Goal: Obtain resource: Download file/media

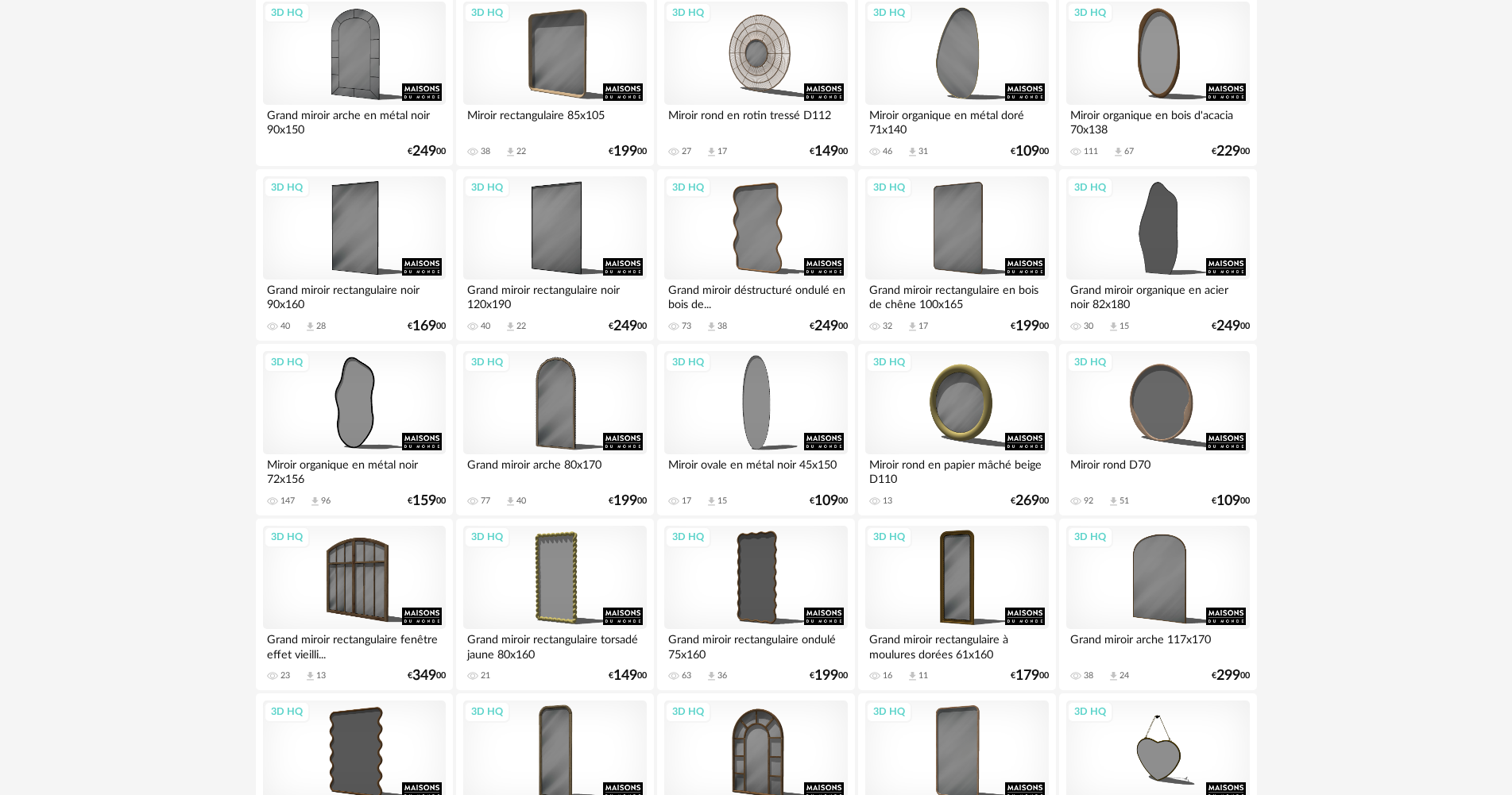
scroll to position [1430, 0]
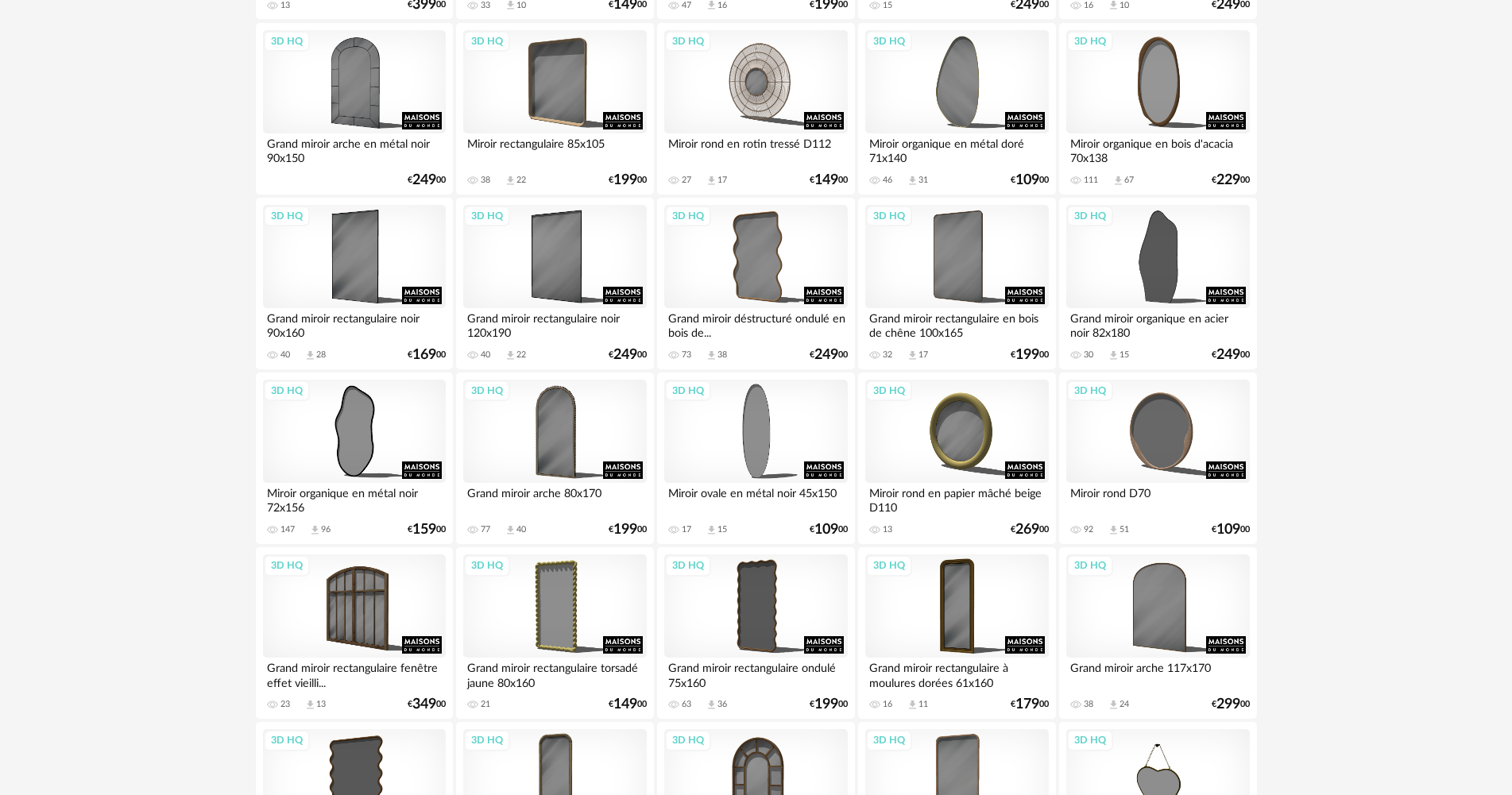
click at [1167, 144] on div "Miroir organique en bois d'acacia 70x138" at bounding box center [1157, 148] width 183 height 32
click at [1164, 94] on div "3D HQ" at bounding box center [1157, 81] width 183 height 103
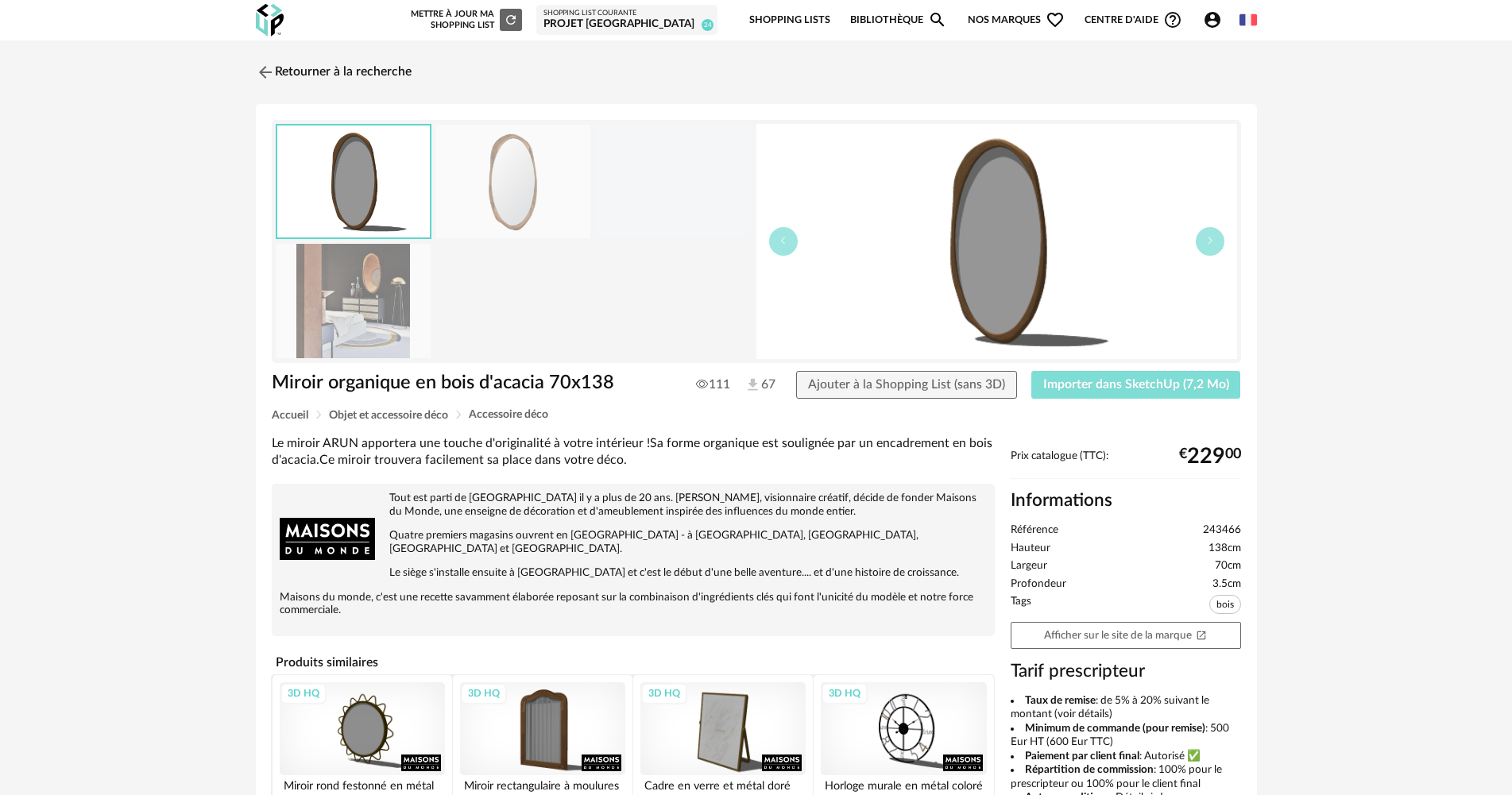
click at [1163, 387] on span "Importer dans SketchUp (7,2 Mo)" at bounding box center [1136, 384] width 186 height 13
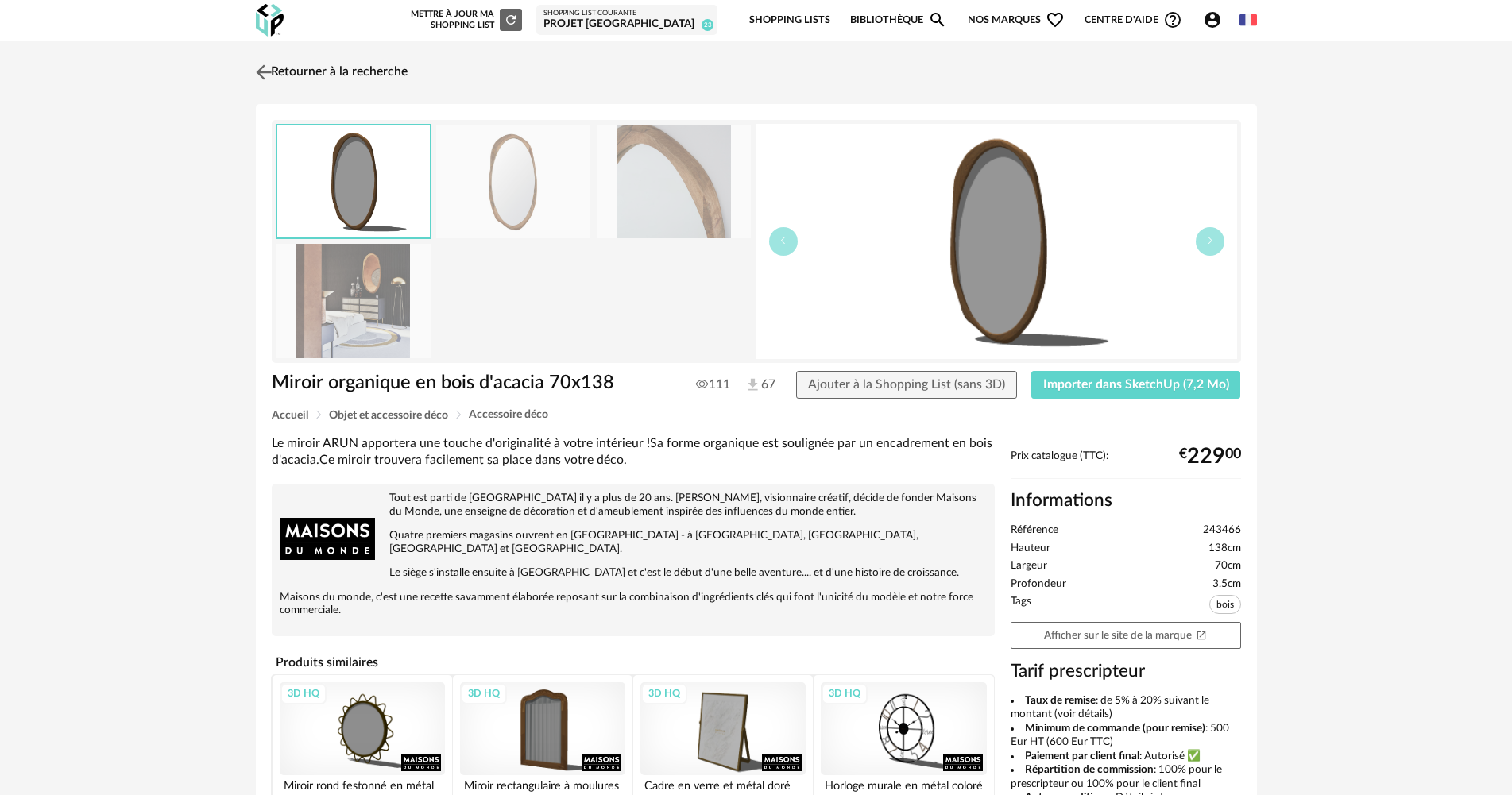
click at [317, 82] on link "Retourner à la recherche" at bounding box center [329, 72] width 155 height 35
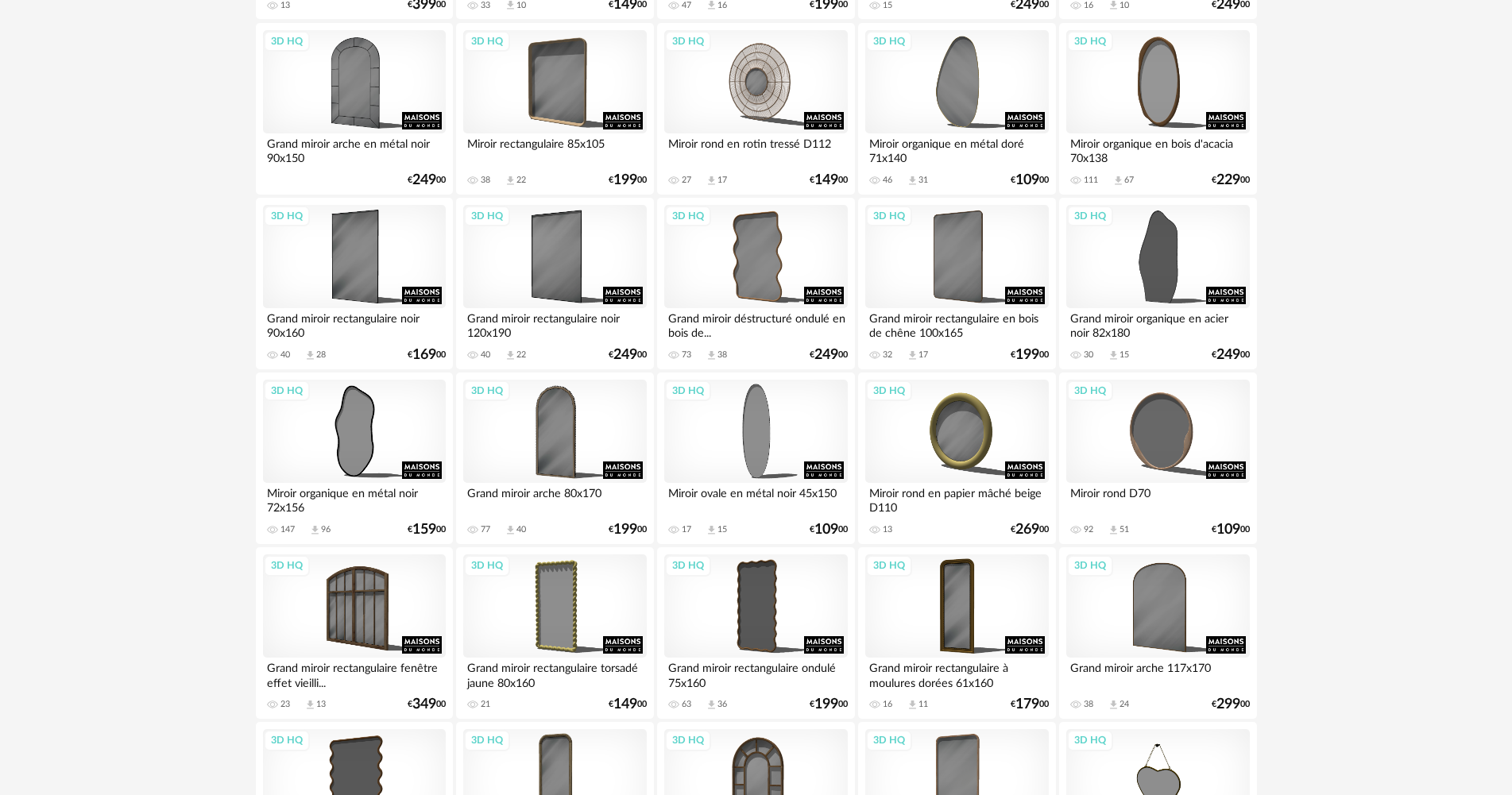
scroll to position [1882, 0]
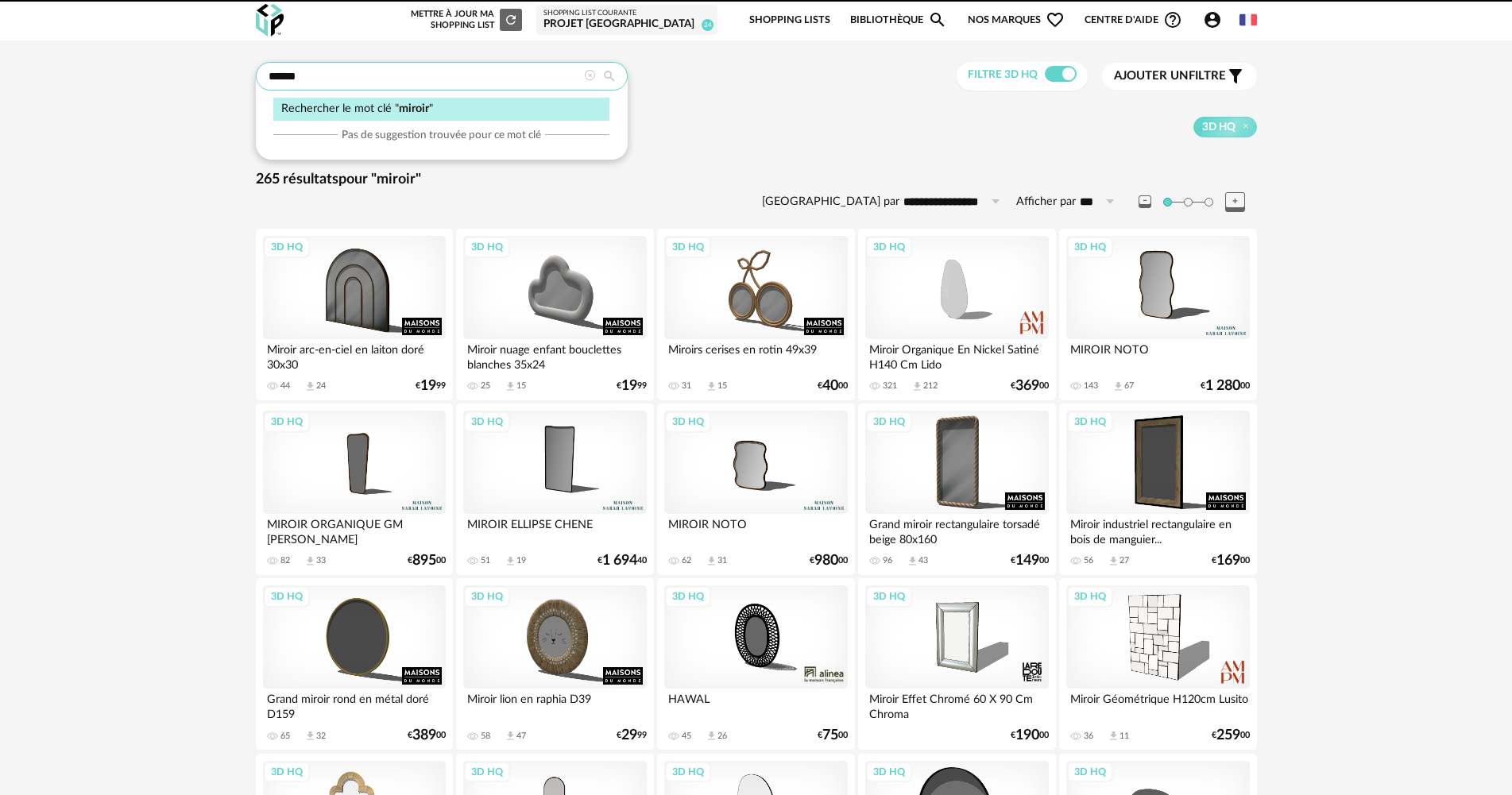
drag, startPoint x: 579, startPoint y: 75, endPoint x: 595, endPoint y: 78, distance: 16.3
click at [584, 78] on div "******" at bounding box center [442, 77] width 372 height 29
click at [595, 79] on icon at bounding box center [609, 76] width 29 height 15
type input "**********"
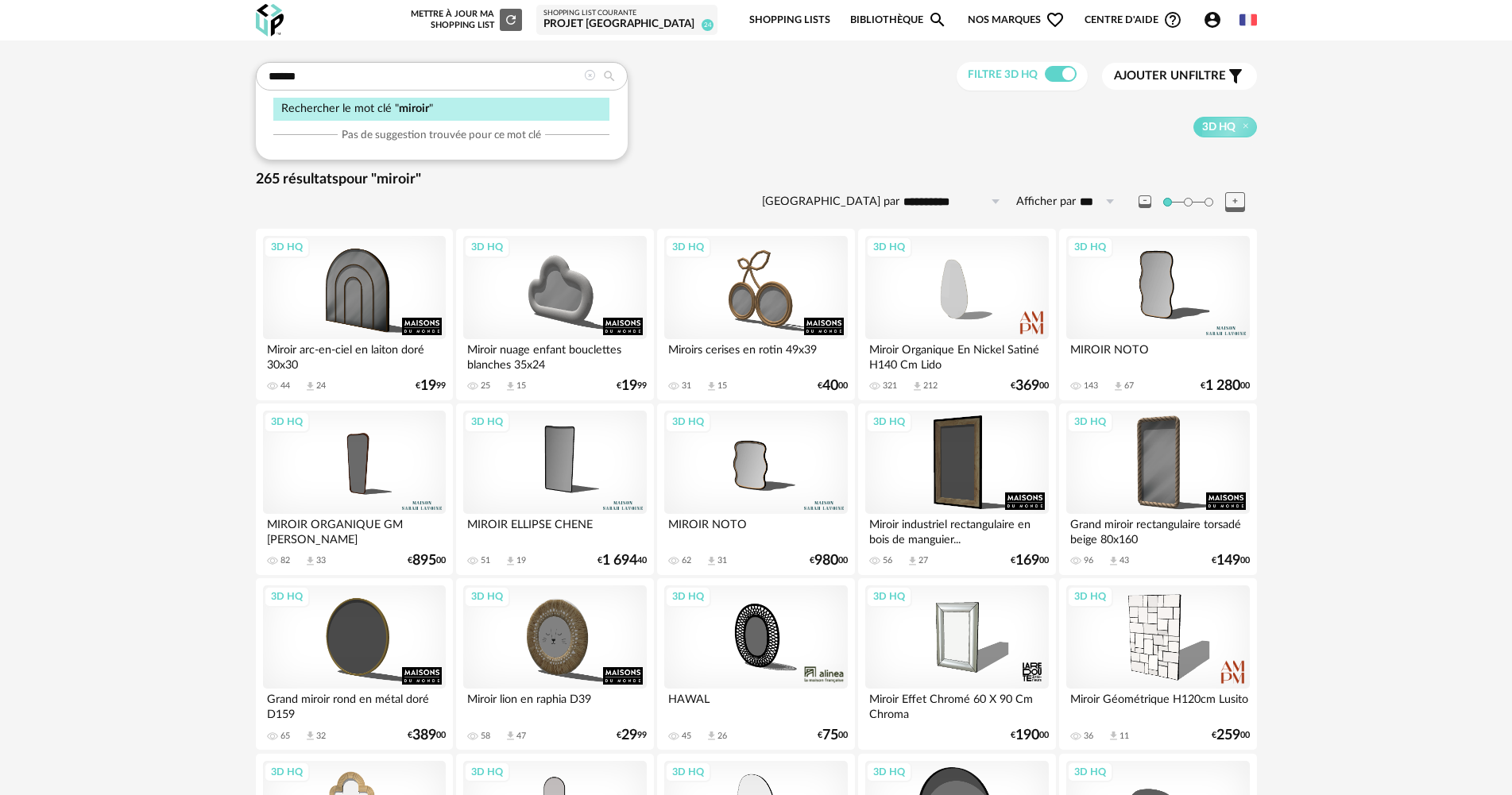
click at [591, 74] on icon at bounding box center [589, 75] width 11 height 11
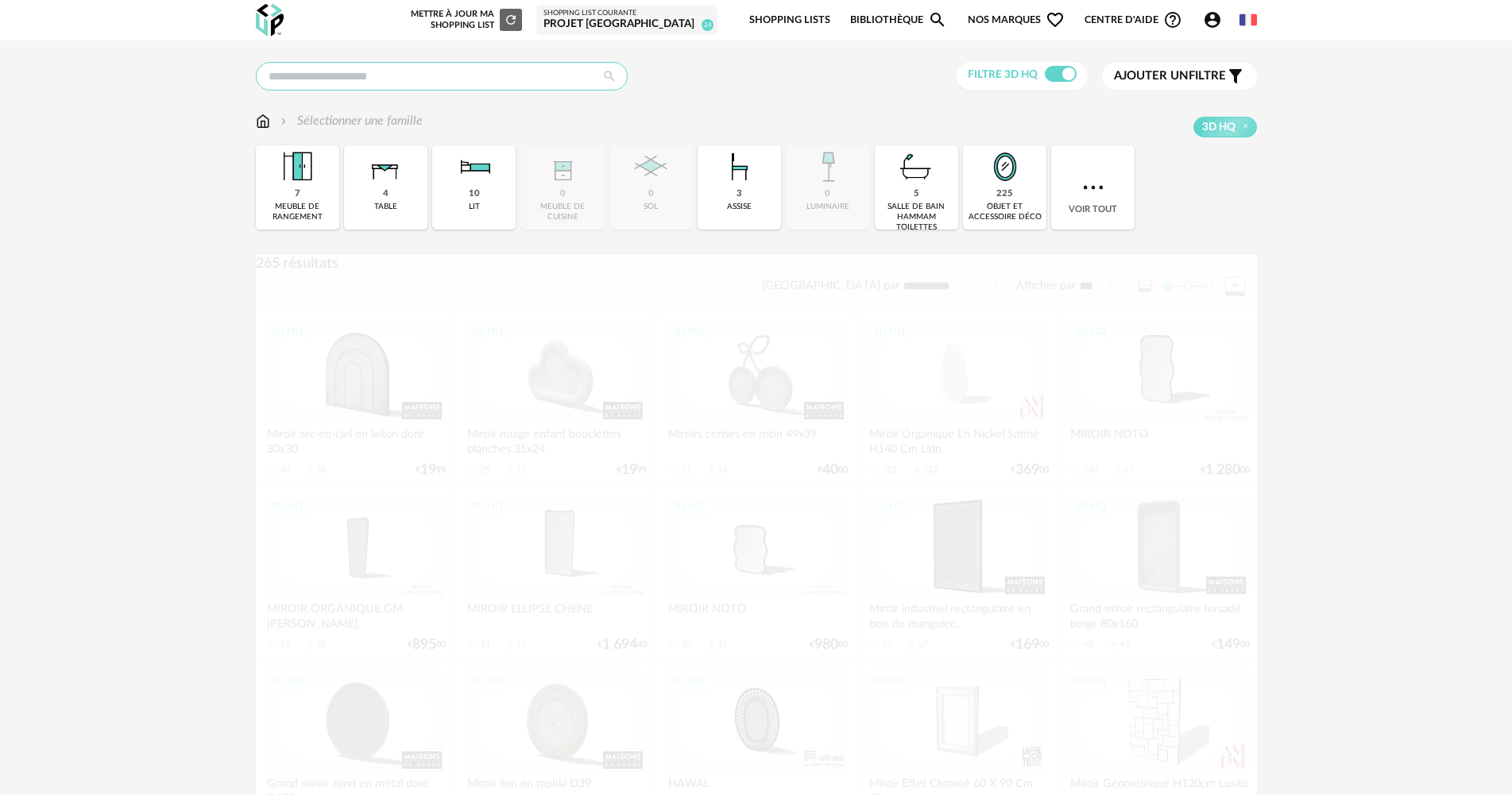
click at [561, 78] on input "text" at bounding box center [442, 77] width 372 height 29
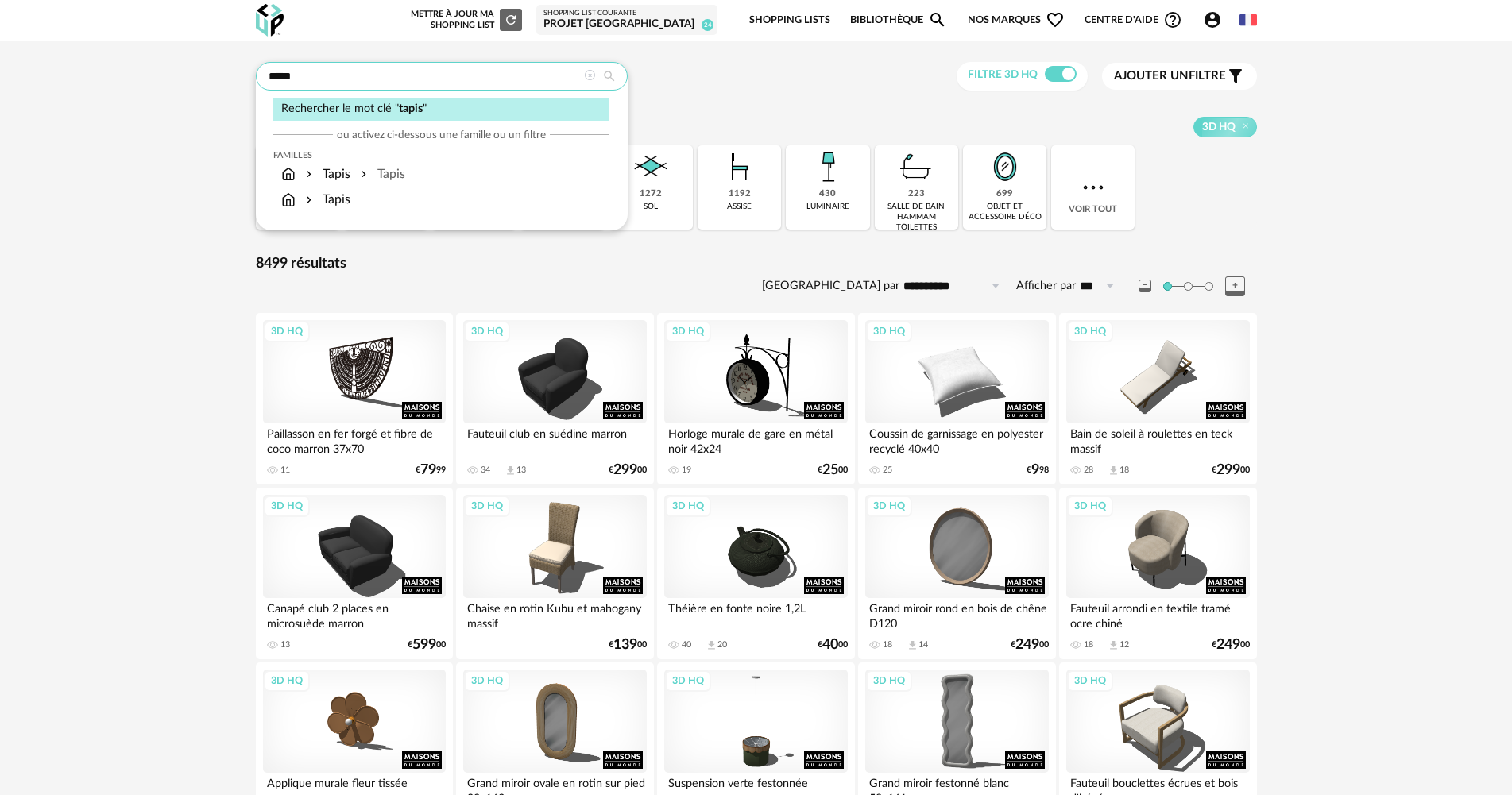
type input "*****"
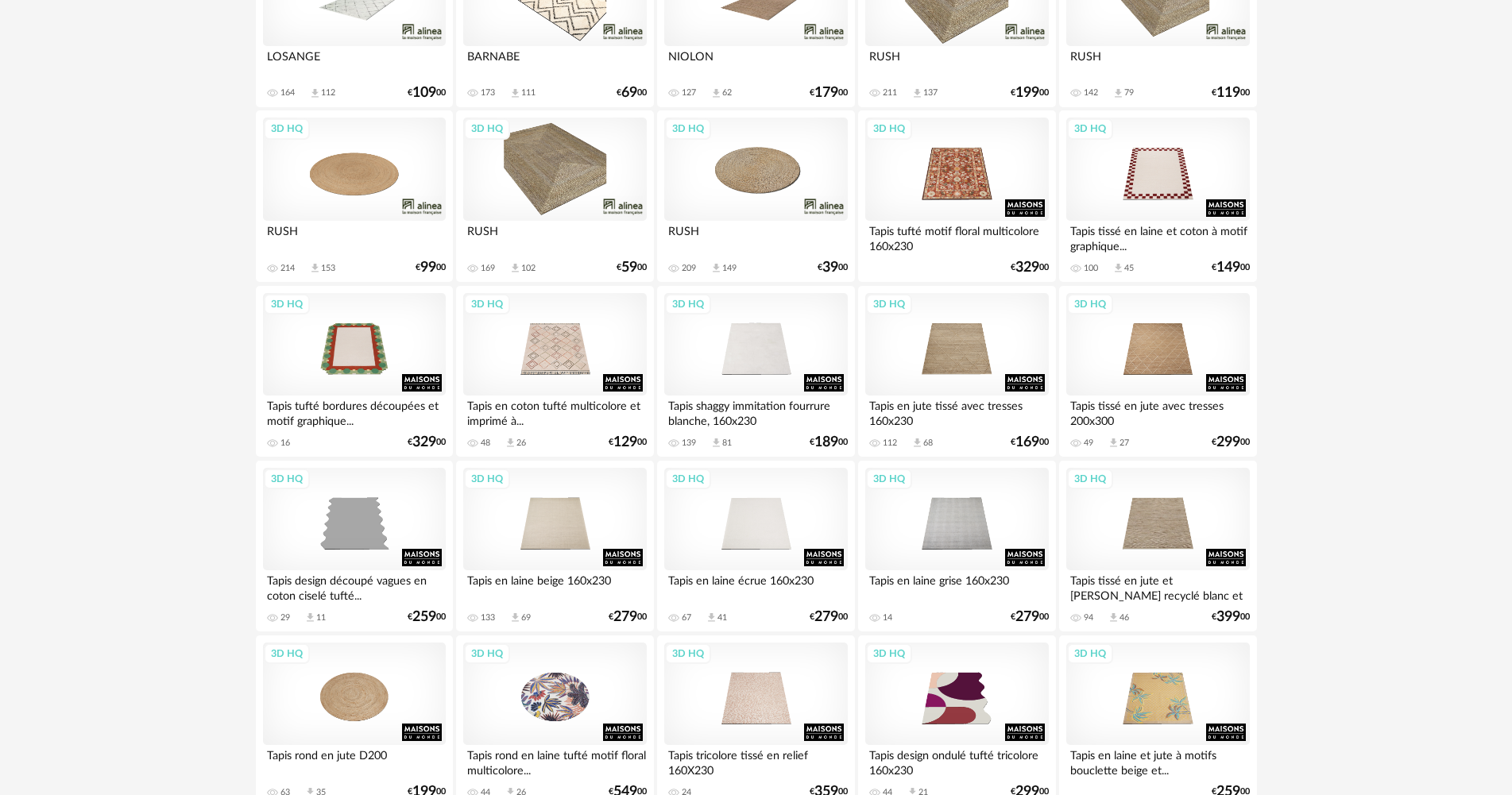
scroll to position [715, 0]
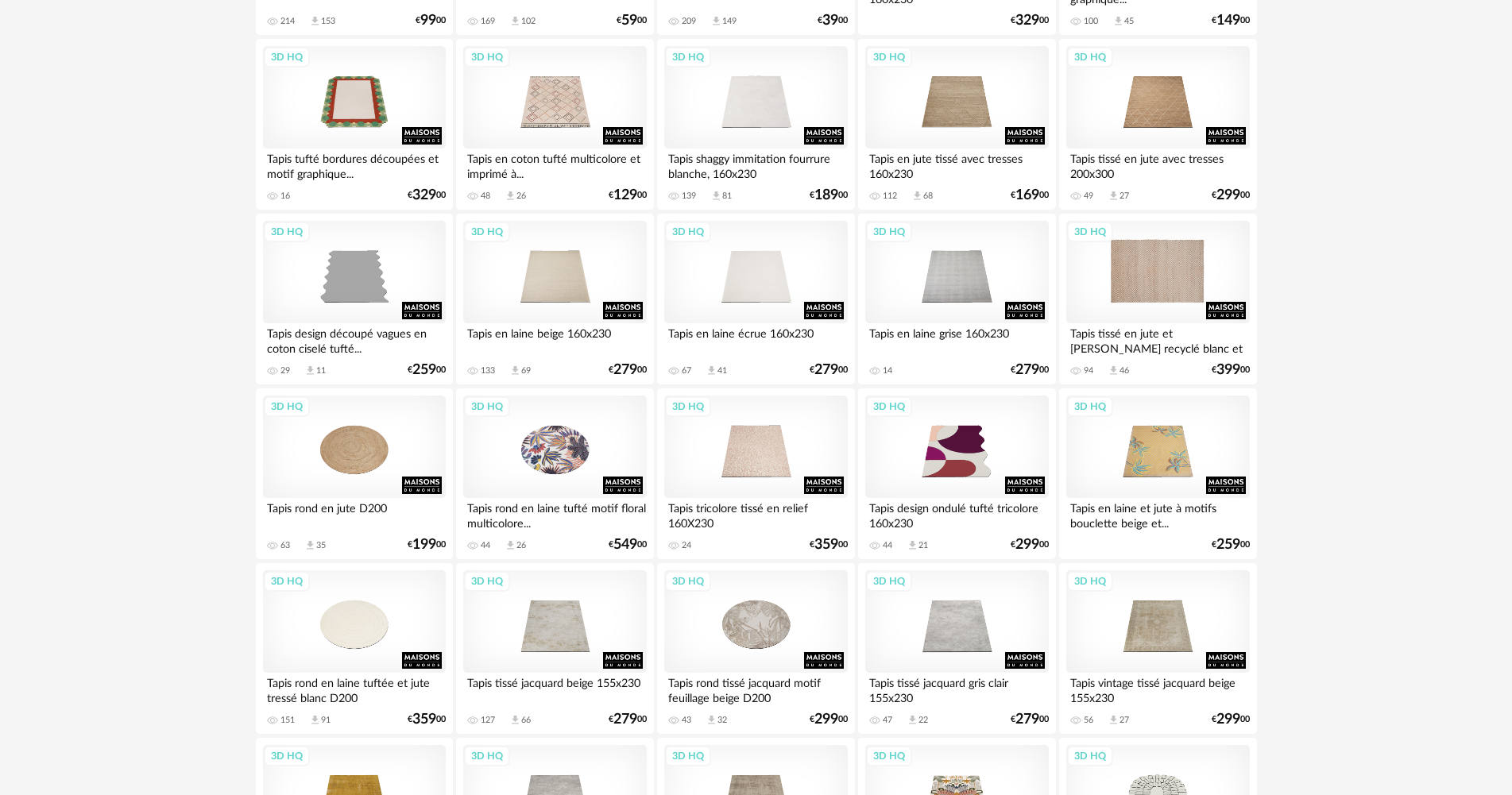
click at [1136, 288] on div "3D HQ" at bounding box center [1157, 272] width 183 height 103
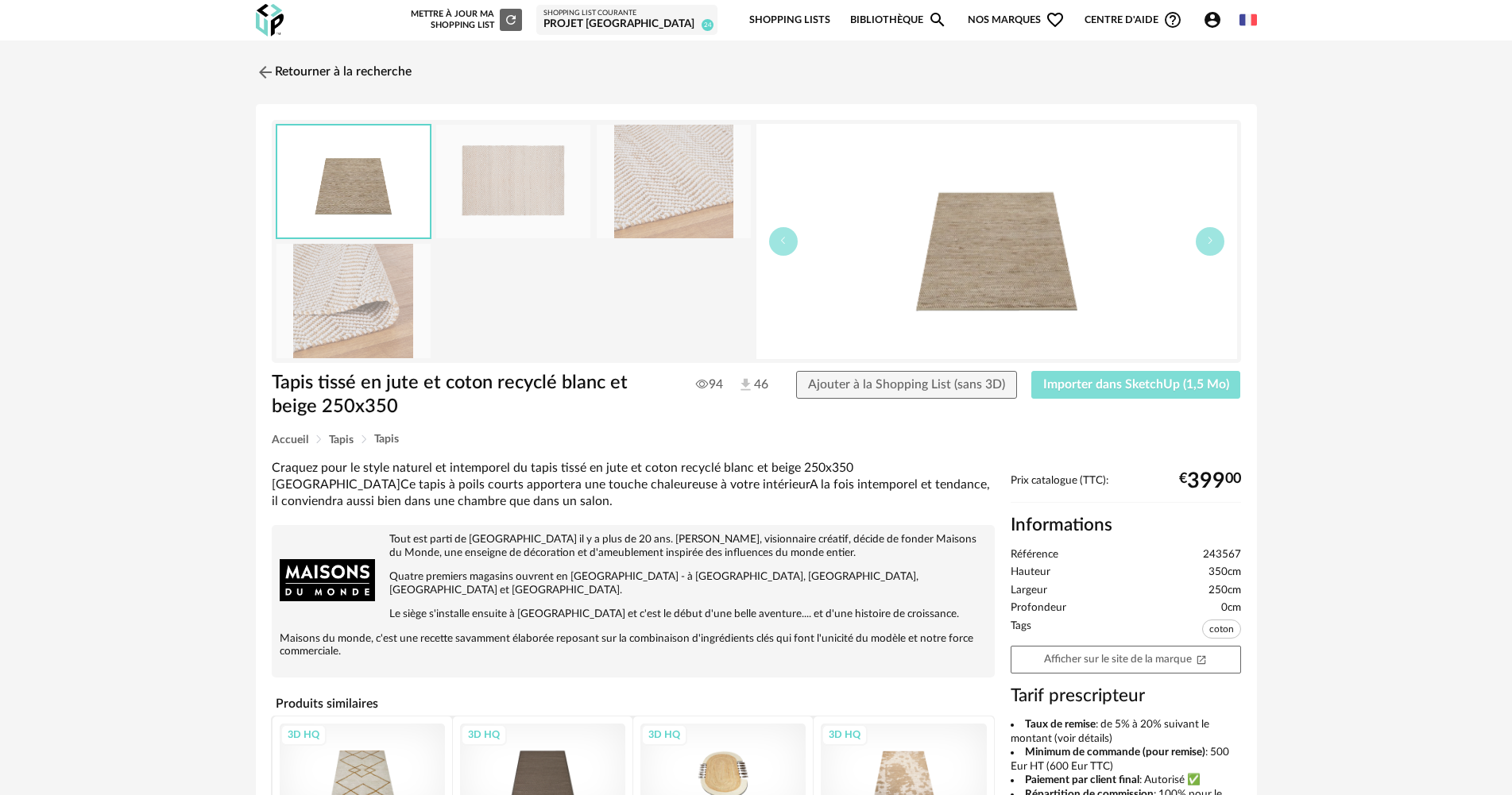
click at [1186, 395] on button "Importer dans SketchUp (1,5 Mo)" at bounding box center [1136, 386] width 210 height 29
drag, startPoint x: 965, startPoint y: 379, endPoint x: 977, endPoint y: 375, distance: 12.6
click at [965, 379] on span "Ajouter à la Shopping List (sans 3D)" at bounding box center [906, 384] width 197 height 13
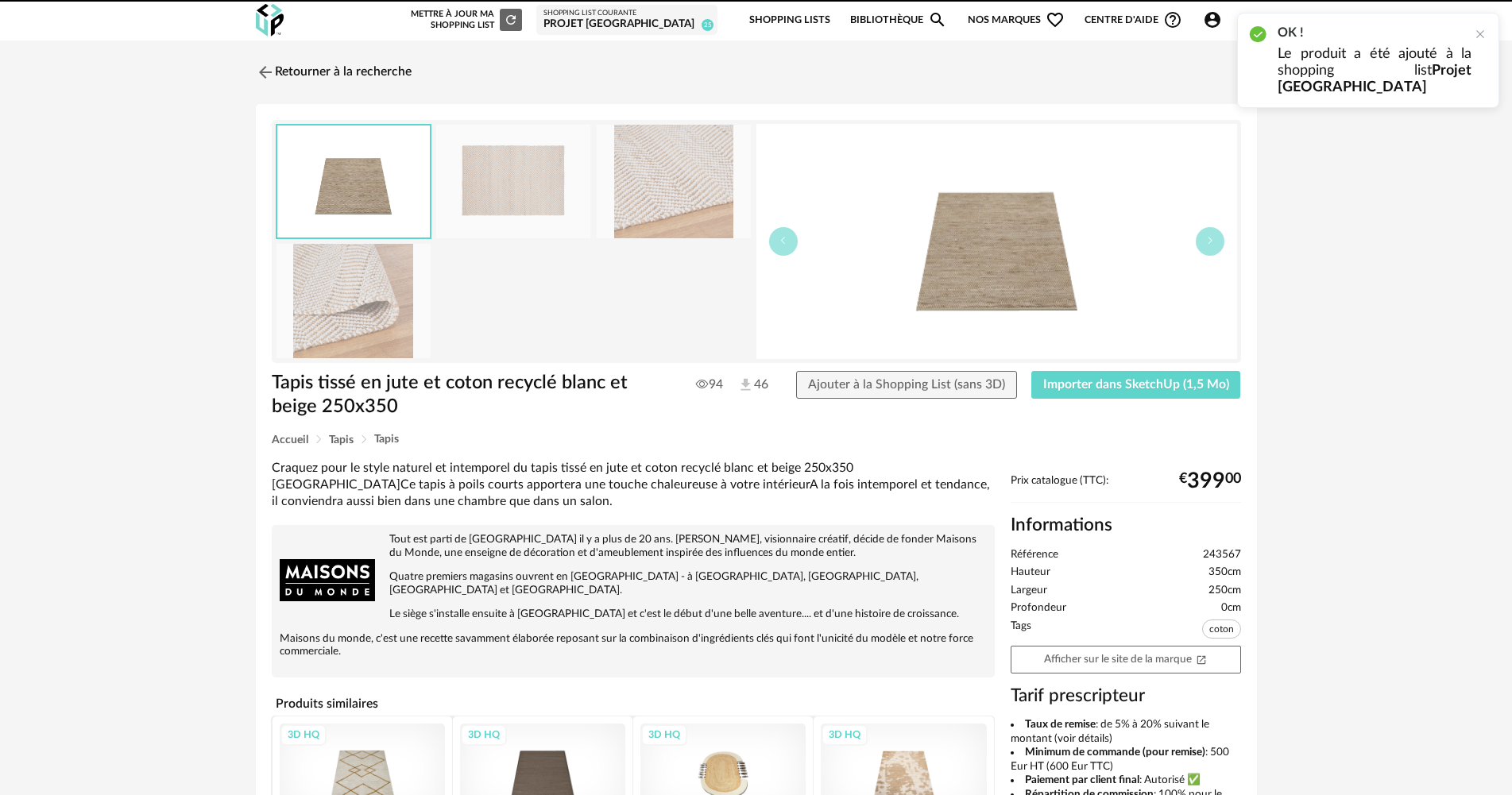
click at [370, 94] on div "Retourner à la recherche Tapis tissé en jute et coton recyclé blanc et beige 25…" at bounding box center [756, 583] width 1030 height 1056
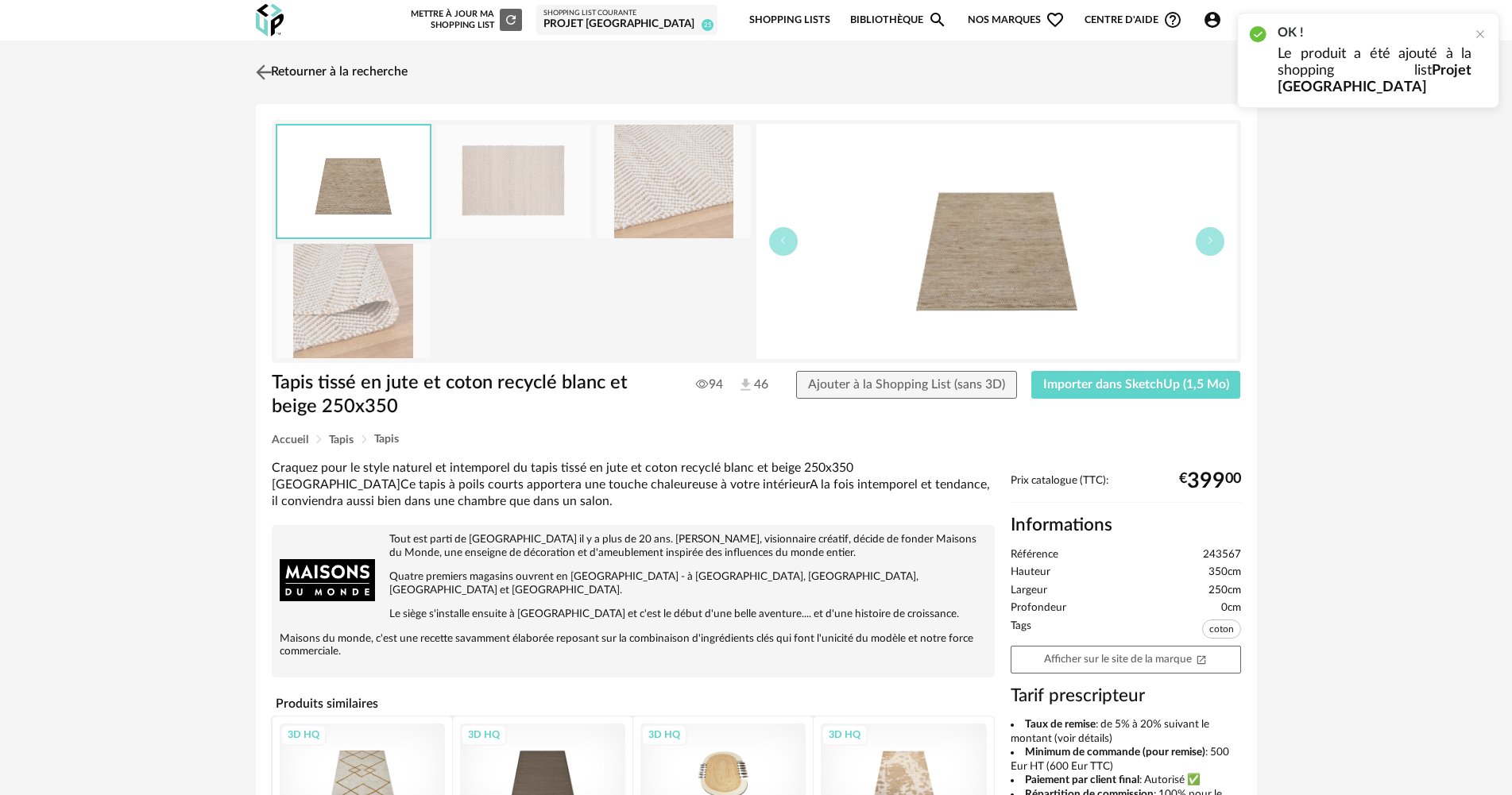
click at [383, 73] on link "Retourner à la recherche" at bounding box center [329, 72] width 155 height 35
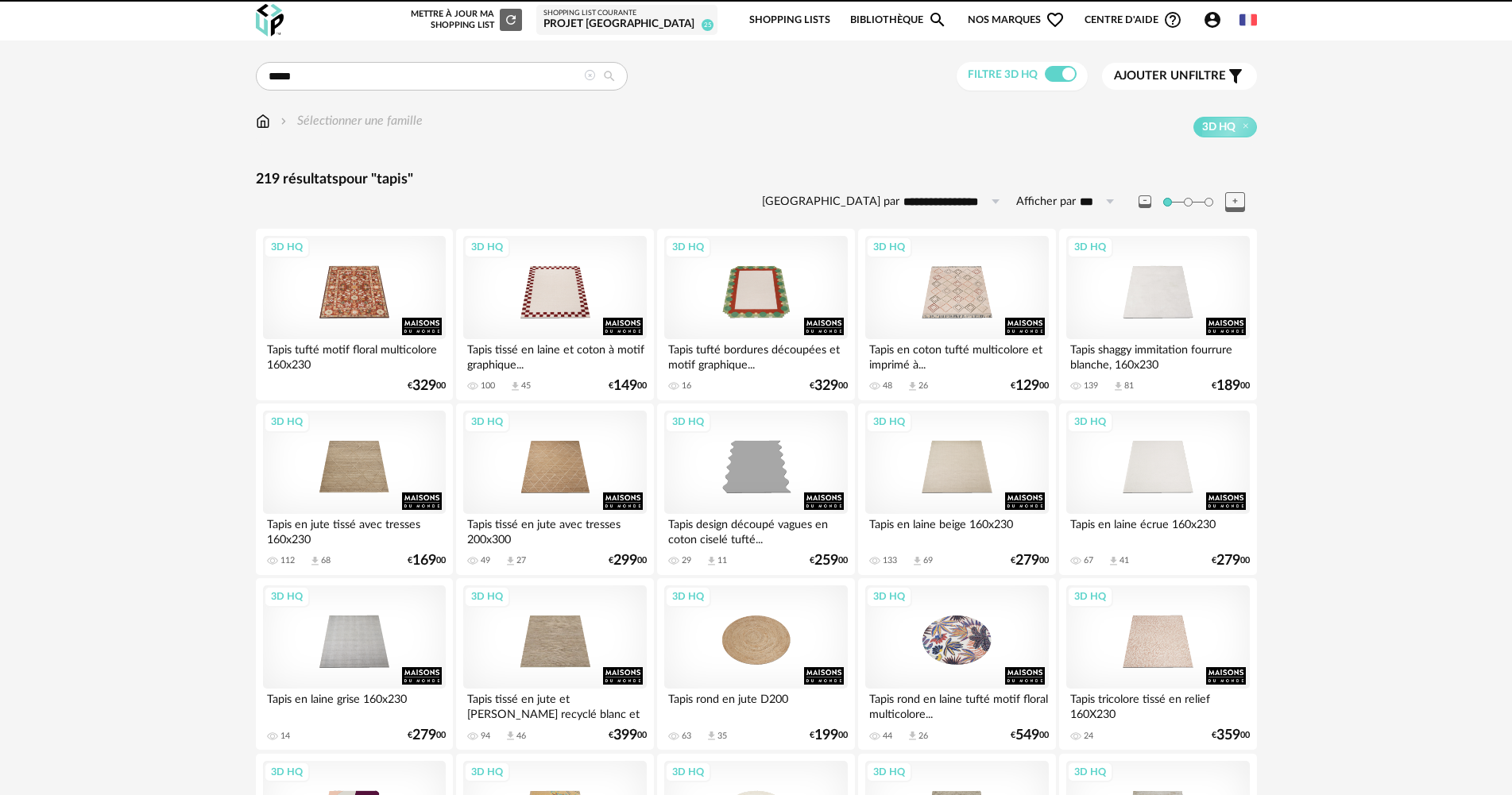
click at [592, 75] on icon at bounding box center [589, 75] width 11 height 11
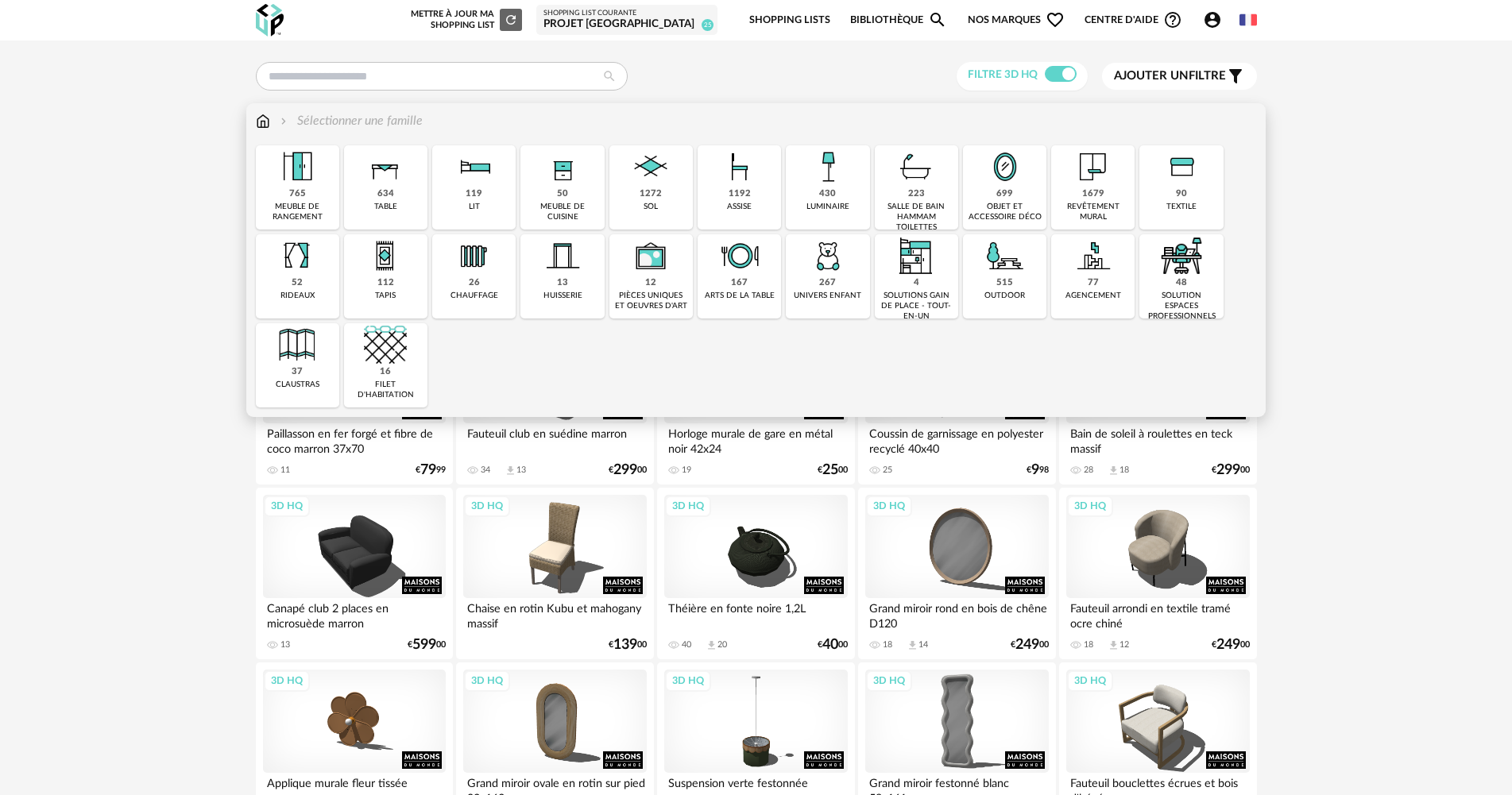
click at [398, 174] on img at bounding box center [385, 166] width 43 height 43
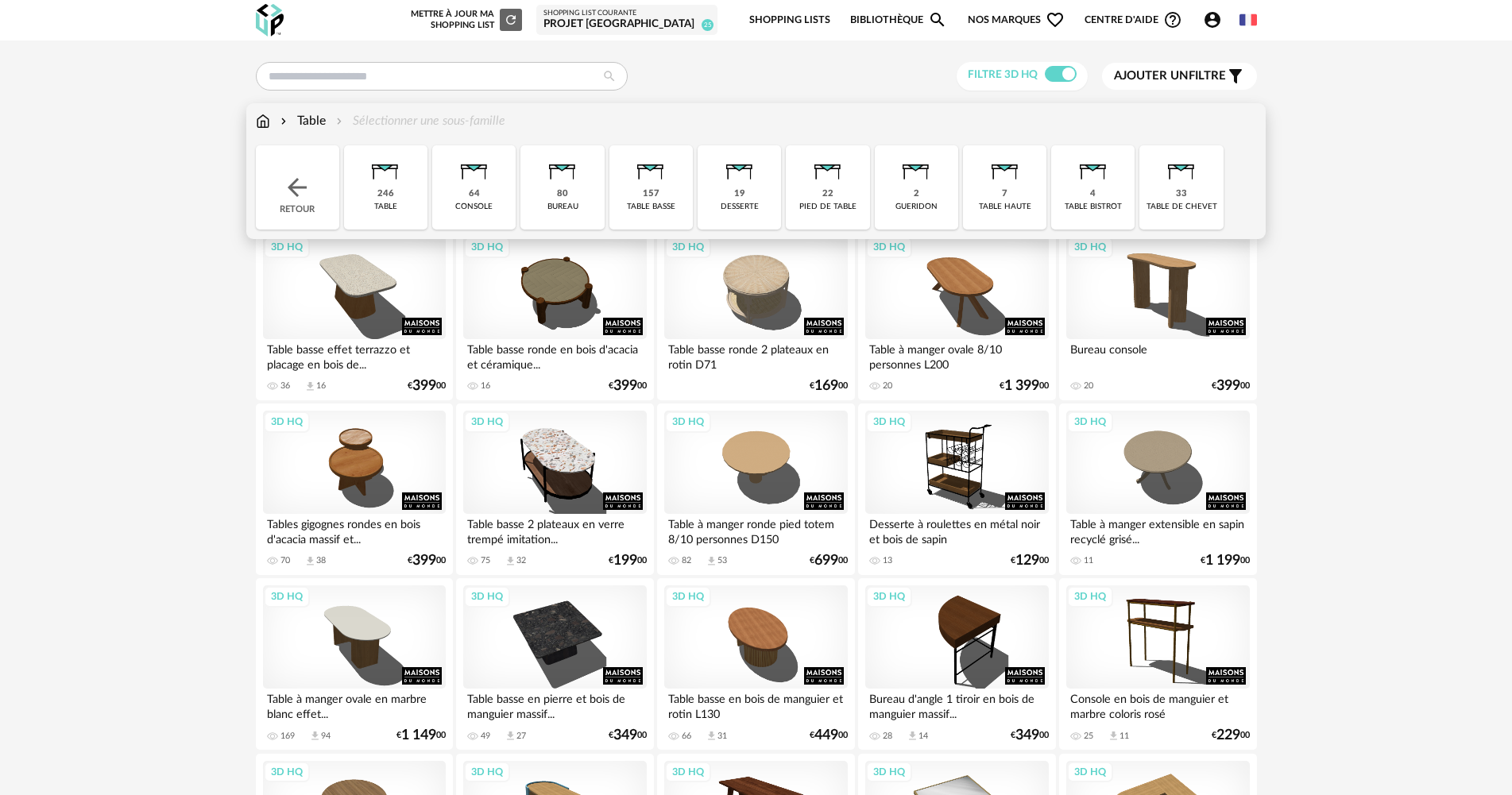
click at [640, 182] on img at bounding box center [650, 166] width 43 height 43
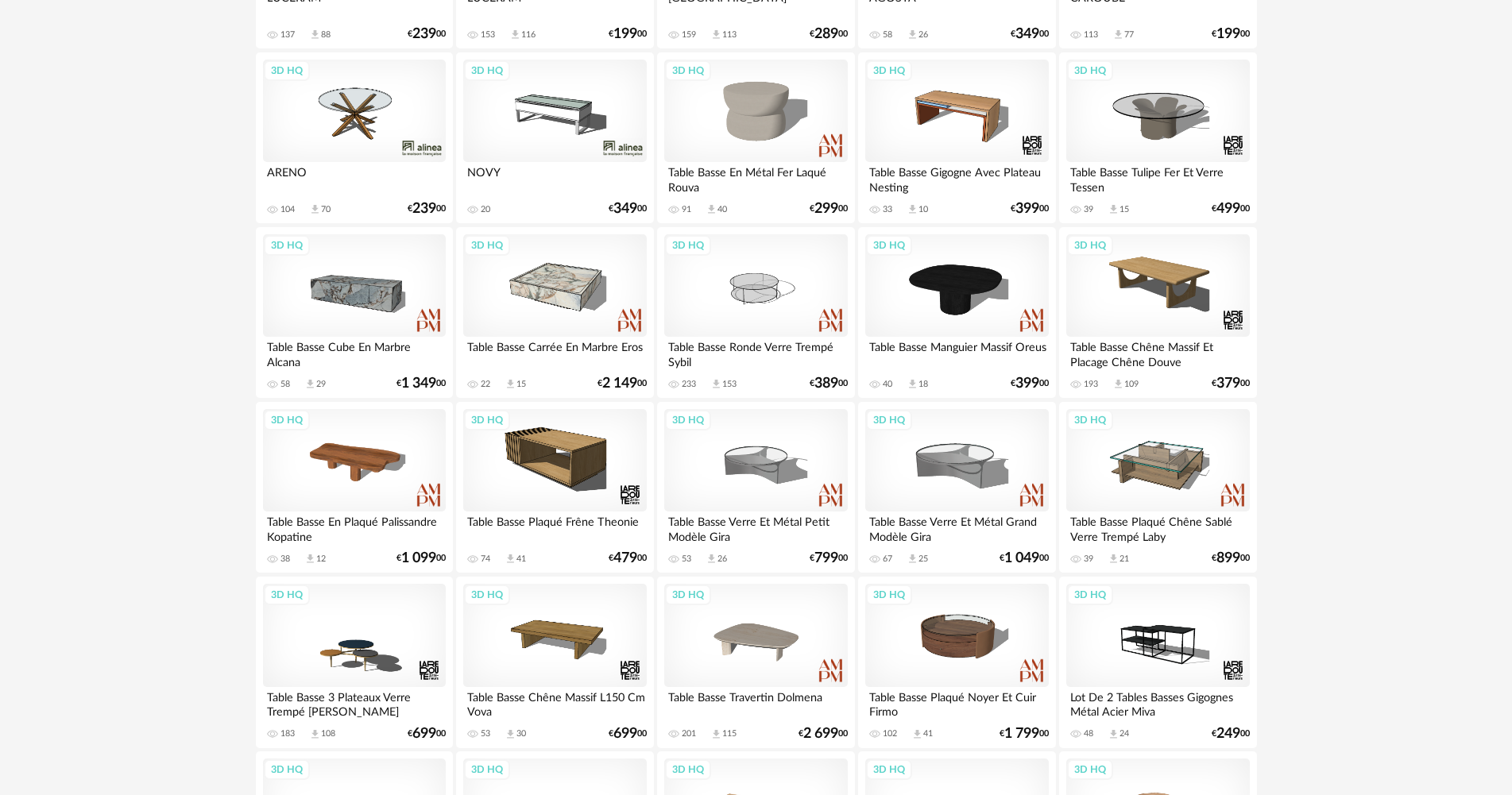
scroll to position [3018, 0]
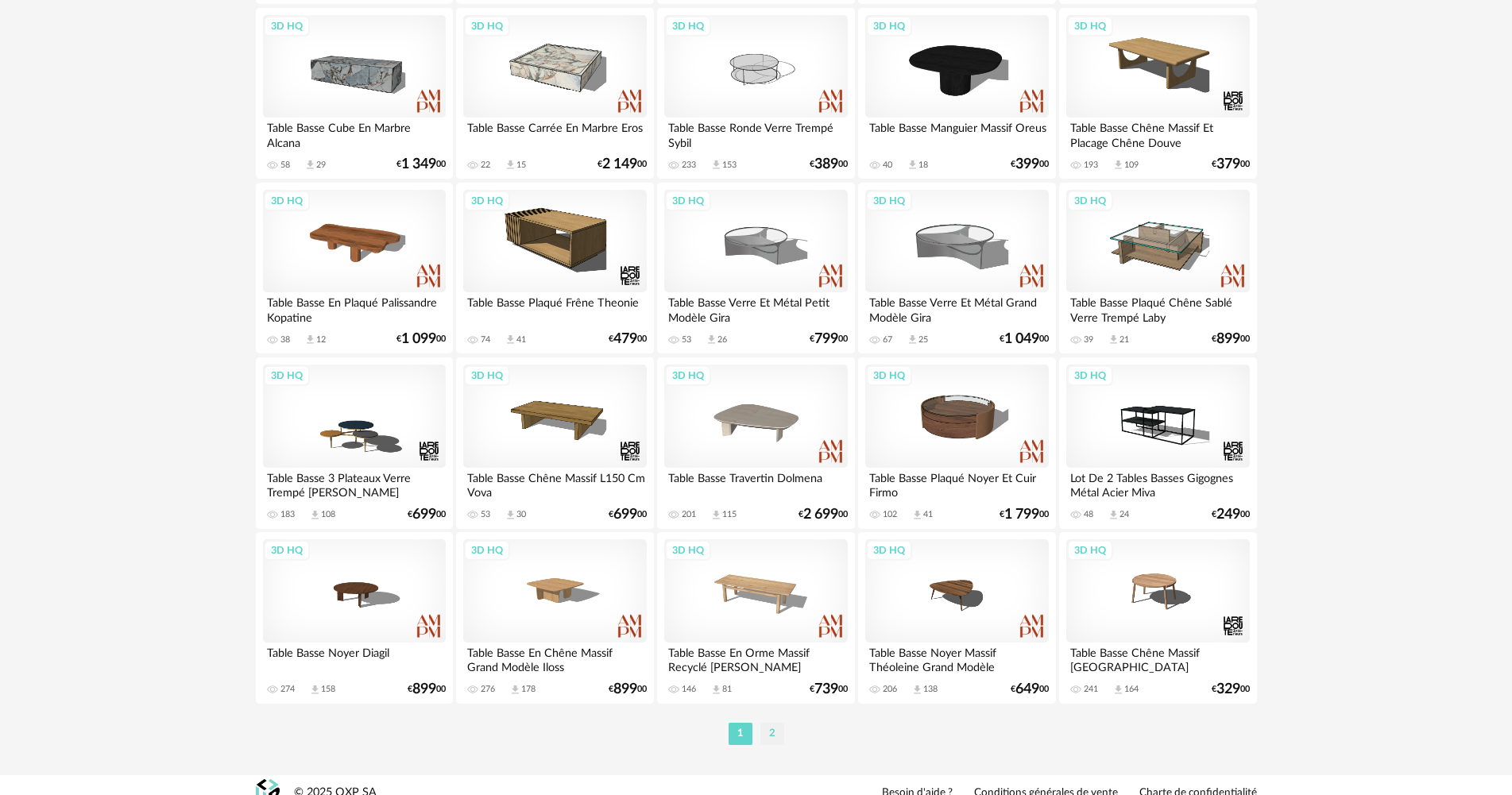
click at [772, 735] on li "2" at bounding box center [772, 734] width 24 height 22
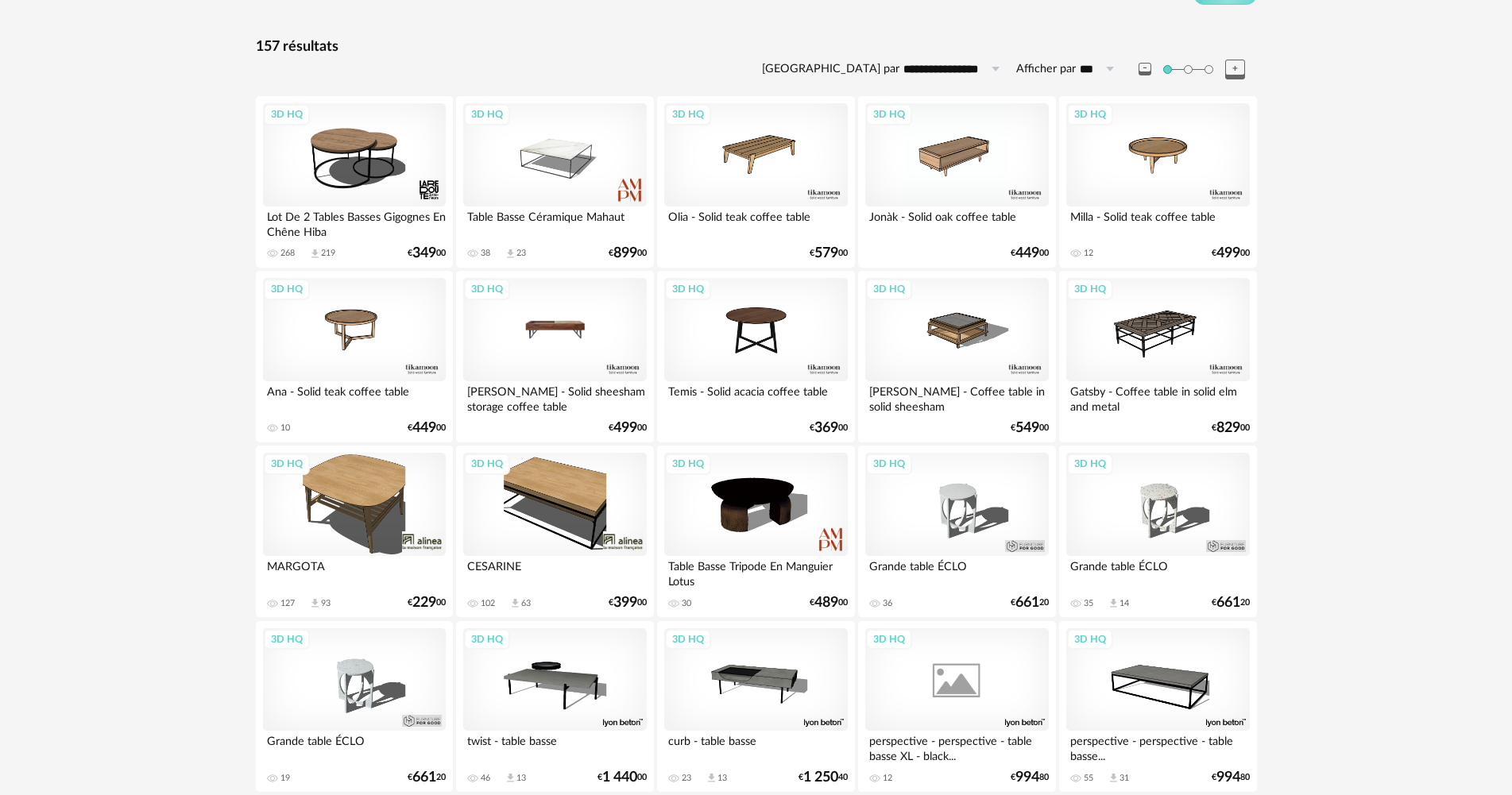
scroll to position [317, 0]
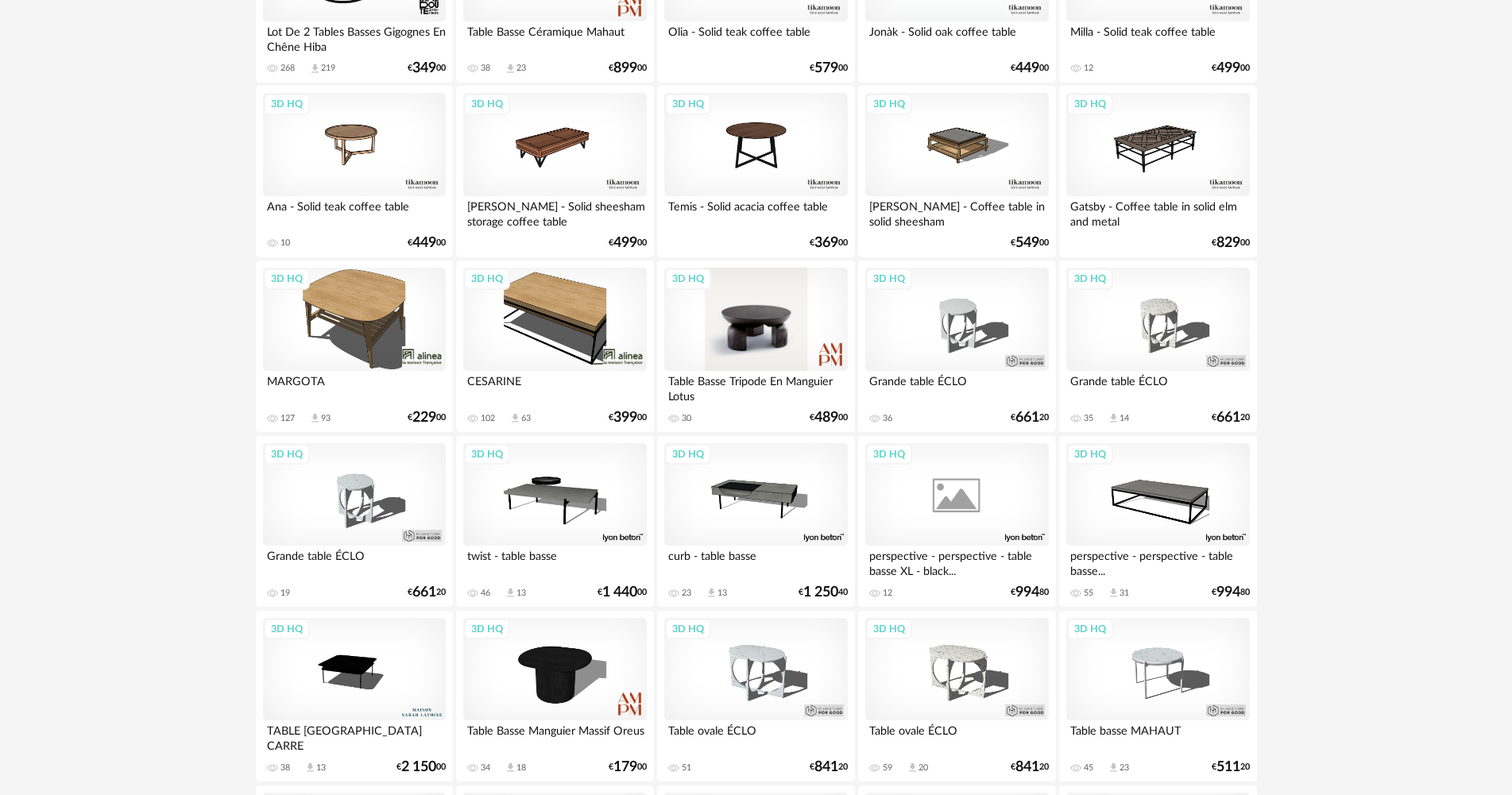
click at [787, 348] on div "3D HQ" at bounding box center [755, 319] width 183 height 103
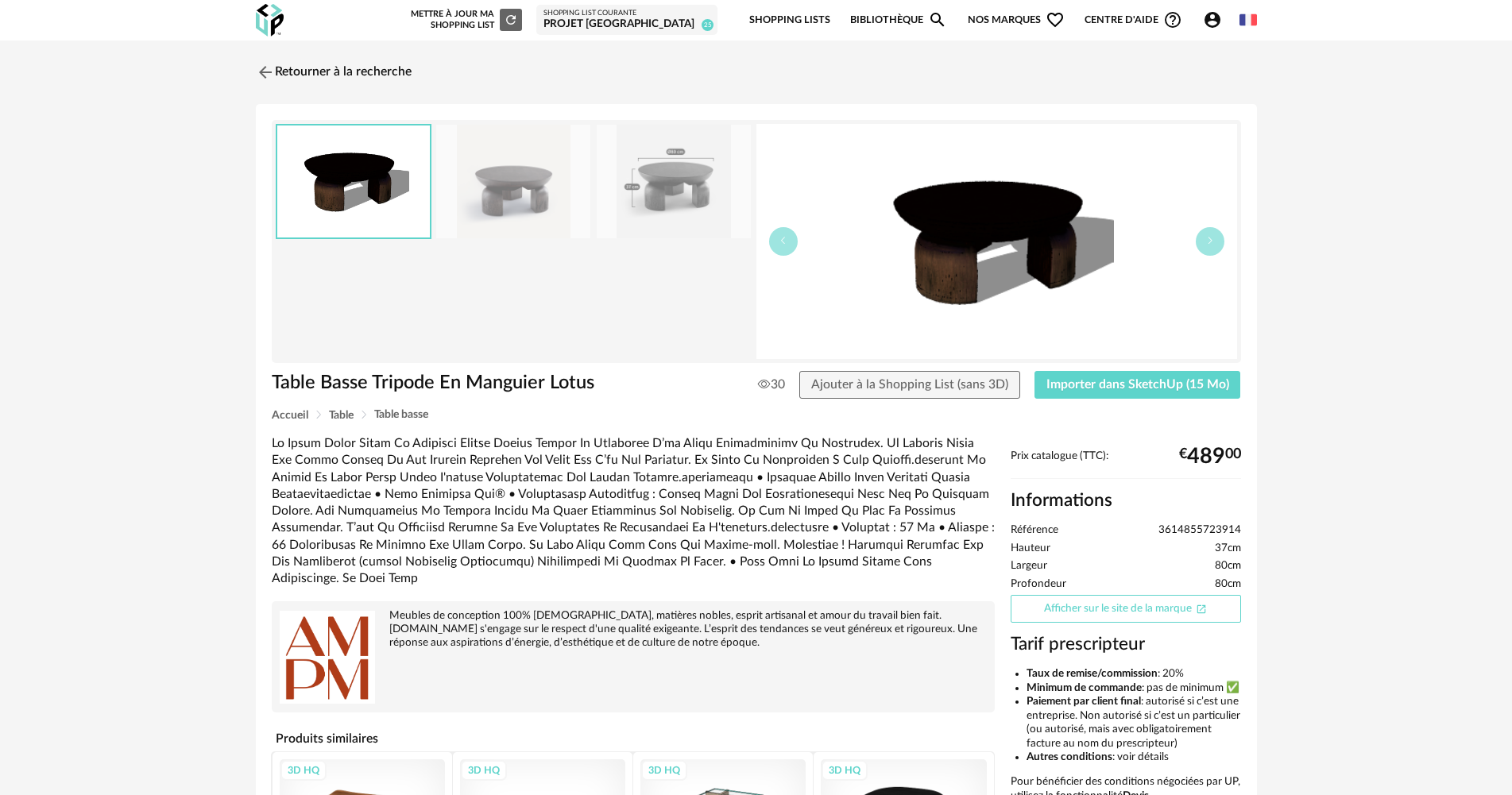
click at [1155, 612] on link "Afficher sur le site de la marque Open In New icon" at bounding box center [1125, 608] width 230 height 28
click at [353, 52] on div "Retourner à la recherche Table Basse Tripode En Manguier Lotus Table Basse Trip…" at bounding box center [756, 515] width 1512 height 951
click at [353, 71] on link "Retourner à la recherche" at bounding box center [329, 72] width 155 height 35
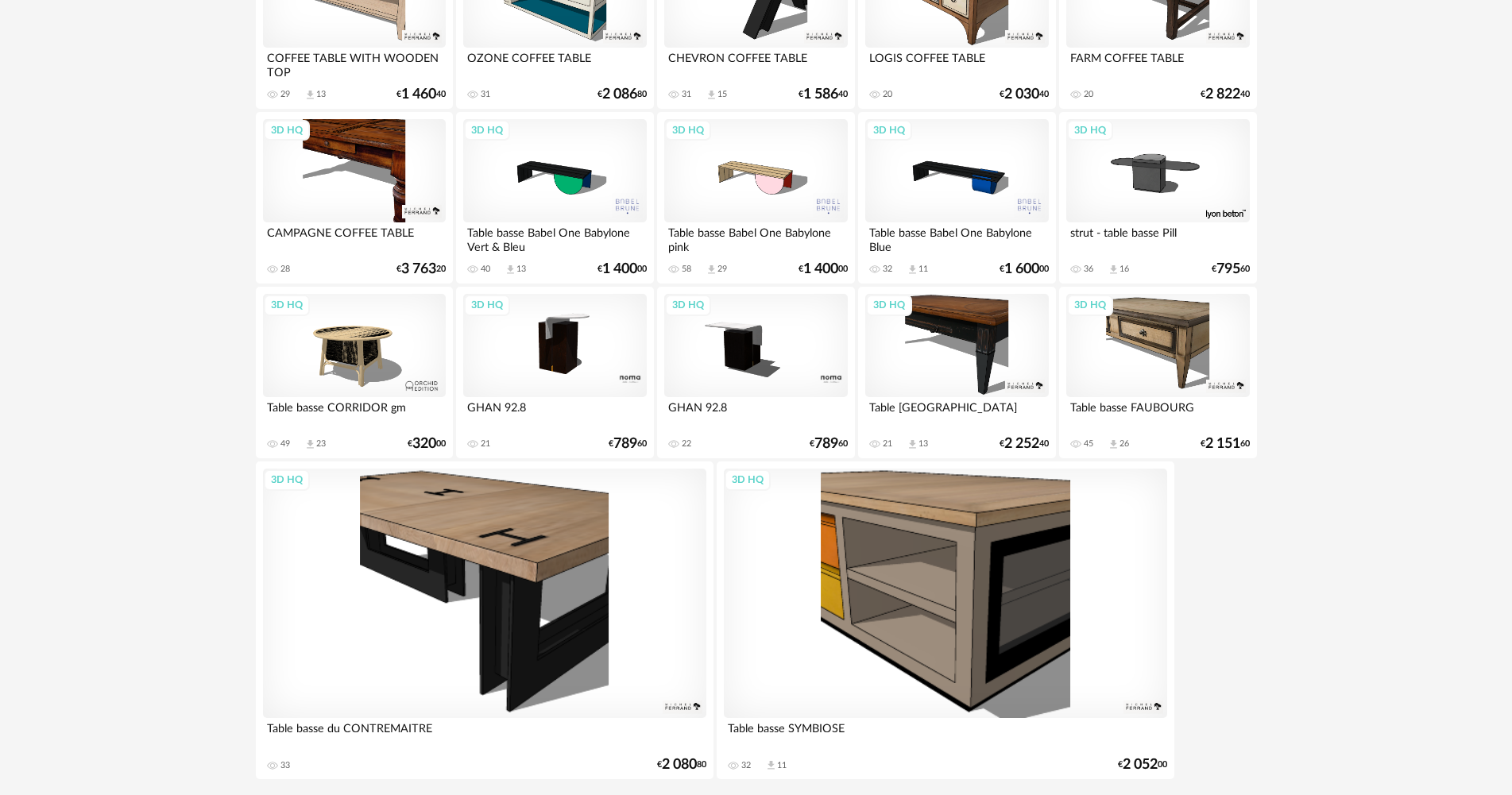
scroll to position [1781, 0]
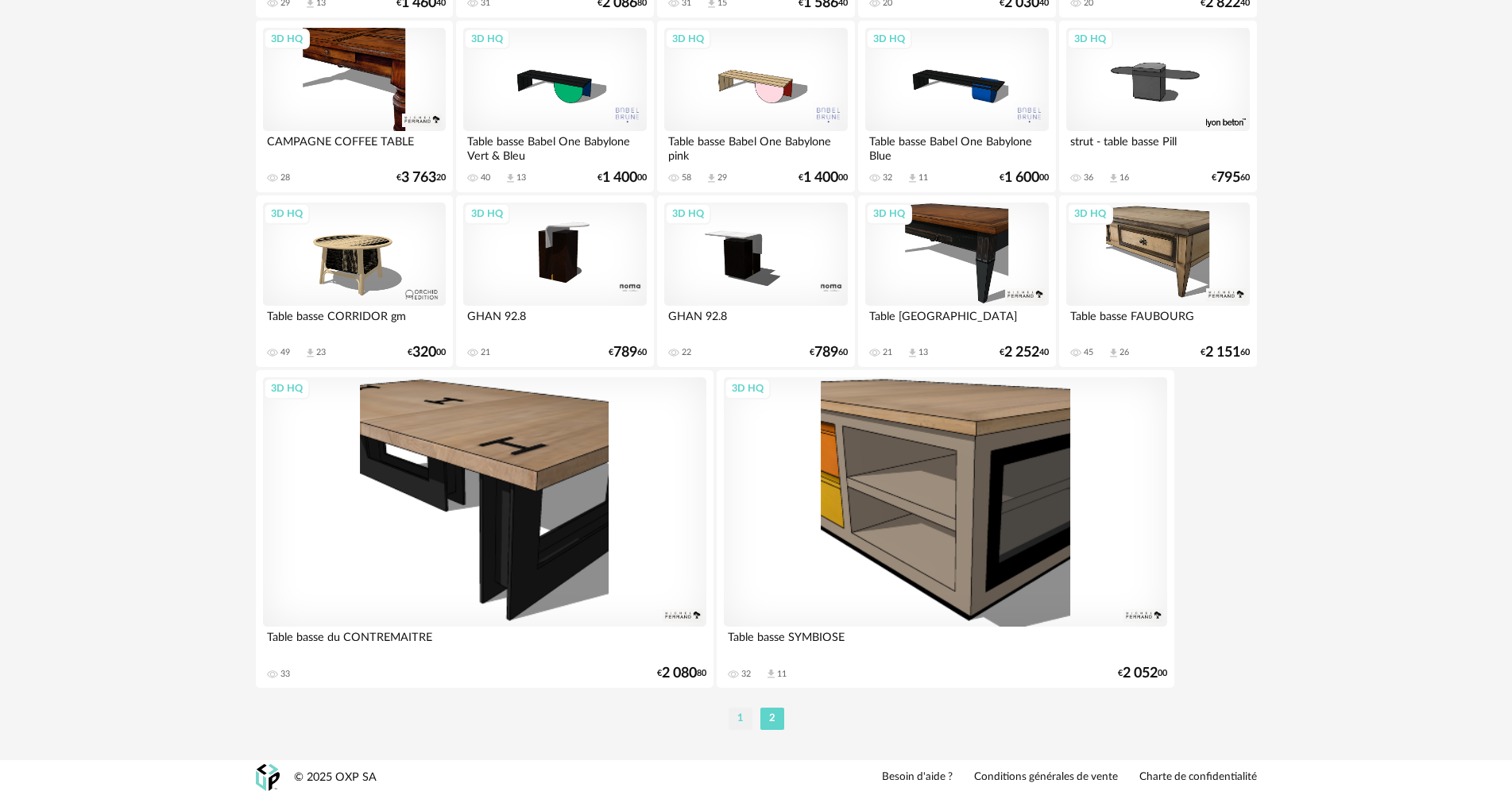
click at [740, 719] on li "1" at bounding box center [741, 718] width 24 height 22
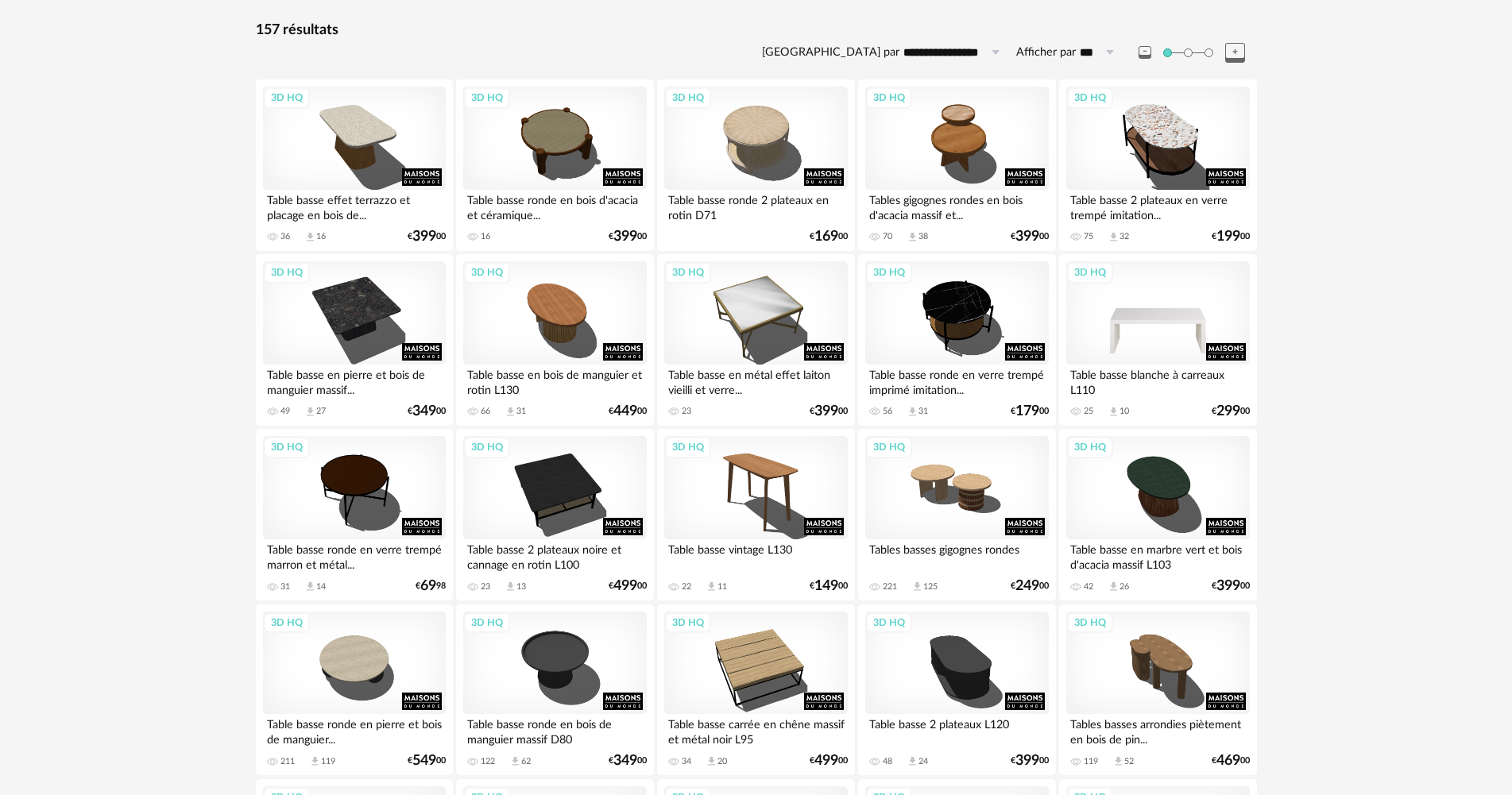
scroll to position [317, 0]
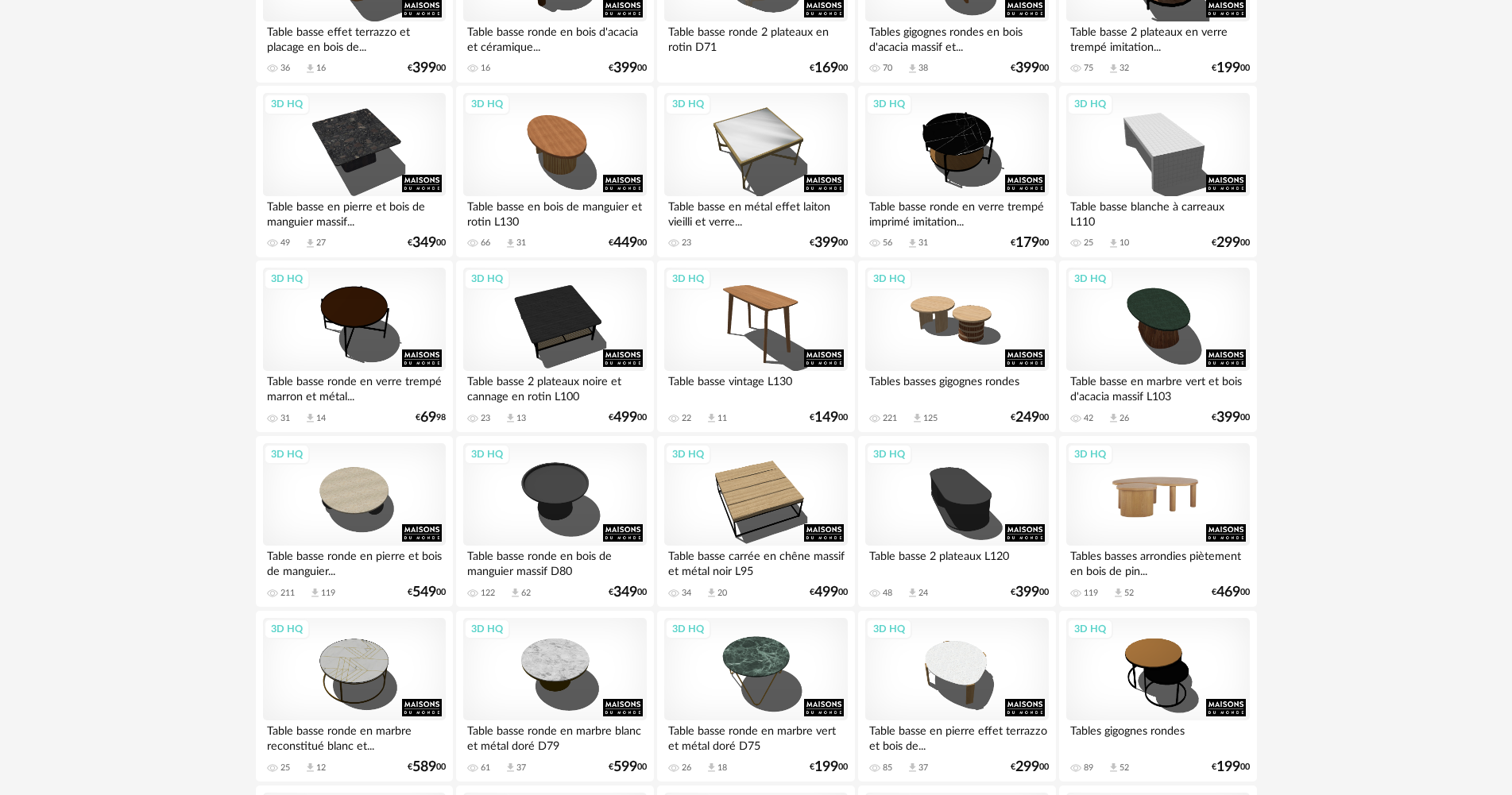
click at [1139, 480] on div "3D HQ" at bounding box center [1157, 494] width 183 height 103
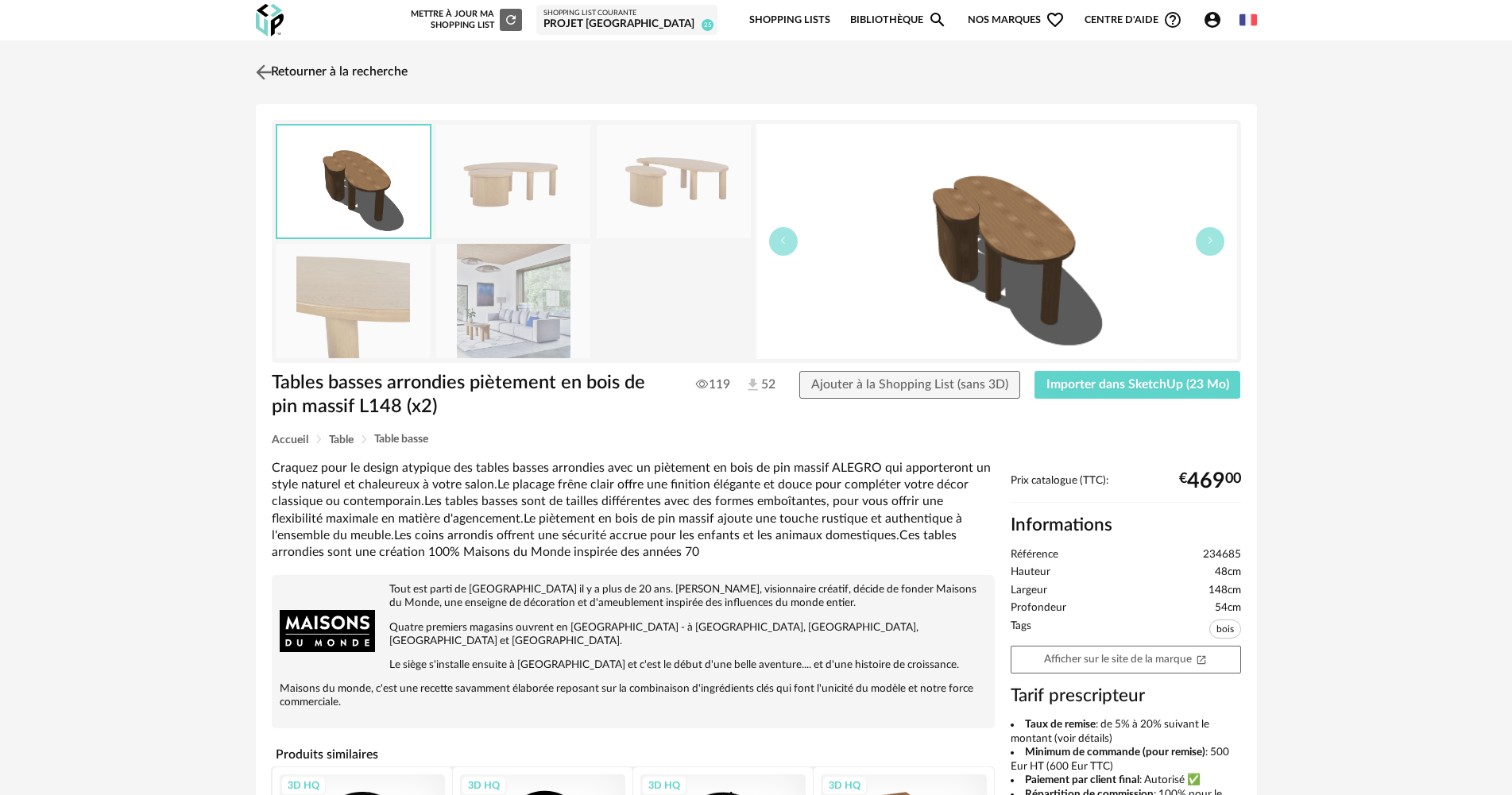
click at [336, 68] on link "Retourner à la recherche" at bounding box center [329, 72] width 155 height 35
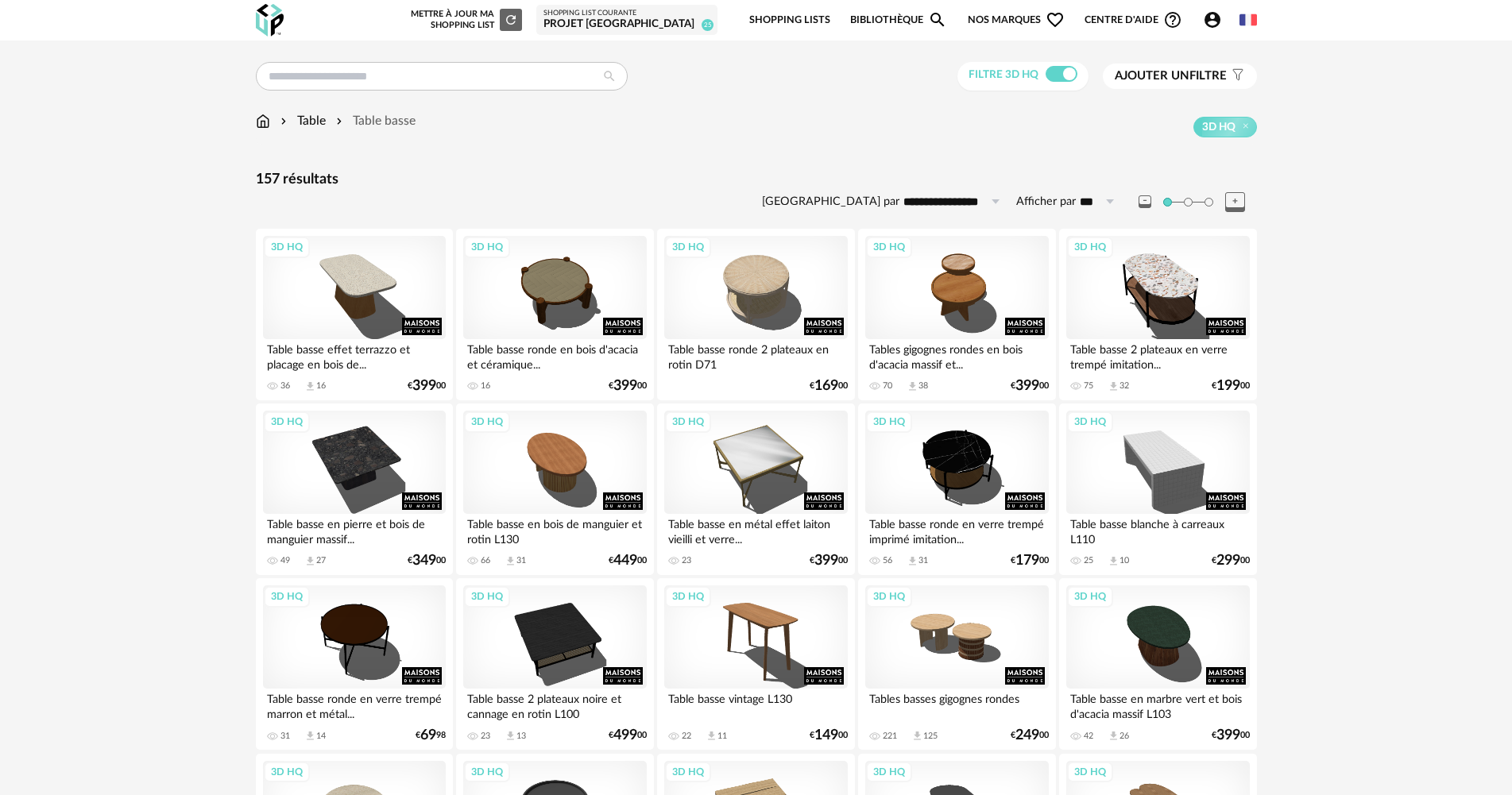
click at [1061, 69] on span at bounding box center [1061, 73] width 32 height 16
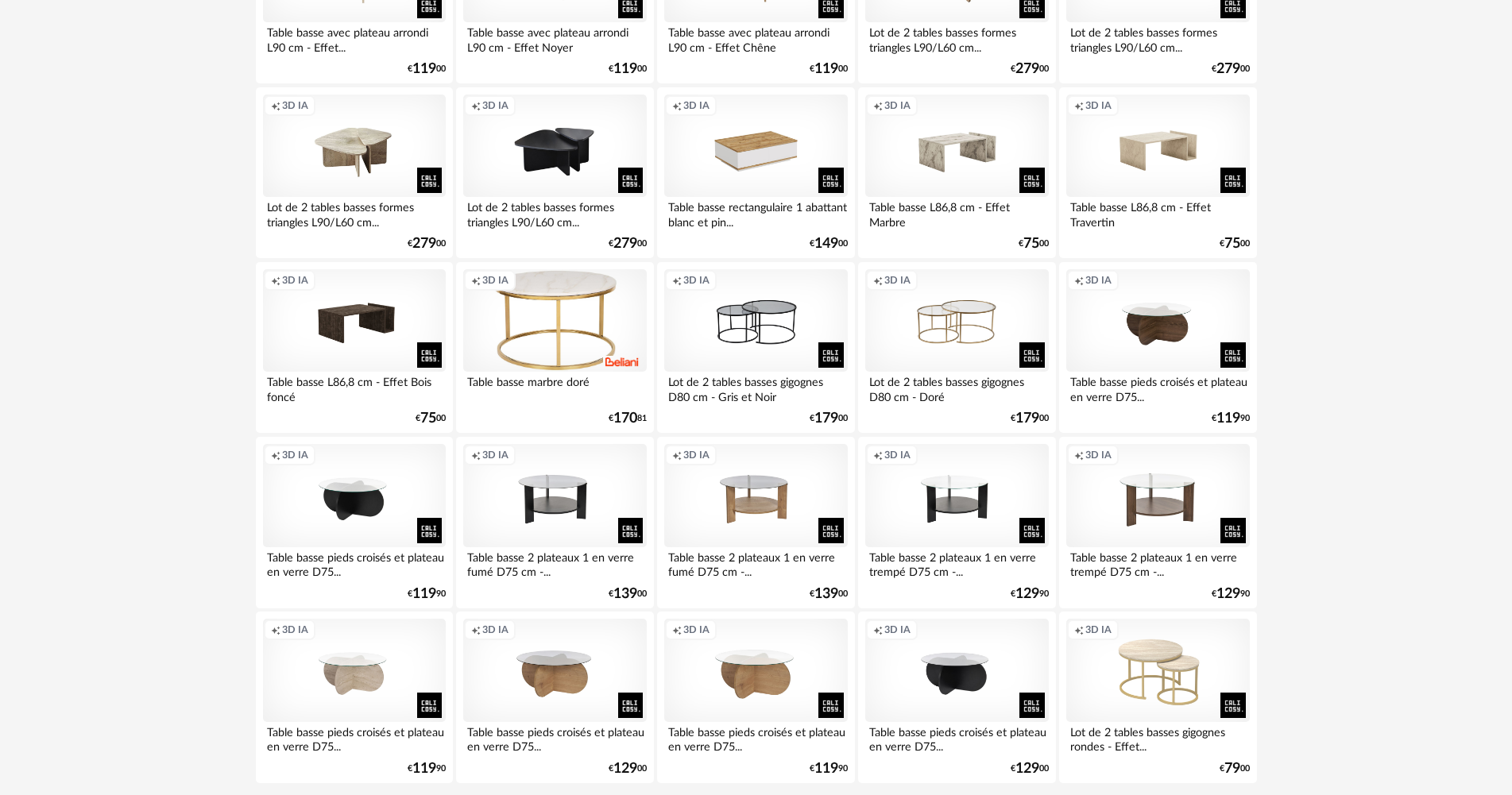
scroll to position [3033, 0]
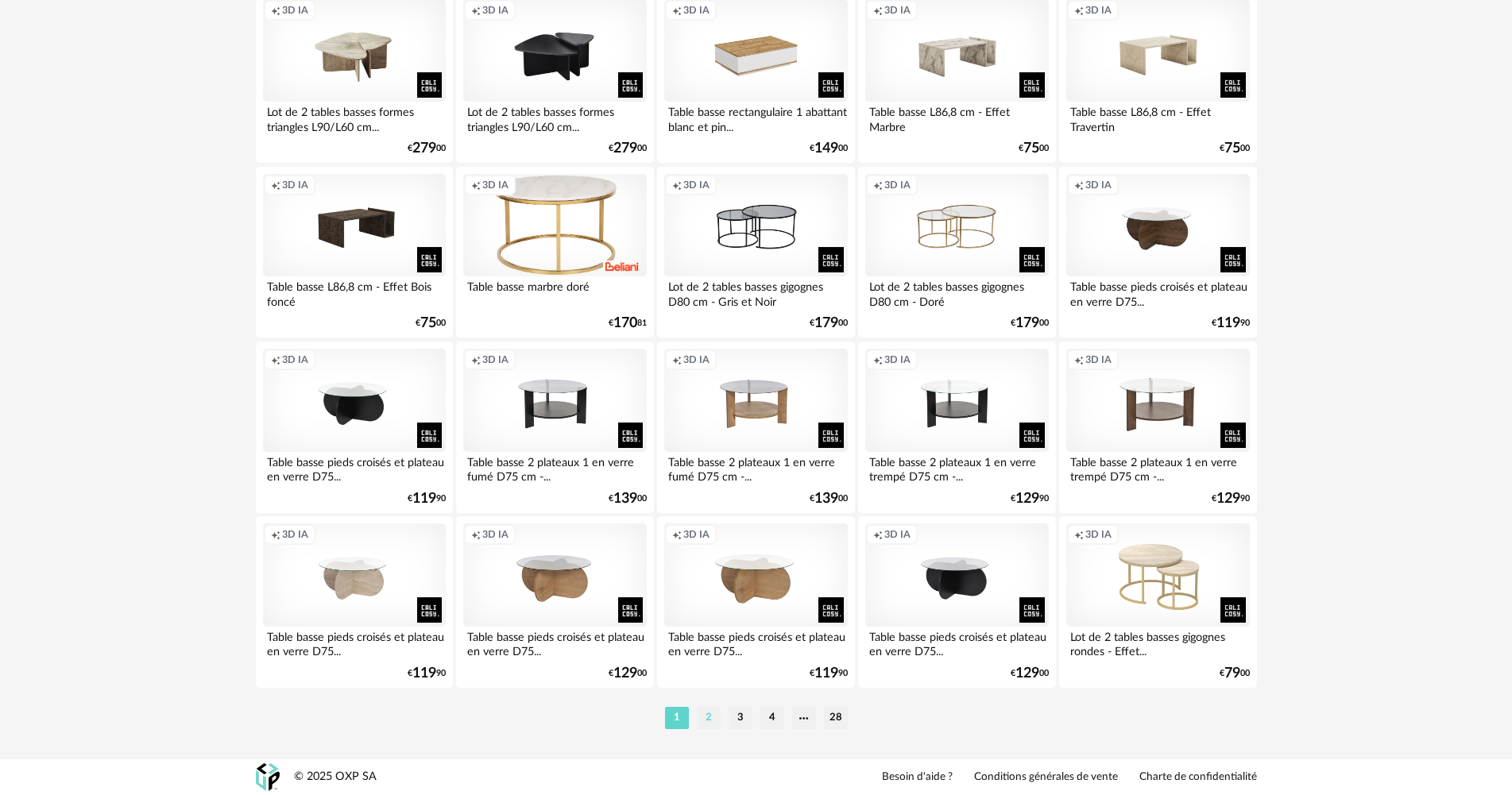
click at [717, 719] on li "2" at bounding box center [708, 718] width 24 height 22
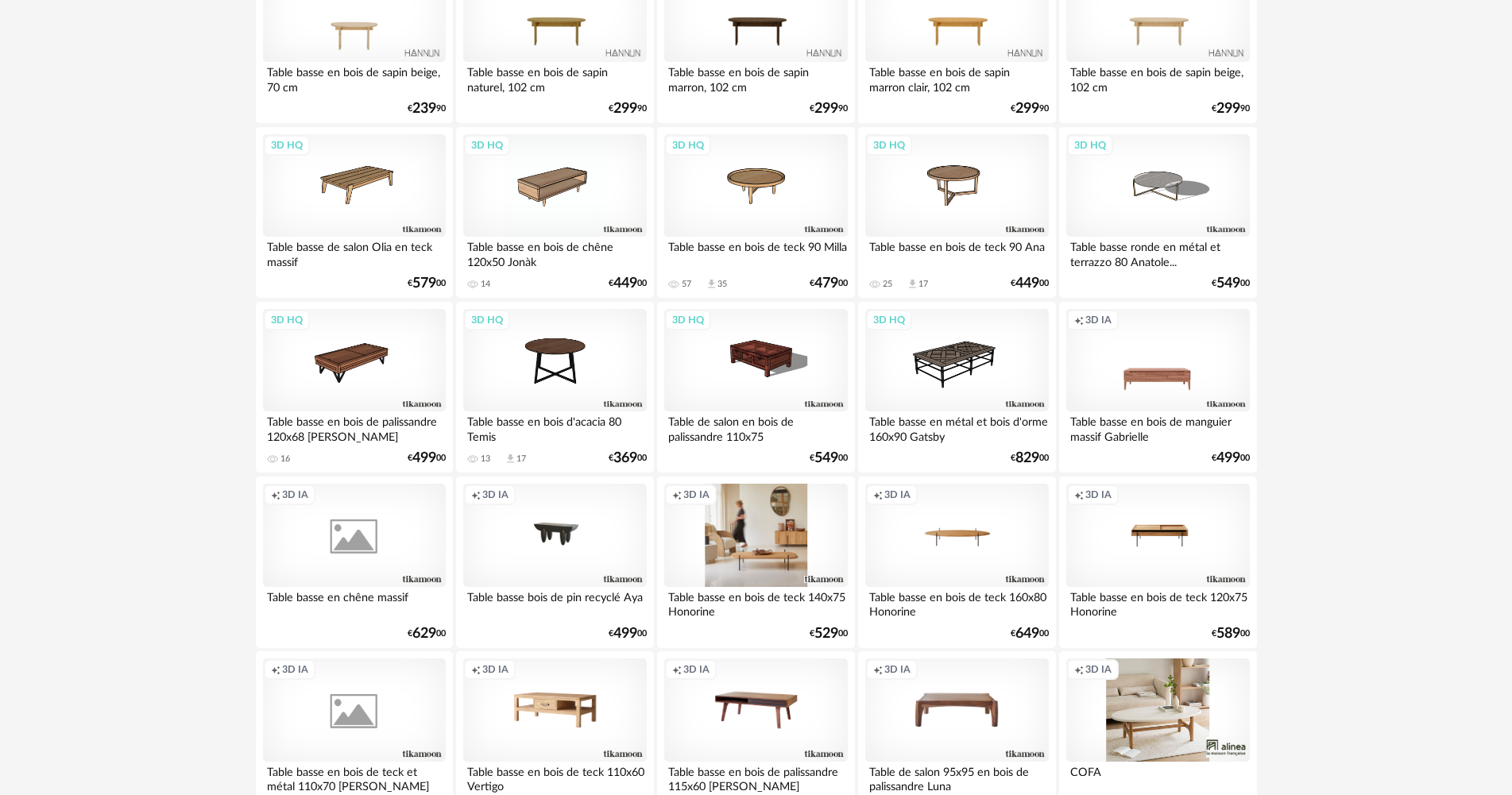
scroll to position [3033, 0]
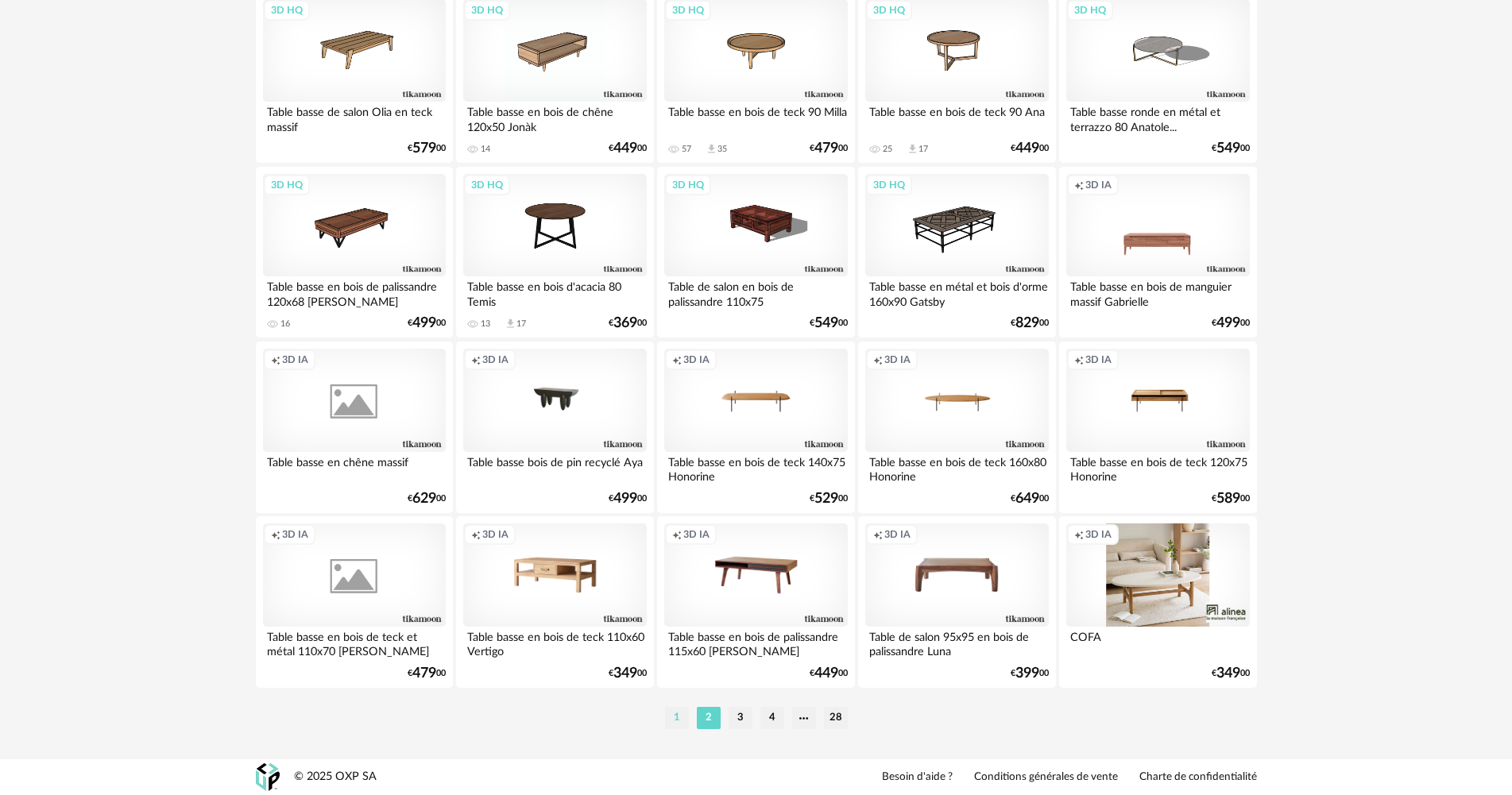
click at [674, 723] on li "1" at bounding box center [677, 718] width 24 height 22
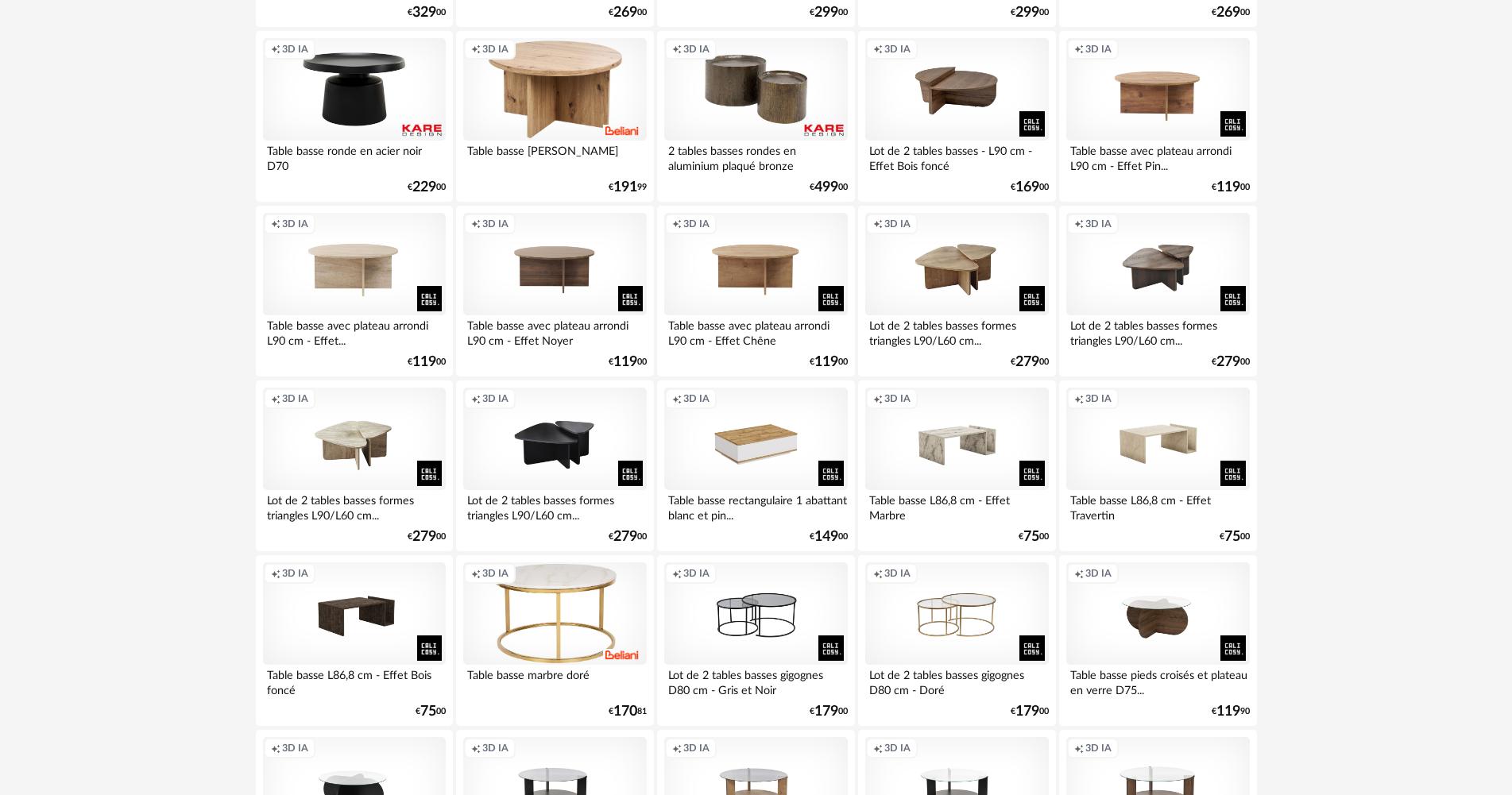
scroll to position [3033, 0]
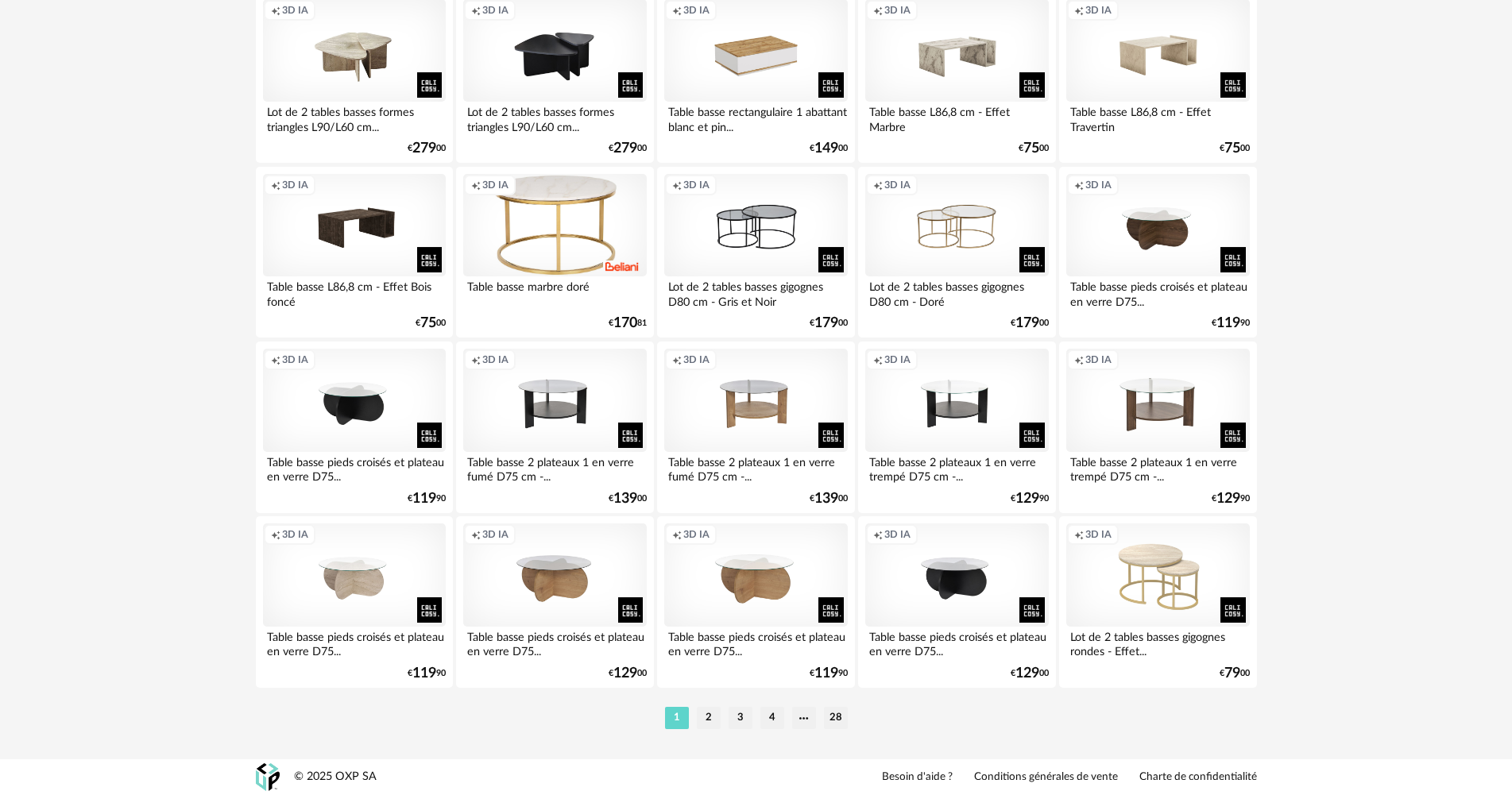
click at [583, 650] on div "Table basse pieds croisés et plateau en verre D75..." at bounding box center [555, 642] width 183 height 32
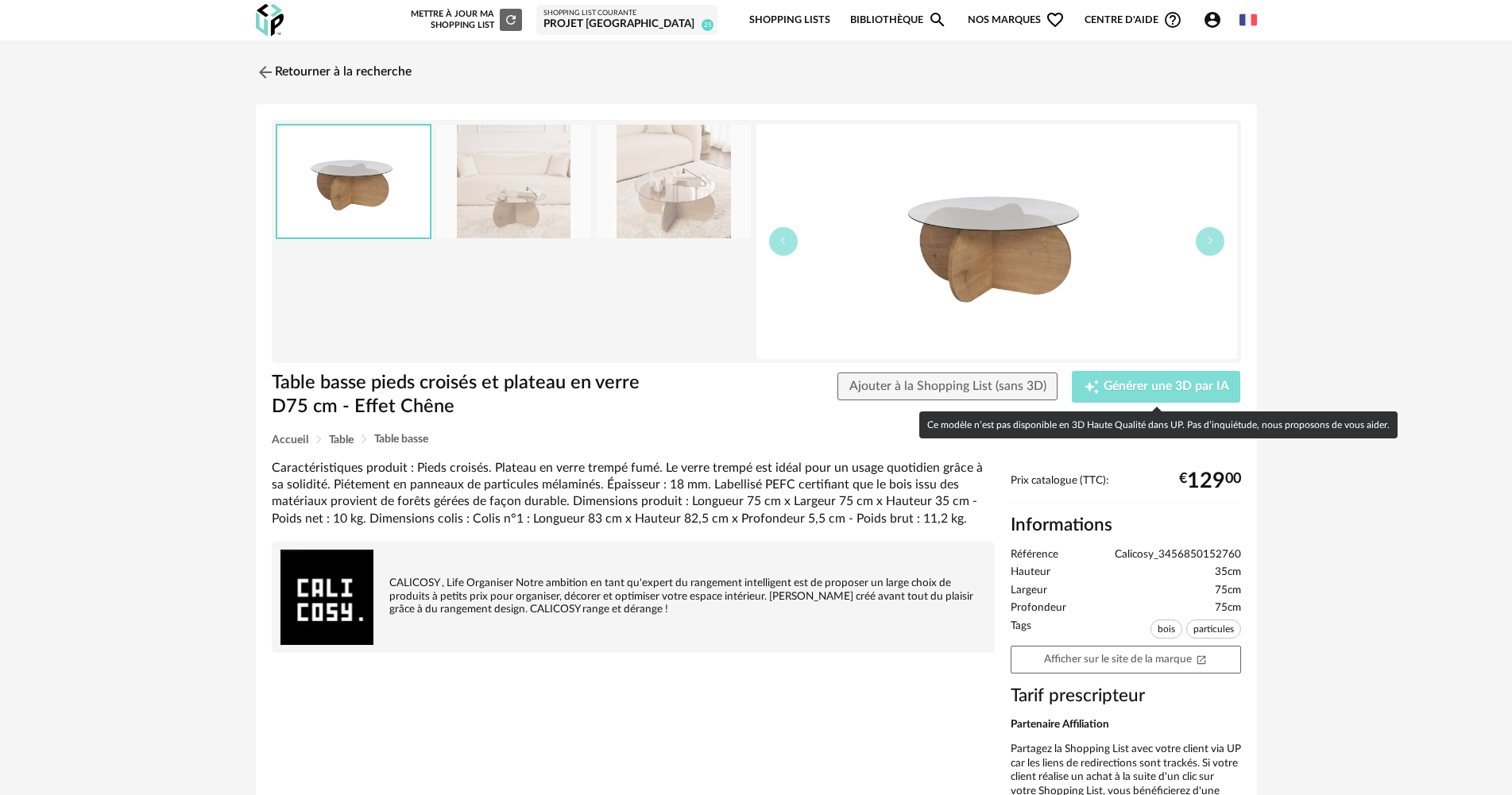
click at [1119, 388] on span "Générer une 3D par IA" at bounding box center [1166, 386] width 125 height 13
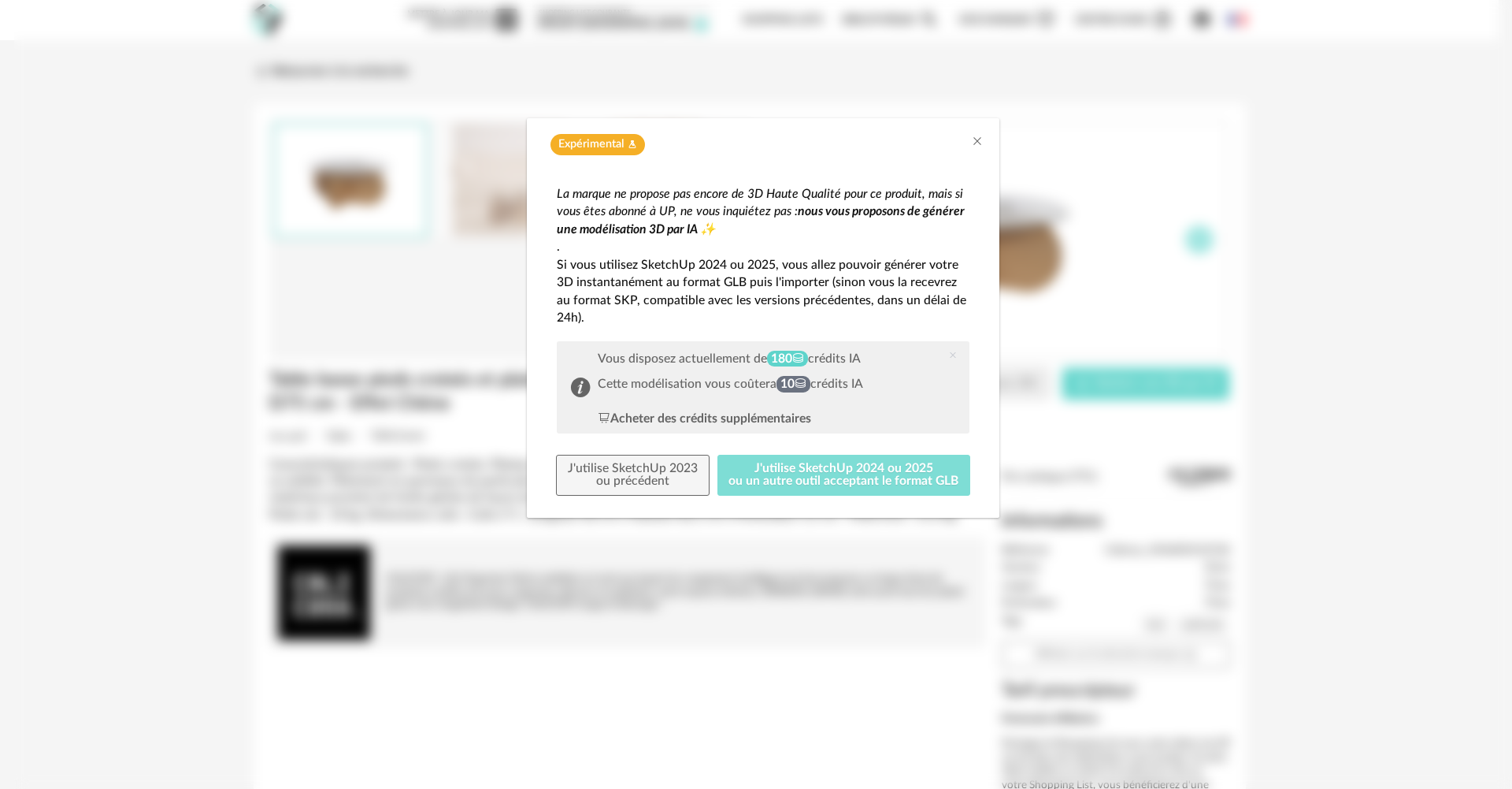
click at [833, 466] on button "J'utilise SketchUp 2024 ou 2025 ou un autre outil acceptant le format GLB" at bounding box center [844, 475] width 254 height 41
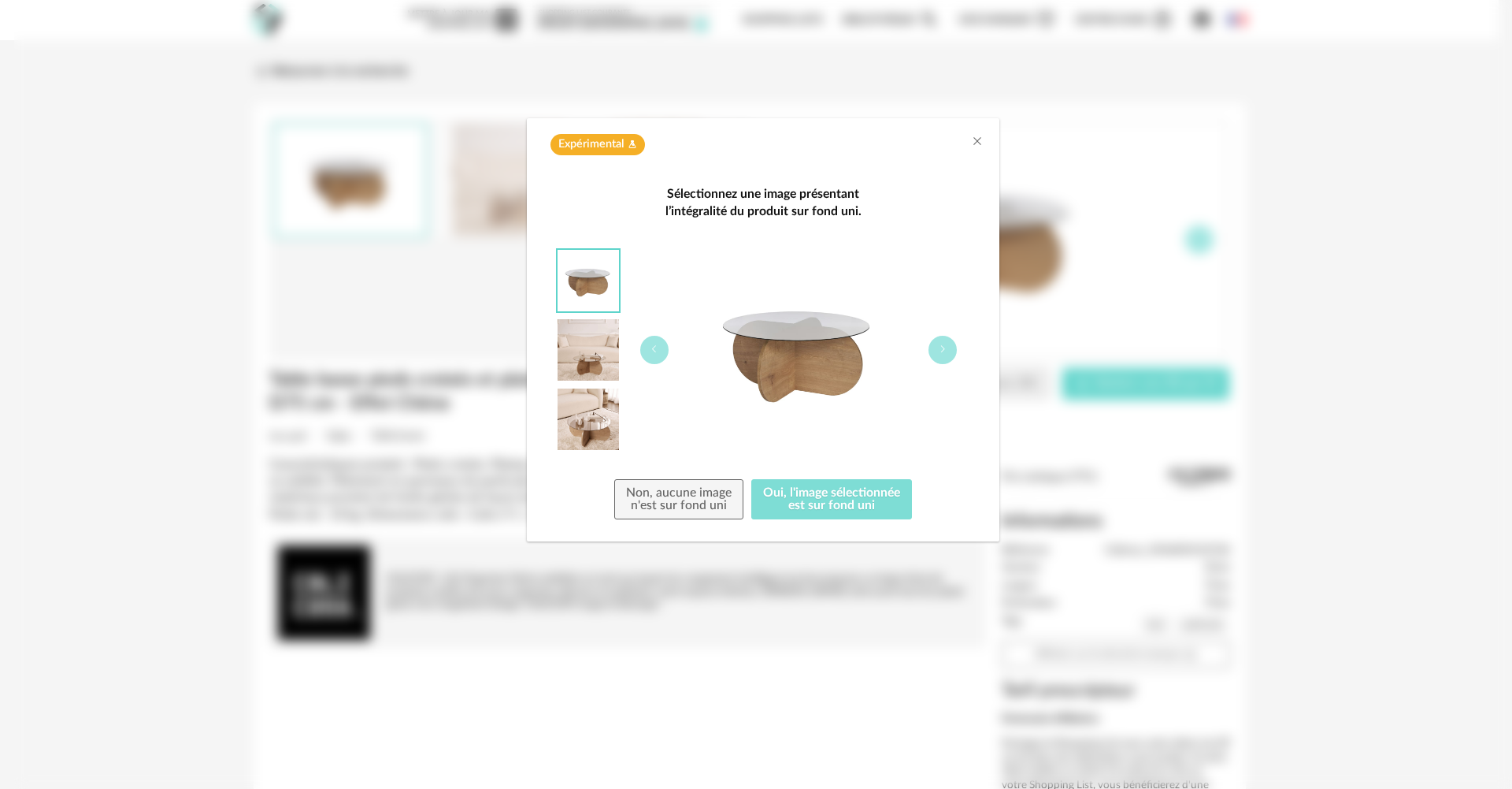
click at [793, 485] on button "Oui, l'image sélectionnée est sur fond uni" at bounding box center [832, 499] width 161 height 41
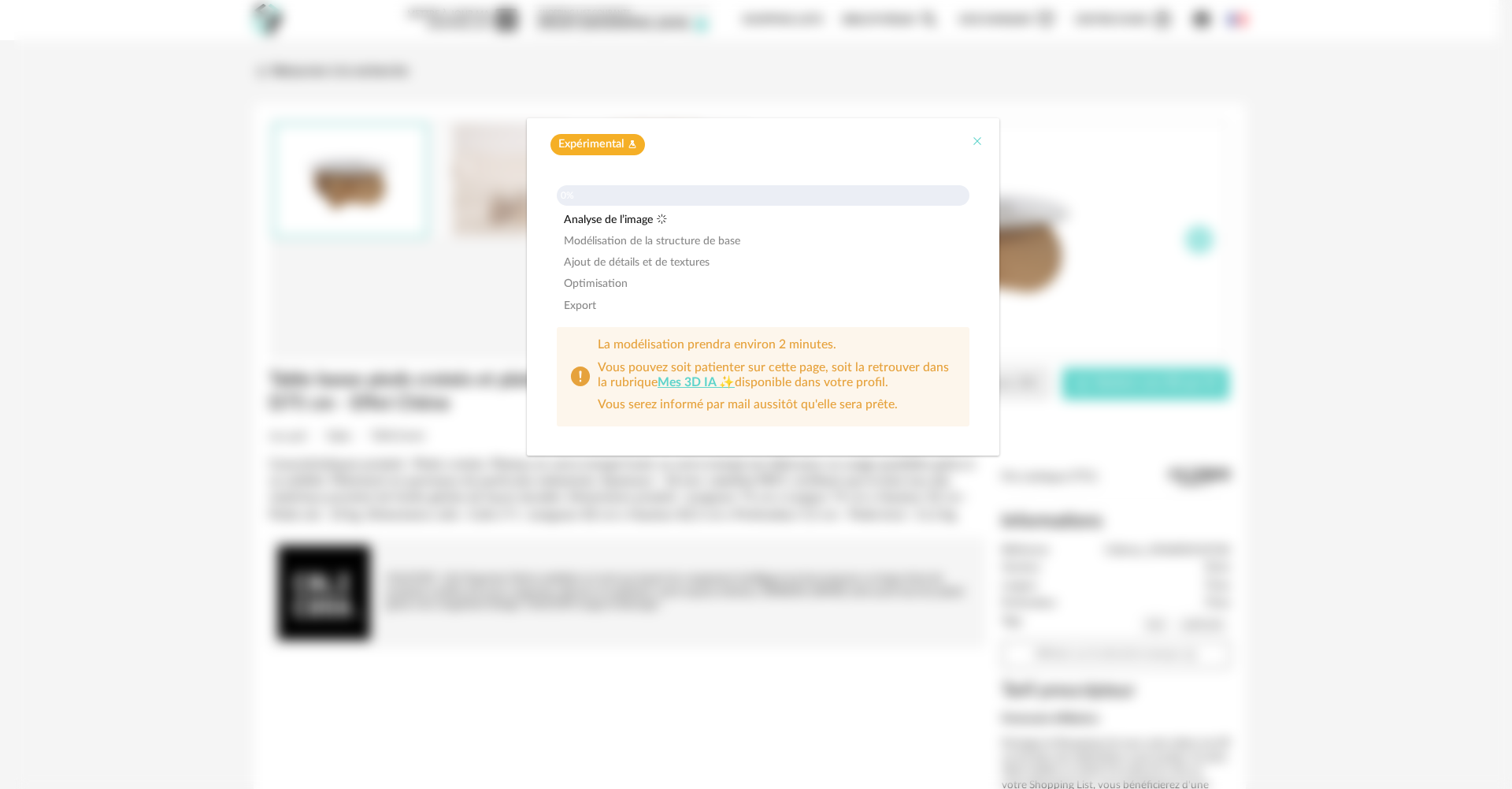
click at [977, 141] on icon "Close" at bounding box center [977, 141] width 13 height 13
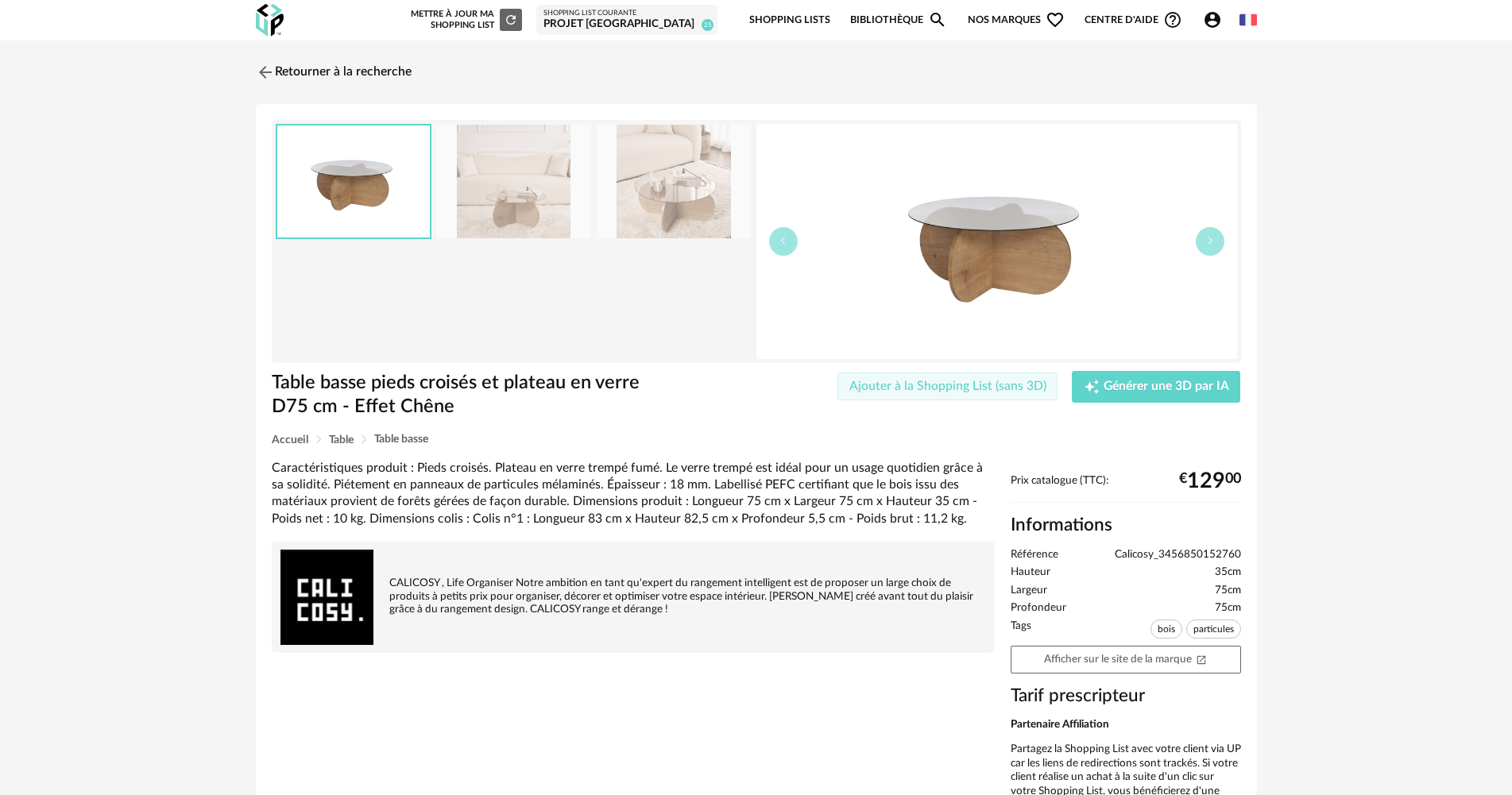
click at [947, 389] on span "Ajouter à la Shopping List (sans 3D)" at bounding box center [947, 386] width 197 height 13
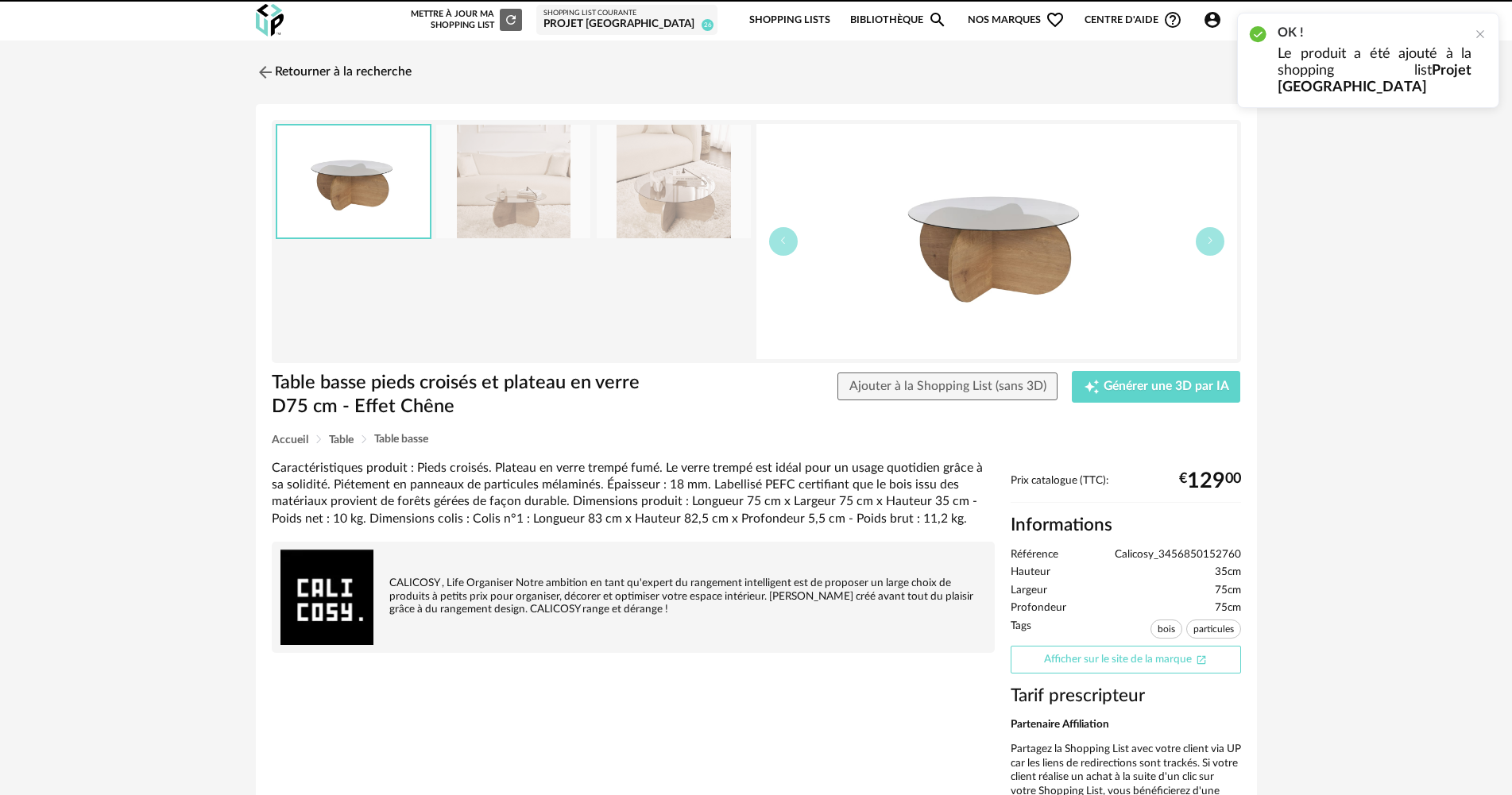
click at [1165, 658] on link "Afficher sur le site de la marque Open In New icon" at bounding box center [1125, 659] width 230 height 28
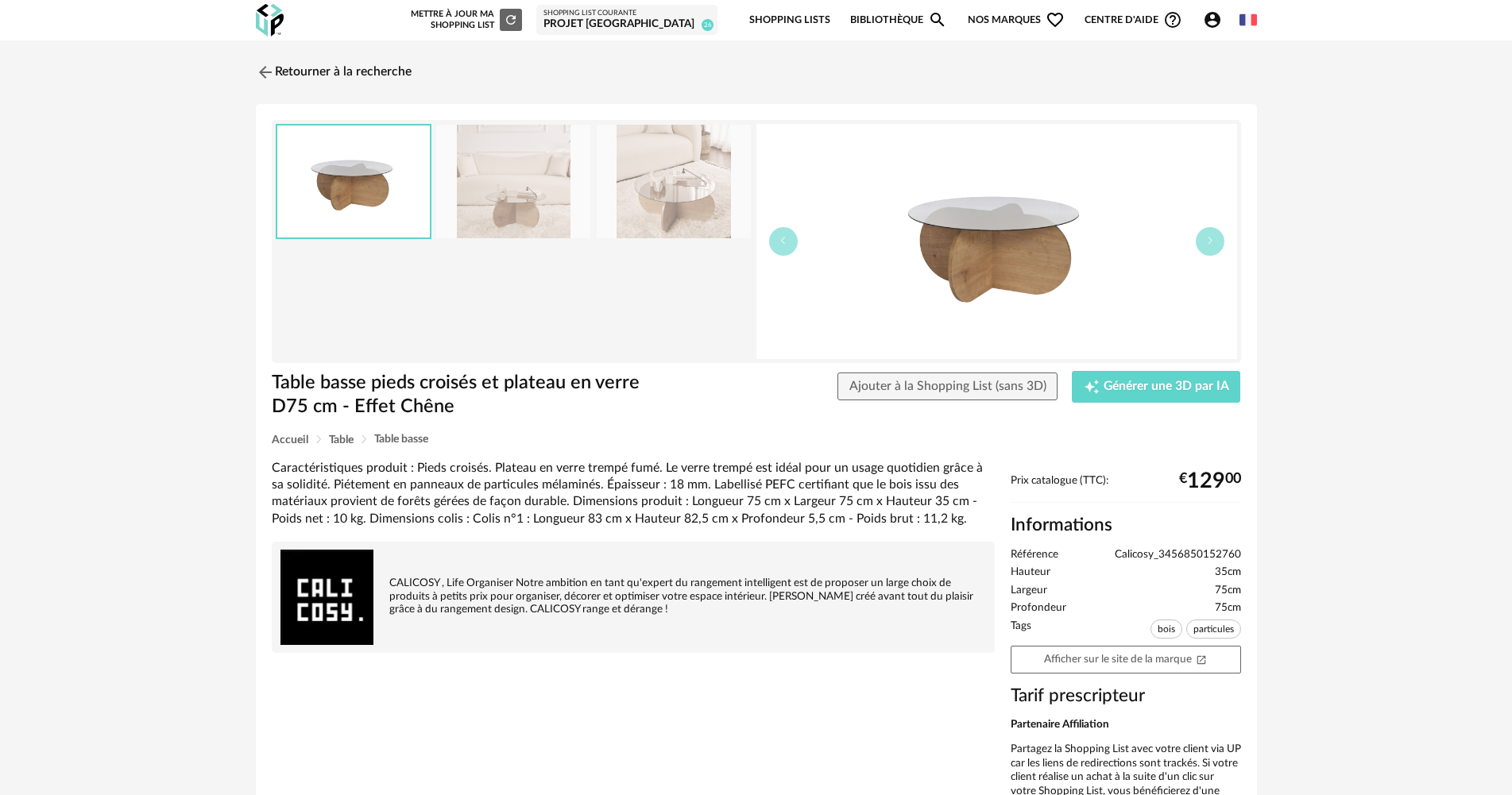
click at [420, 62] on div "Retourner à la recherche" at bounding box center [756, 72] width 1001 height 35
click at [414, 74] on div "Retourner à la recherche" at bounding box center [756, 72] width 1001 height 35
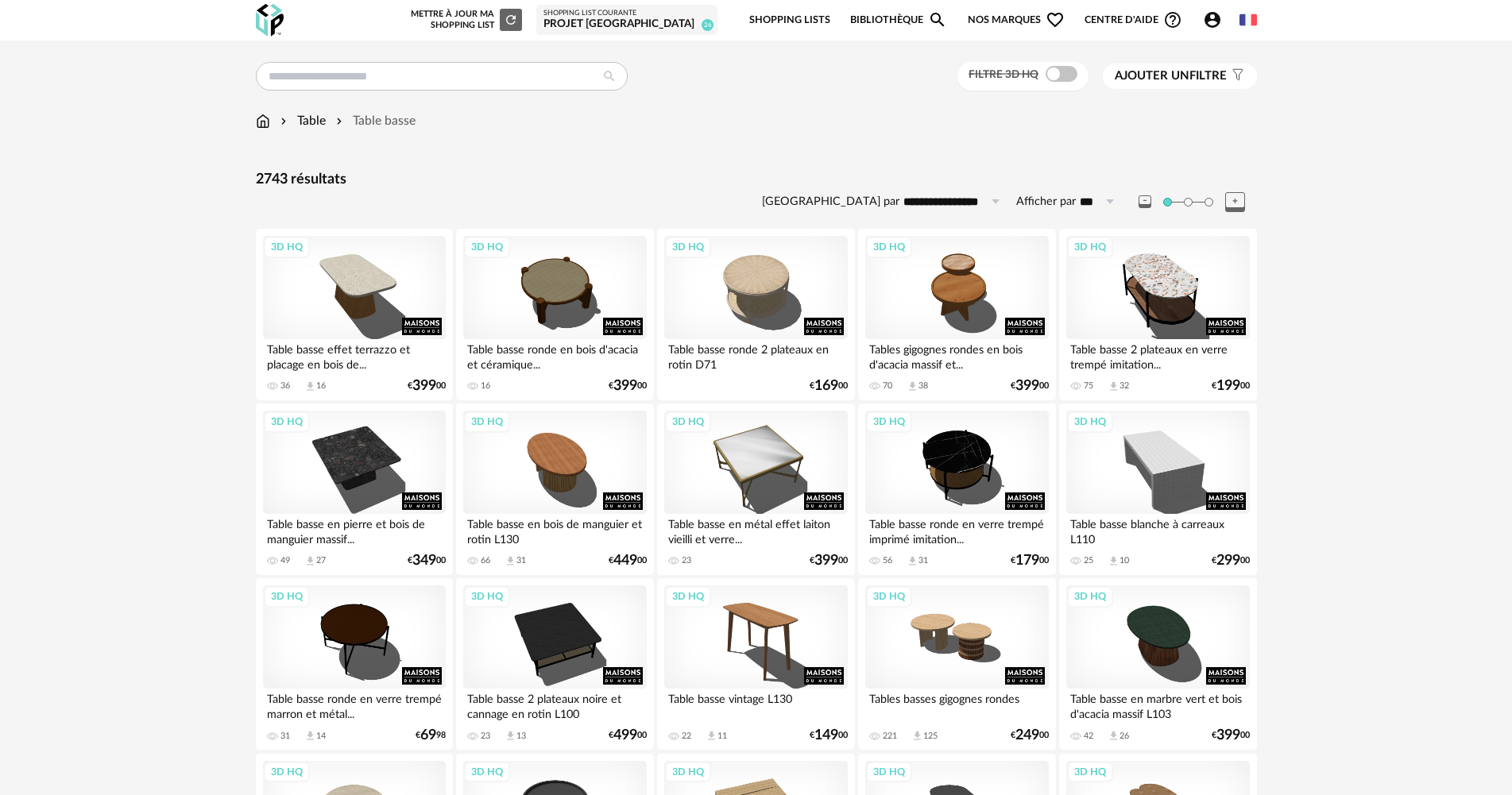
click at [256, 121] on img at bounding box center [263, 120] width 15 height 18
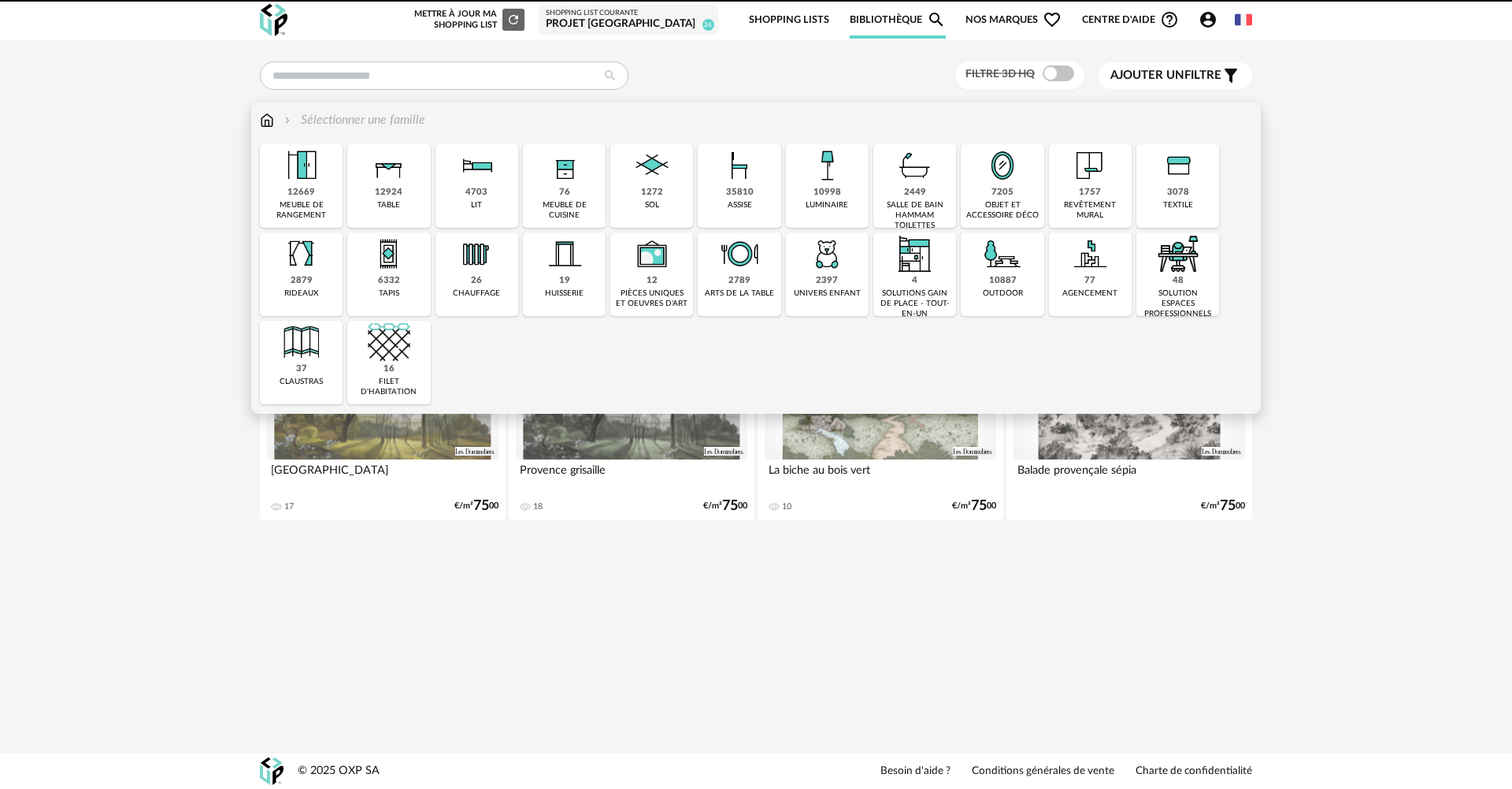
click at [1008, 184] on img at bounding box center [1003, 165] width 42 height 42
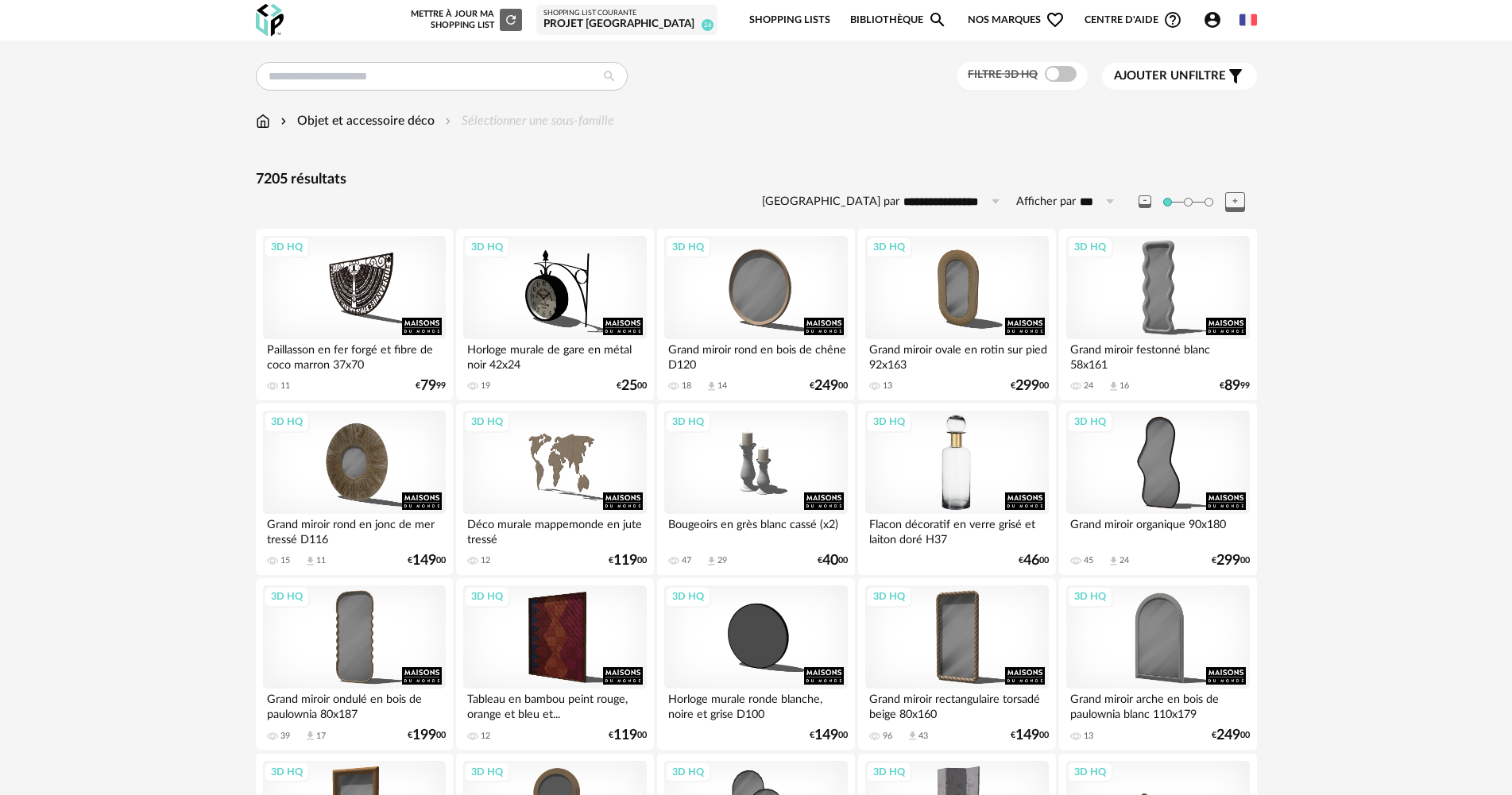
click at [974, 454] on div "3D HQ" at bounding box center [957, 461] width 183 height 103
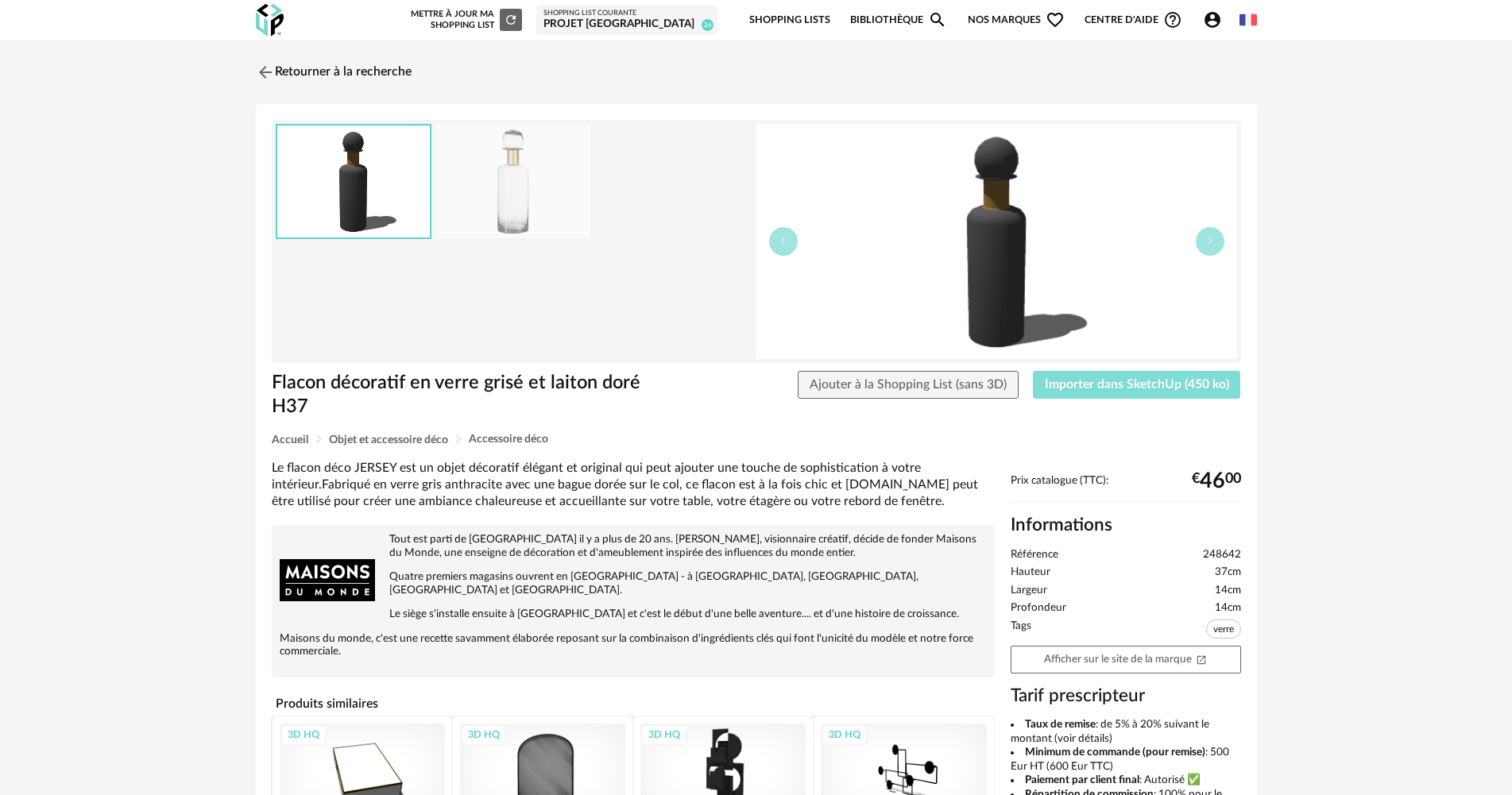
click at [1098, 378] on span "Importer dans SketchUp (450 ko)" at bounding box center [1137, 384] width 184 height 13
click at [328, 82] on link "Retourner à la recherche" at bounding box center [329, 72] width 155 height 35
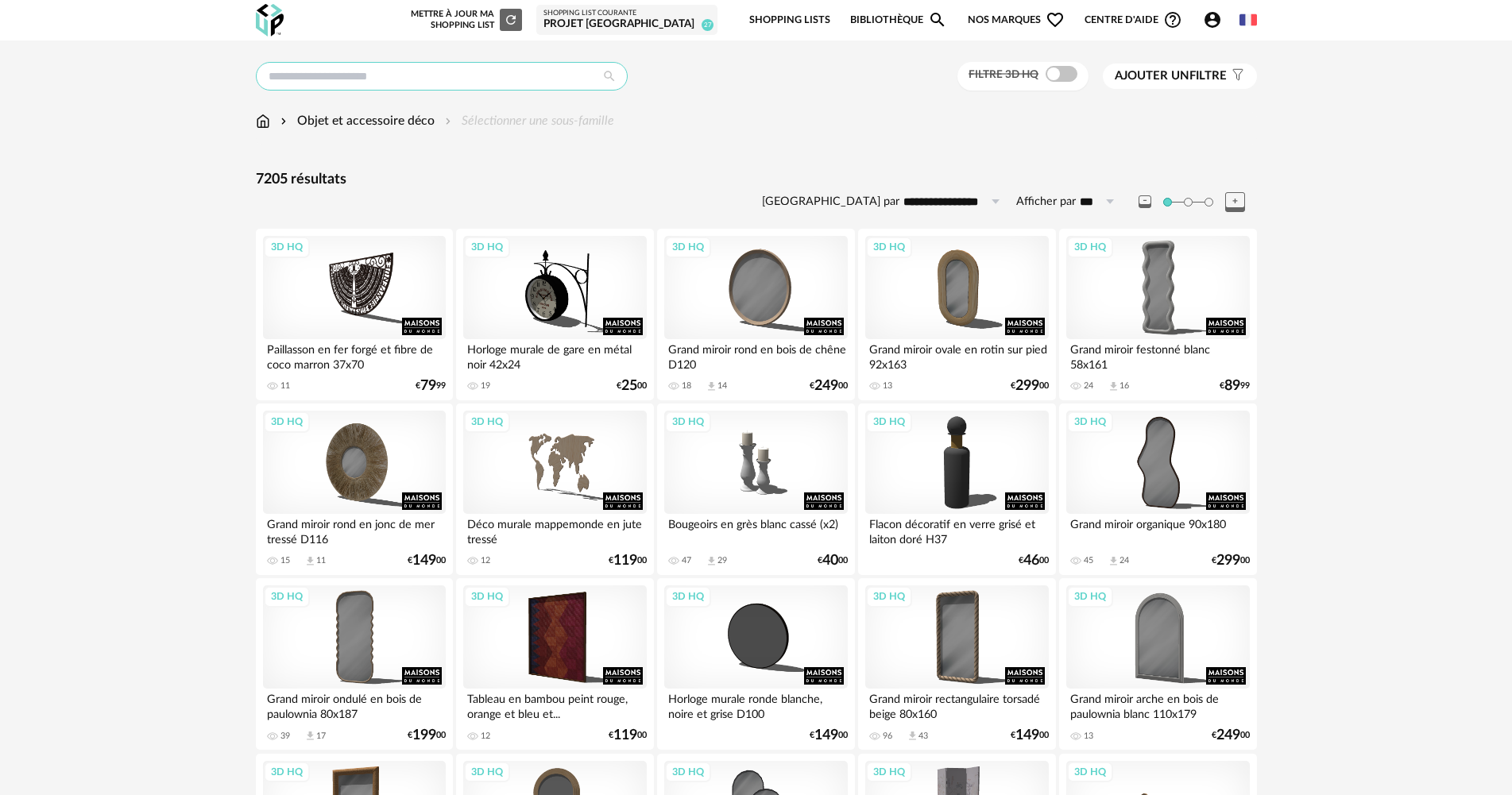
click at [323, 83] on input "text" at bounding box center [442, 77] width 372 height 29
type input "*******"
type input "**********"
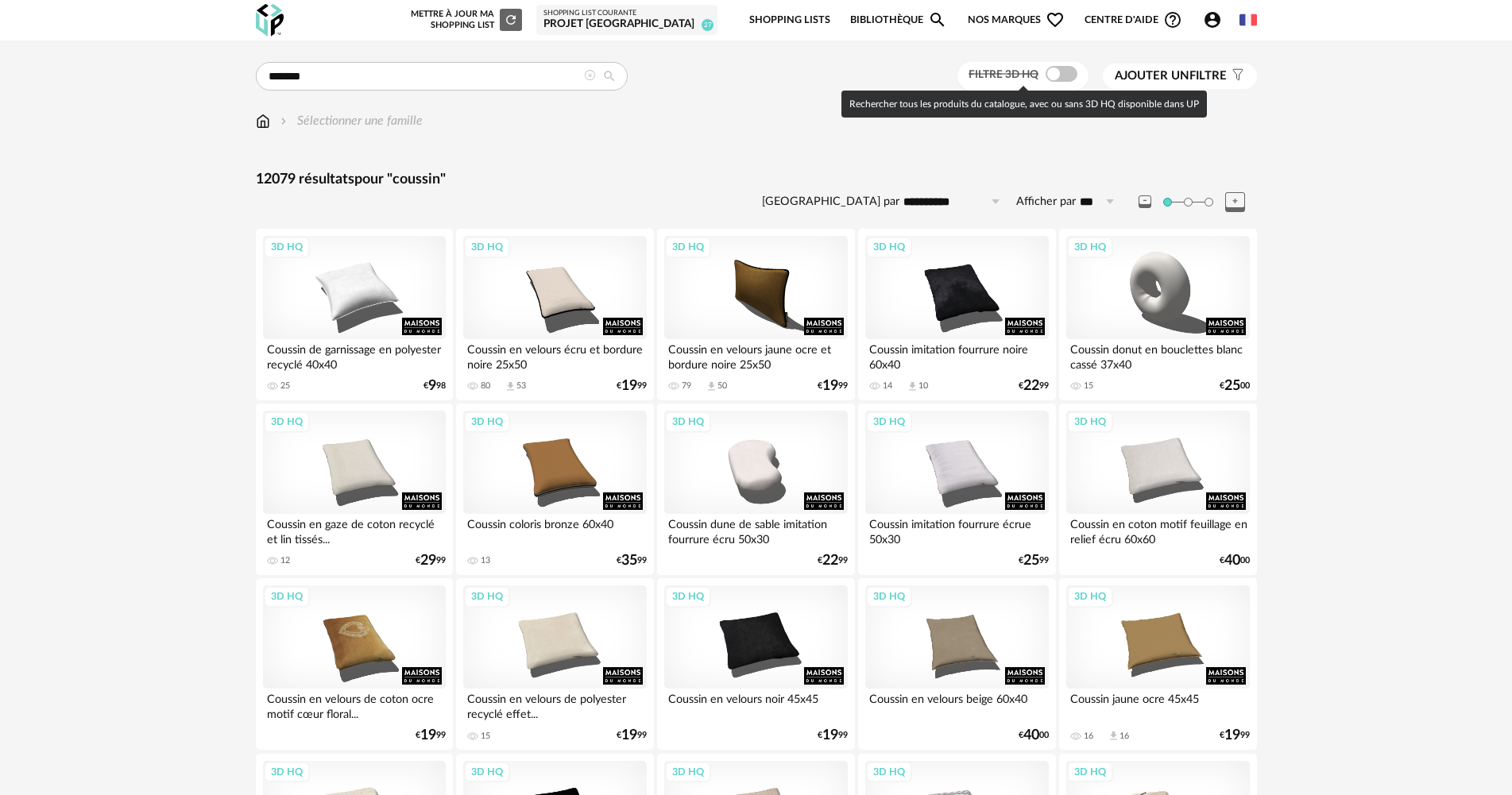
click at [1057, 70] on span at bounding box center [1061, 73] width 32 height 16
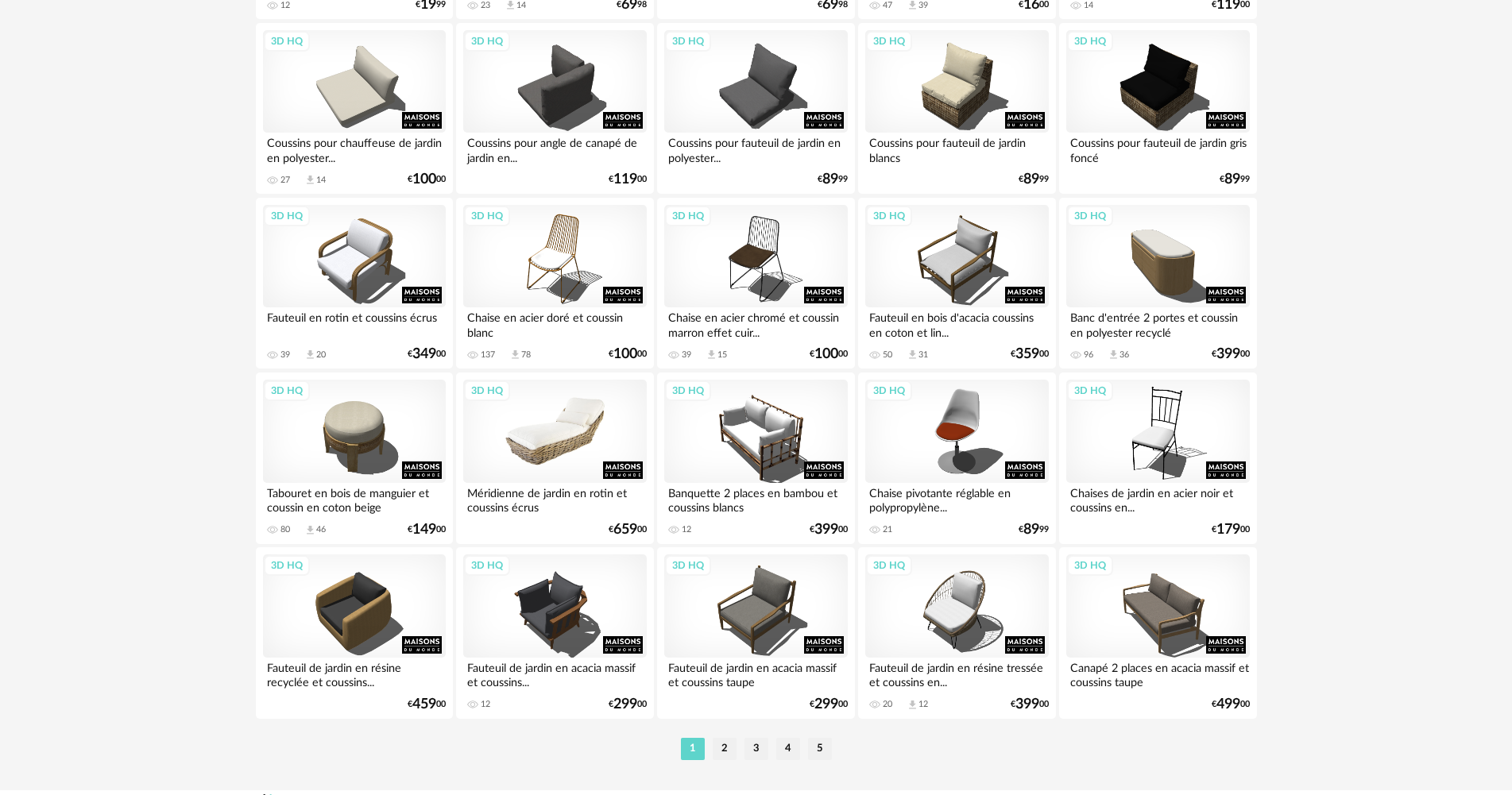
scroll to position [3033, 0]
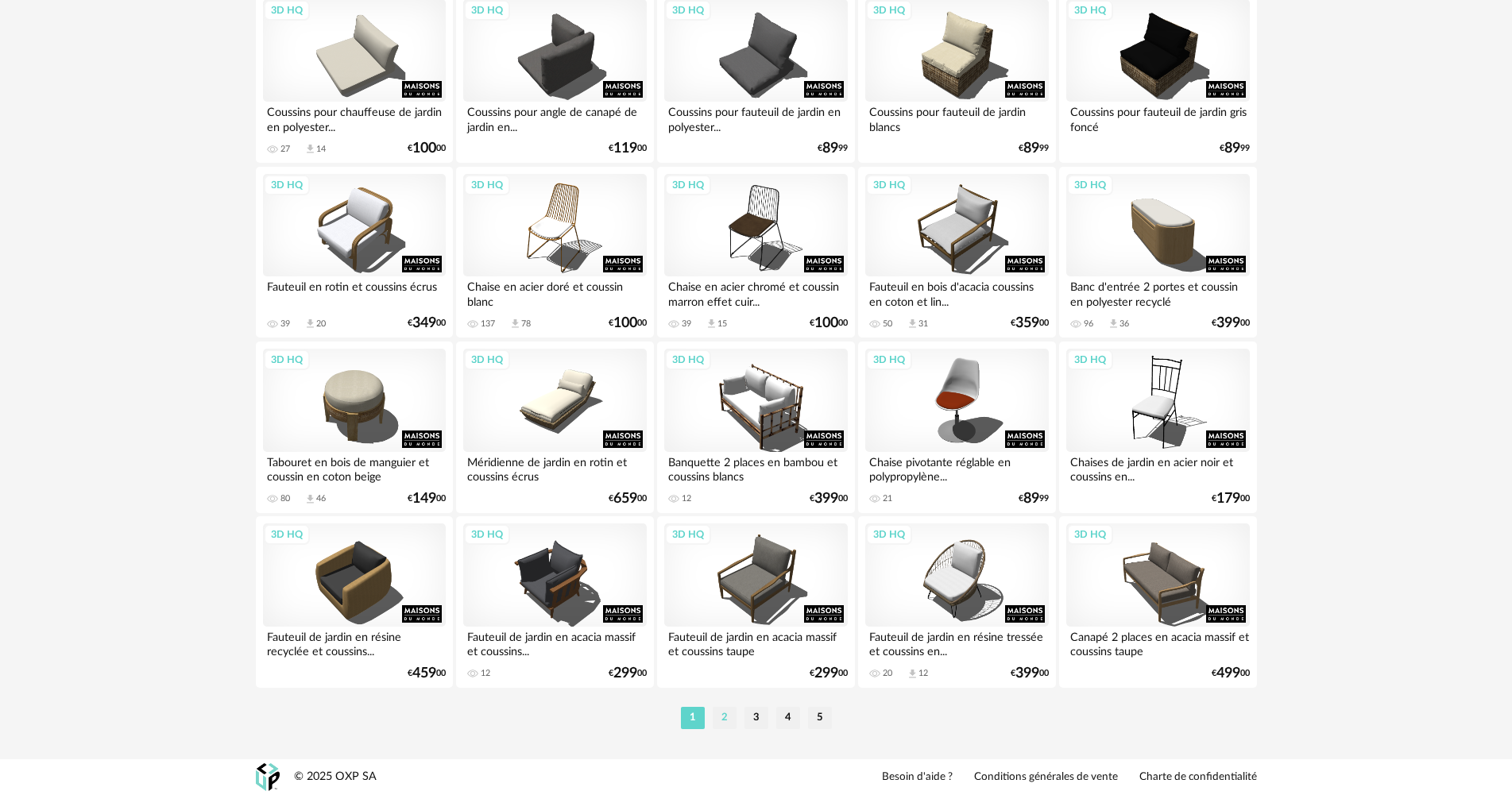
click at [723, 719] on li "2" at bounding box center [724, 718] width 24 height 22
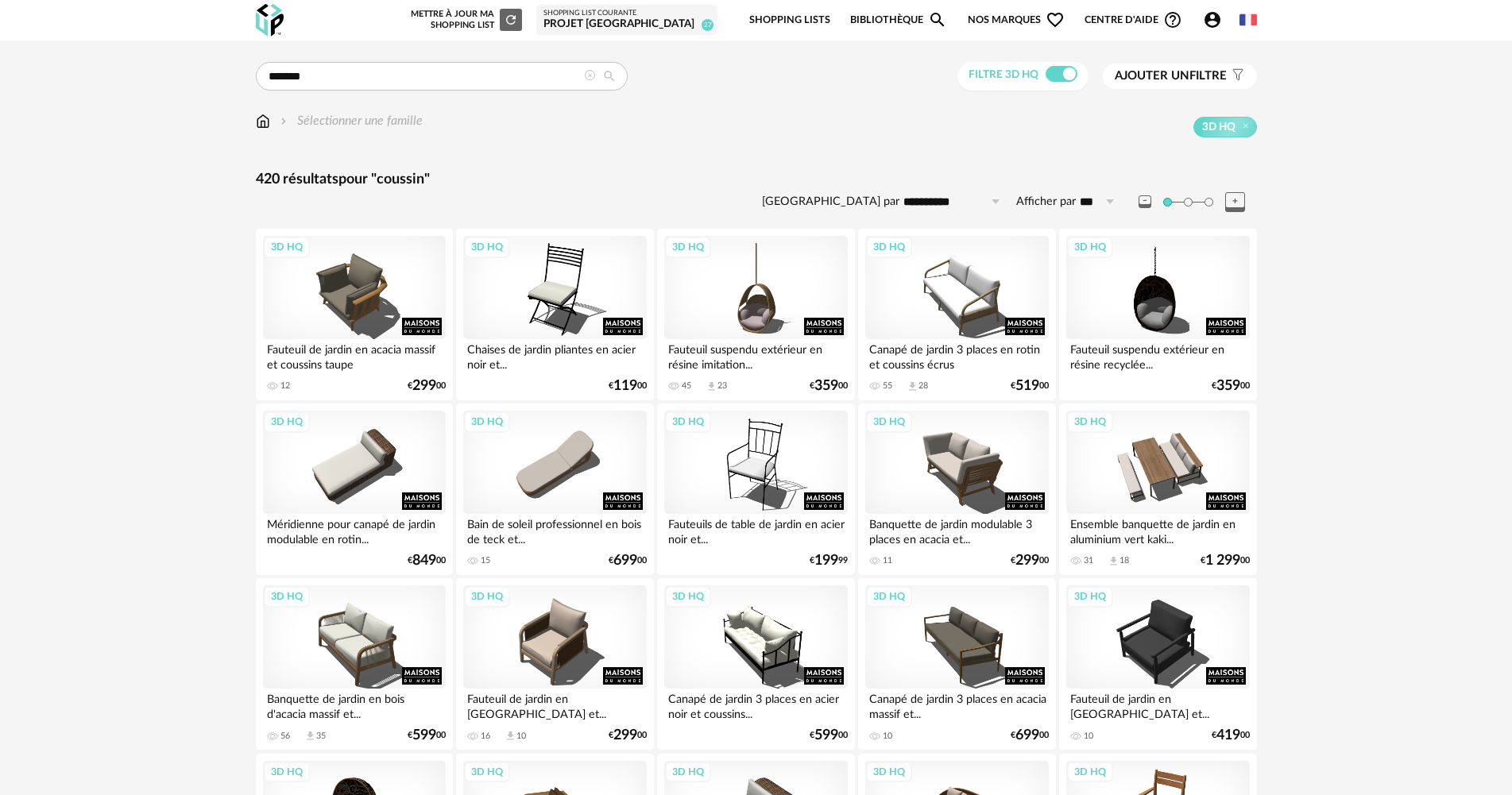
click at [605, 77] on icon at bounding box center [609, 76] width 29 height 15
click at [597, 77] on icon at bounding box center [609, 76] width 29 height 15
click at [593, 75] on icon at bounding box center [589, 75] width 11 height 11
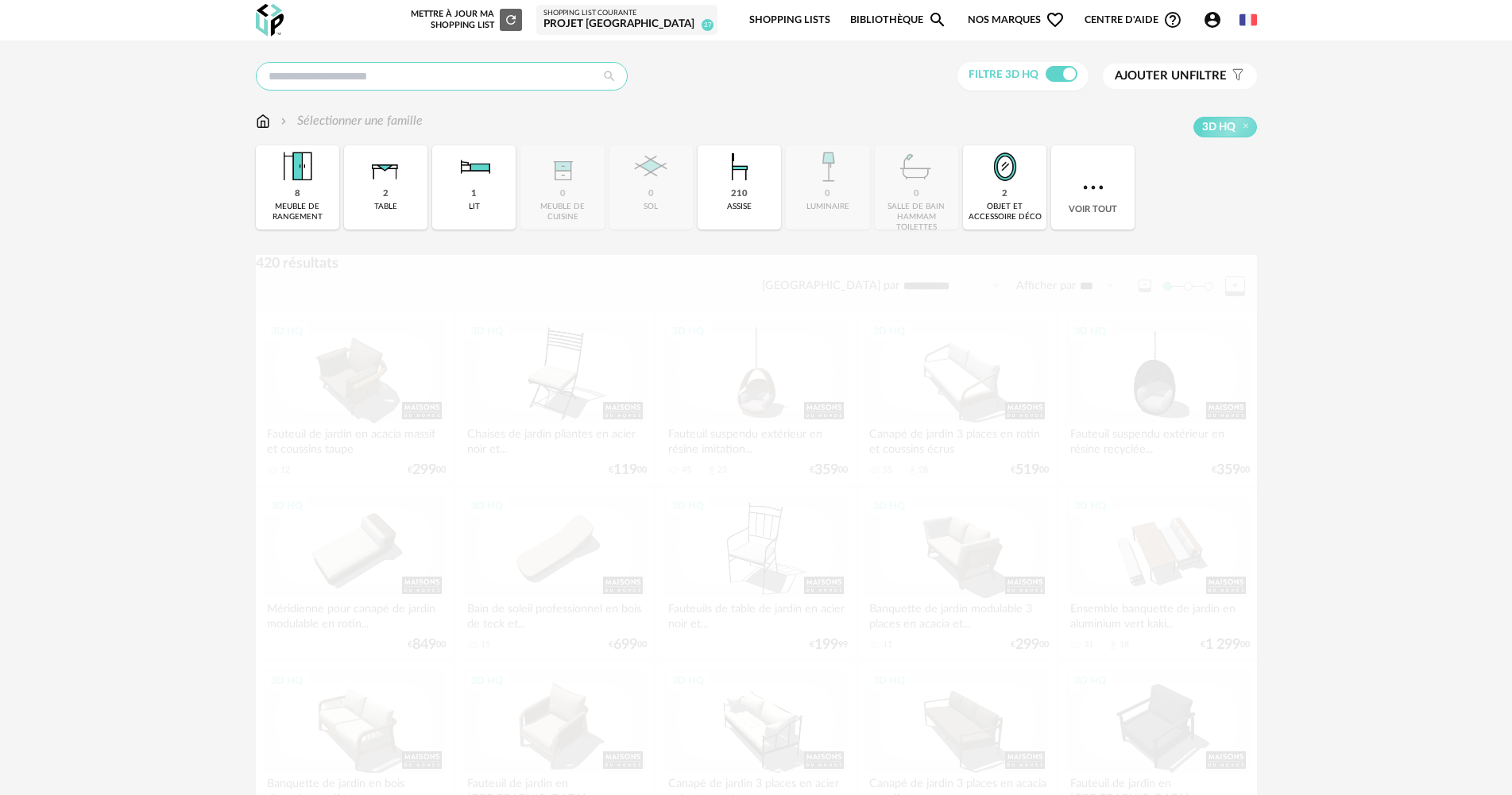
click at [593, 75] on input "text" at bounding box center [442, 77] width 372 height 29
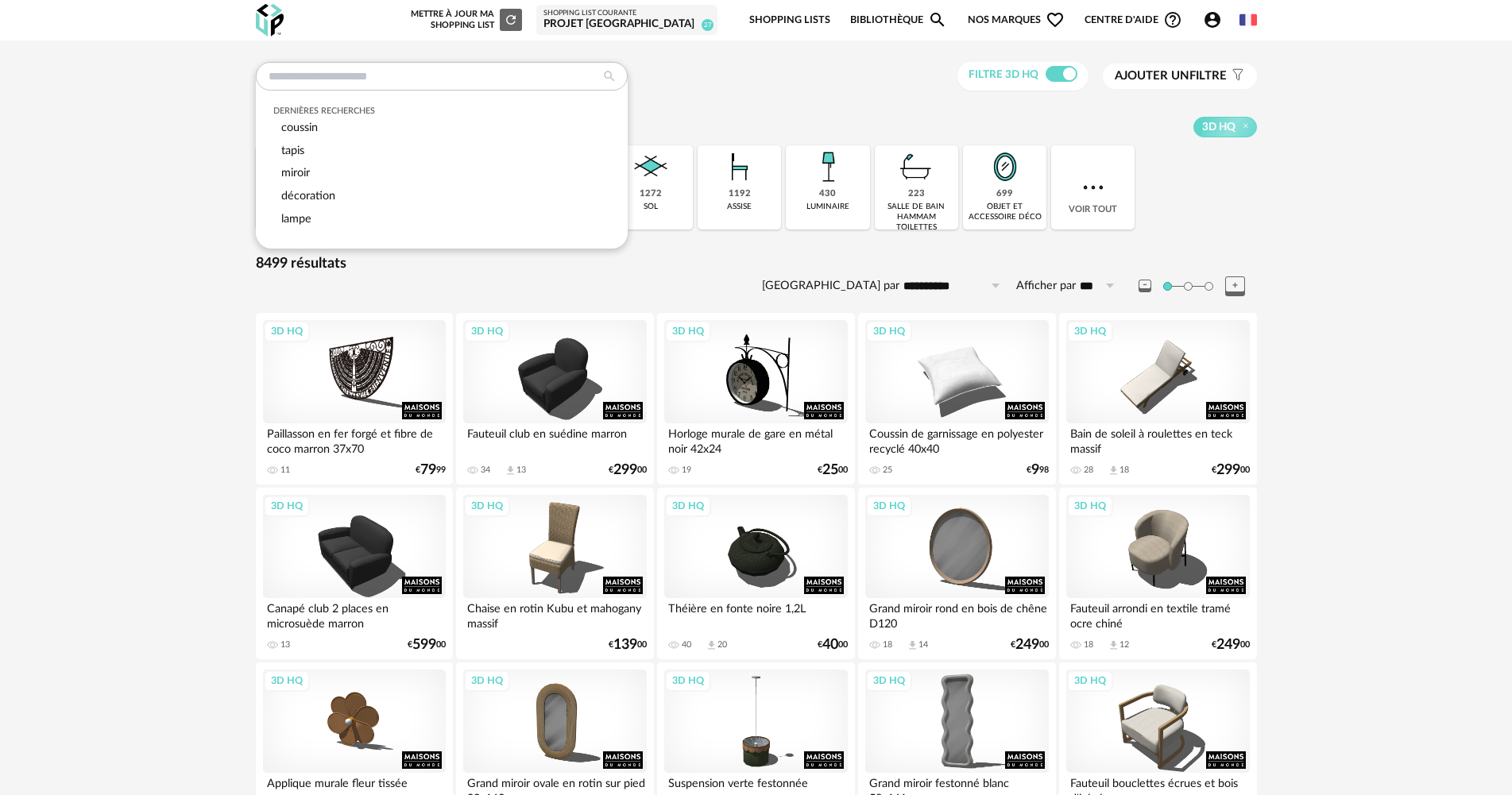
click at [792, 138] on div "Sélectionner une famille 3D HQ" at bounding box center [756, 128] width 1001 height 33
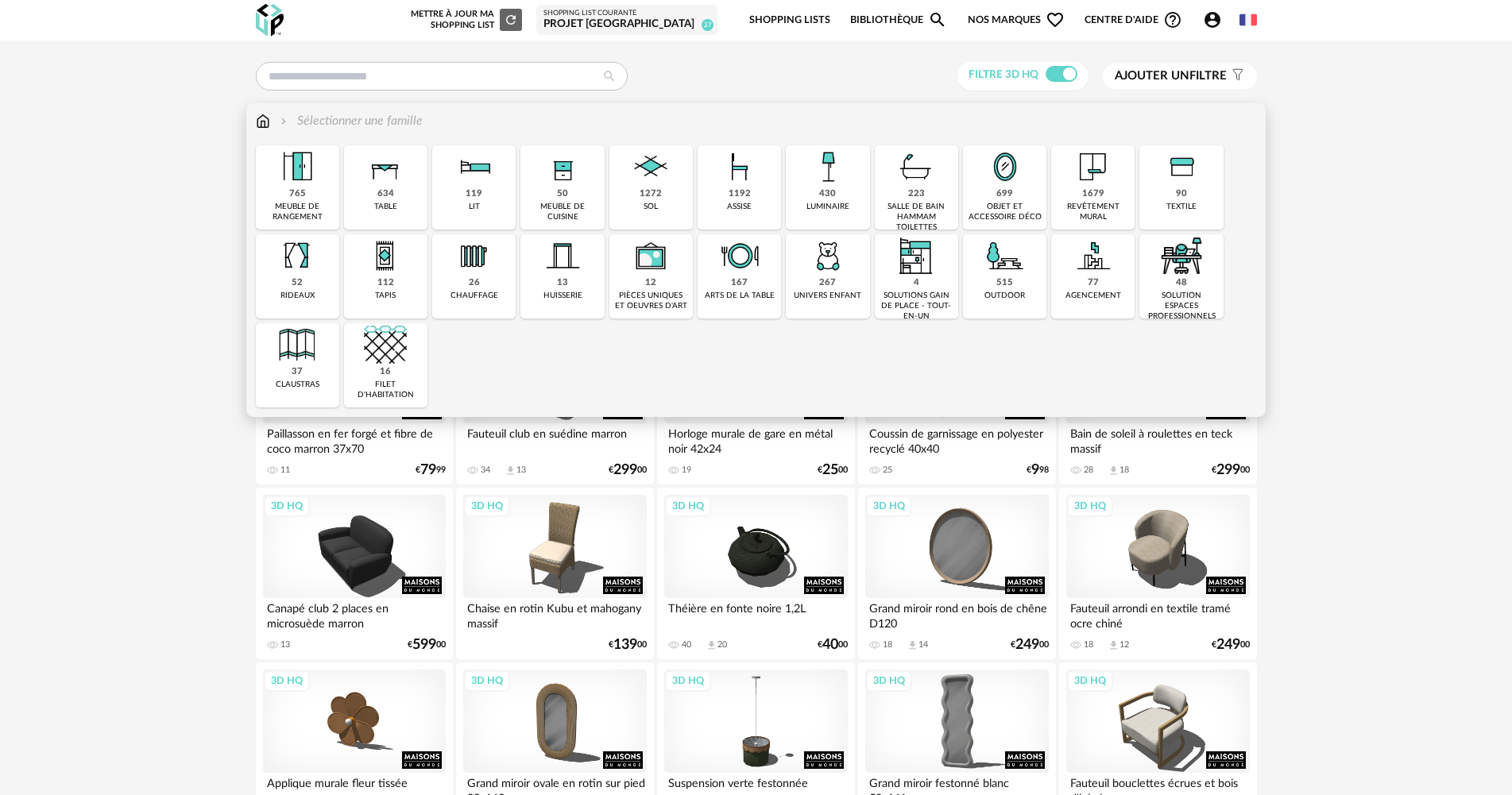
click at [1017, 199] on div "699 objet et accessoire déco" at bounding box center [1004, 187] width 84 height 84
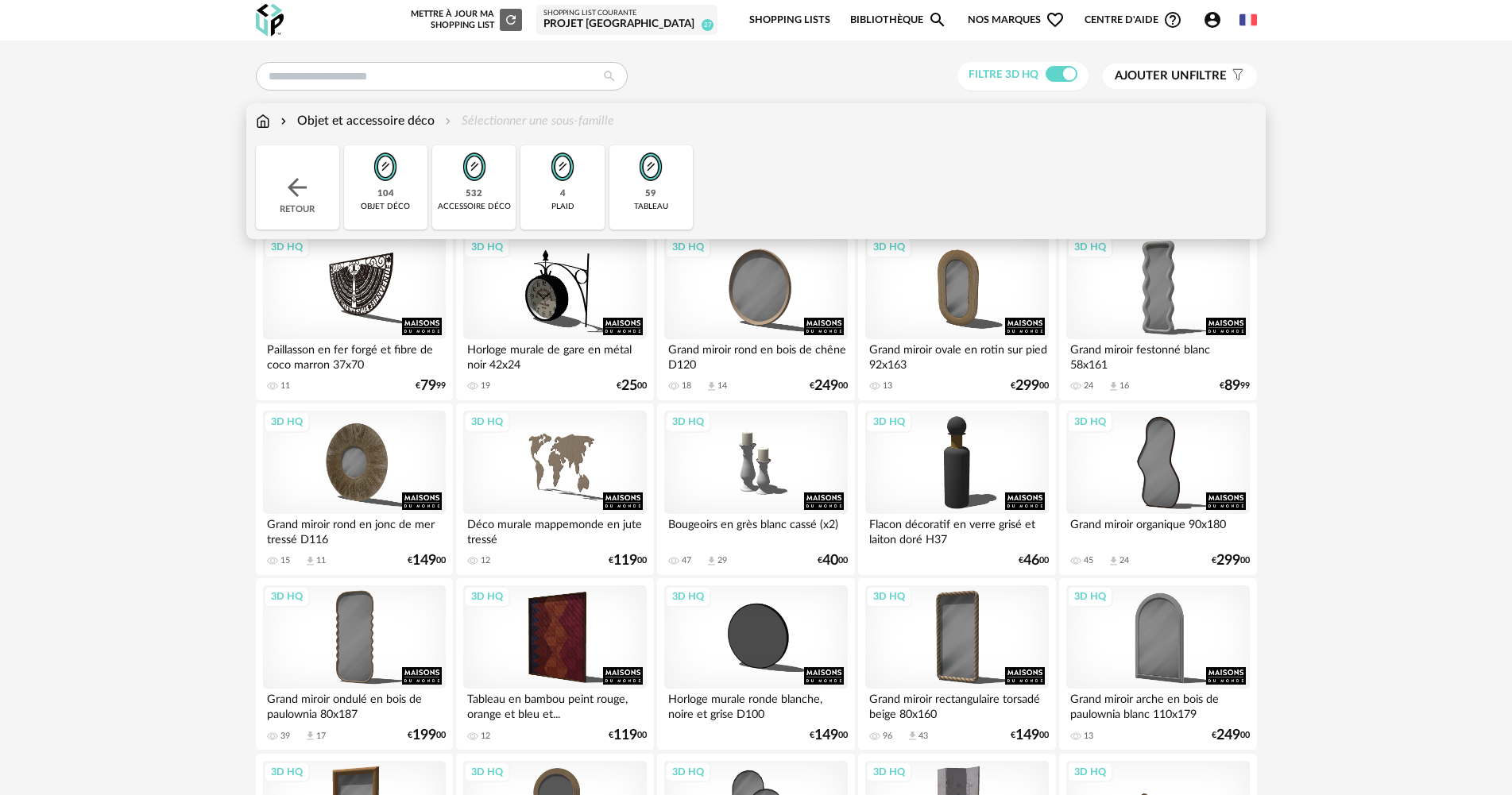
click at [259, 121] on img at bounding box center [263, 120] width 15 height 18
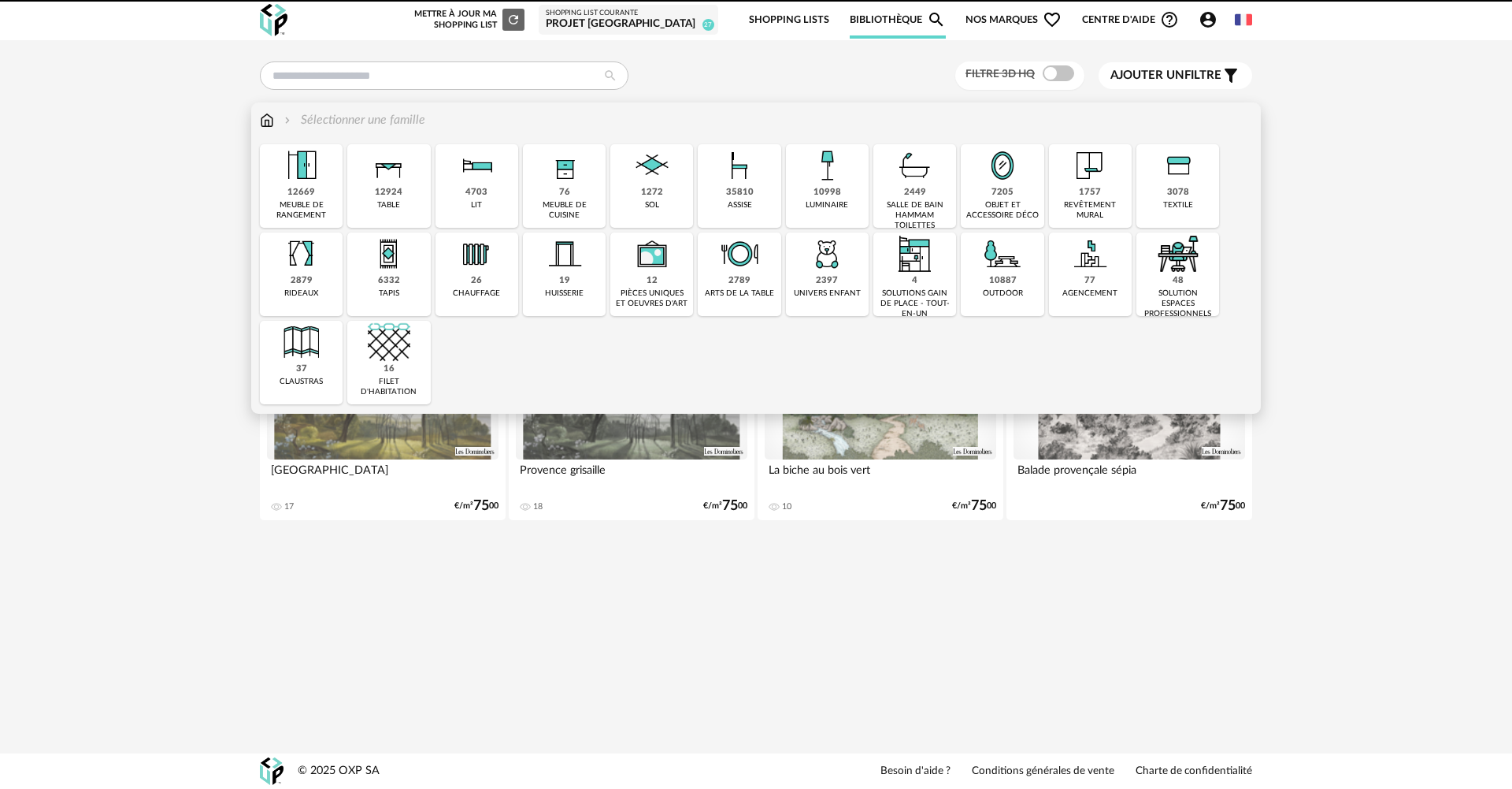
click at [1181, 186] on img at bounding box center [1179, 165] width 42 height 42
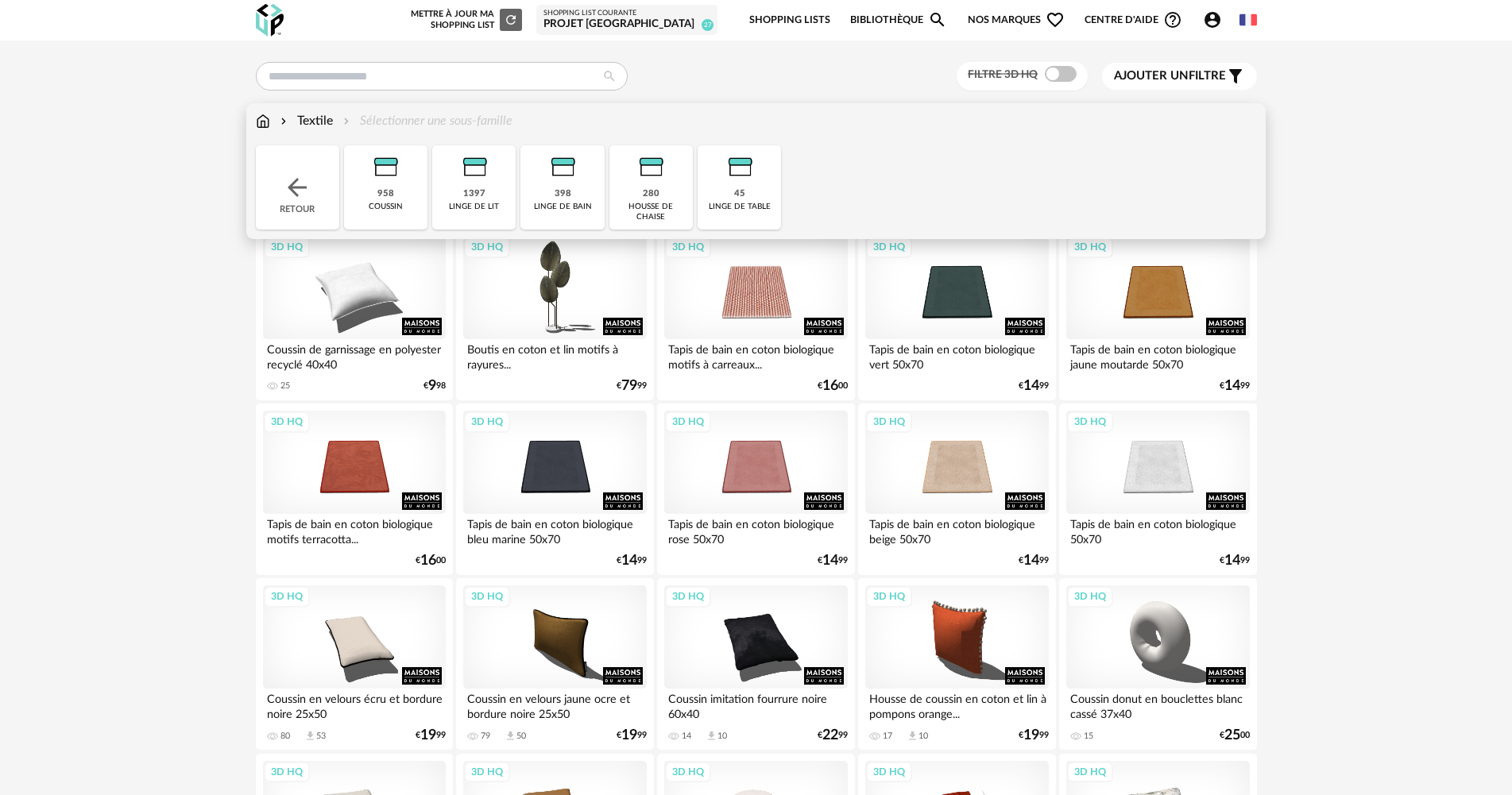
click at [382, 177] on img at bounding box center [385, 166] width 43 height 43
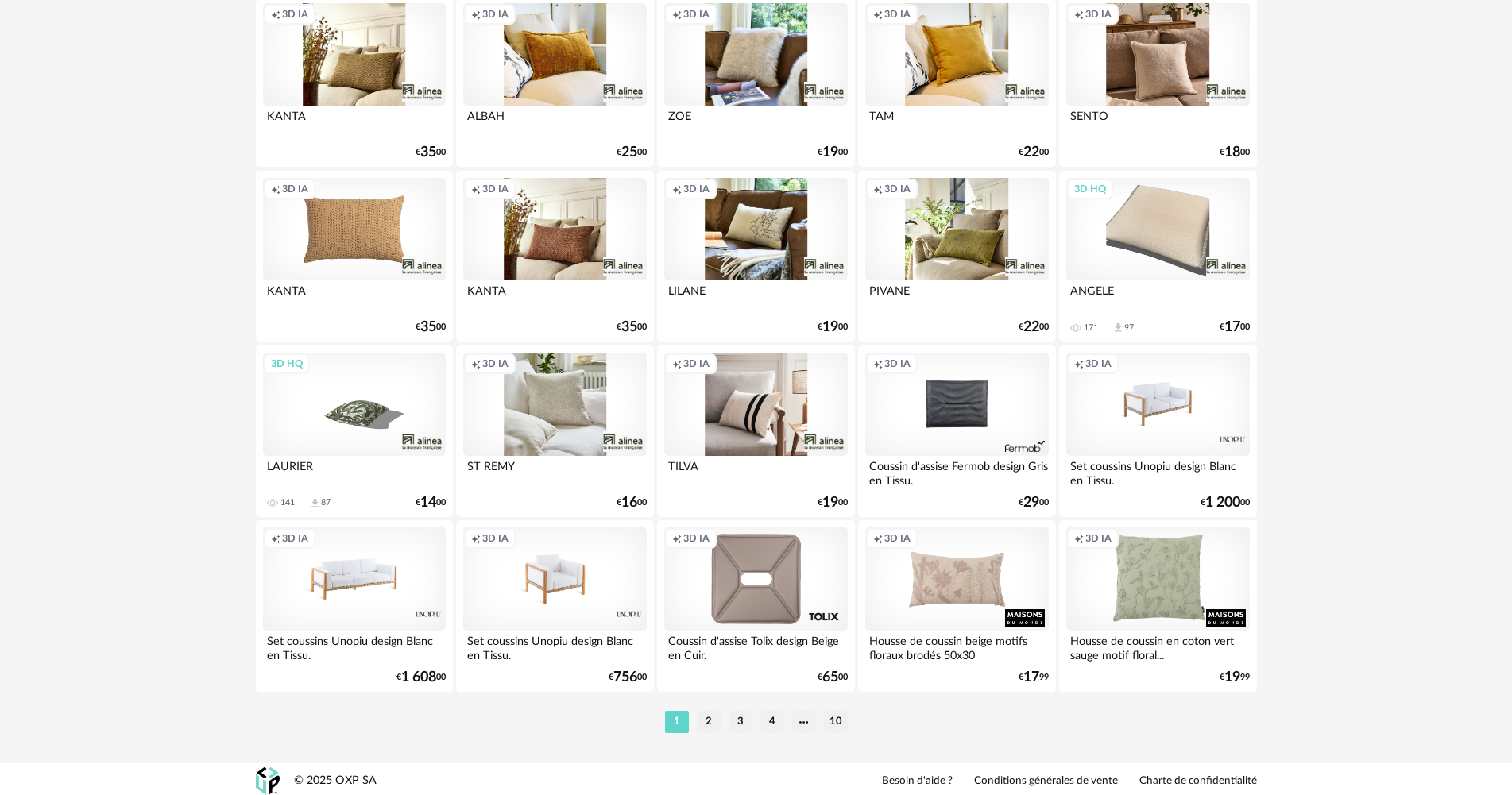
scroll to position [3033, 0]
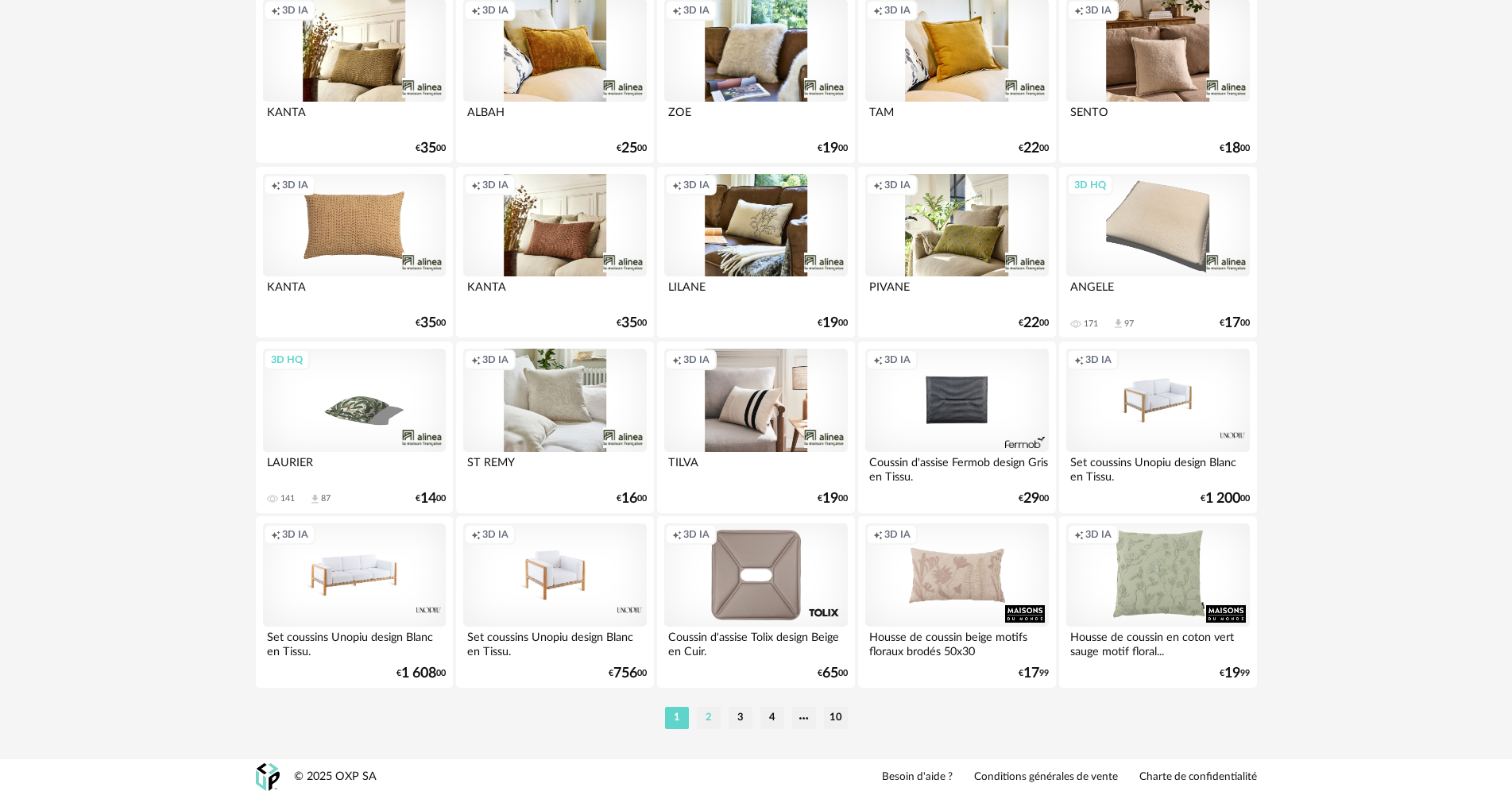
click at [698, 723] on li "2" at bounding box center [708, 718] width 24 height 22
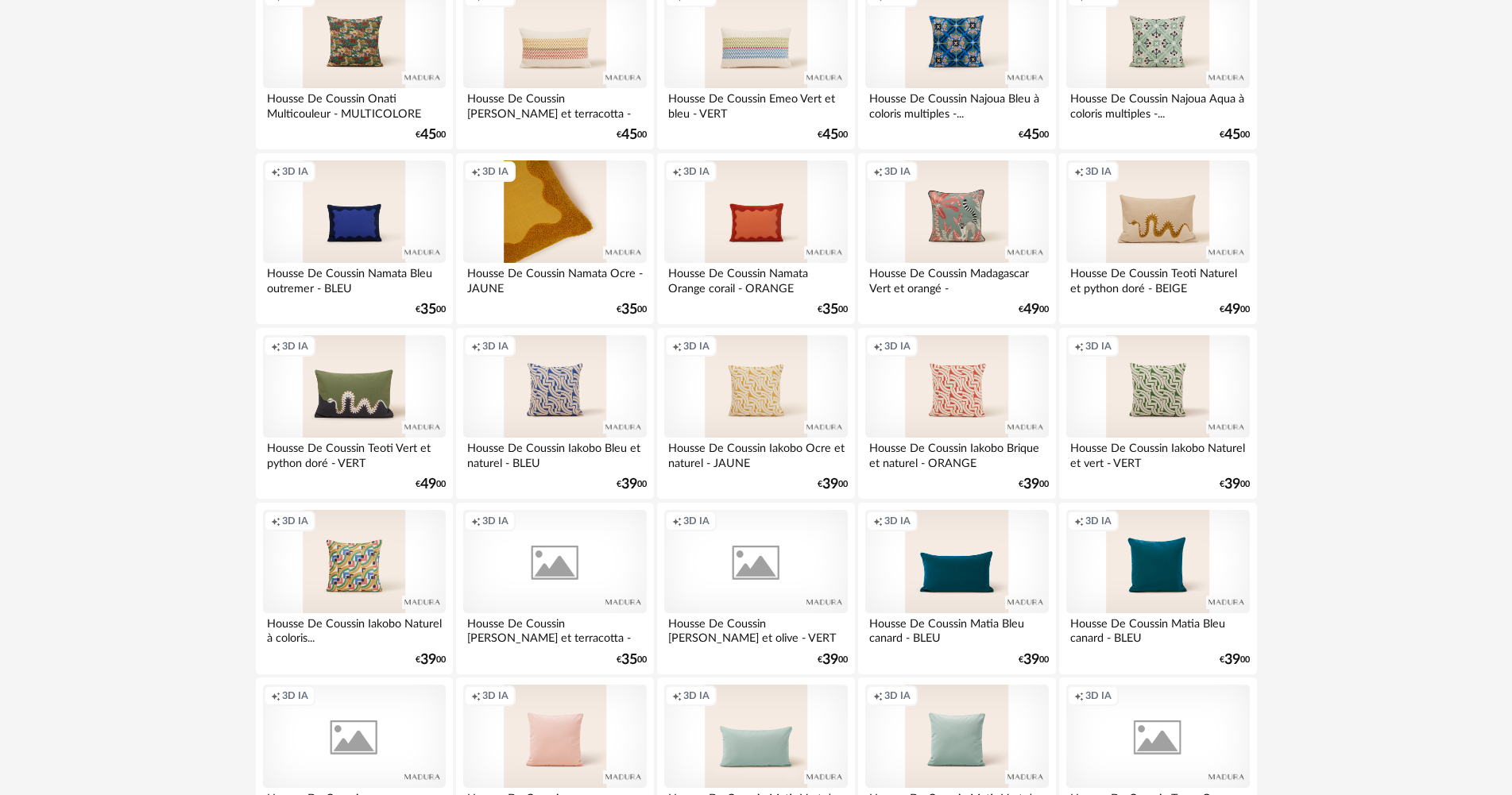
scroll to position [3018, 0]
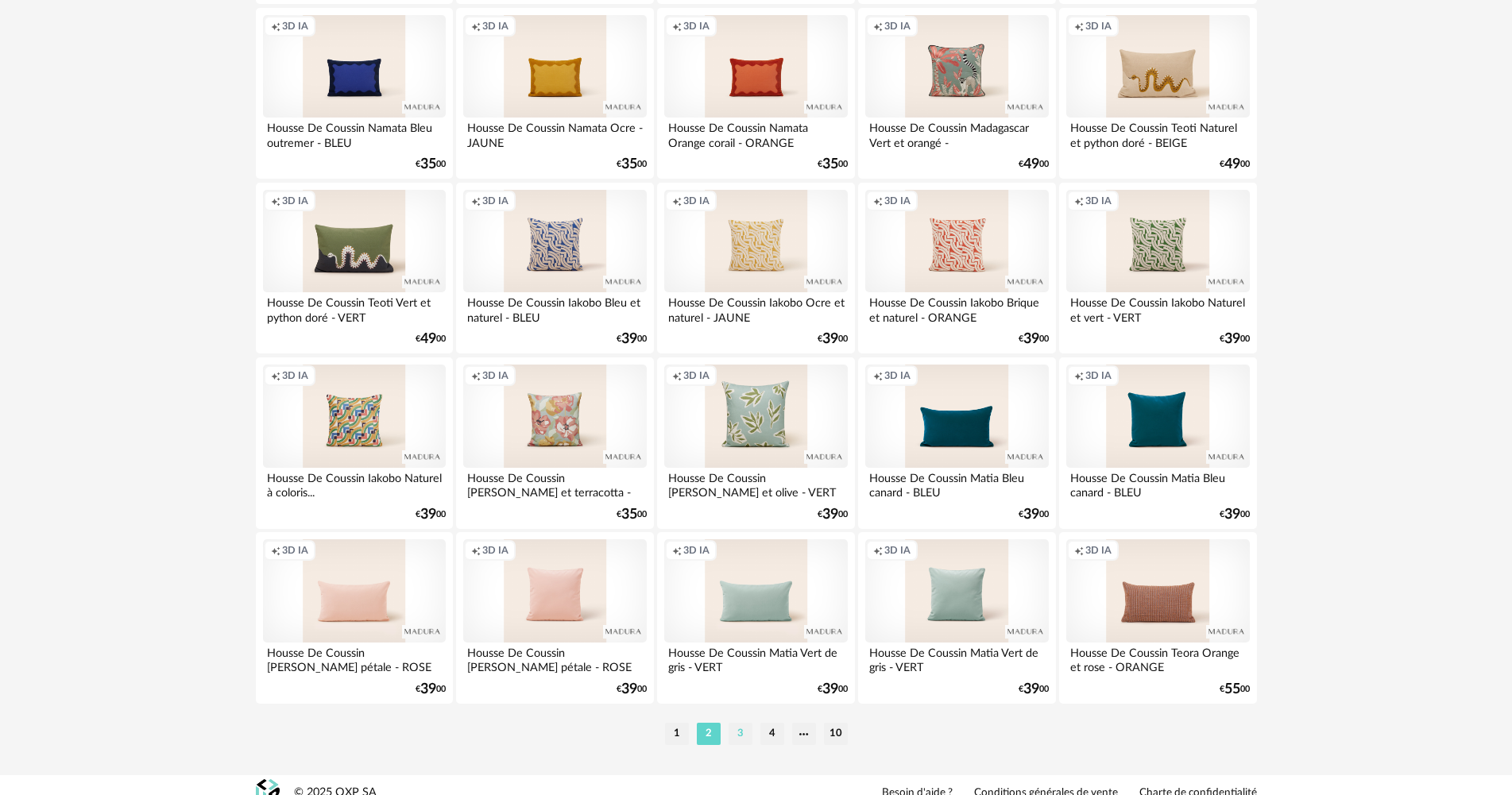
click at [735, 744] on li "3" at bounding box center [741, 734] width 24 height 22
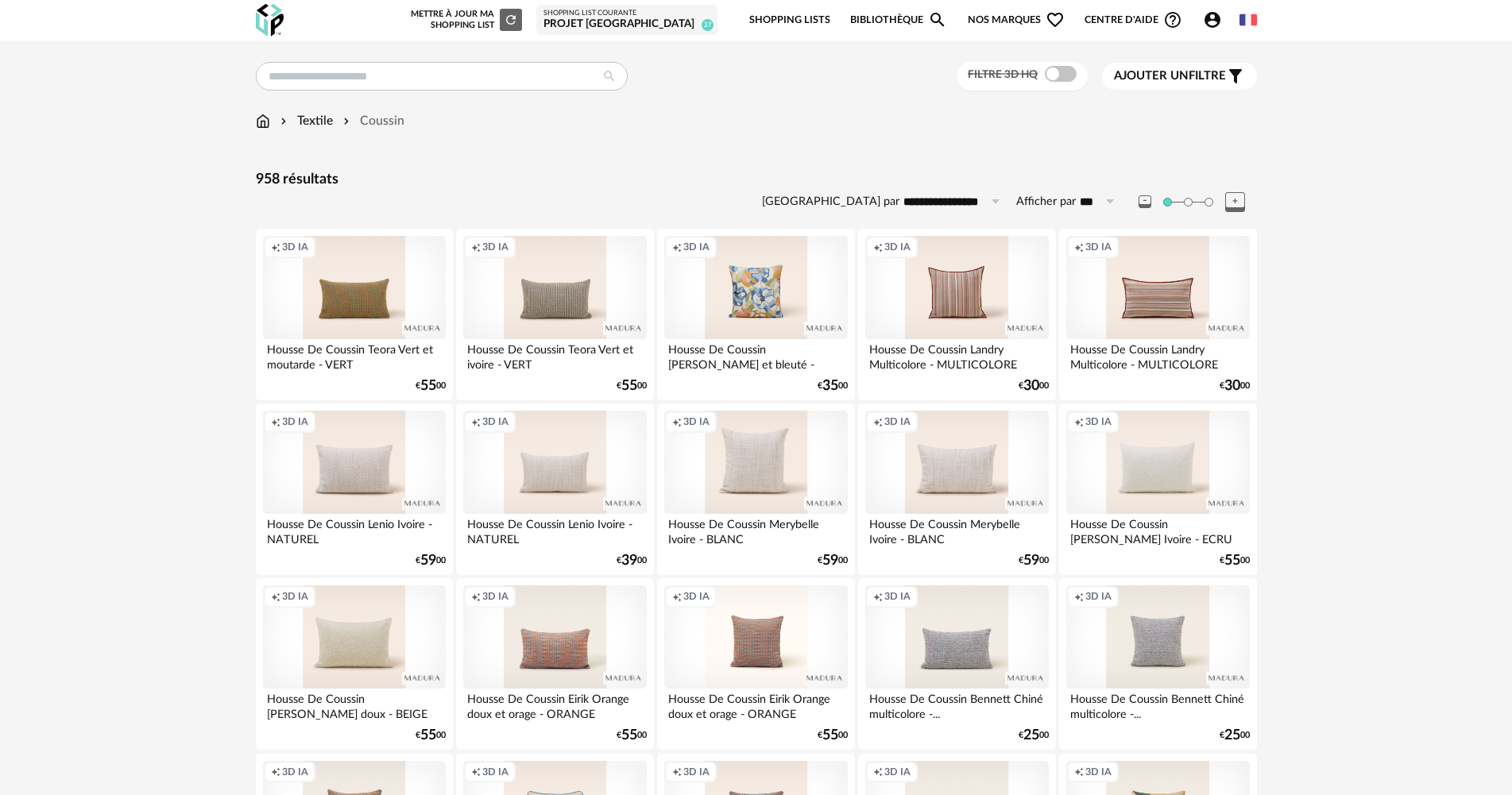
click at [1206, 19] on icon "Account Circle icon" at bounding box center [1212, 20] width 16 height 16
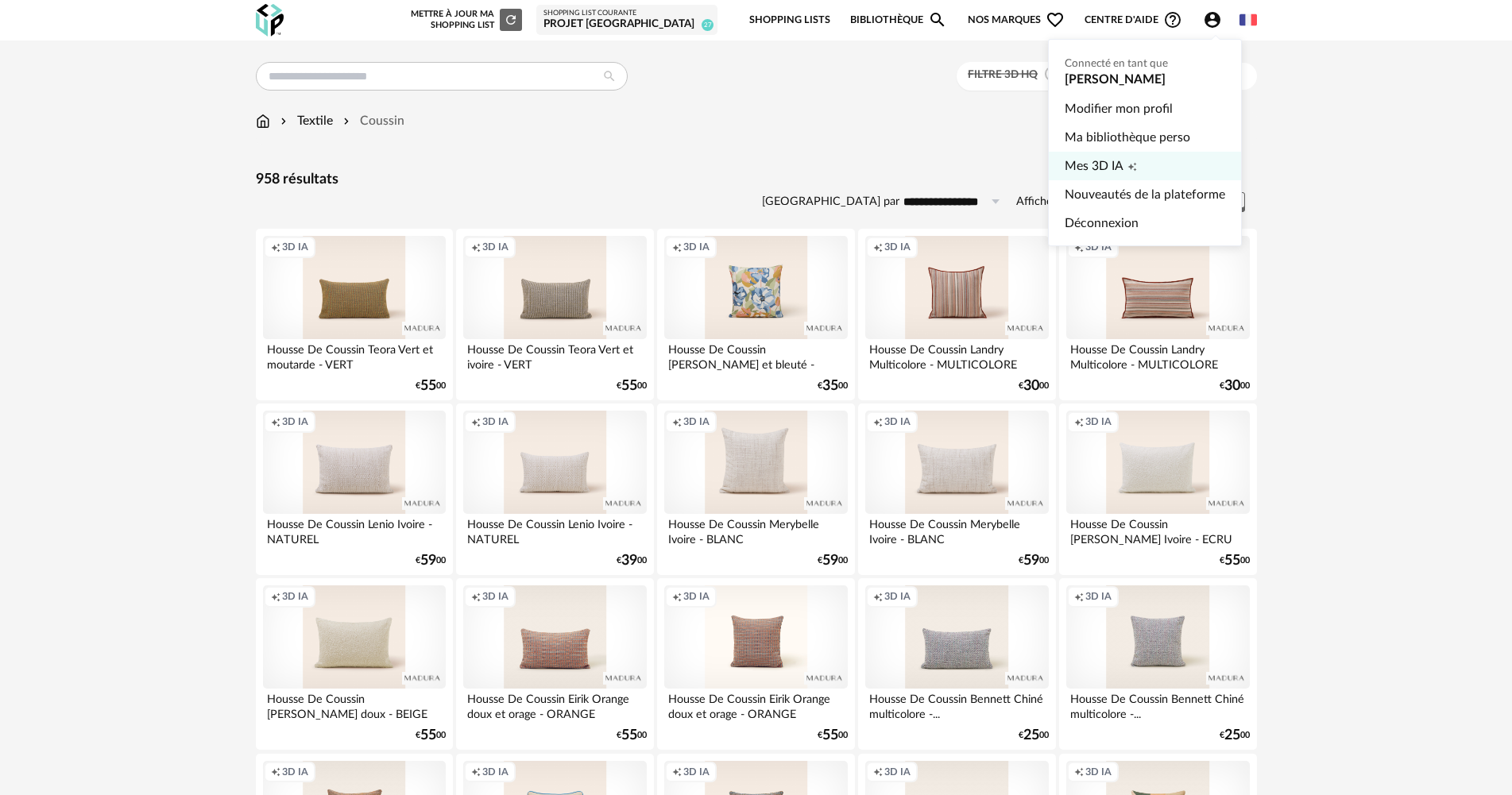
click at [1115, 170] on span "Mes 3D IA" at bounding box center [1094, 166] width 59 height 29
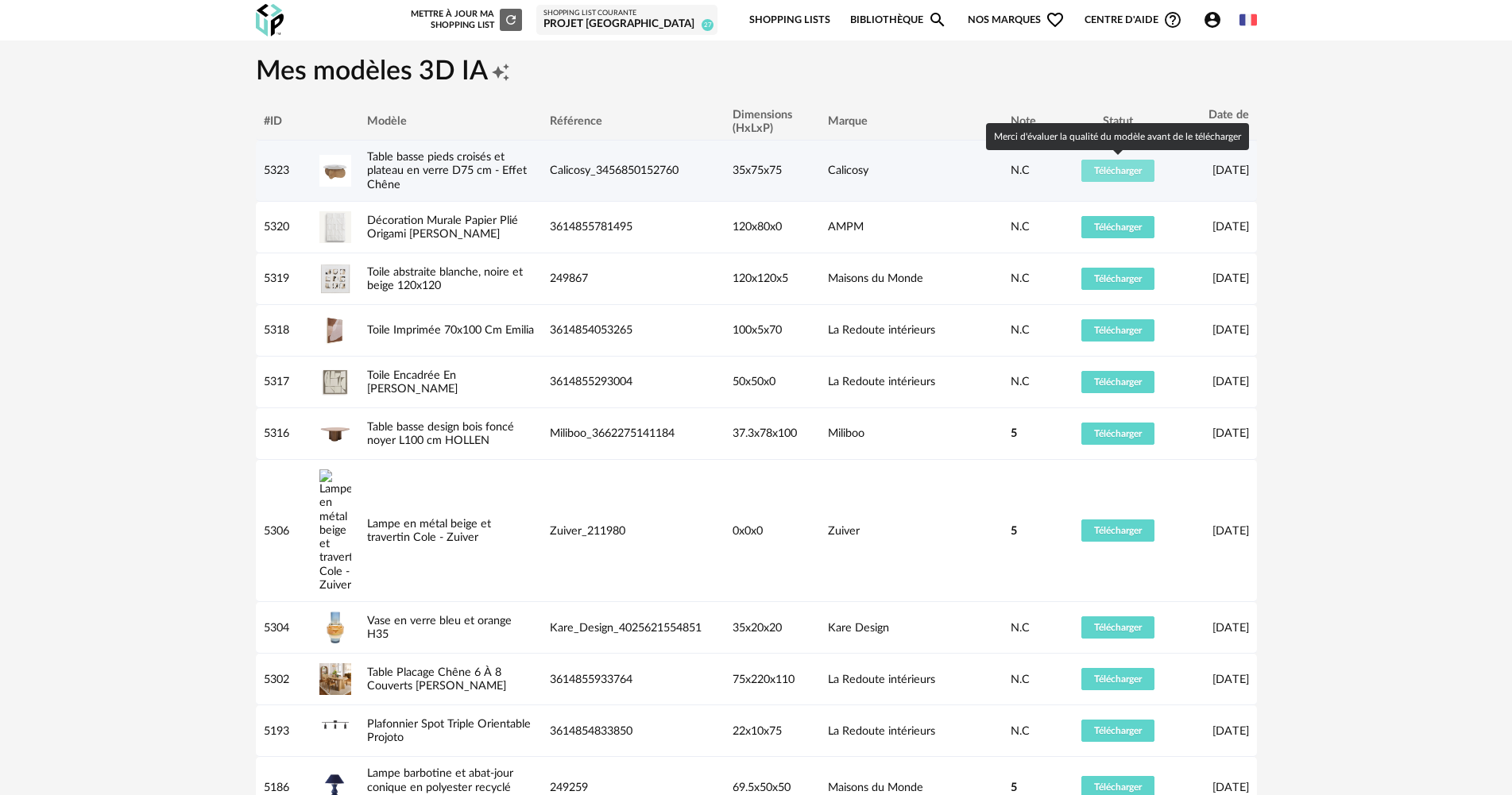
click at [1118, 175] on button "Télécharger" at bounding box center [1118, 171] width 73 height 22
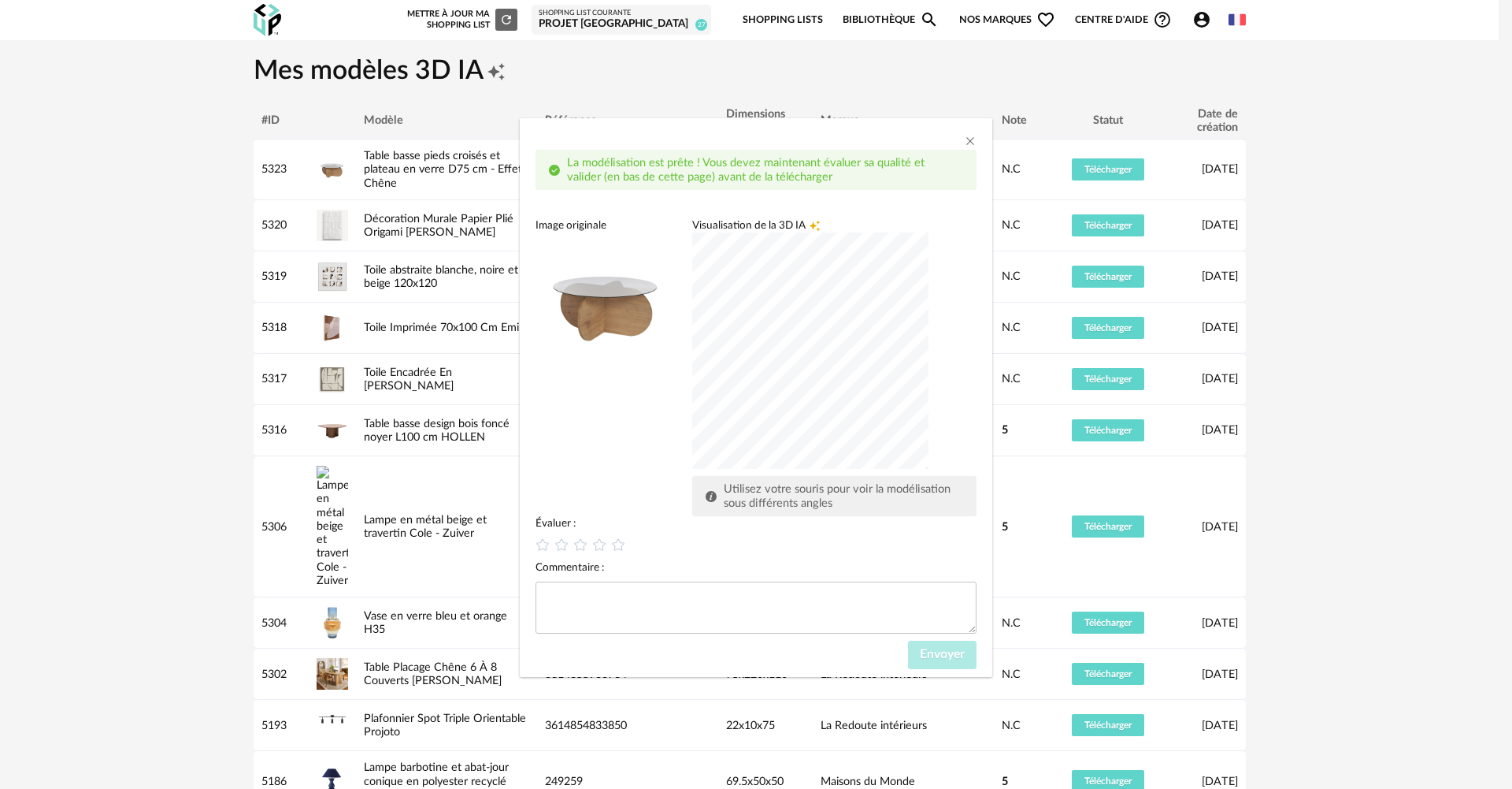
click at [838, 411] on div "dialog" at bounding box center [810, 350] width 236 height 236
click at [600, 547] on icon "dialog" at bounding box center [600, 545] width 17 height 17
click at [915, 656] on button "Envoyer" at bounding box center [942, 655] width 69 height 29
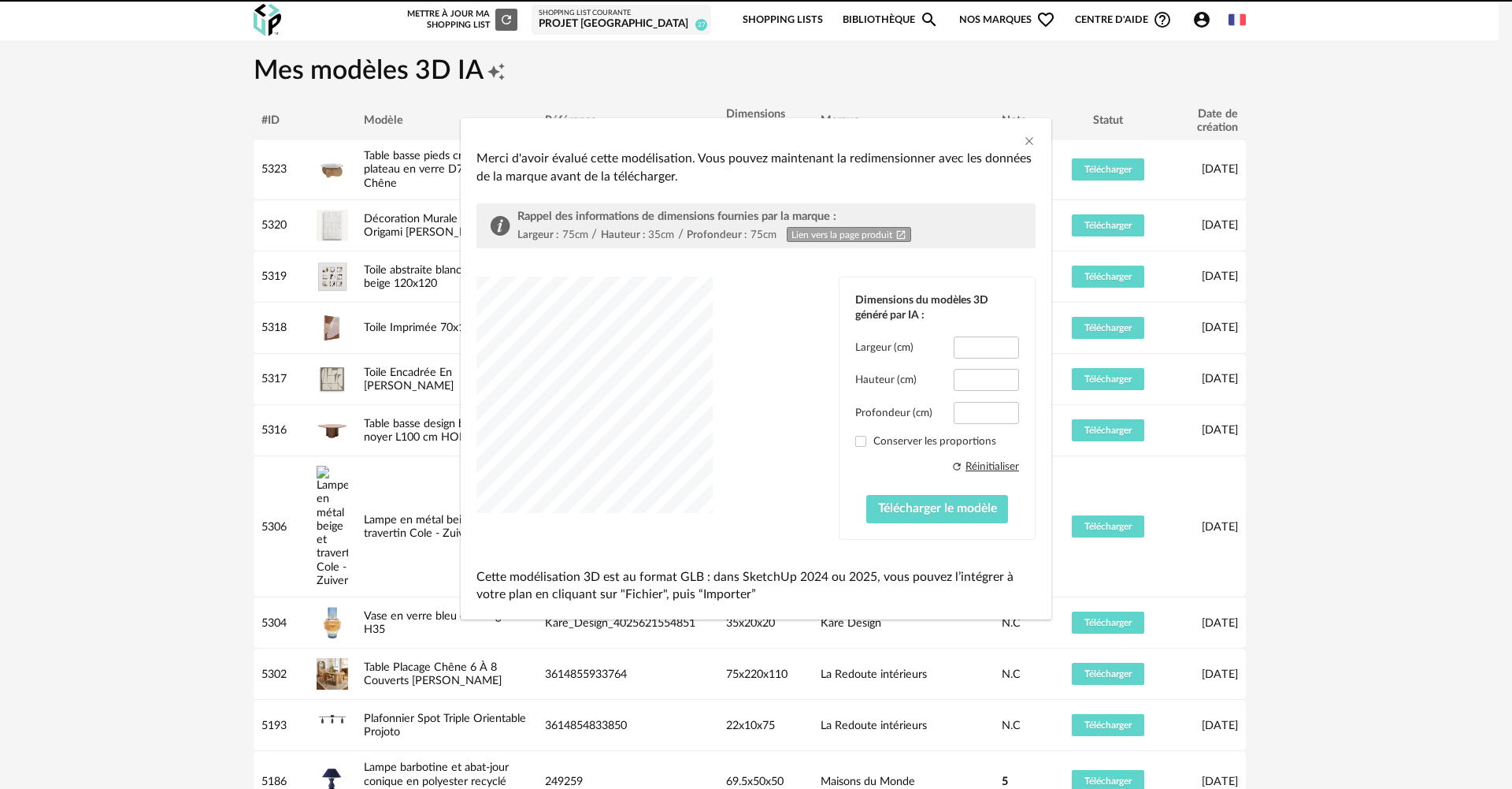
type input "****"
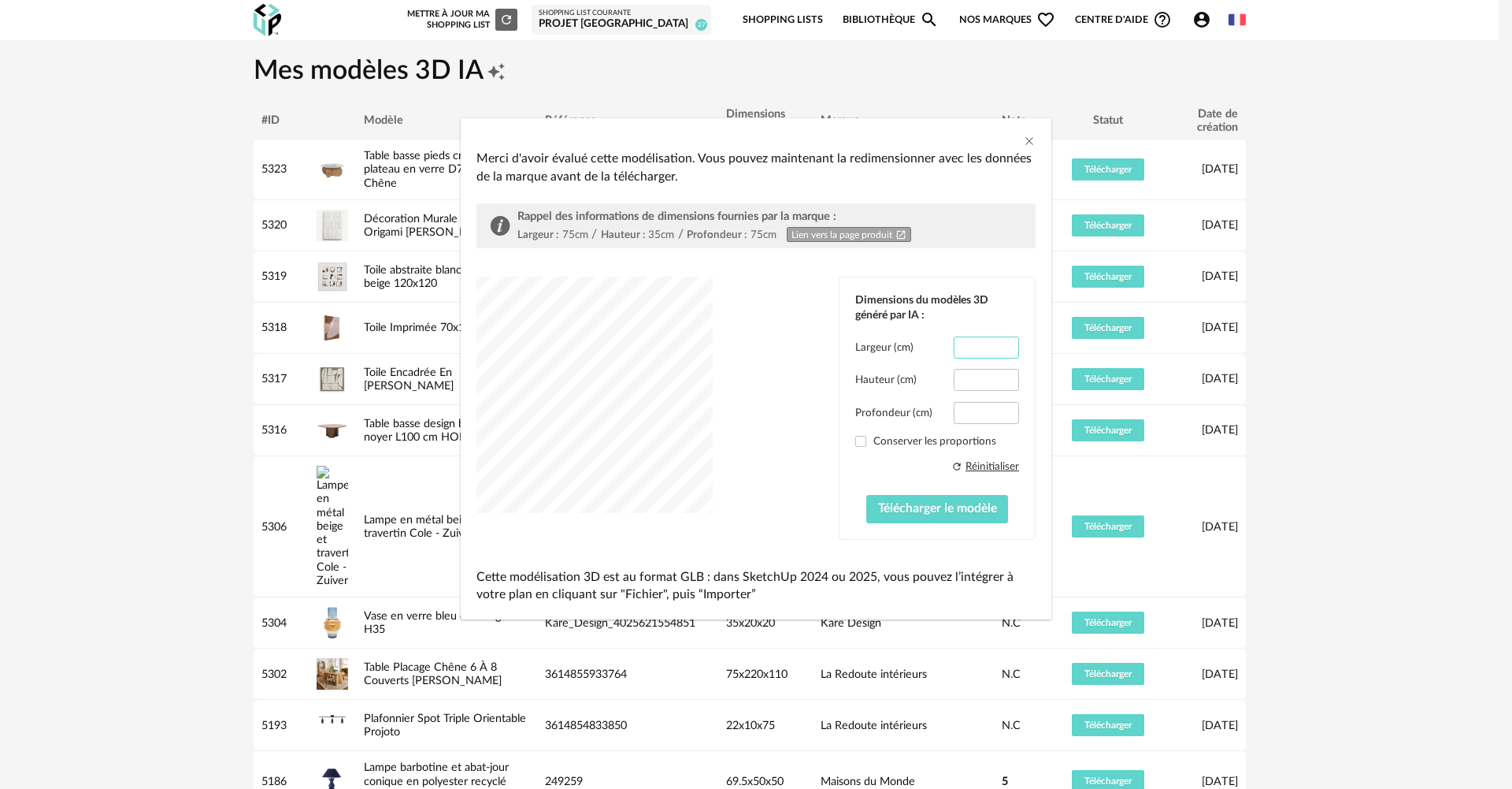
drag, startPoint x: 986, startPoint y: 351, endPoint x: 956, endPoint y: 351, distance: 30.0
click at [956, 351] on input "****" at bounding box center [986, 348] width 65 height 22
type input "*"
type input "**"
drag, startPoint x: 988, startPoint y: 416, endPoint x: 910, endPoint y: 417, distance: 78.0
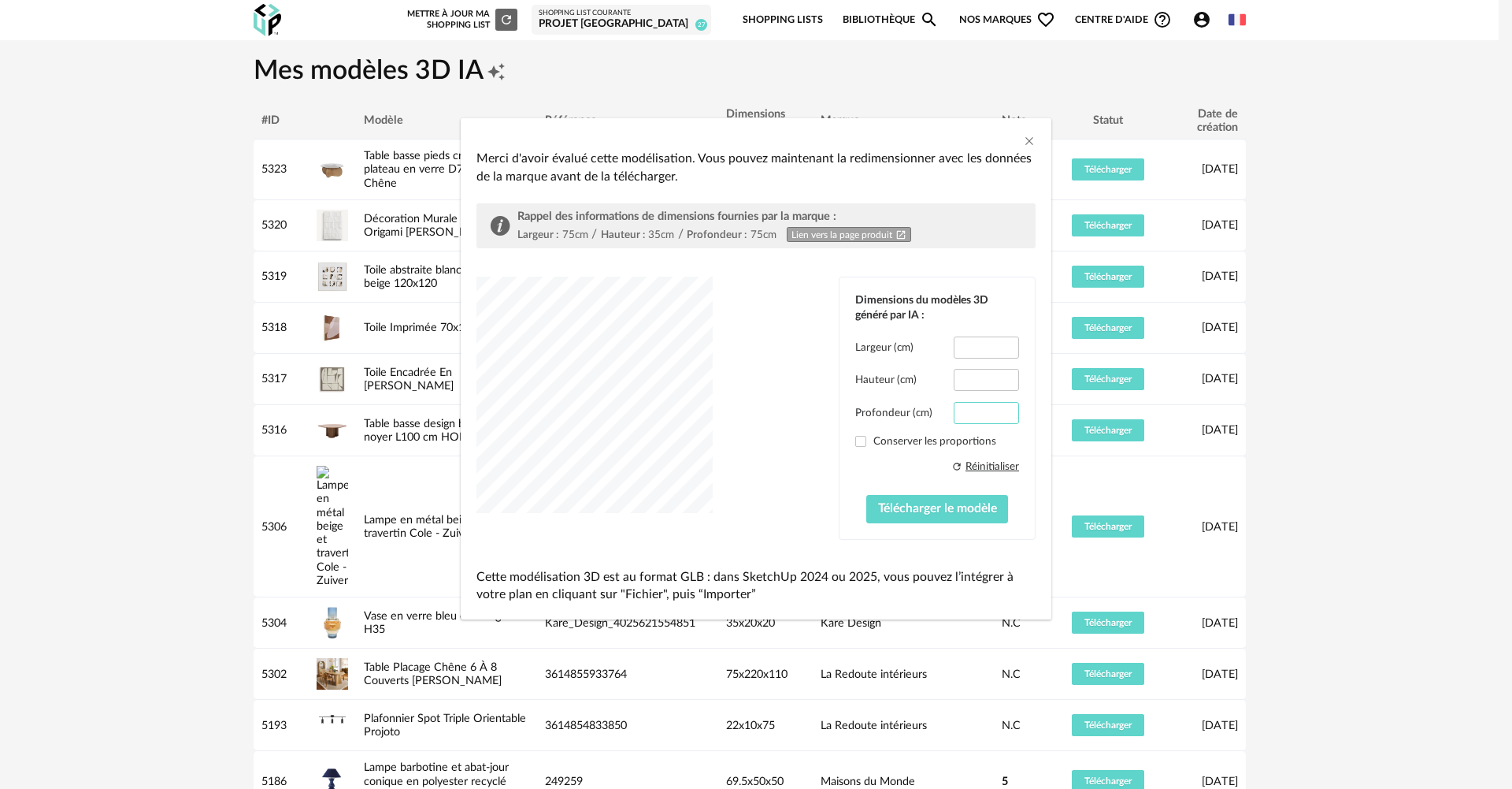
click at [910, 417] on div "Profondeur (cm) ****" at bounding box center [937, 413] width 164 height 22
type input "**"
click at [935, 510] on span "Télécharger le modèle" at bounding box center [937, 508] width 119 height 13
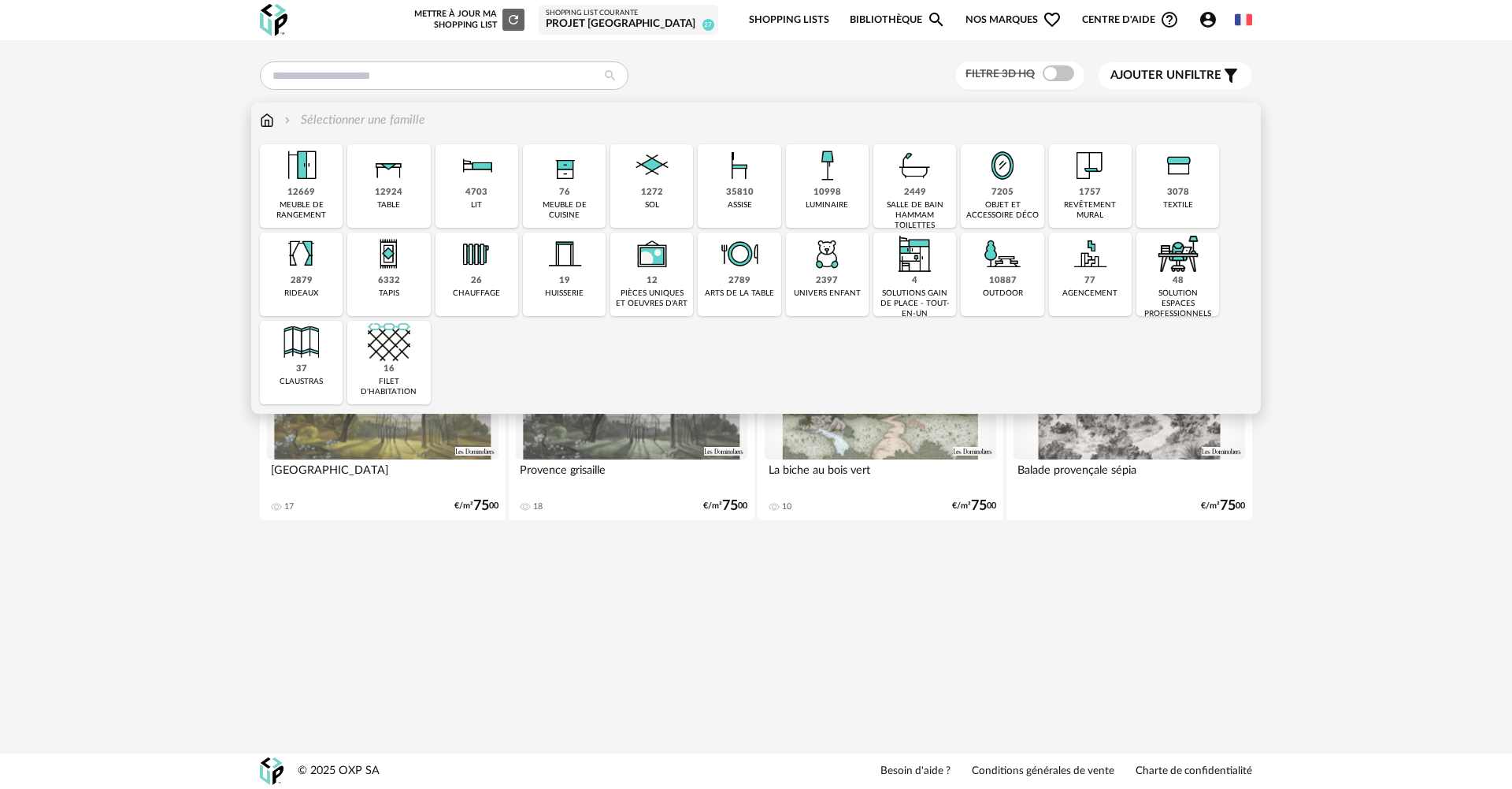
click at [421, 182] on div "12924 table" at bounding box center [389, 185] width 83 height 84
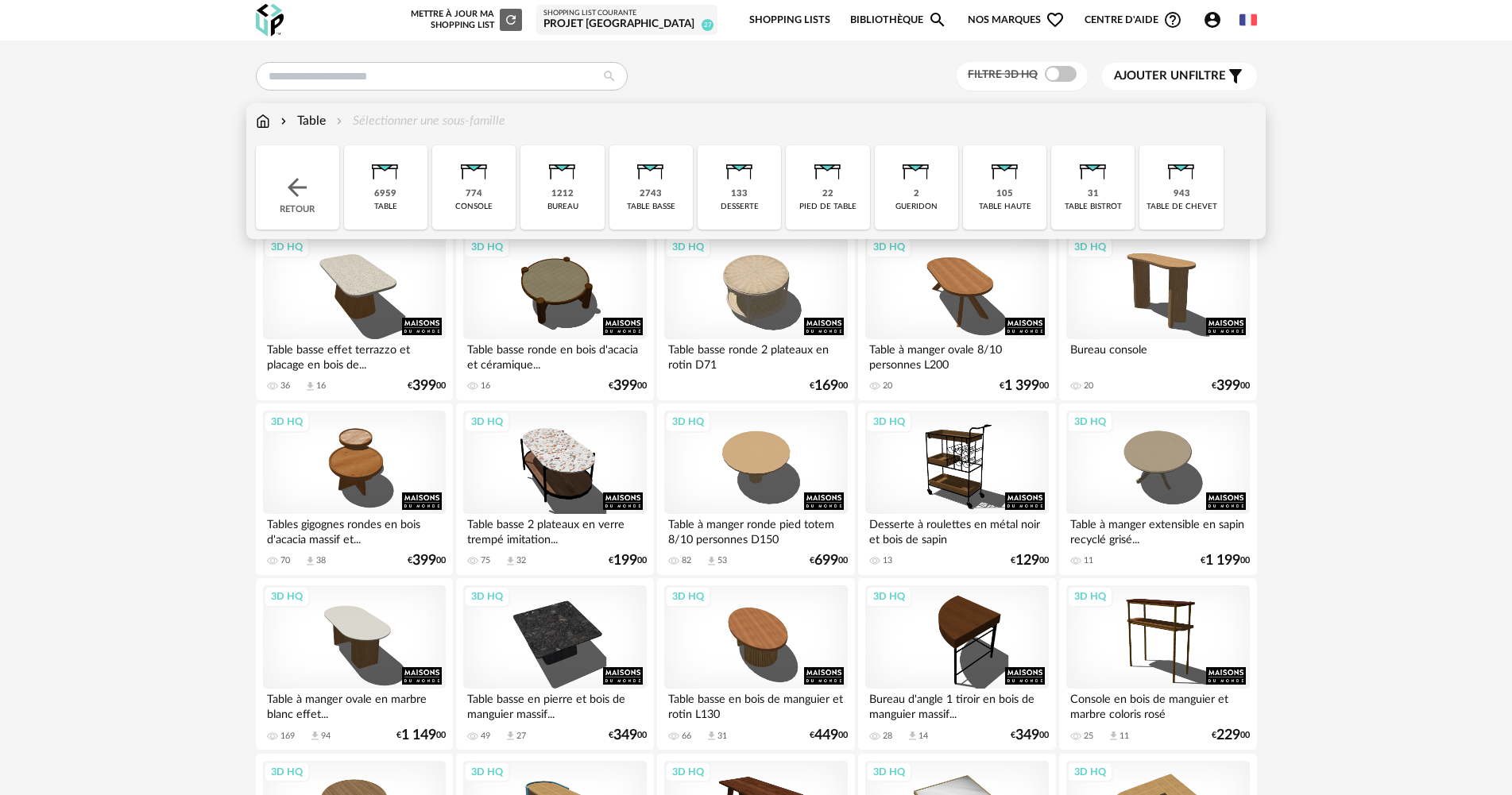
click at [634, 189] on img at bounding box center [650, 166] width 43 height 43
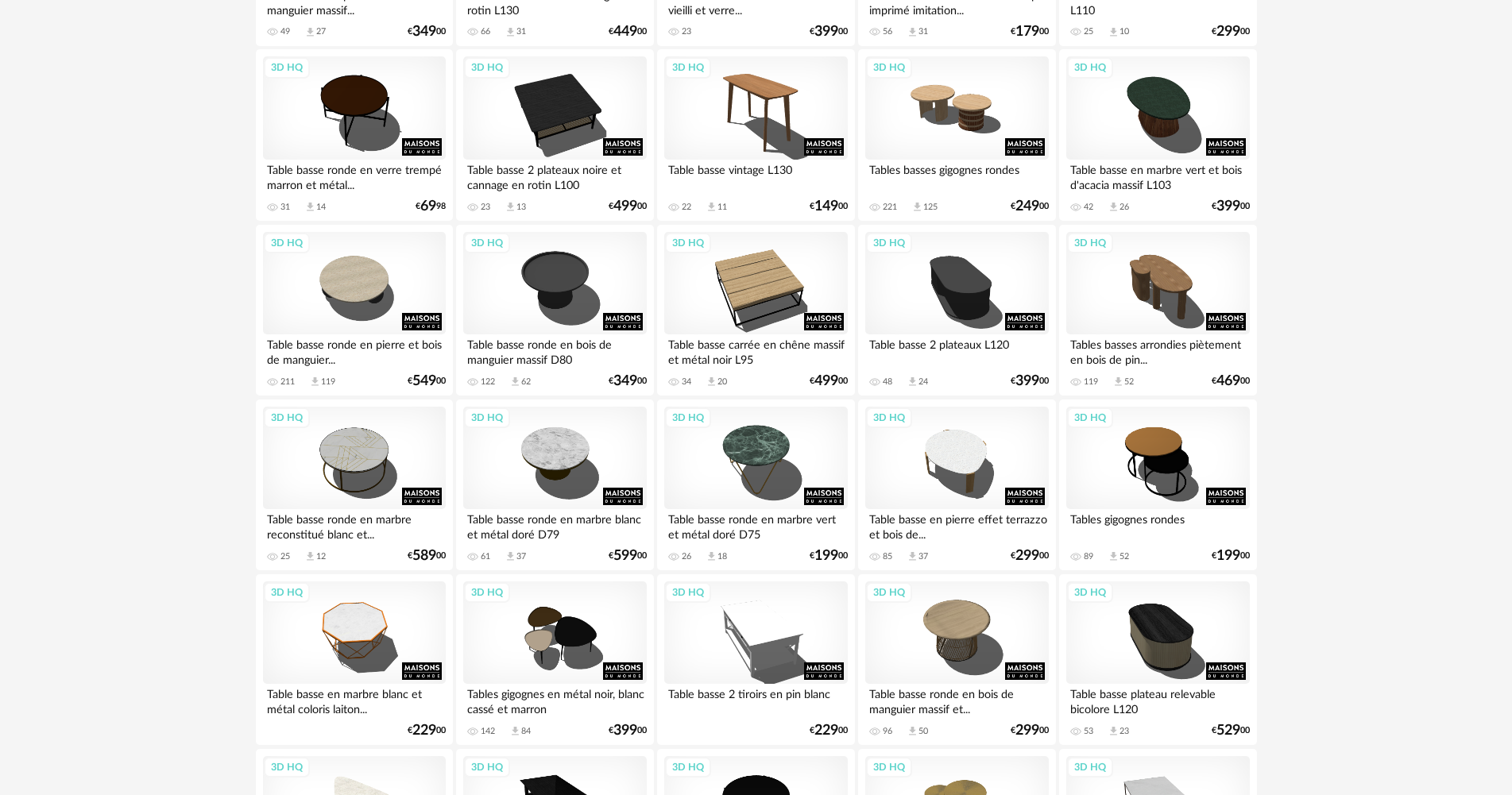
scroll to position [556, 0]
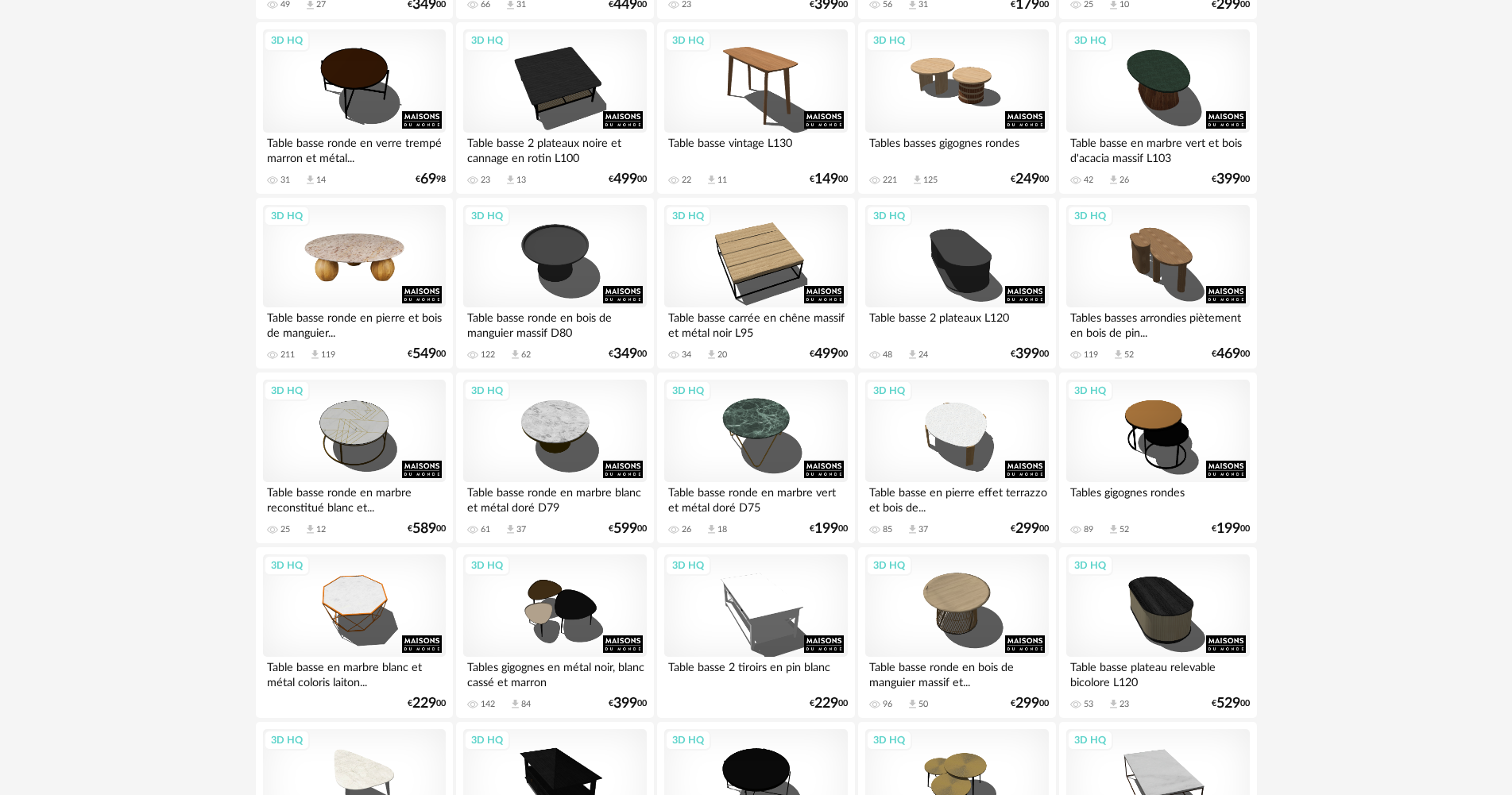
click at [394, 245] on div "3D HQ" at bounding box center [354, 256] width 183 height 103
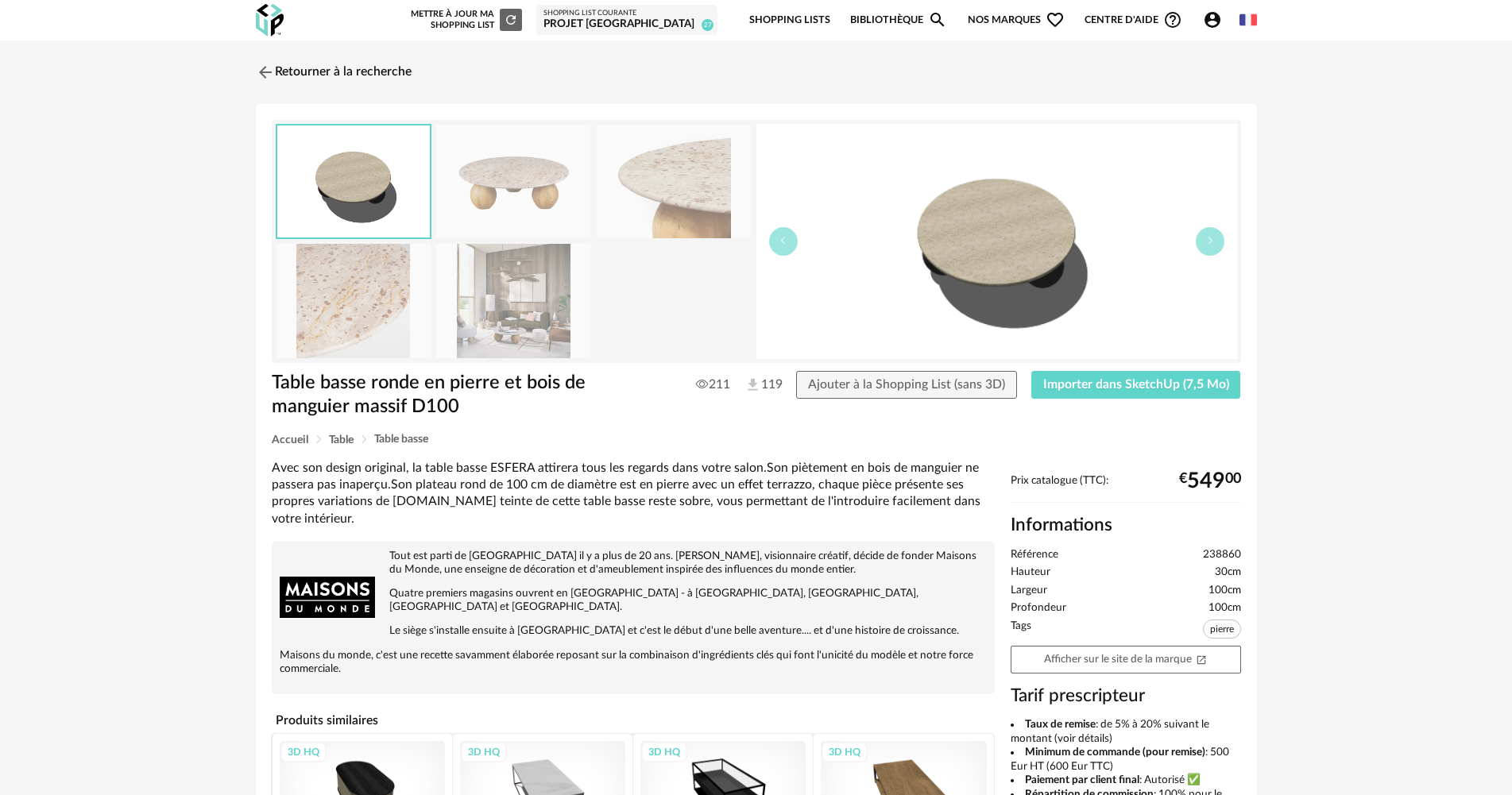
click at [484, 194] on img at bounding box center [513, 181] width 154 height 113
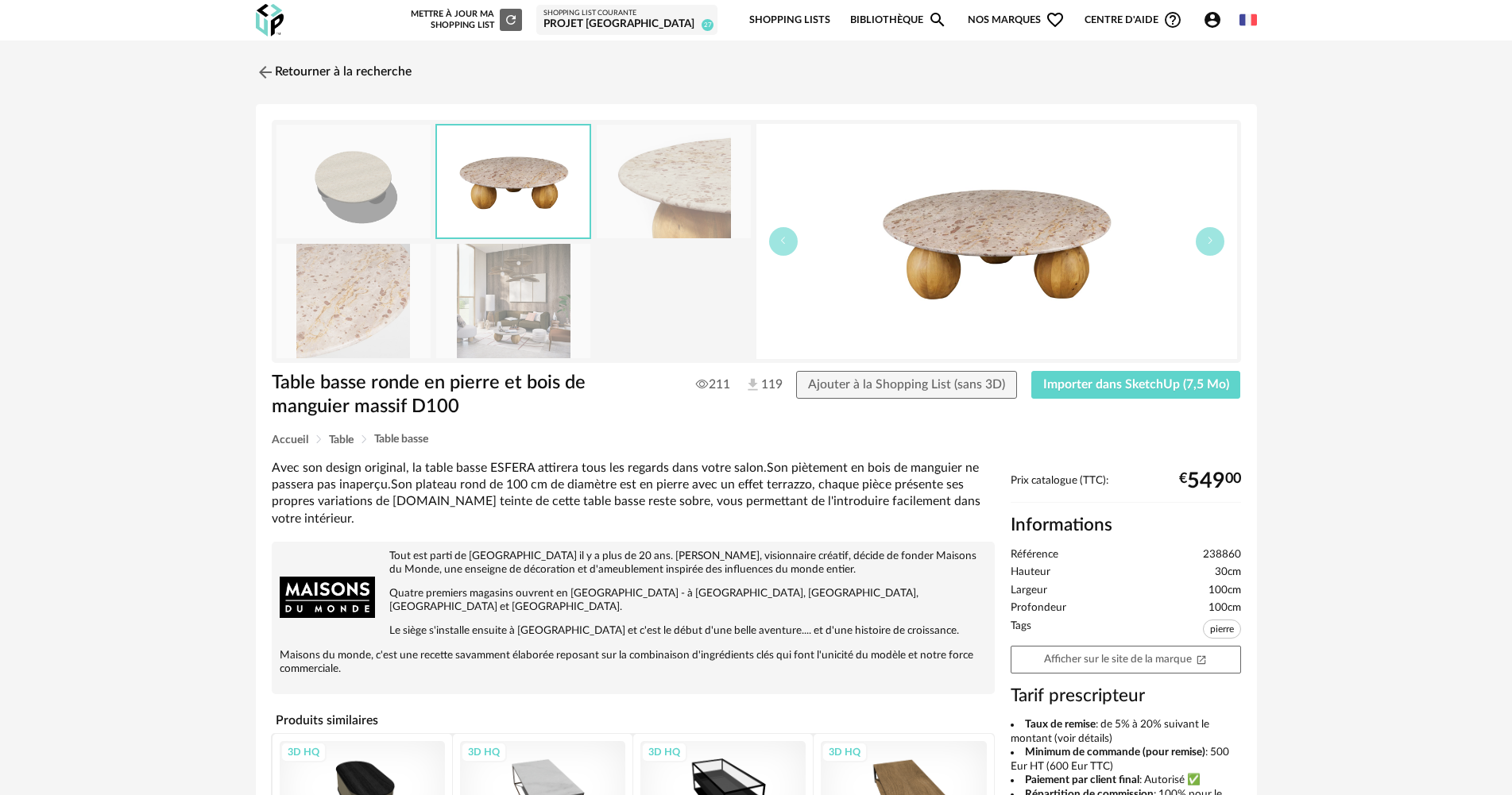
click at [519, 289] on img at bounding box center [513, 300] width 154 height 113
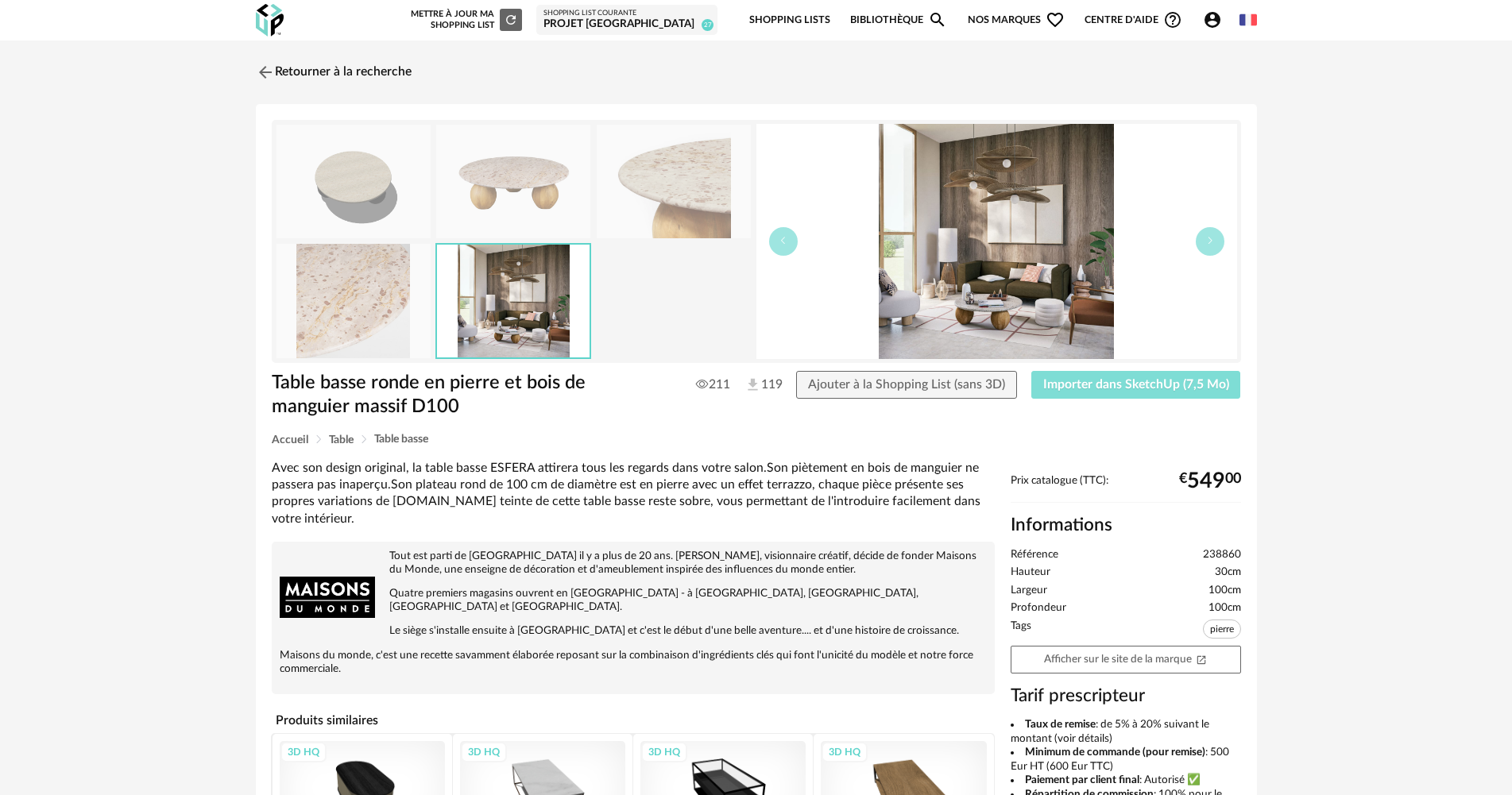
click at [1047, 374] on button "Importer dans SketchUp (7,5 Mo)" at bounding box center [1136, 386] width 210 height 29
click at [312, 84] on link "Retourner à la recherche" at bounding box center [329, 72] width 155 height 35
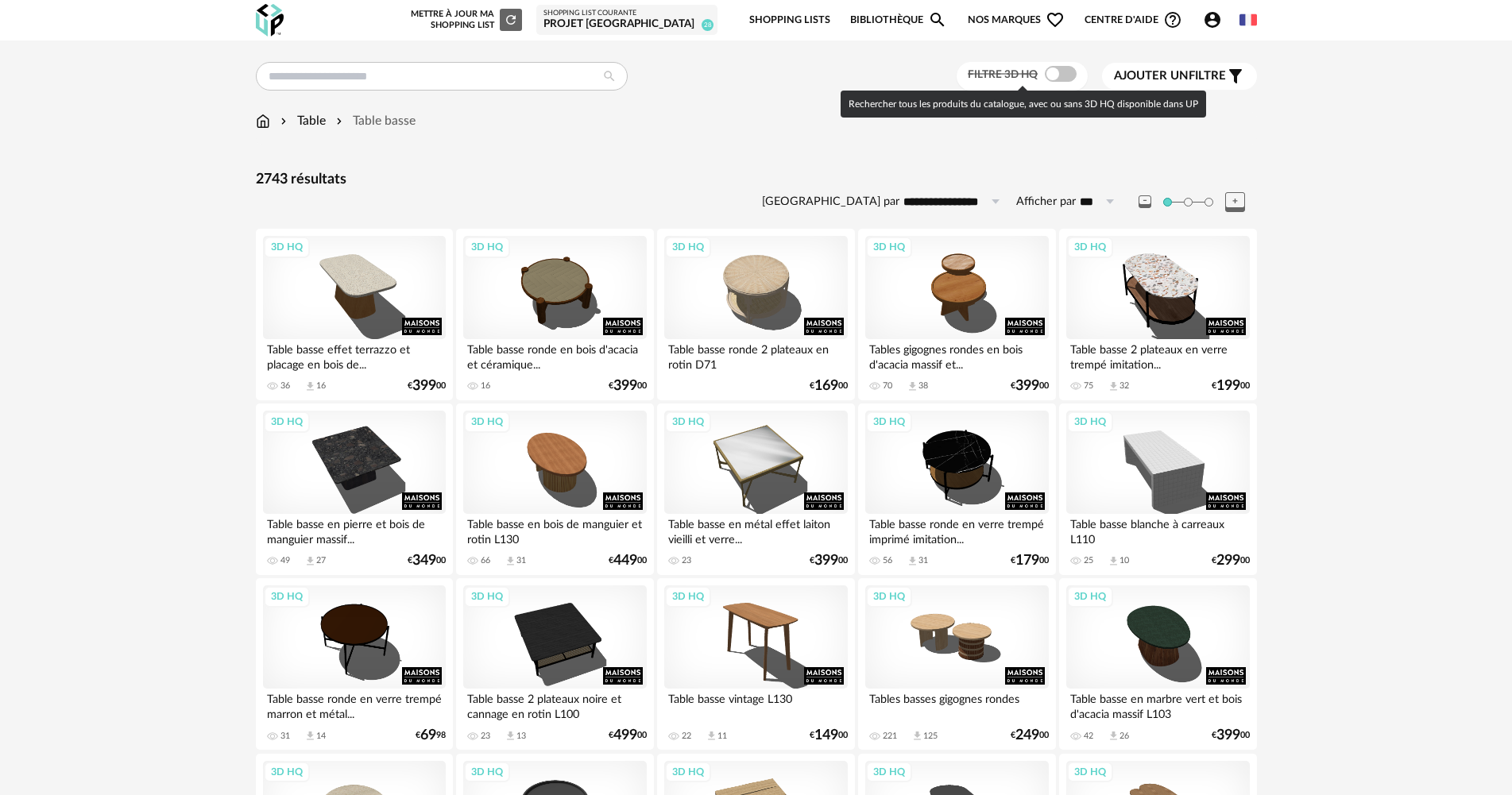
click at [1060, 78] on span at bounding box center [1060, 73] width 32 height 16
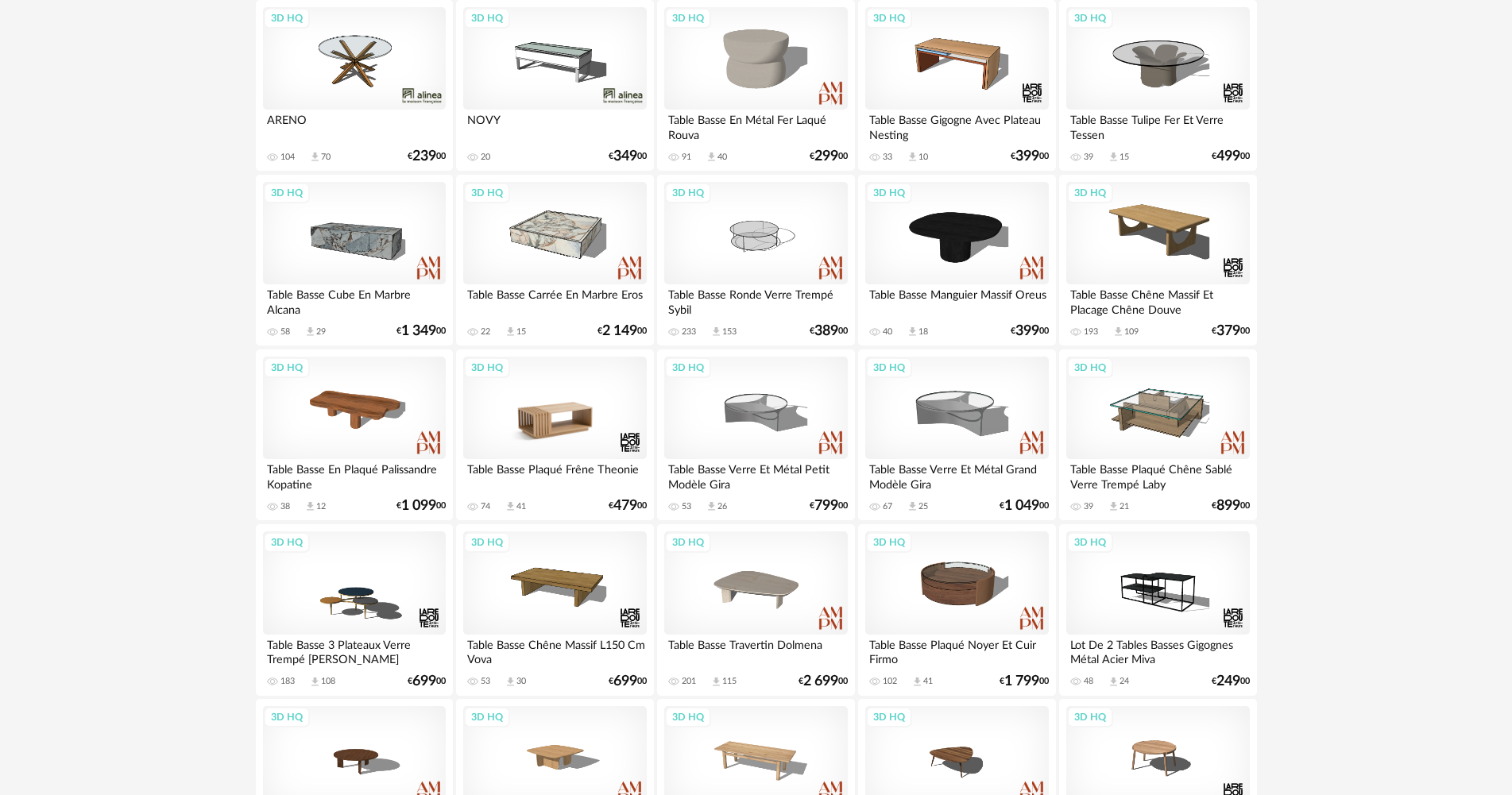
scroll to position [3018, 0]
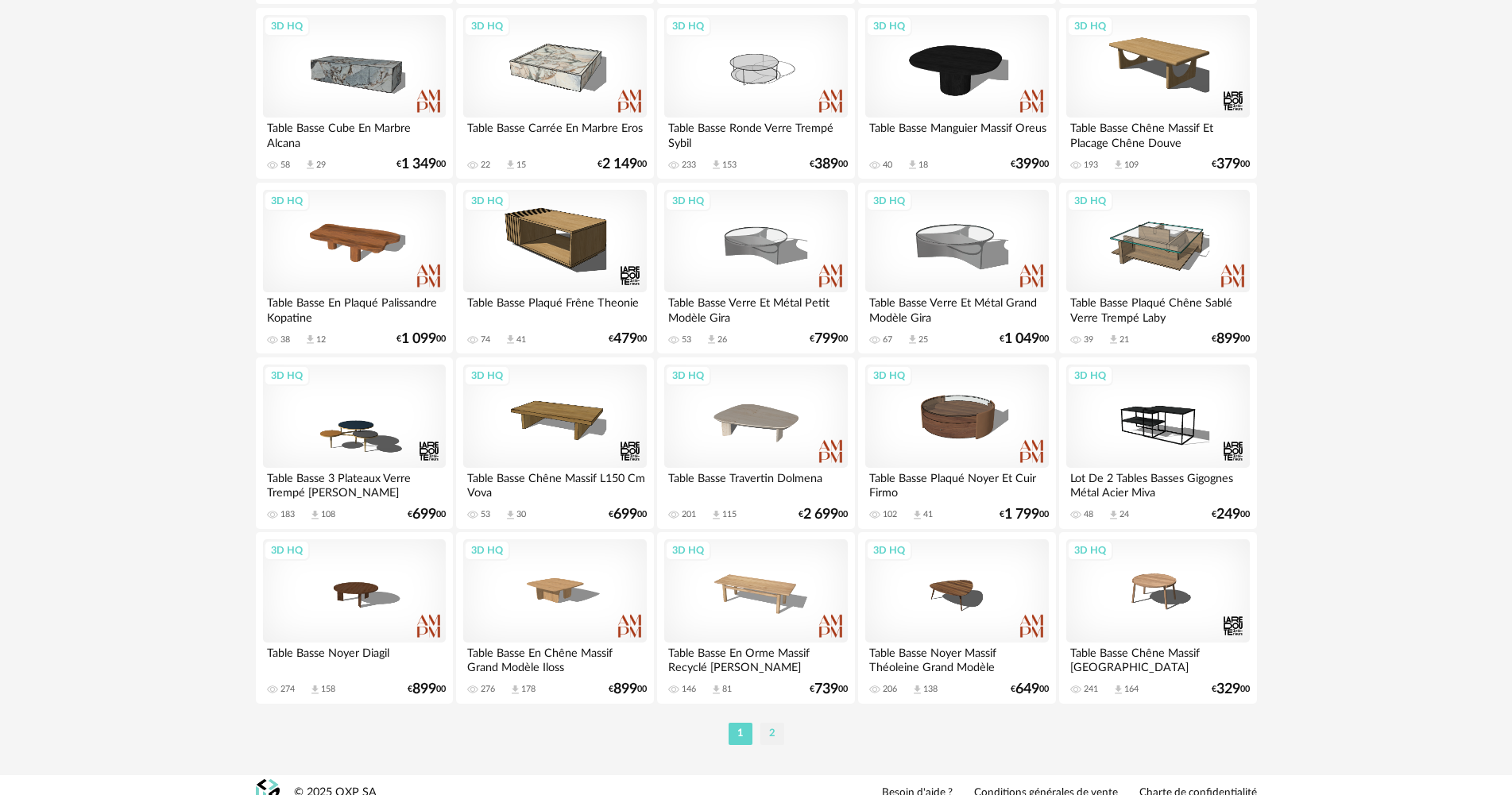
click at [768, 740] on li "2" at bounding box center [772, 734] width 24 height 22
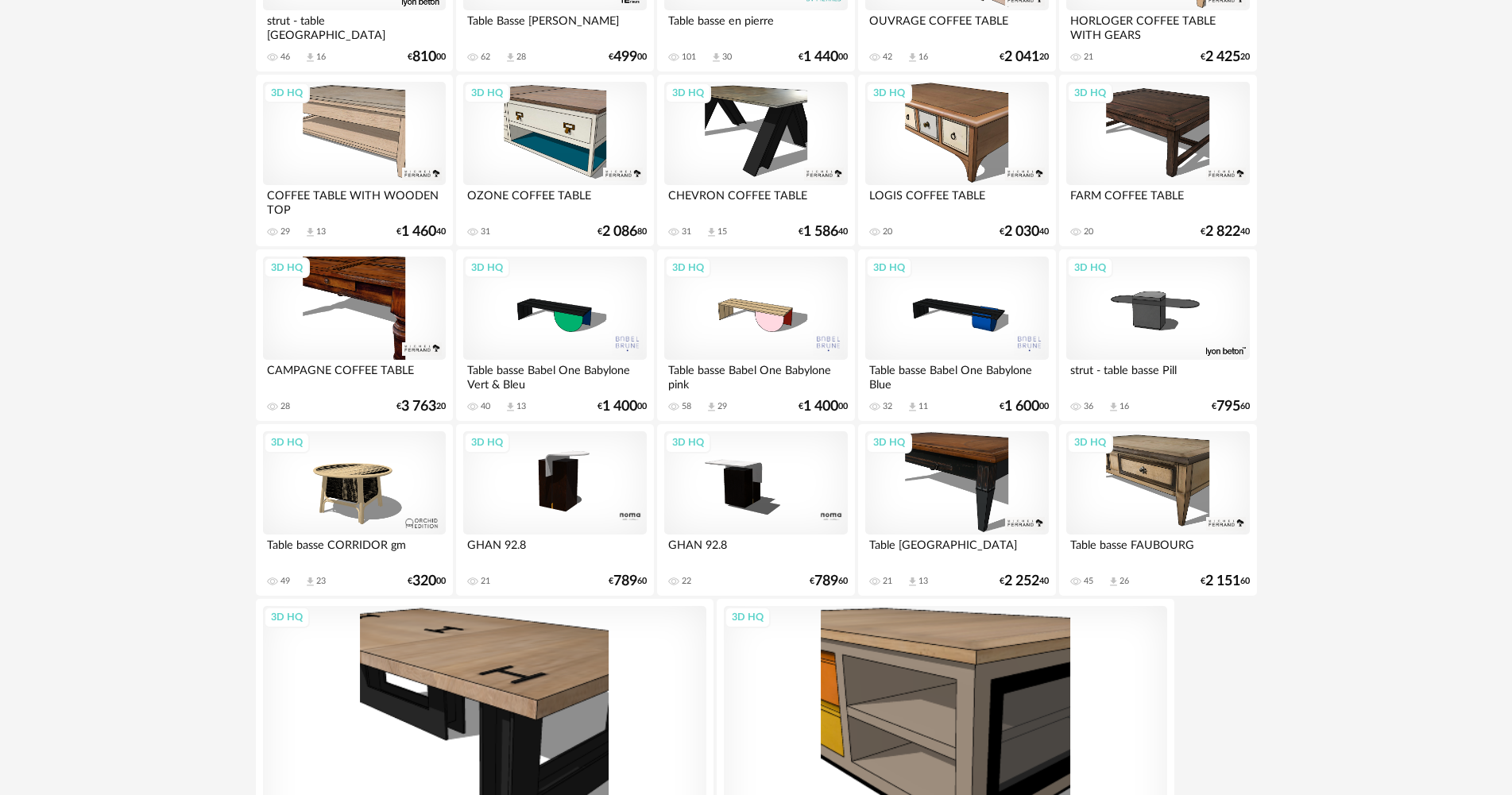
scroll to position [1781, 0]
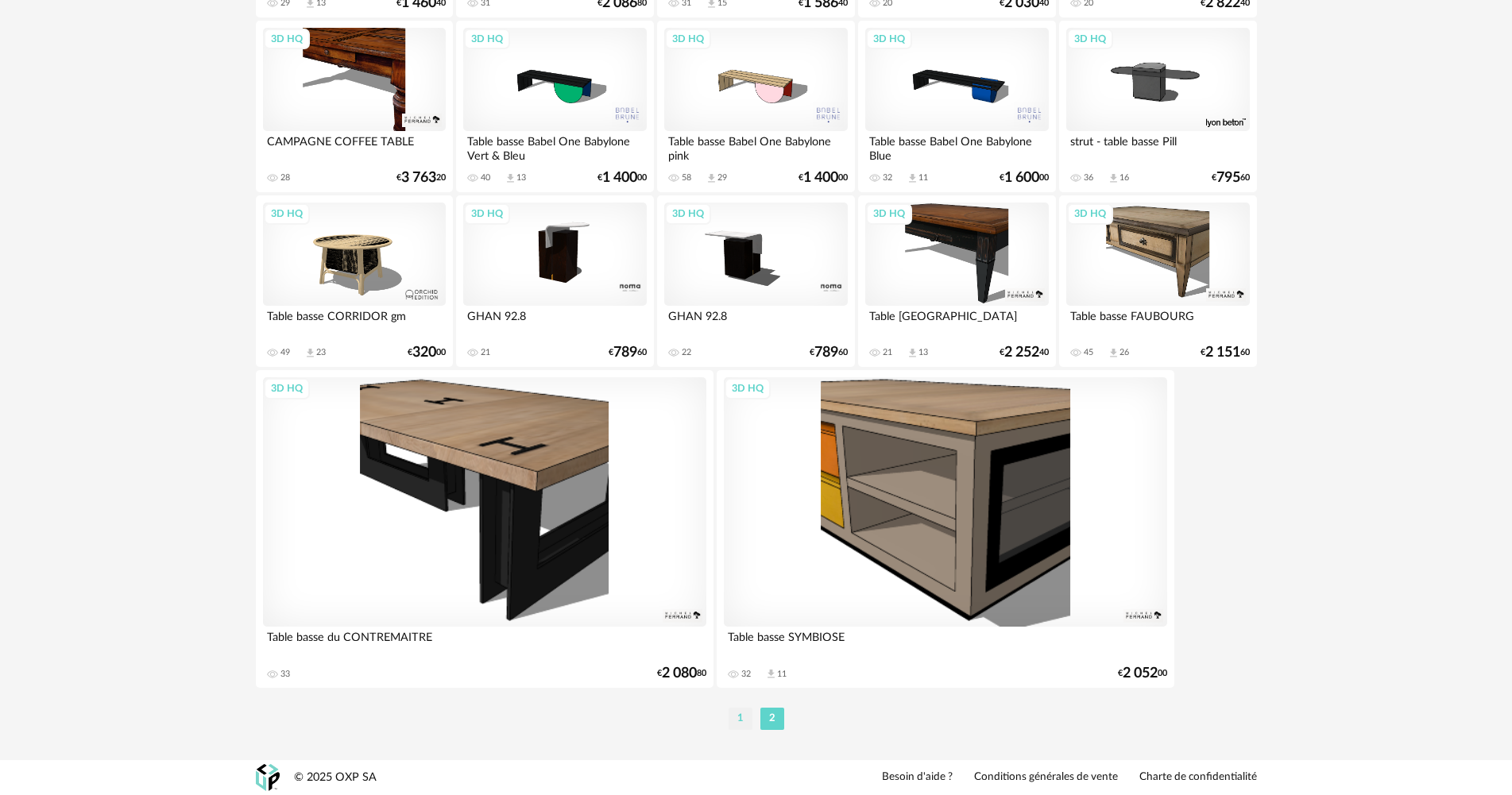
click at [743, 719] on li "1" at bounding box center [741, 718] width 24 height 22
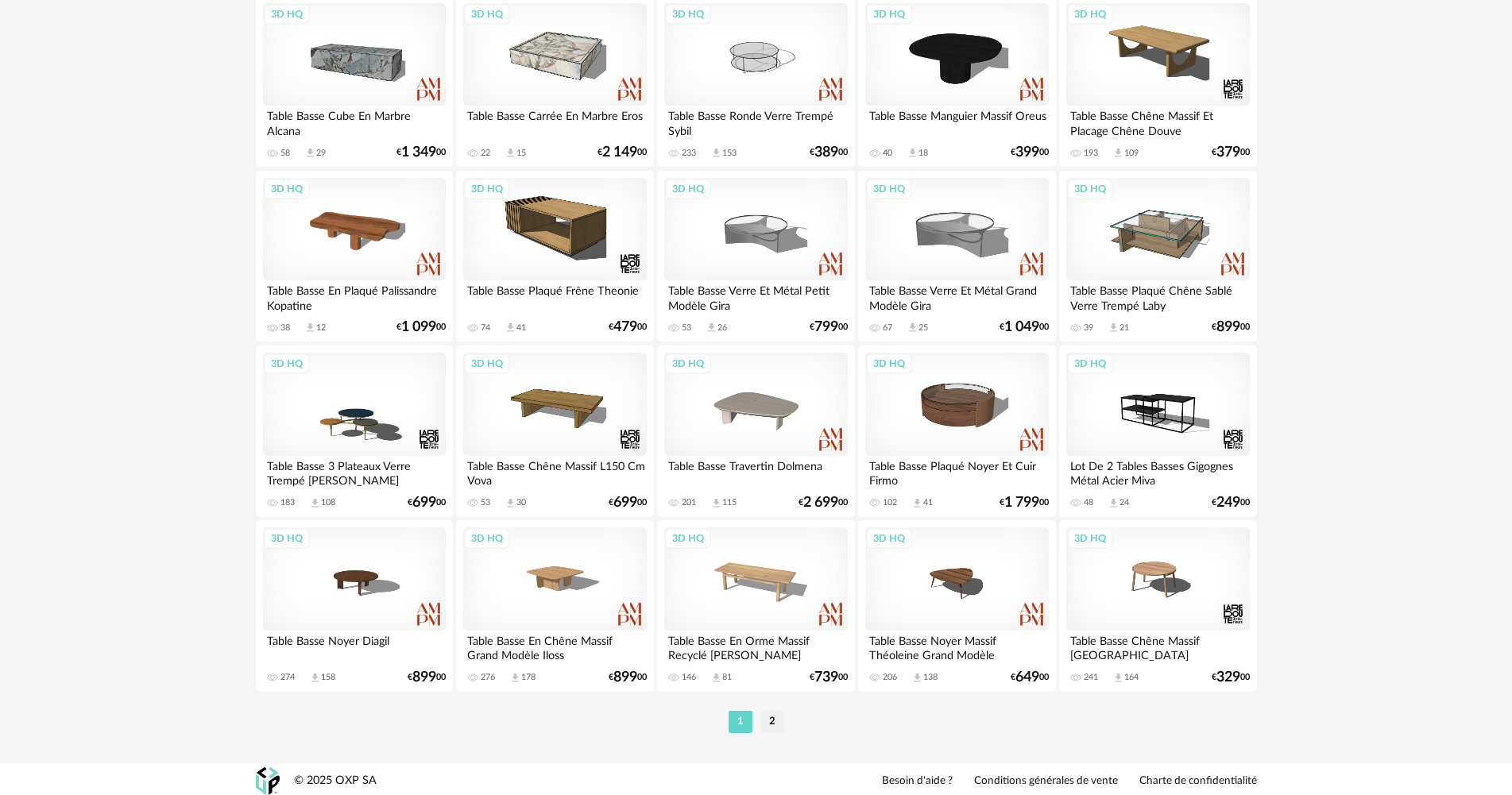
scroll to position [3033, 0]
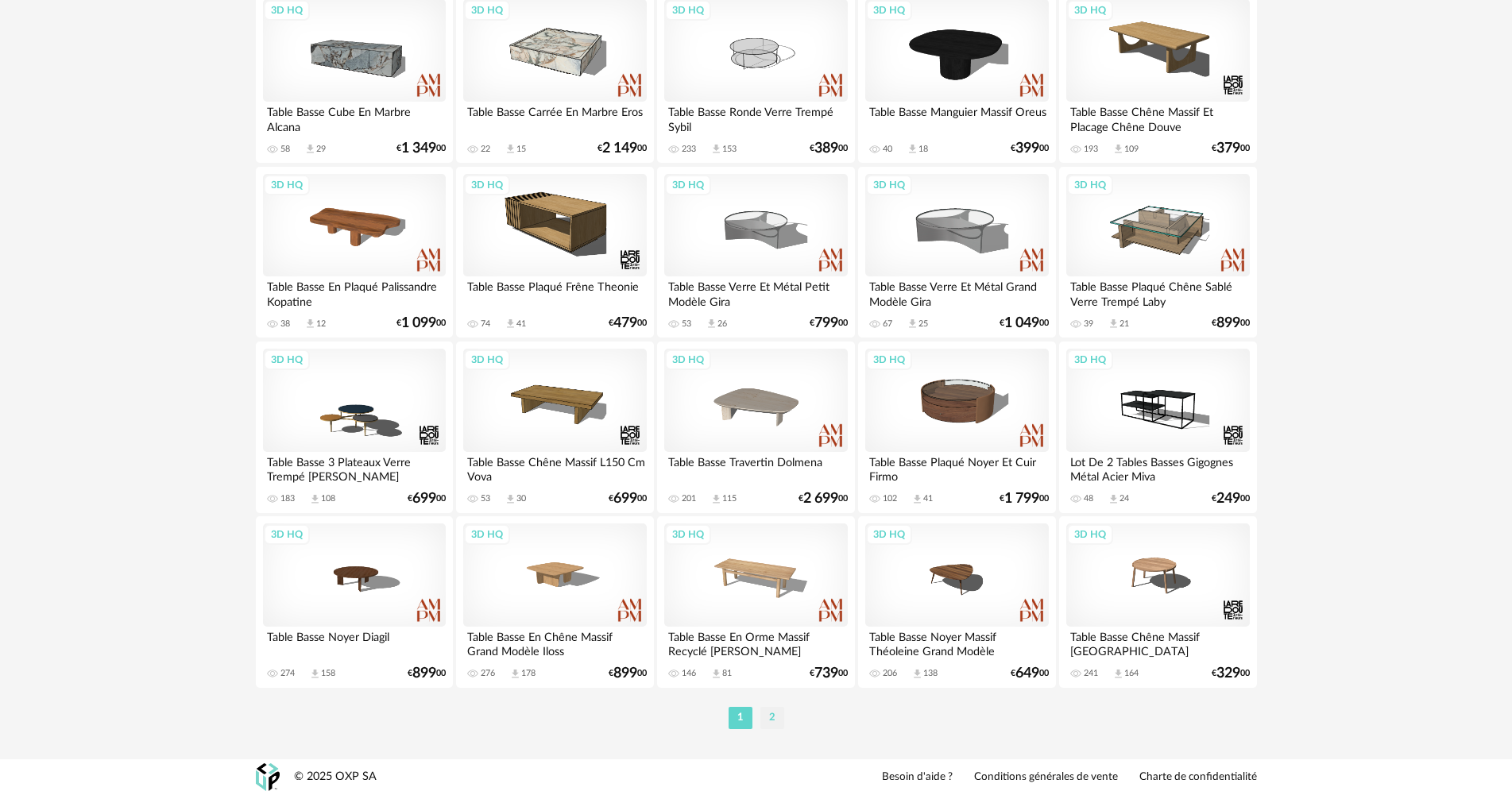
click at [765, 721] on li "2" at bounding box center [772, 718] width 24 height 22
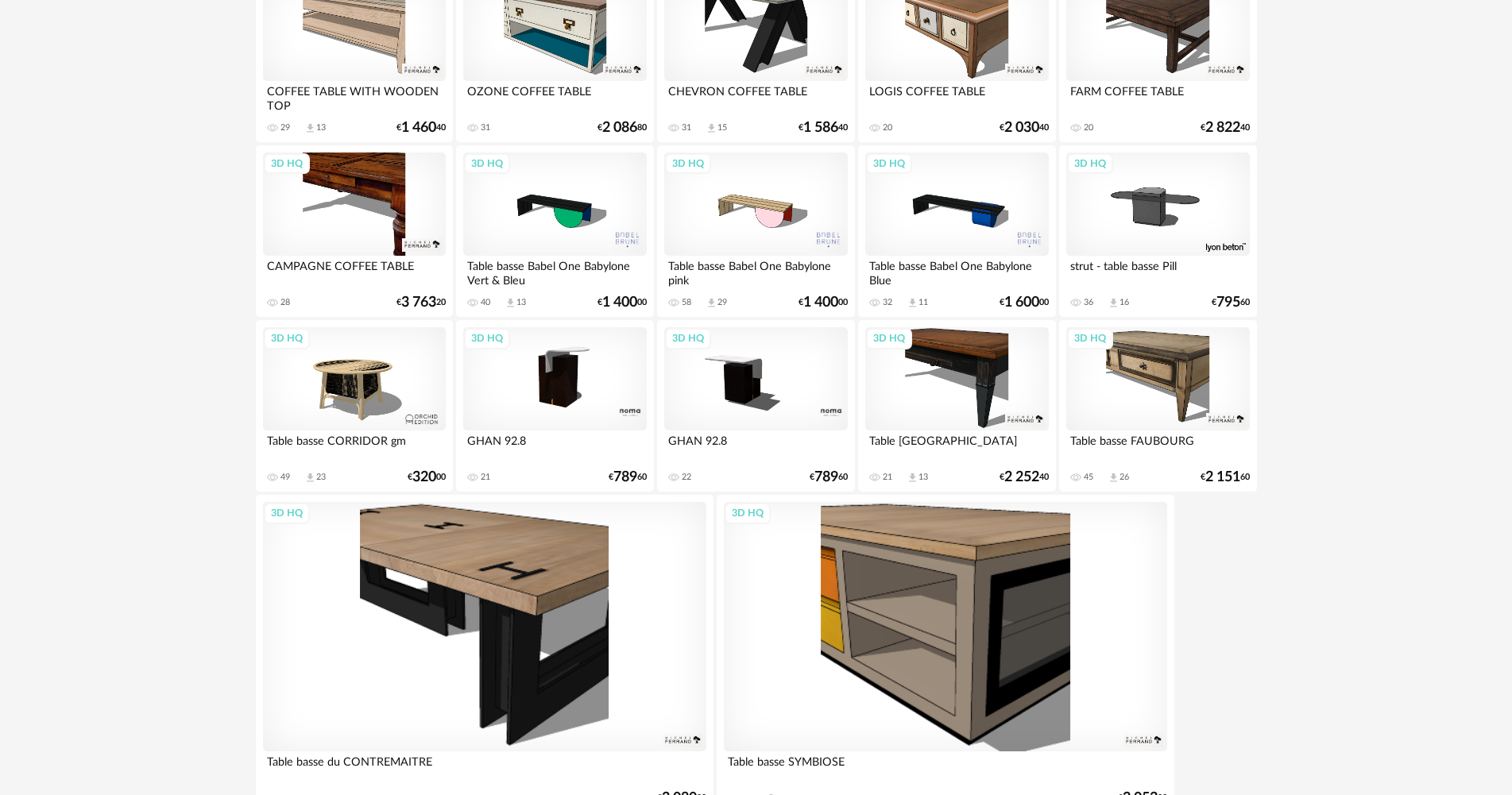
scroll to position [1781, 0]
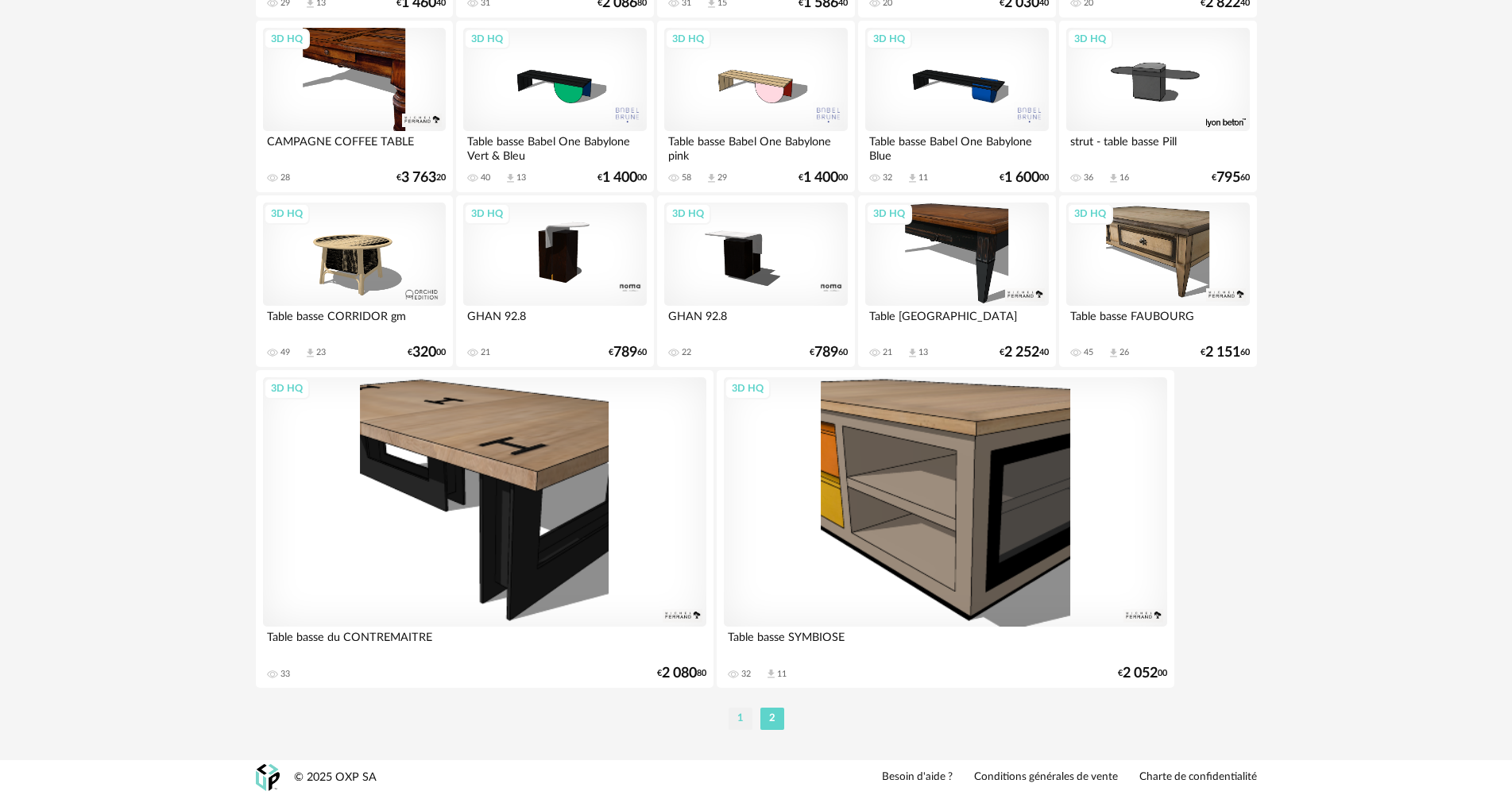
click at [745, 712] on li "1" at bounding box center [741, 718] width 24 height 22
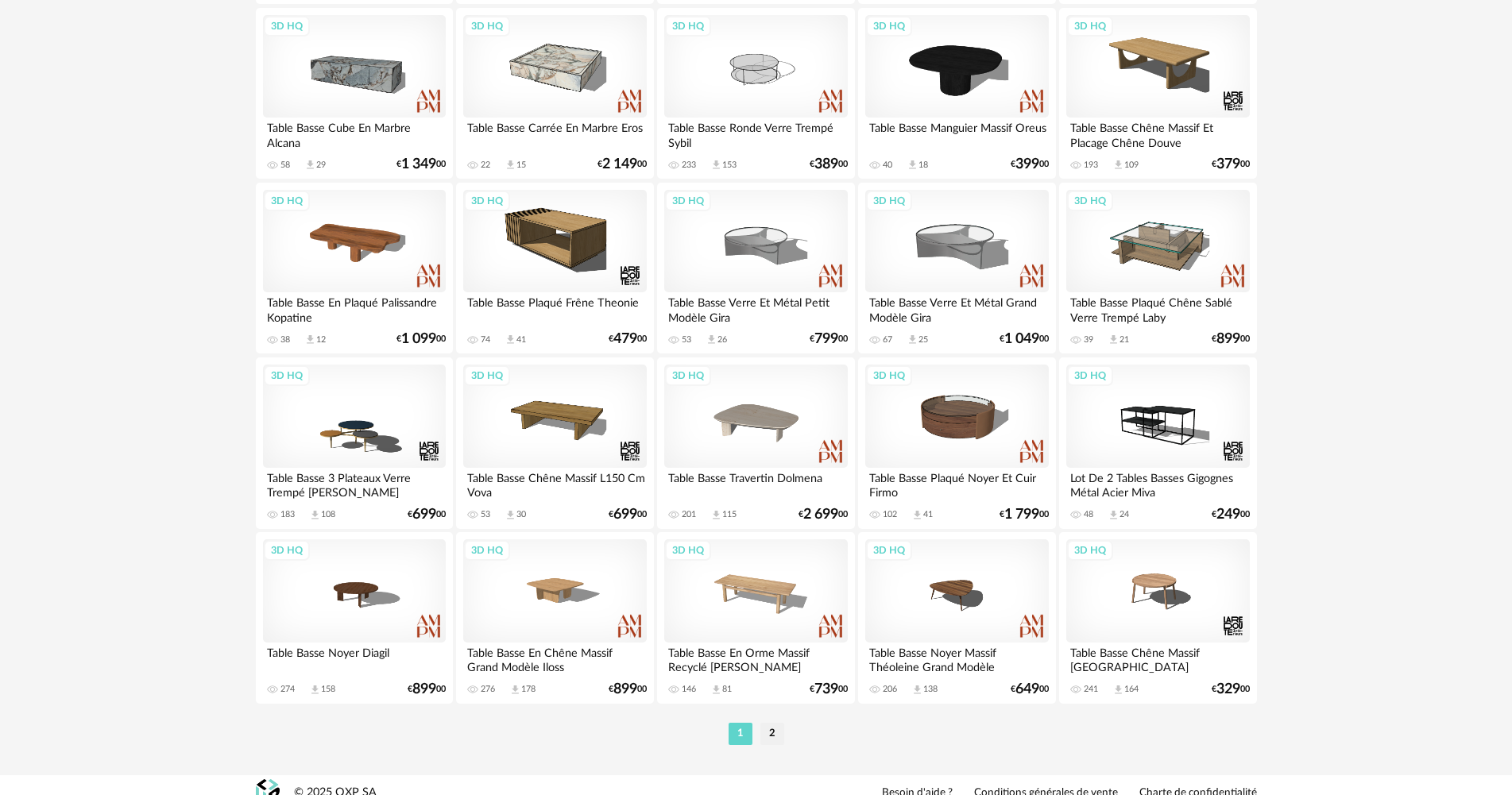
scroll to position [3033, 0]
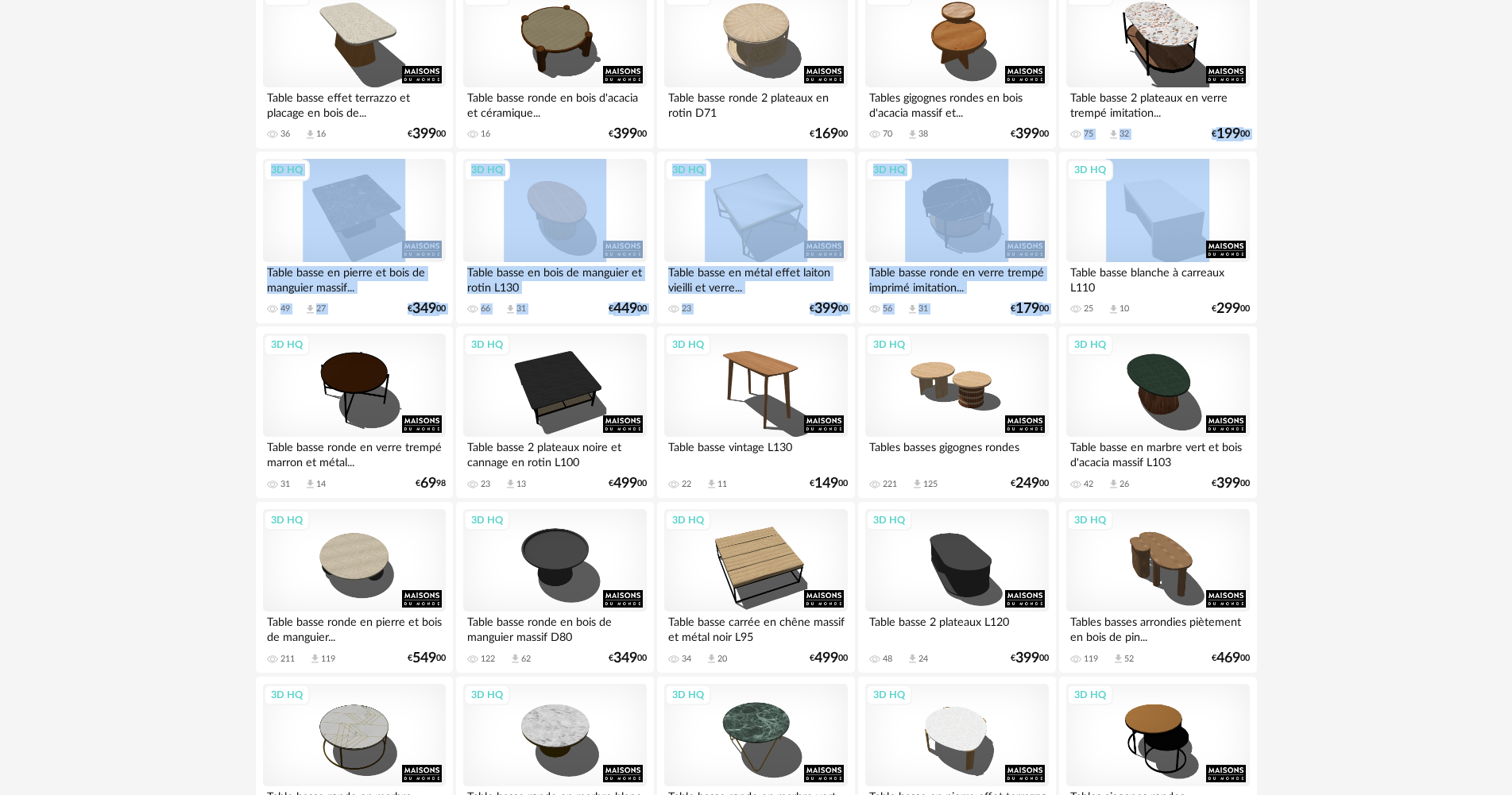
drag, startPoint x: 1508, startPoint y: 201, endPoint x: 1485, endPoint y: 151, distance: 55.0
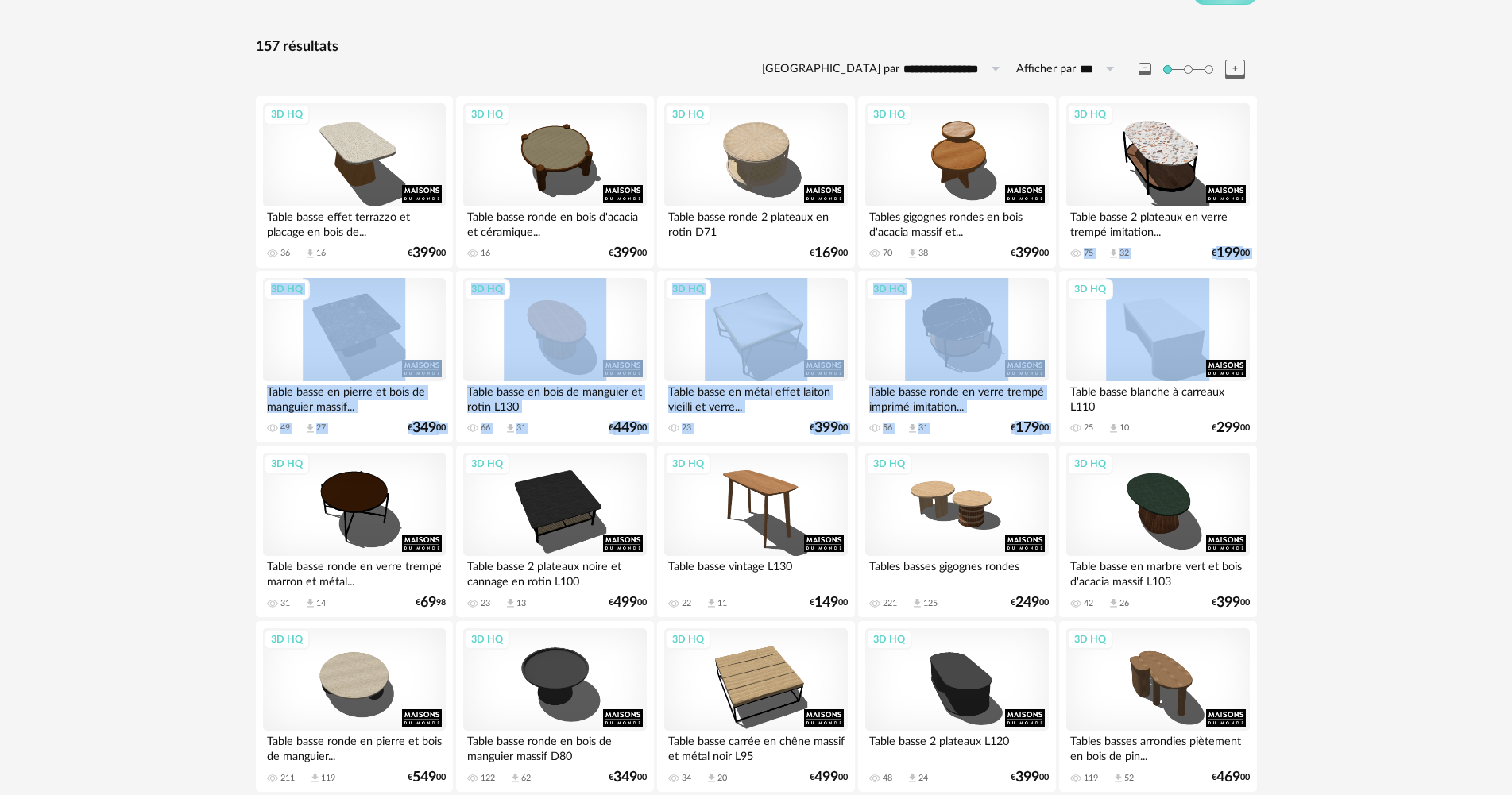
scroll to position [0, 0]
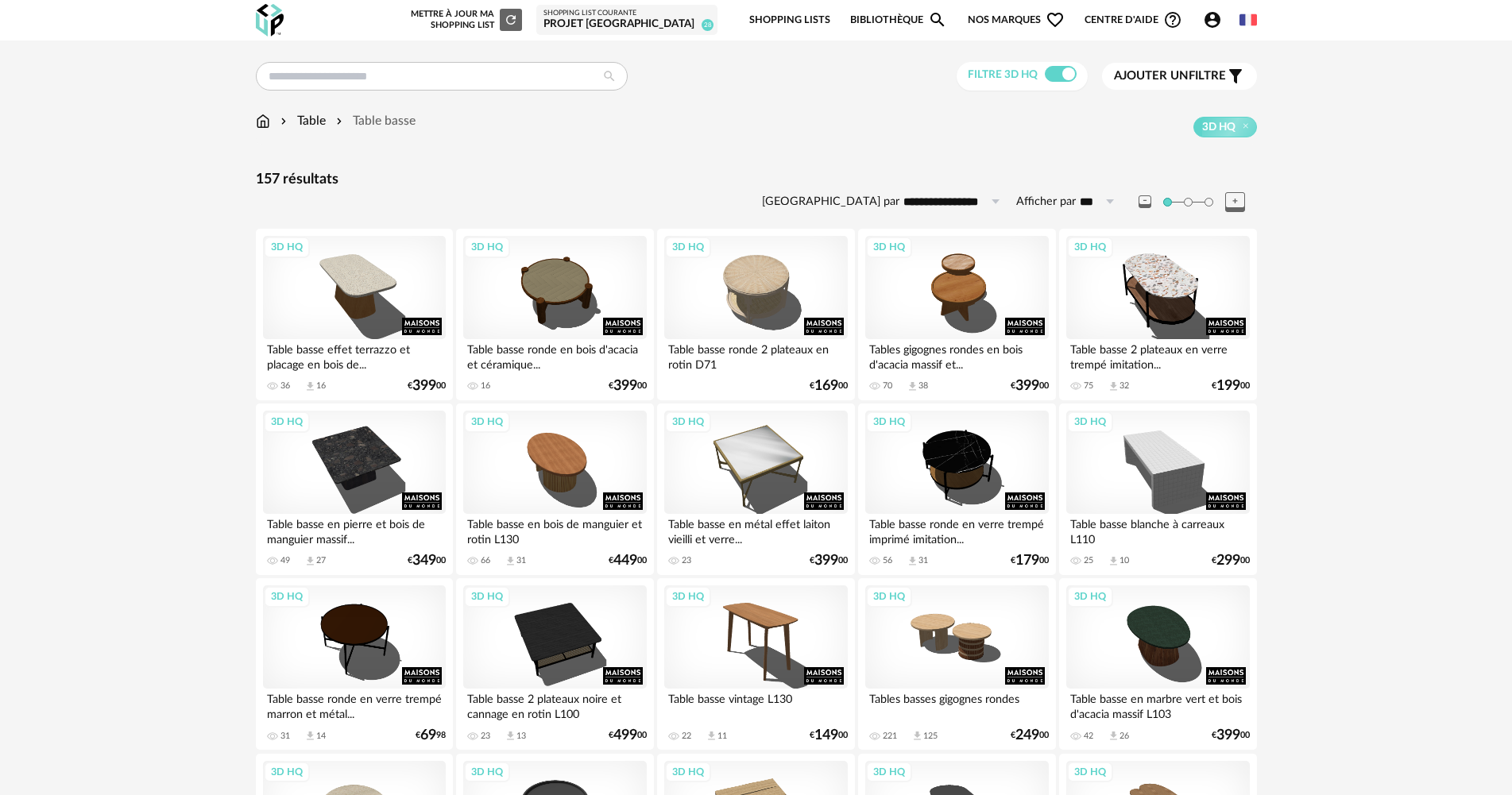
click at [696, 10] on div "Shopping List courante" at bounding box center [627, 13] width 167 height 9
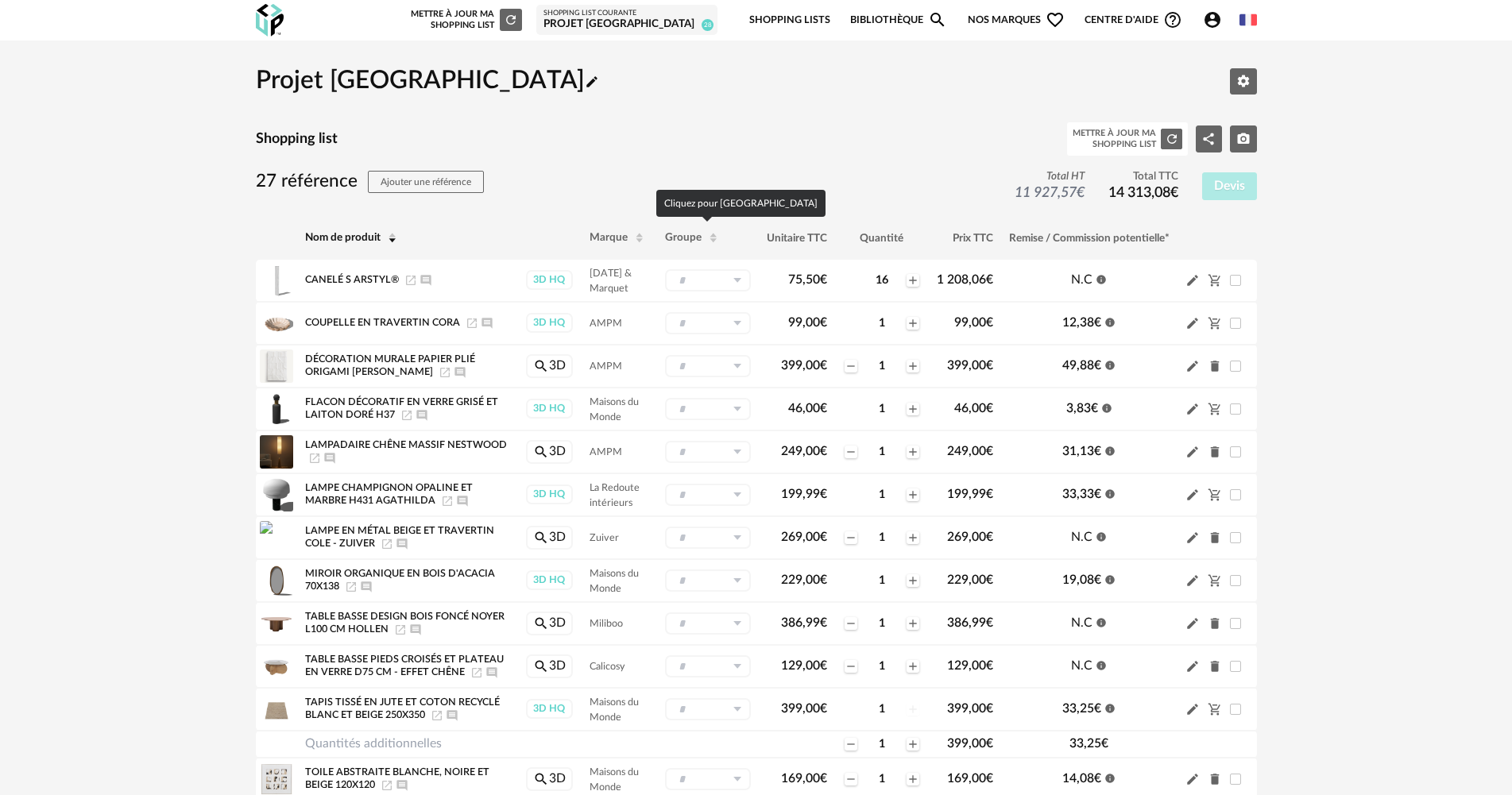
click at [677, 233] on span "Groupe" at bounding box center [683, 237] width 37 height 11
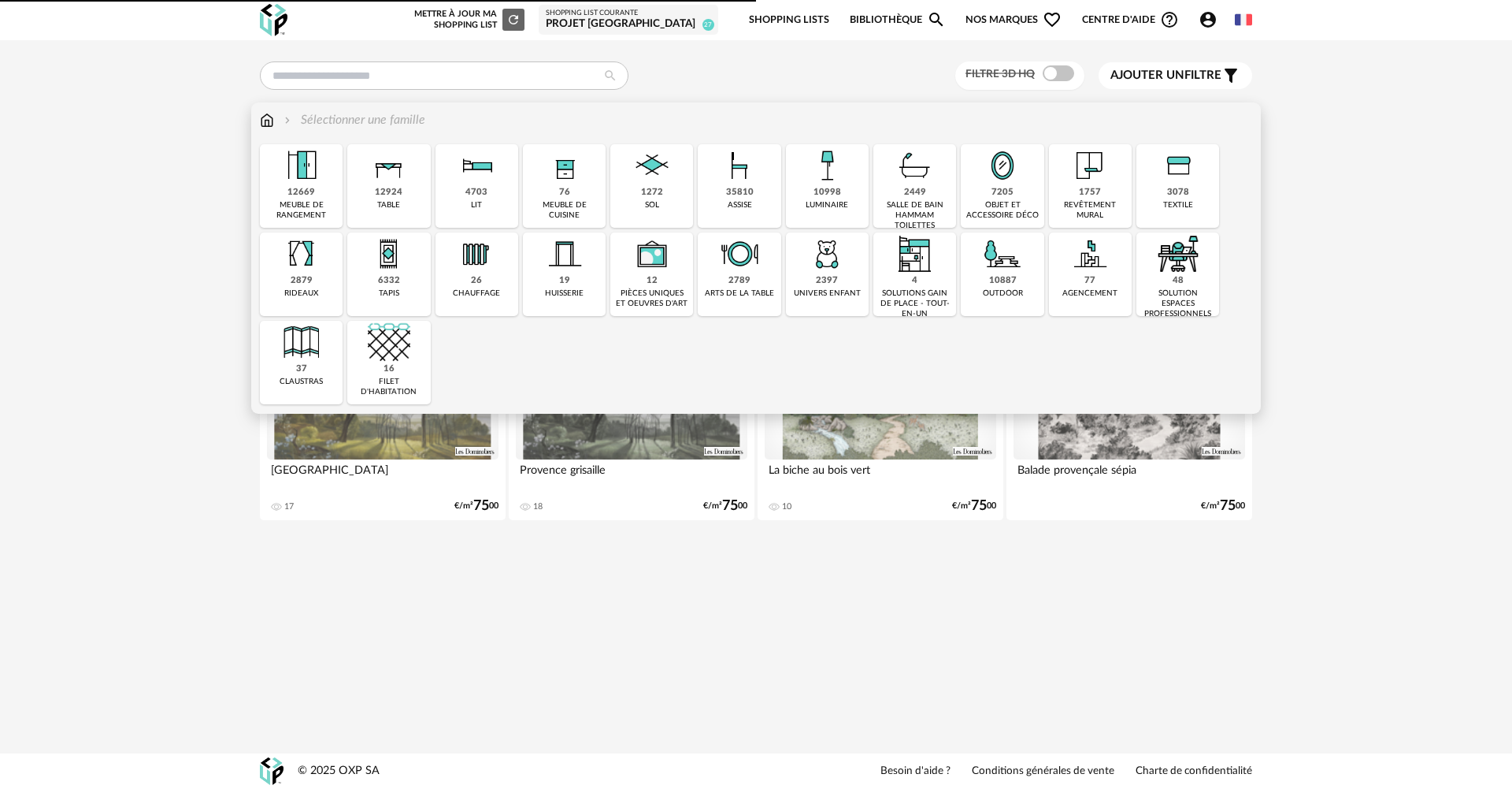
click at [745, 193] on div "35810" at bounding box center [740, 193] width 28 height 12
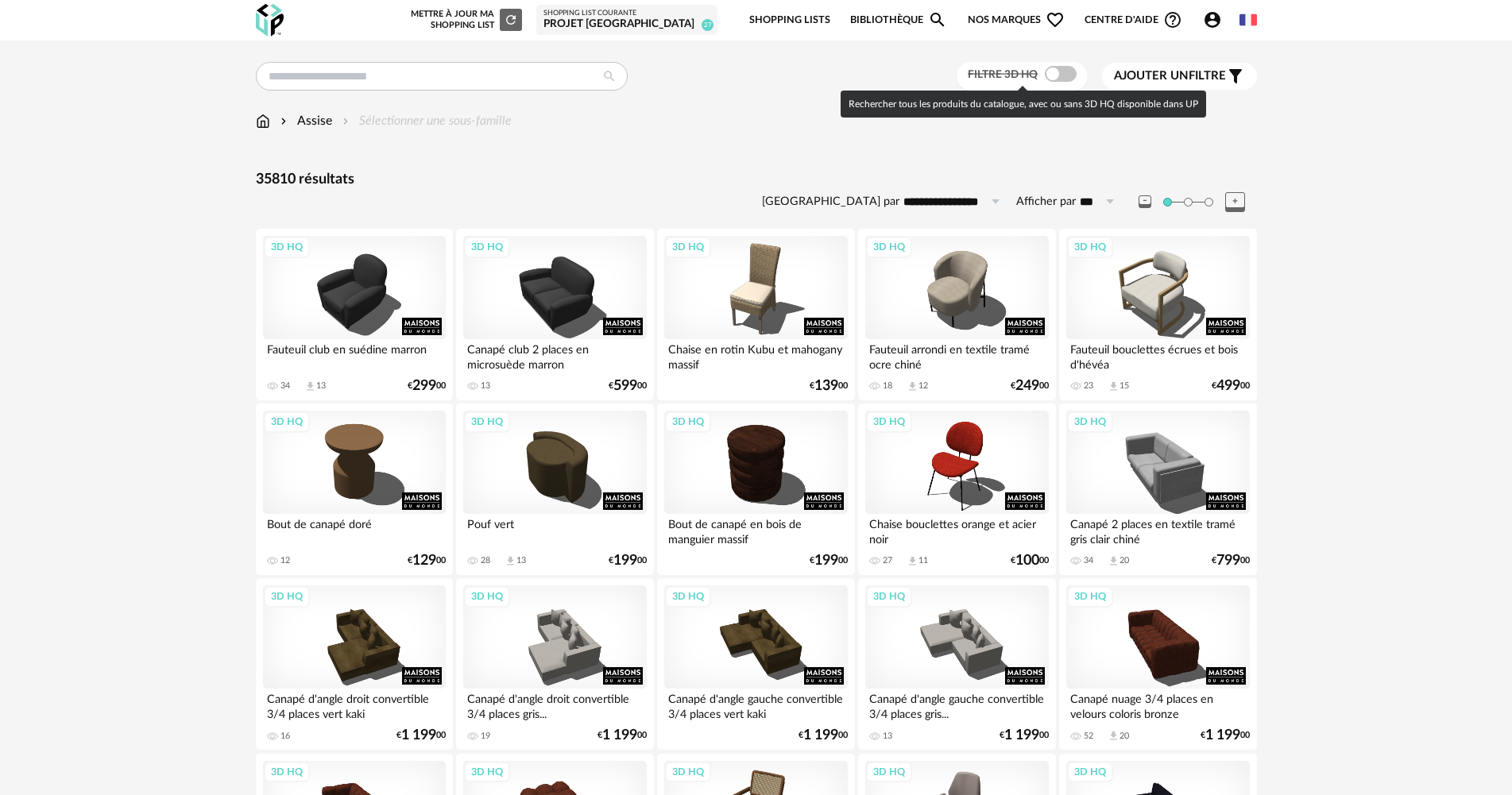
click at [1053, 78] on span at bounding box center [1060, 73] width 32 height 16
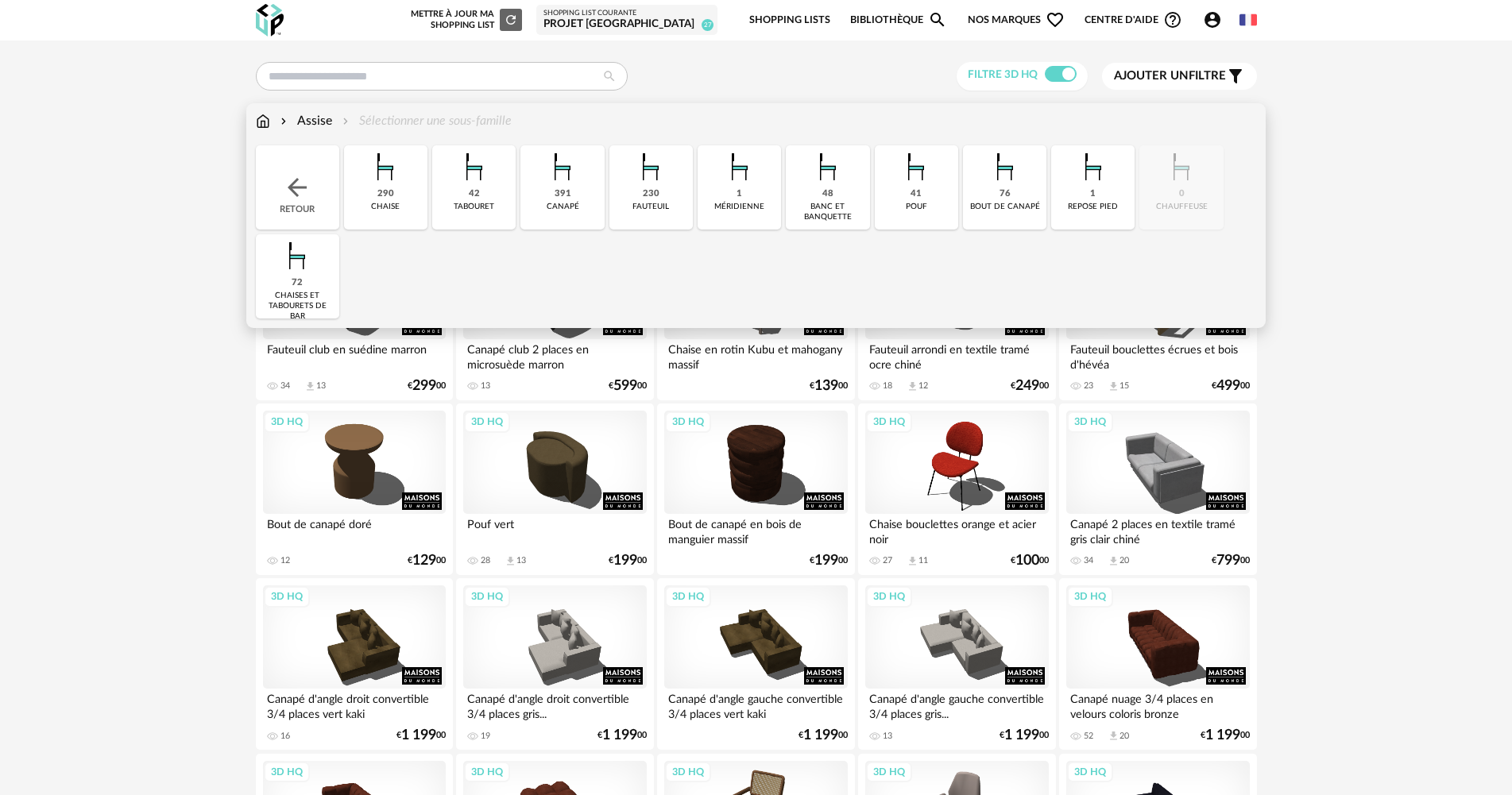
click at [401, 189] on img at bounding box center [385, 166] width 43 height 43
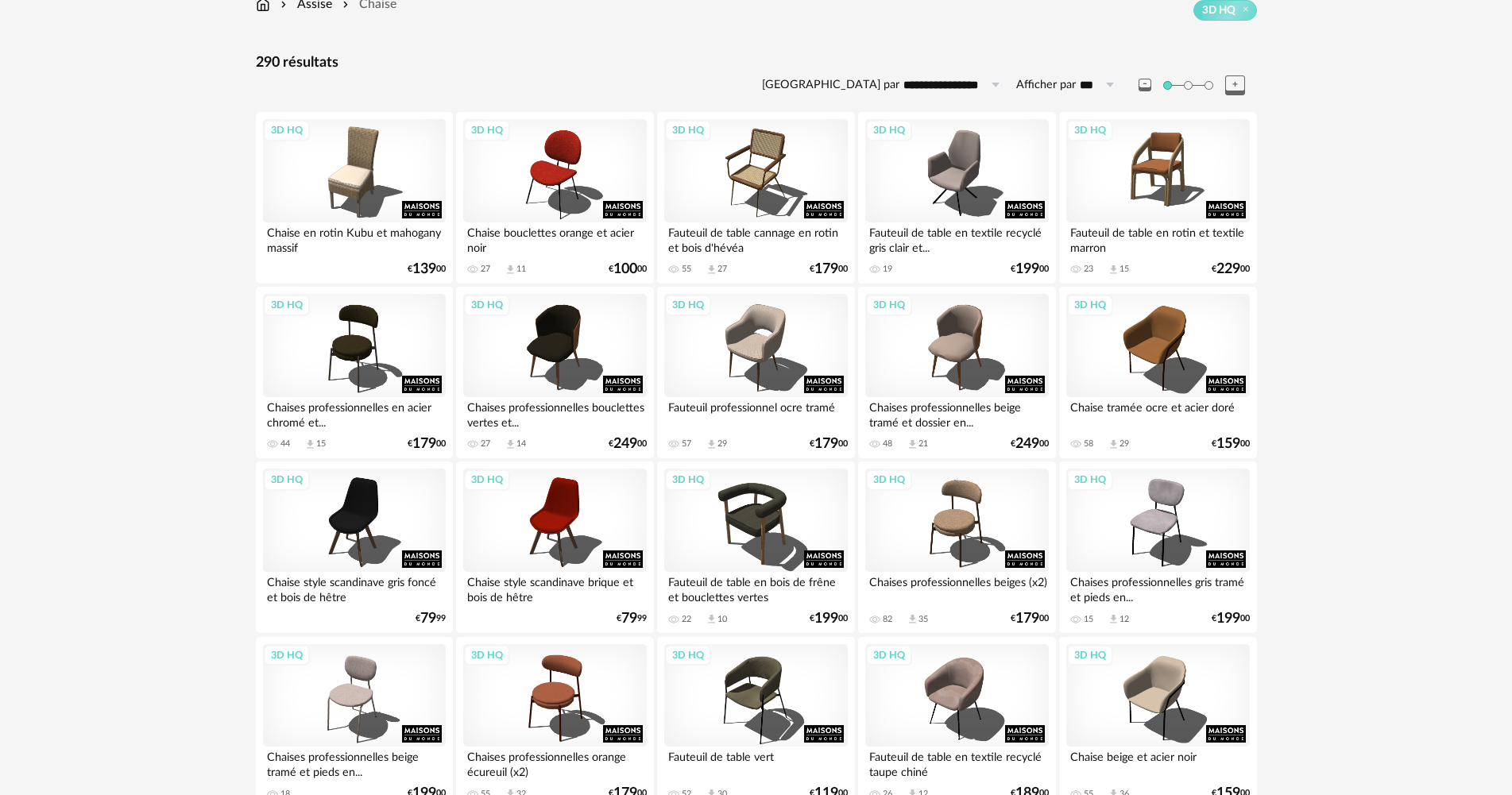
scroll to position [238, 0]
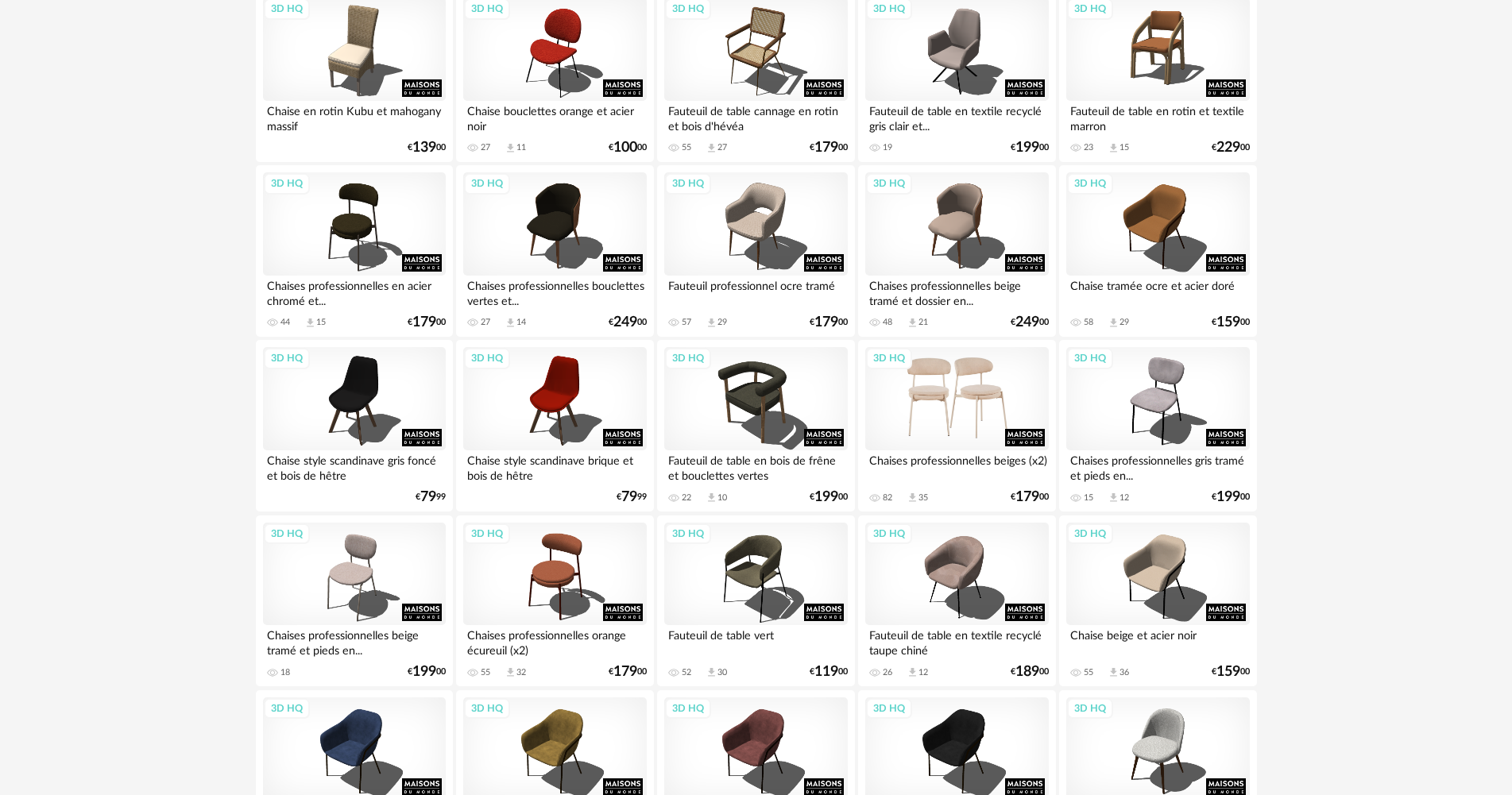
click at [951, 426] on div "3D HQ" at bounding box center [957, 398] width 183 height 103
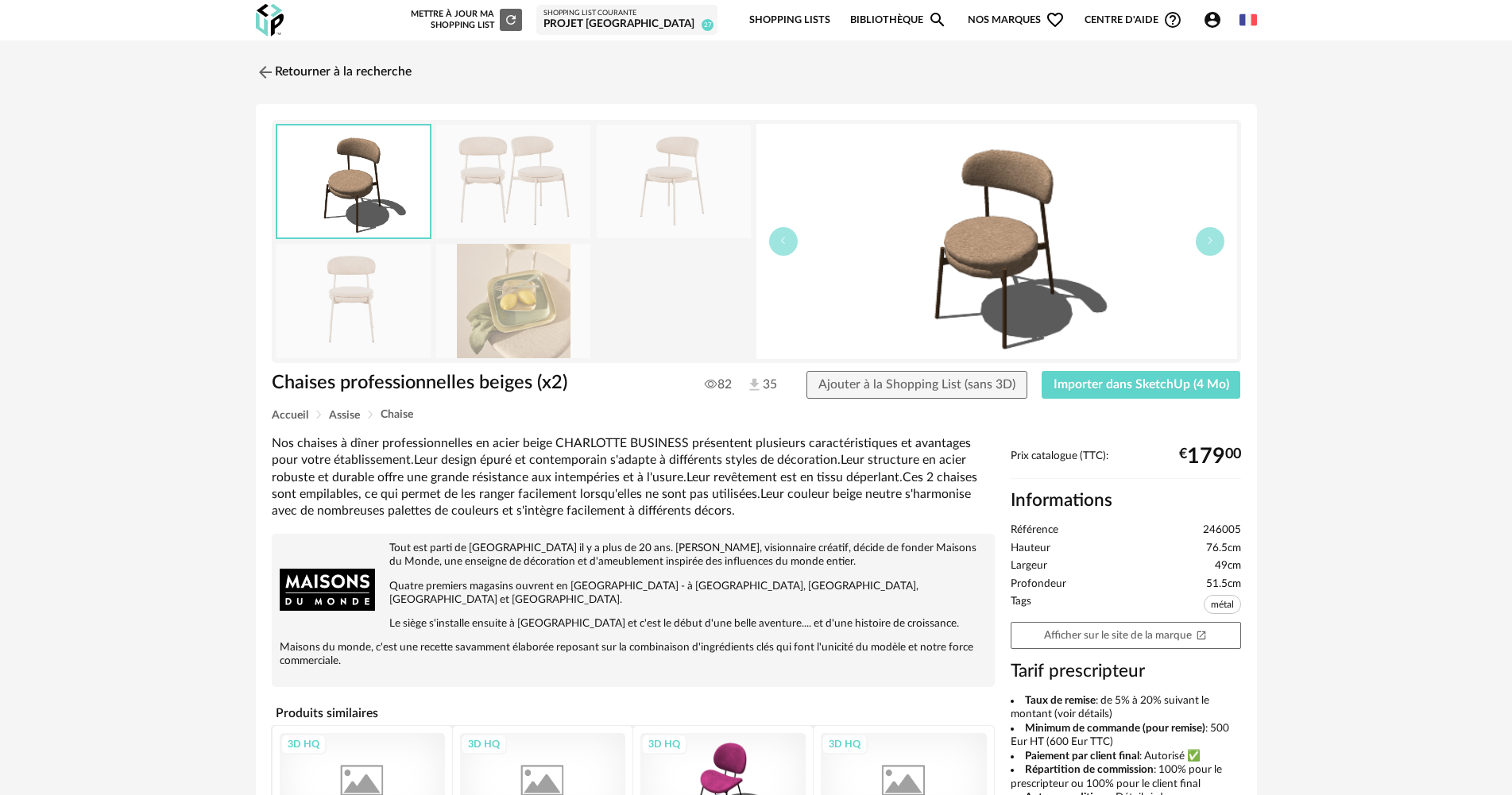
click at [497, 305] on img at bounding box center [513, 300] width 154 height 113
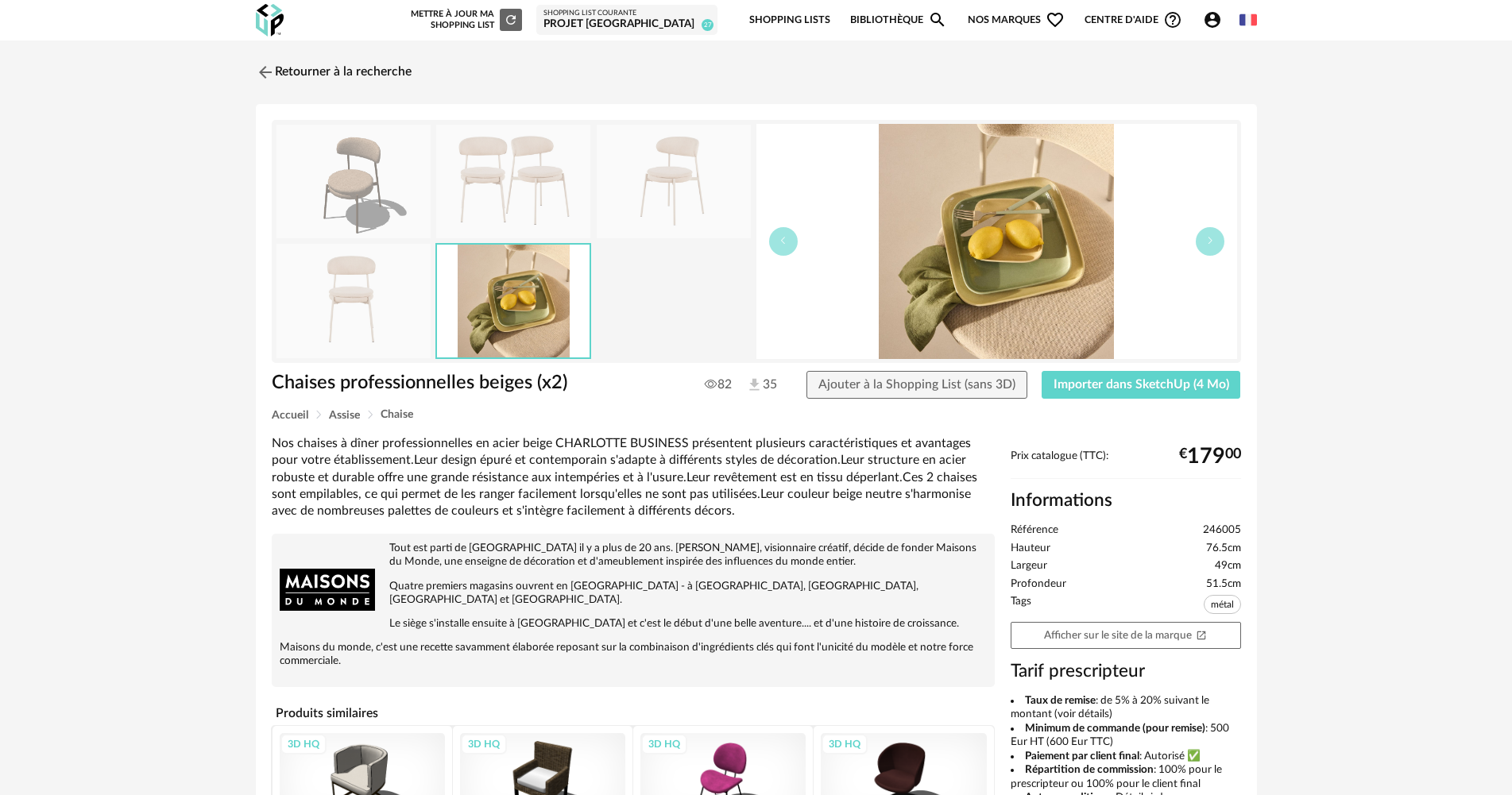
click at [378, 298] on img at bounding box center [353, 300] width 154 height 113
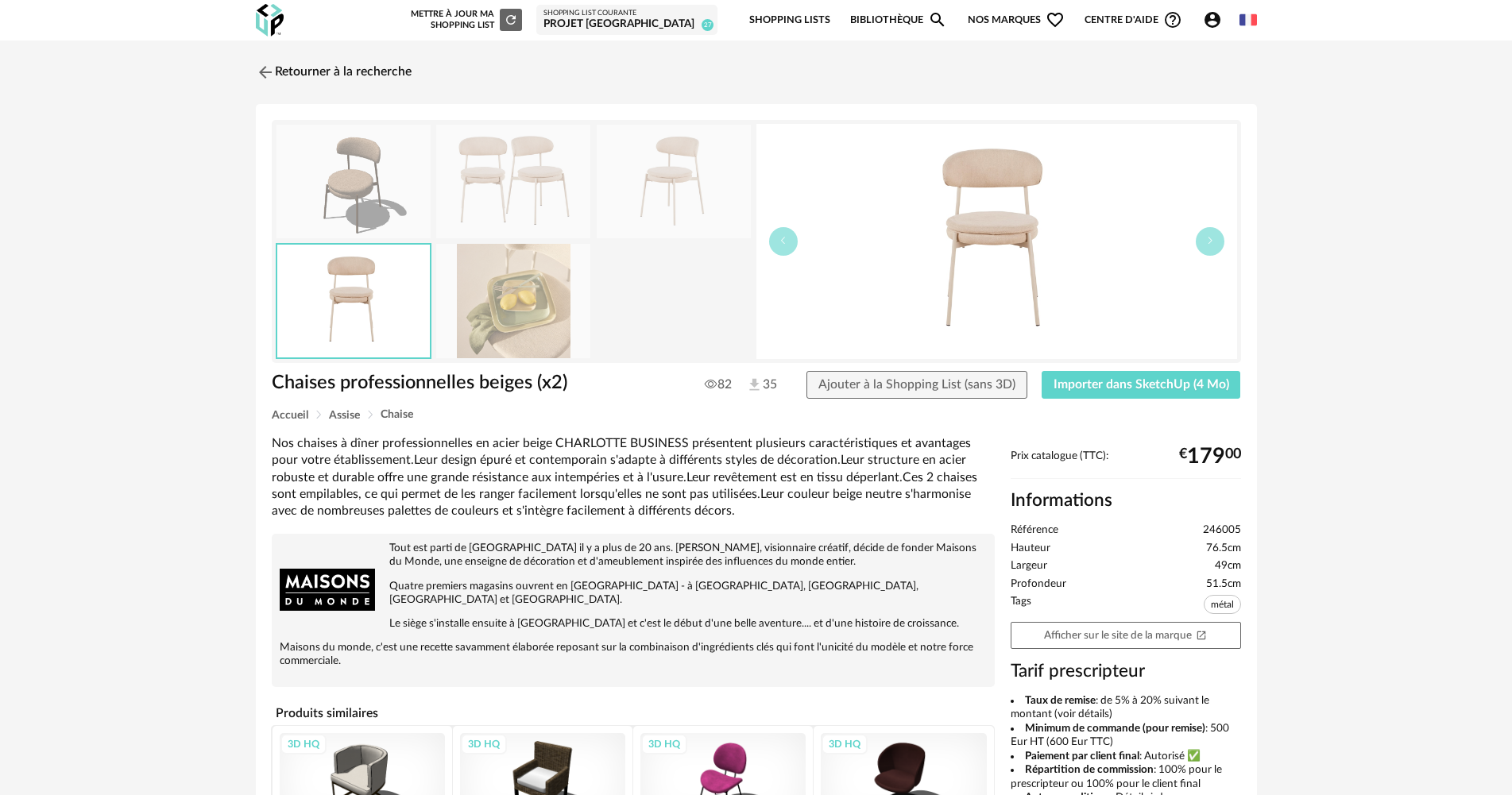
click at [523, 167] on img at bounding box center [513, 181] width 154 height 113
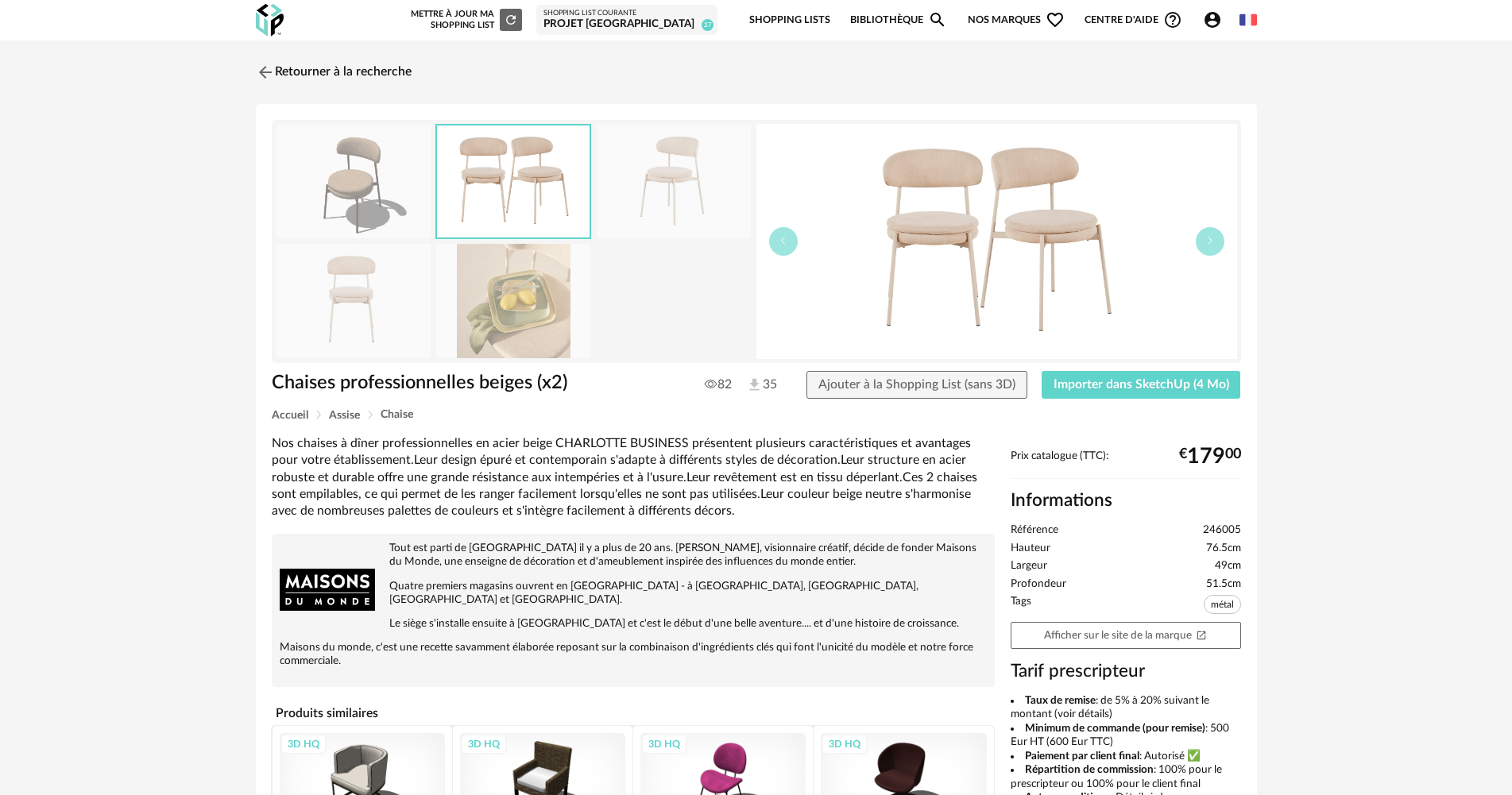
click at [630, 178] on img at bounding box center [673, 181] width 154 height 113
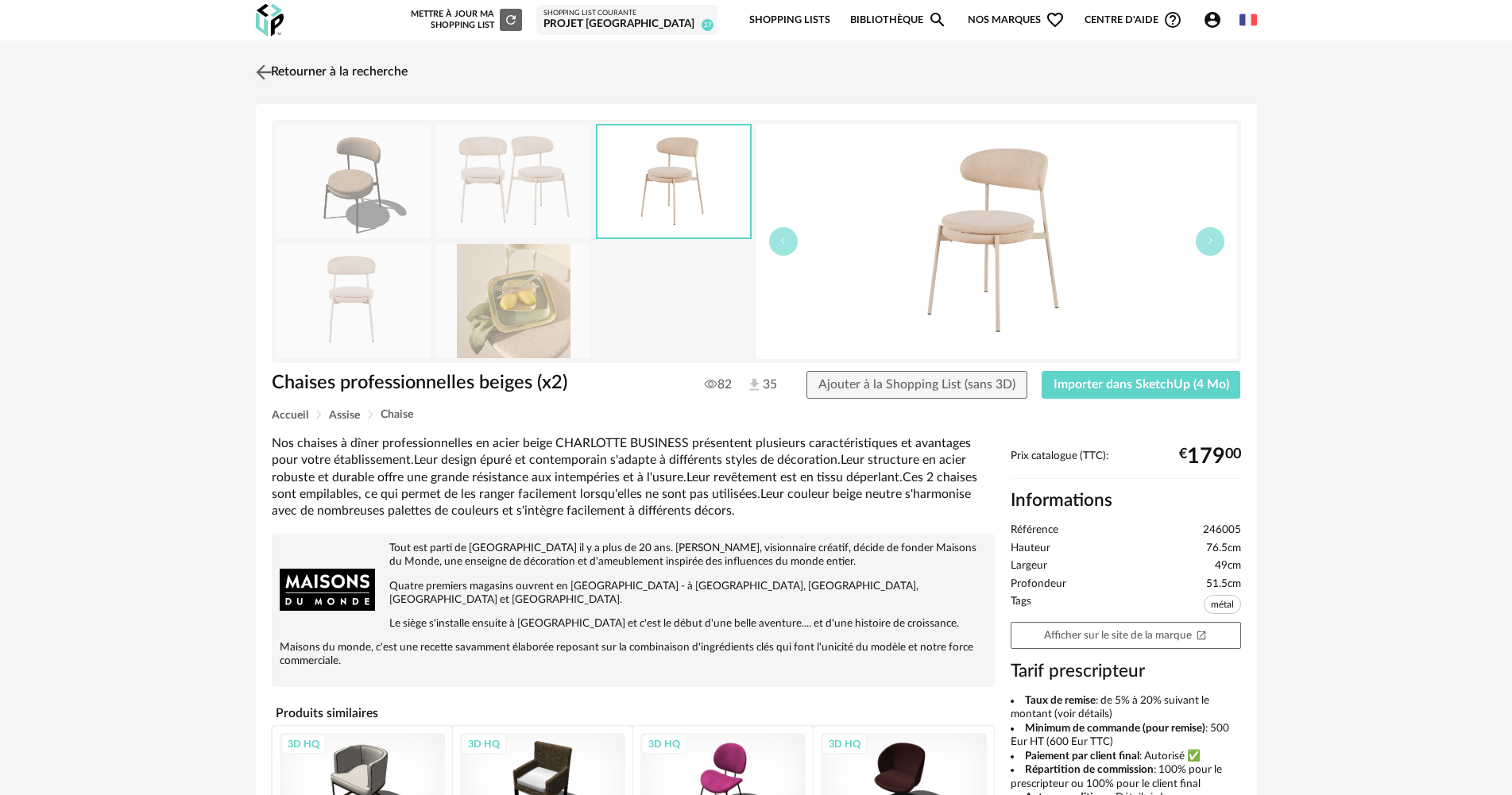
click at [346, 70] on link "Retourner à la recherche" at bounding box center [329, 72] width 155 height 35
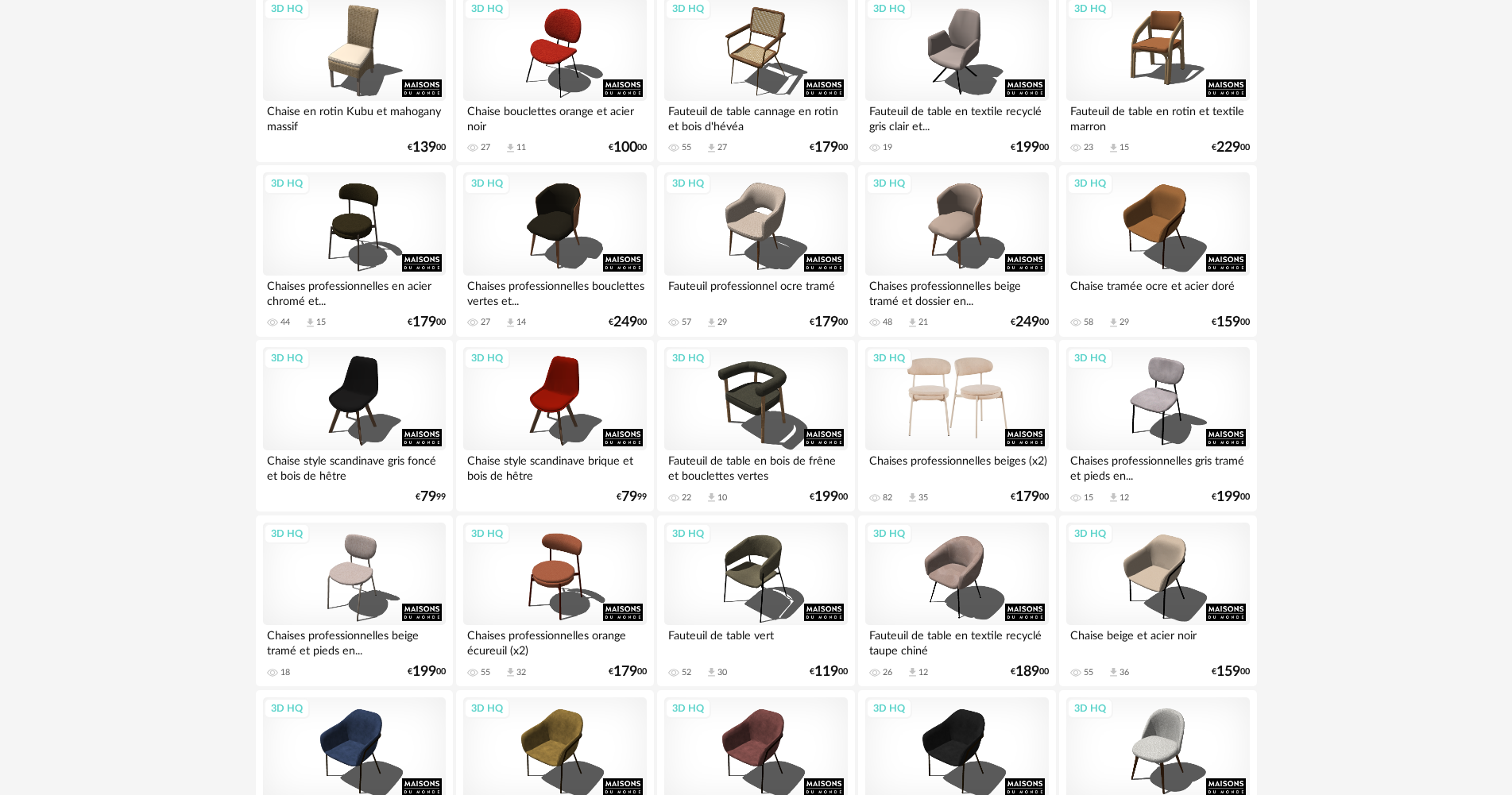
scroll to position [477, 0]
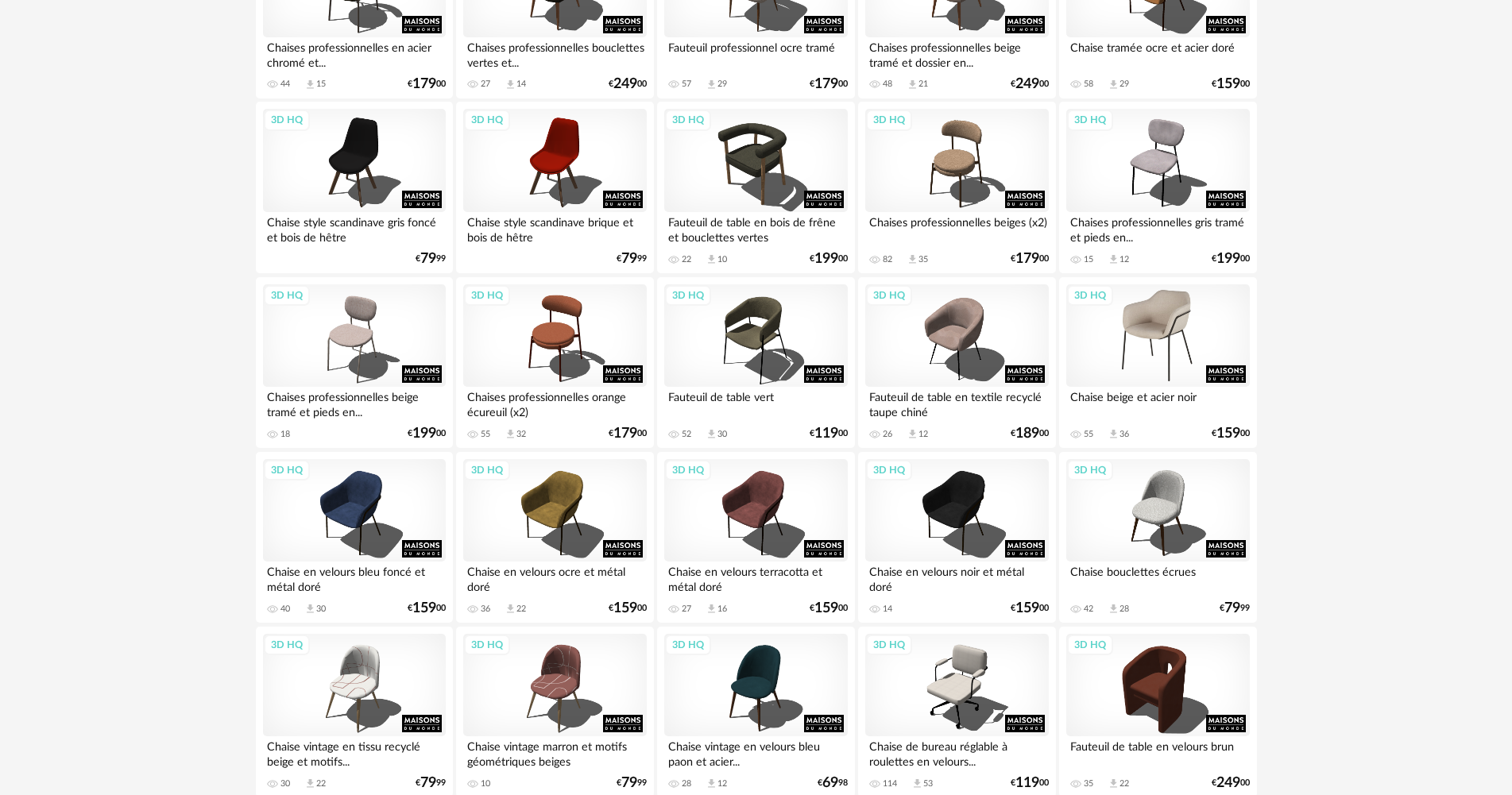
click at [1151, 355] on div "3D HQ" at bounding box center [1157, 335] width 183 height 103
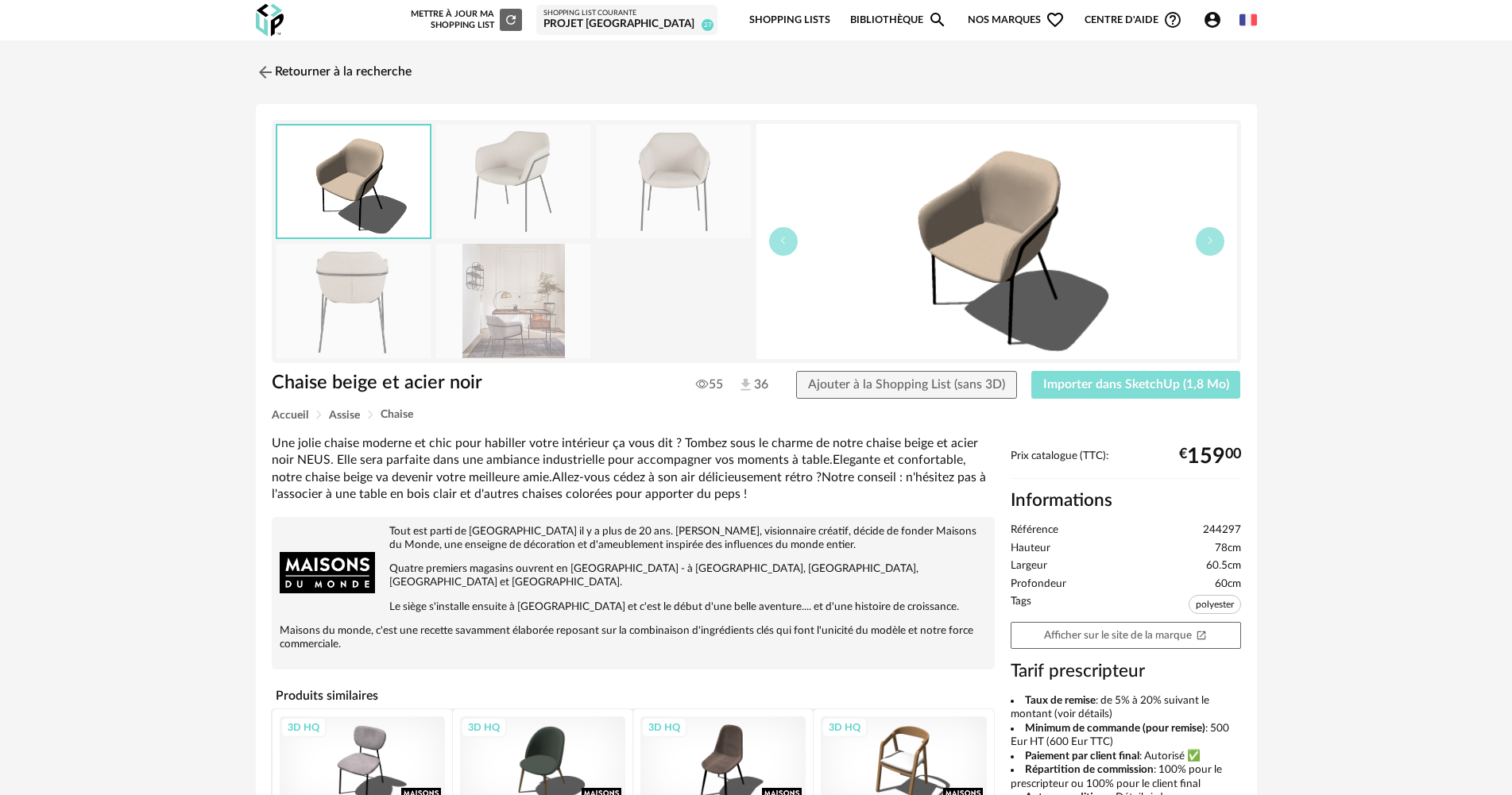
click at [1136, 382] on span "Importer dans SketchUp (1,8 Mo)" at bounding box center [1136, 384] width 186 height 13
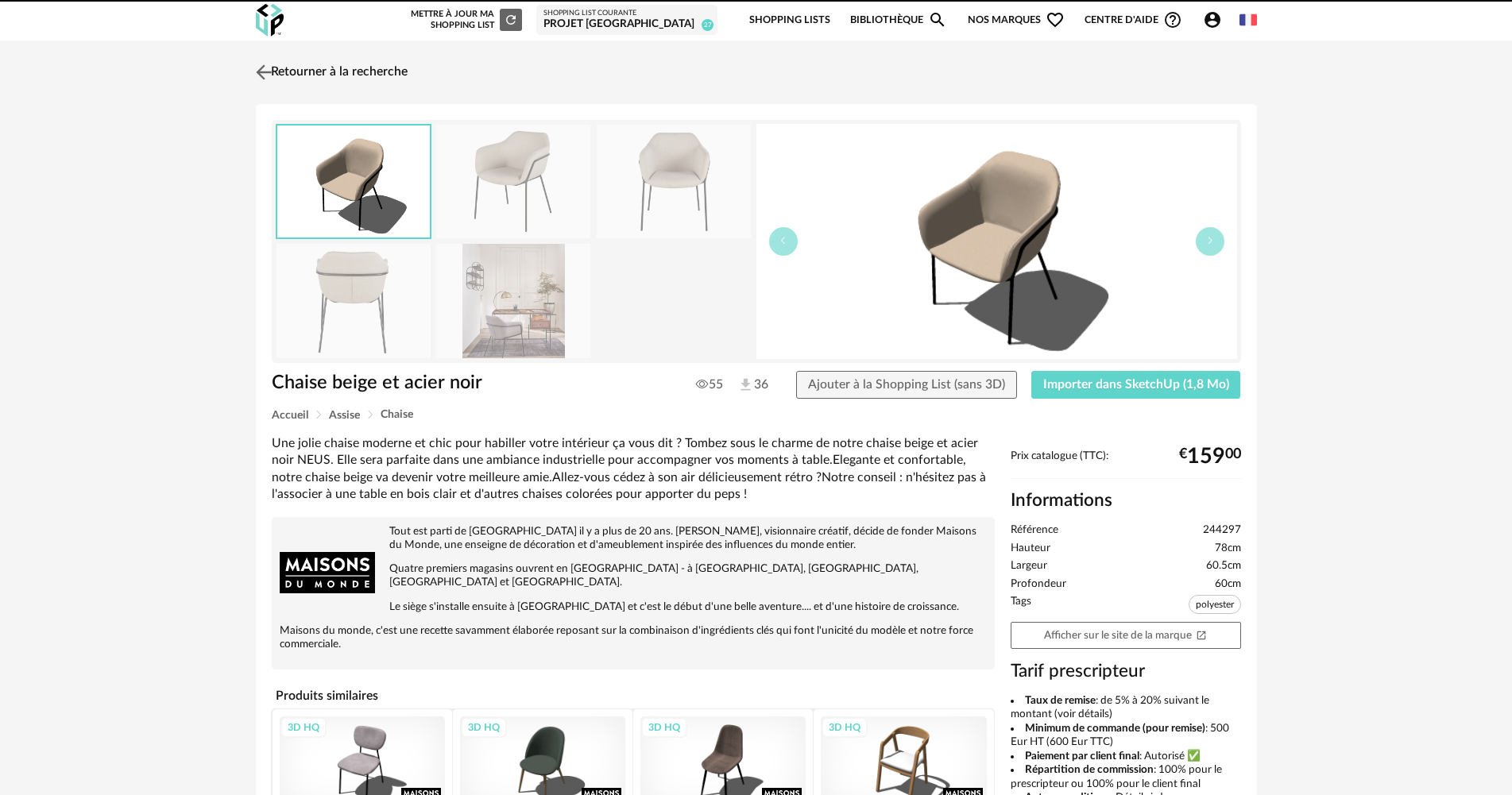
click at [373, 78] on link "Retourner à la recherche" at bounding box center [329, 72] width 155 height 35
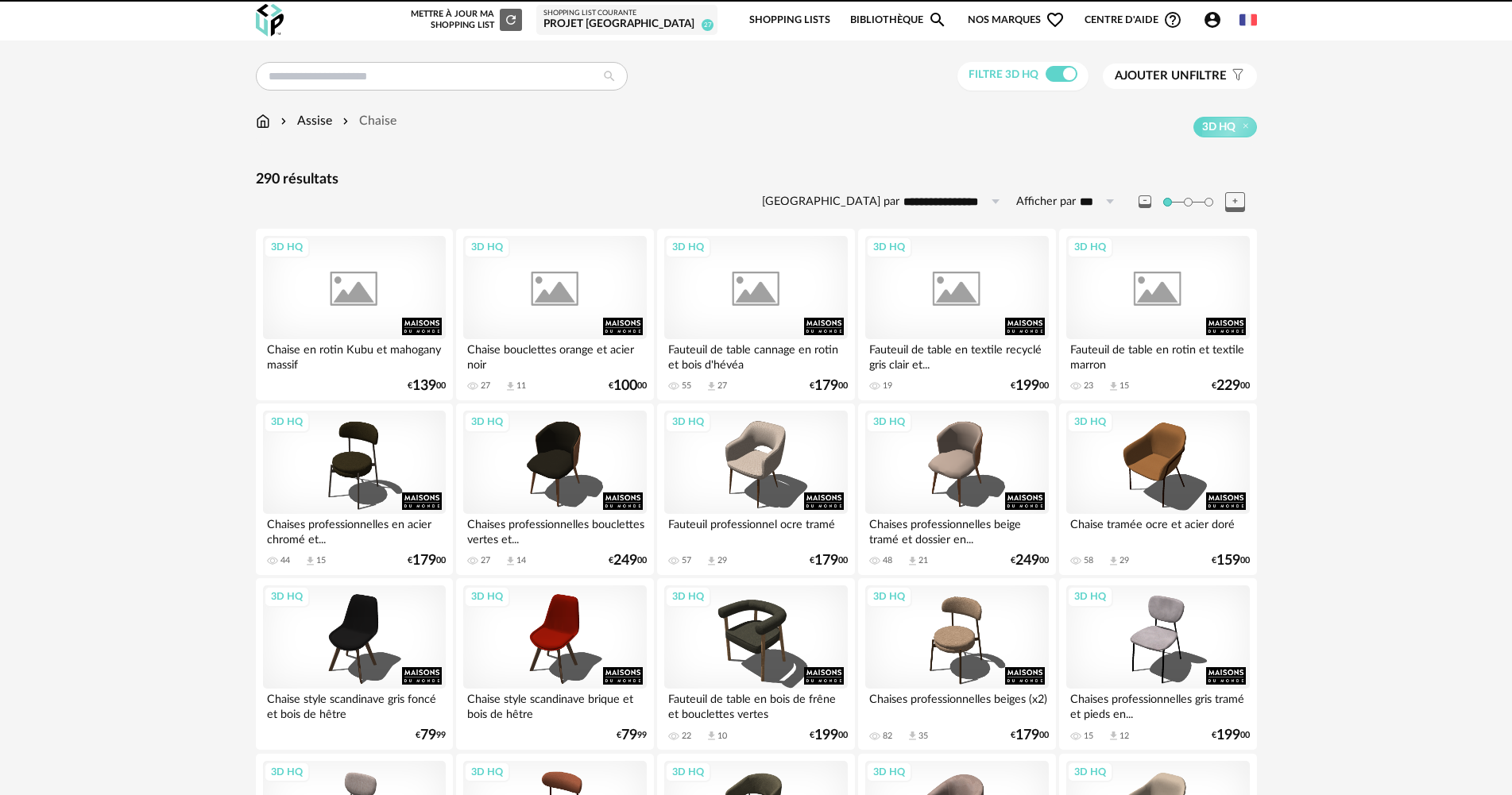
scroll to position [477, 0]
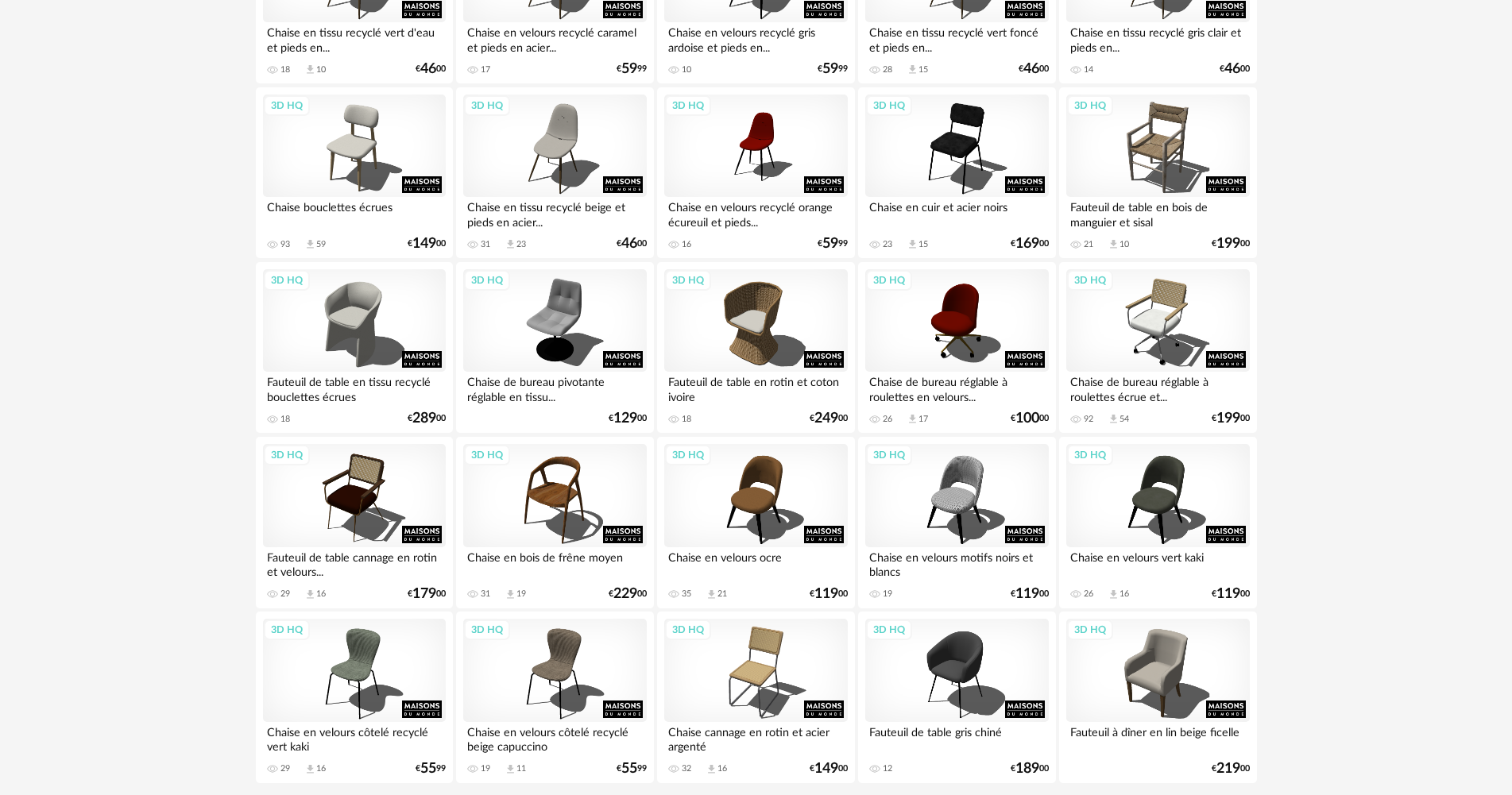
scroll to position [3033, 0]
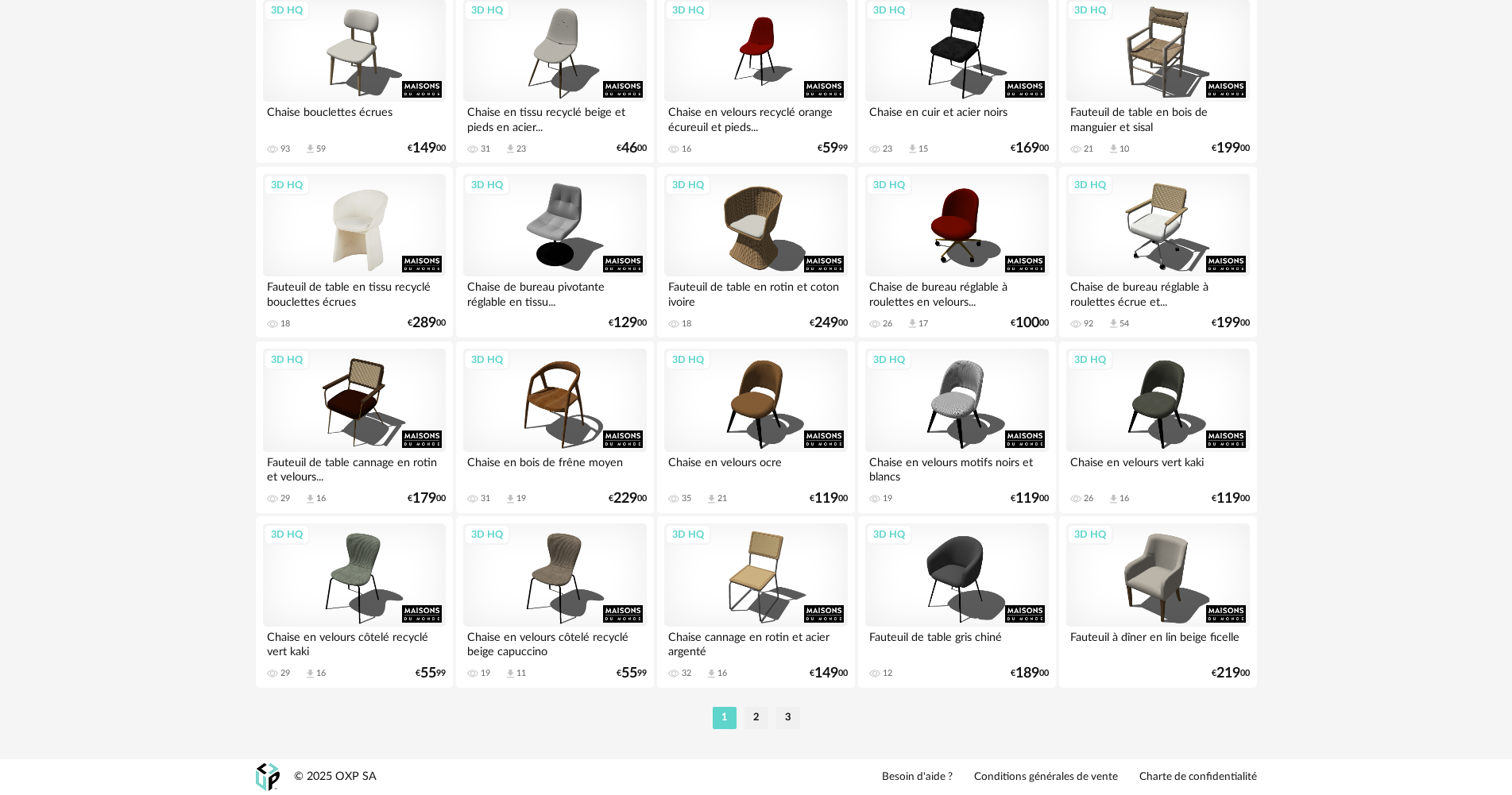
click at [317, 224] on div "3D HQ" at bounding box center [354, 225] width 183 height 103
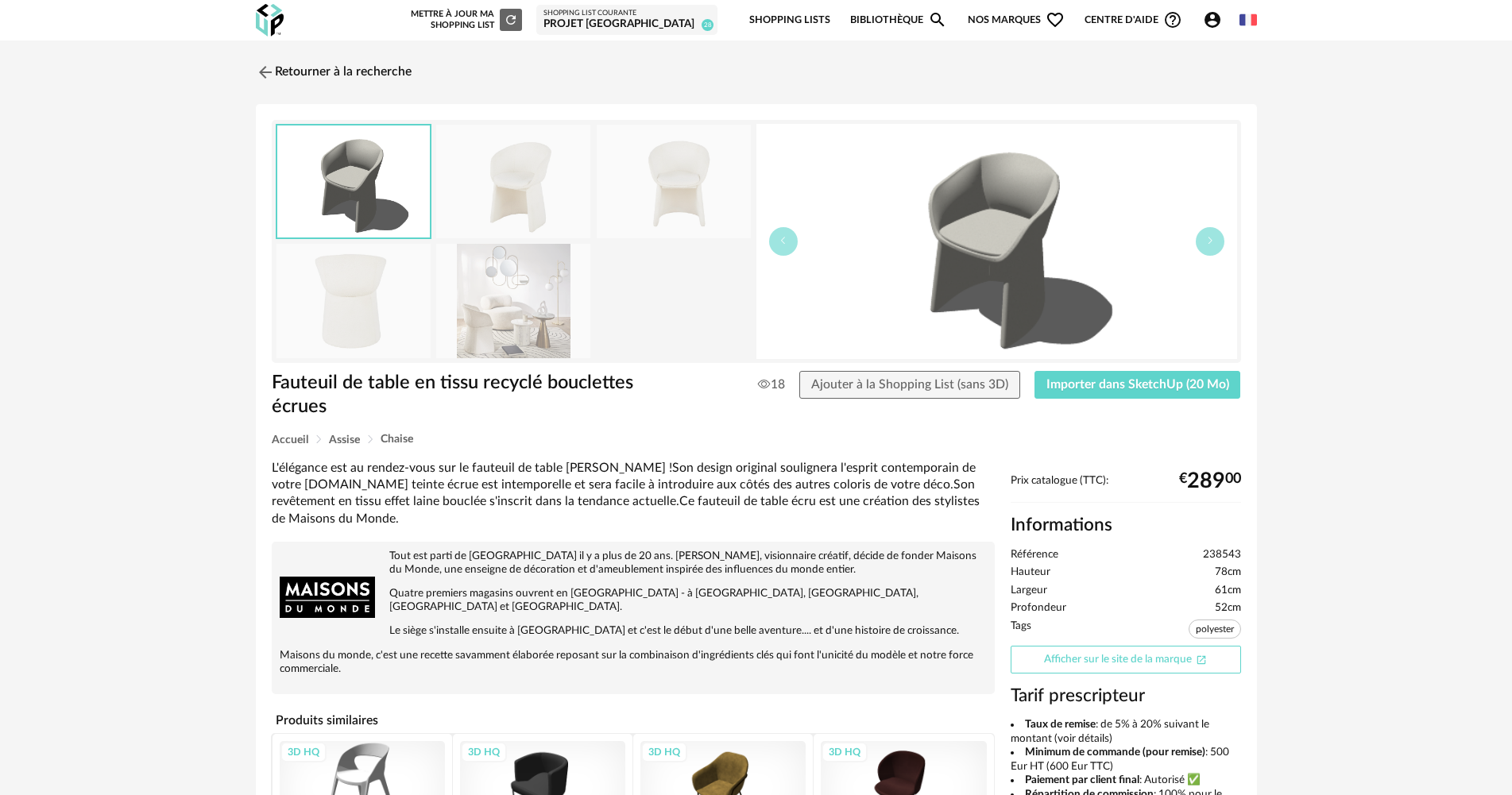
click at [1150, 657] on link "Afficher sur le site de la marque Open In New icon" at bounding box center [1125, 659] width 230 height 28
click at [401, 73] on link "Retourner à la recherche" at bounding box center [329, 72] width 155 height 35
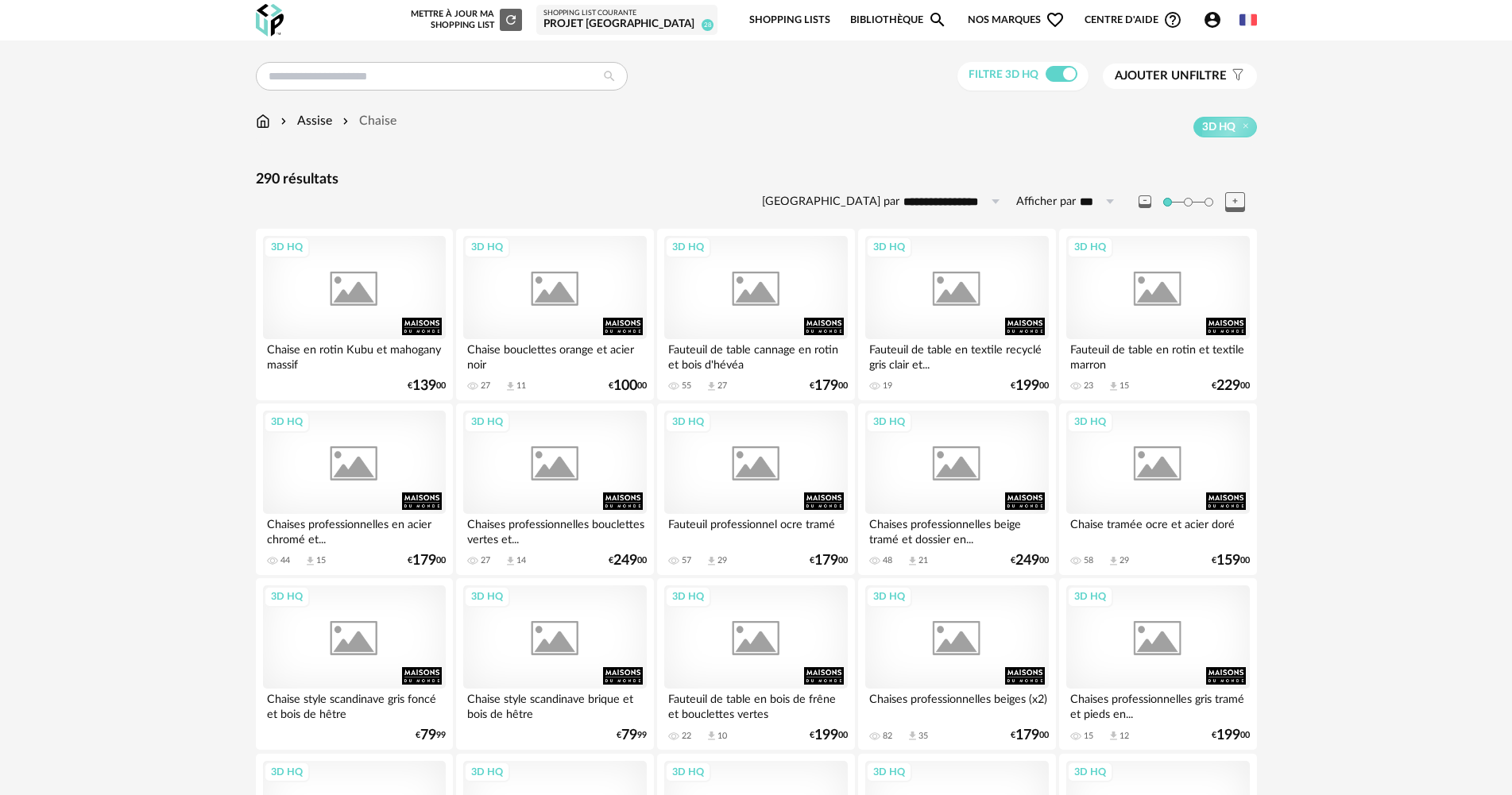
scroll to position [3033, 0]
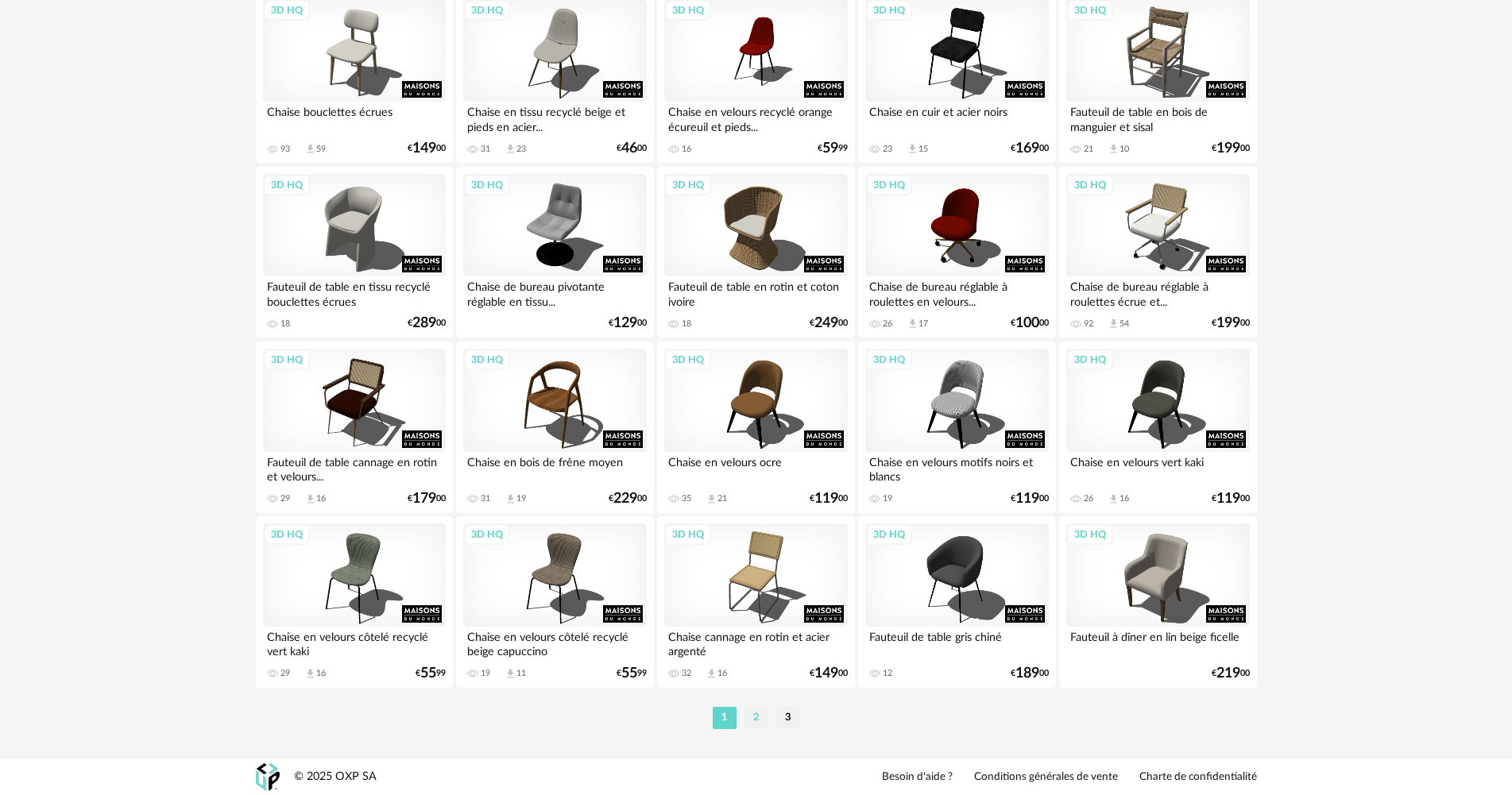
click at [753, 719] on li "2" at bounding box center [756, 718] width 24 height 22
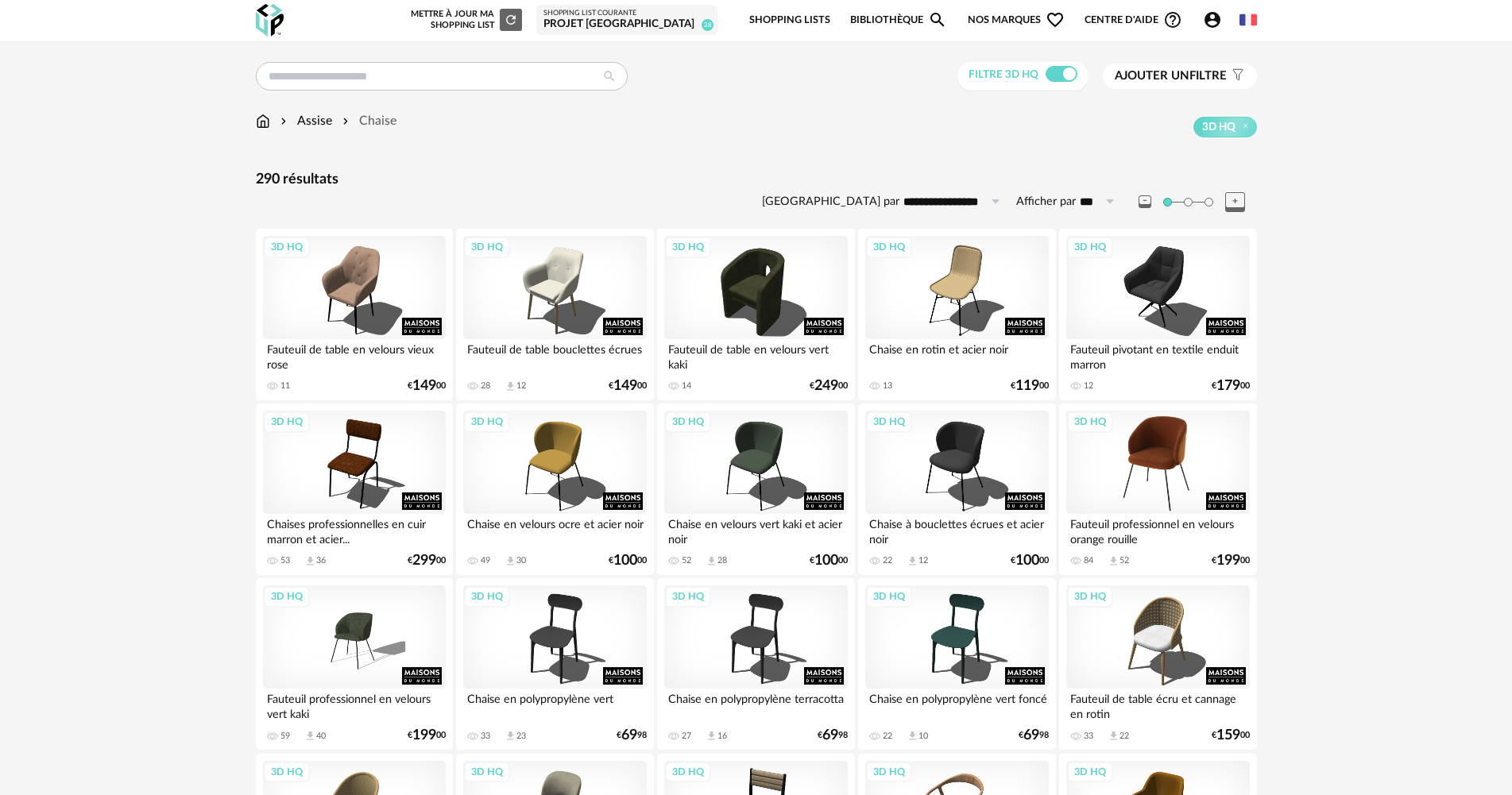
click at [1177, 461] on div "3D HQ" at bounding box center [1157, 461] width 183 height 103
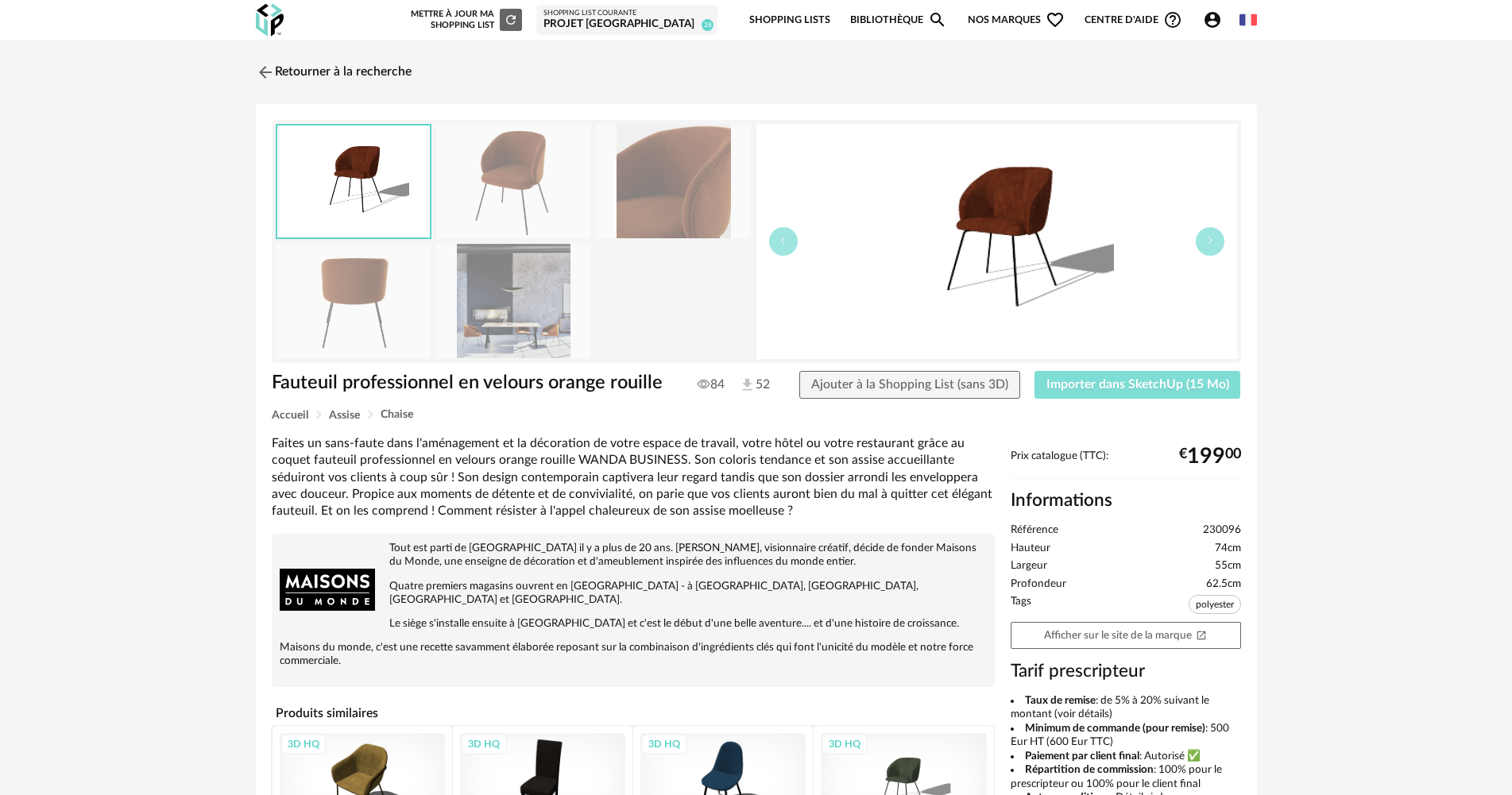
click at [1137, 385] on span "Importer dans SketchUp (15 Mo)" at bounding box center [1137, 384] width 183 height 13
click at [337, 67] on link "Retourner à la recherche" at bounding box center [329, 72] width 155 height 35
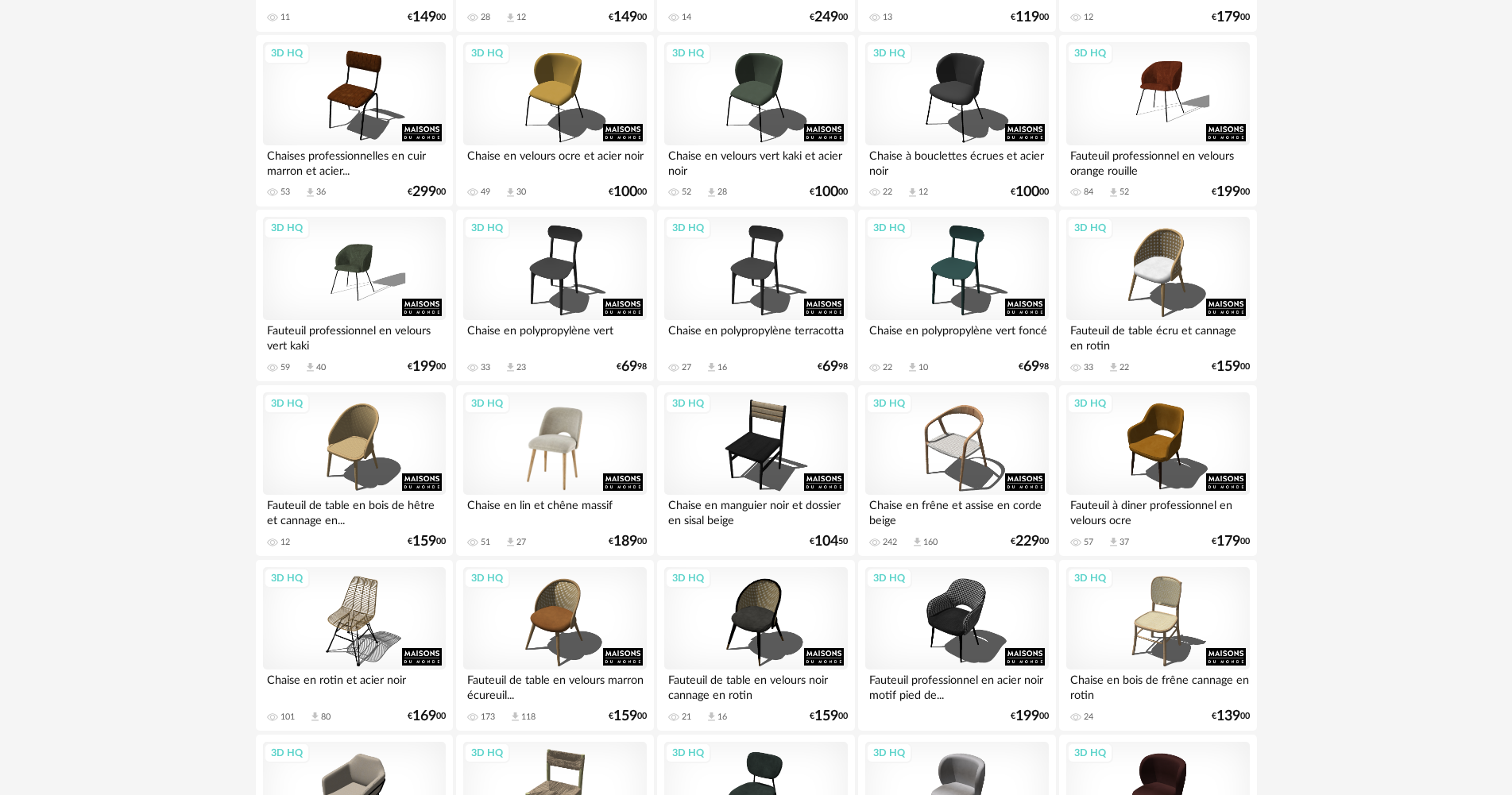
scroll to position [397, 0]
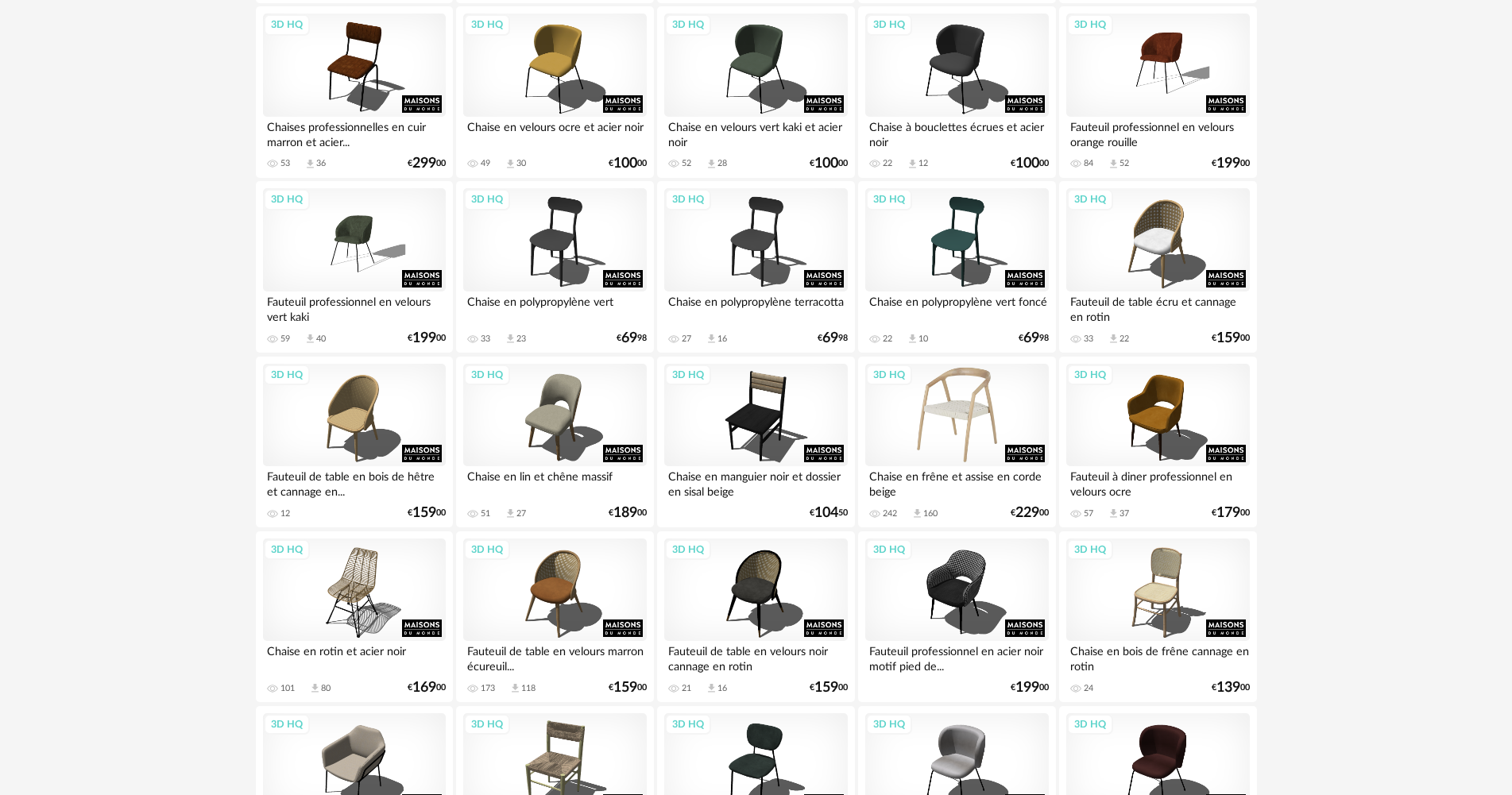
click at [974, 410] on div "3D HQ" at bounding box center [957, 415] width 183 height 103
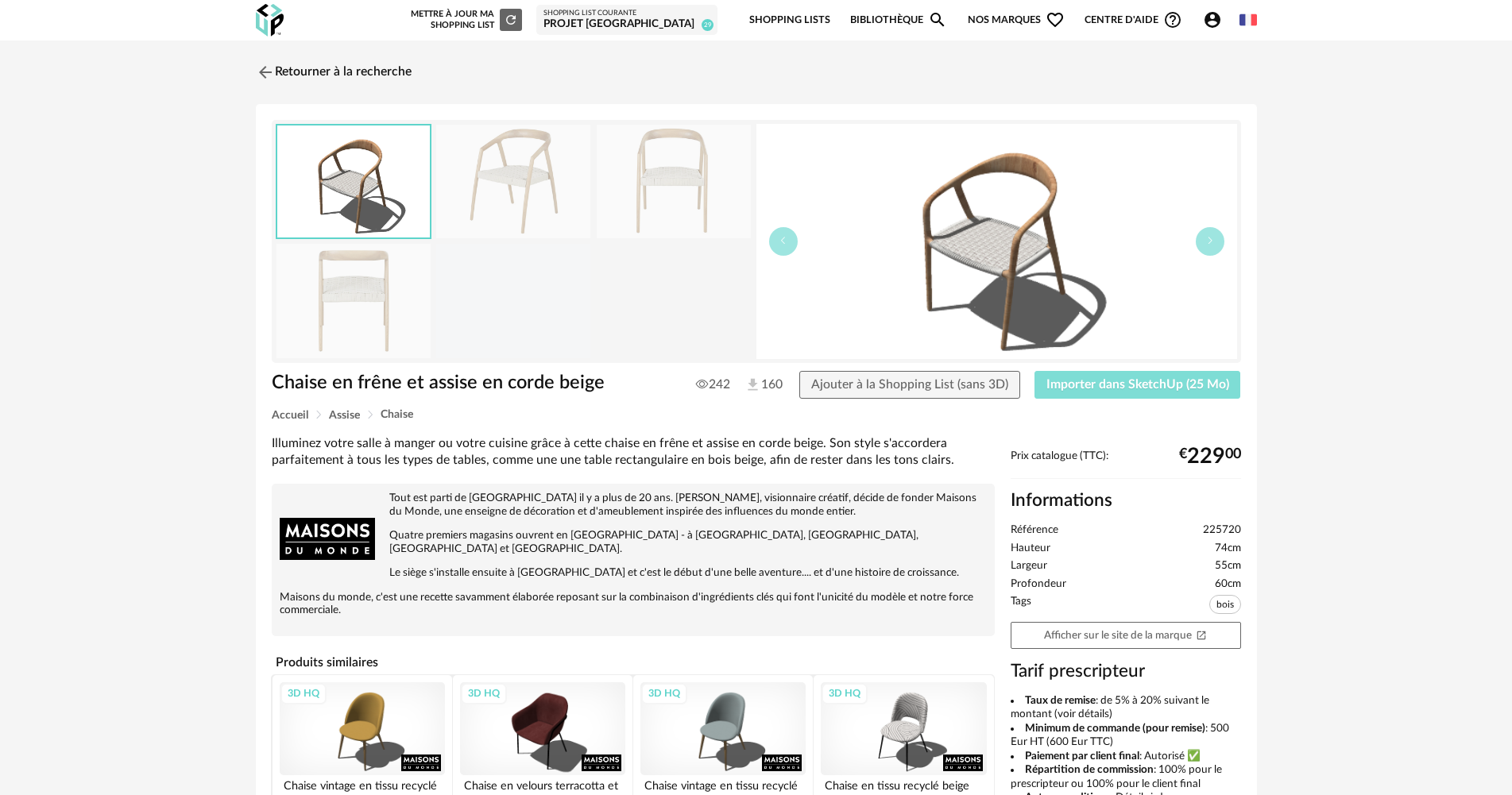
click at [1099, 386] on span "Importer dans SketchUp (25 Mo)" at bounding box center [1137, 384] width 183 height 13
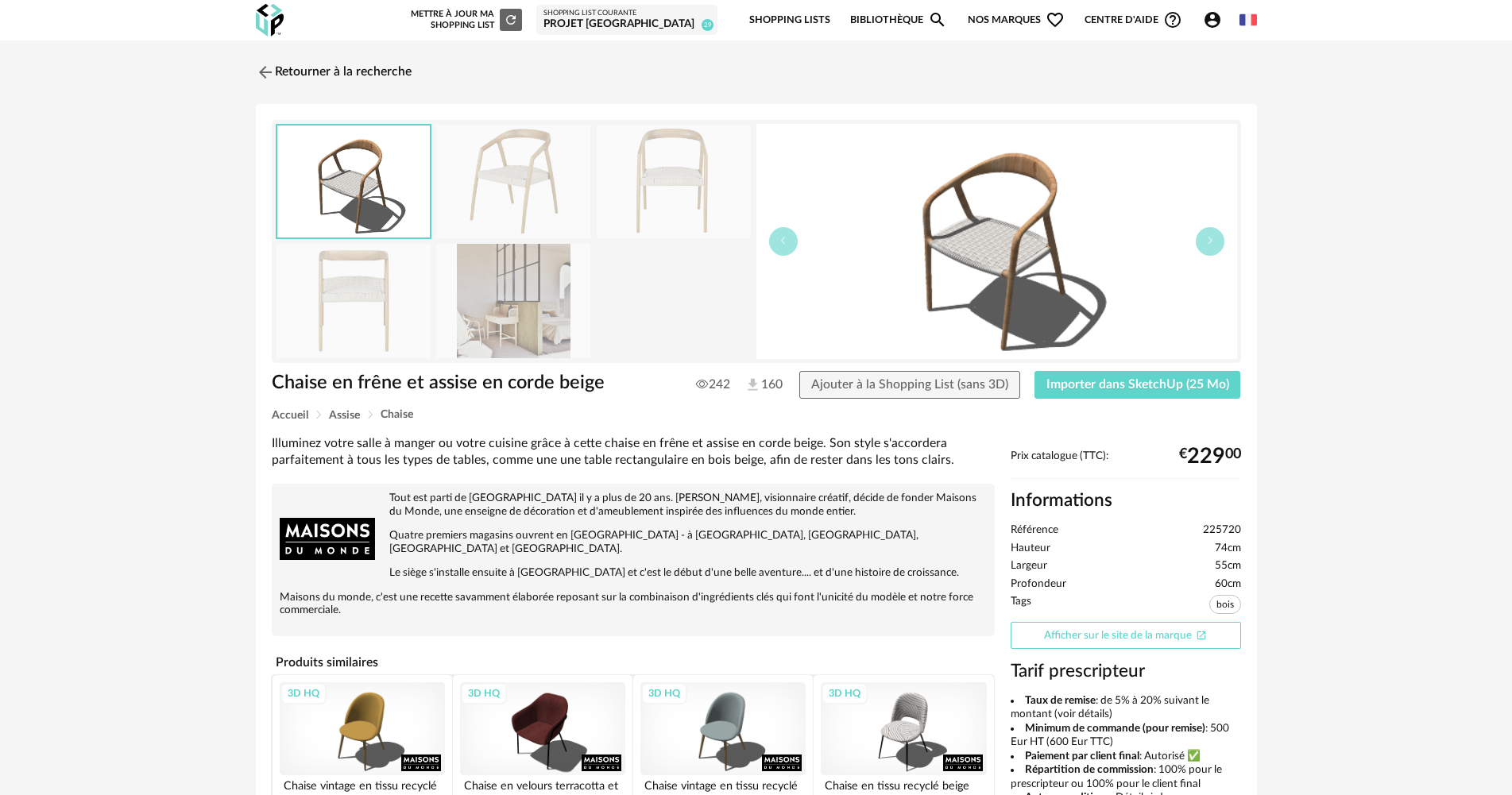
click at [1111, 639] on link "Afficher sur le site de la marque Open In New icon" at bounding box center [1125, 635] width 230 height 28
drag, startPoint x: 294, startPoint y: 83, endPoint x: 304, endPoint y: 82, distance: 10.0
click at [296, 83] on link "Retourner à la recherche" at bounding box center [329, 72] width 155 height 35
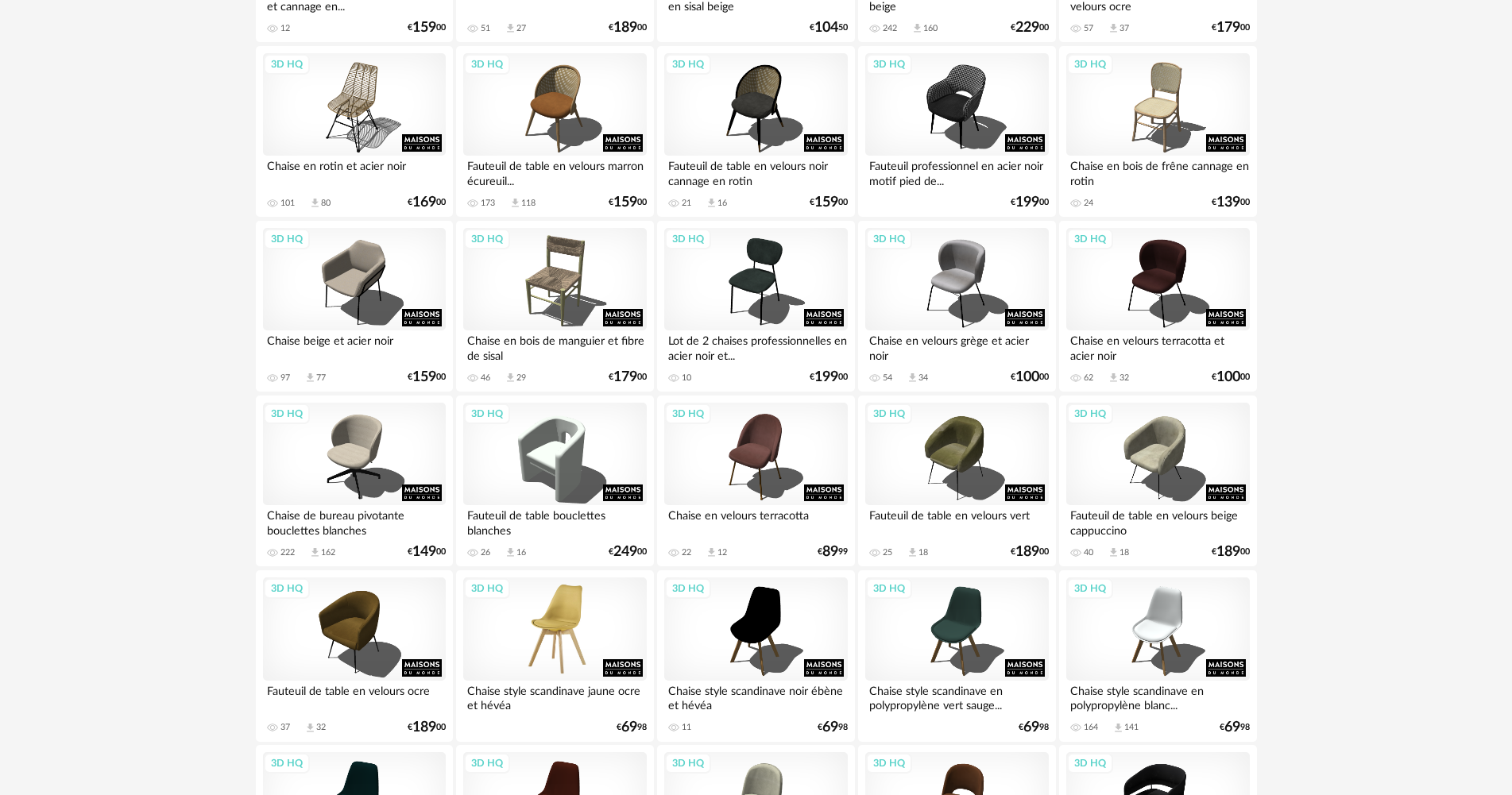
scroll to position [953, 0]
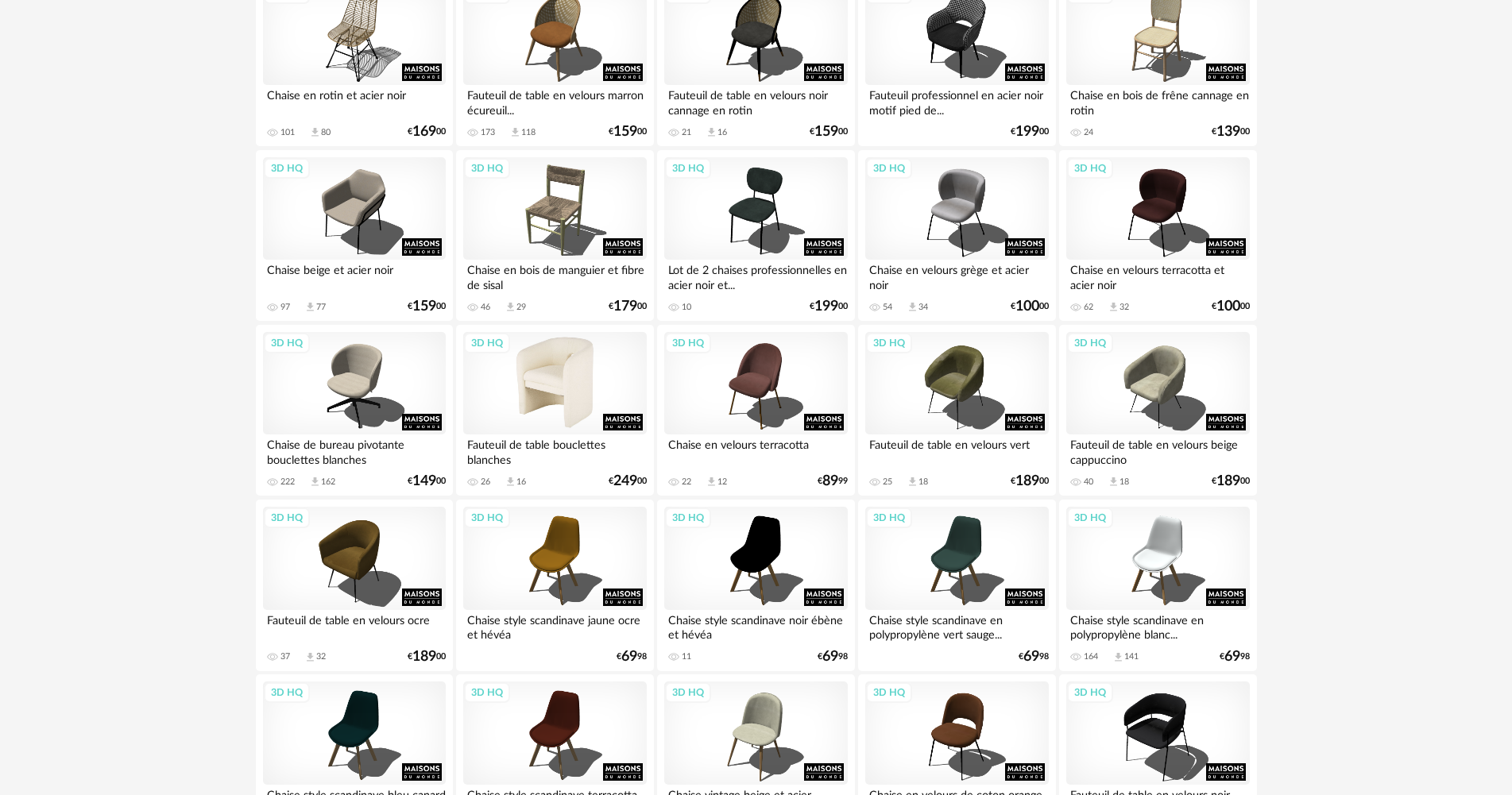
click at [577, 397] on div "3D HQ" at bounding box center [555, 383] width 183 height 103
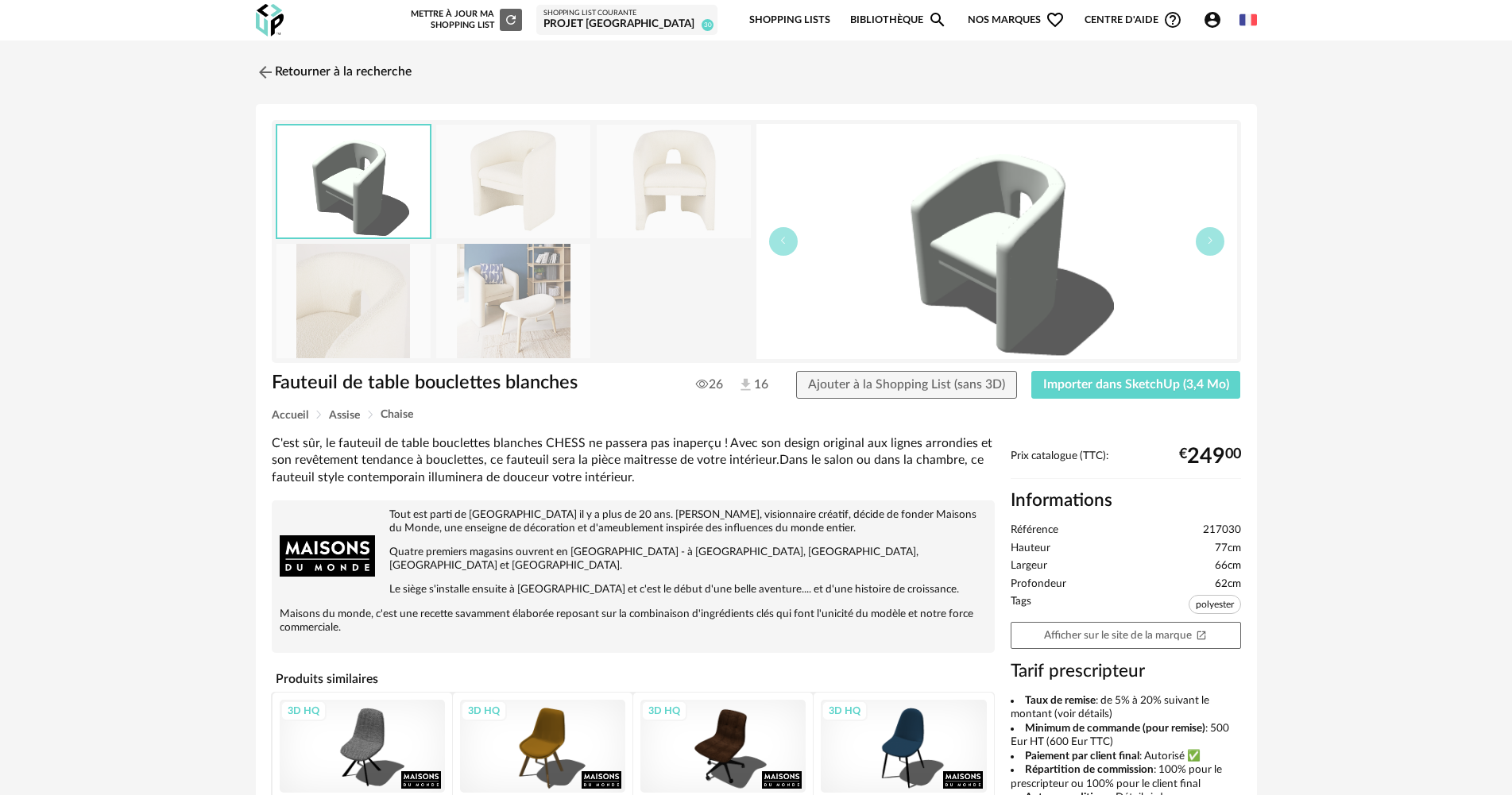
click at [543, 292] on img at bounding box center [513, 300] width 154 height 113
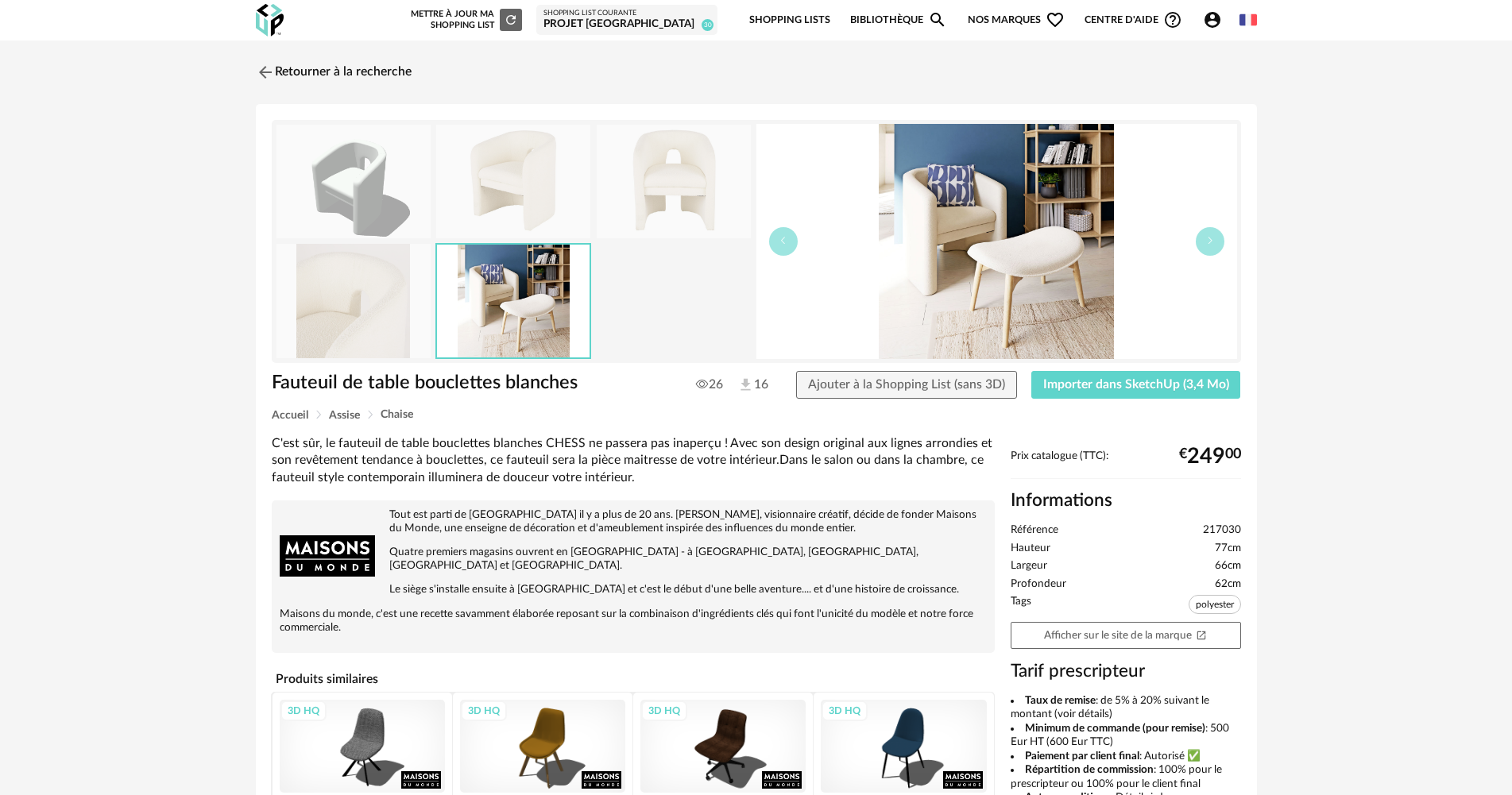
click at [383, 297] on img at bounding box center [353, 300] width 154 height 113
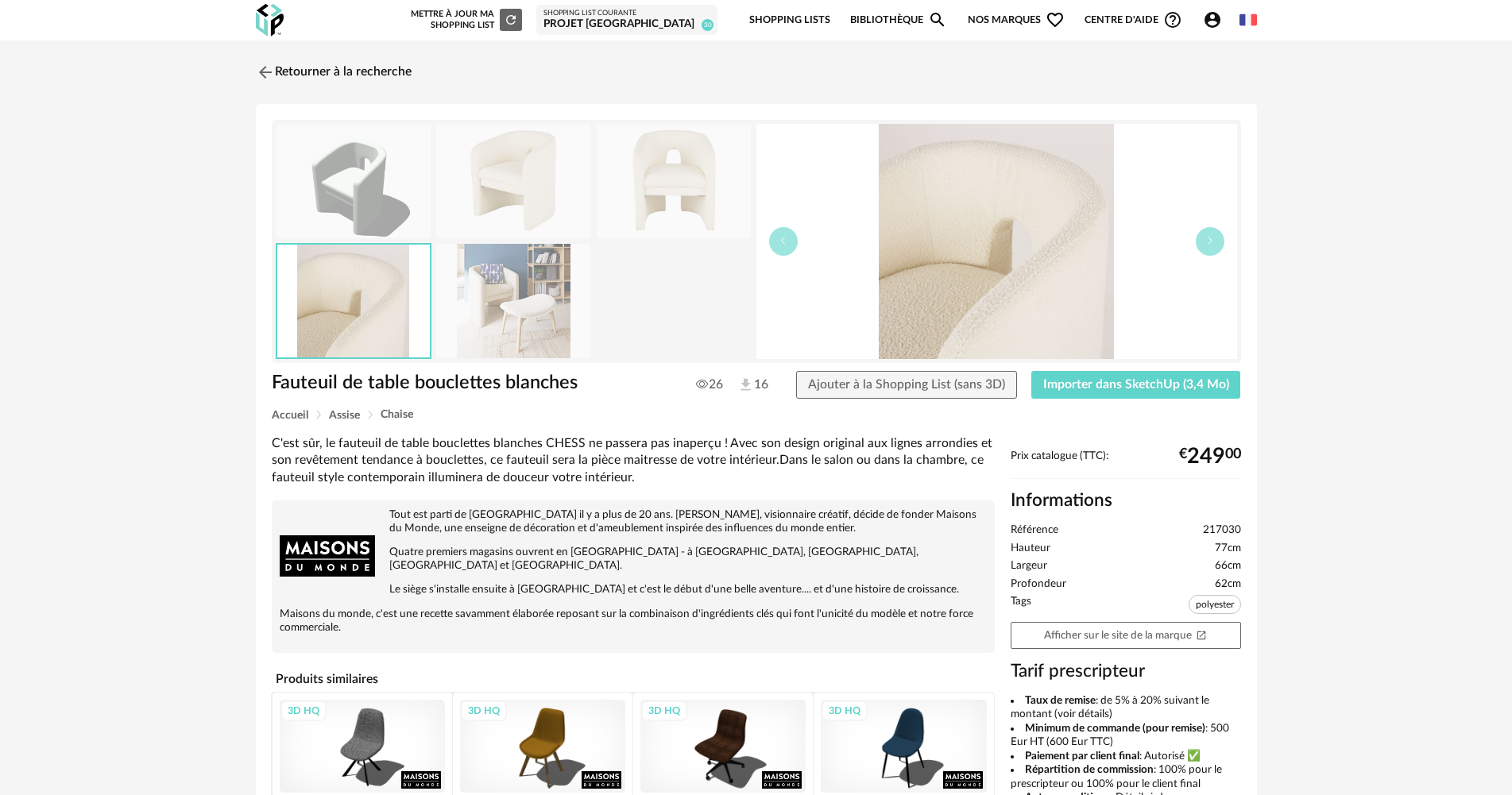
click at [627, 171] on img at bounding box center [673, 181] width 154 height 113
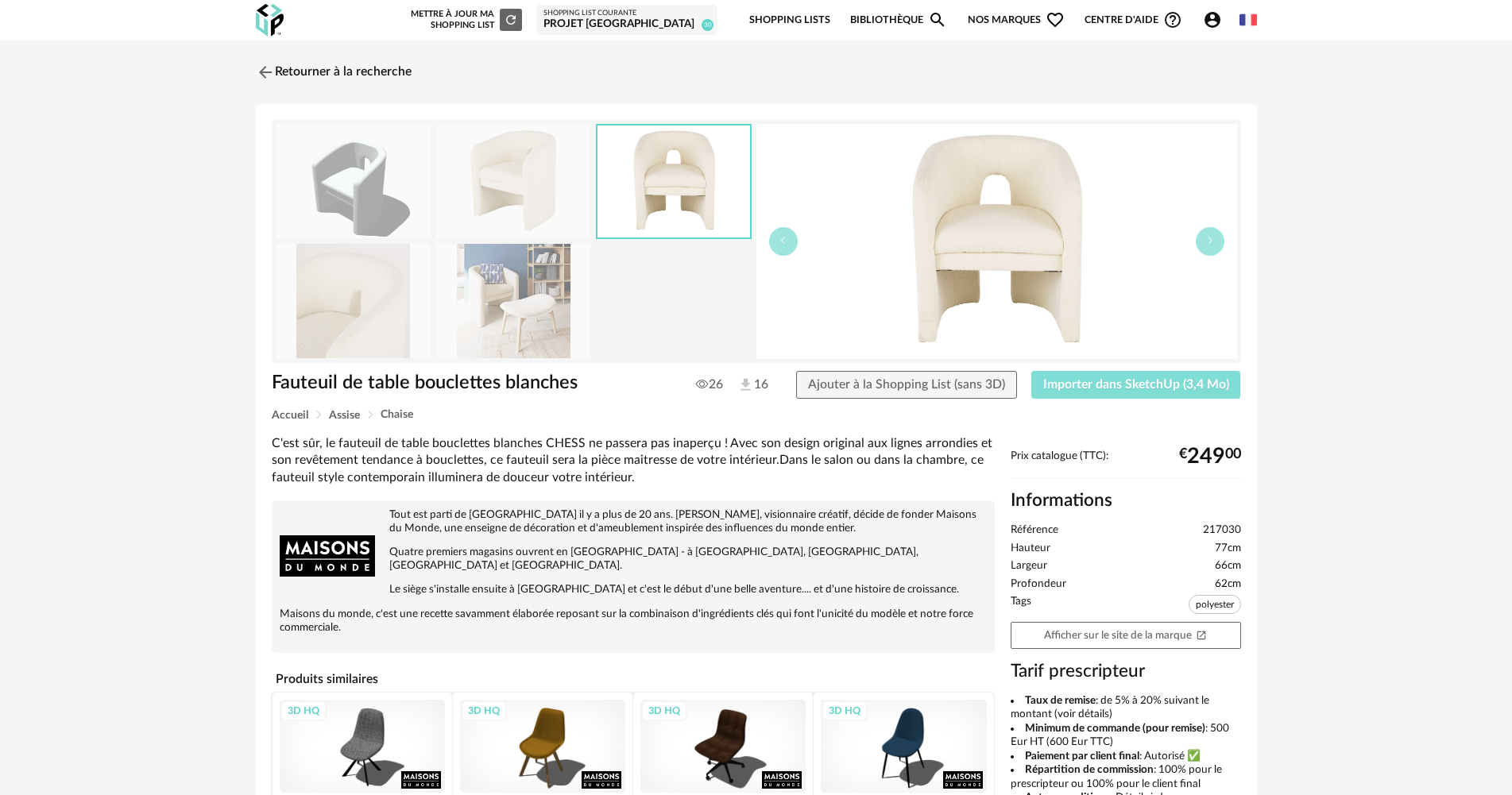
click at [1141, 376] on button "Importer dans SketchUp (3,4 Mo)" at bounding box center [1136, 386] width 210 height 29
click at [358, 75] on link "Retourner à la recherche" at bounding box center [329, 72] width 155 height 35
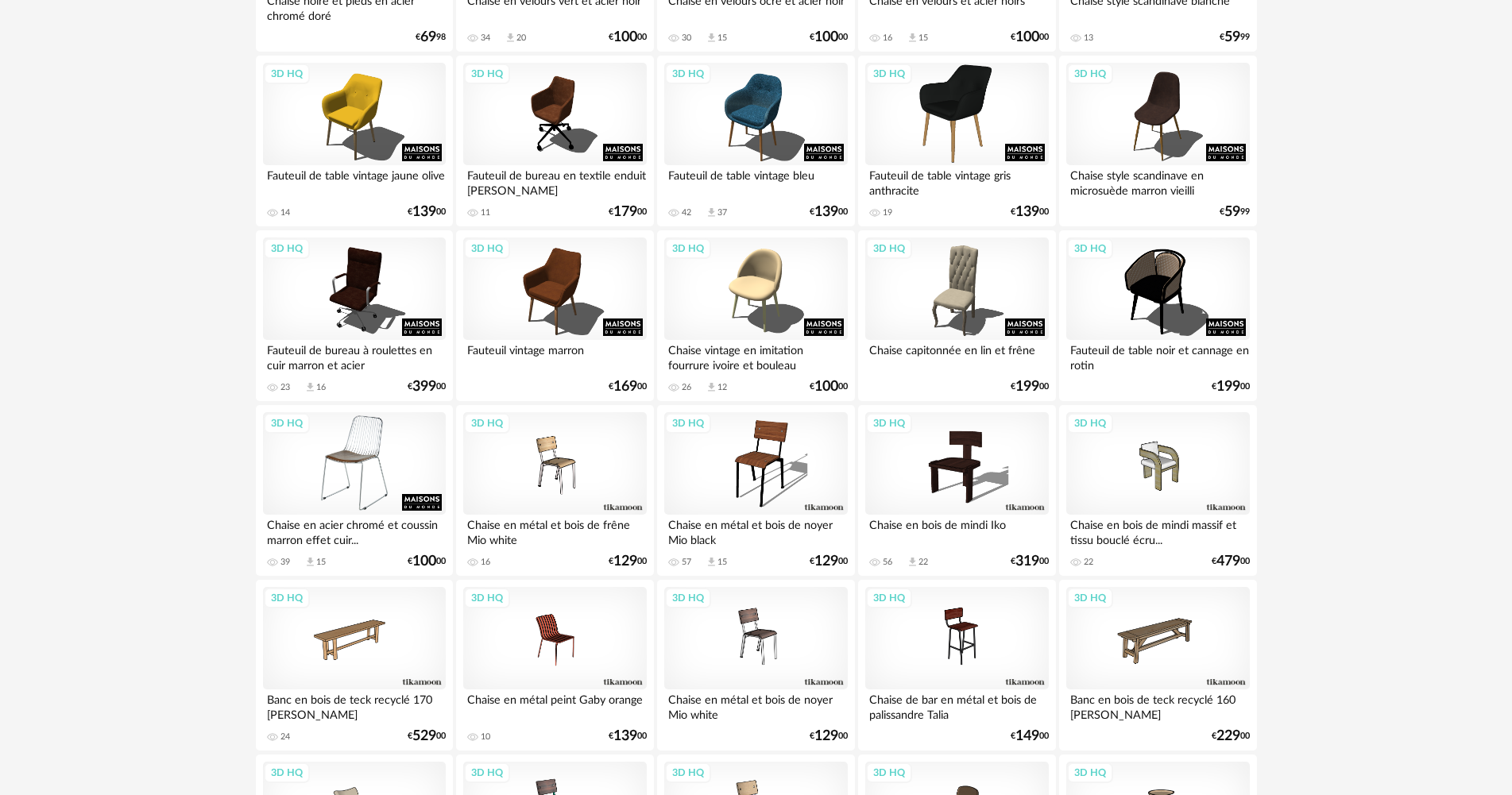
scroll to position [3018, 0]
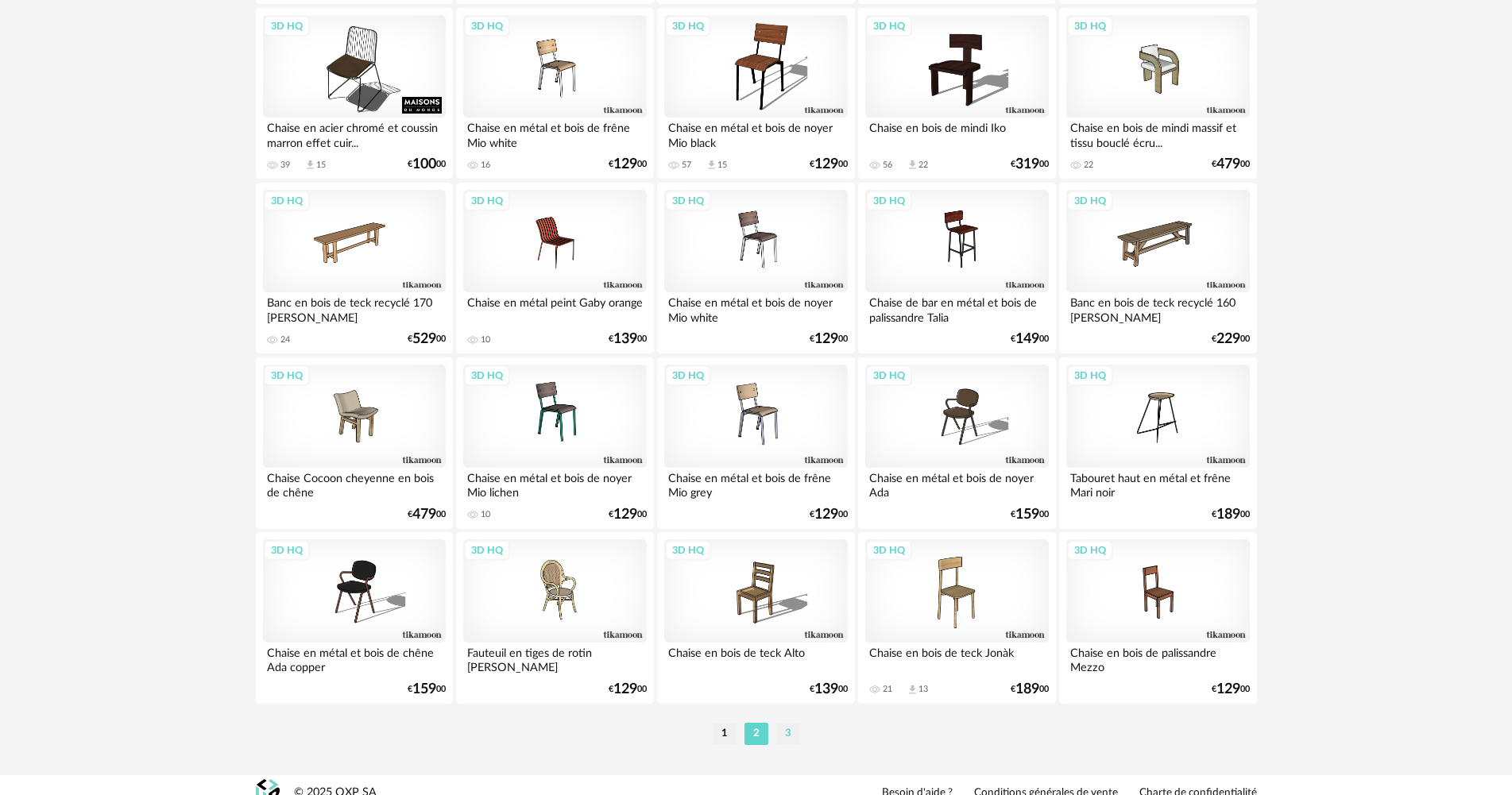
click at [776, 730] on li "3" at bounding box center [788, 734] width 24 height 22
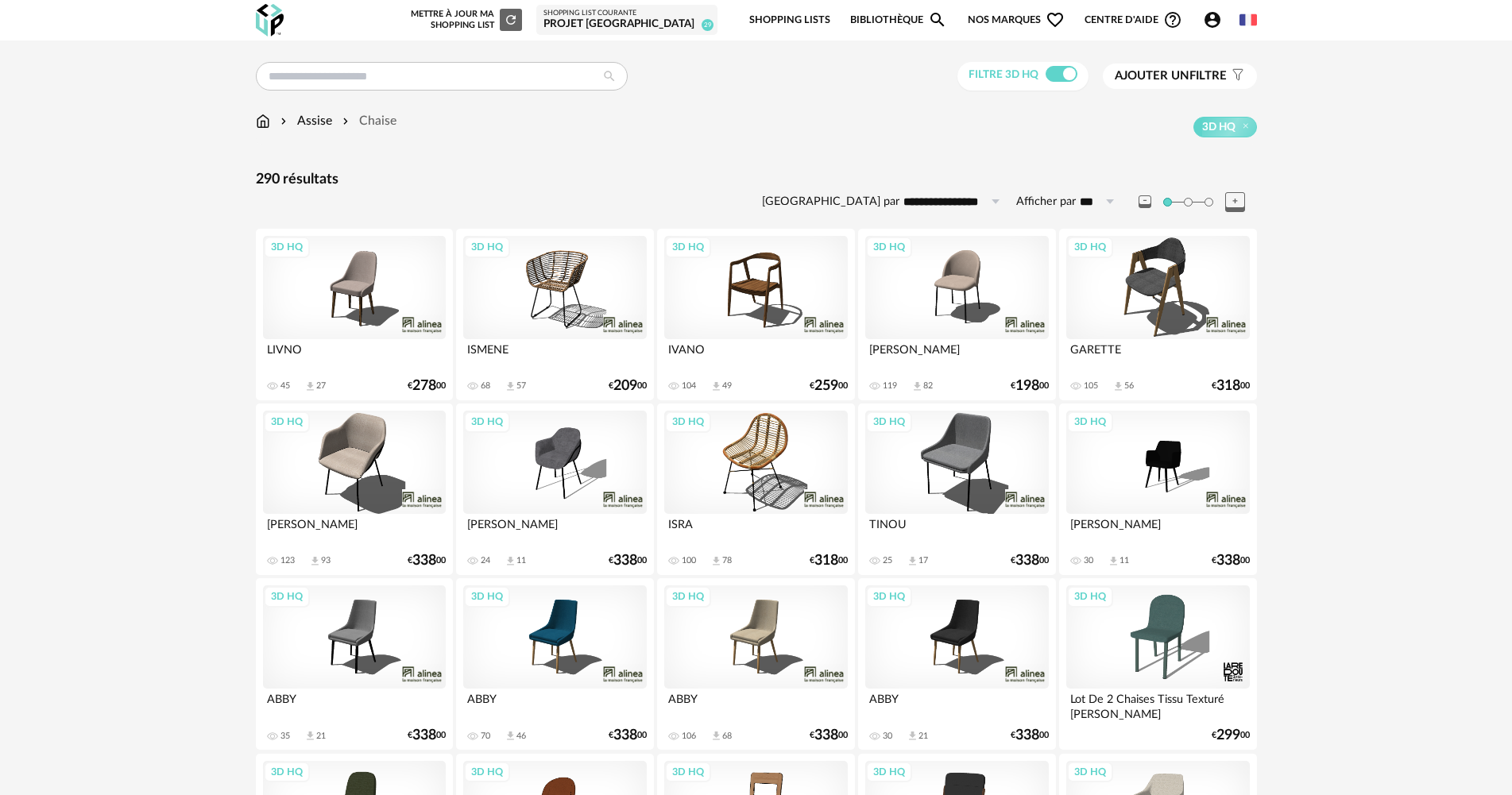
click at [394, 458] on div "3D HQ" at bounding box center [354, 461] width 183 height 103
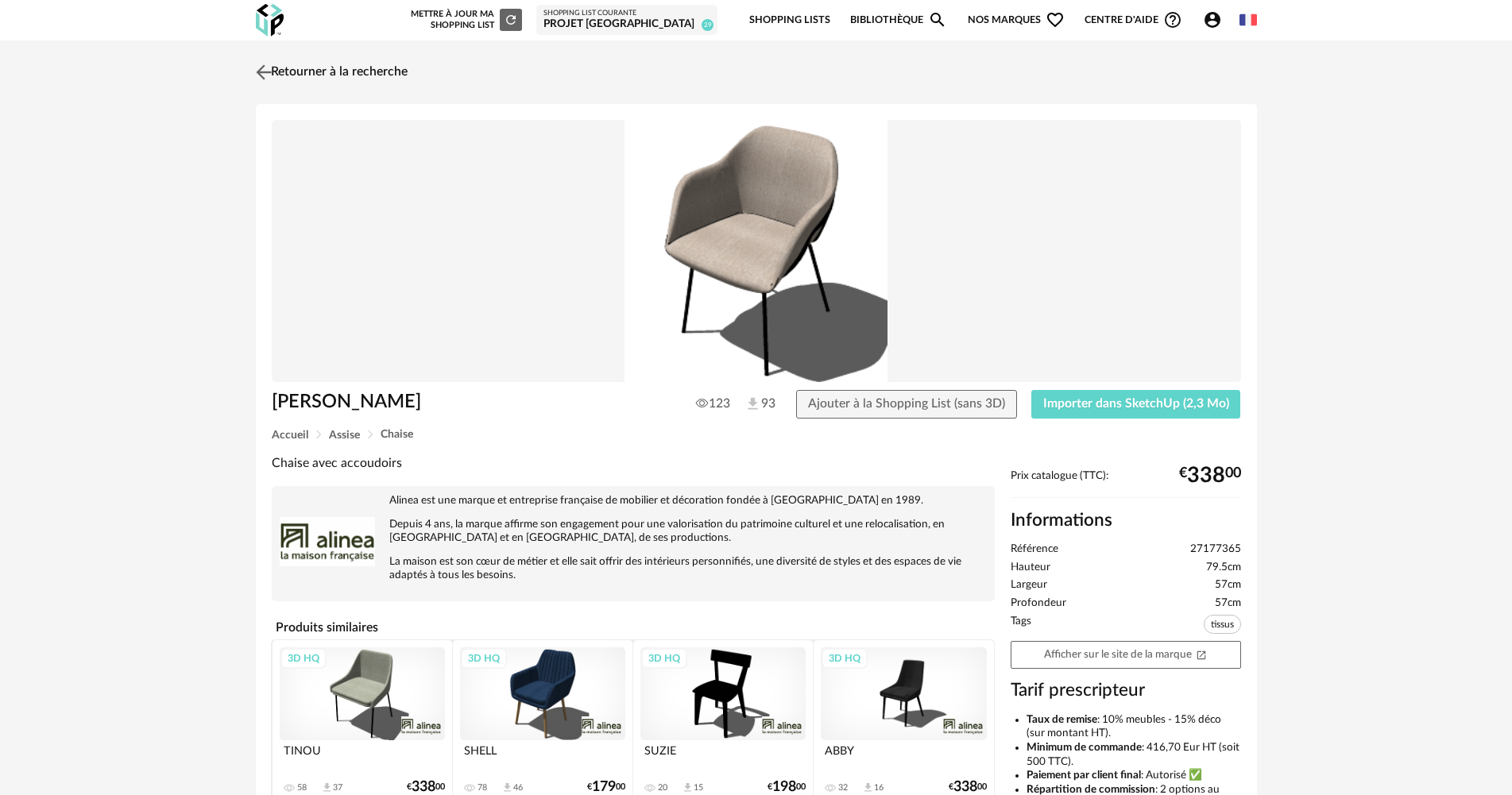
click at [348, 69] on link "Retourner à la recherche" at bounding box center [329, 72] width 155 height 35
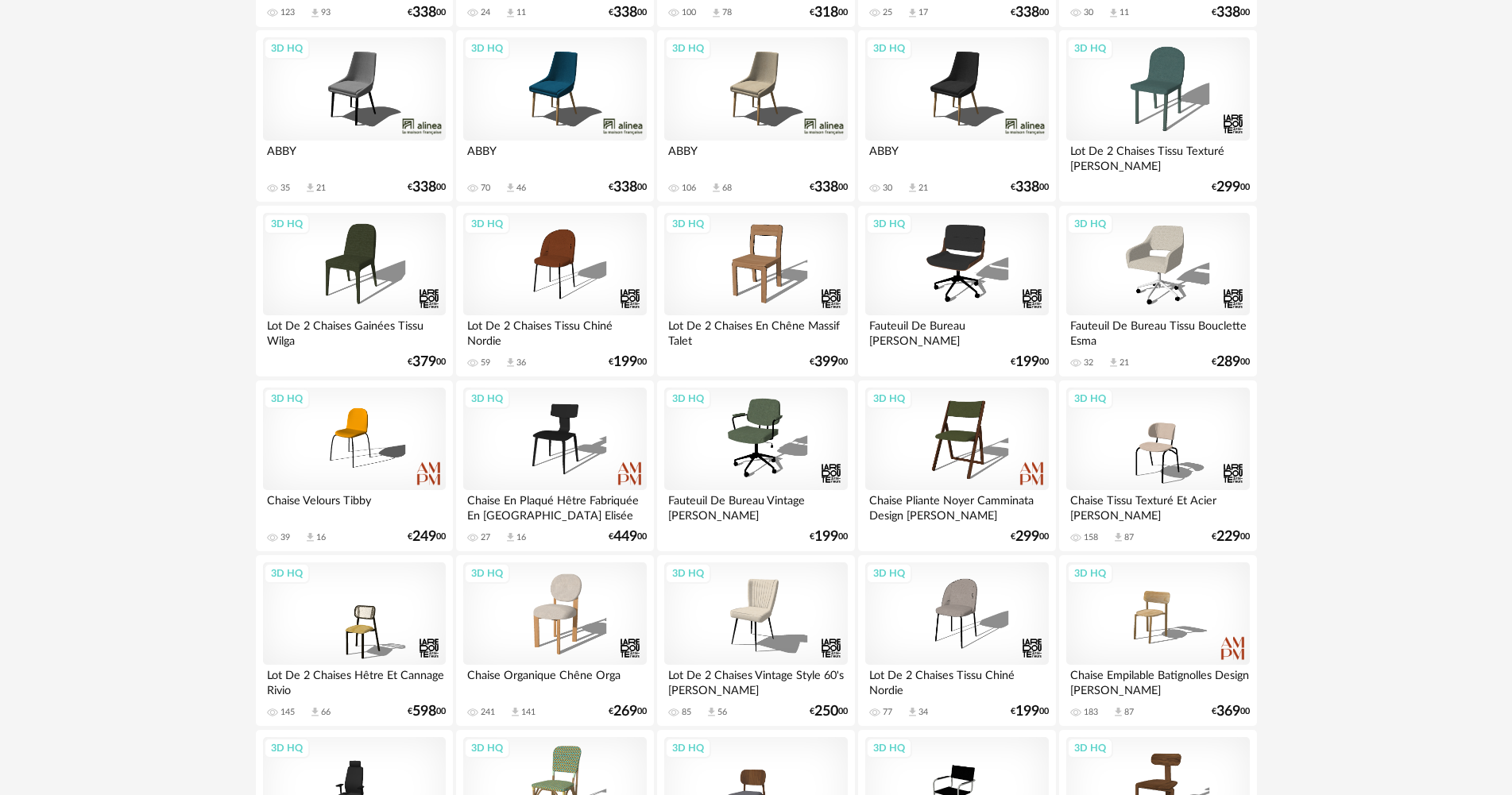
scroll to position [715, 0]
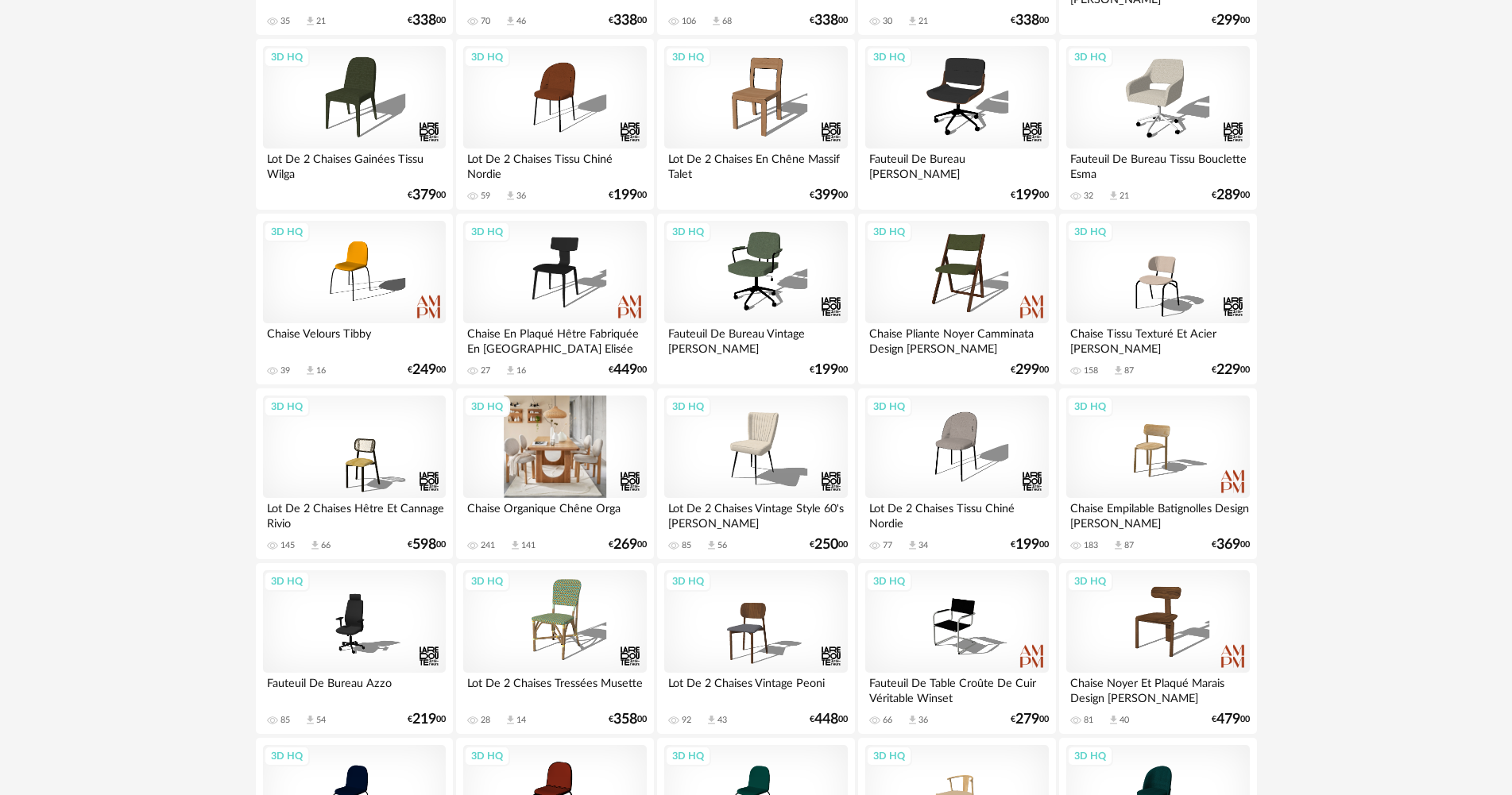
click at [585, 445] on div "3D HQ" at bounding box center [555, 447] width 183 height 103
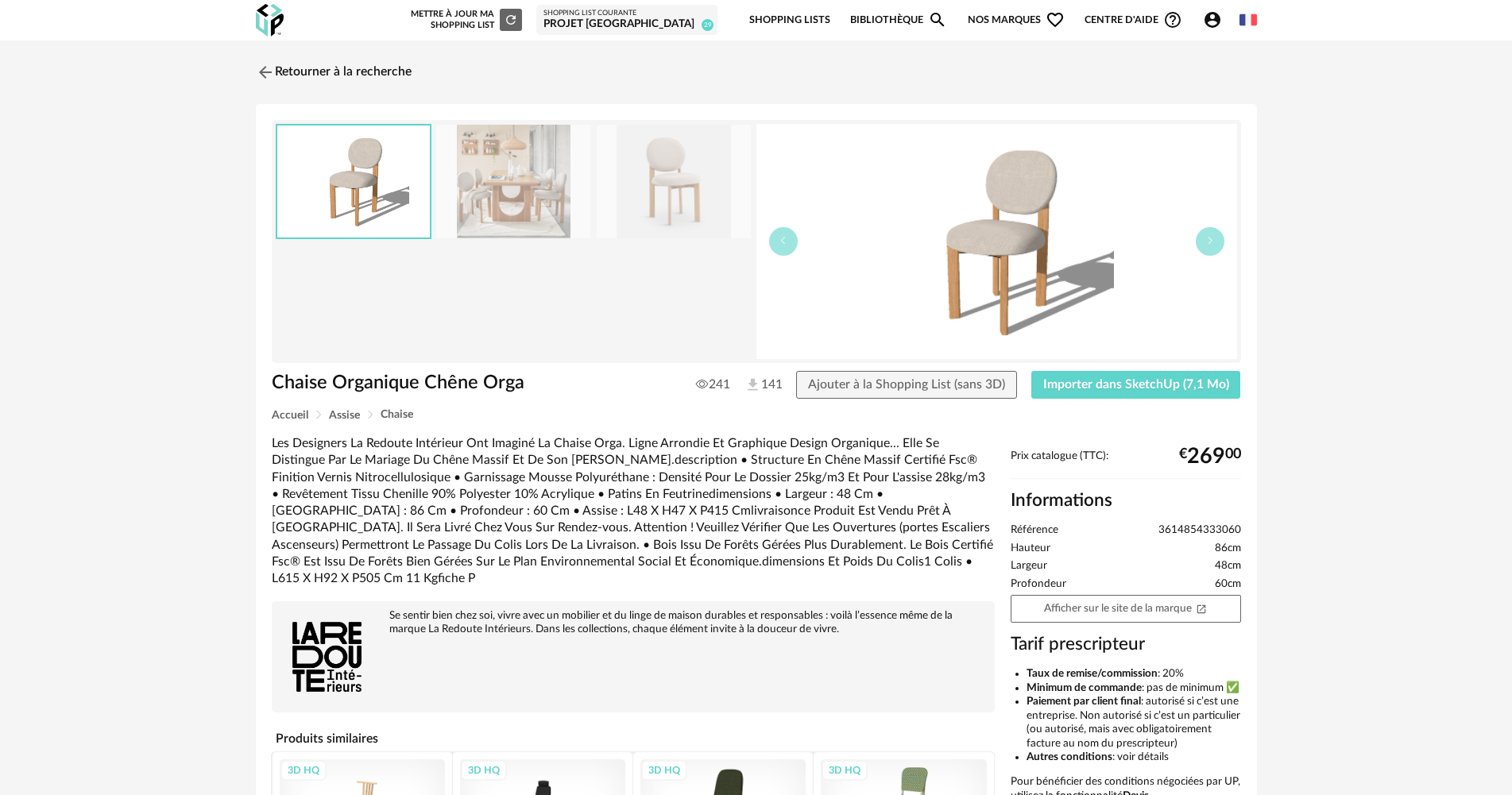
click at [489, 183] on img at bounding box center [513, 181] width 154 height 113
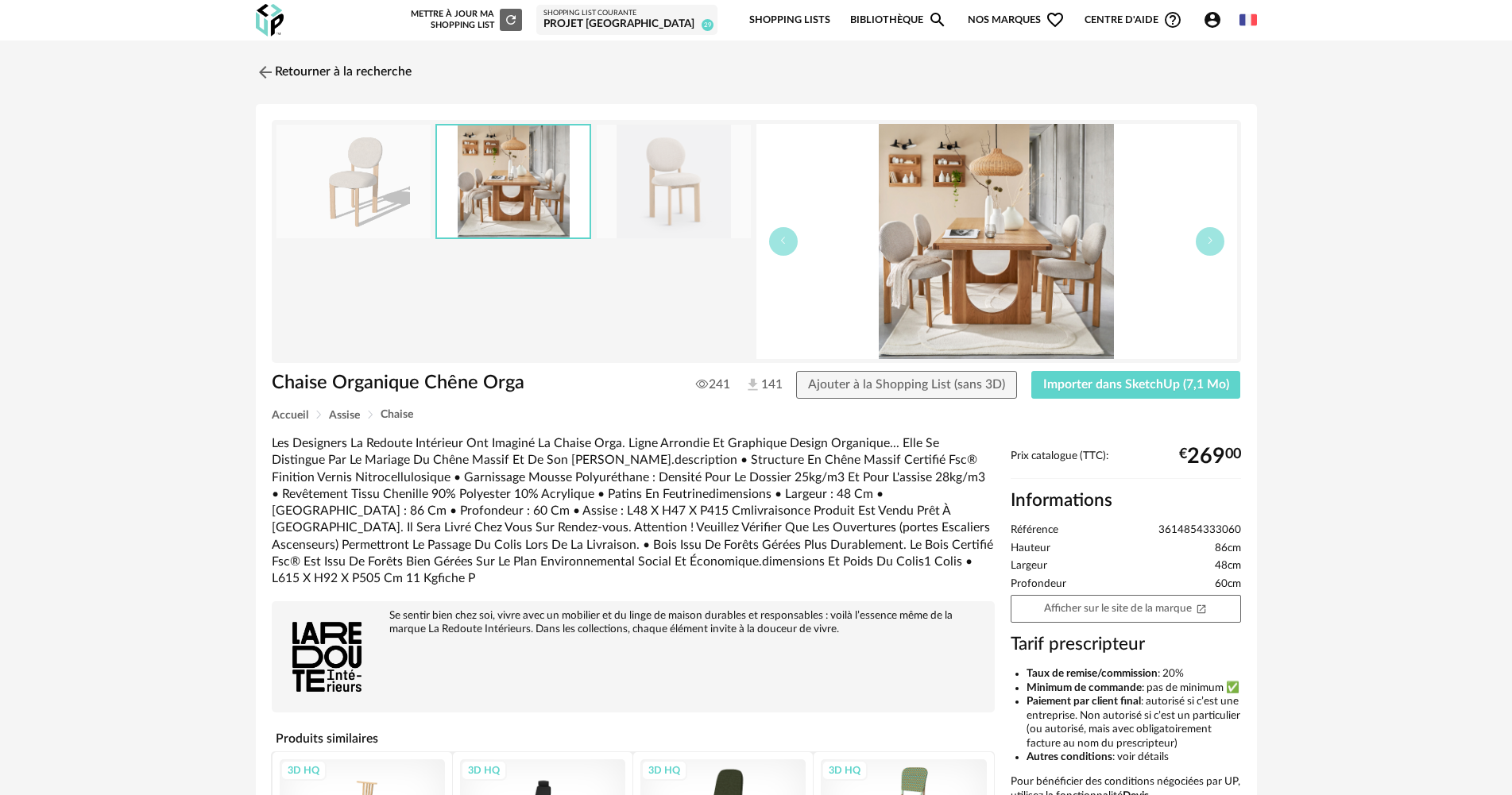
click at [631, 180] on img at bounding box center [673, 181] width 154 height 113
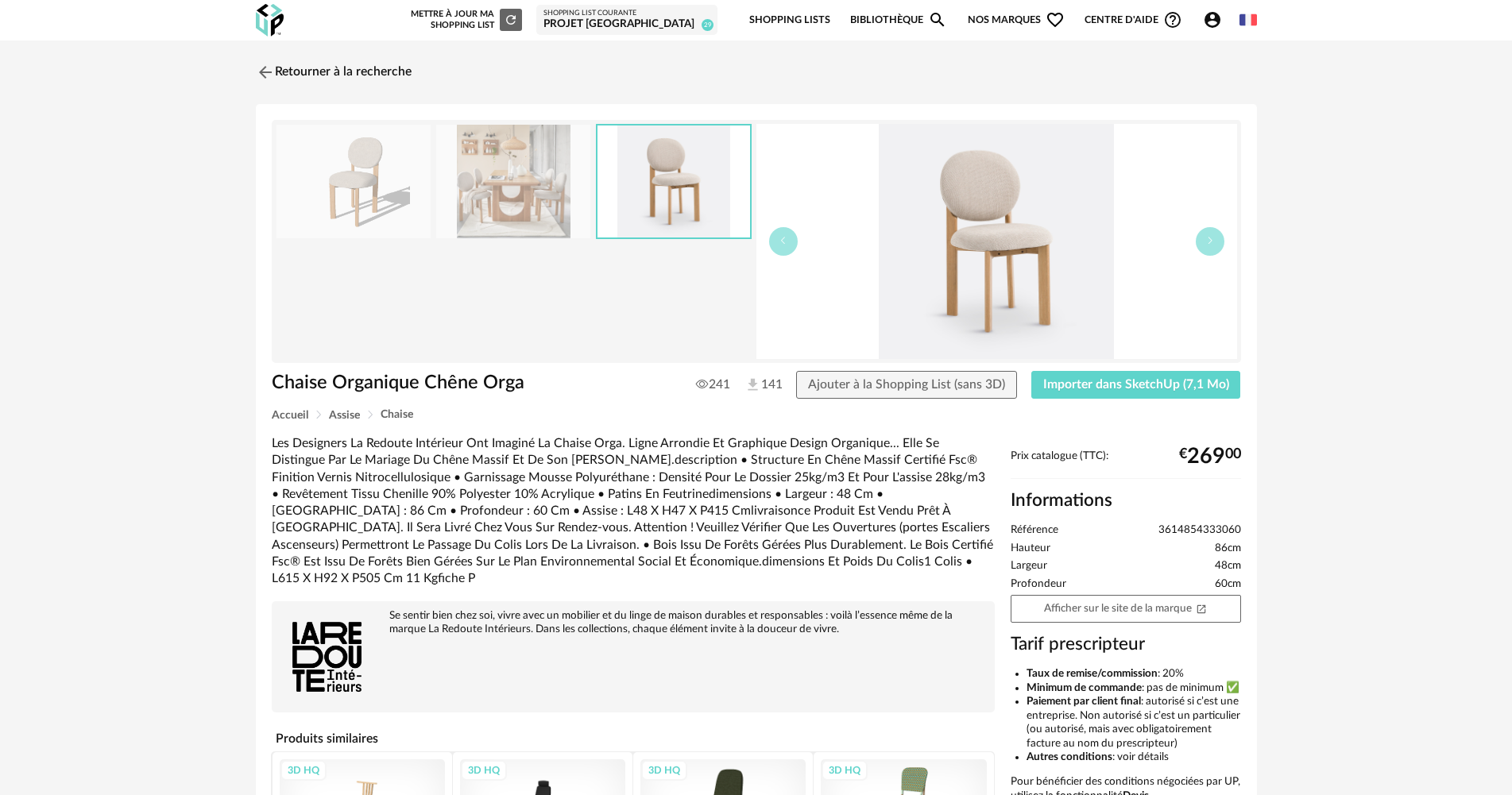
click at [1181, 368] on div "Chaise Organique Chêne Orga Chaise Organique Chêne Orga 241 141 Ajouter à la Sh…" at bounding box center [756, 533] width 1001 height 859
click at [1179, 381] on span "Importer dans SketchUp (7,1 Mo)" at bounding box center [1136, 384] width 186 height 13
click at [381, 78] on link "Retourner à la recherche" at bounding box center [329, 72] width 155 height 35
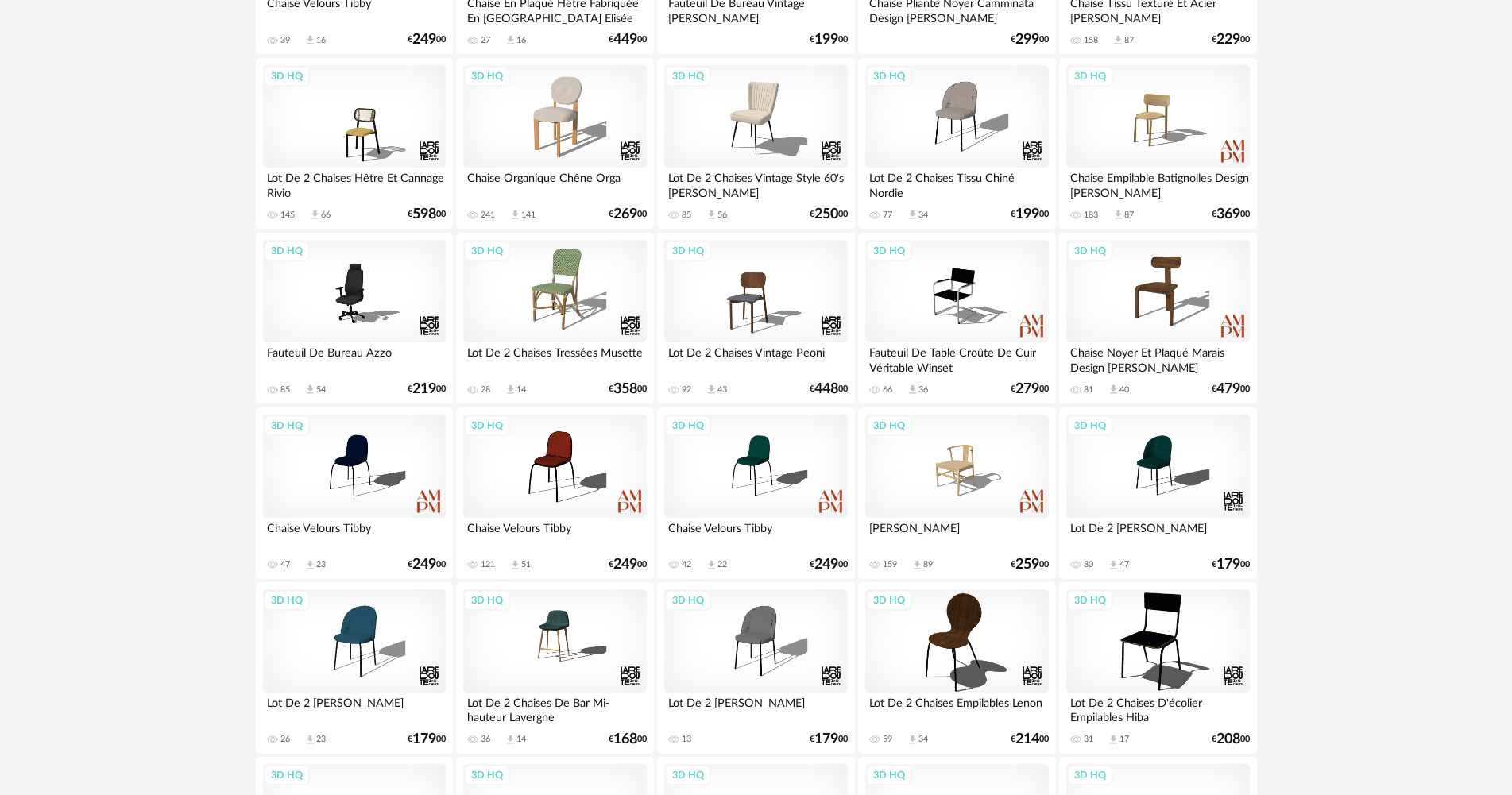
scroll to position [1271, 0]
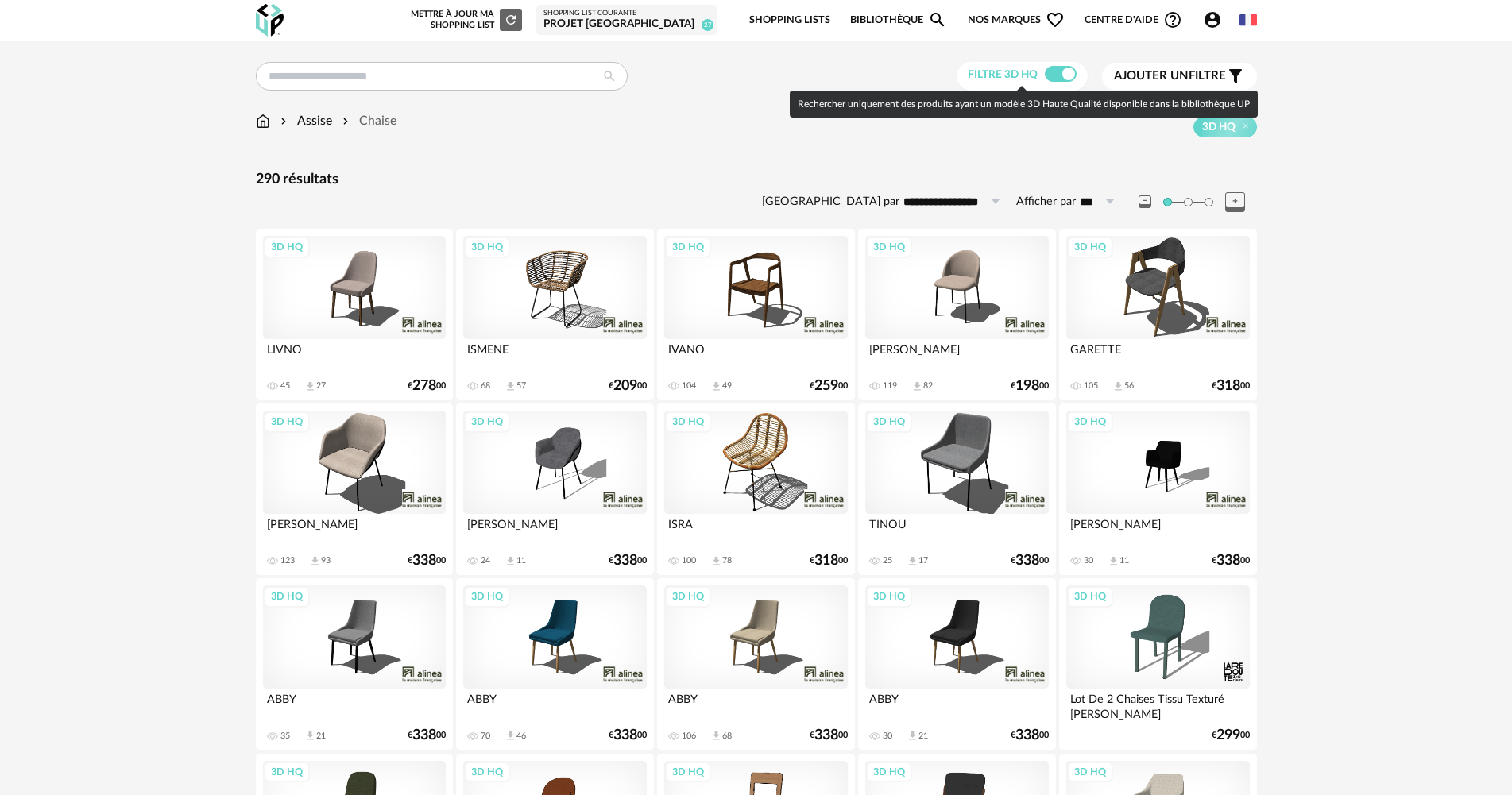
click at [1054, 70] on span at bounding box center [1060, 73] width 32 height 16
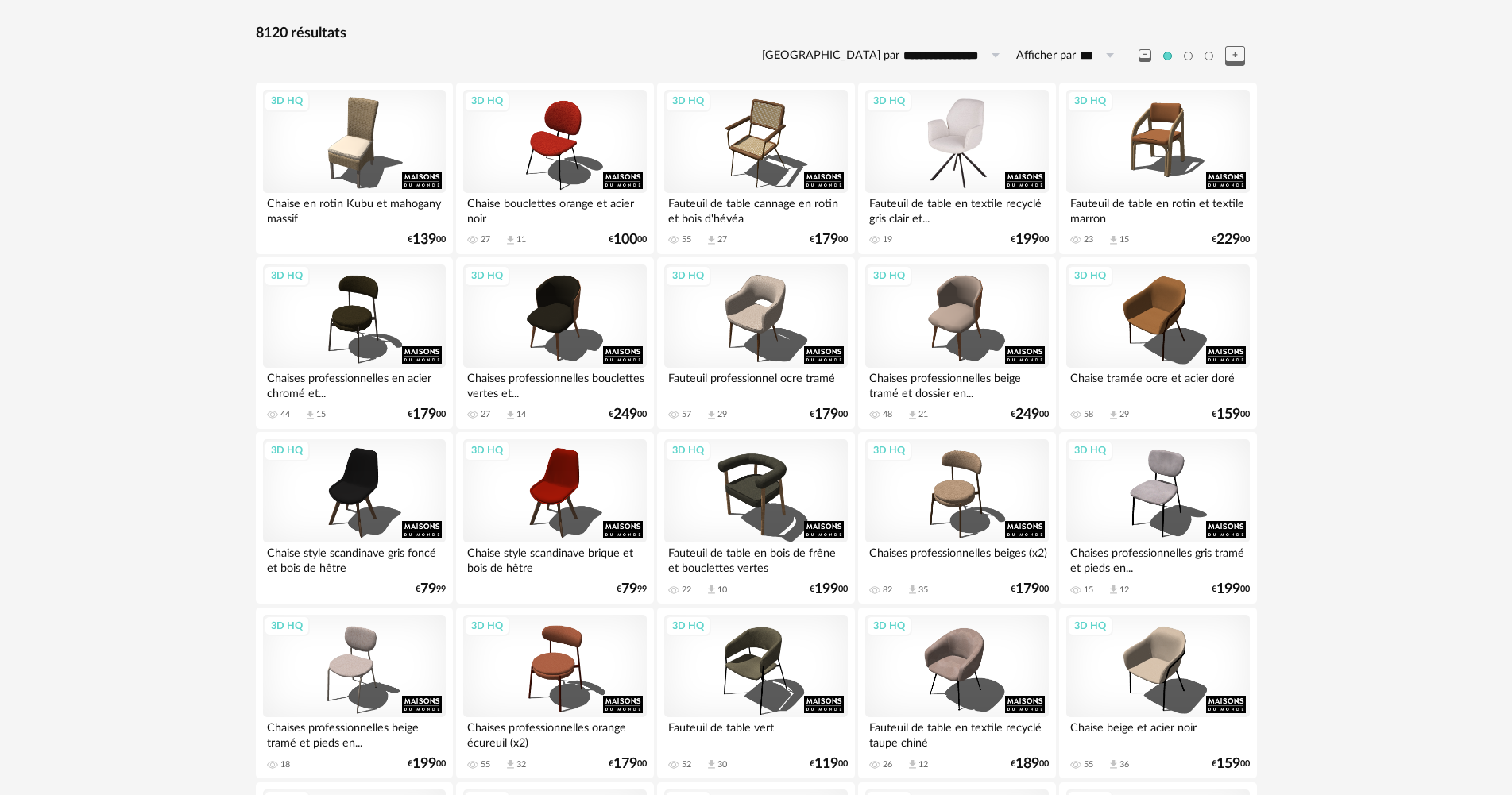
scroll to position [397, 0]
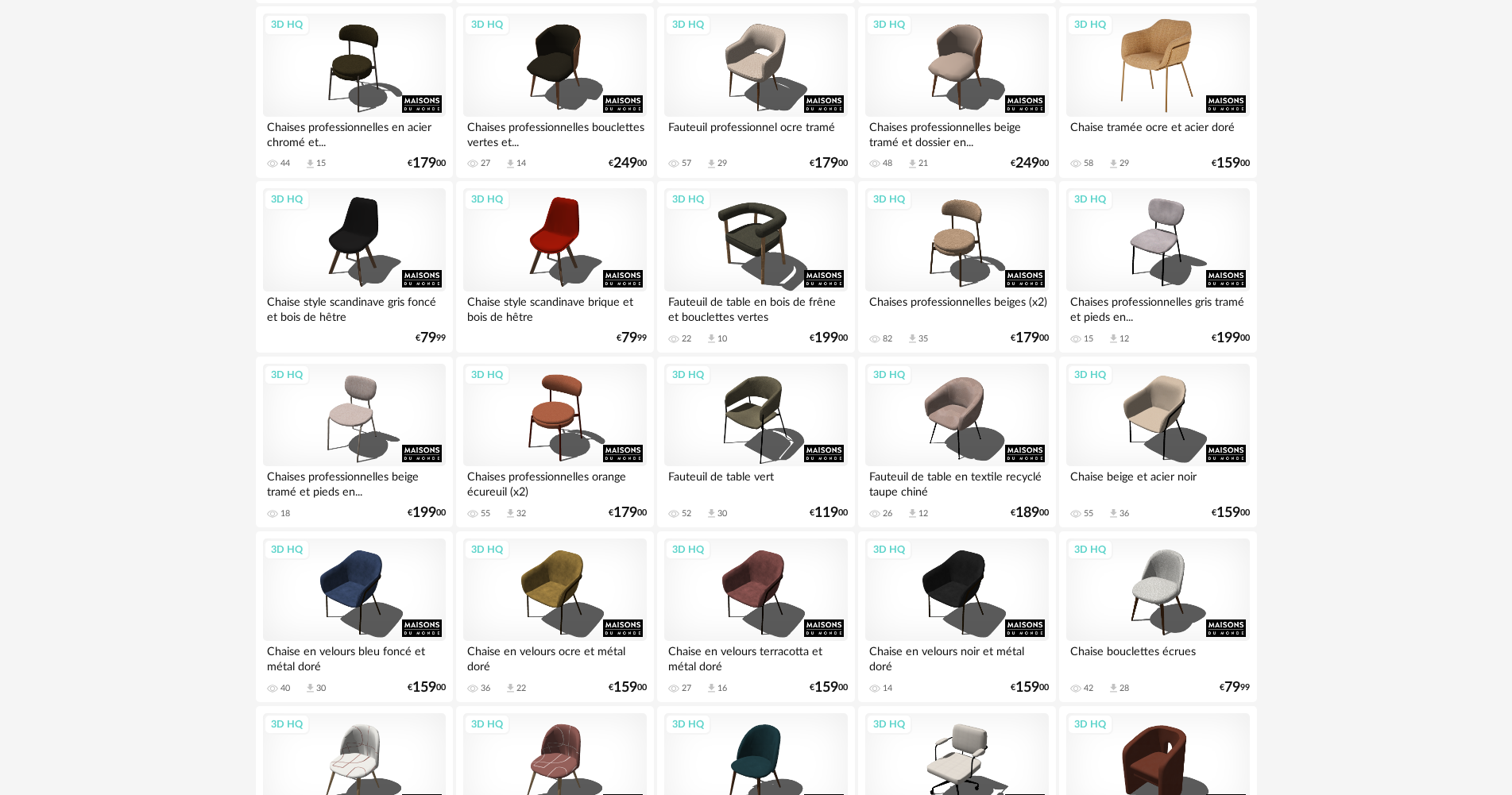
click at [1110, 74] on div "3D HQ" at bounding box center [1157, 65] width 183 height 103
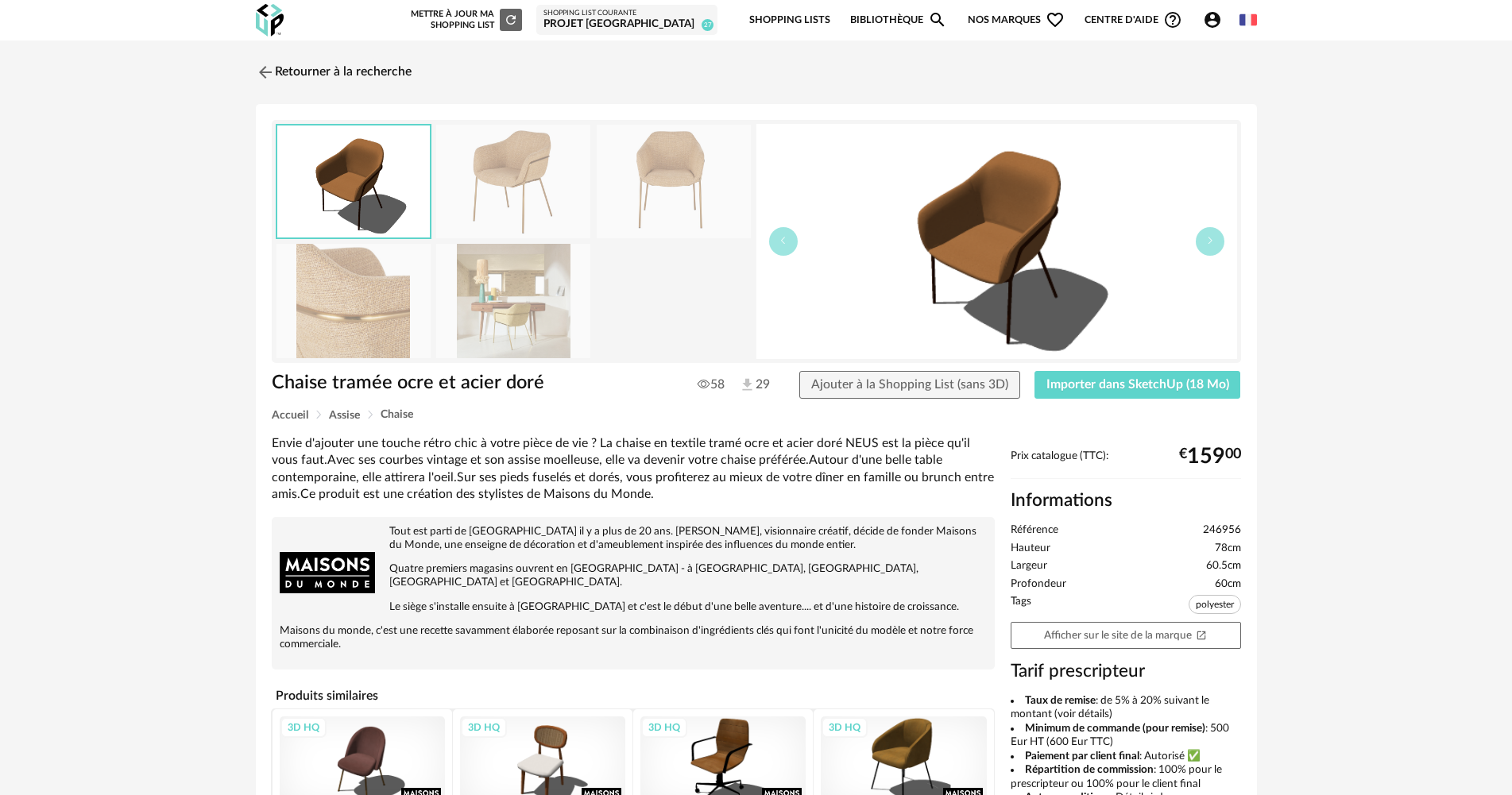
click at [490, 328] on img at bounding box center [513, 300] width 154 height 113
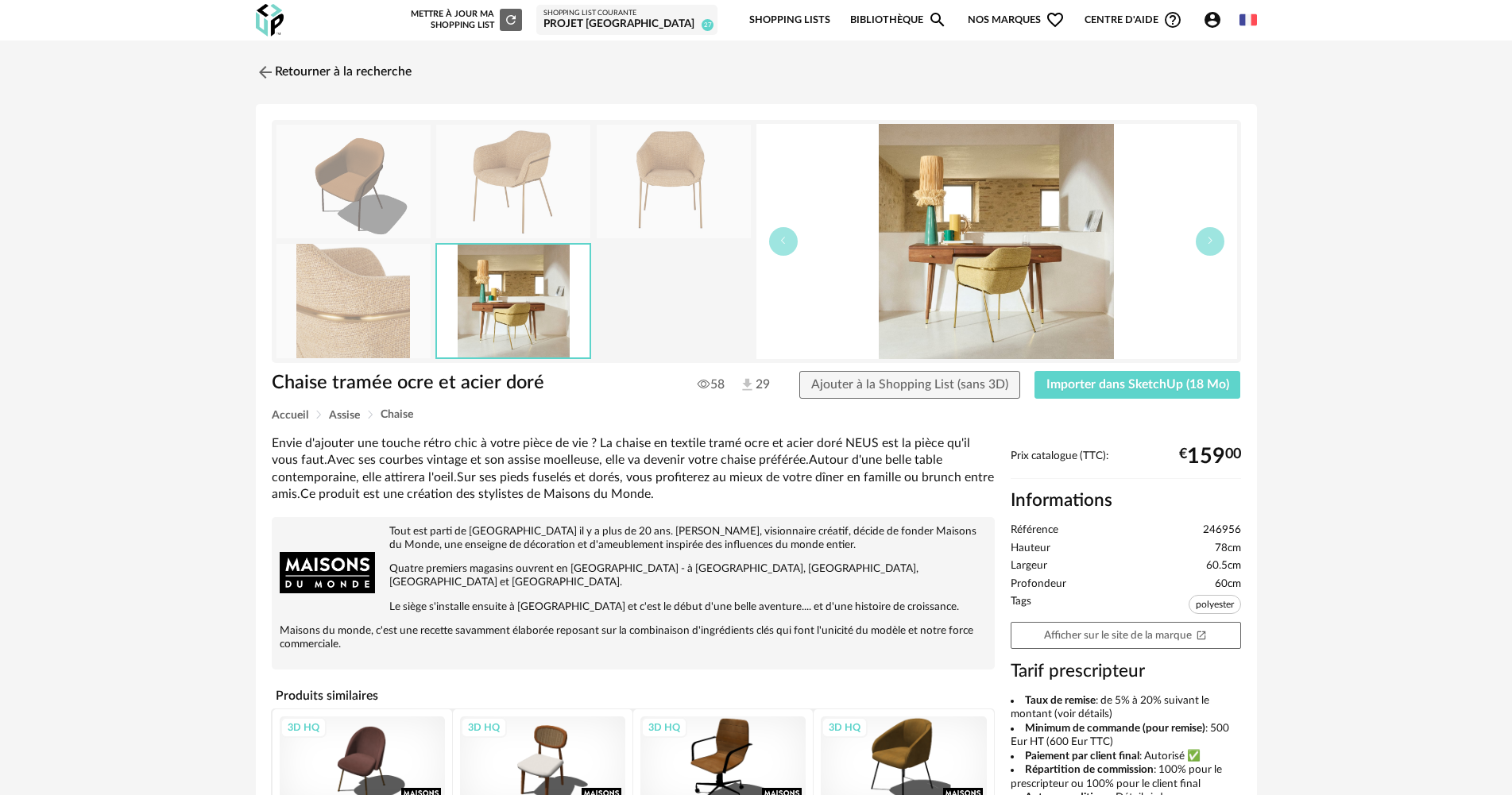
click at [375, 327] on img at bounding box center [353, 300] width 154 height 113
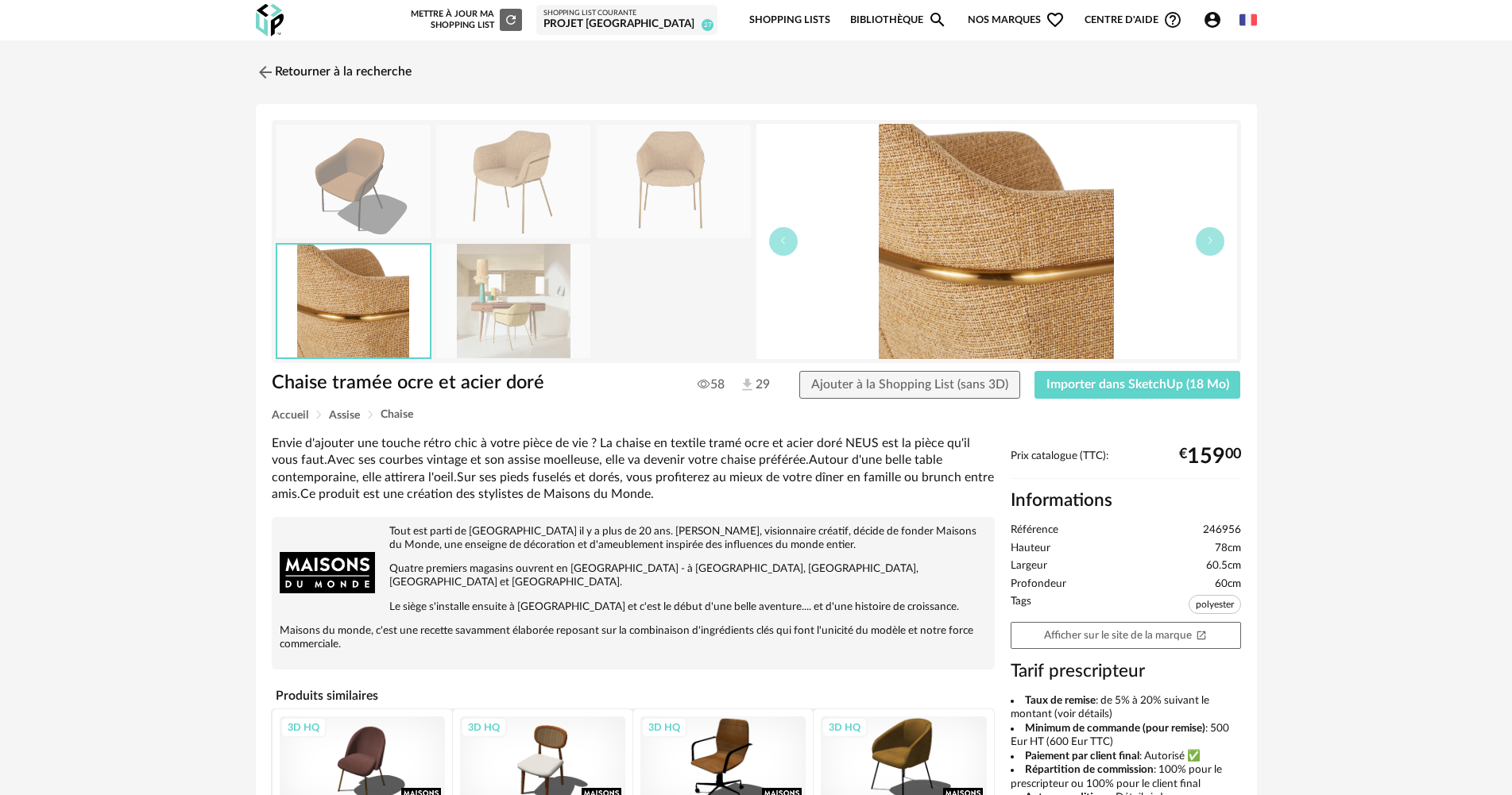
click at [535, 196] on img at bounding box center [513, 181] width 154 height 113
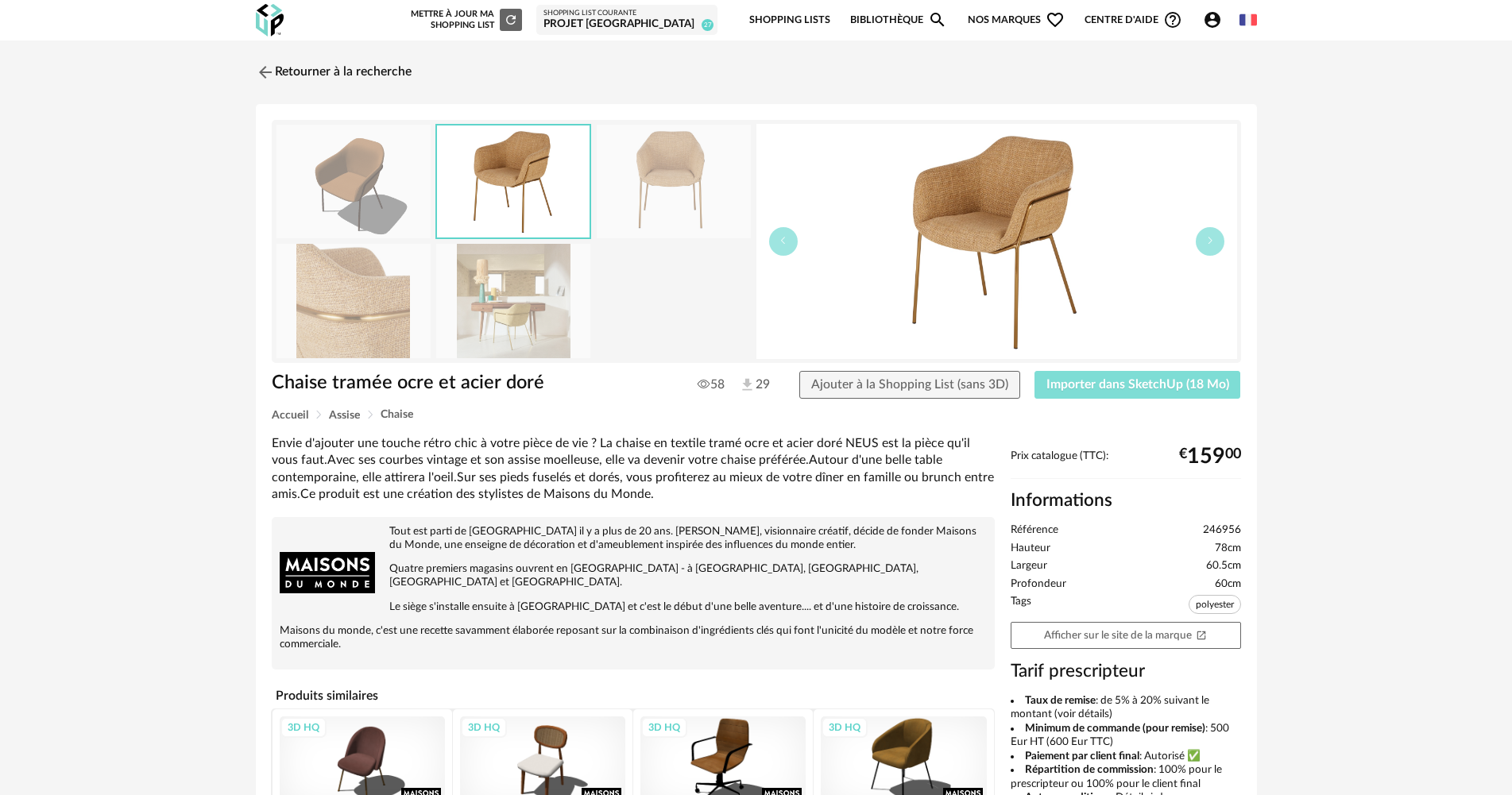
click at [1110, 392] on button "Importer dans SketchUp (18 Mo)" at bounding box center [1137, 386] width 206 height 29
click at [381, 75] on link "Retourner à la recherche" at bounding box center [329, 72] width 155 height 35
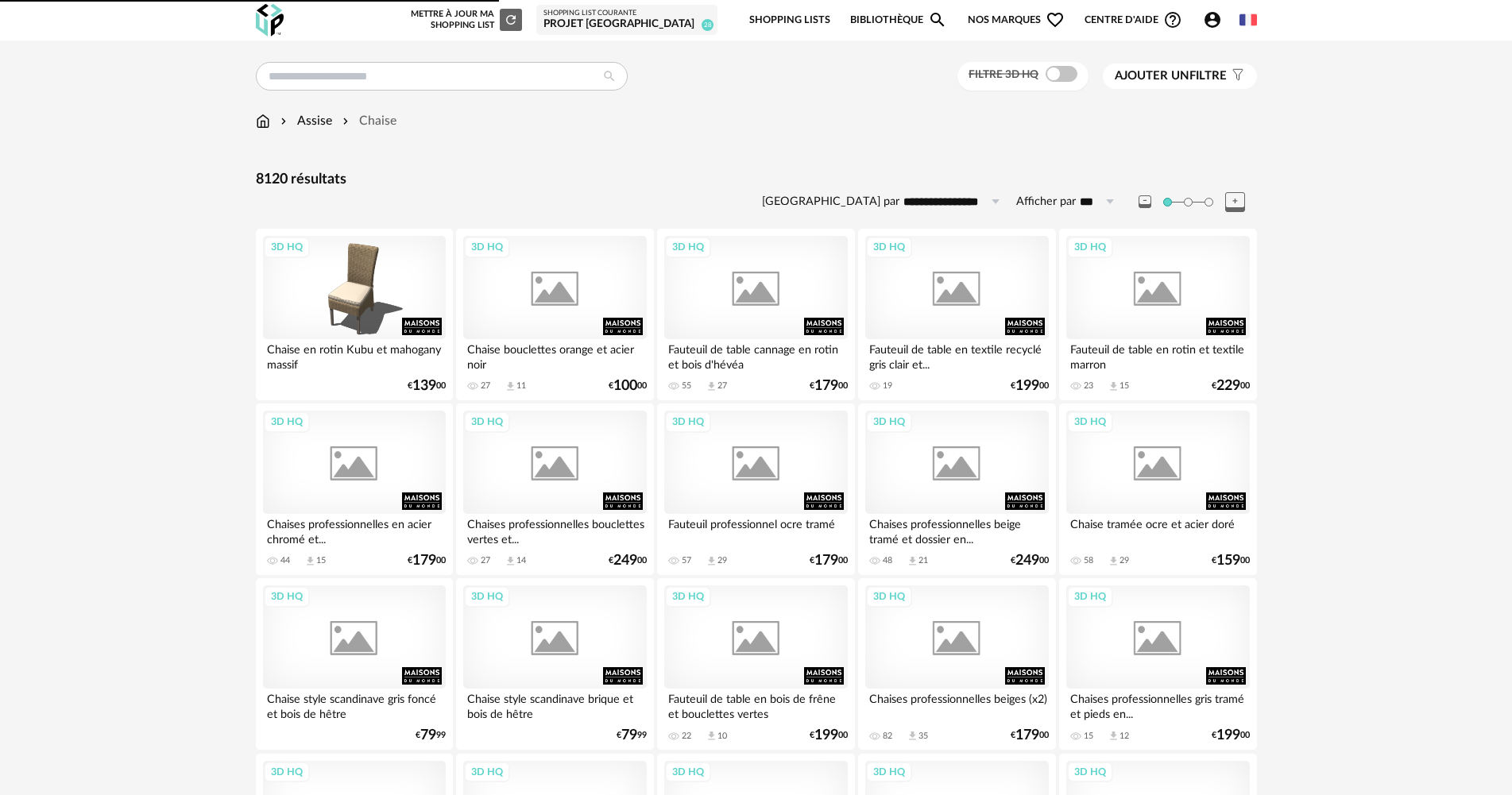
scroll to position [397, 0]
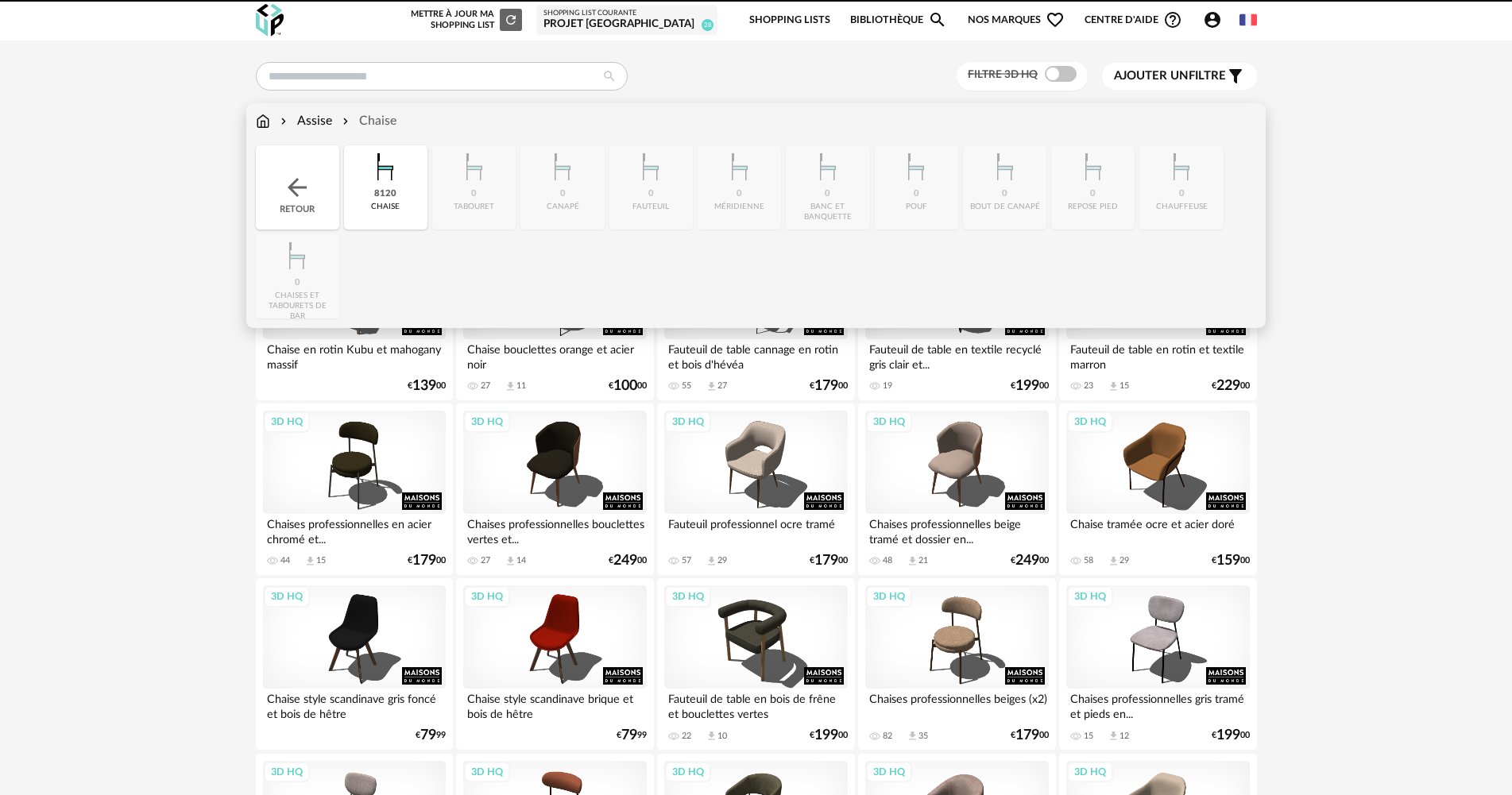
click at [265, 121] on img at bounding box center [263, 120] width 15 height 18
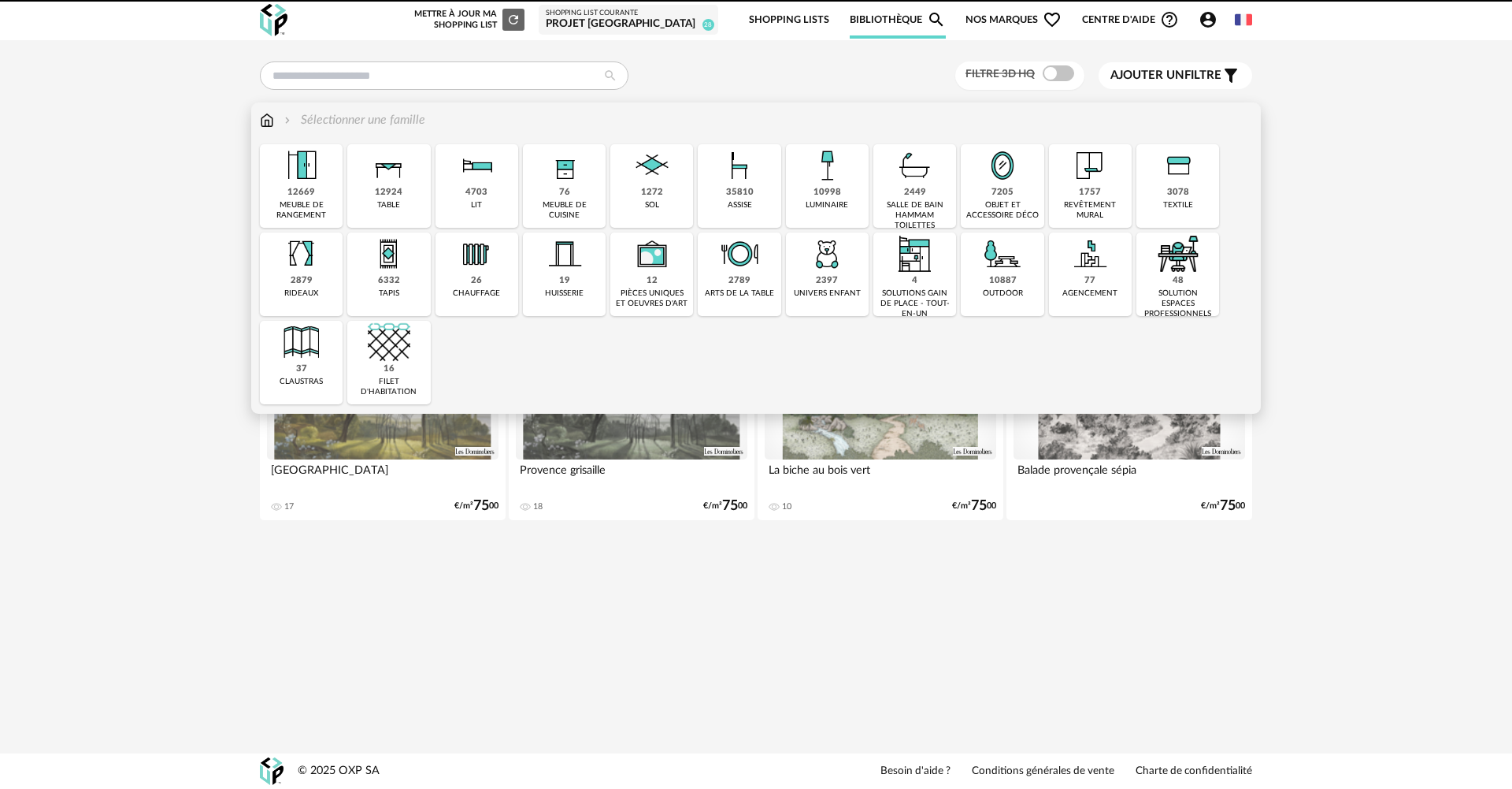
click at [369, 199] on div "12924 table" at bounding box center [389, 185] width 83 height 84
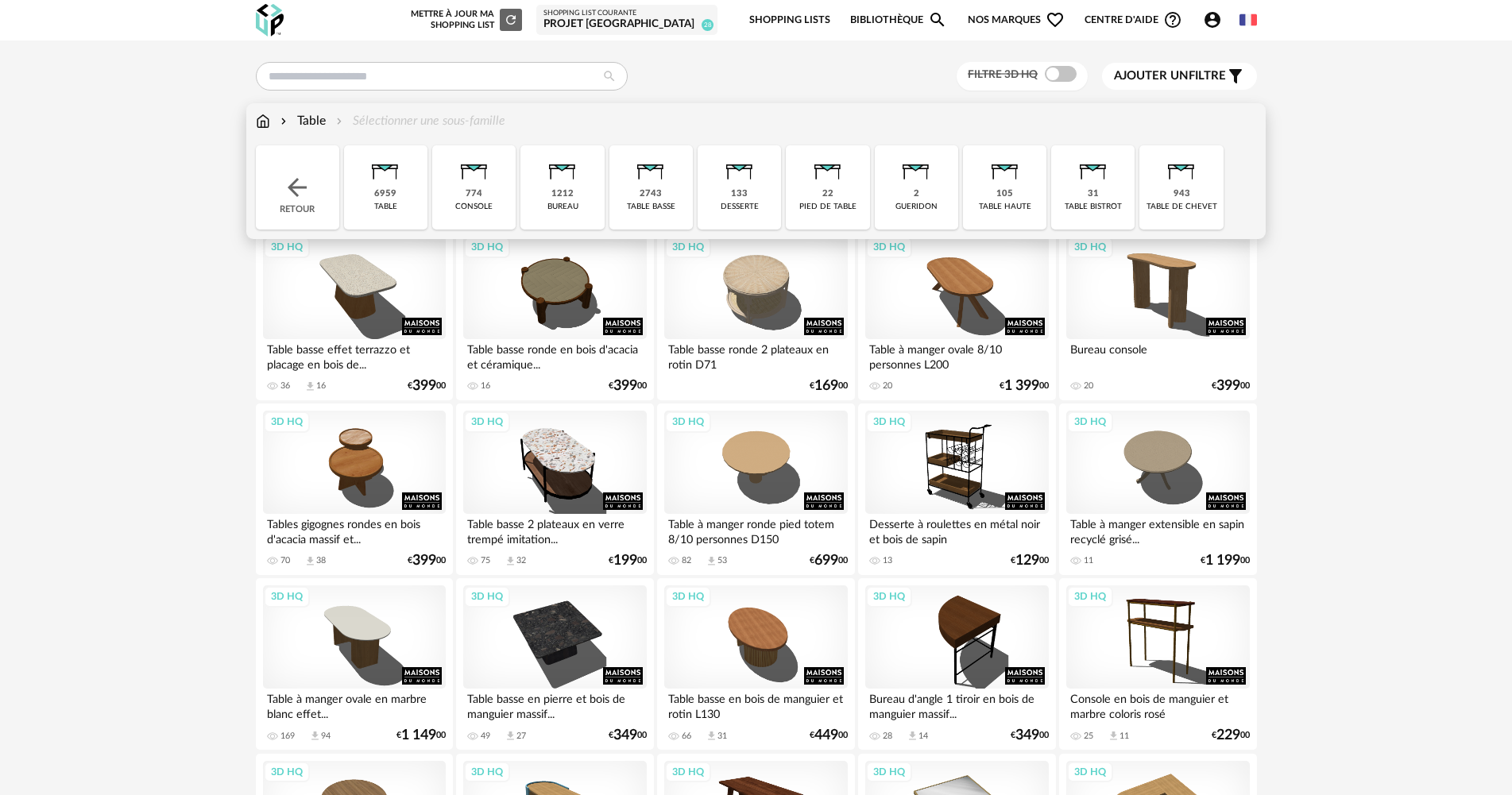
click at [394, 194] on div "6959" at bounding box center [385, 194] width 22 height 12
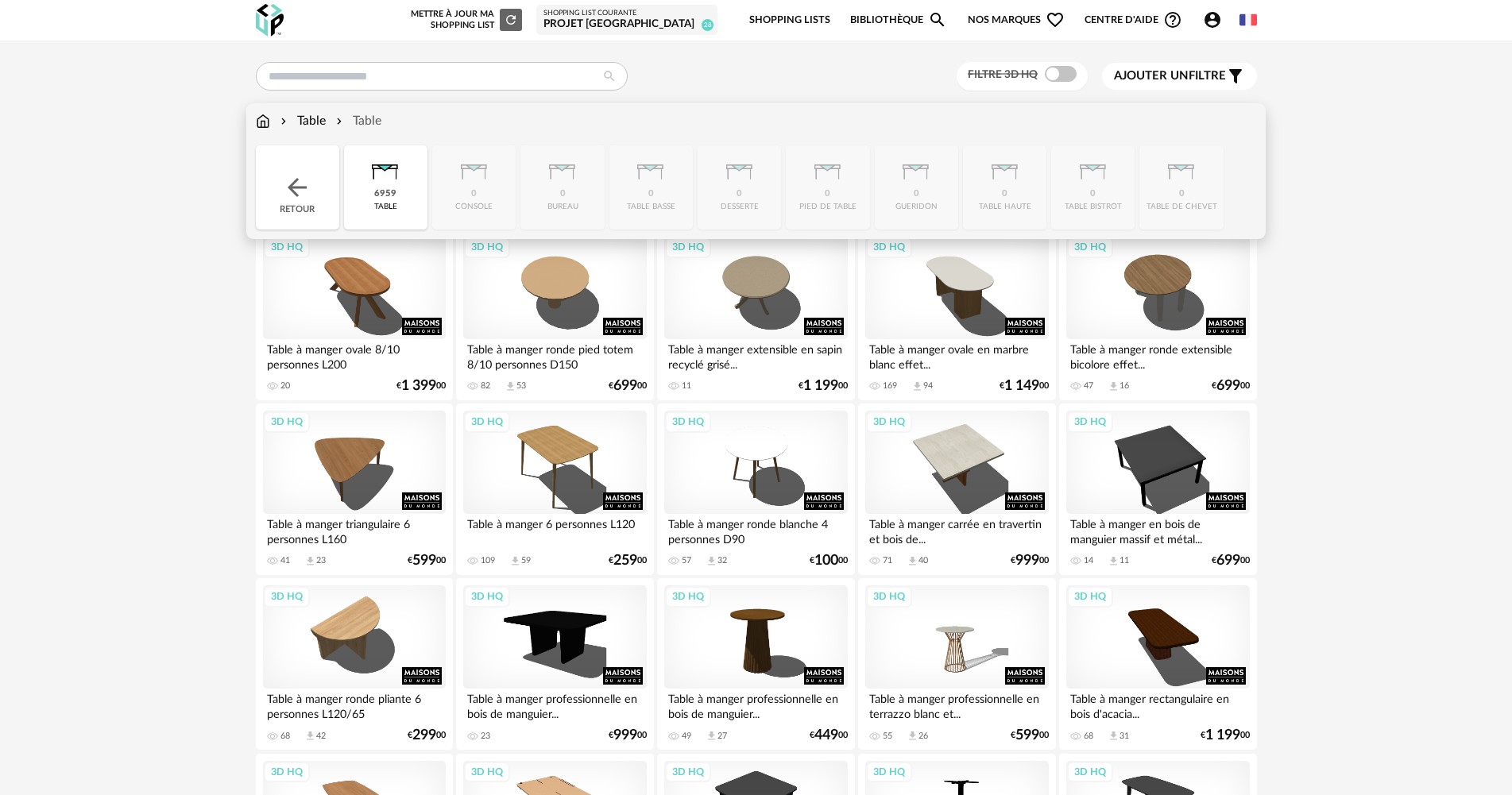
click at [378, 186] on img at bounding box center [385, 166] width 43 height 43
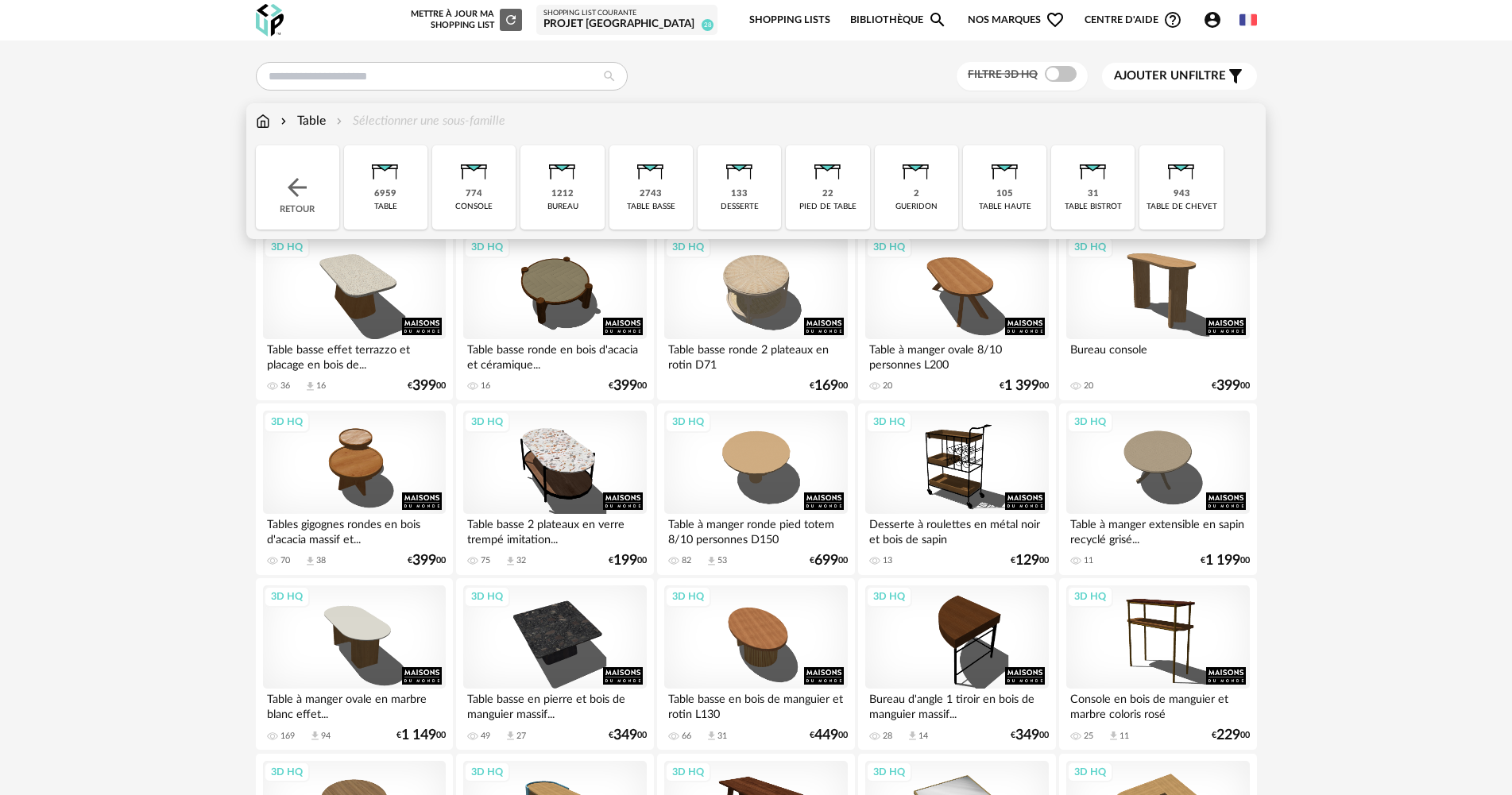
click at [671, 199] on div "2743 table basse" at bounding box center [651, 187] width 84 height 84
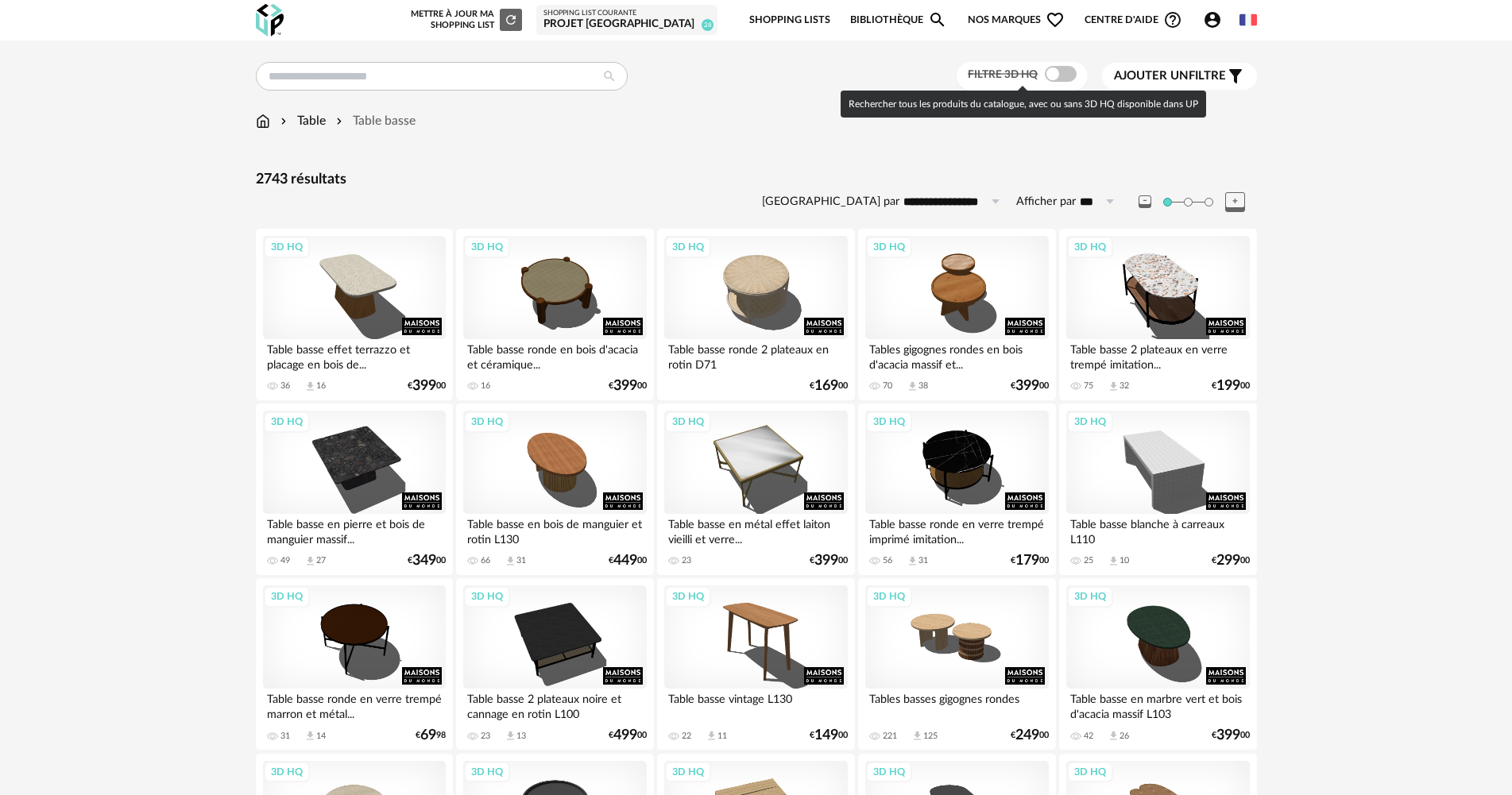
click at [1065, 72] on span at bounding box center [1060, 73] width 32 height 16
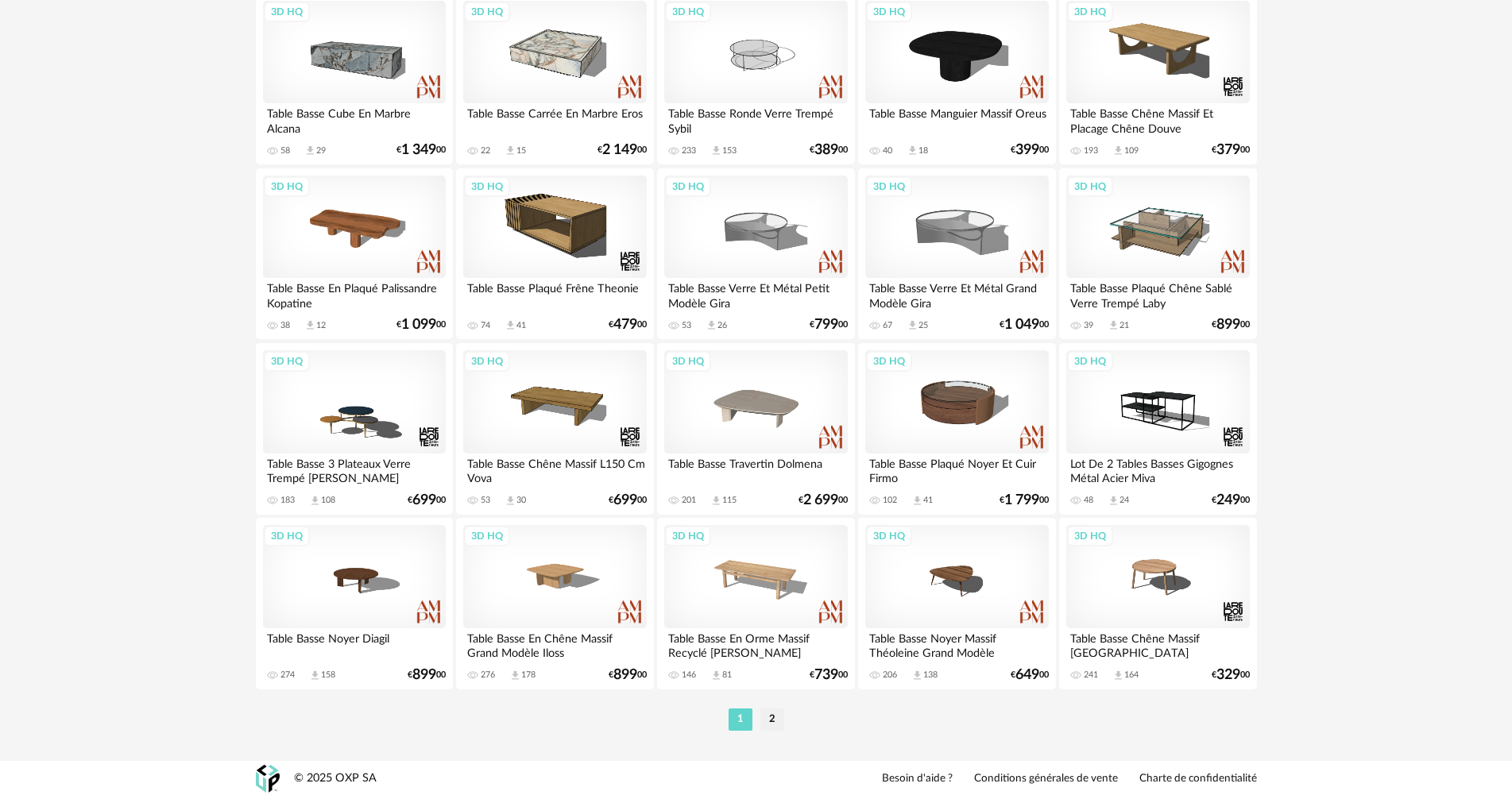
scroll to position [3033, 0]
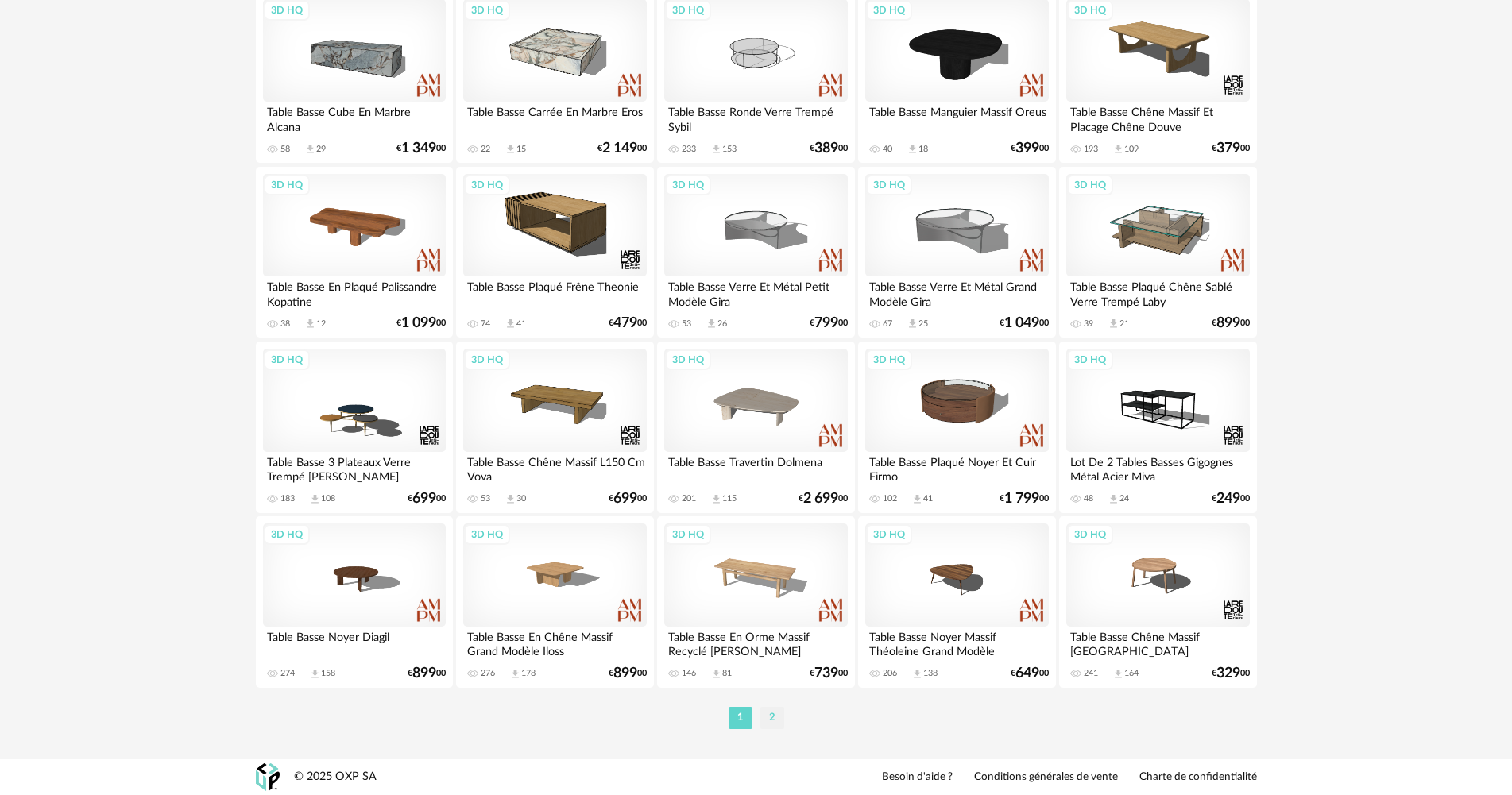
click at [769, 717] on li "2" at bounding box center [772, 718] width 24 height 22
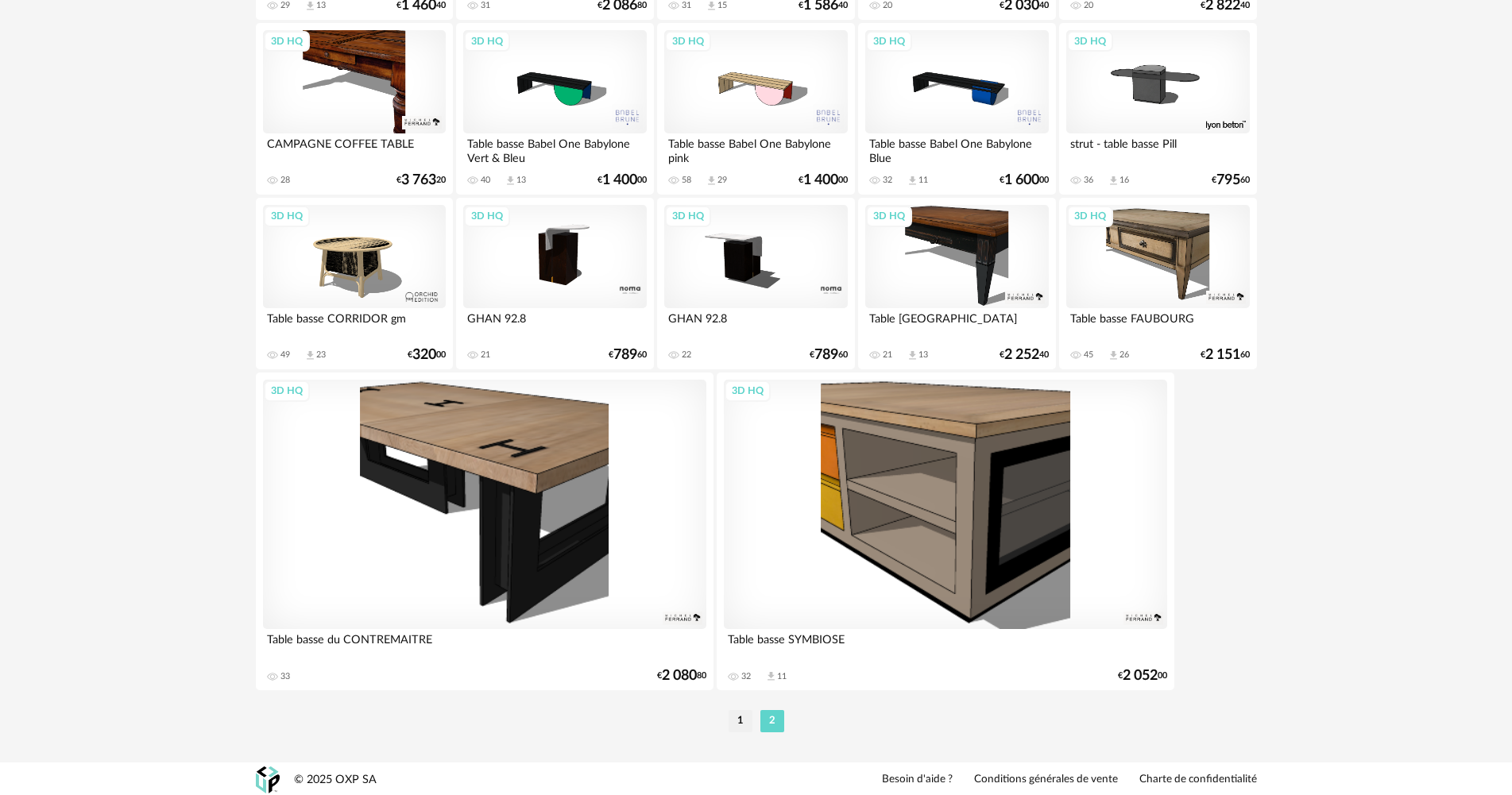
scroll to position [1781, 0]
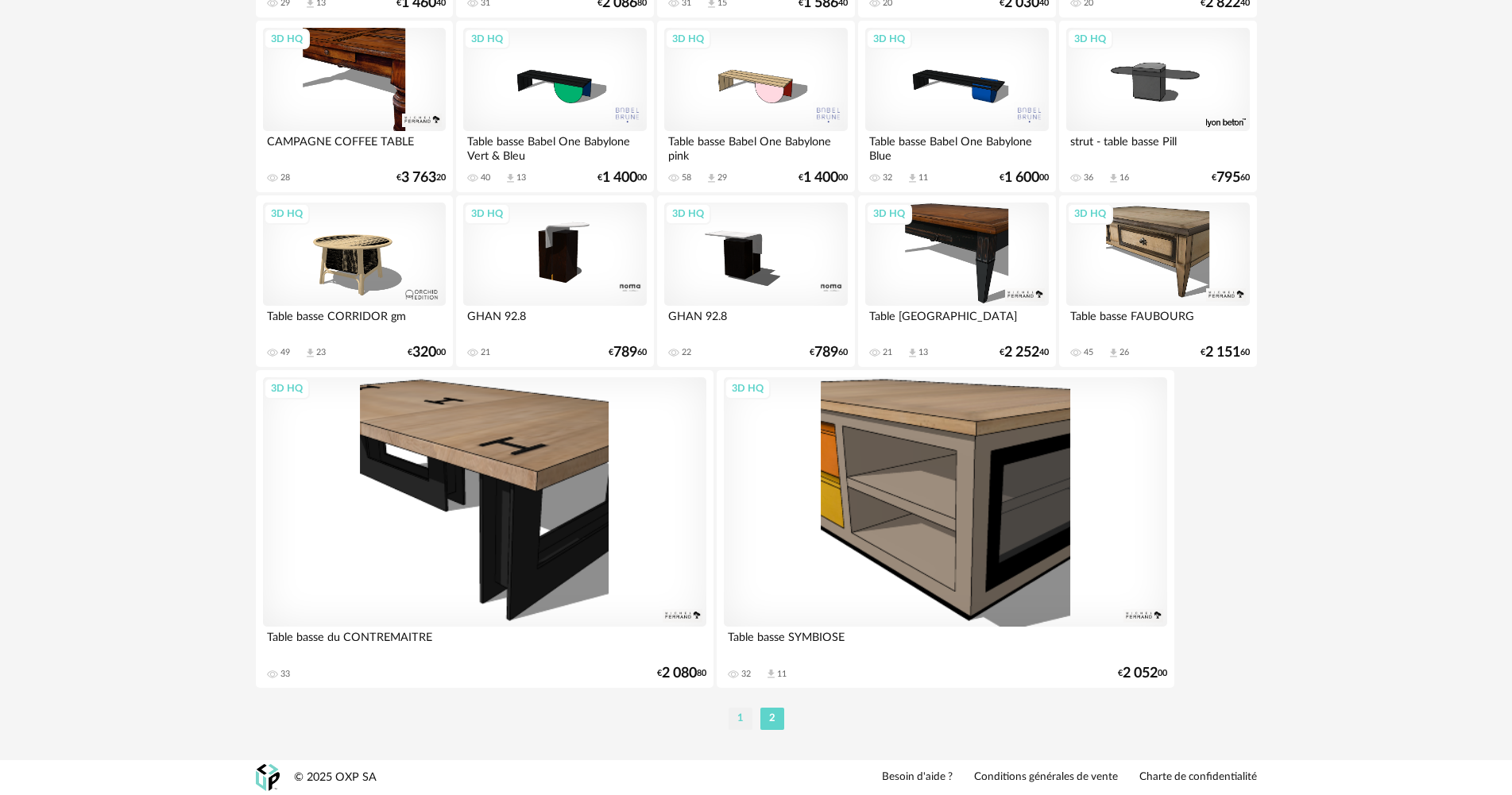
click at [736, 710] on li "1" at bounding box center [741, 718] width 24 height 22
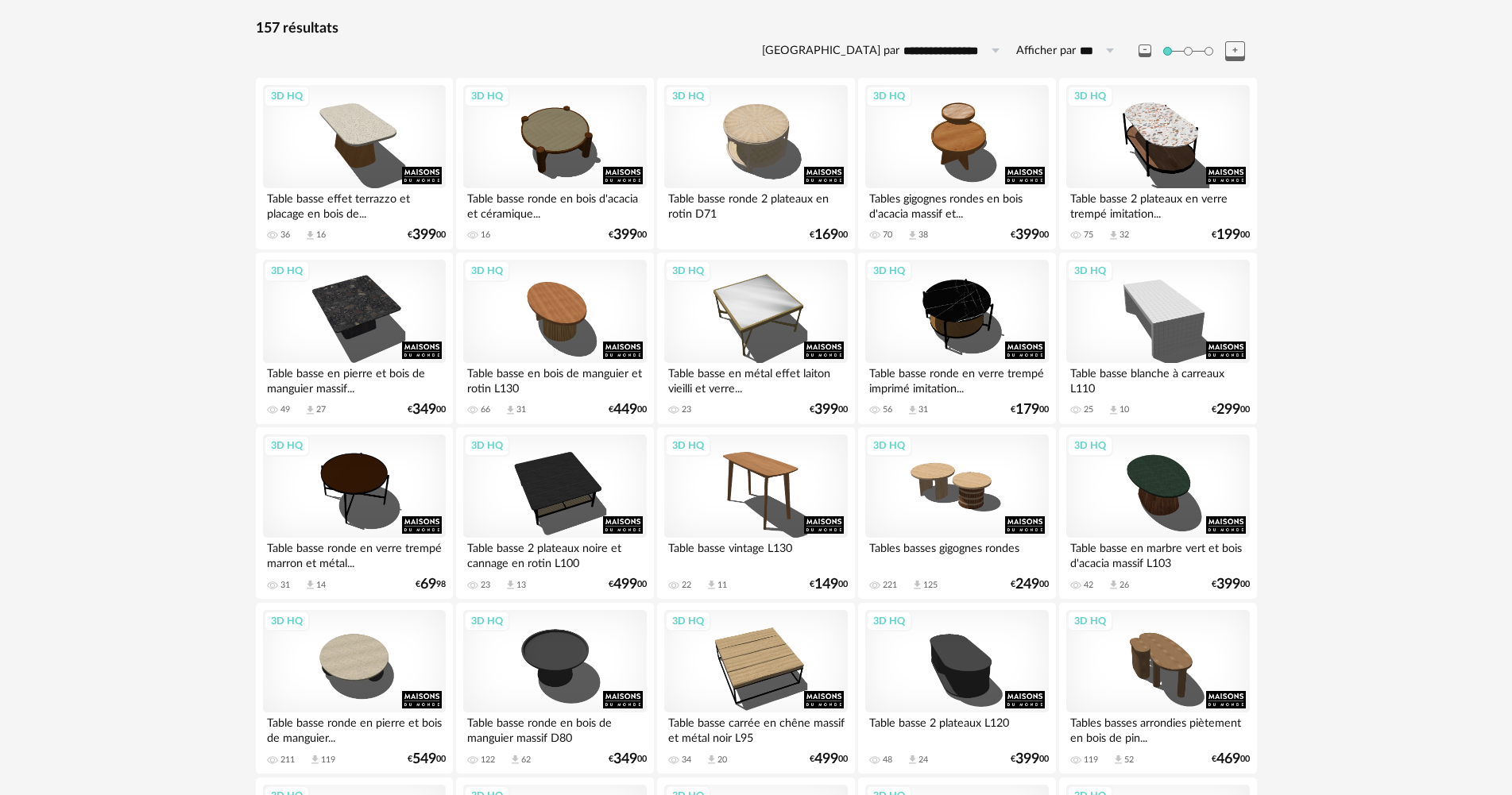
scroll to position [238, 0]
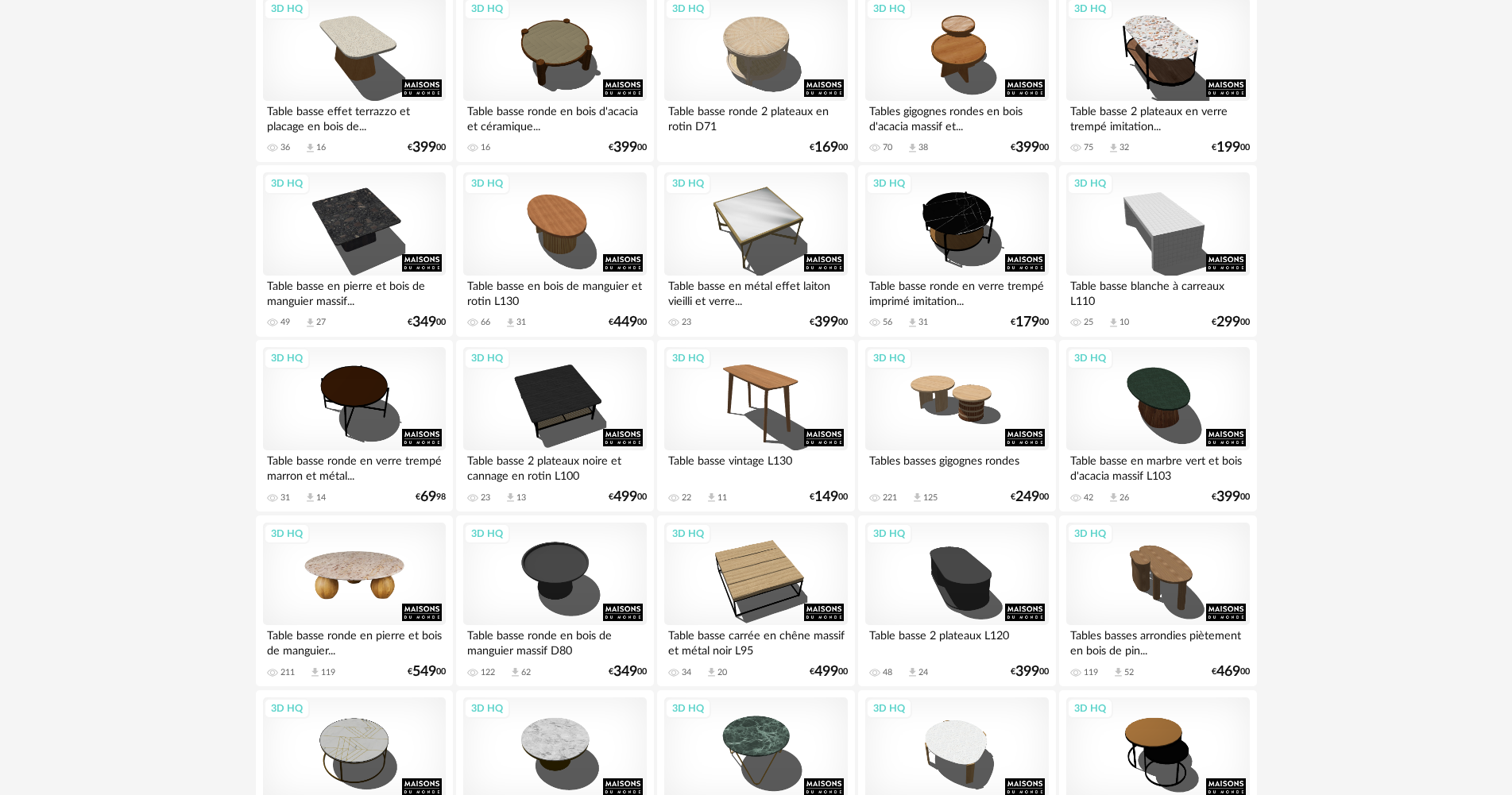
click at [318, 568] on div "3D HQ" at bounding box center [354, 574] width 183 height 103
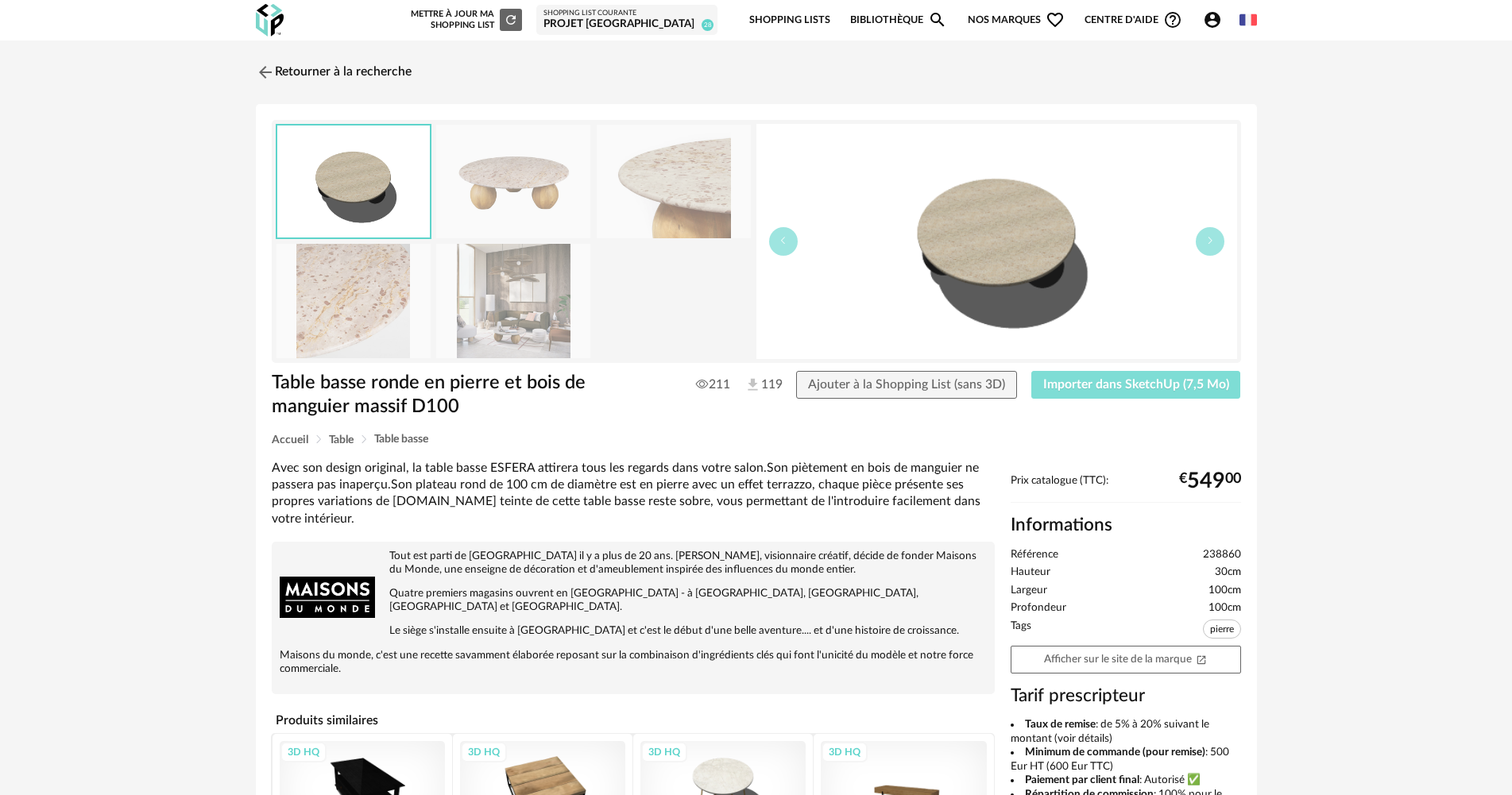
click at [1143, 380] on span "Importer dans SketchUp (7,5 Mo)" at bounding box center [1136, 384] width 186 height 13
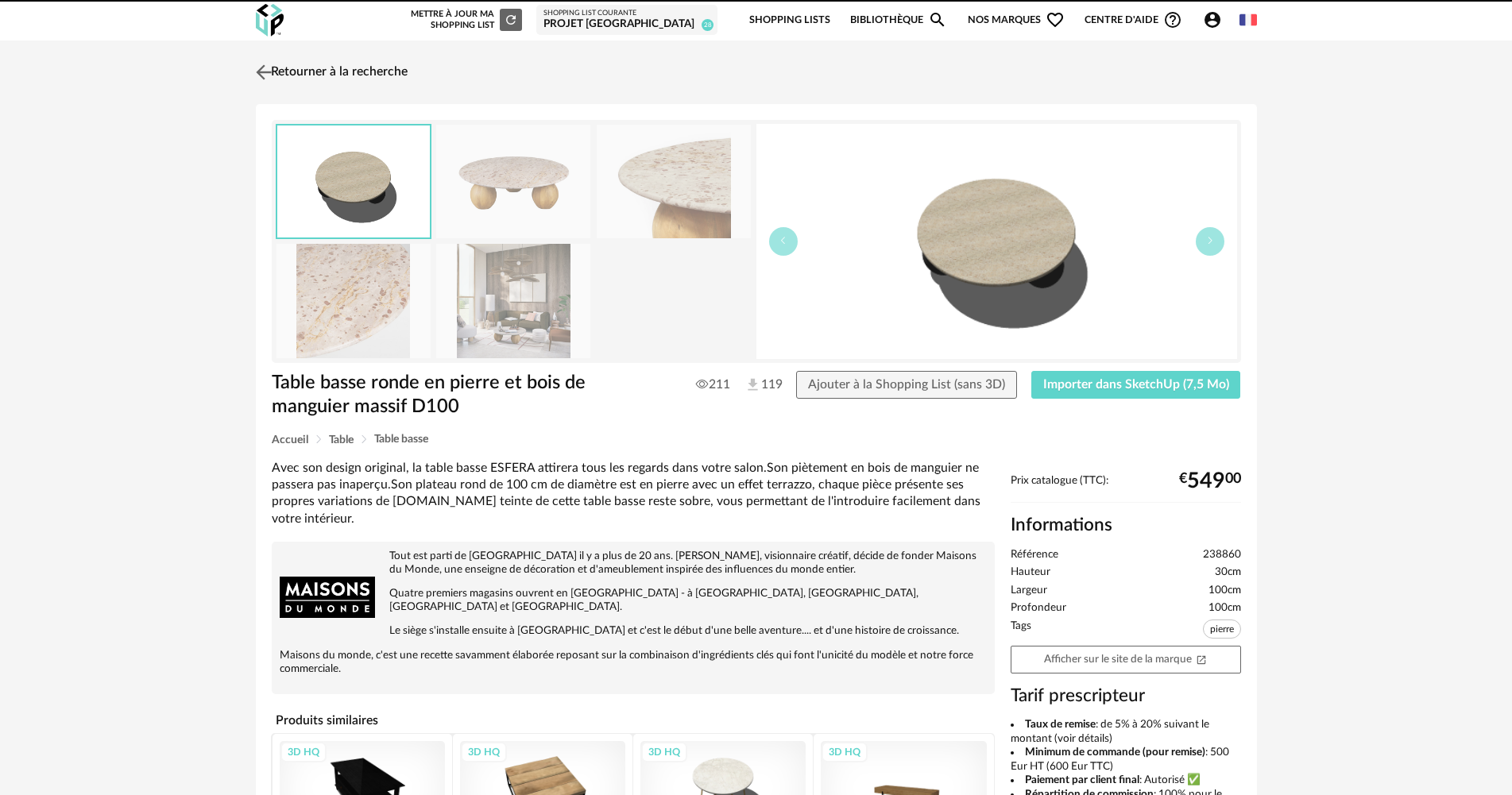
click at [400, 65] on link "Retourner à la recherche" at bounding box center [329, 72] width 155 height 35
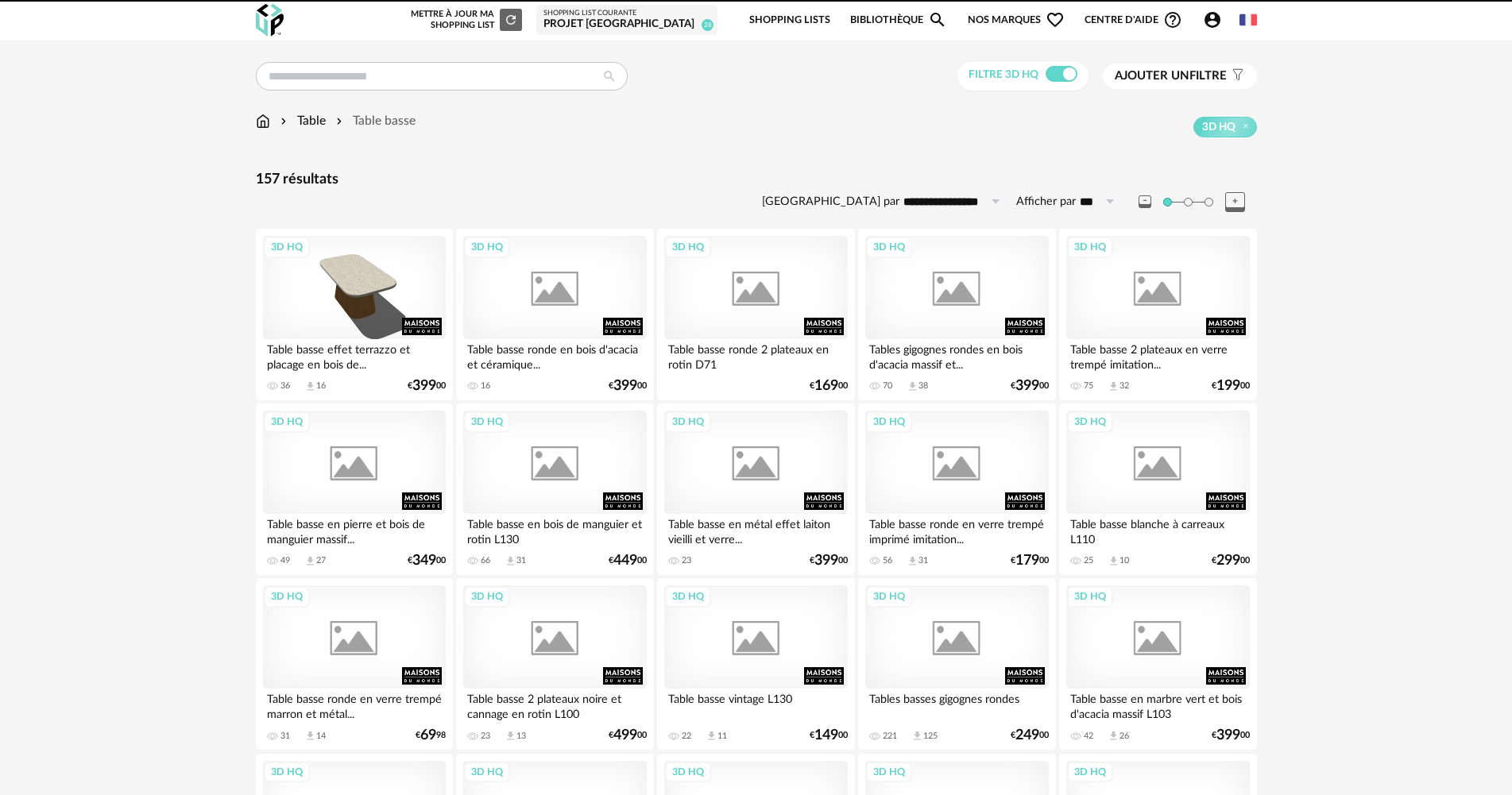
scroll to position [238, 0]
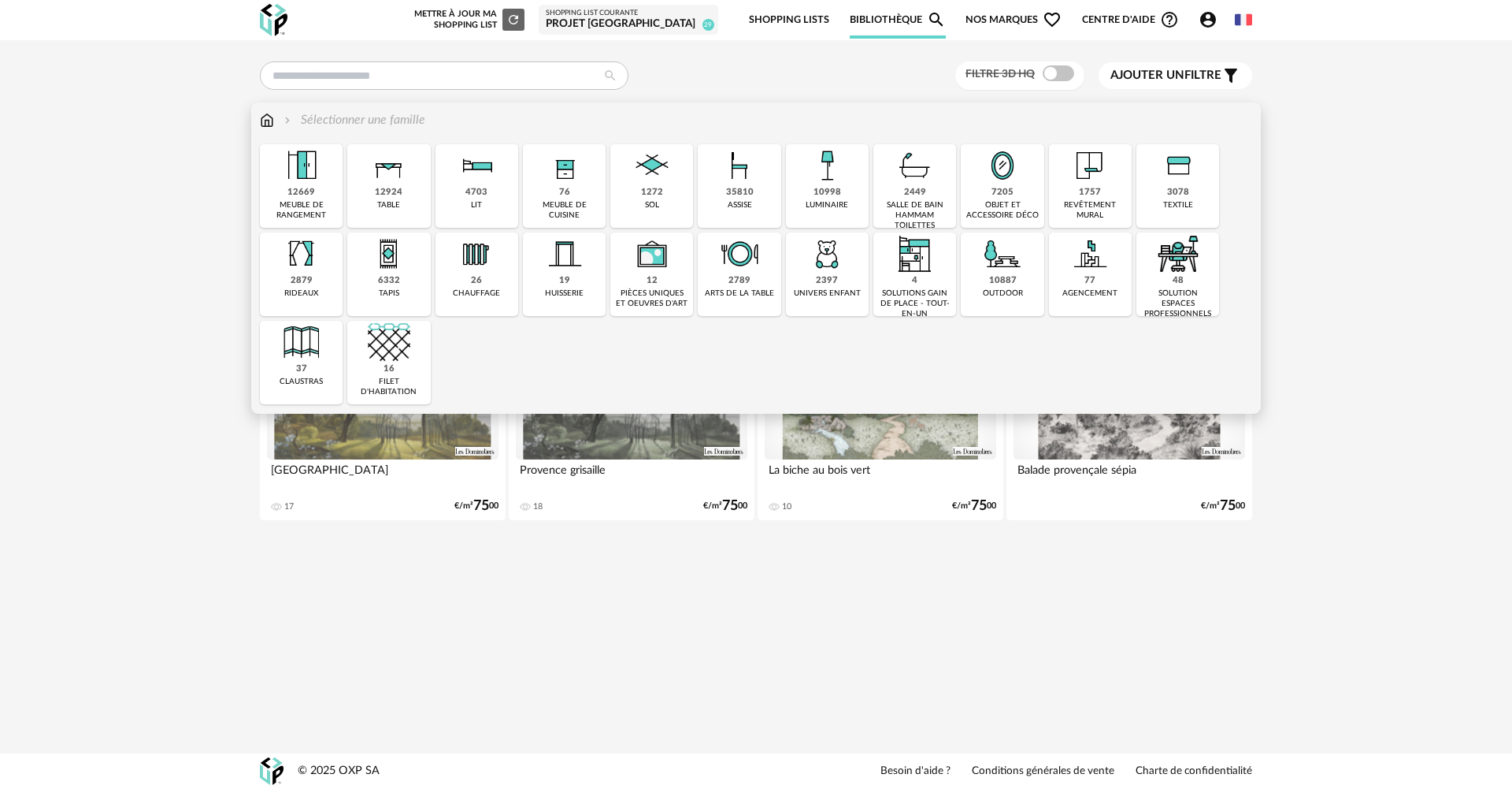
click at [838, 190] on div "10998" at bounding box center [827, 193] width 28 height 12
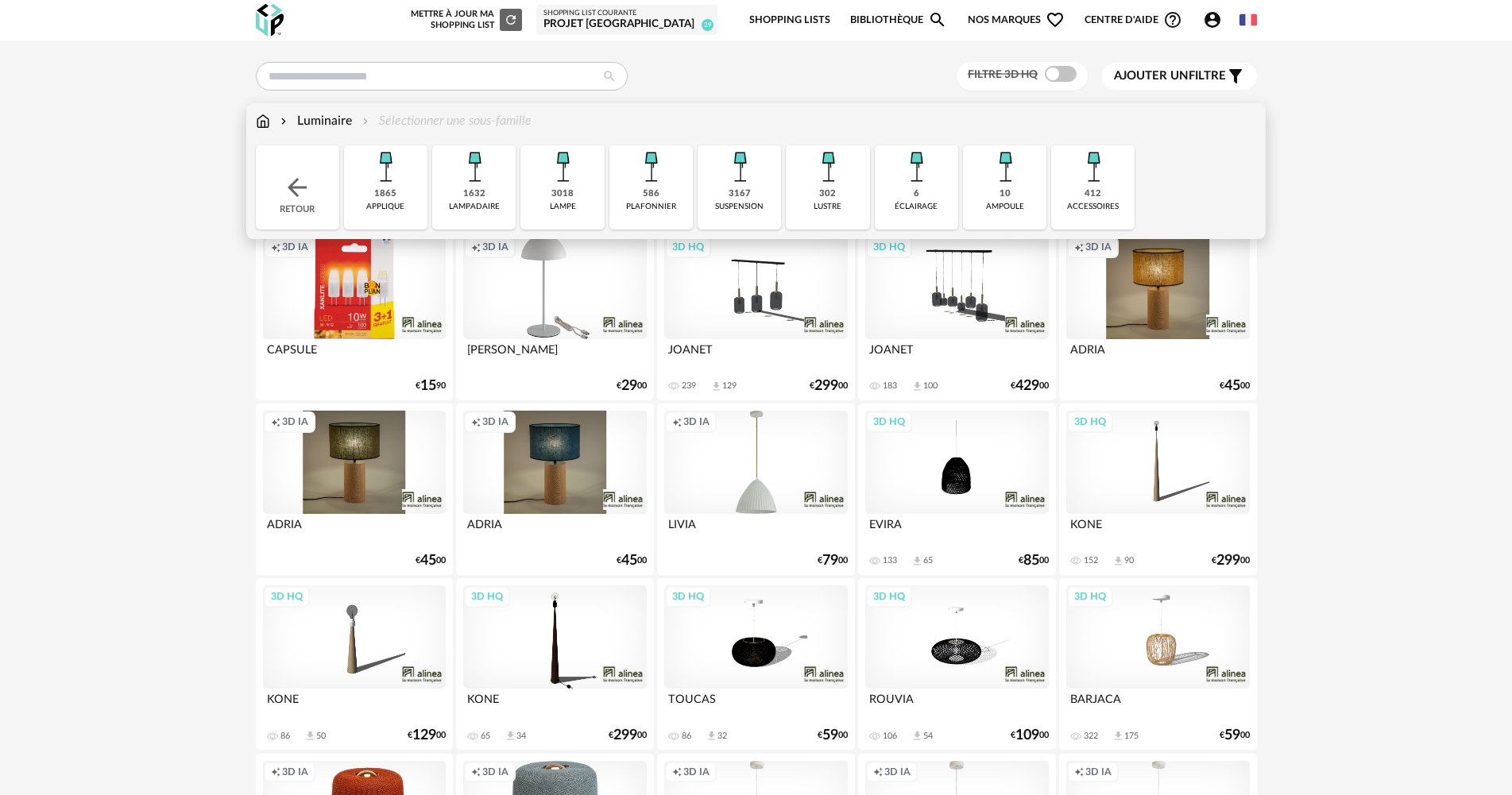
click at [404, 193] on div "1865 applique" at bounding box center [386, 187] width 84 height 84
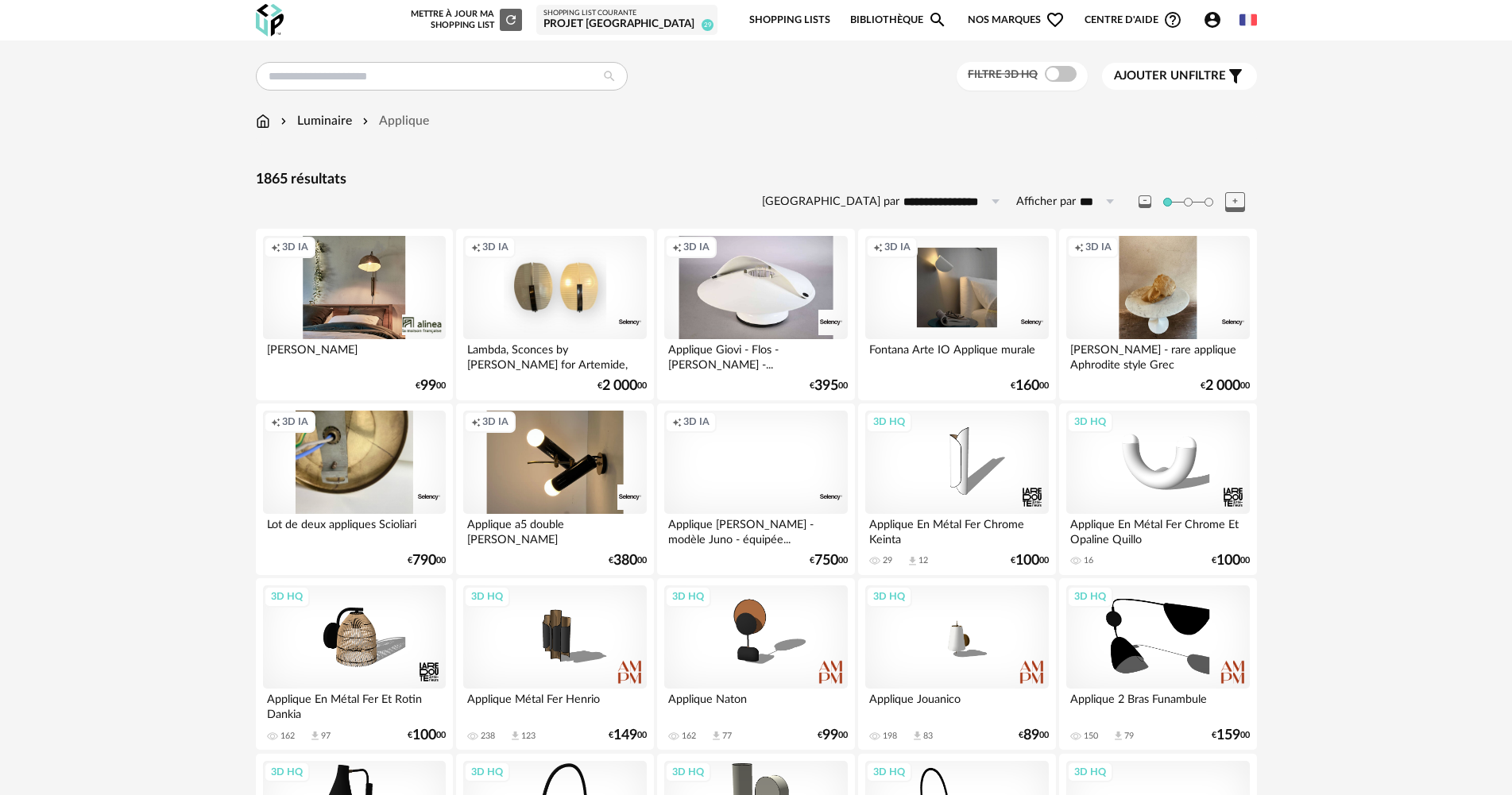
click at [1054, 83] on div "Filtre 3D HQ" at bounding box center [1022, 77] width 131 height 29
click at [1053, 72] on span at bounding box center [1060, 73] width 32 height 16
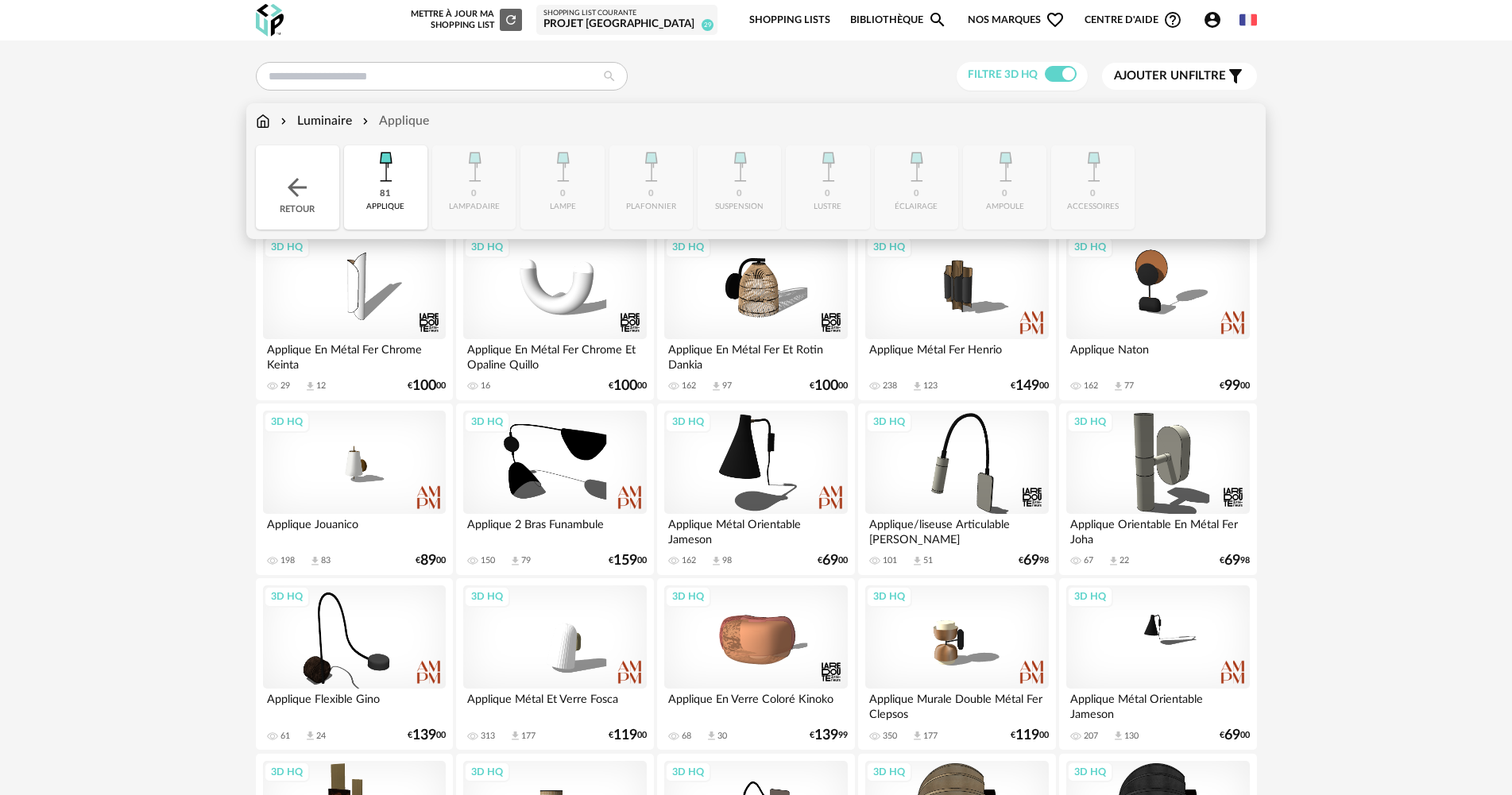
click at [412, 177] on div "81 applique" at bounding box center [386, 187] width 84 height 84
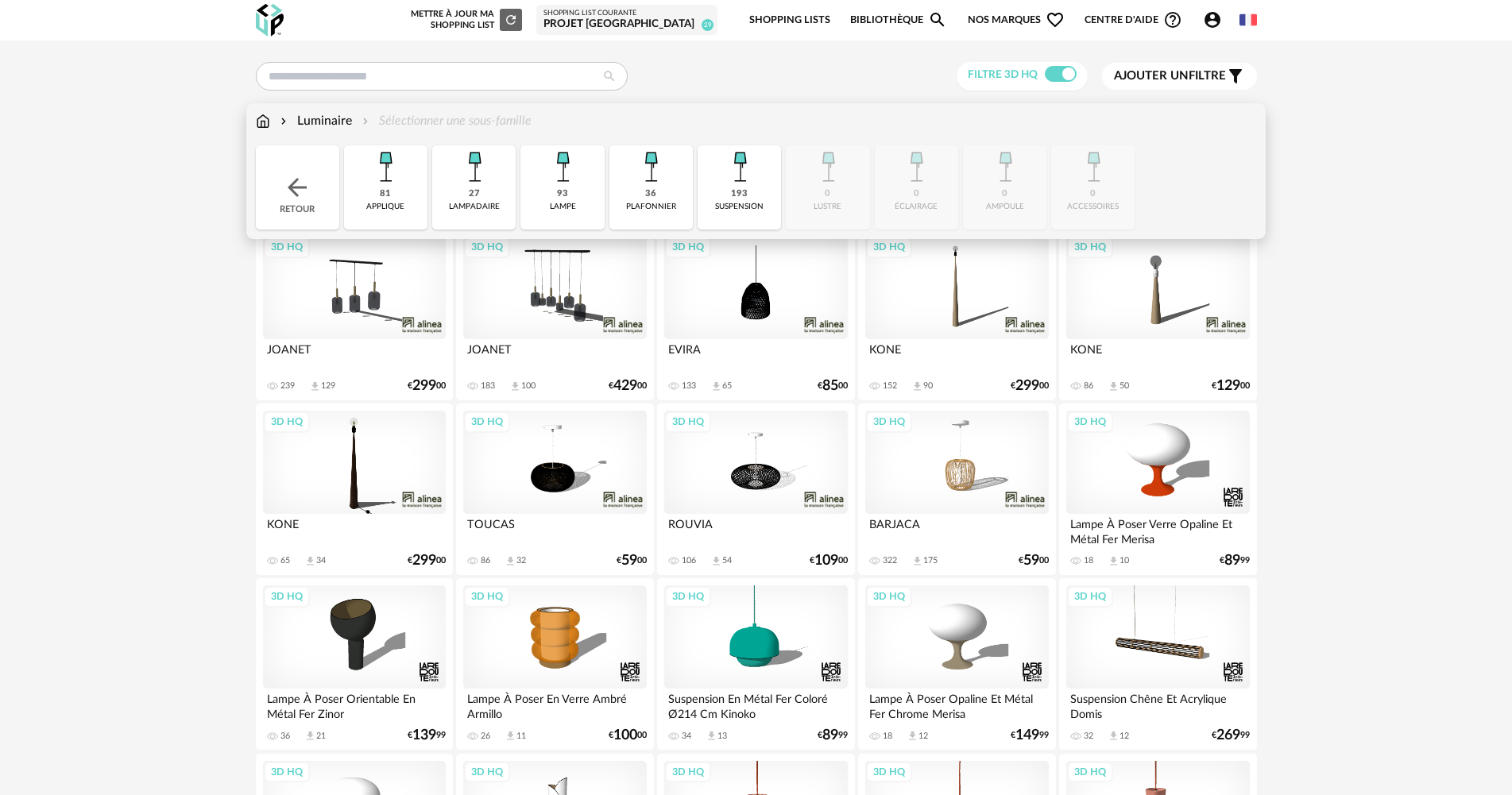
click at [764, 195] on div "193 suspension" at bounding box center [739, 187] width 84 height 84
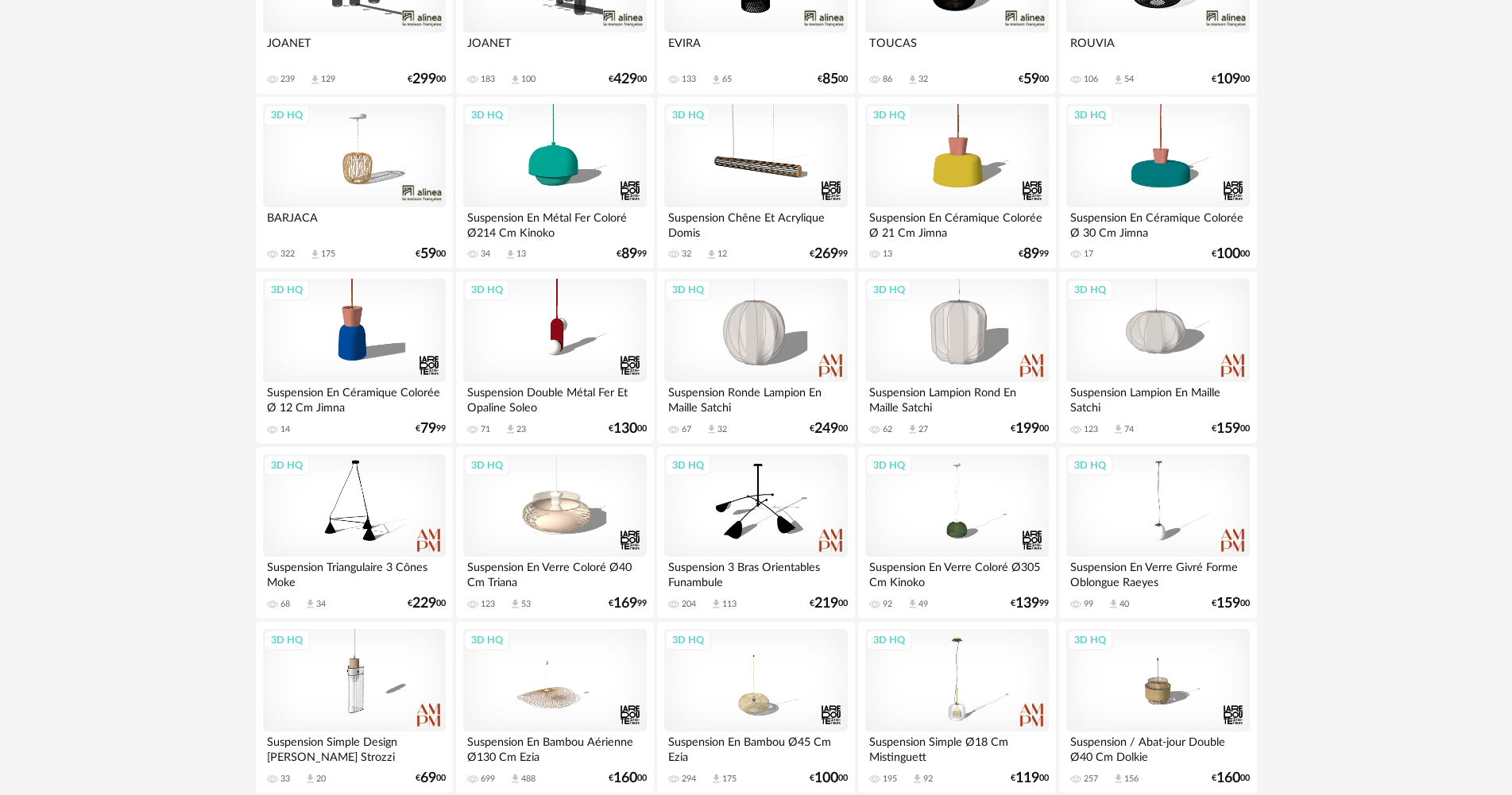
scroll to position [317, 0]
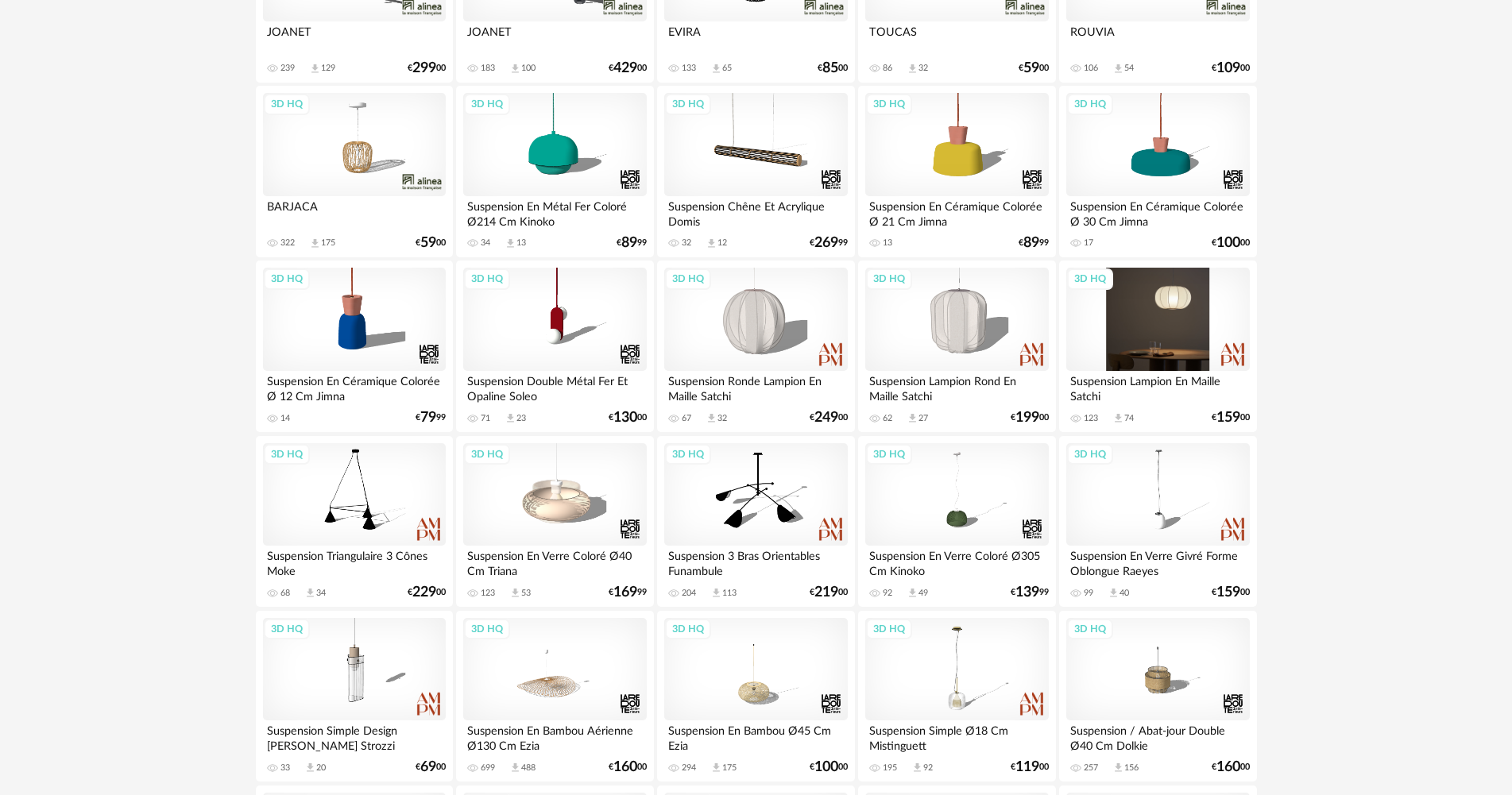
click at [1178, 333] on div "3D HQ" at bounding box center [1157, 319] width 183 height 103
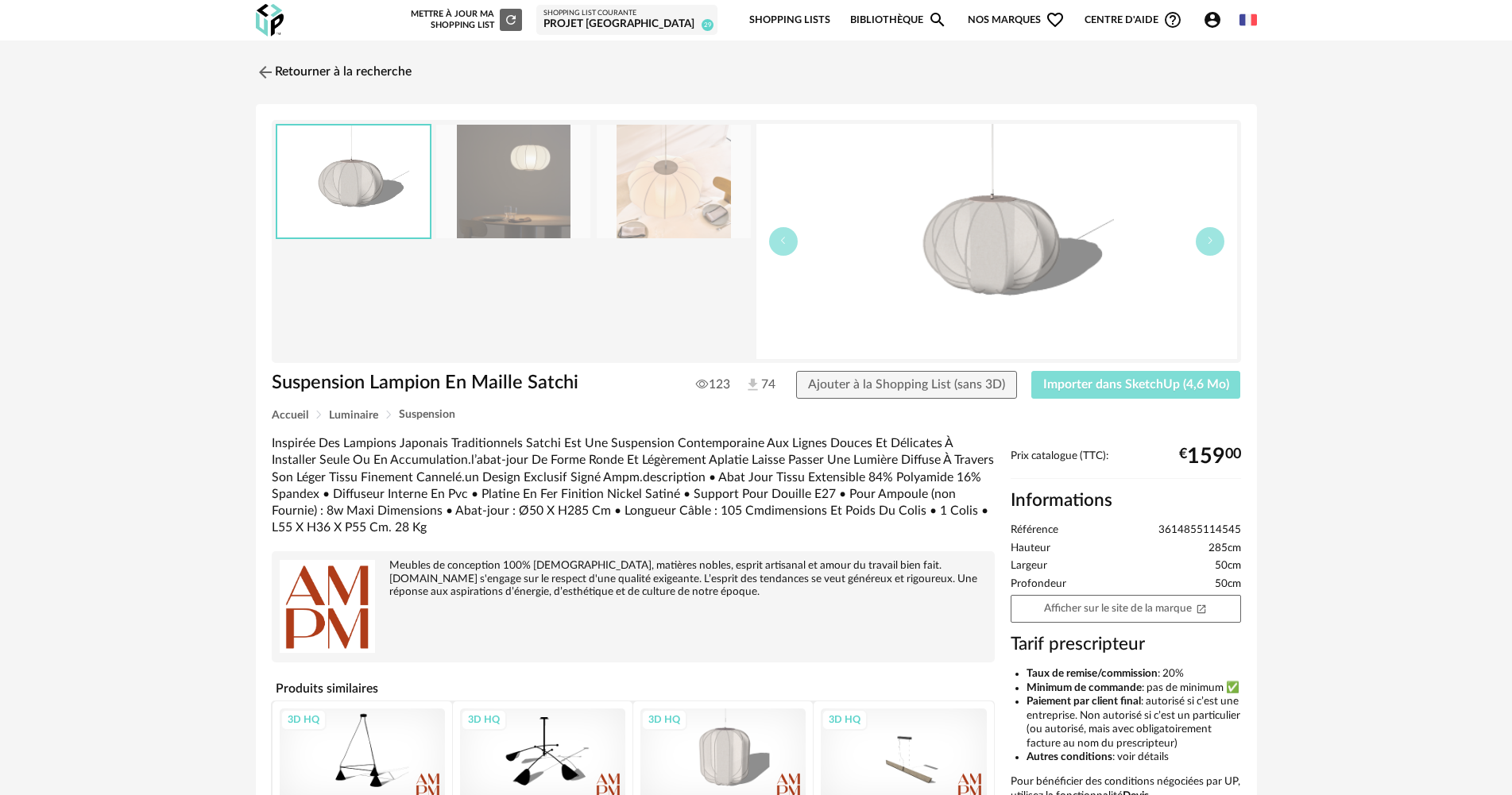
click at [1067, 381] on span "Importer dans SketchUp (4,6 Mo)" at bounding box center [1136, 384] width 186 height 13
click at [370, 78] on link "Retourner à la recherche" at bounding box center [329, 72] width 155 height 35
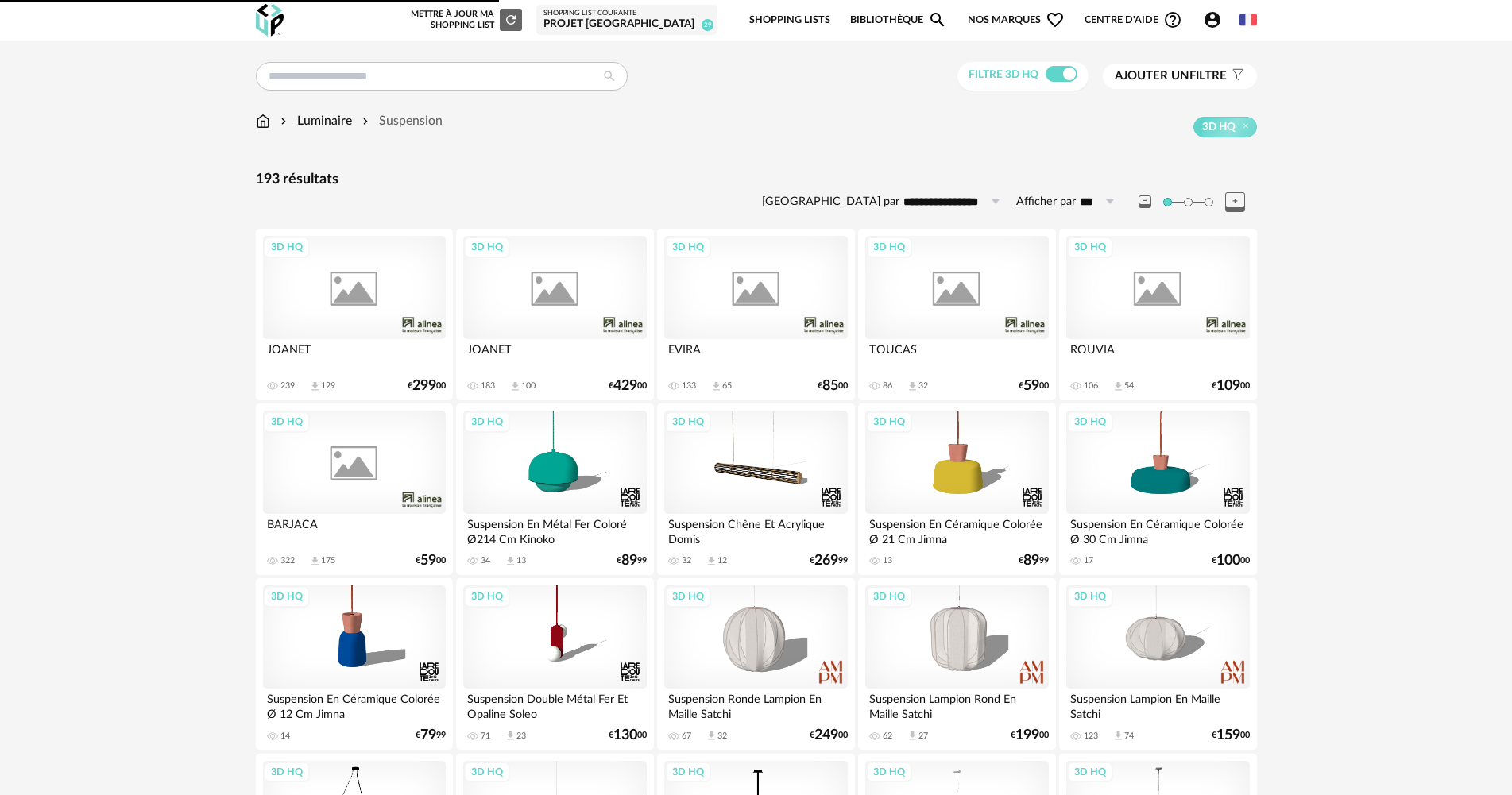
scroll to position [317, 0]
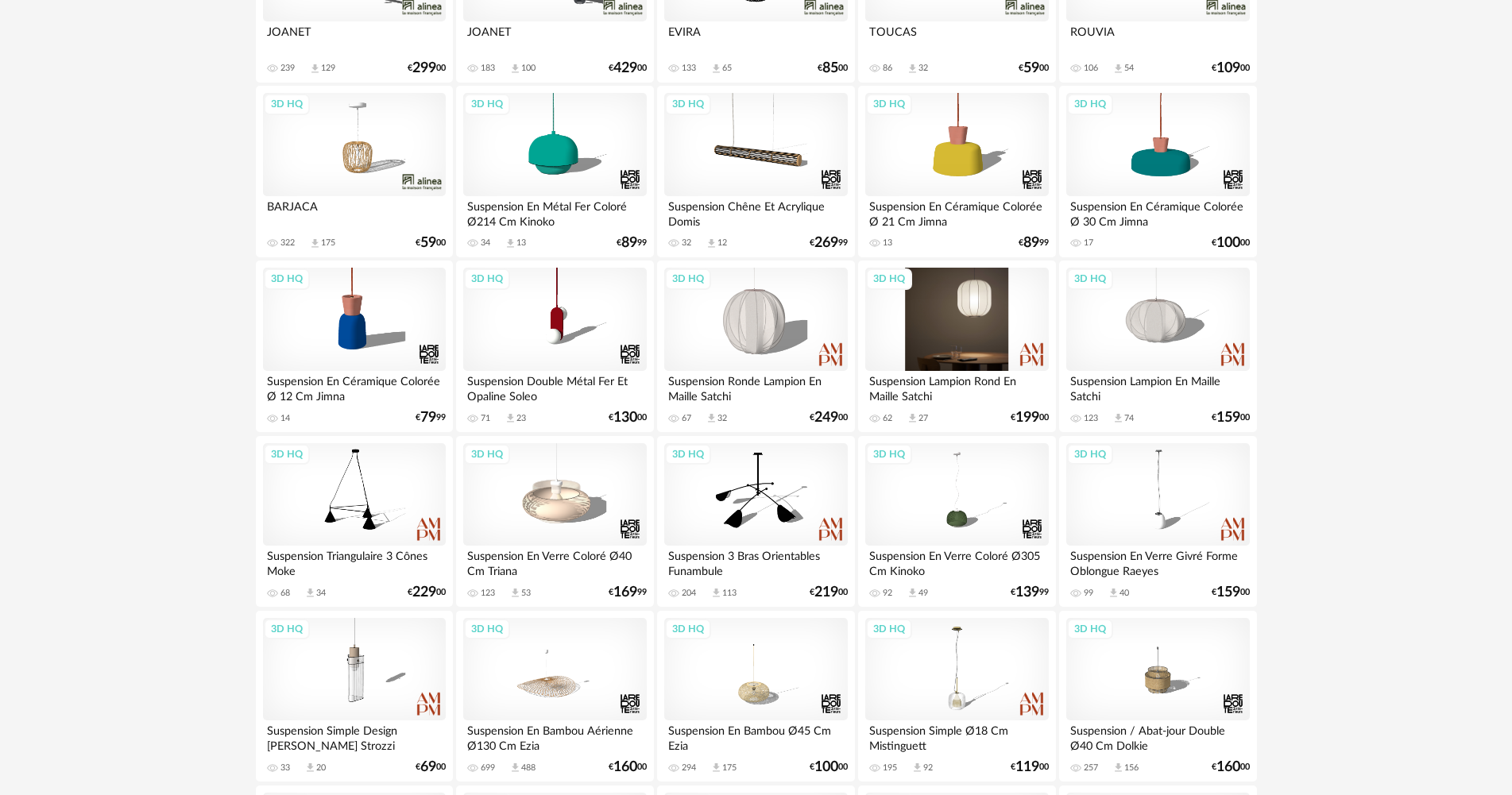
click at [988, 346] on div "3D HQ" at bounding box center [957, 319] width 183 height 103
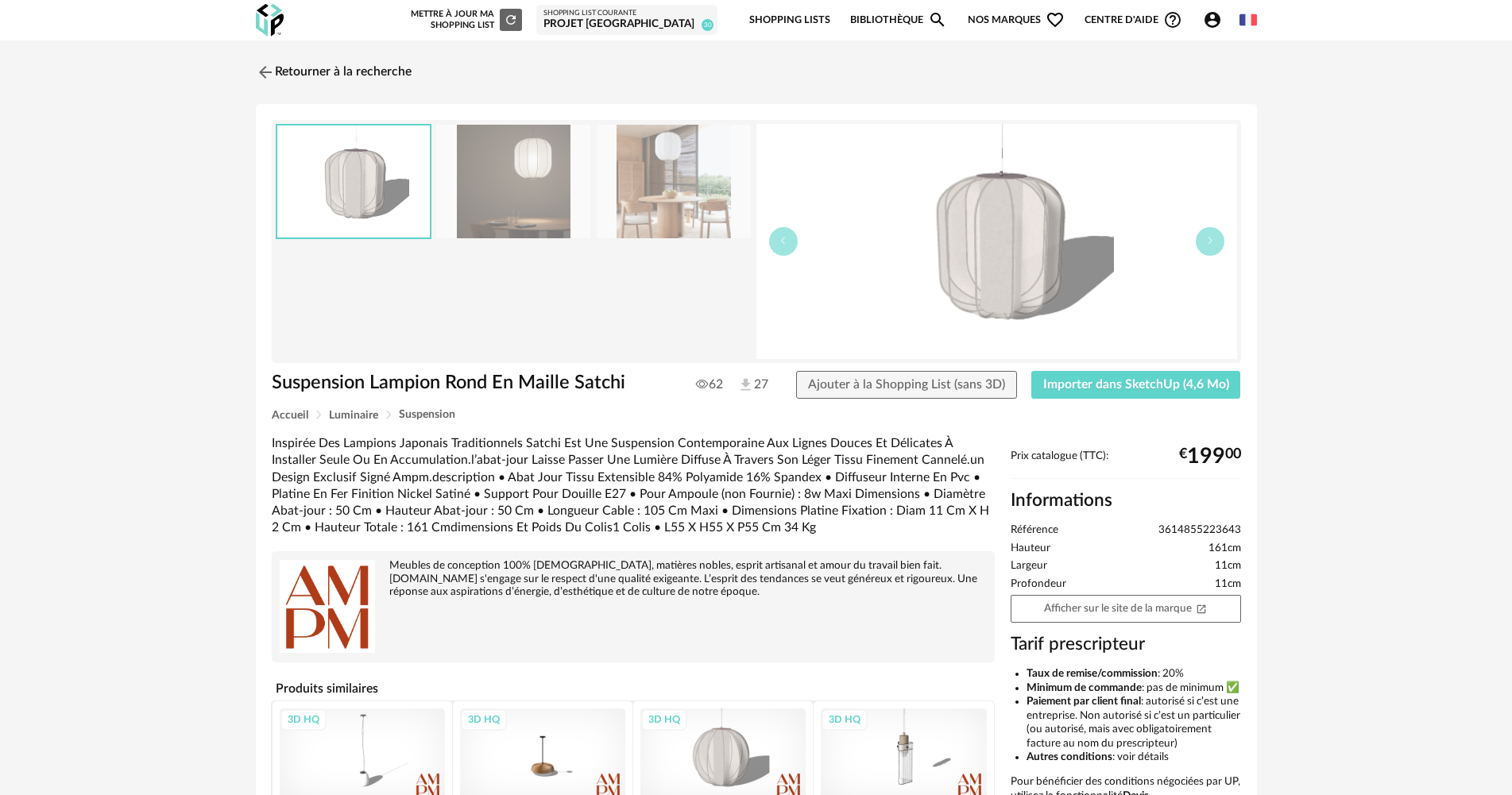
click at [1085, 368] on div "Suspension Lampion Rond En Maille Satchi Suspension Lampion Rond En Maille Satc…" at bounding box center [756, 533] width 1001 height 859
click at [1079, 379] on span "Importer dans SketchUp (4,6 Mo)" at bounding box center [1136, 384] width 186 height 13
click at [305, 61] on link "Retourner à la recherche" at bounding box center [329, 72] width 155 height 35
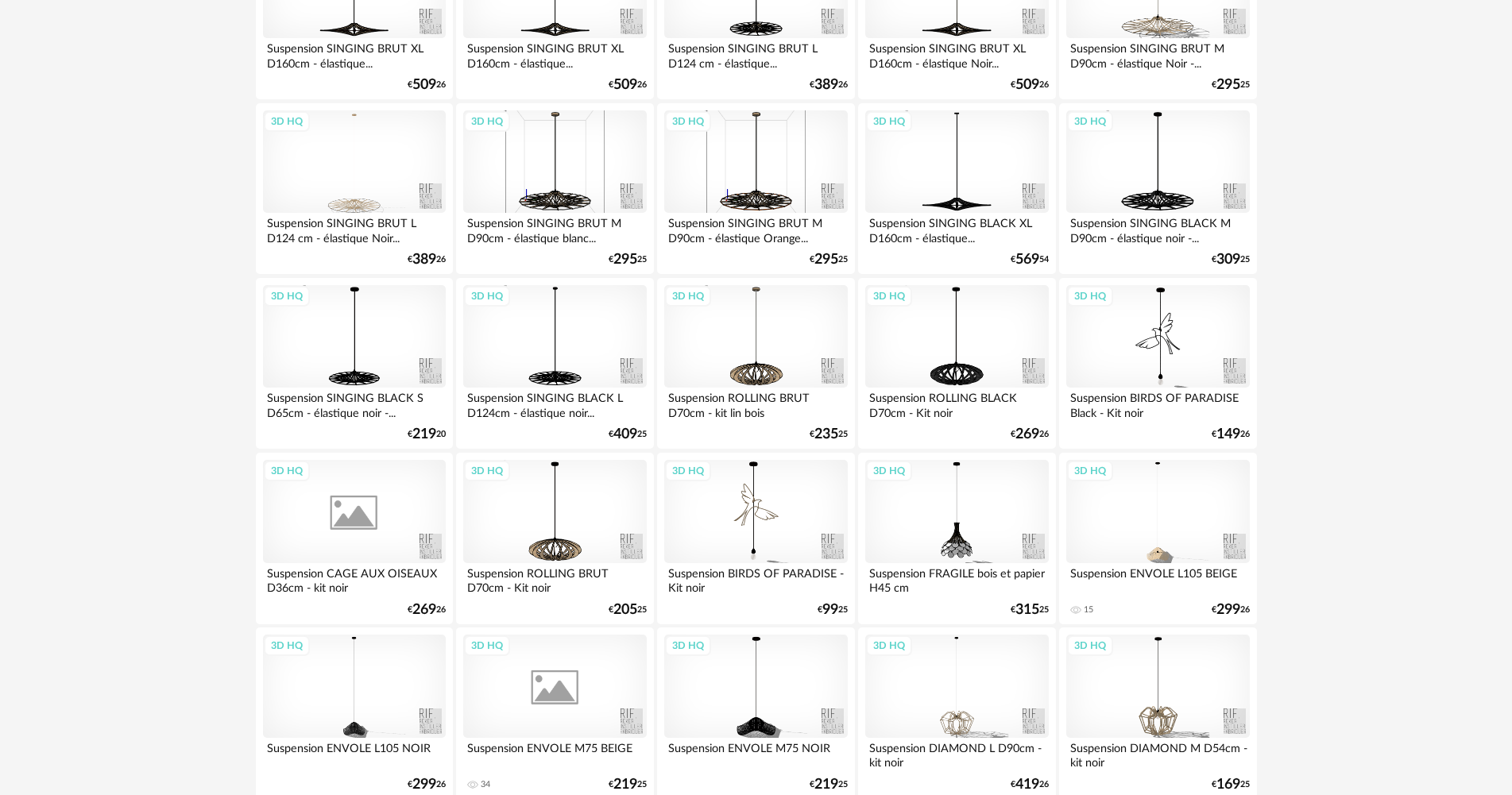
scroll to position [3033, 0]
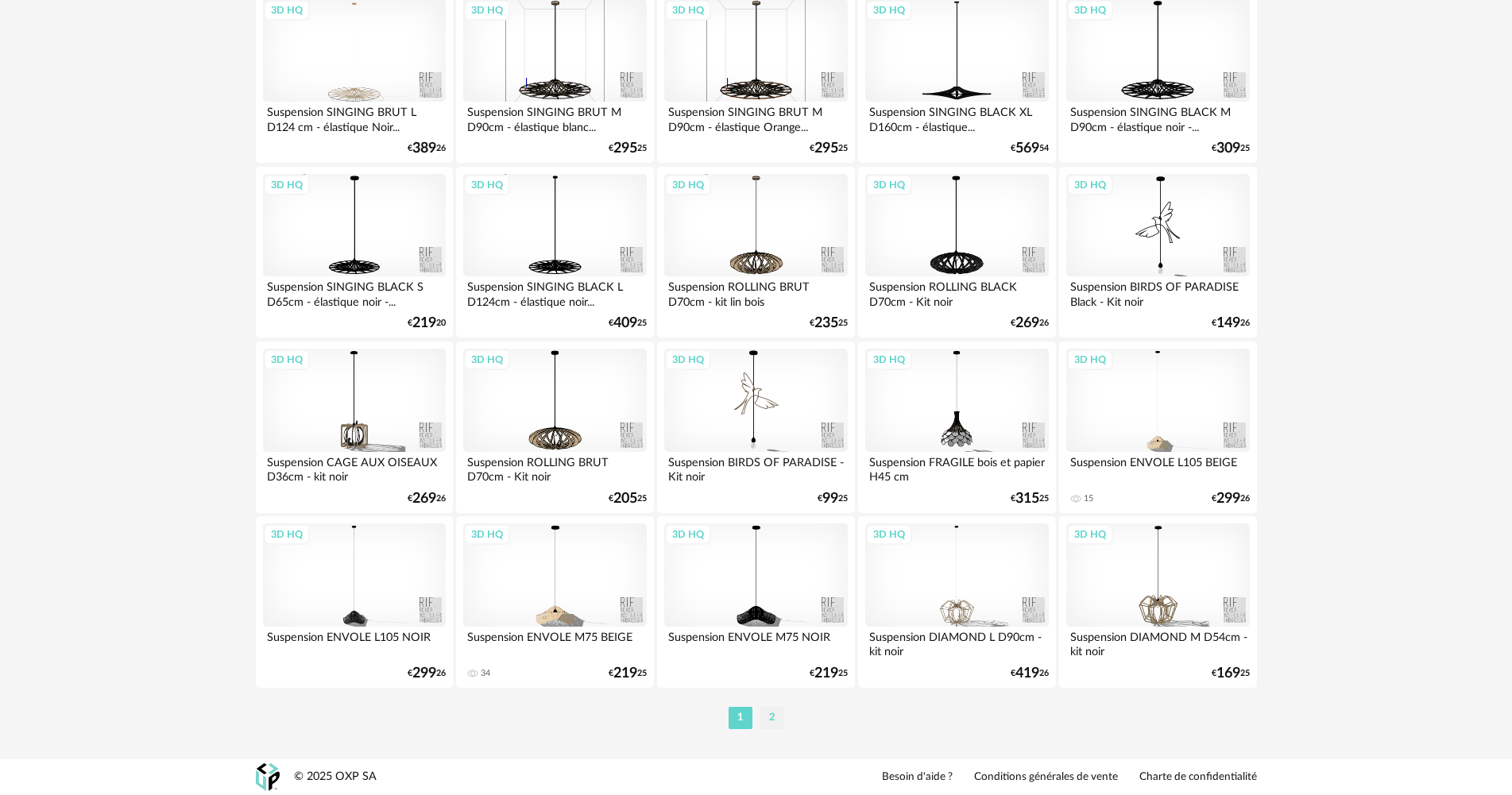
click at [767, 719] on li "2" at bounding box center [772, 718] width 24 height 22
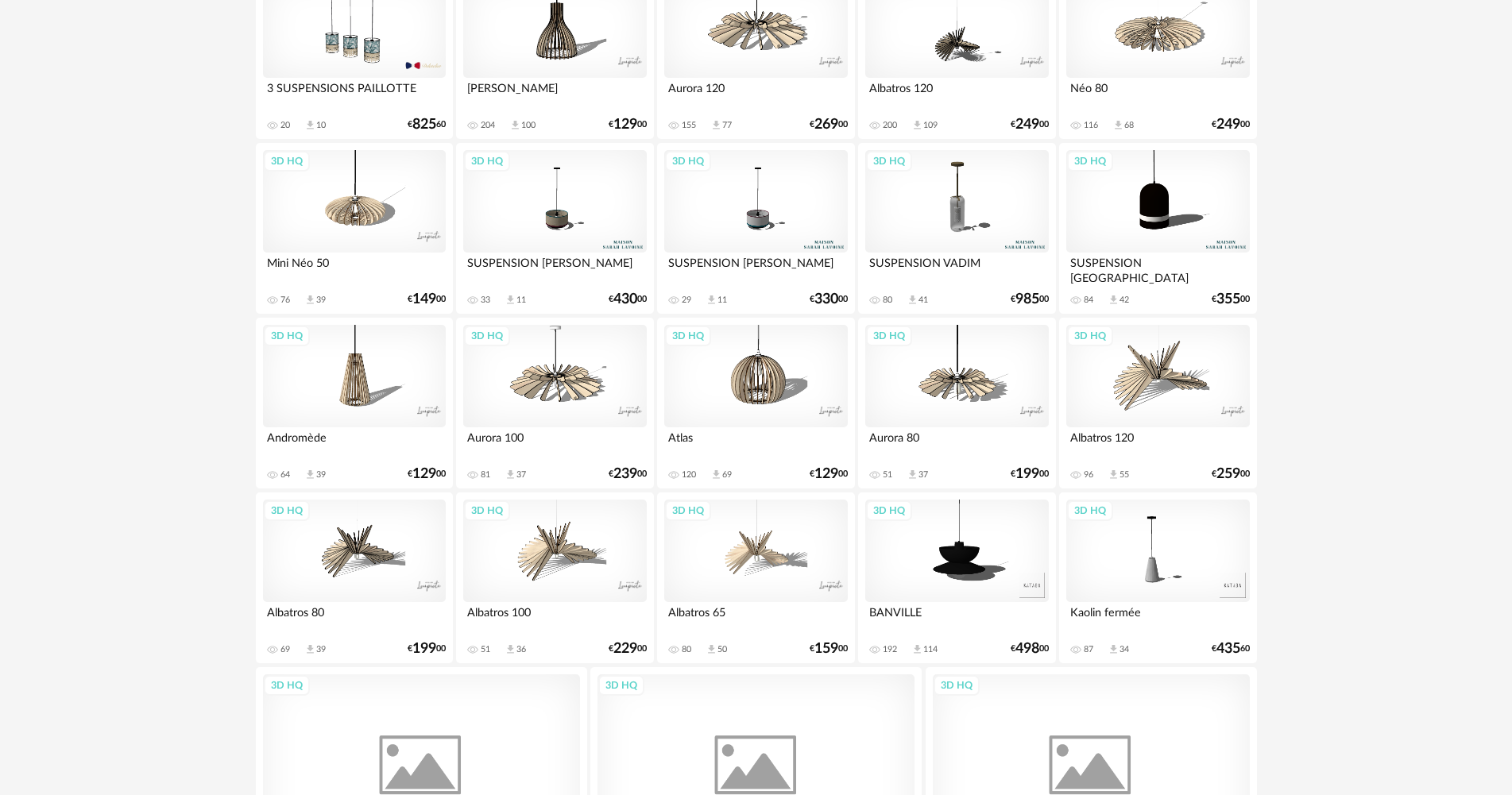
scroll to position [2934, 0]
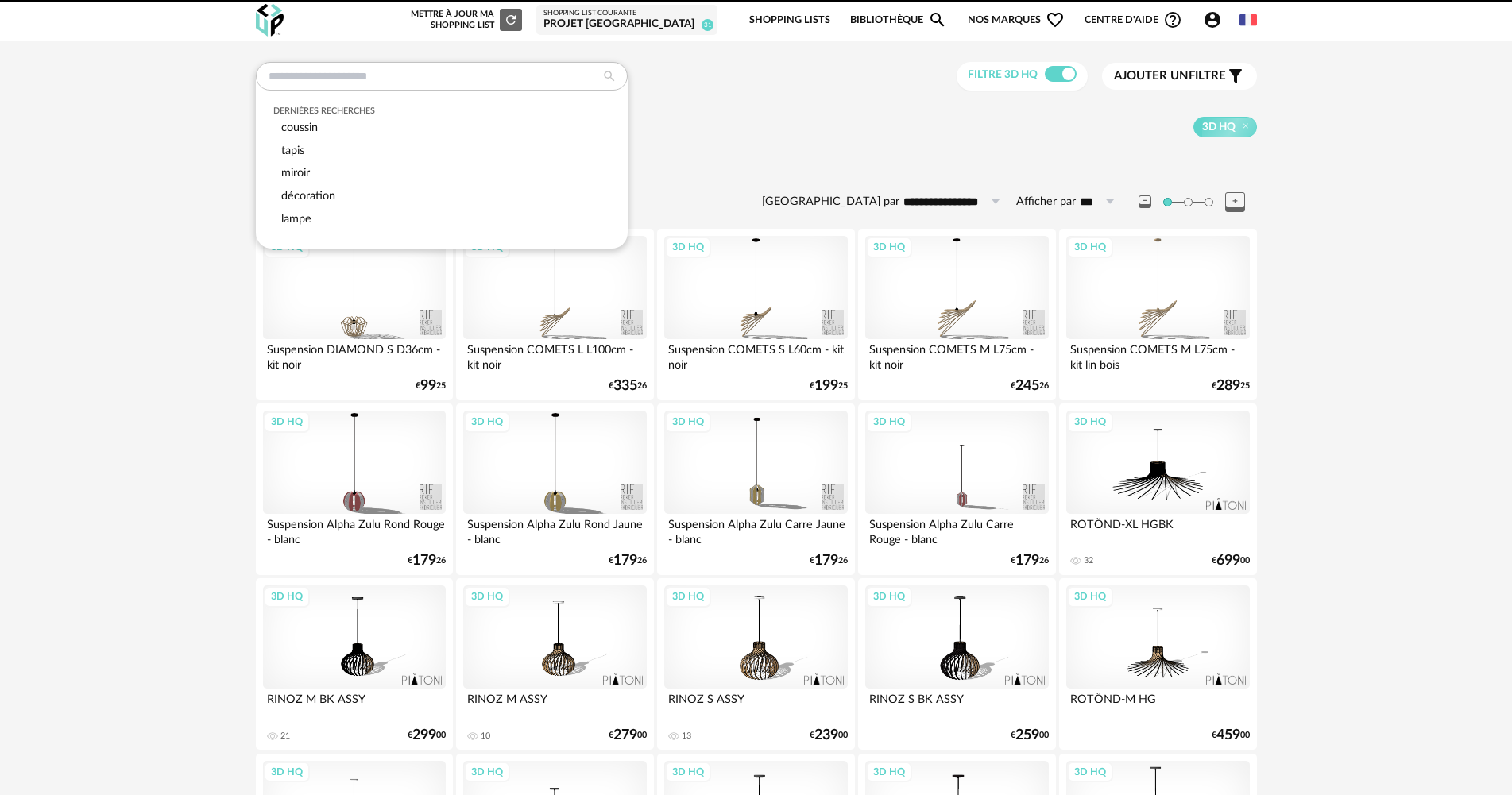
click at [390, 76] on input "text" at bounding box center [442, 77] width 372 height 29
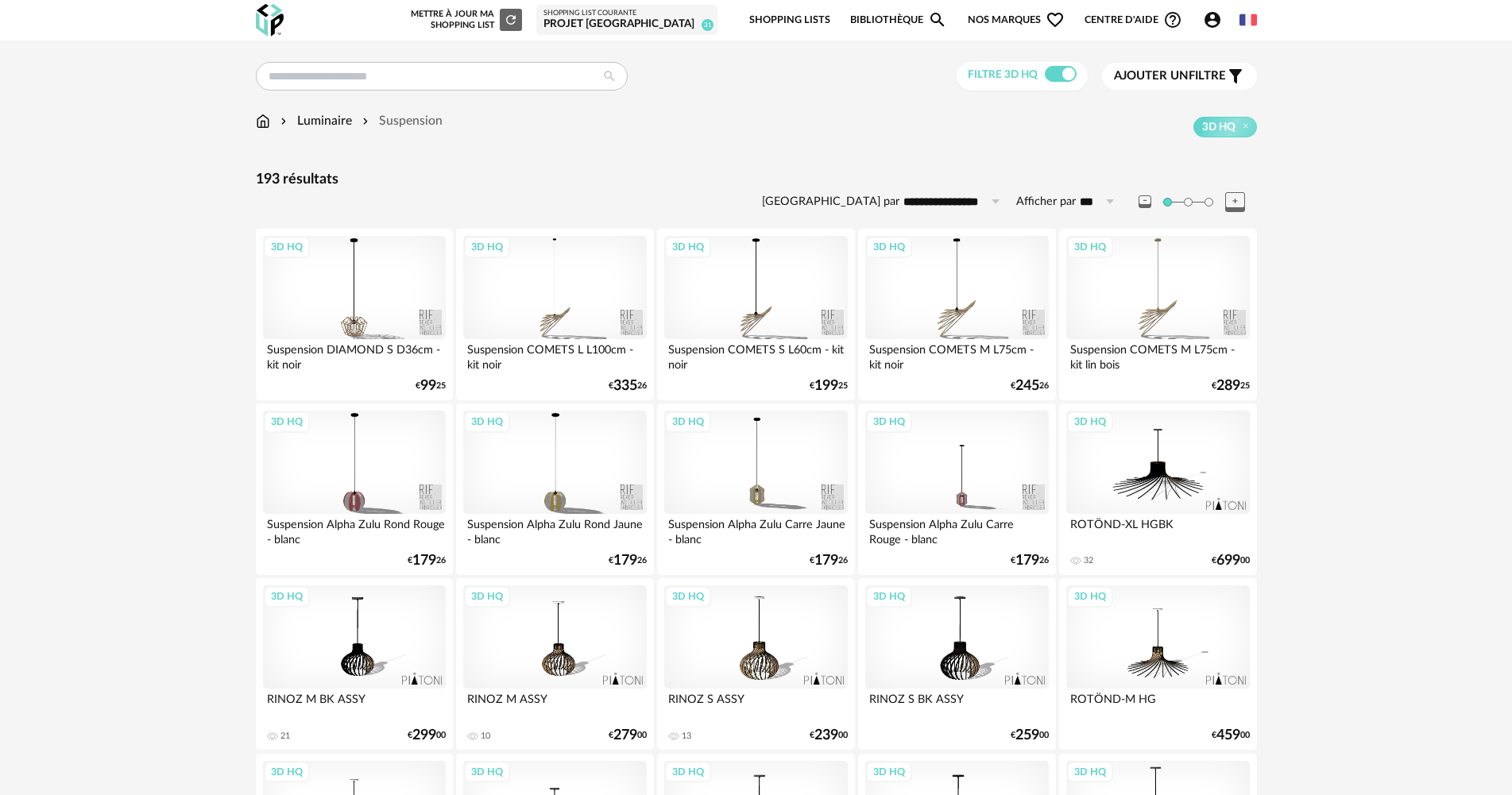
click at [262, 123] on img at bounding box center [263, 120] width 15 height 18
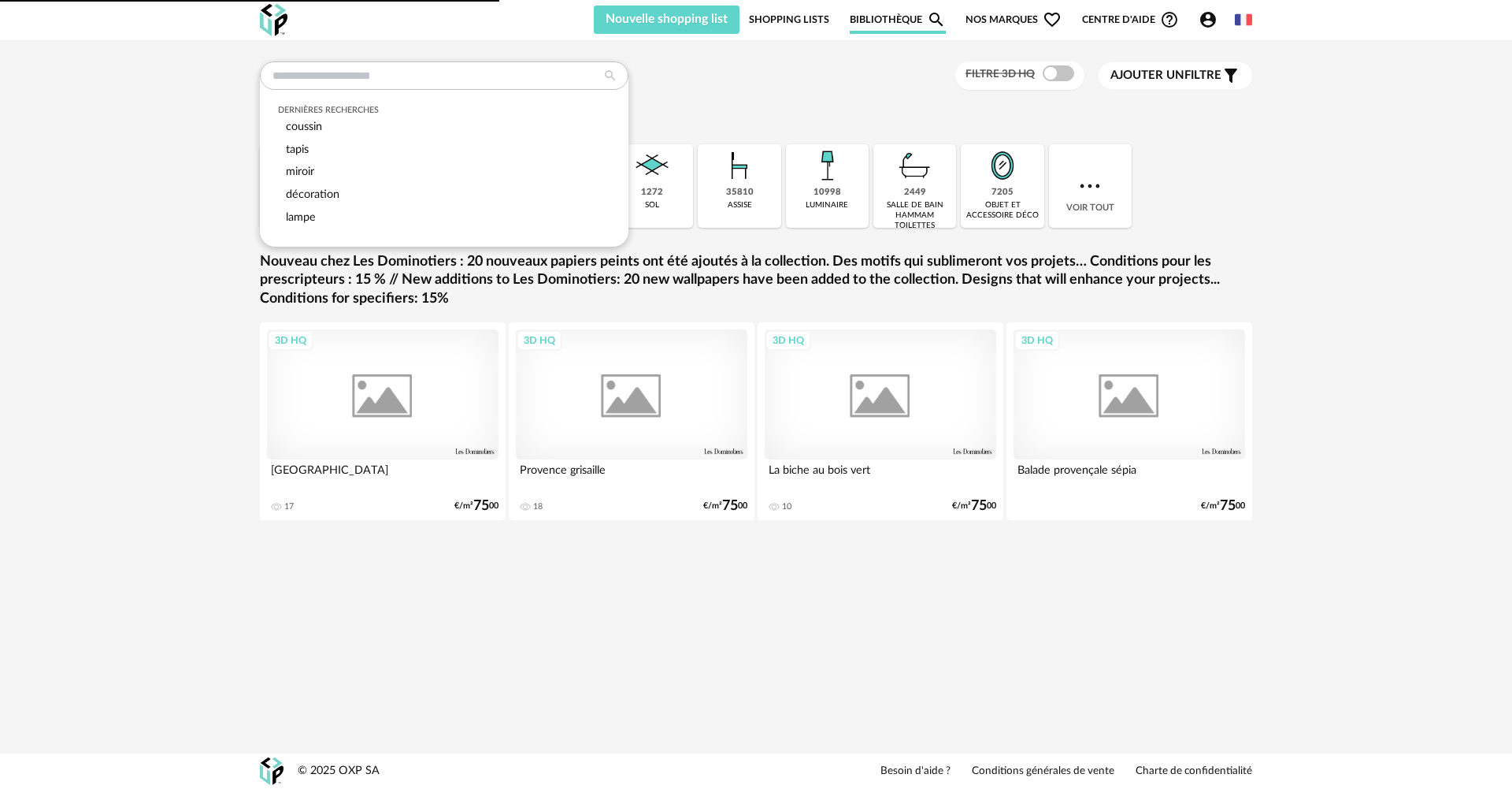
click at [368, 74] on input "text" at bounding box center [444, 76] width 369 height 29
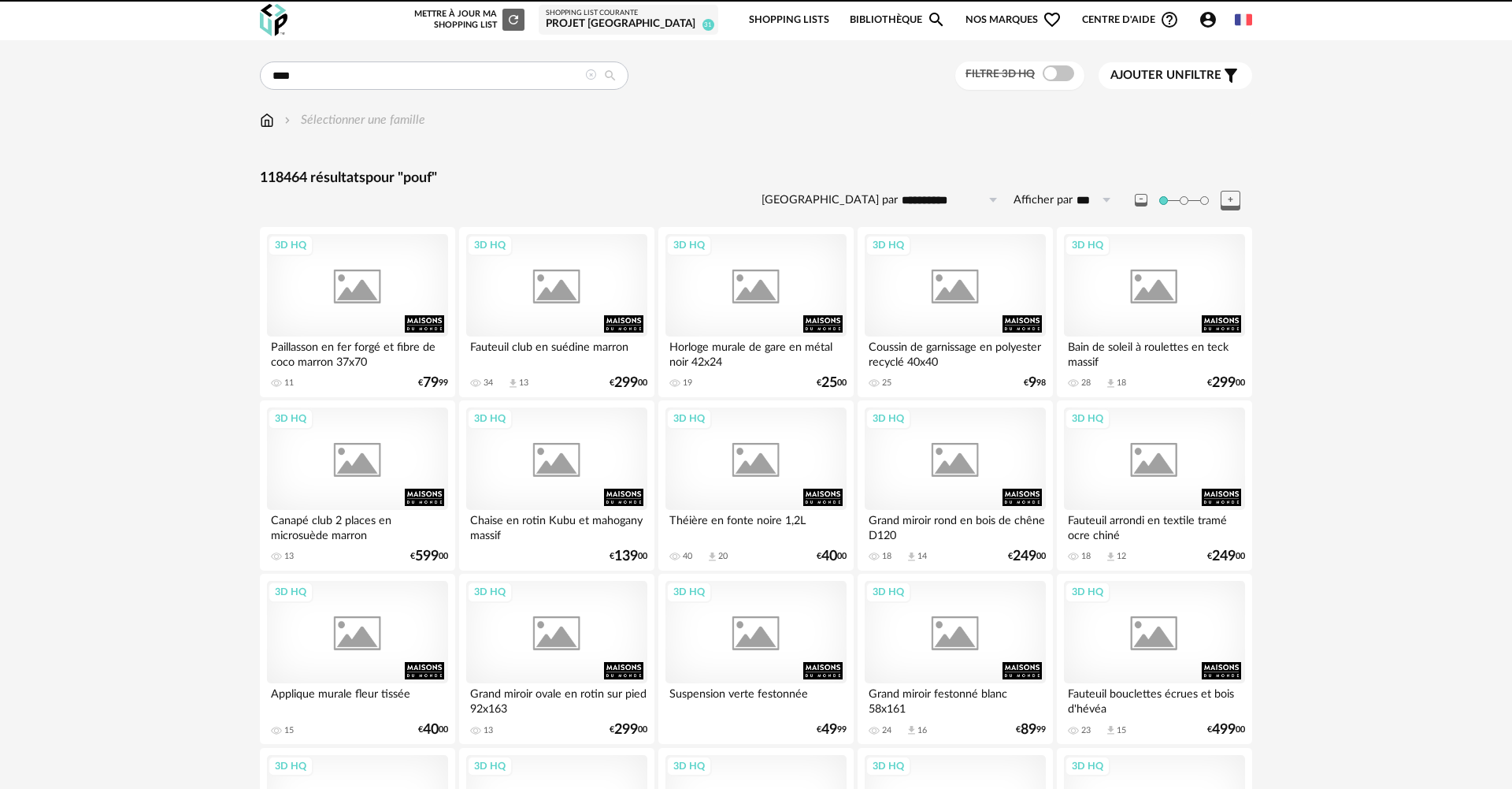
type input "****"
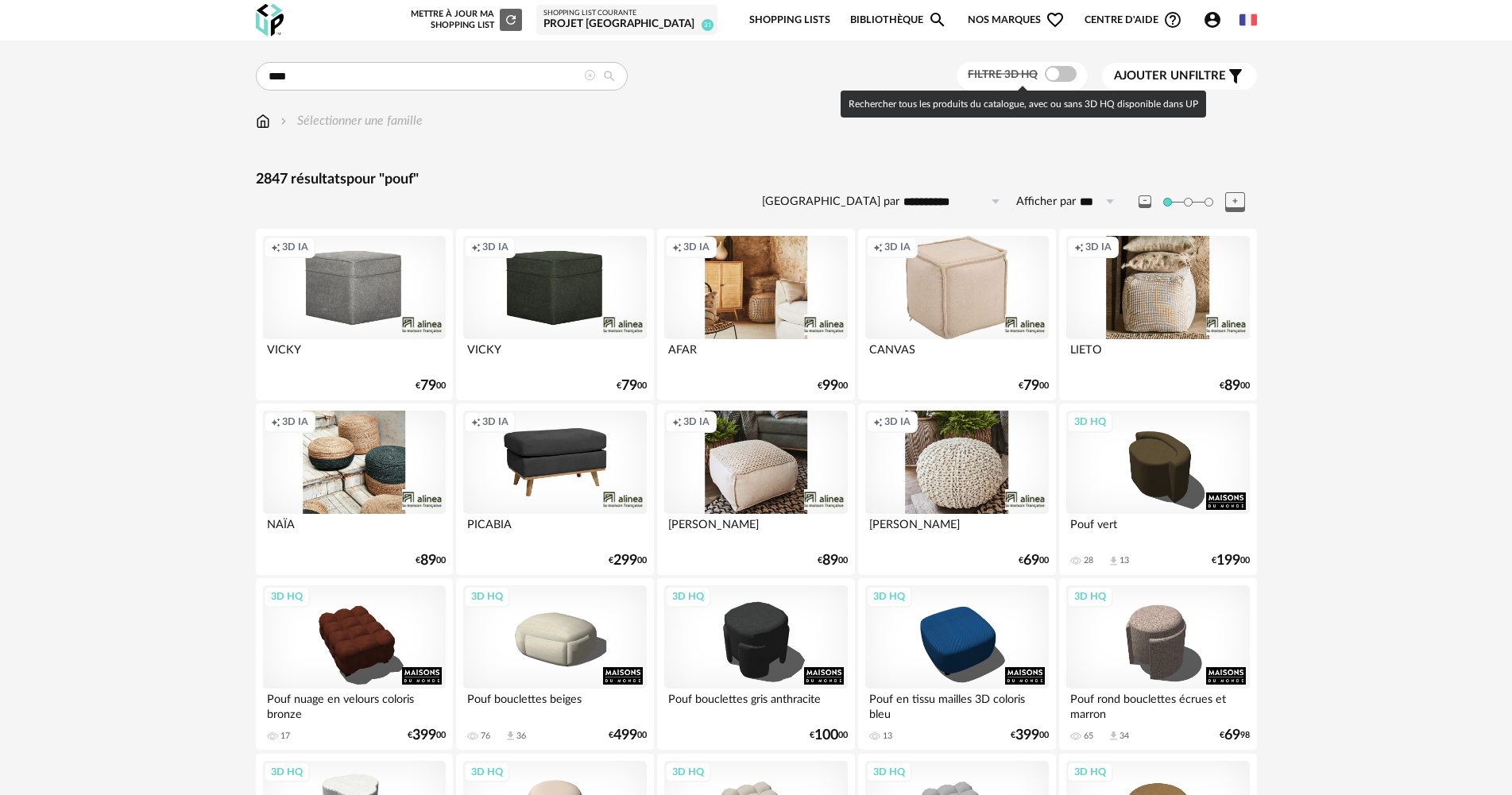
click at [1062, 90] on div "Filtre 3D HQ" at bounding box center [1022, 77] width 131 height 29
click at [1057, 80] on span at bounding box center [1060, 73] width 32 height 16
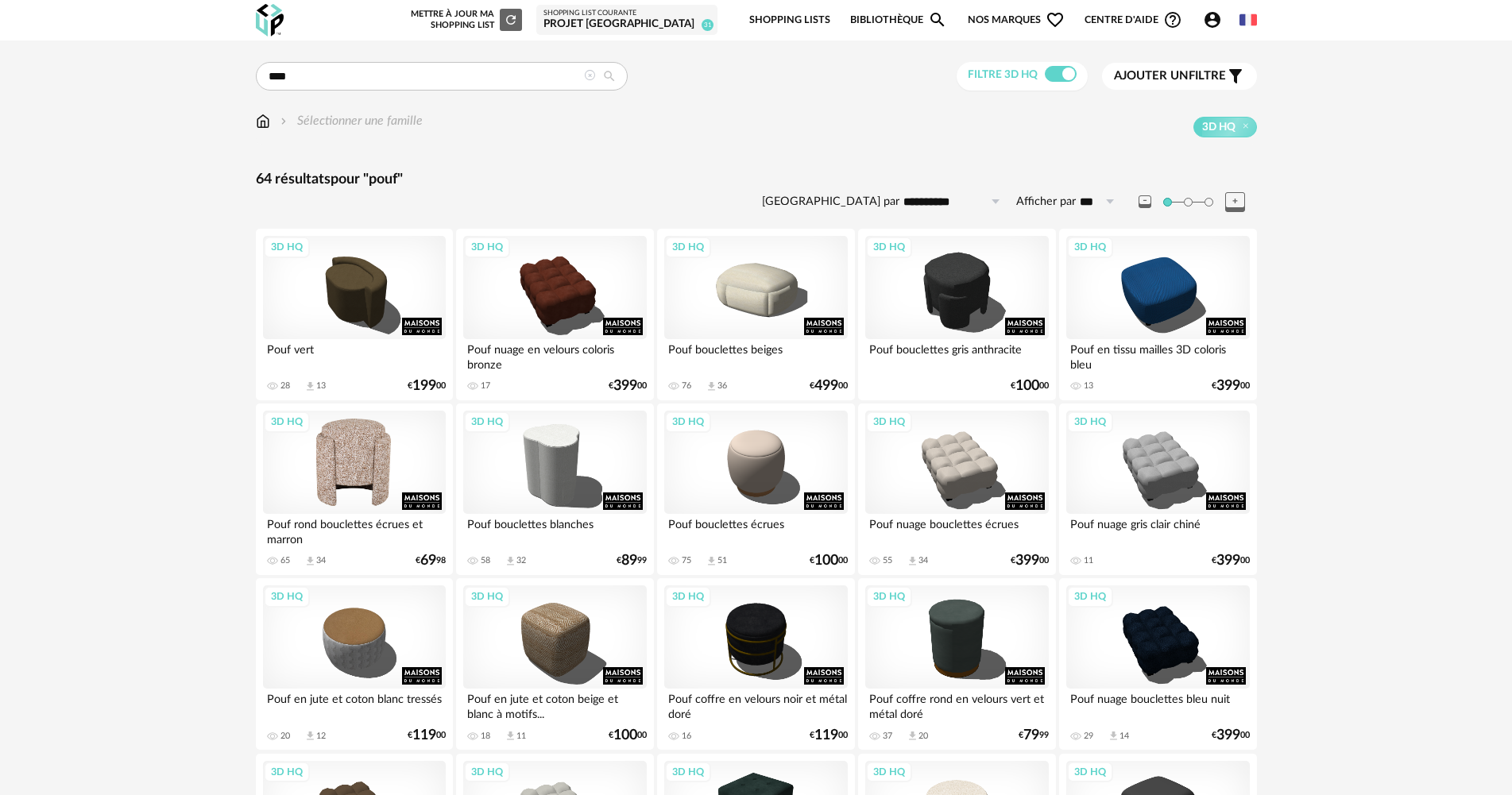
click at [323, 470] on div "3D HQ" at bounding box center [354, 461] width 183 height 103
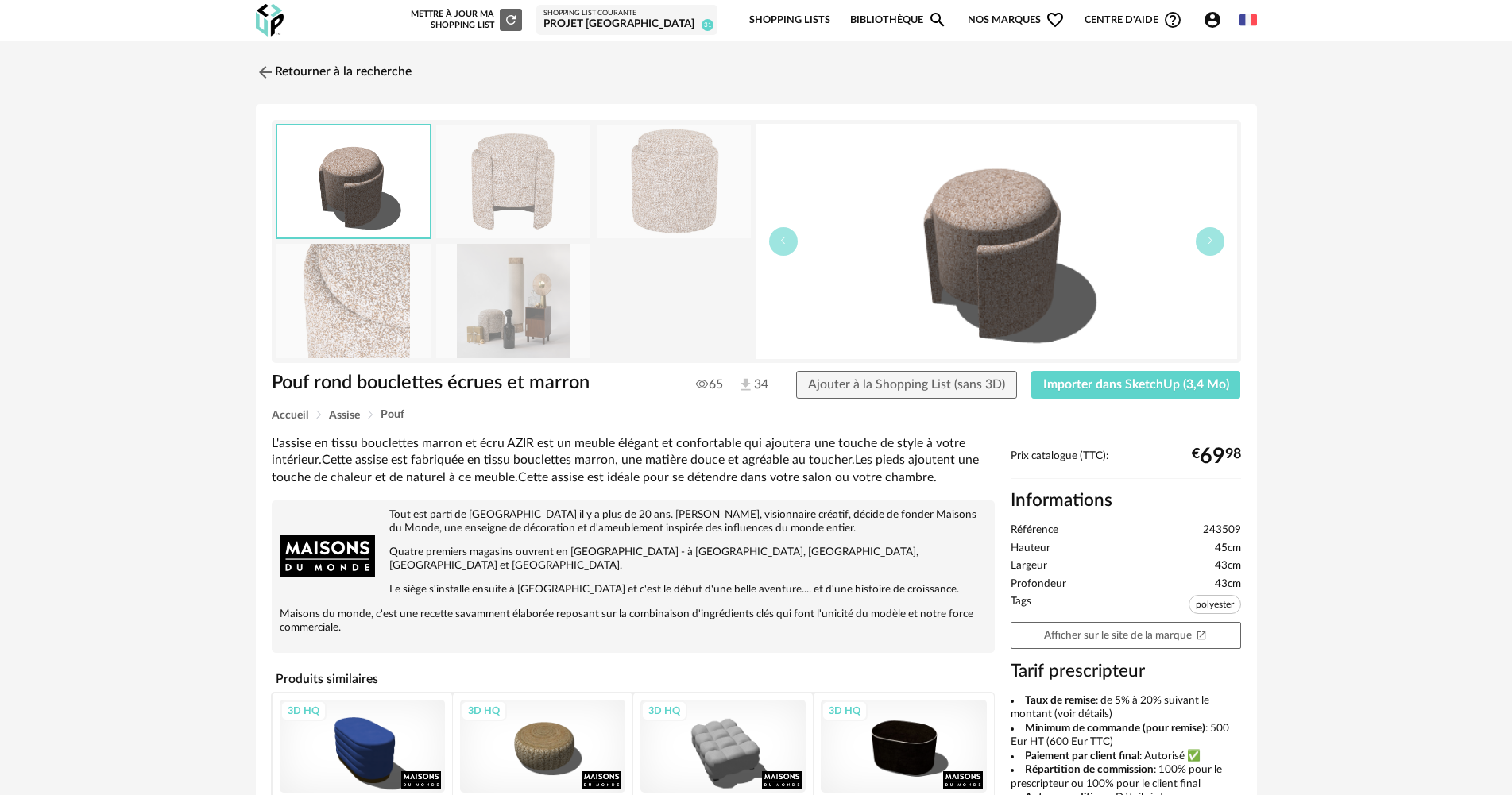
click at [450, 312] on img at bounding box center [513, 300] width 154 height 113
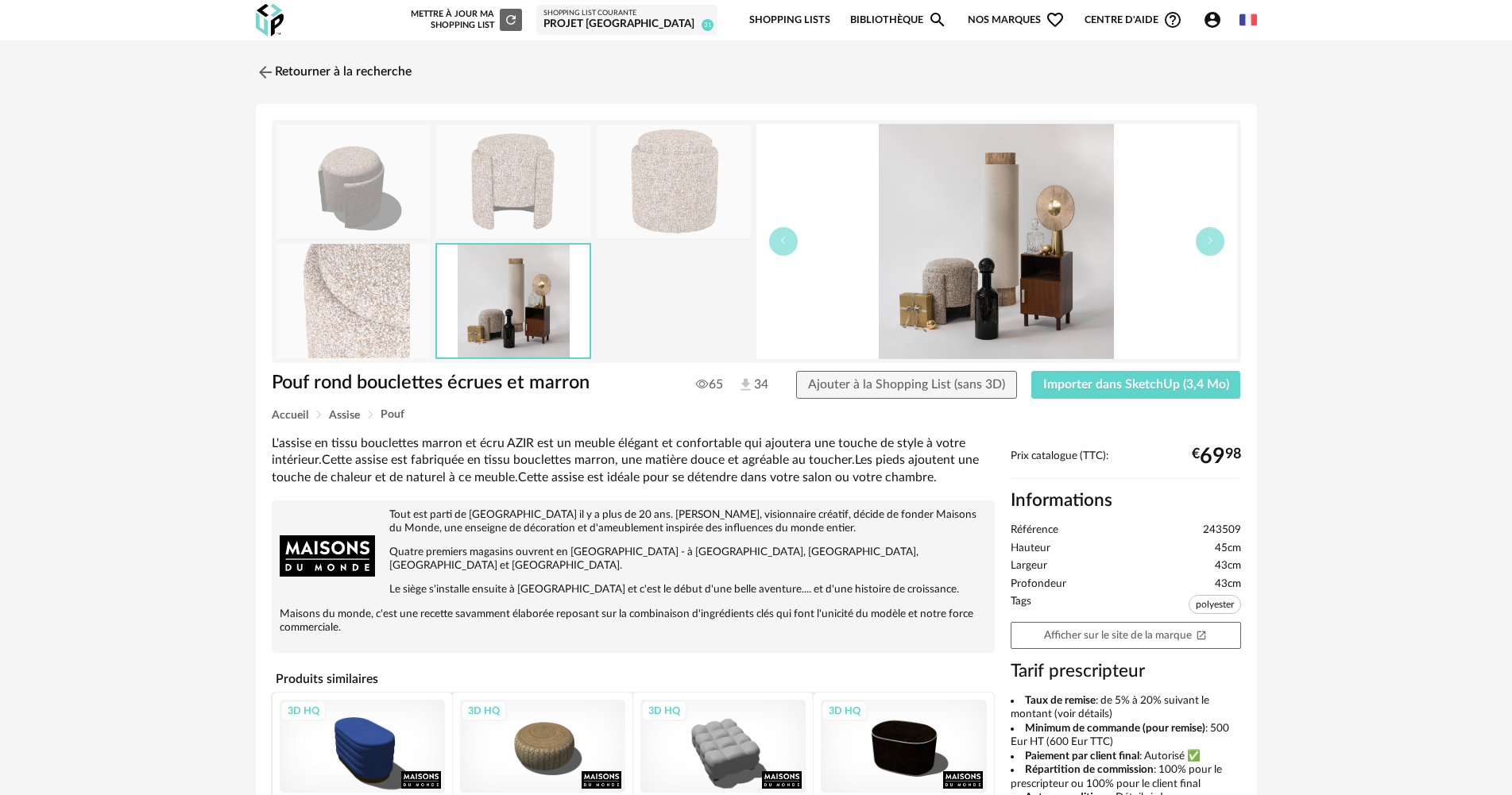
click at [407, 313] on img at bounding box center [353, 300] width 154 height 113
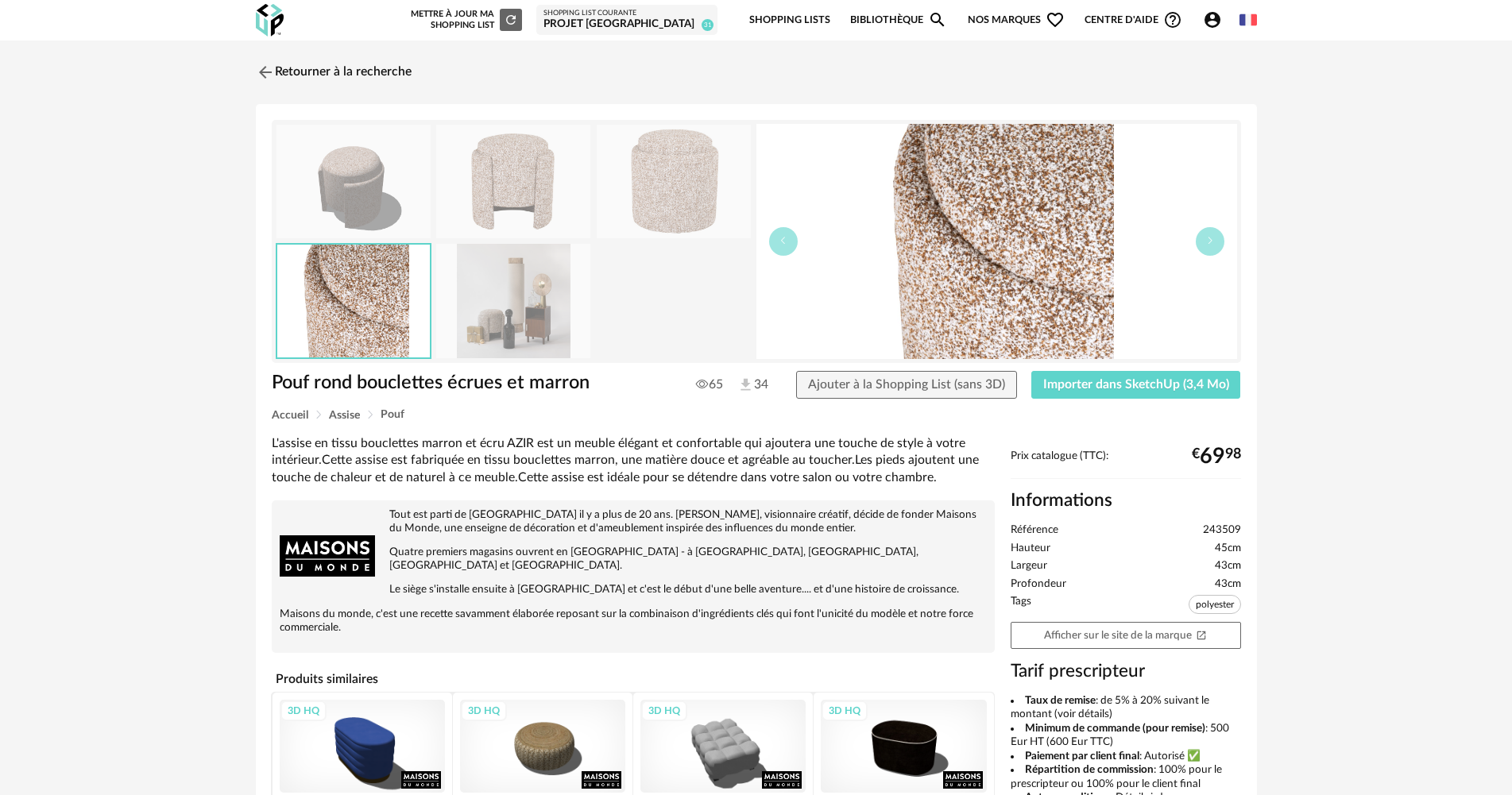
click at [358, 167] on img at bounding box center [353, 181] width 154 height 113
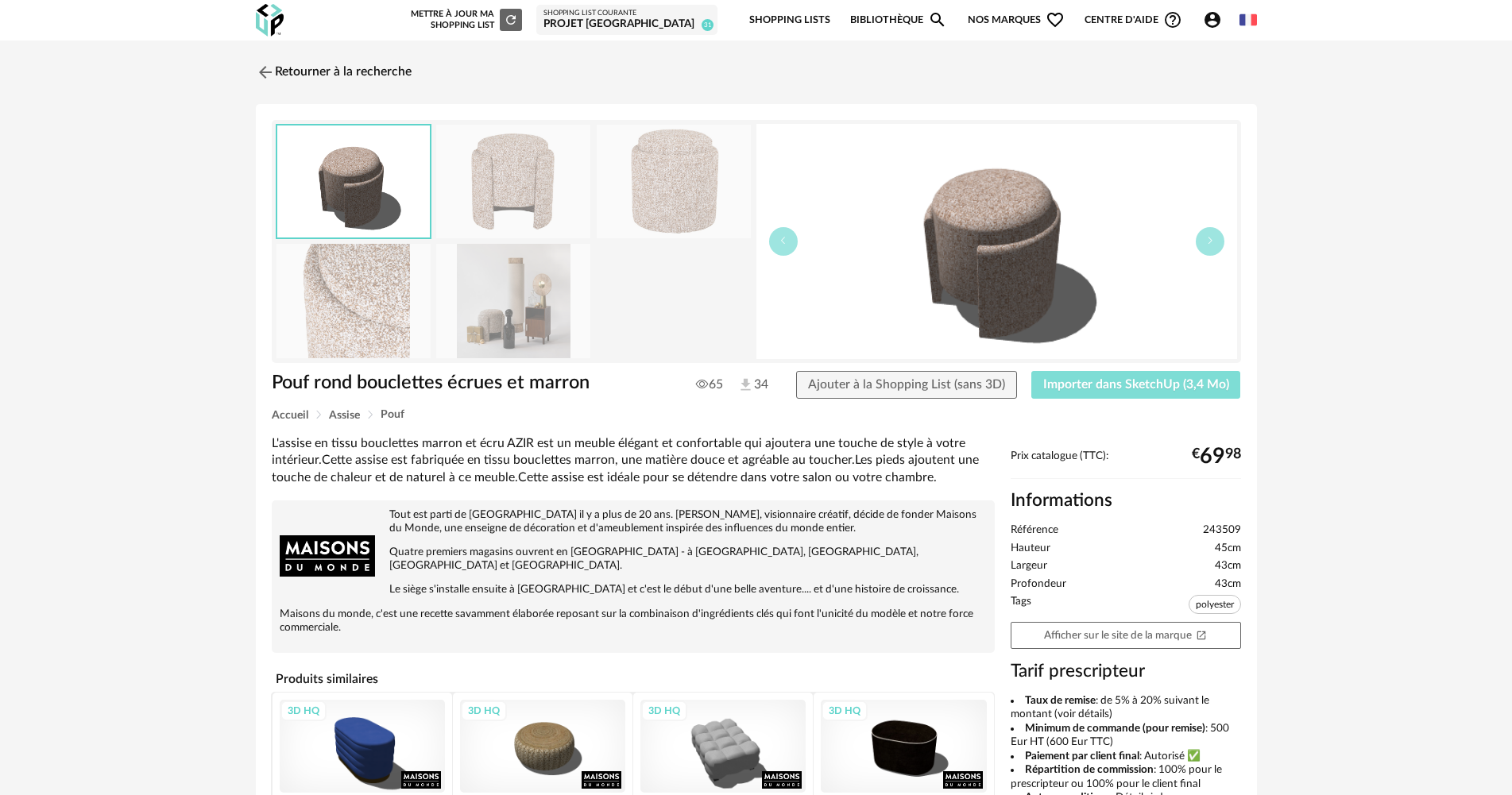
click at [1111, 385] on span "Importer dans SketchUp (3,4 Mo)" at bounding box center [1136, 384] width 186 height 13
click at [331, 88] on link "Retourner à la recherche" at bounding box center [329, 72] width 155 height 35
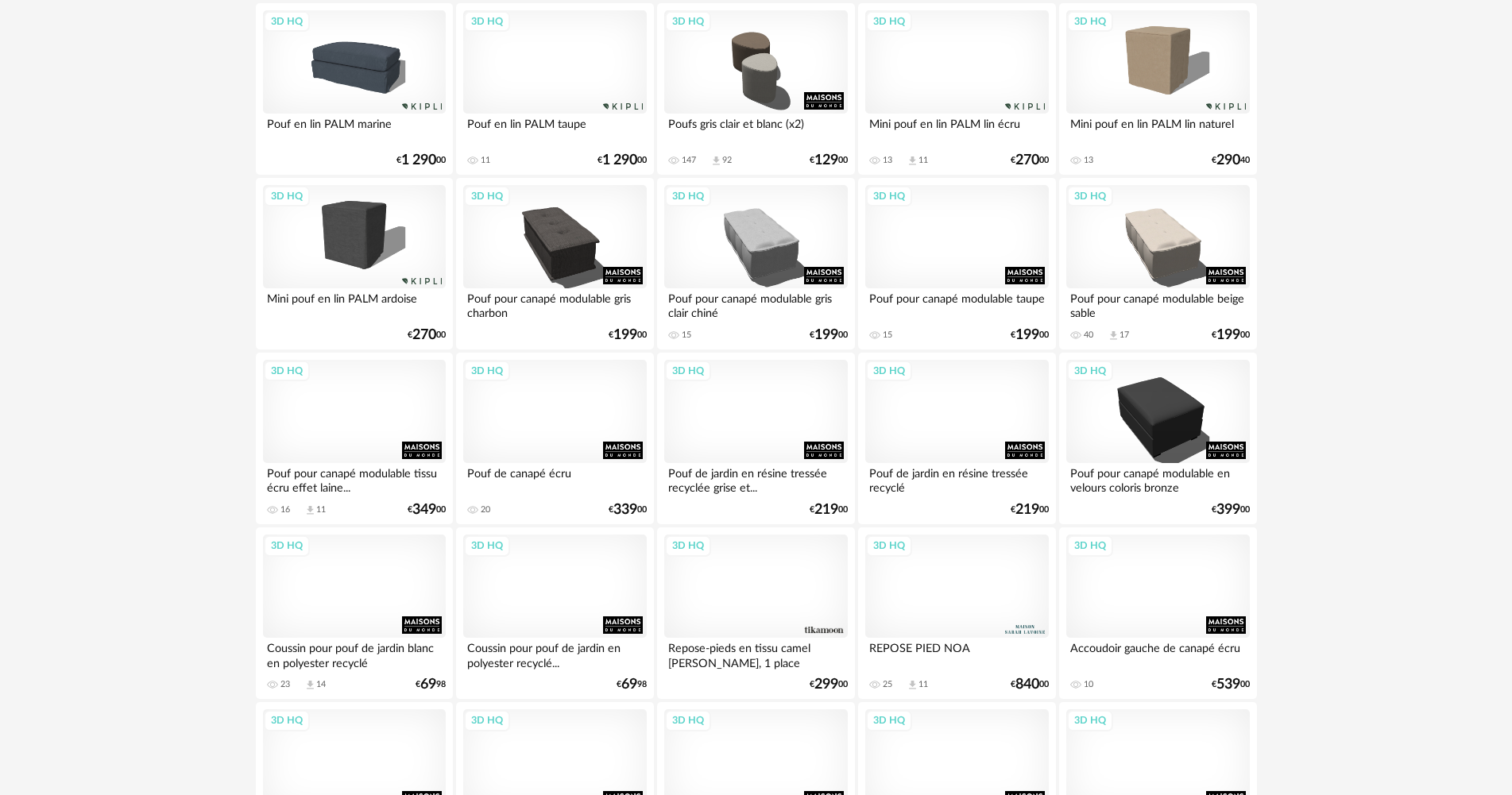
scroll to position [1588, 0]
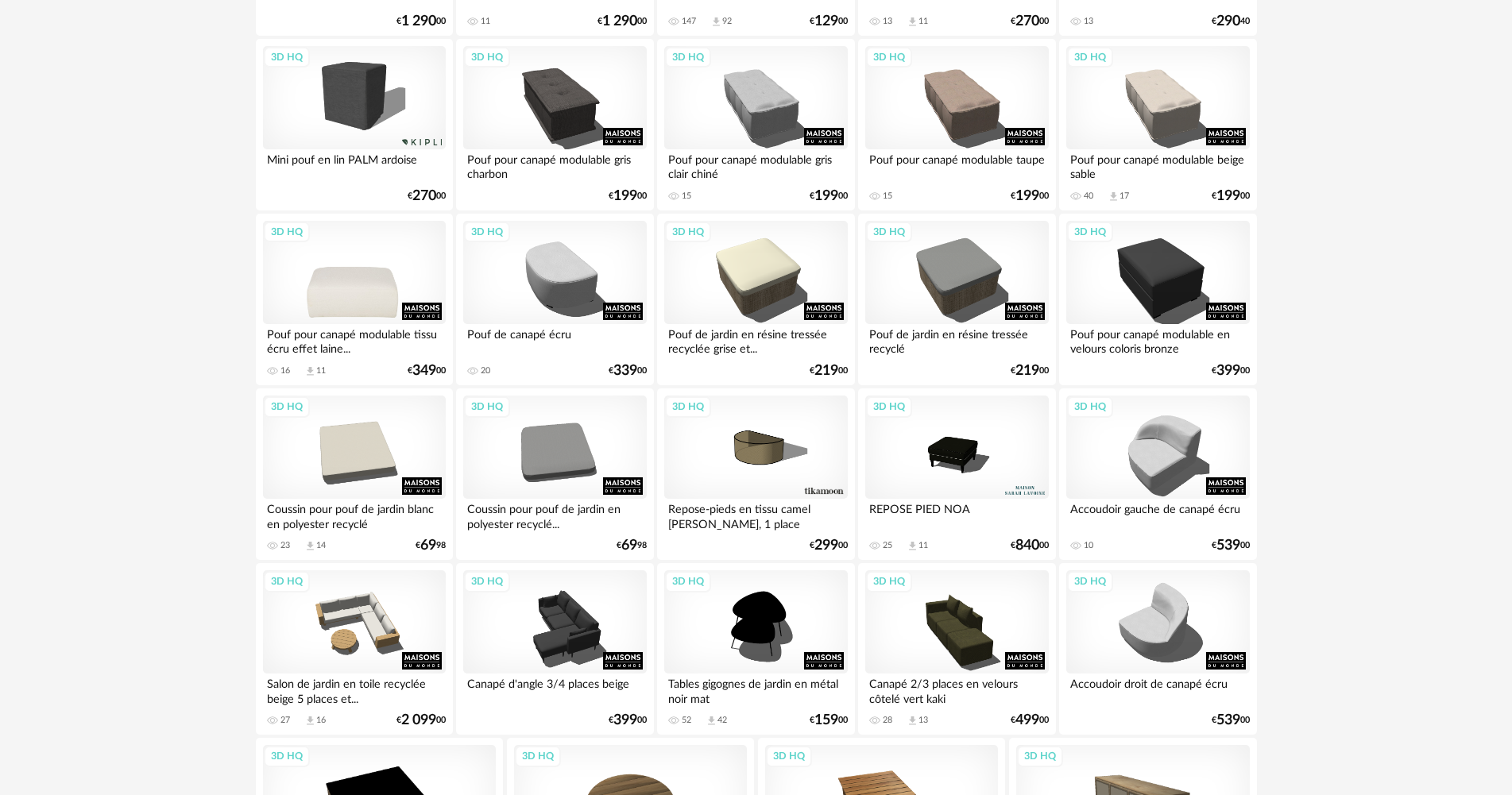
click at [391, 273] on div "3D HQ" at bounding box center [354, 272] width 183 height 103
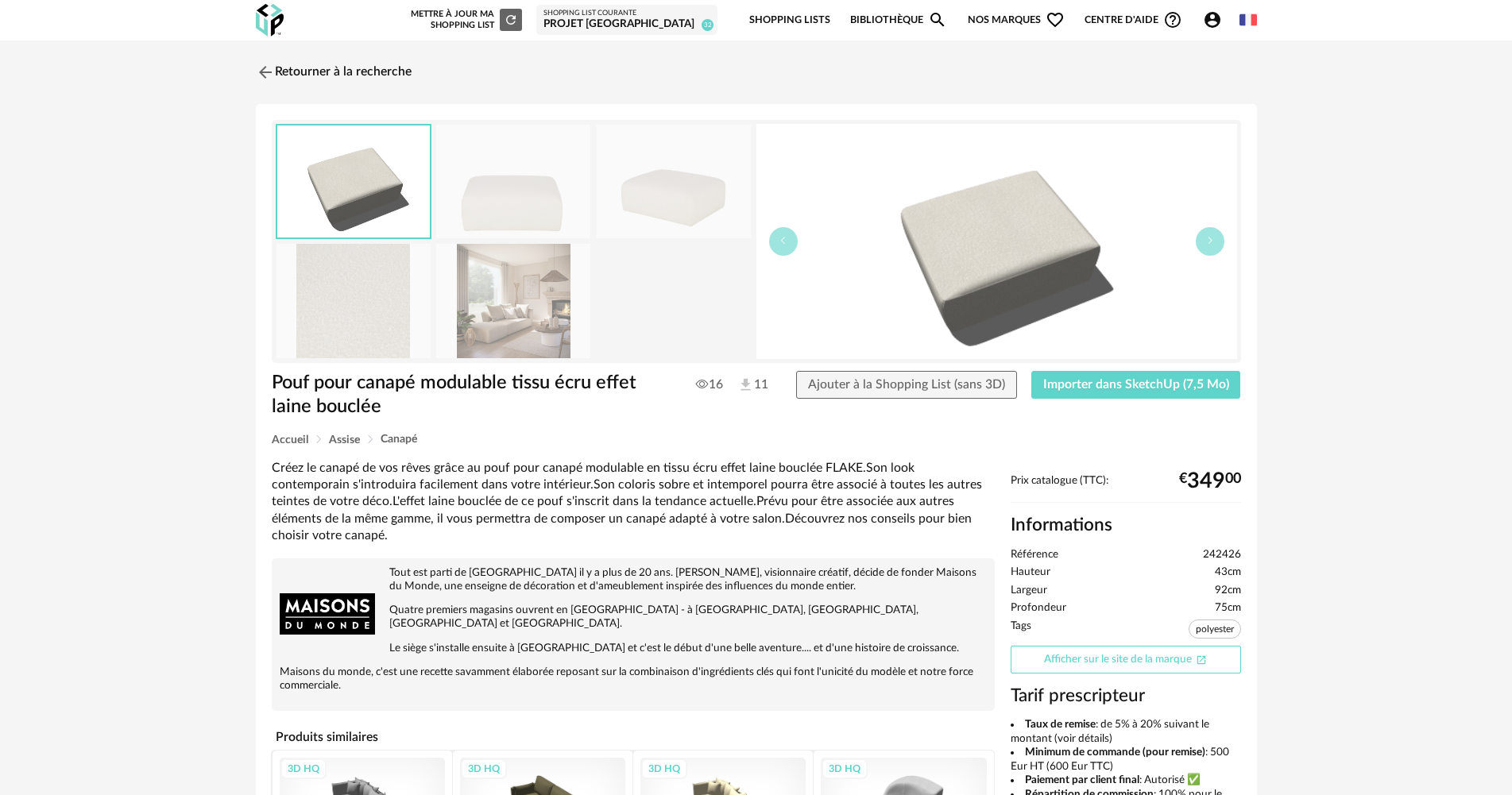
click at [1166, 663] on link "Afficher sur le site de la marque Open In New icon" at bounding box center [1125, 659] width 230 height 28
click at [1150, 388] on span "Importer dans SketchUp (7,5 Mo)" at bounding box center [1136, 384] width 186 height 13
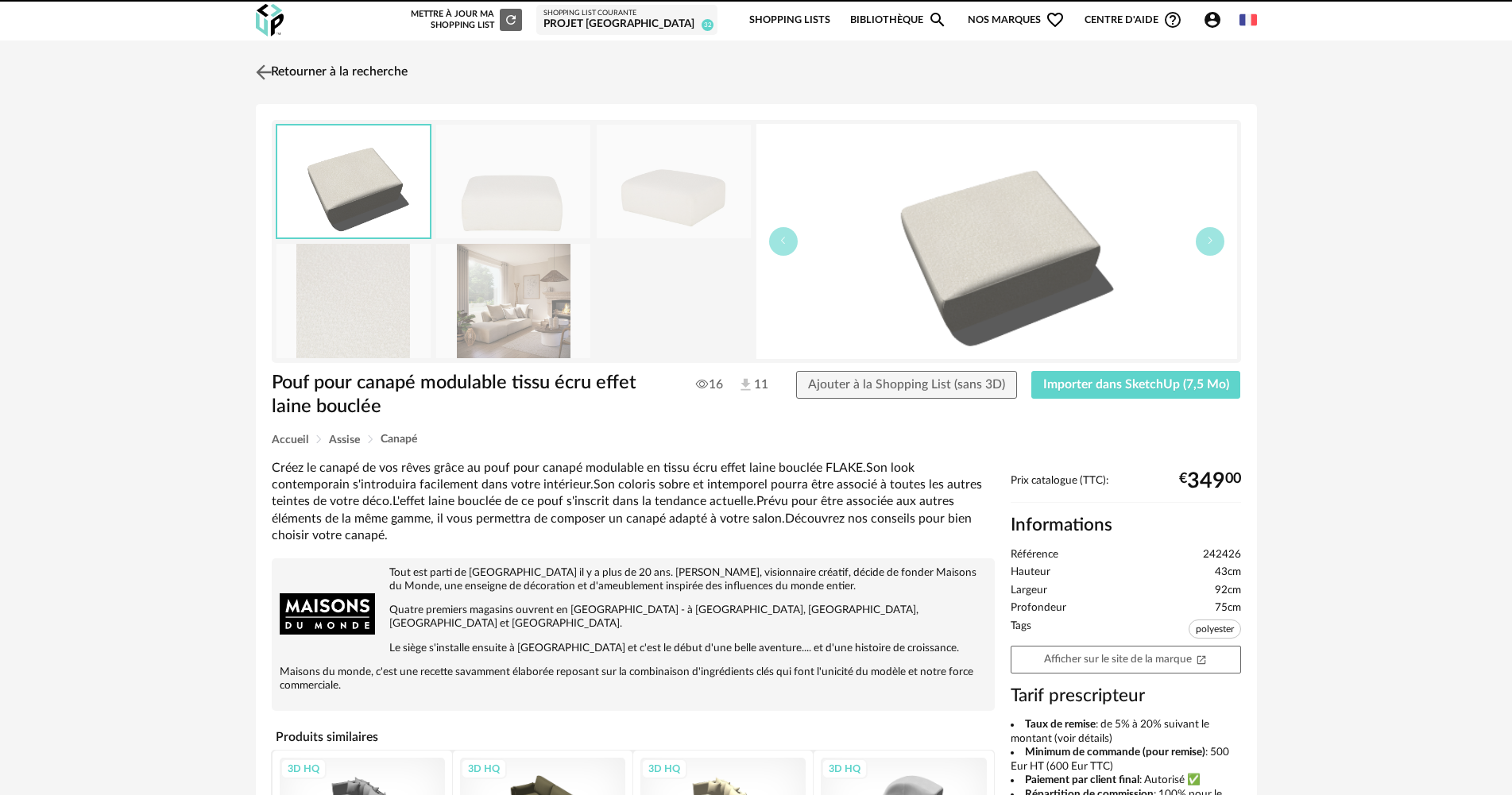
click at [323, 67] on link "Retourner à la recherche" at bounding box center [329, 72] width 155 height 35
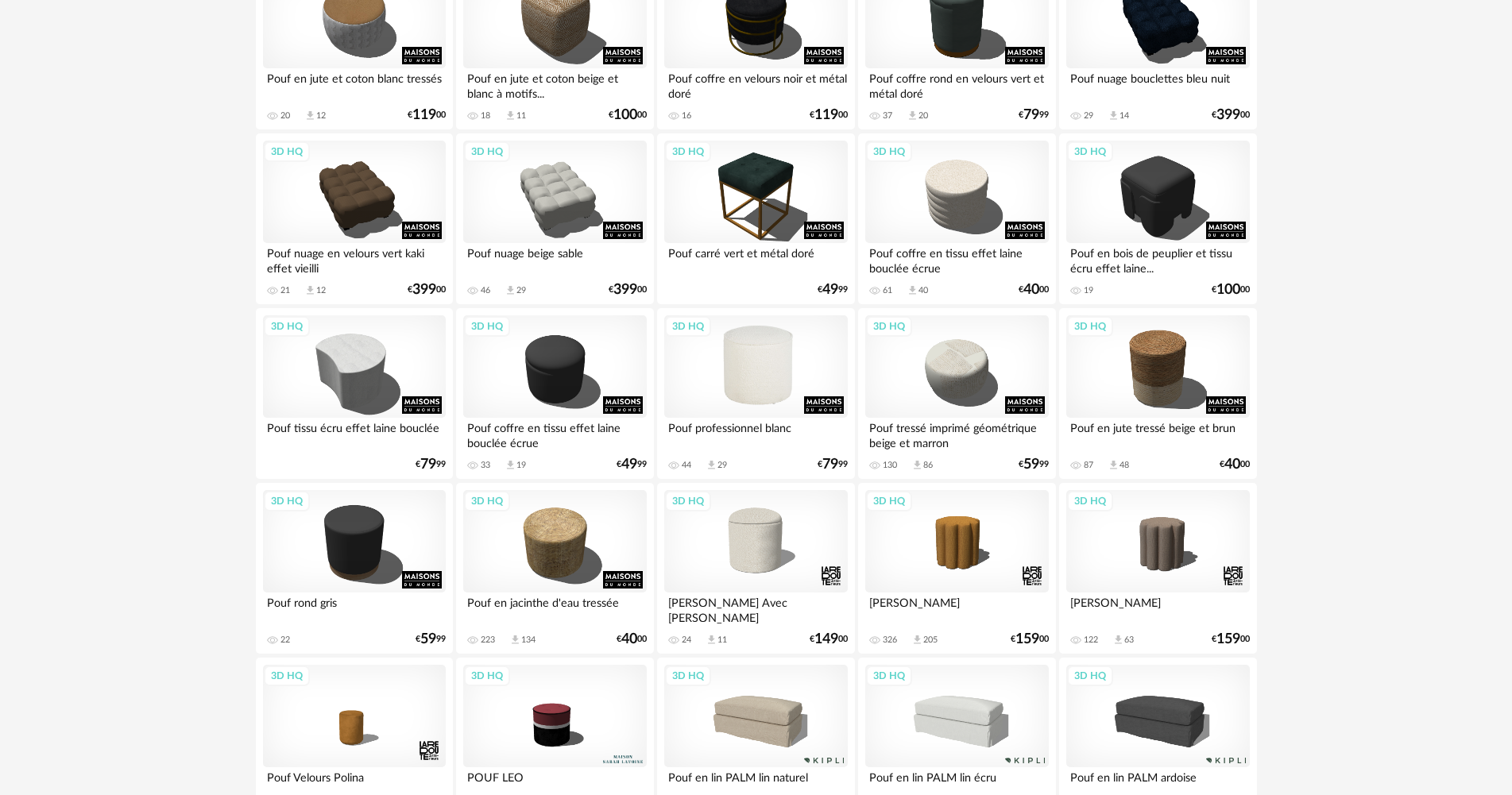
scroll to position [607, 0]
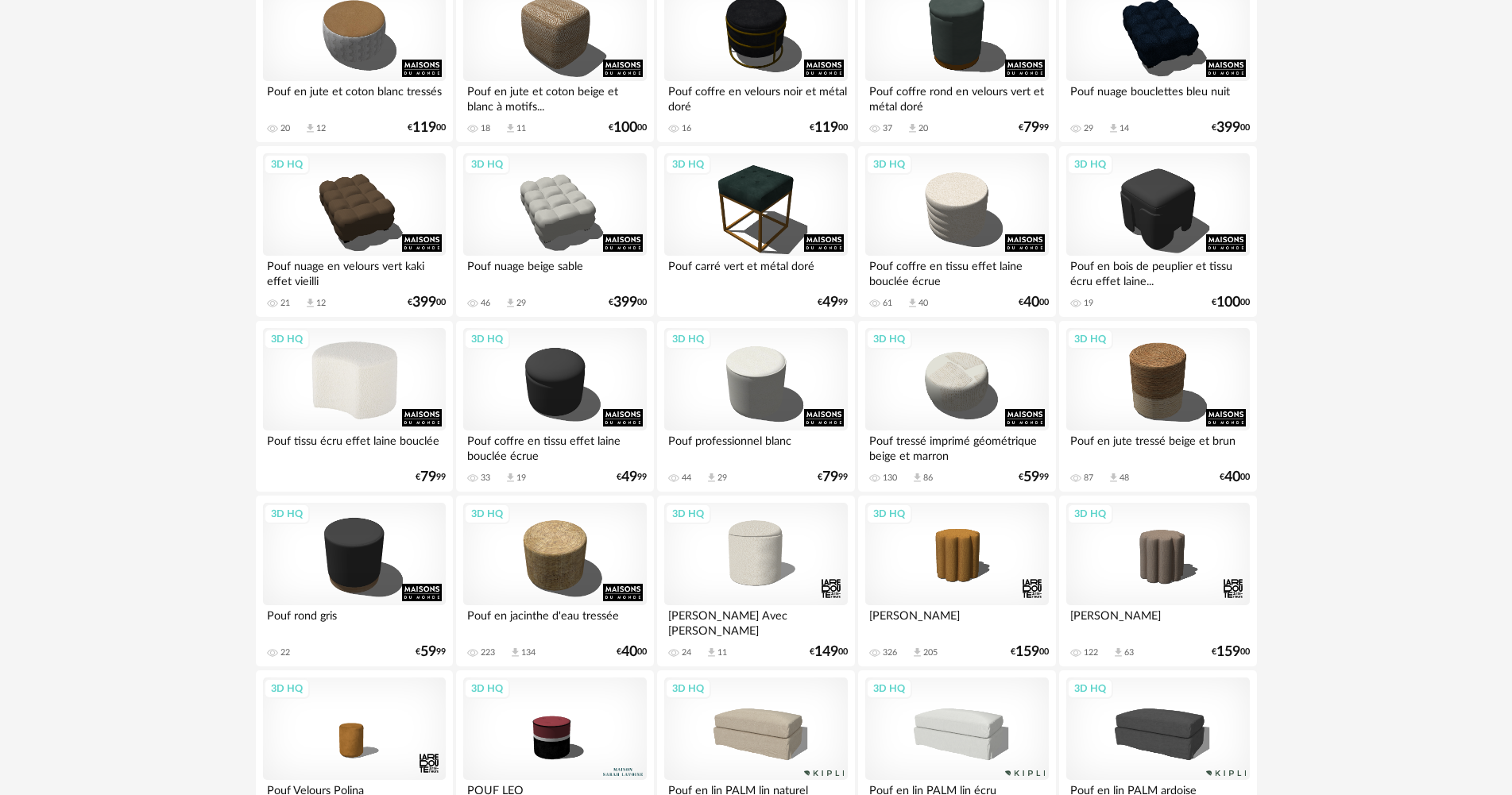
click at [329, 398] on div "3D HQ" at bounding box center [354, 379] width 183 height 103
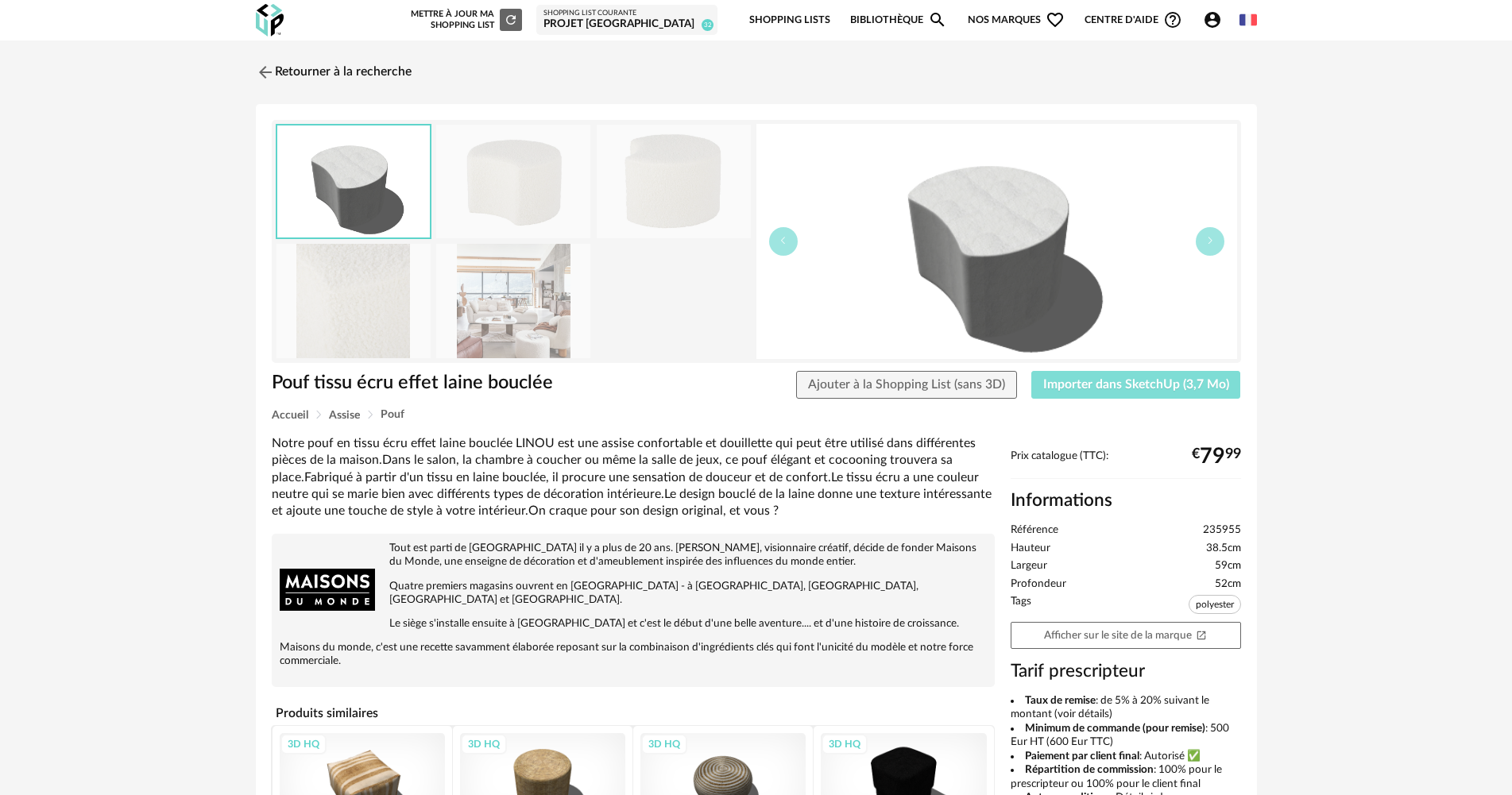
click at [1145, 392] on button "Importer dans SketchUp (3,7 Mo)" at bounding box center [1136, 386] width 210 height 29
drag, startPoint x: 278, startPoint y: 45, endPoint x: 269, endPoint y: 58, distance: 15.8
click at [277, 46] on div "Retourner à la recherche Pouf tissu écru effet laine bouclée Pouf tissu écru ef…" at bounding box center [756, 563] width 1512 height 1047
click at [269, 58] on link "Retourner à la recherche" at bounding box center [329, 72] width 155 height 35
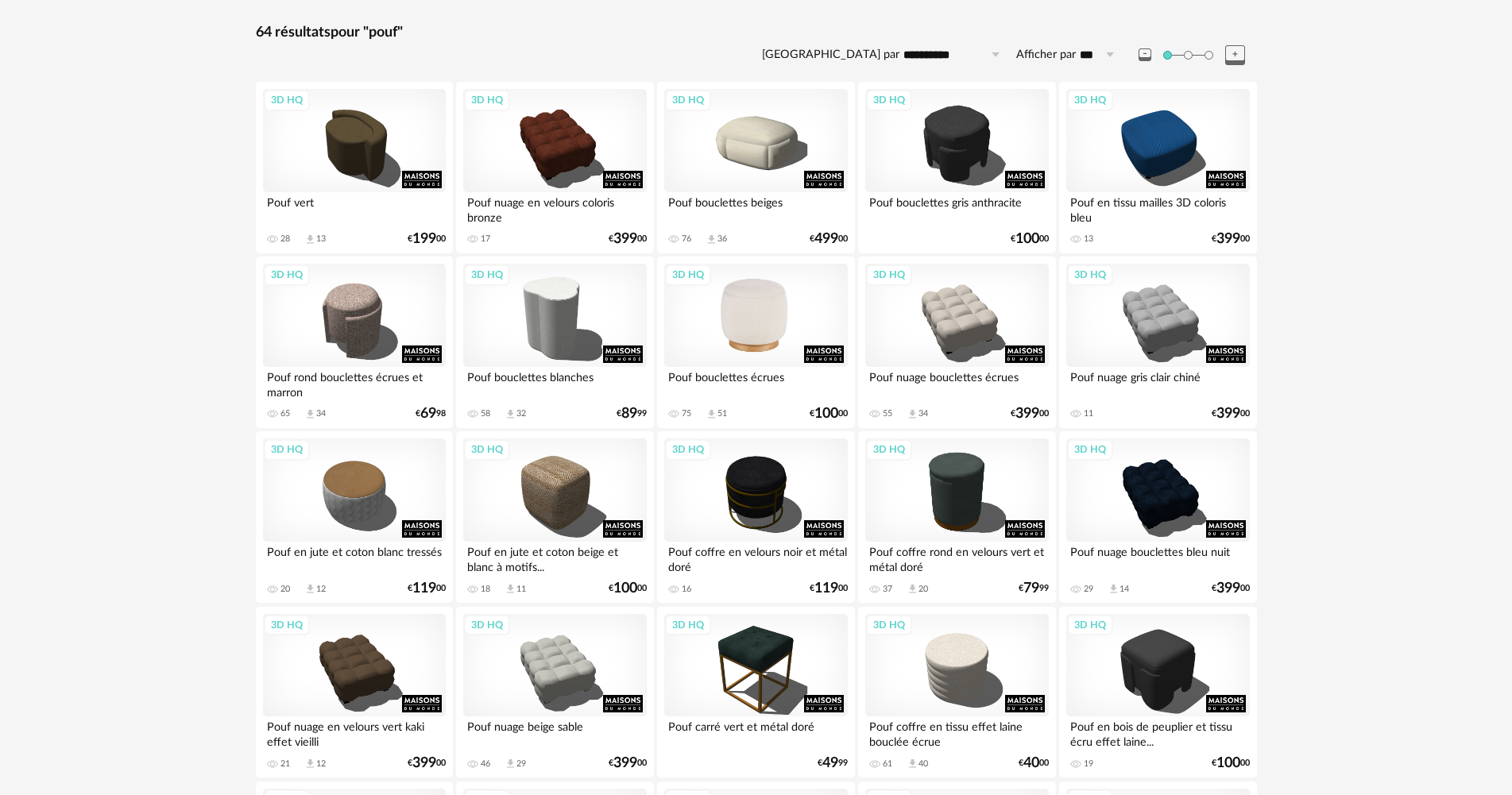
scroll to position [52, 0]
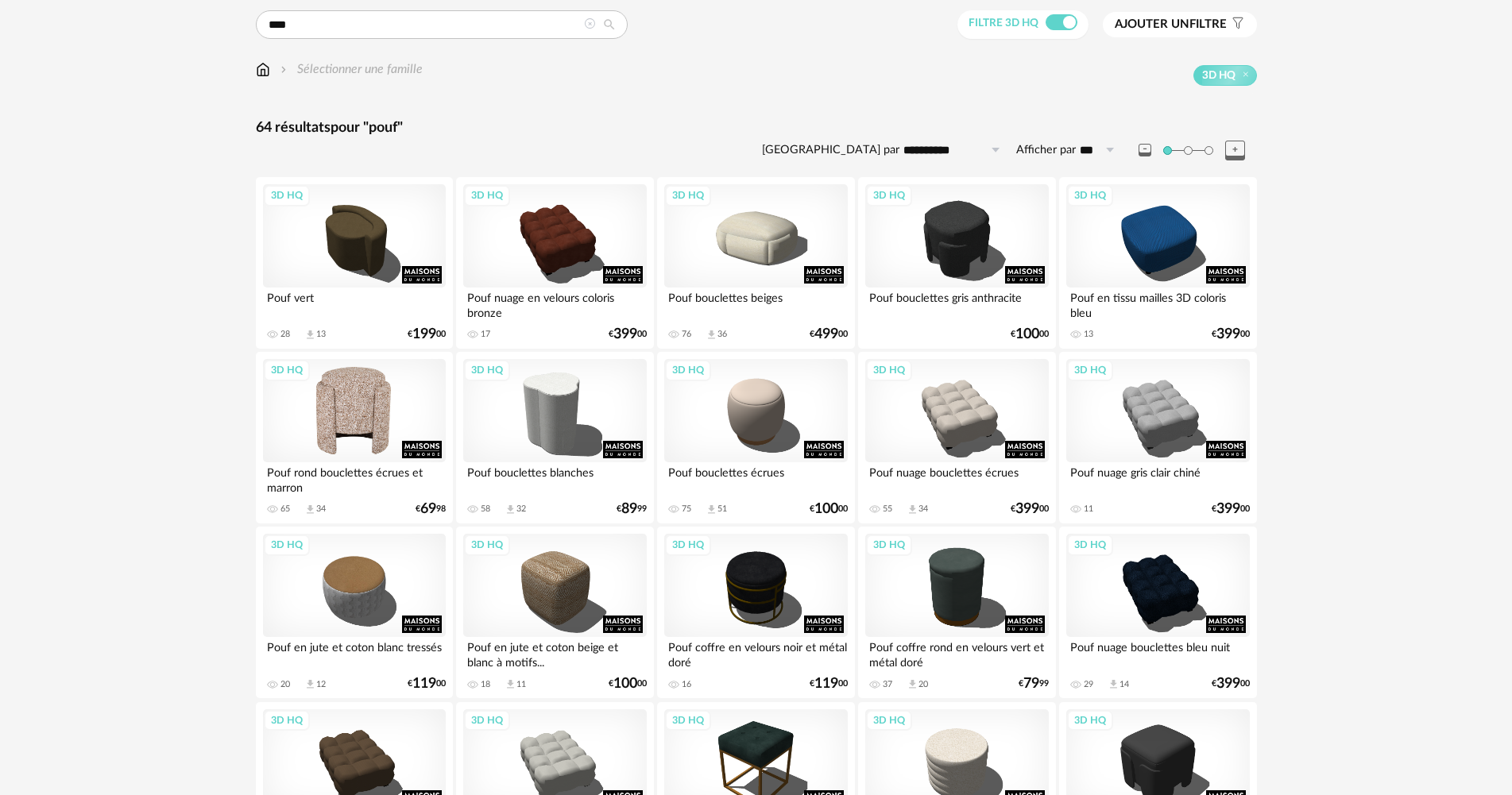
click at [351, 388] on div "3D HQ" at bounding box center [354, 410] width 183 height 103
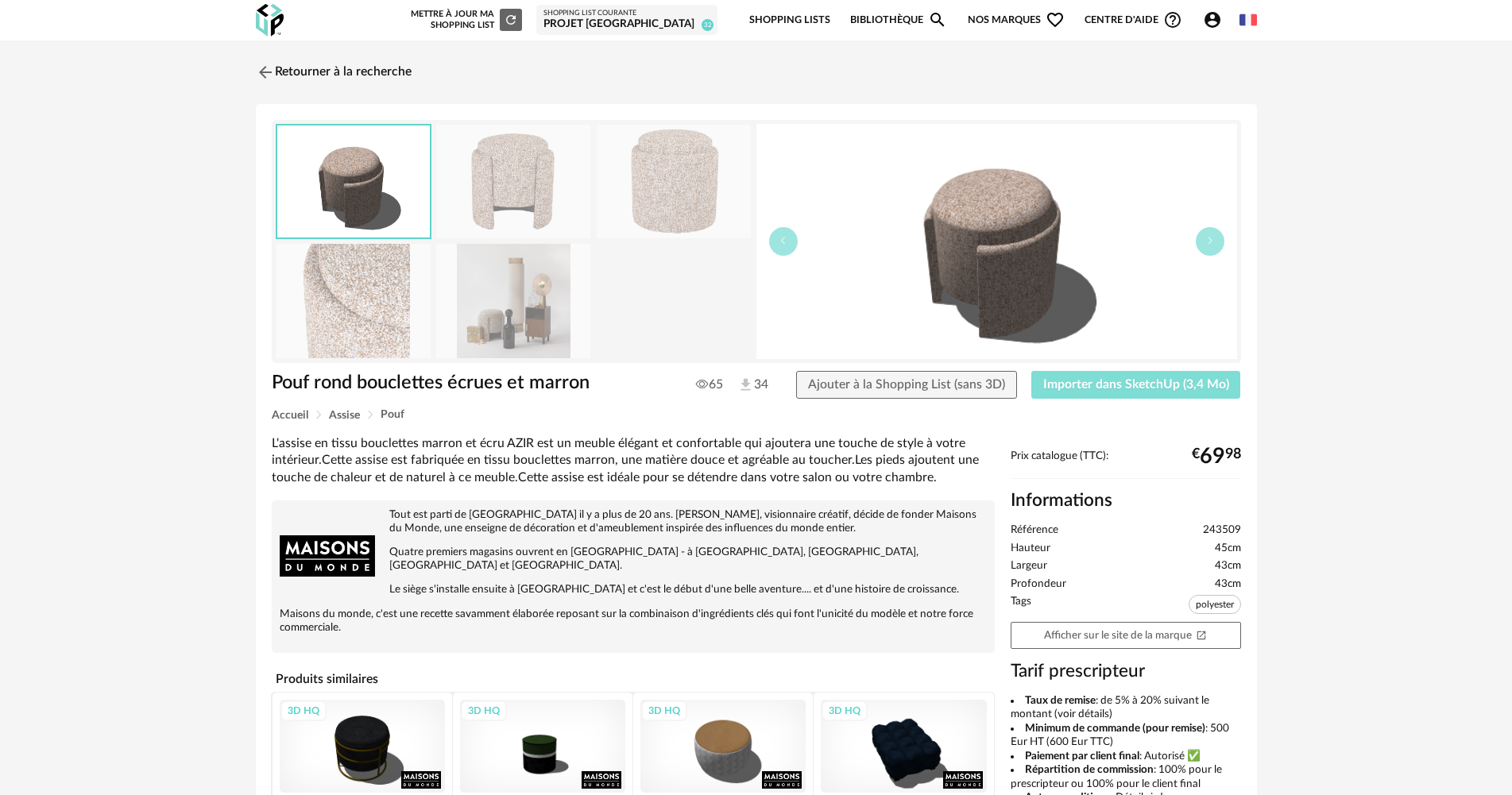
click at [1190, 398] on button "Importer dans SketchUp (3,4 Mo)" at bounding box center [1136, 386] width 210 height 29
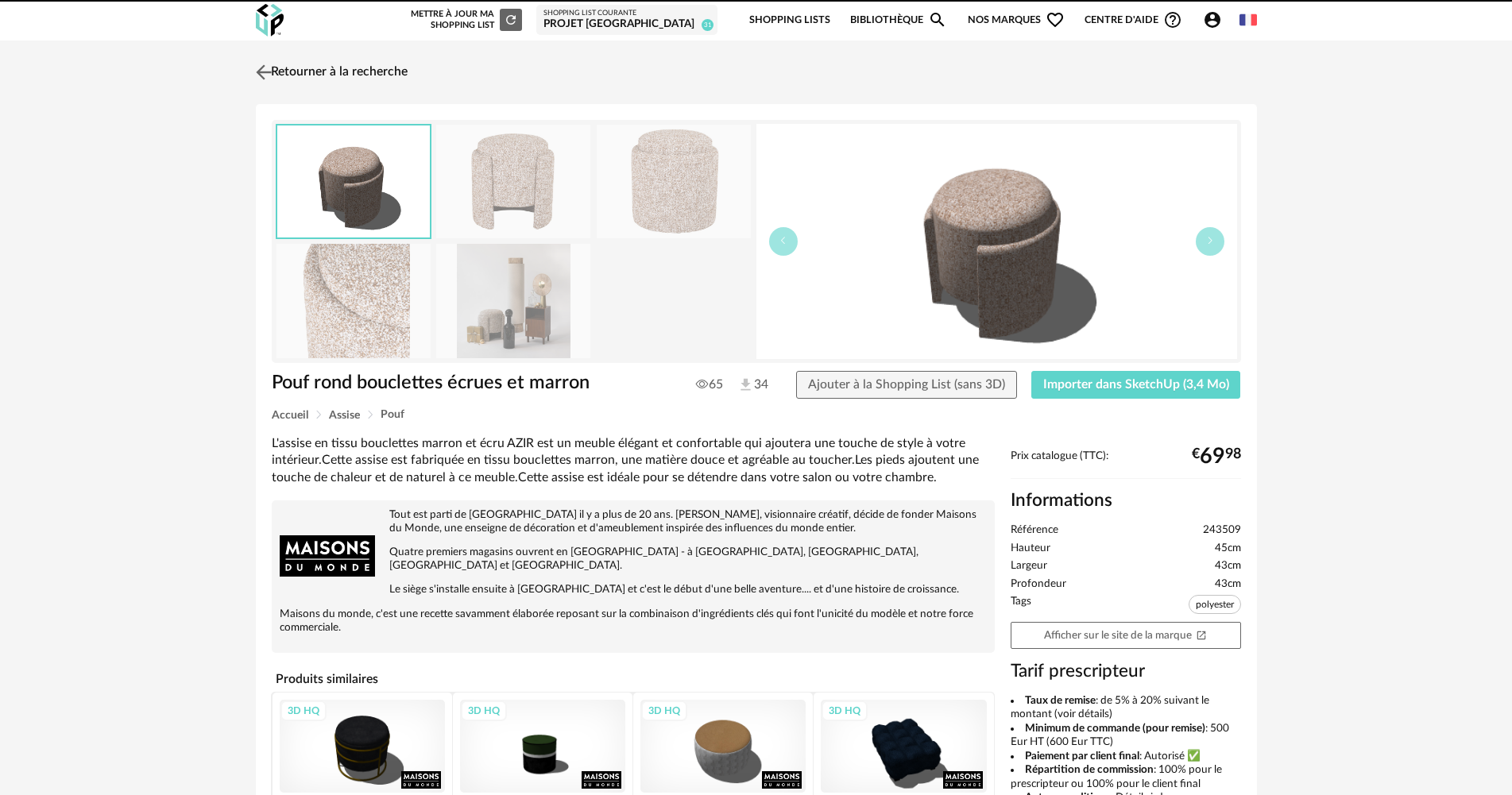
click at [301, 77] on link "Retourner à la recherche" at bounding box center [329, 72] width 155 height 35
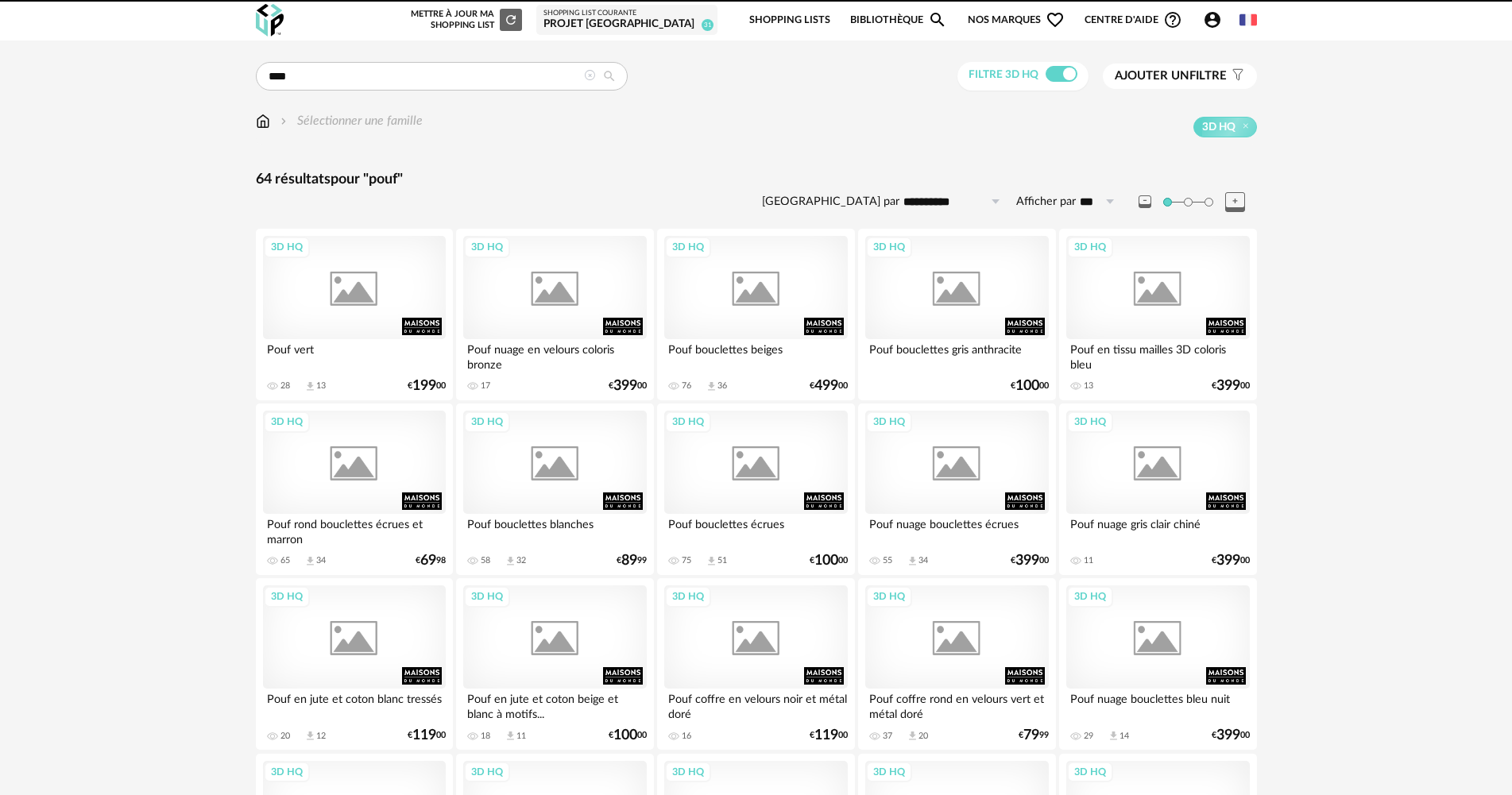
scroll to position [52, 0]
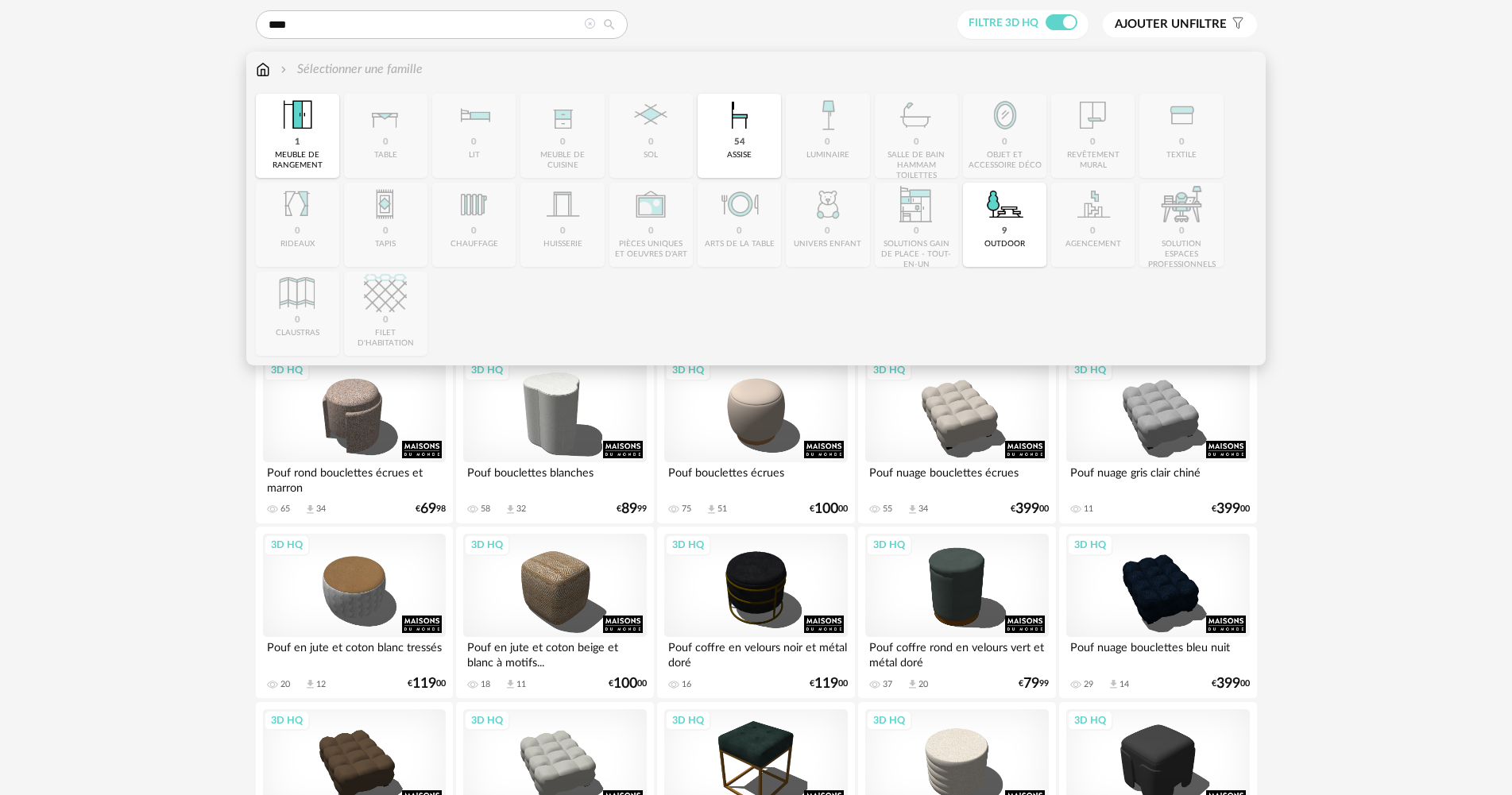
click at [263, 73] on img at bounding box center [263, 69] width 15 height 18
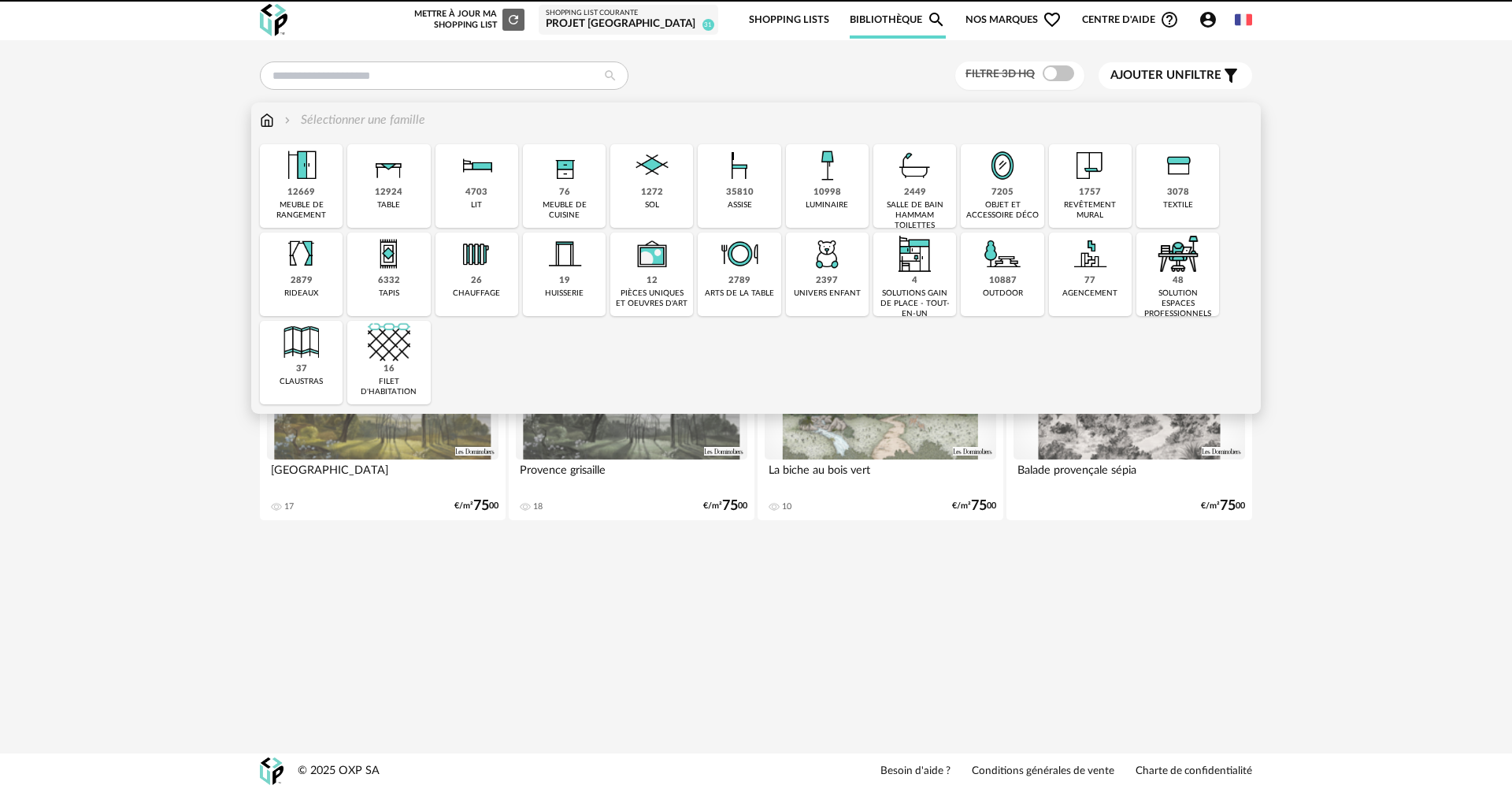
click at [379, 200] on div "12924 table" at bounding box center [389, 185] width 83 height 84
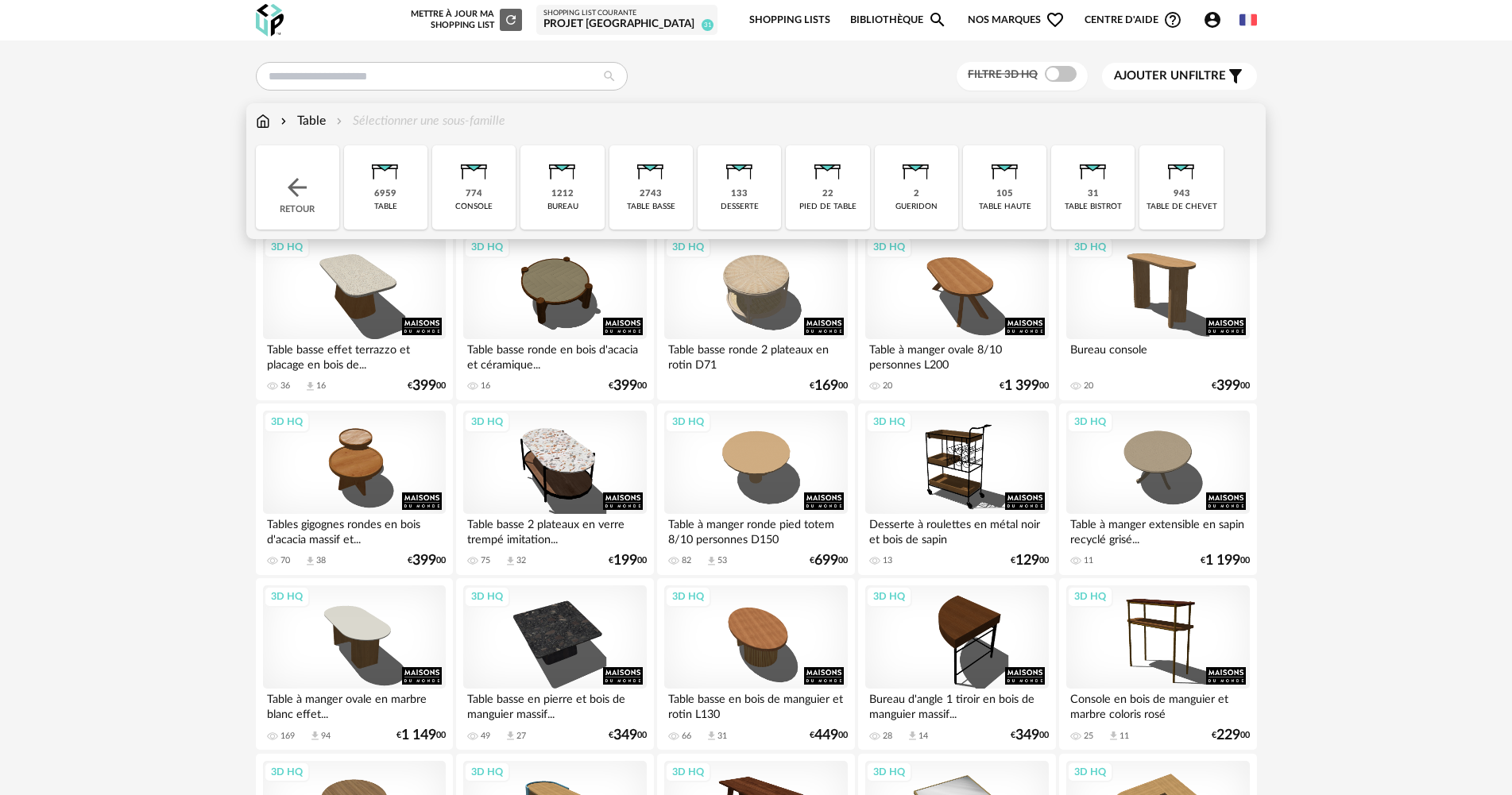
click at [936, 204] on div "gueridon" at bounding box center [916, 206] width 42 height 10
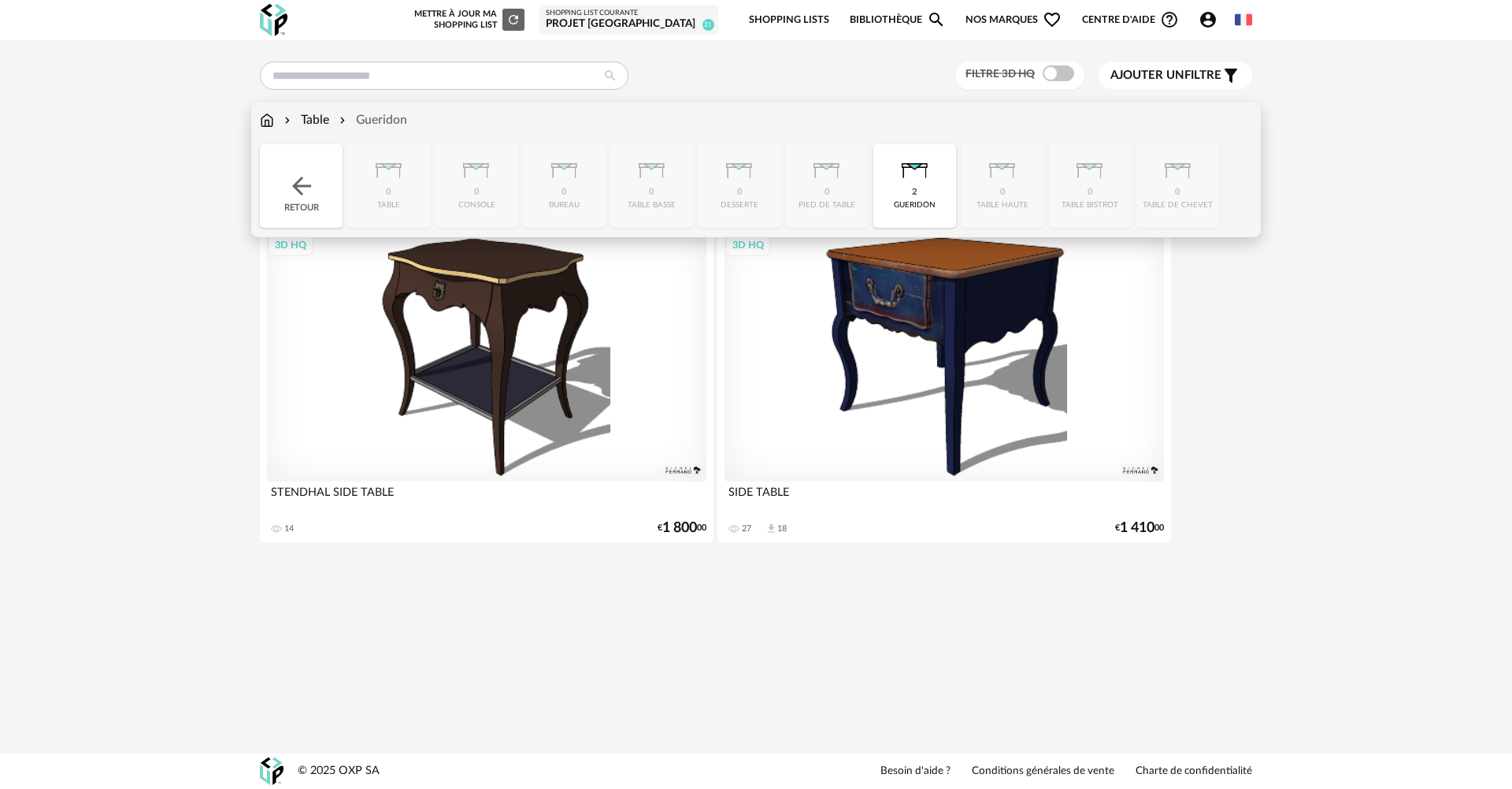
click at [323, 115] on div "Table" at bounding box center [305, 119] width 48 height 18
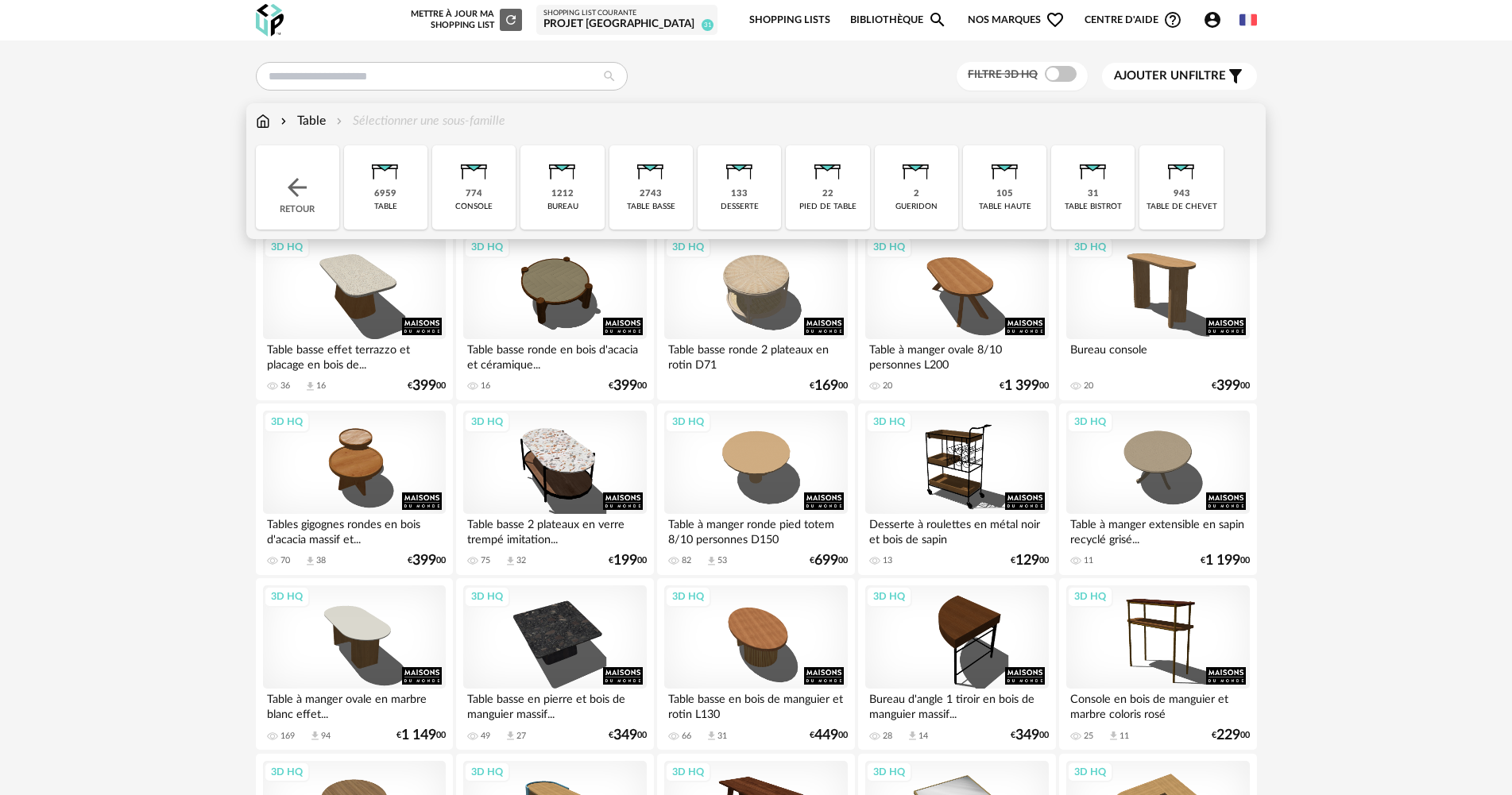
click at [277, 177] on div "Retour" at bounding box center [298, 187] width 84 height 84
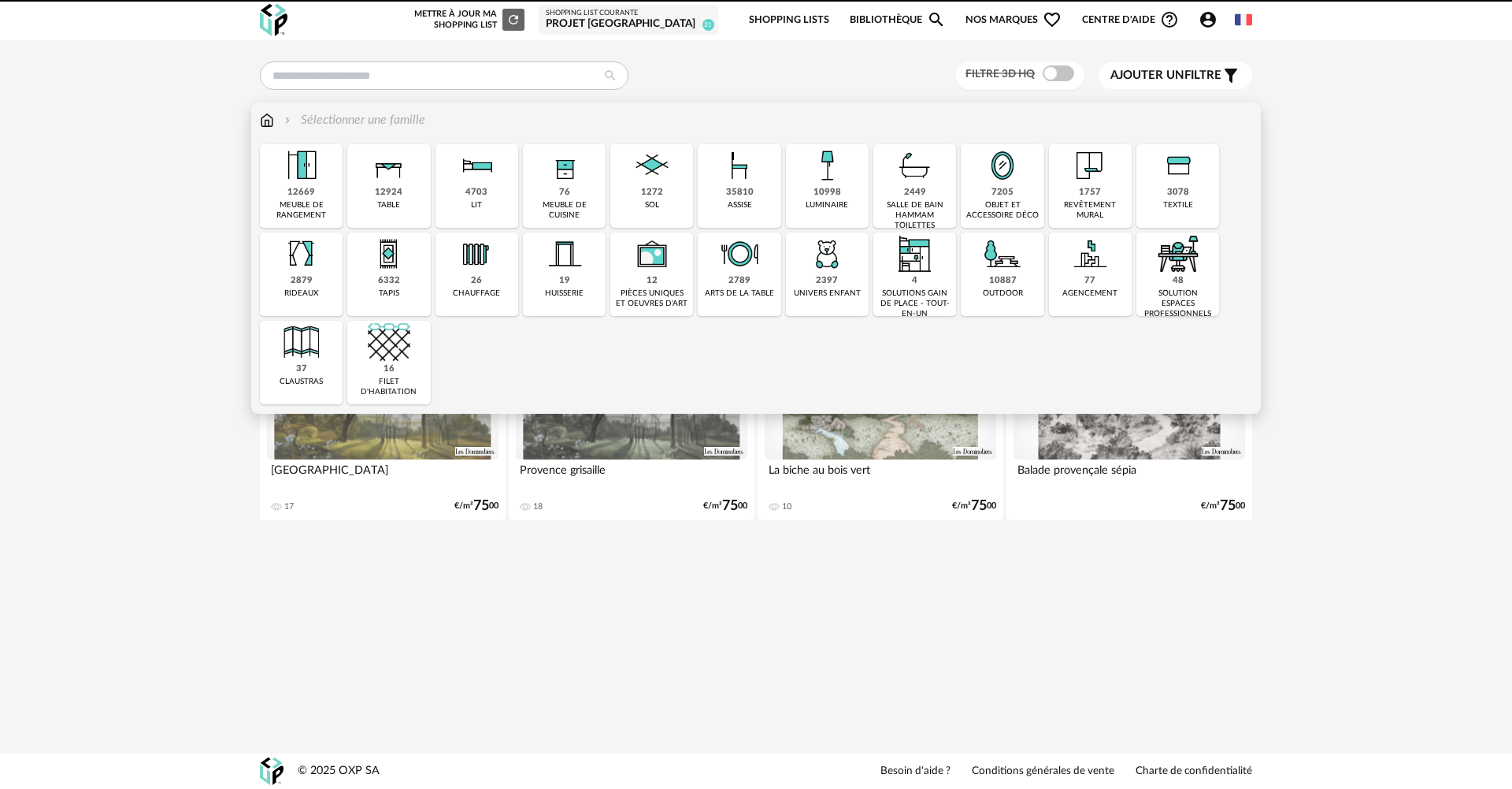
click at [265, 124] on img at bounding box center [267, 119] width 14 height 18
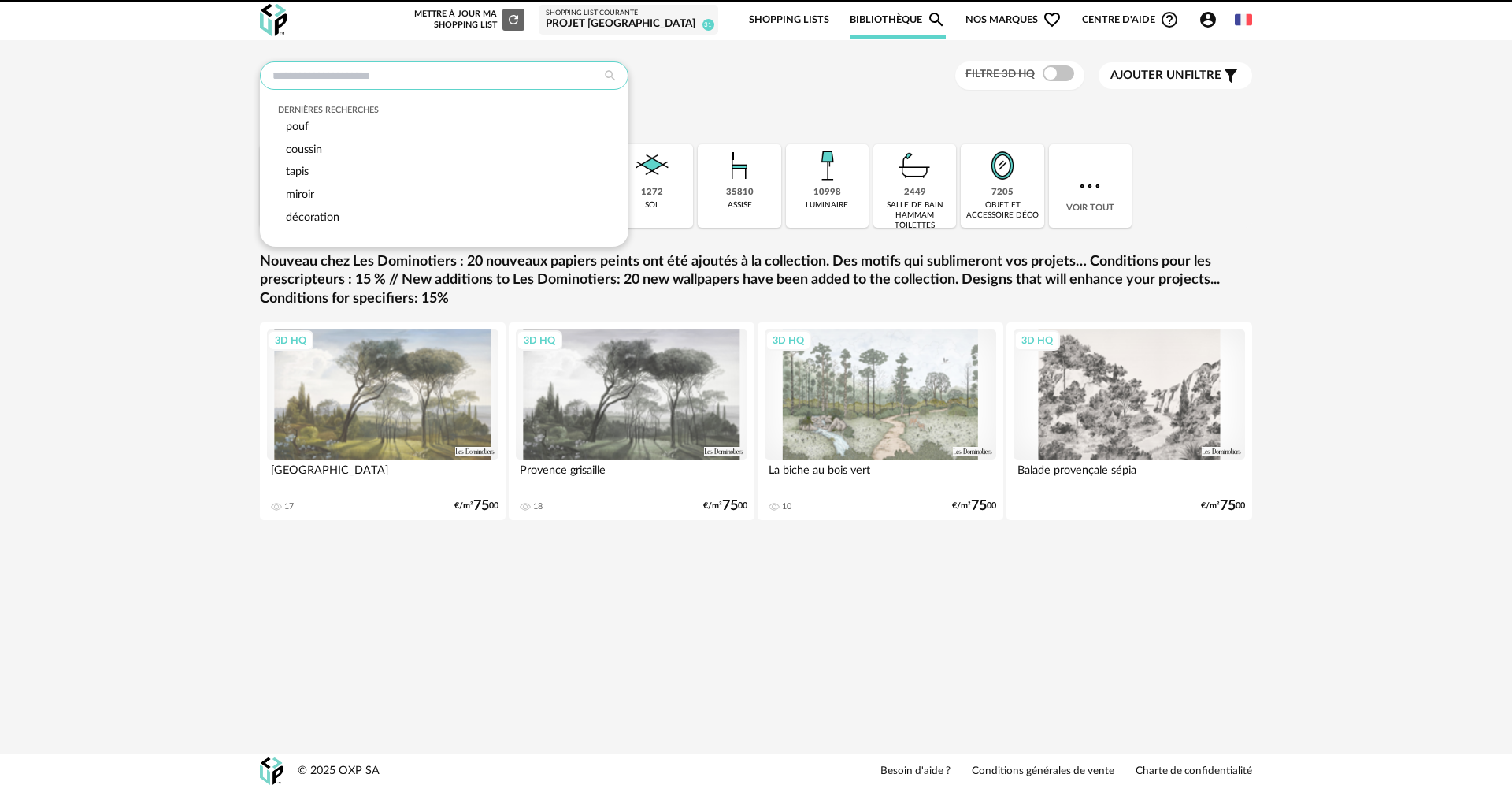
click at [376, 69] on input "text" at bounding box center [444, 76] width 369 height 29
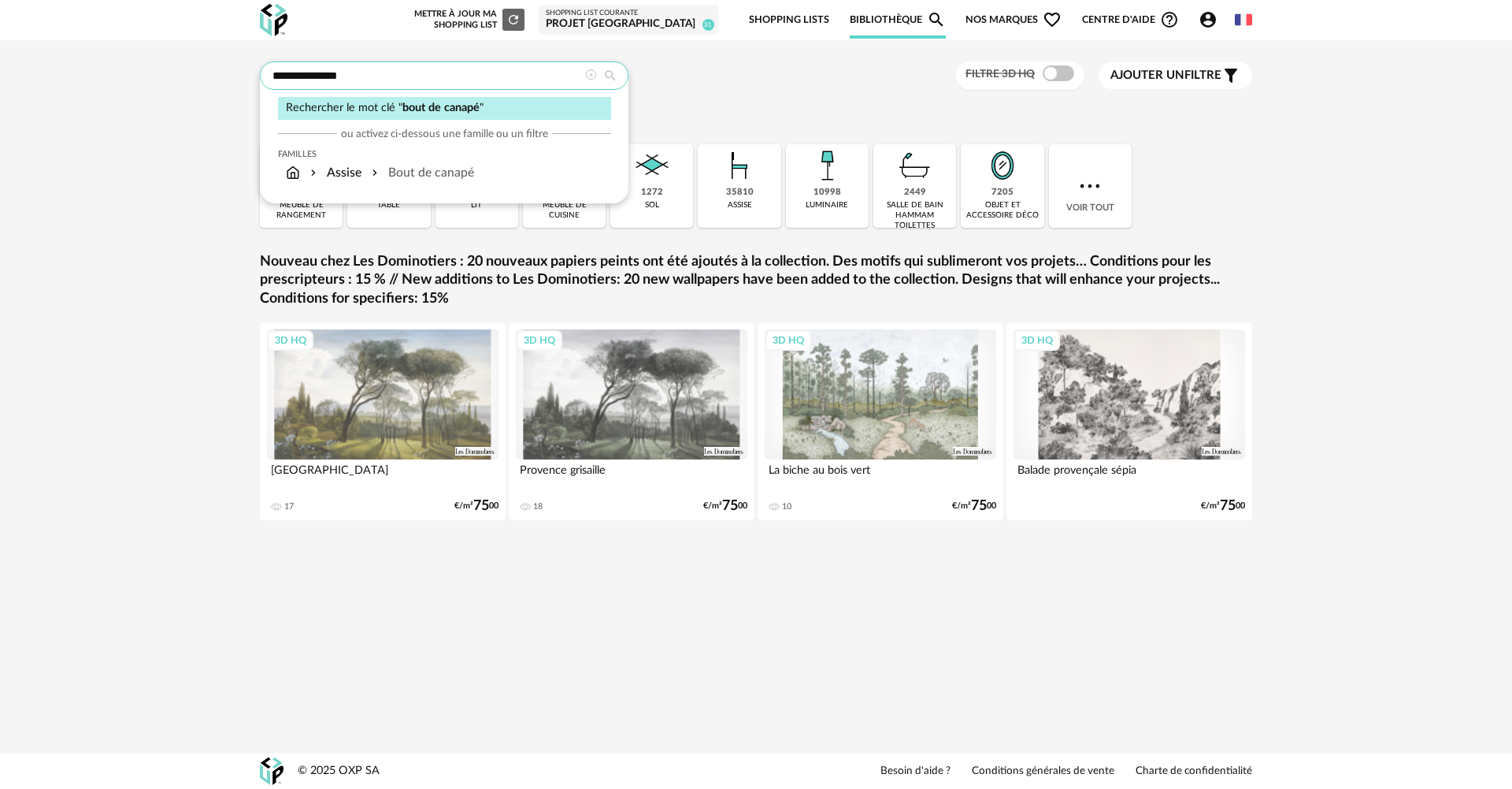
type input "**********"
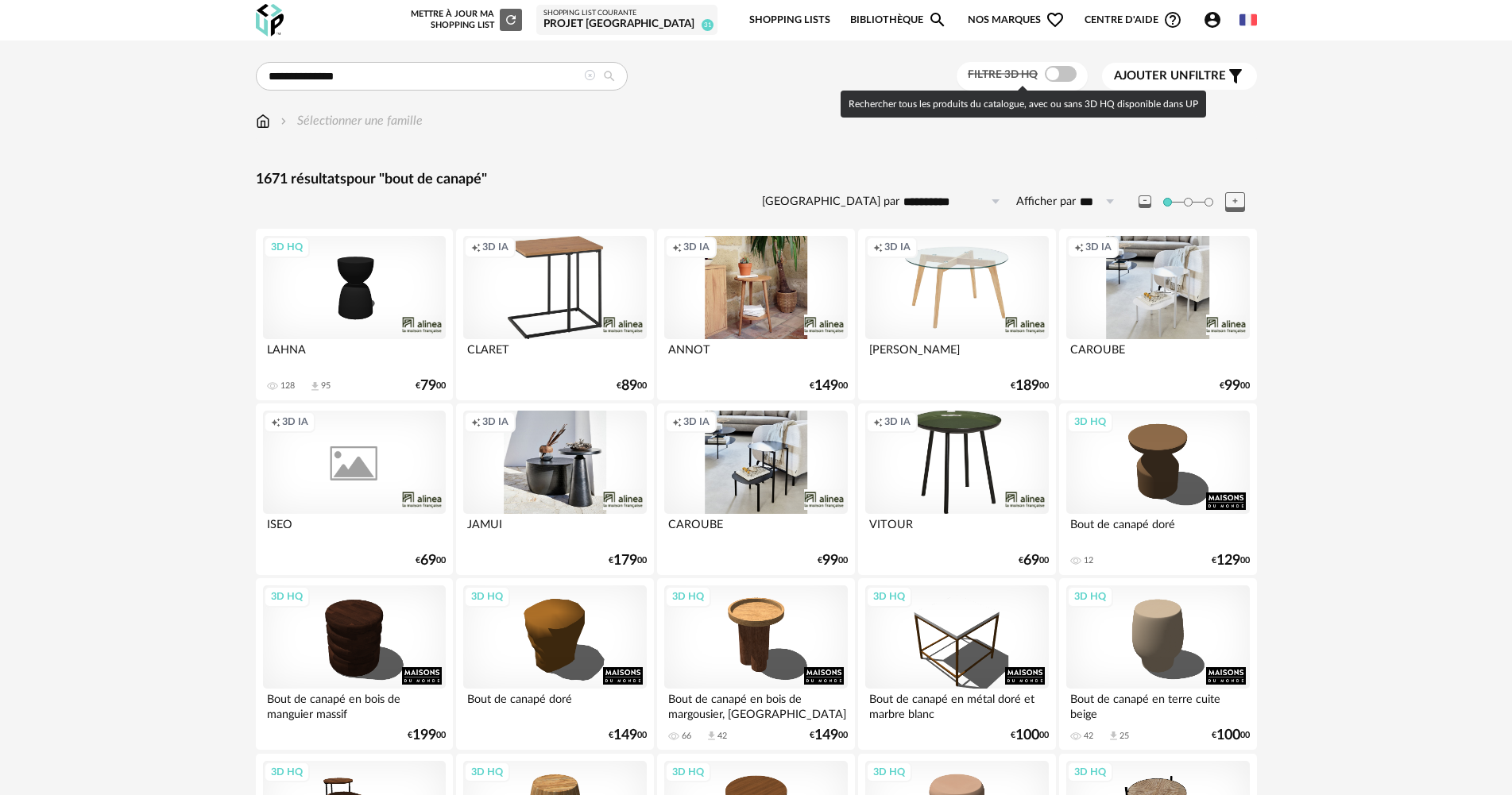
click at [1065, 71] on span at bounding box center [1060, 73] width 32 height 16
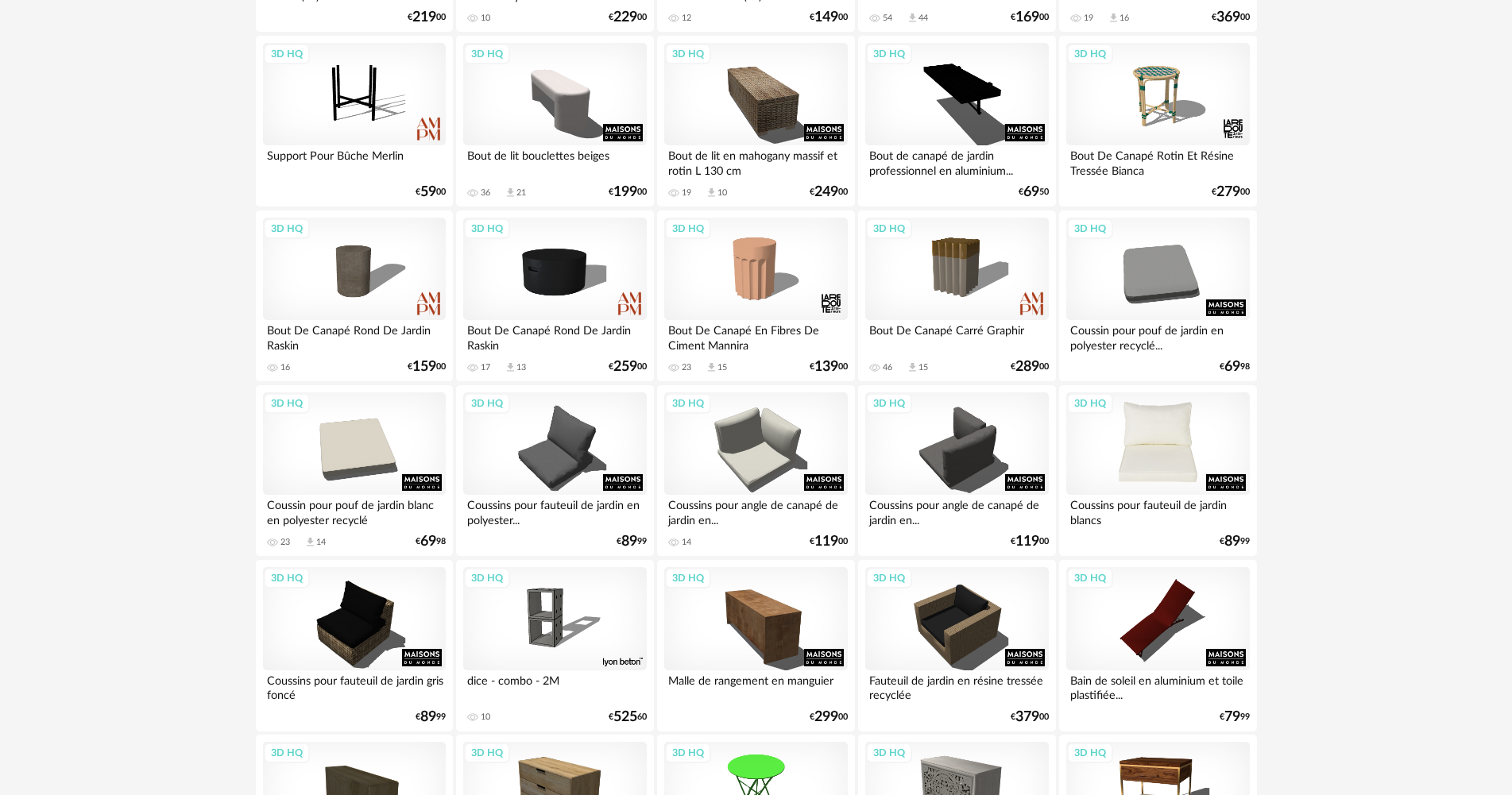
scroll to position [3033, 0]
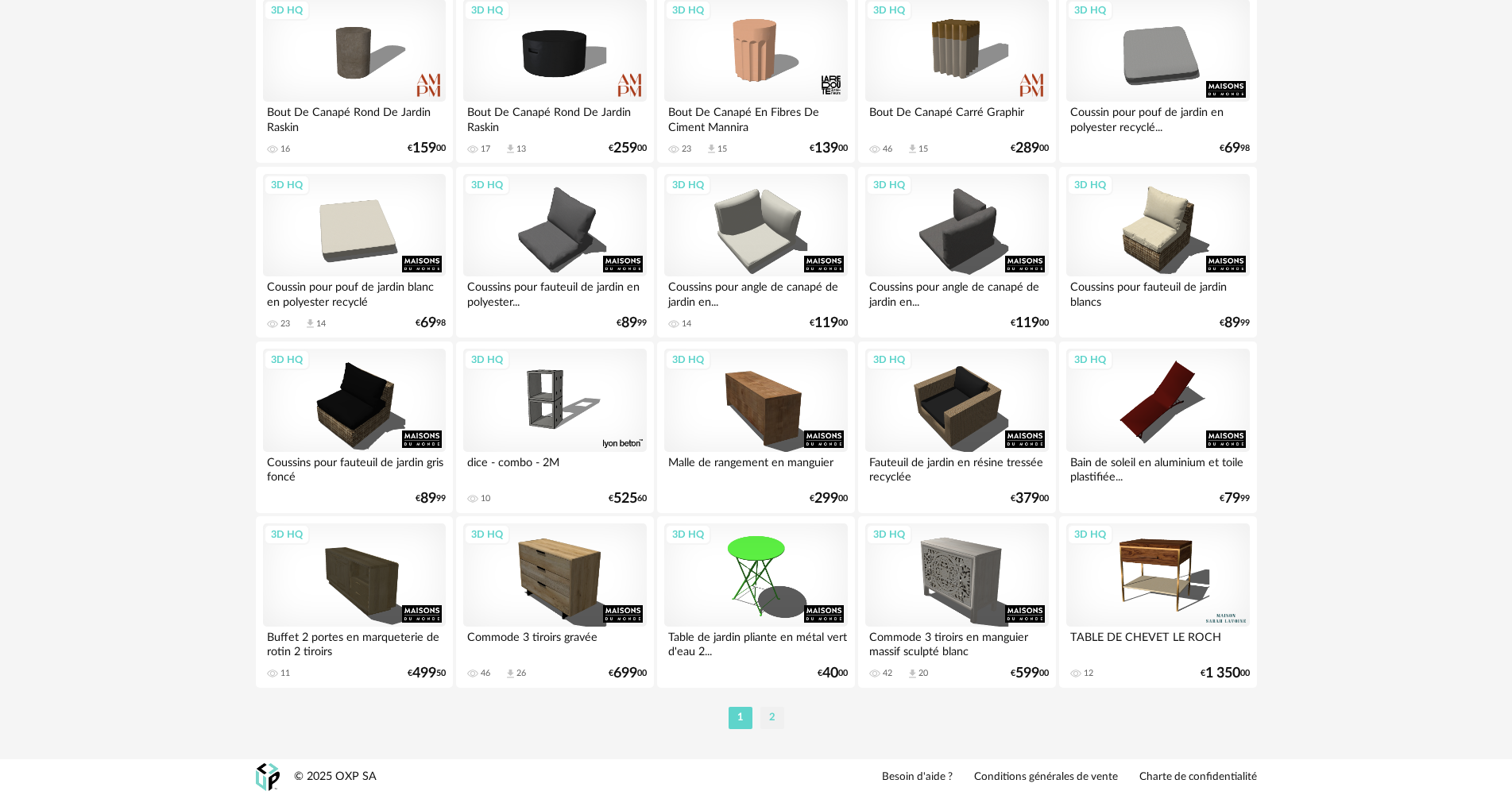
click at [782, 721] on li "2" at bounding box center [772, 718] width 24 height 22
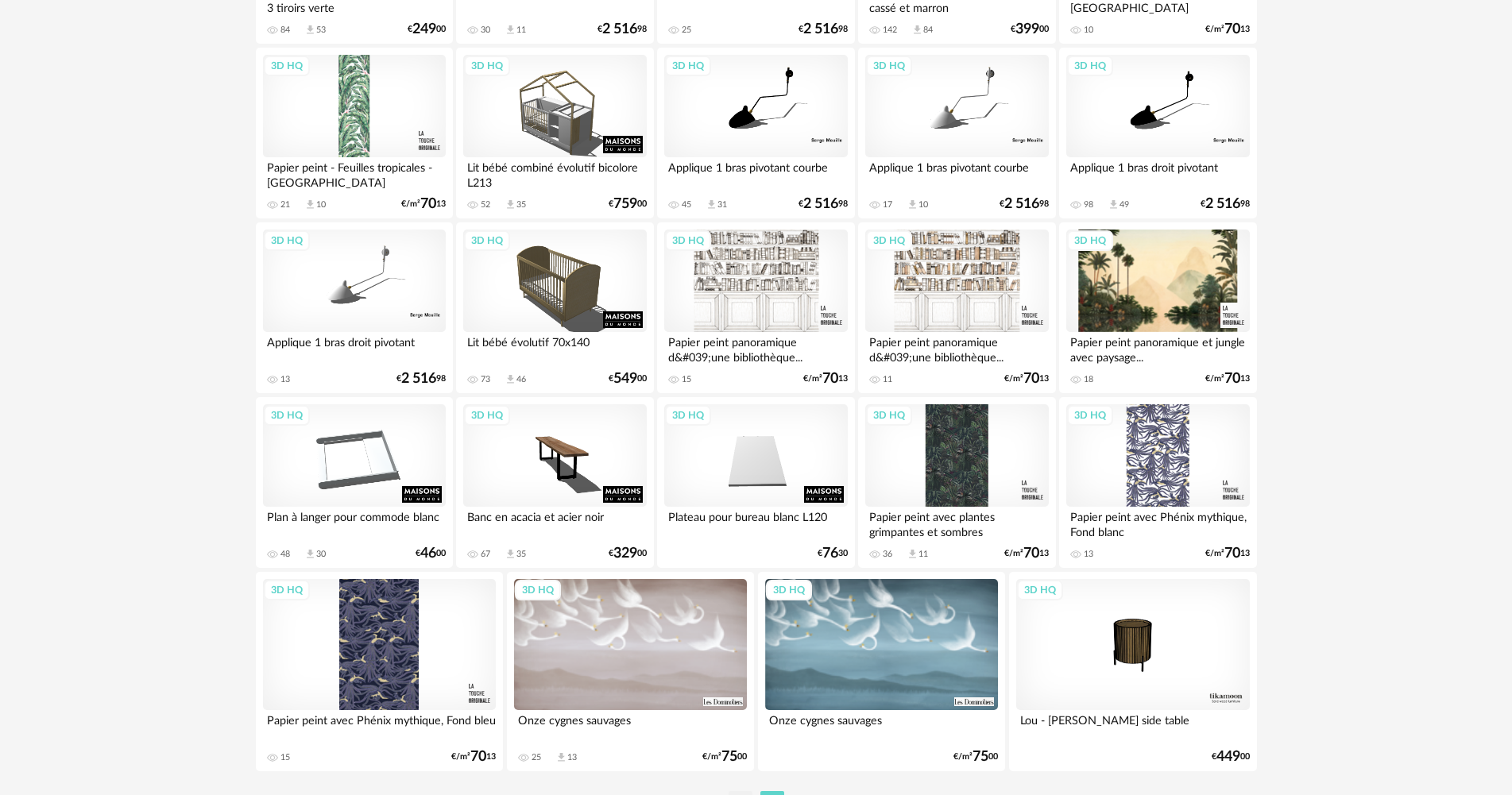
scroll to position [2887, 0]
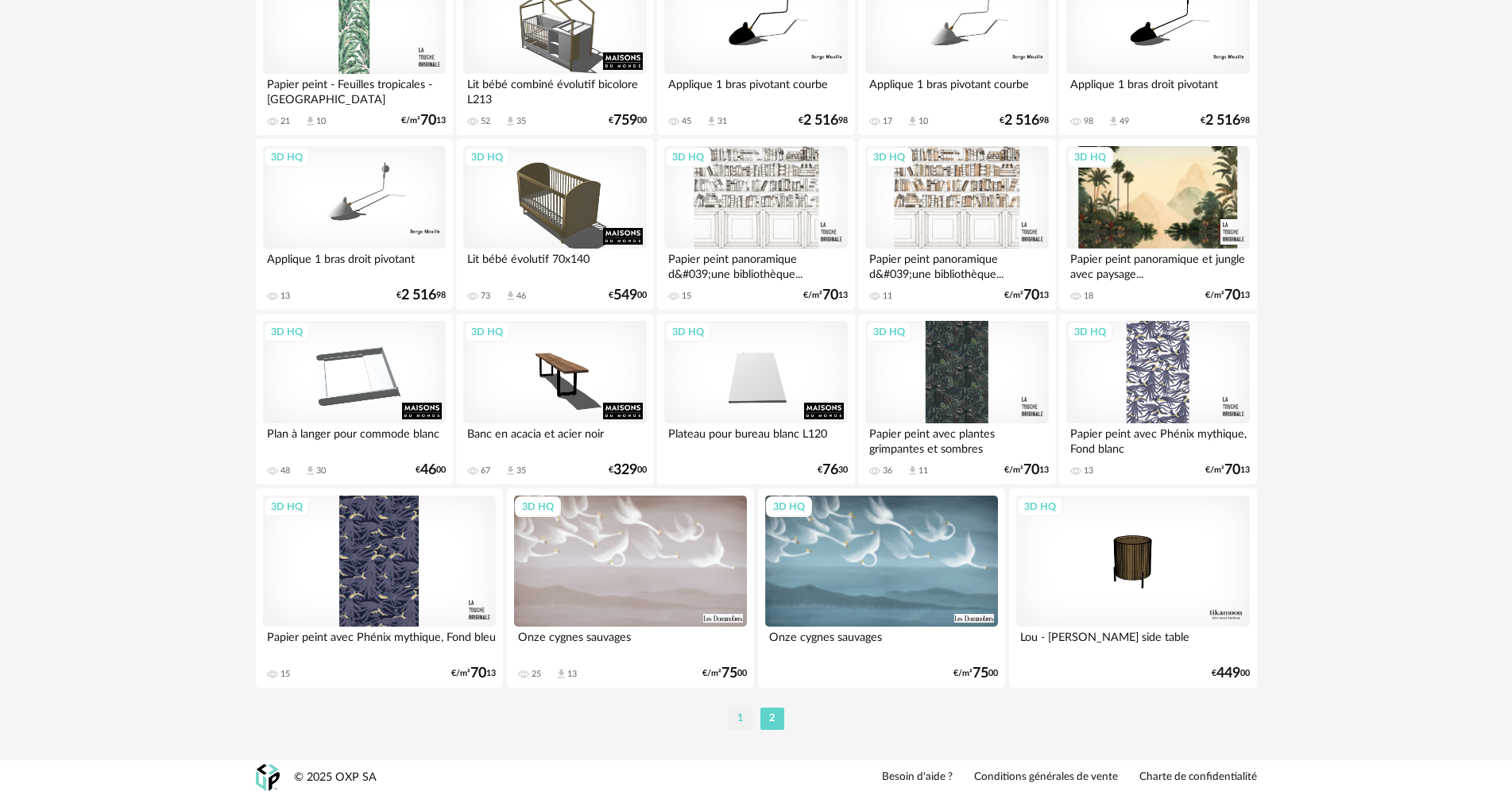
click at [742, 717] on li "1" at bounding box center [741, 718] width 24 height 22
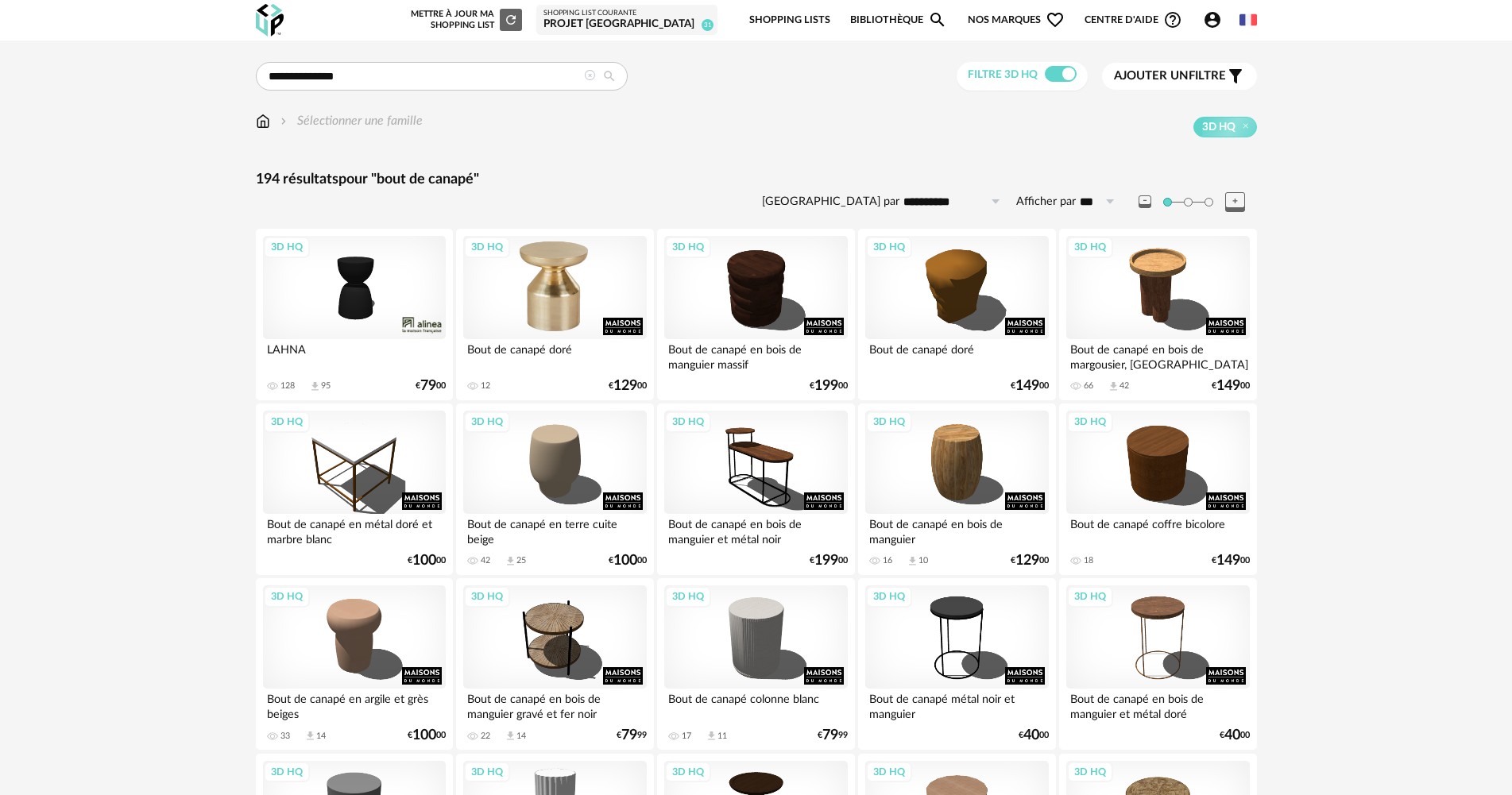
click at [600, 299] on div "3D HQ" at bounding box center [555, 287] width 183 height 103
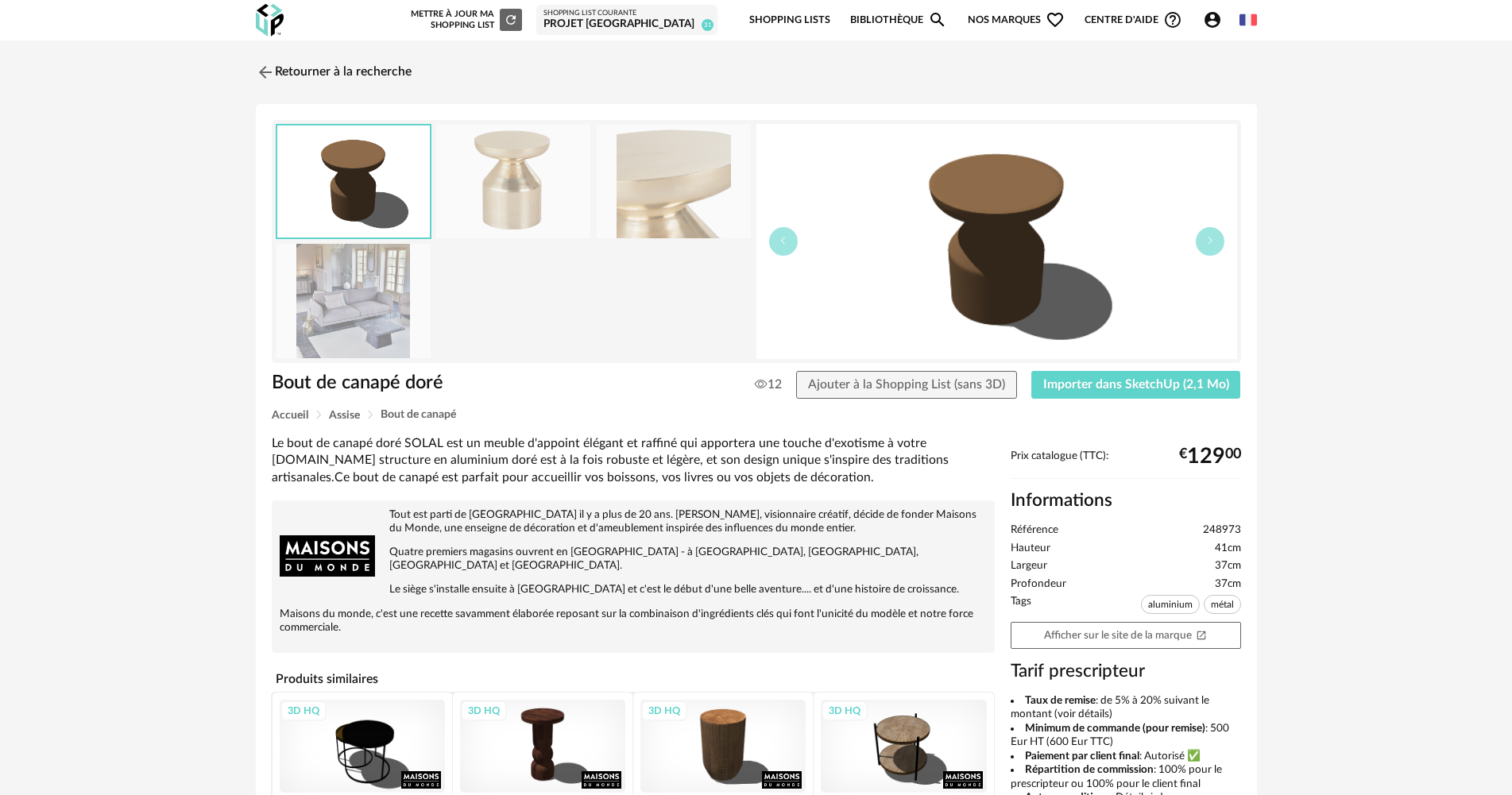
click at [501, 198] on img at bounding box center [513, 181] width 154 height 113
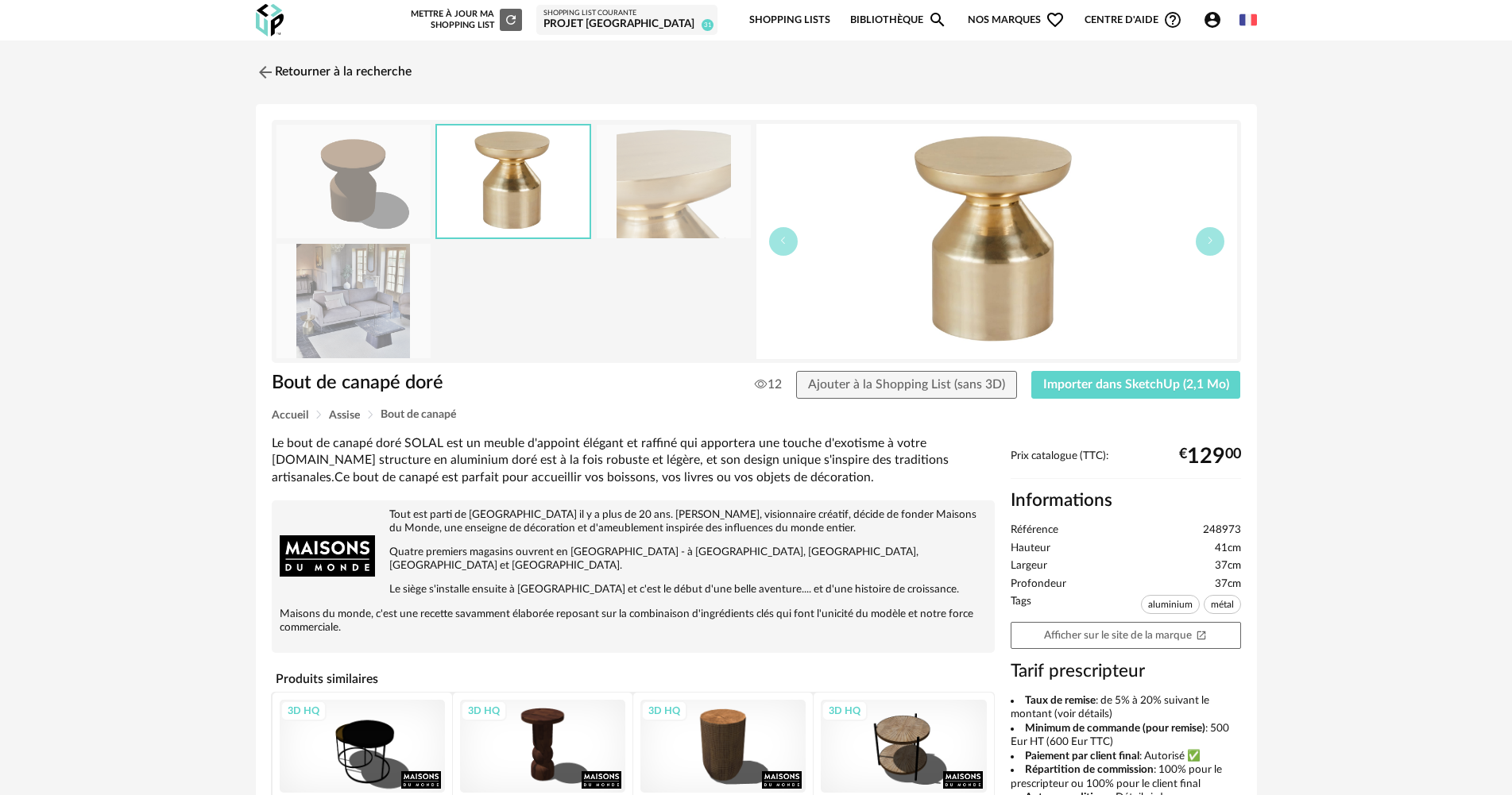
click at [693, 190] on img at bounding box center [673, 181] width 154 height 113
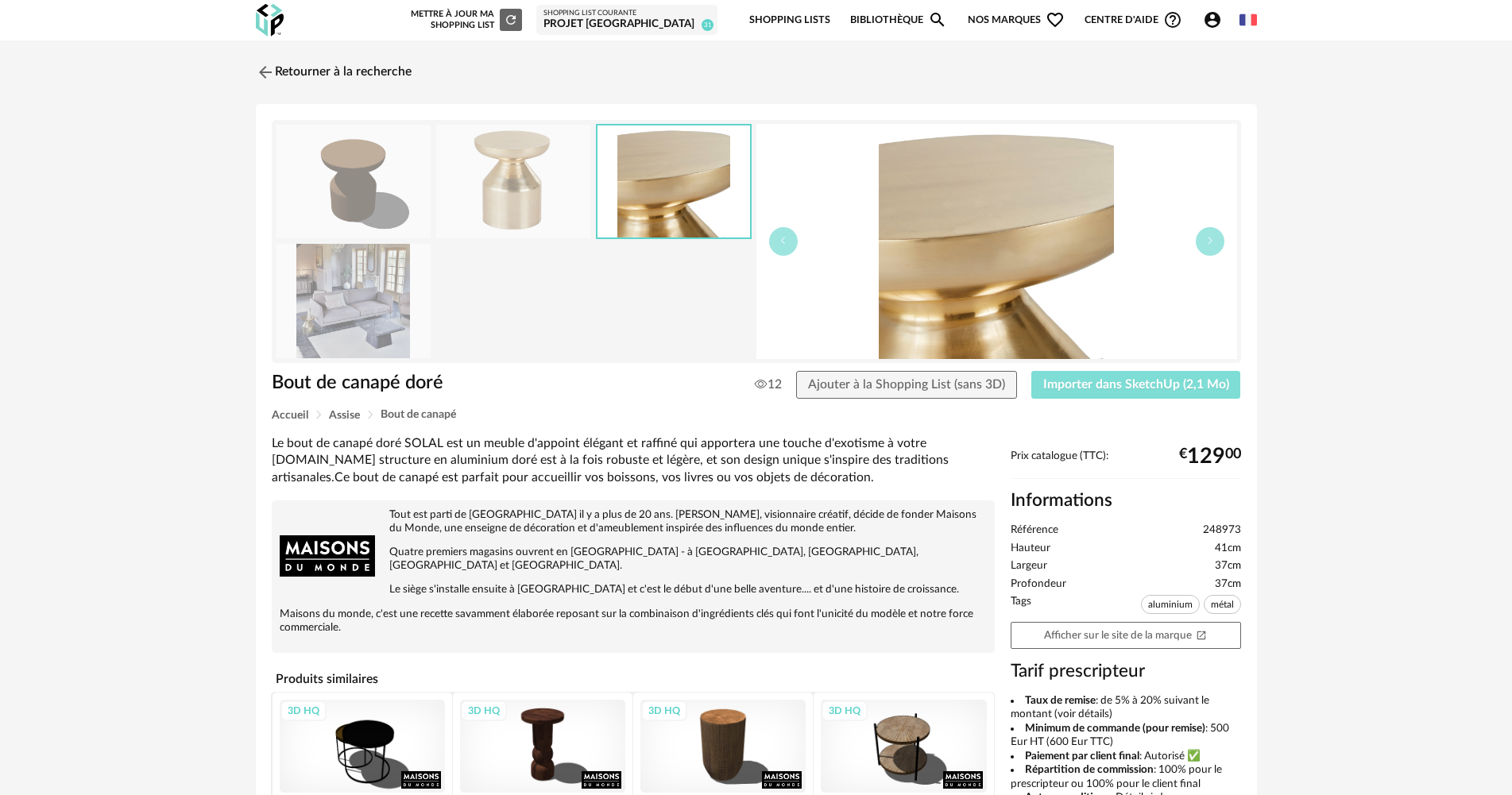
click at [1208, 391] on button "Importer dans SketchUp (2,1 Mo)" at bounding box center [1136, 386] width 210 height 29
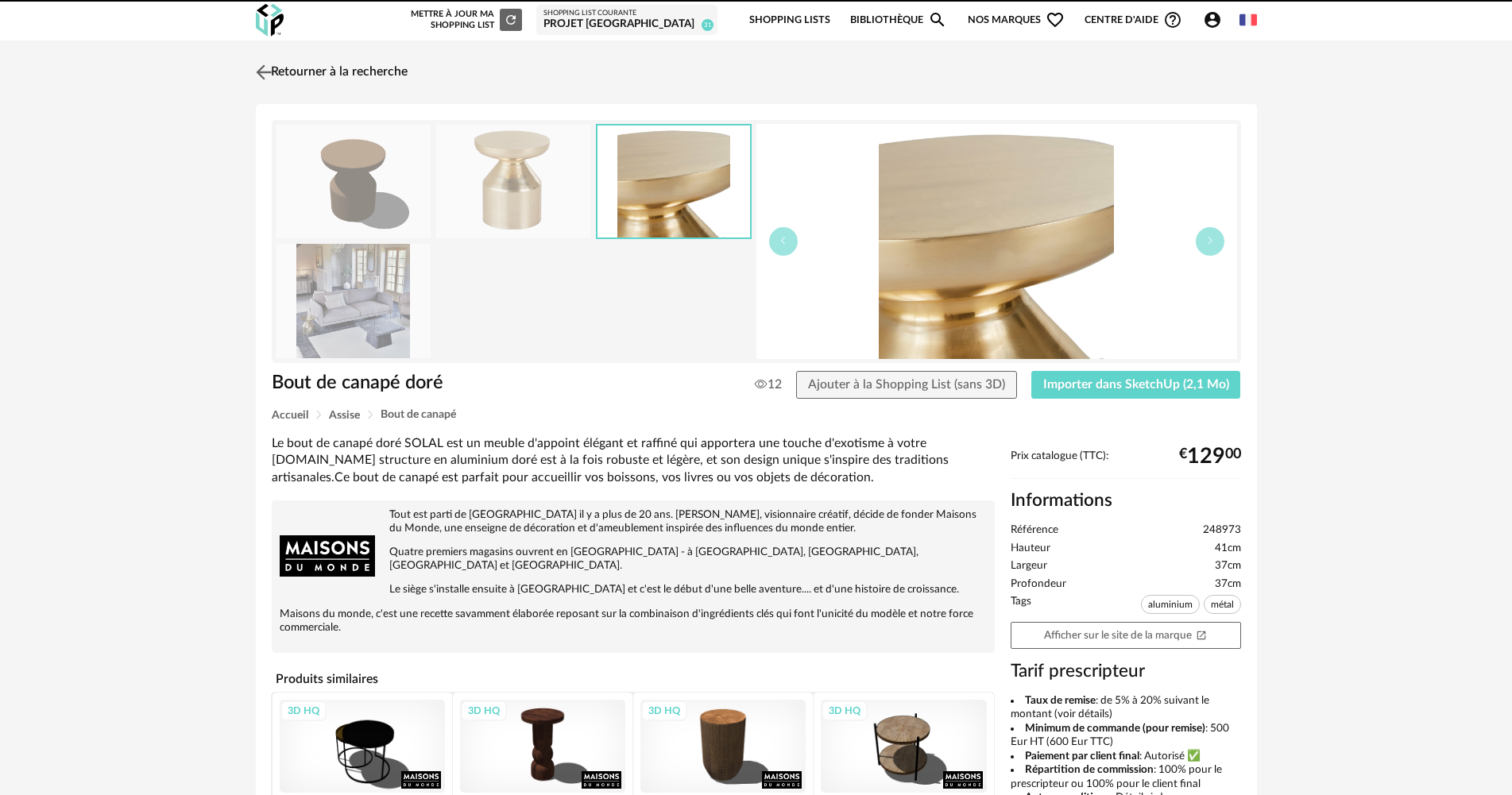
click at [317, 78] on link "Retourner à la recherche" at bounding box center [329, 72] width 155 height 35
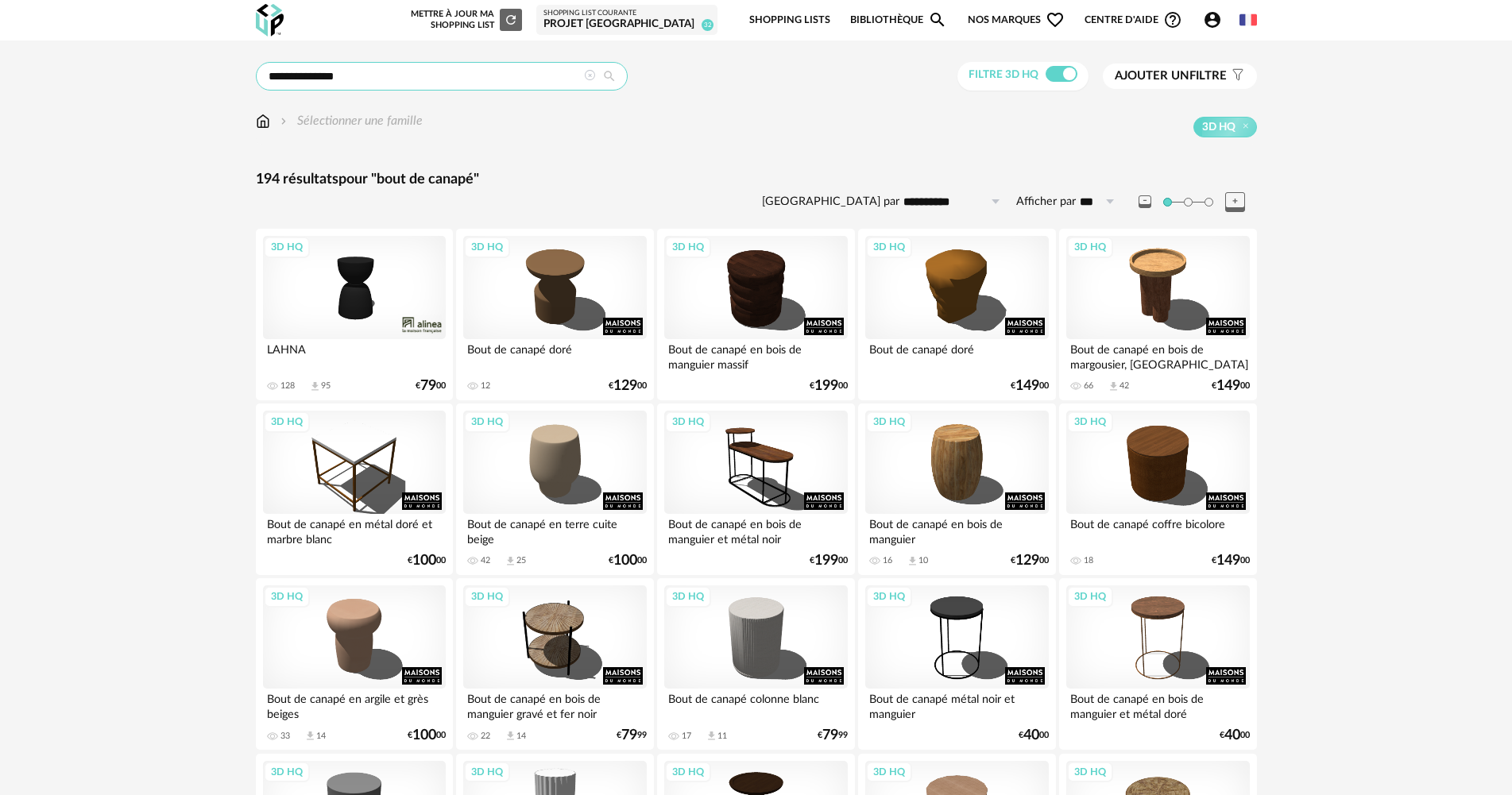
click at [479, 70] on input "**********" at bounding box center [442, 77] width 372 height 29
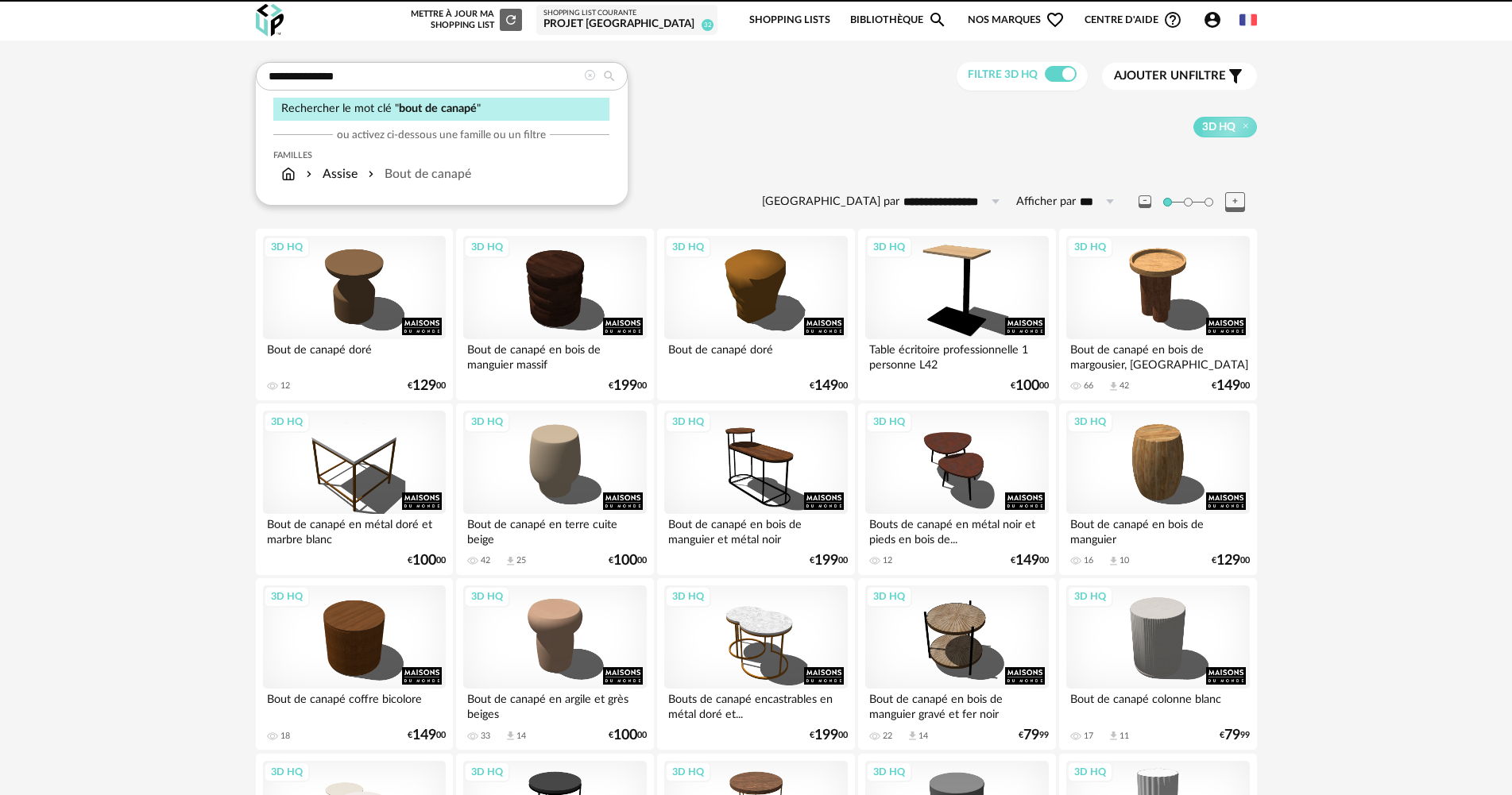
click at [362, 69] on input "**********" at bounding box center [442, 77] width 372 height 29
drag, startPoint x: 363, startPoint y: 73, endPoint x: 0, endPoint y: 62, distance: 363.2
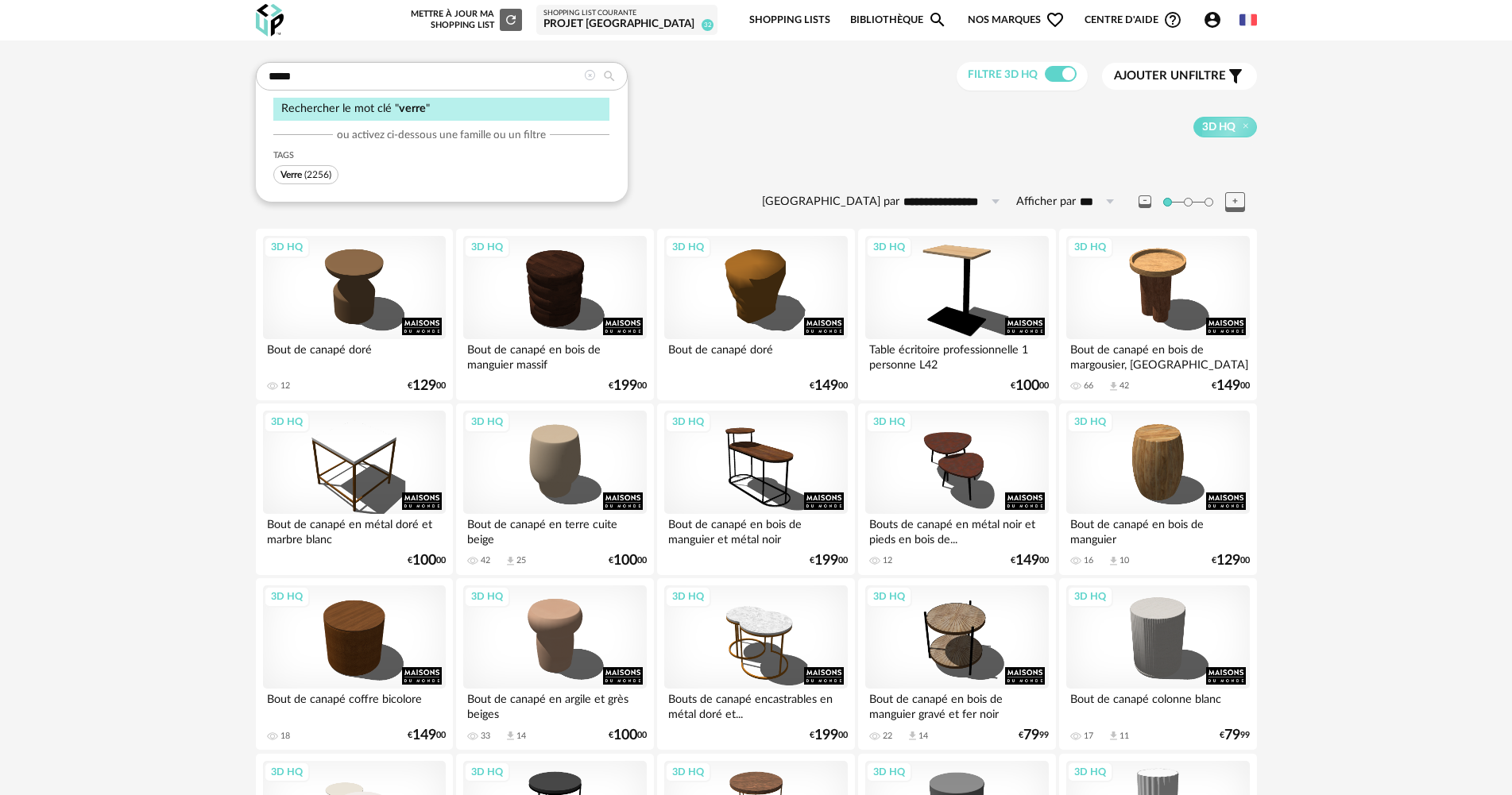
type input "*****"
type input "**********"
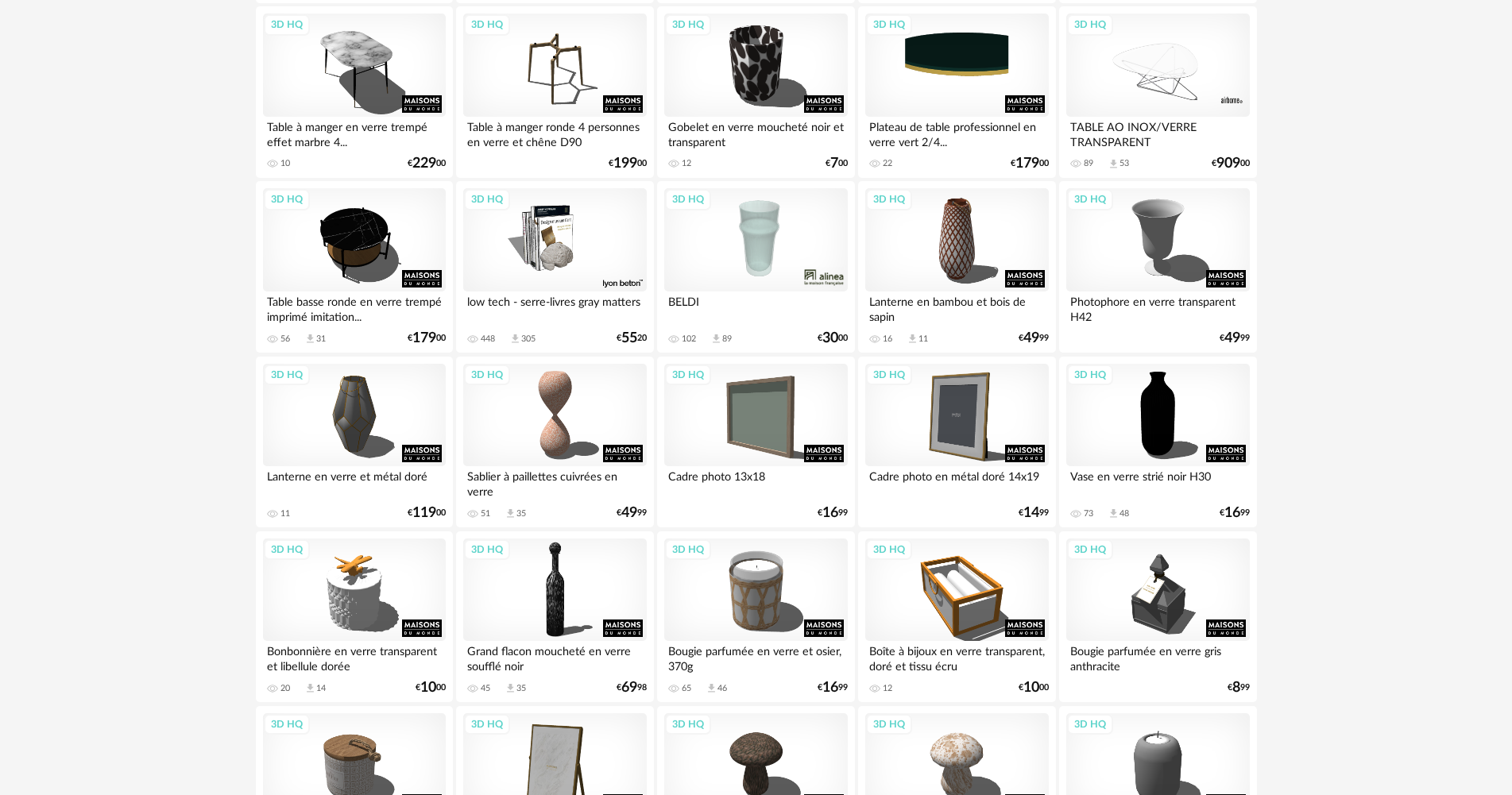
scroll to position [317, 0]
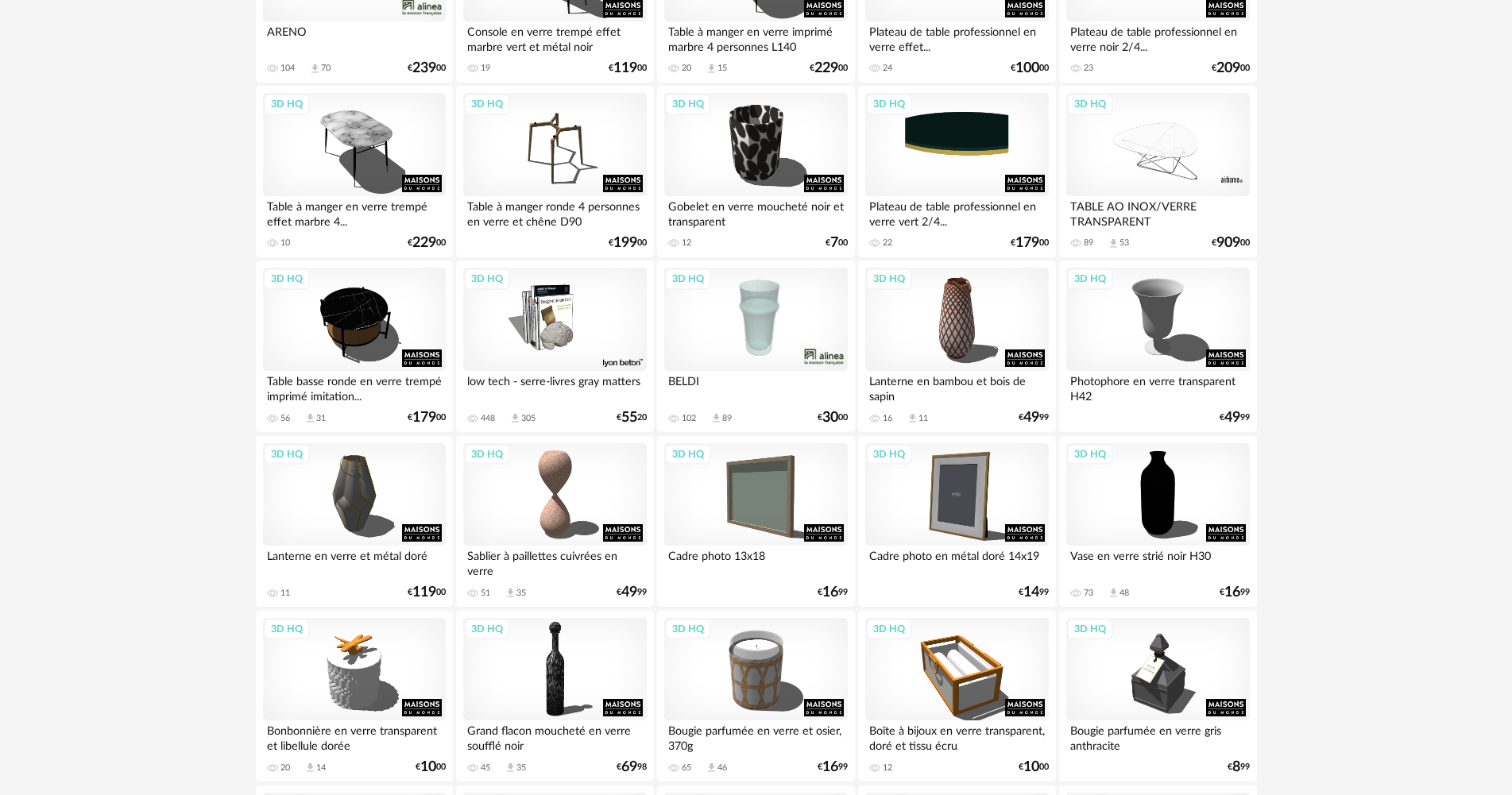
click at [543, 349] on div "3D HQ" at bounding box center [555, 319] width 183 height 103
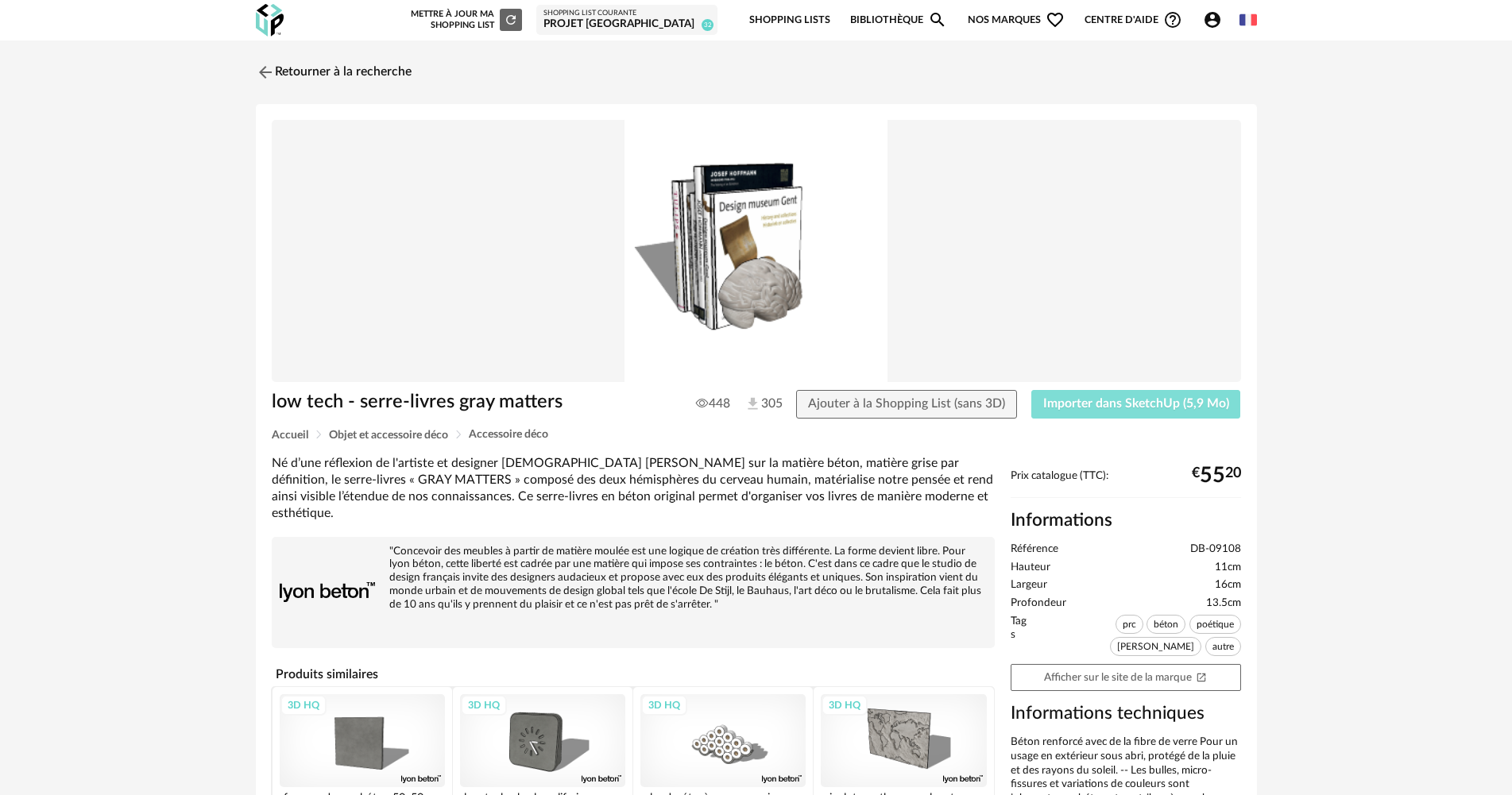
click at [1183, 413] on button "Importer dans SketchUp (5,9 Mo)" at bounding box center [1136, 404] width 210 height 29
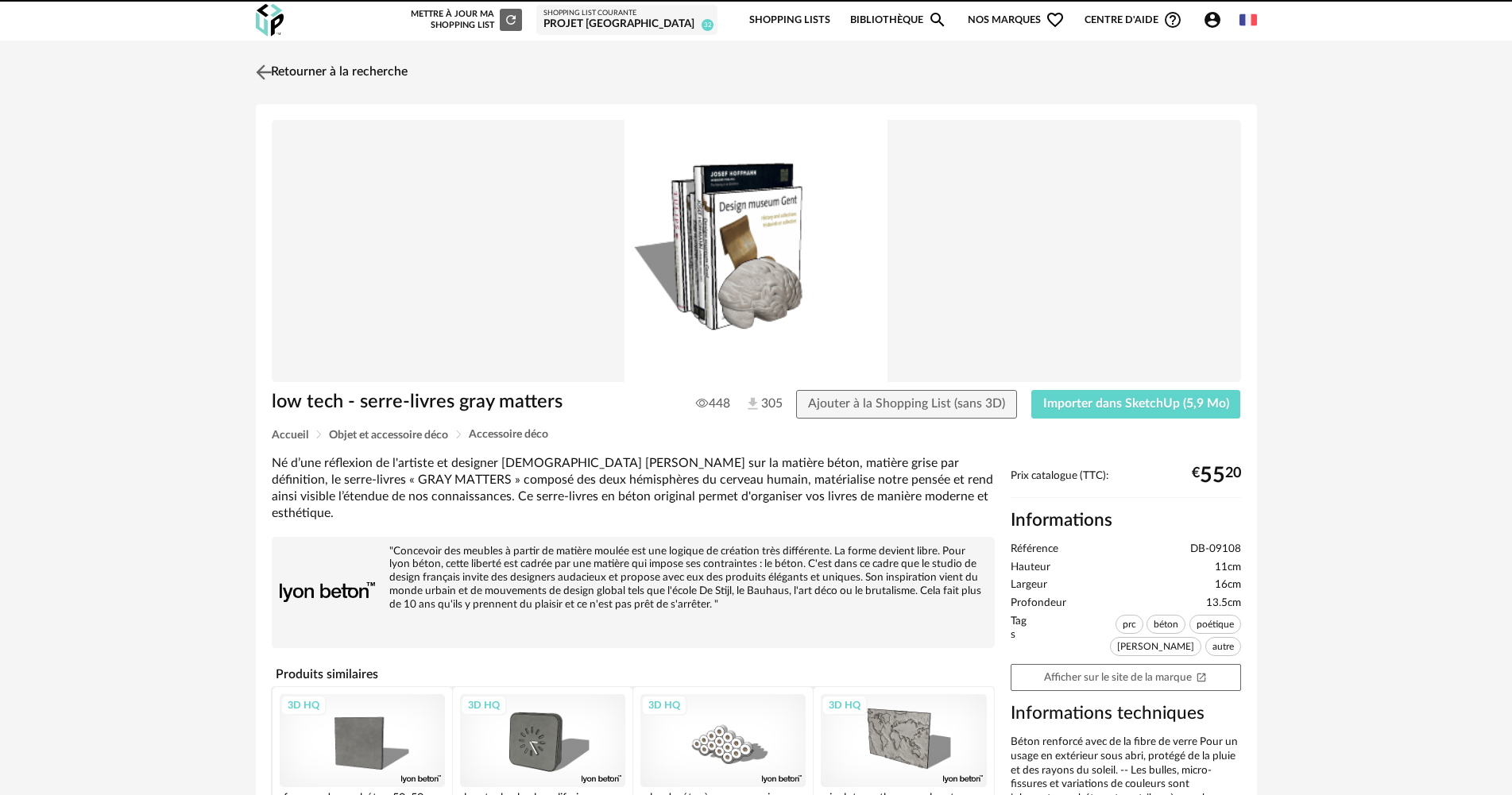
click at [315, 65] on link "Retourner à la recherche" at bounding box center [329, 72] width 155 height 35
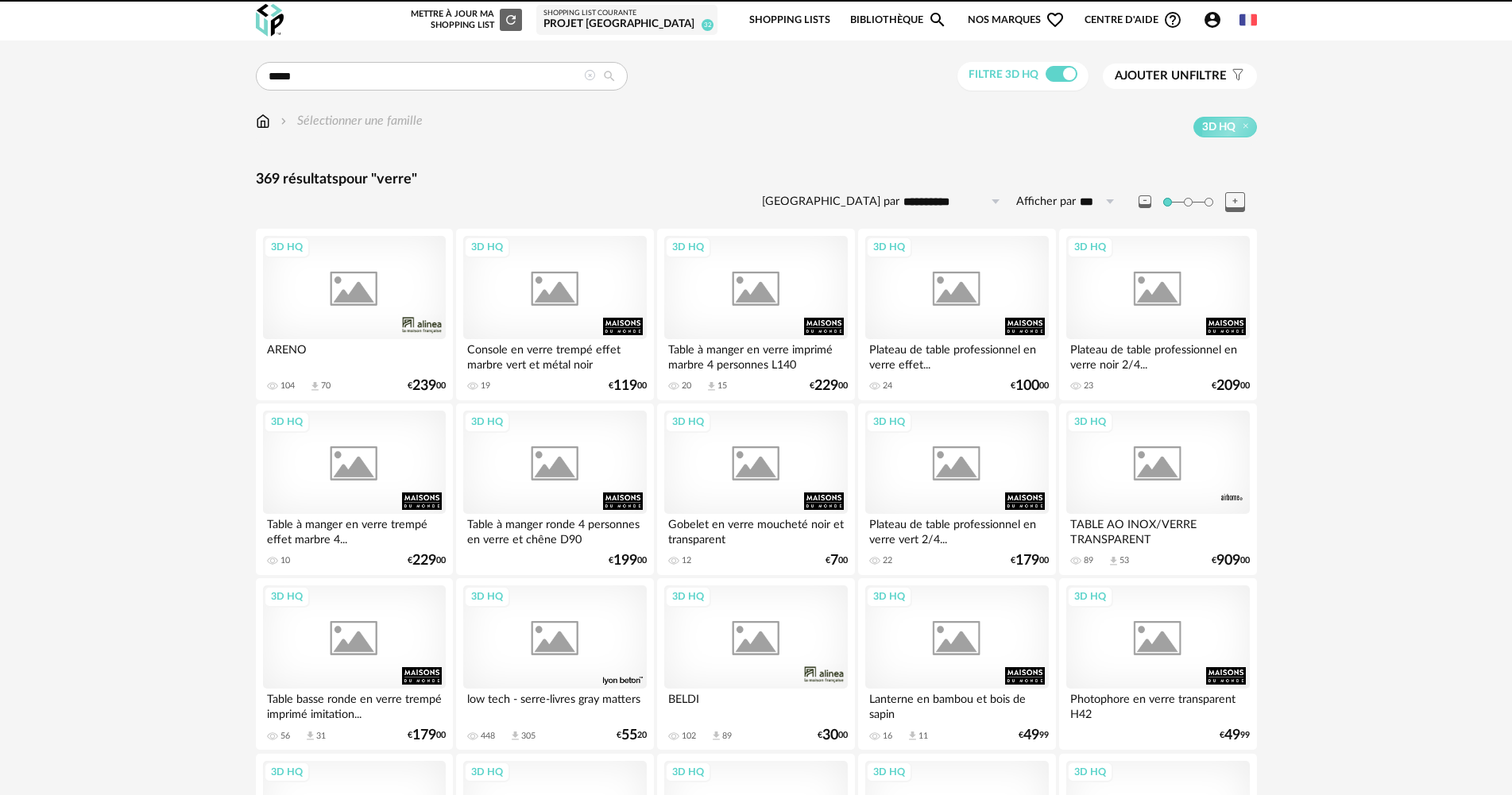
scroll to position [317, 0]
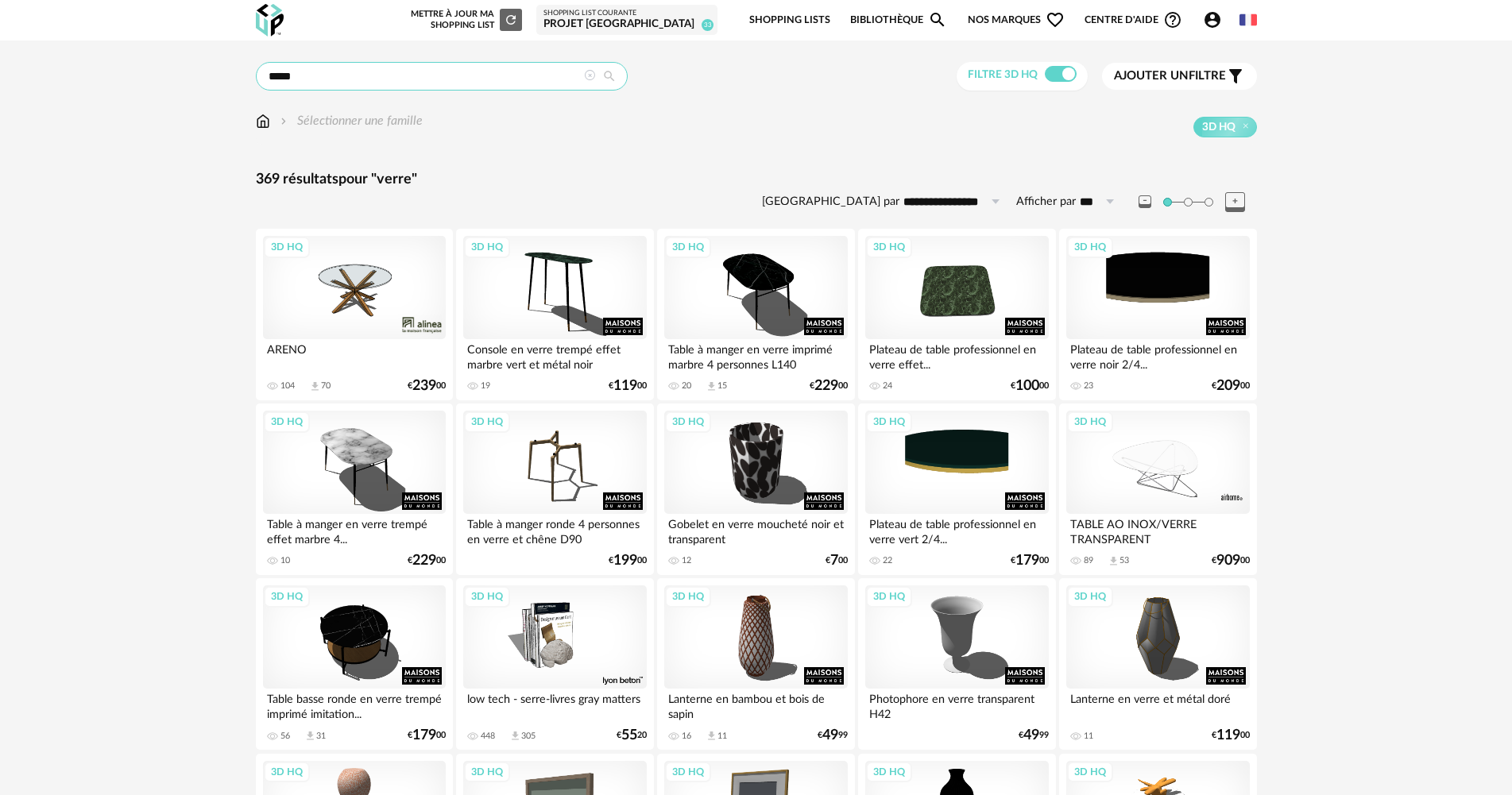
click at [364, 66] on input "*****" at bounding box center [442, 77] width 372 height 29
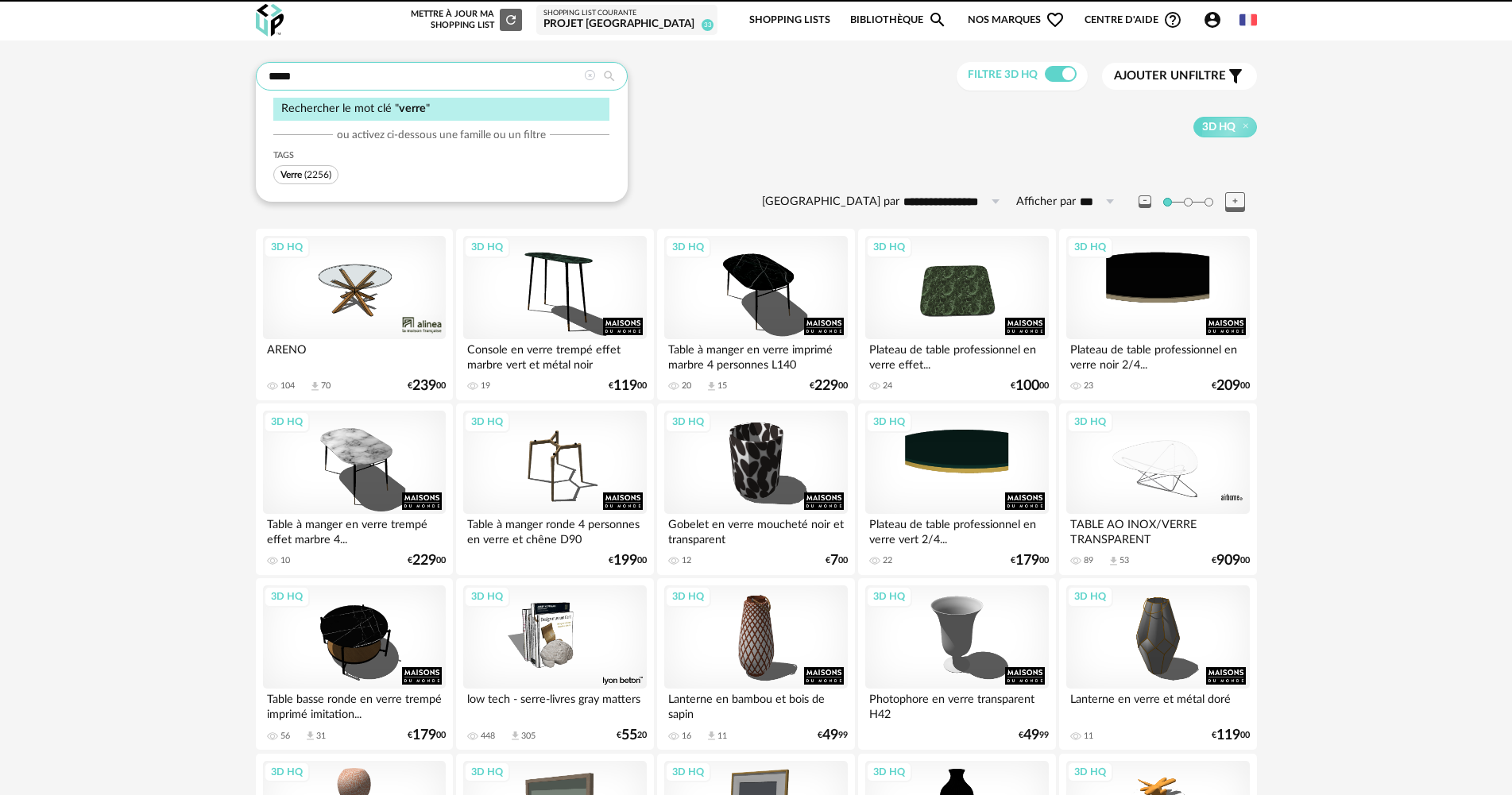
type input "**********"
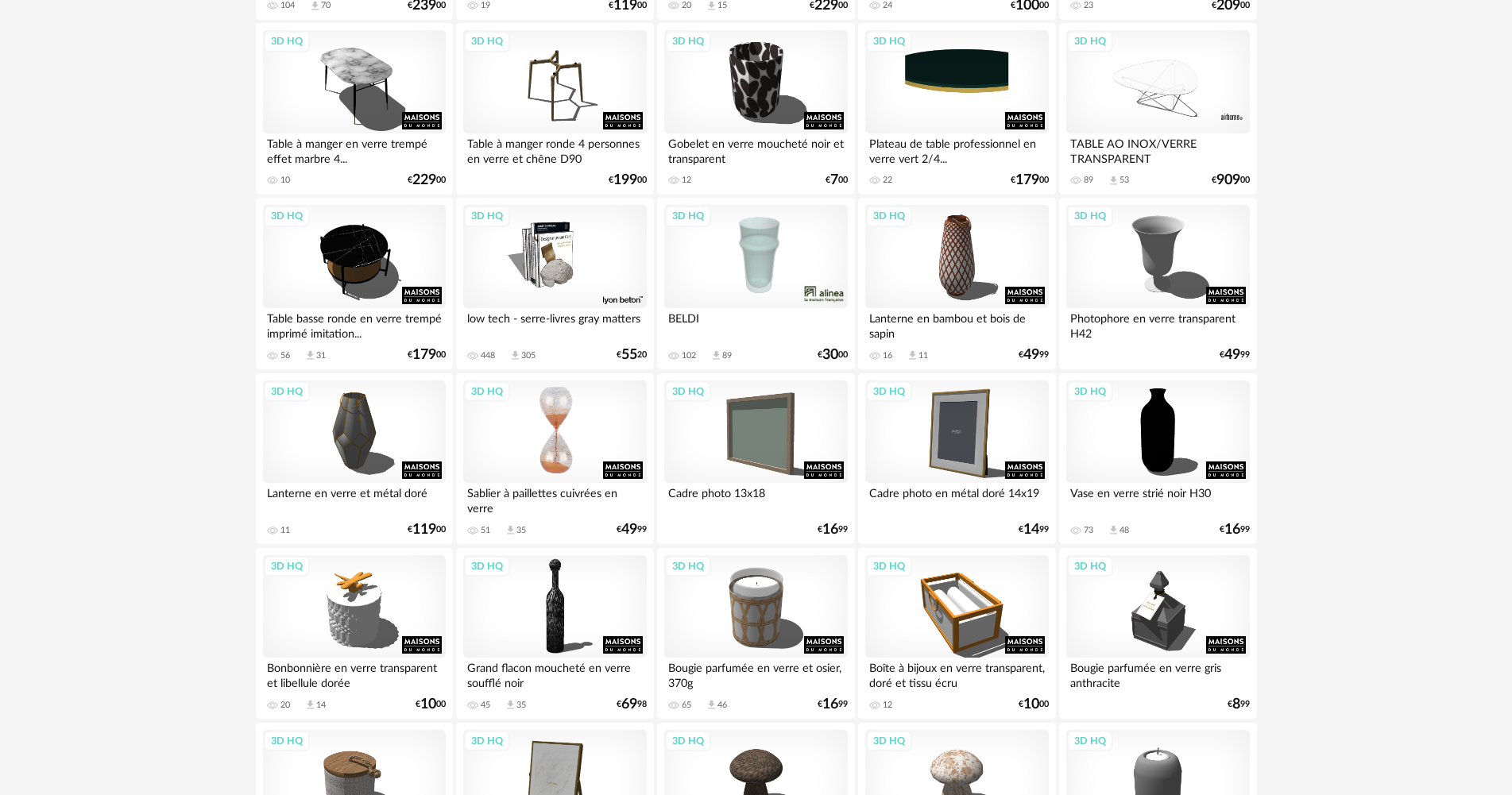
scroll to position [477, 0]
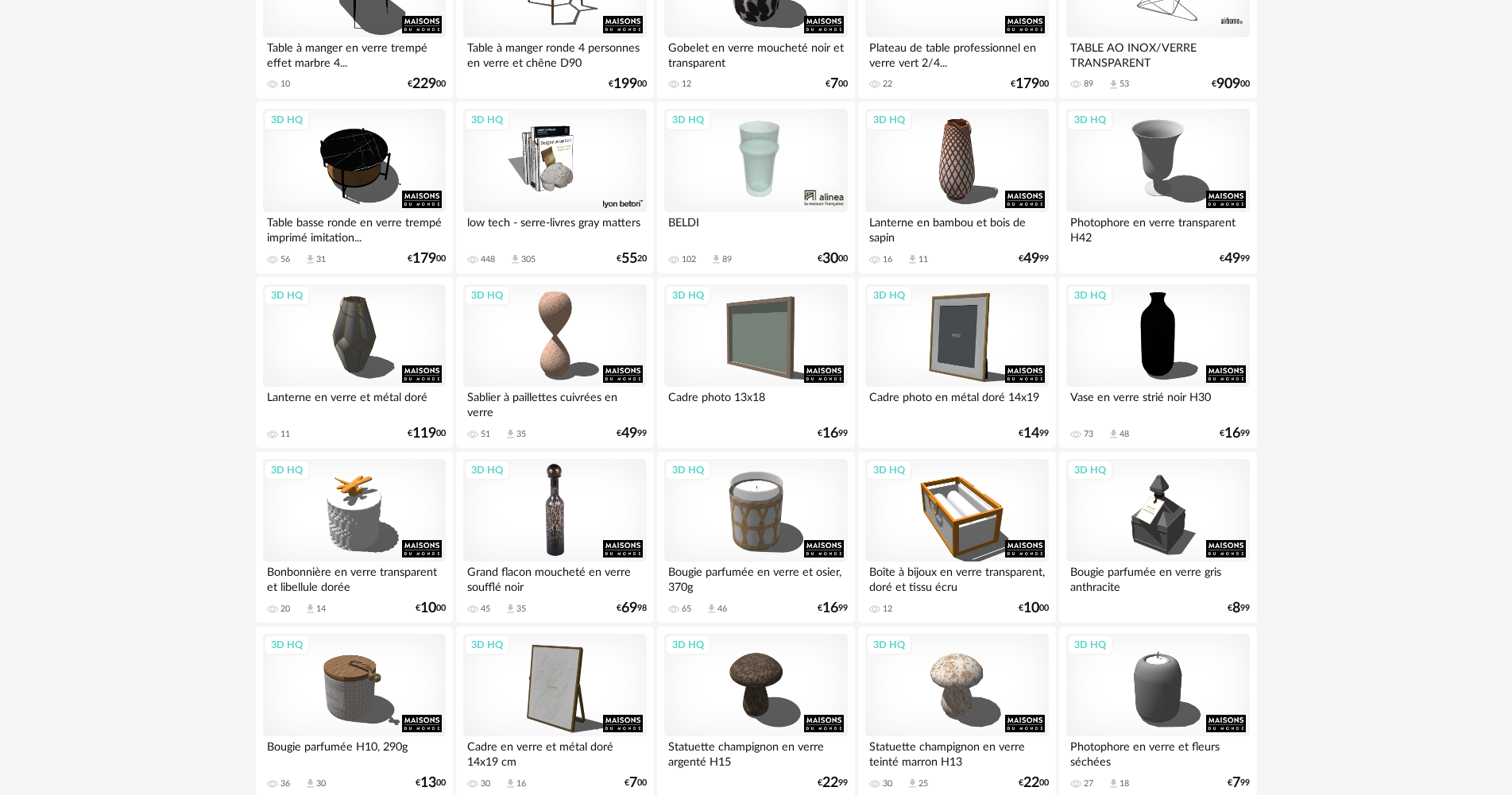
click at [565, 514] on div "3D HQ" at bounding box center [555, 510] width 183 height 103
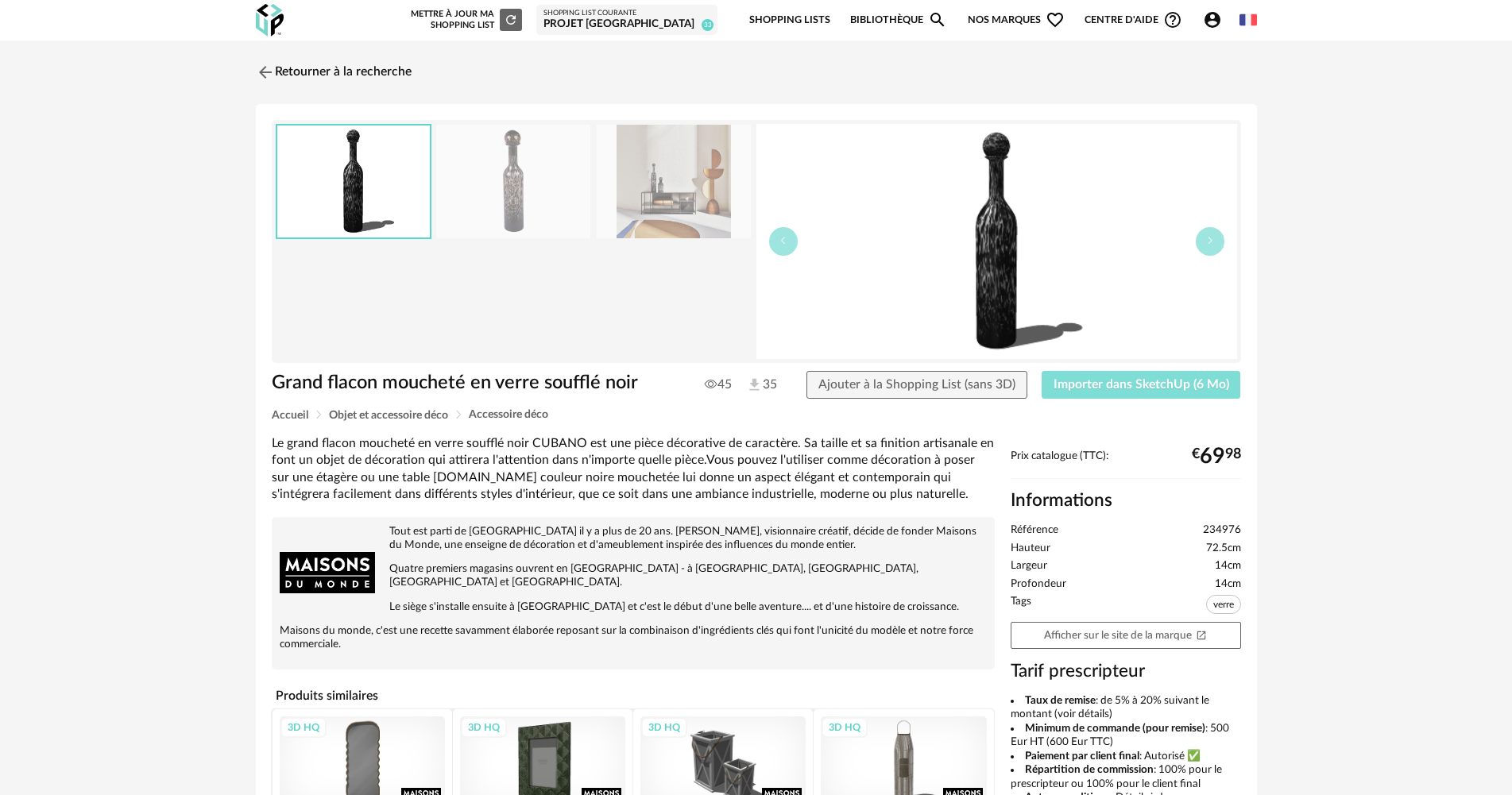
click at [1115, 381] on span "Importer dans SketchUp (6 Mo)" at bounding box center [1141, 384] width 176 height 13
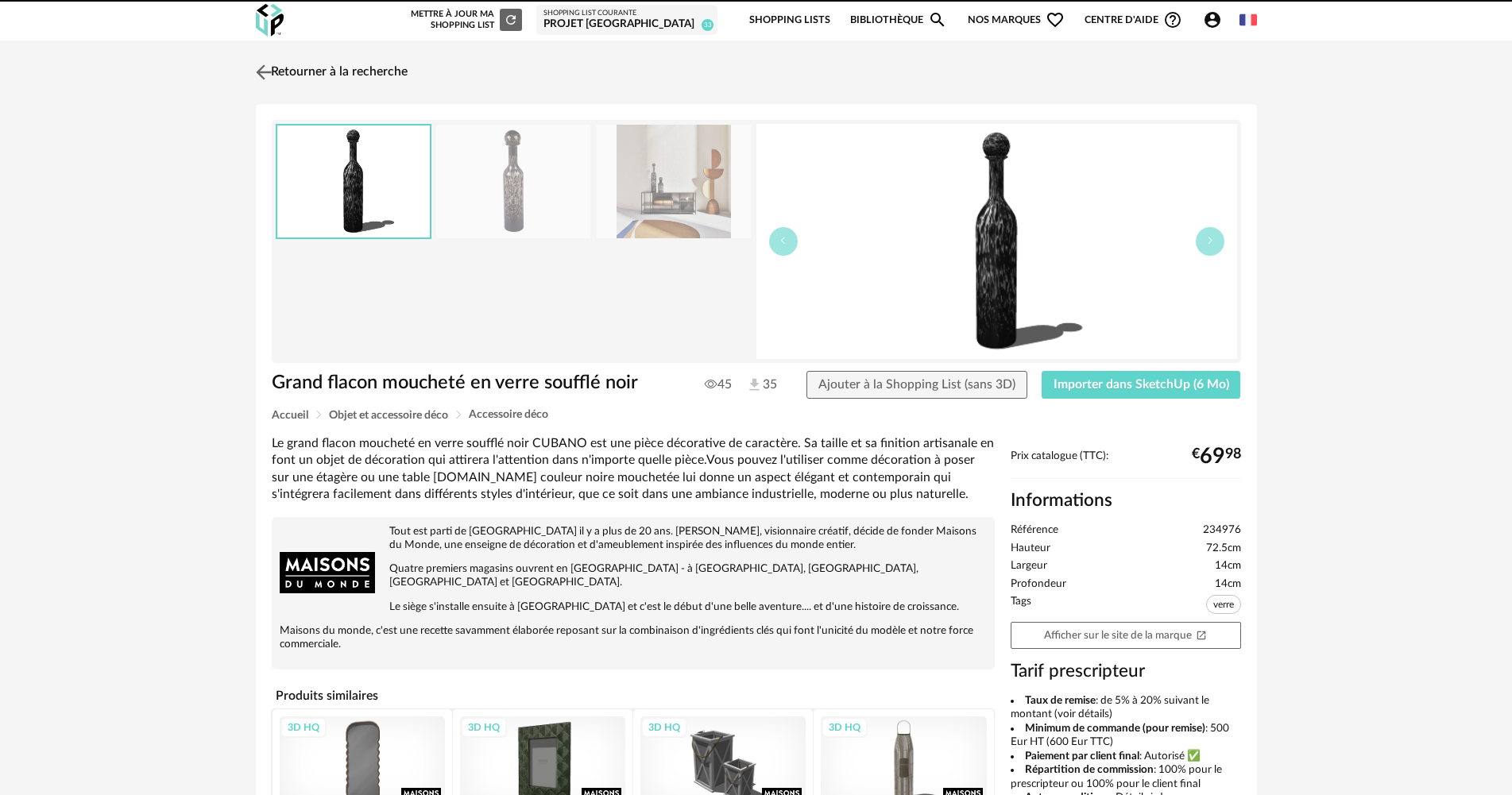
click at [386, 81] on link "Retourner à la recherche" at bounding box center [329, 72] width 155 height 35
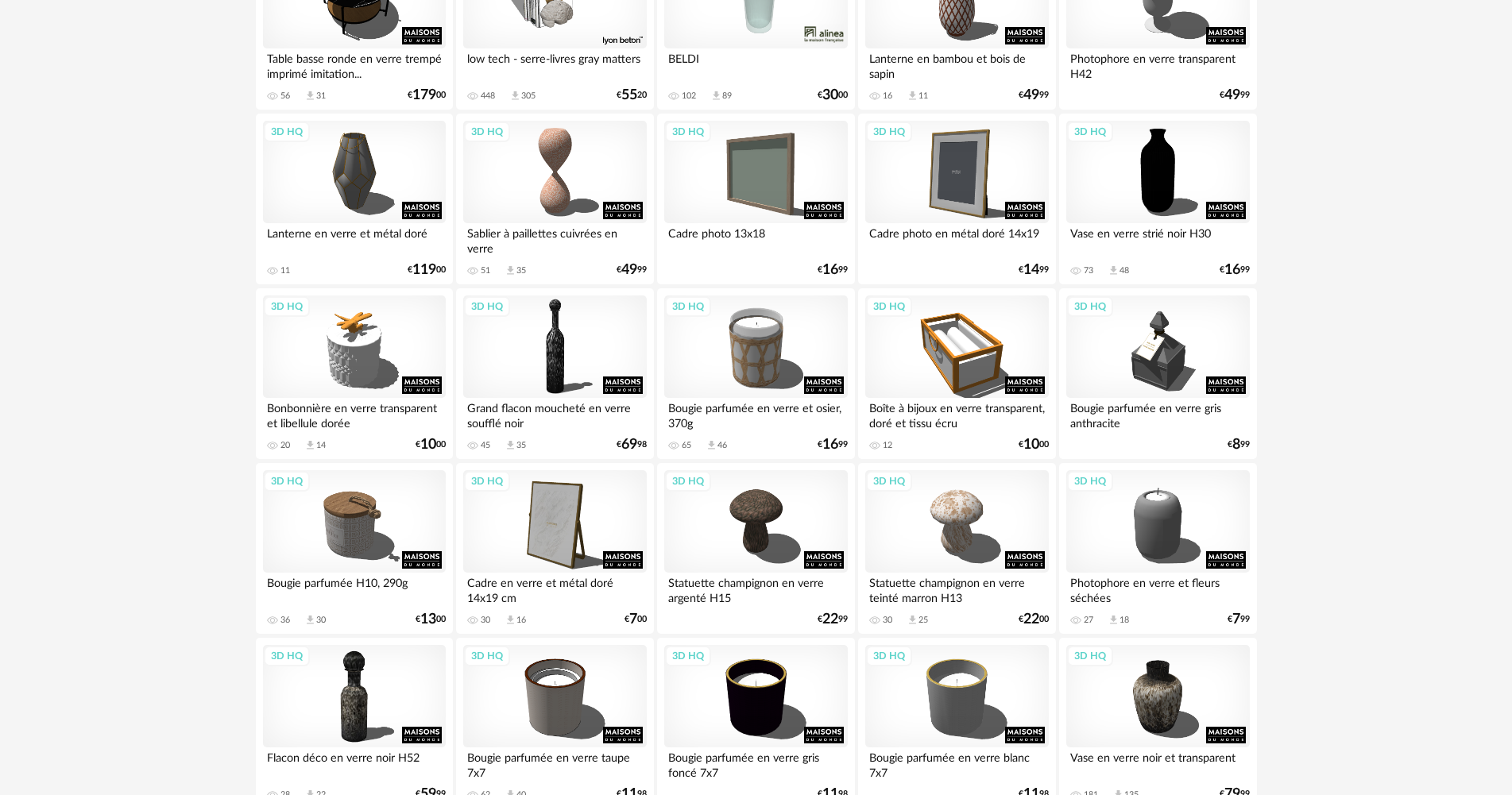
scroll to position [873, 0]
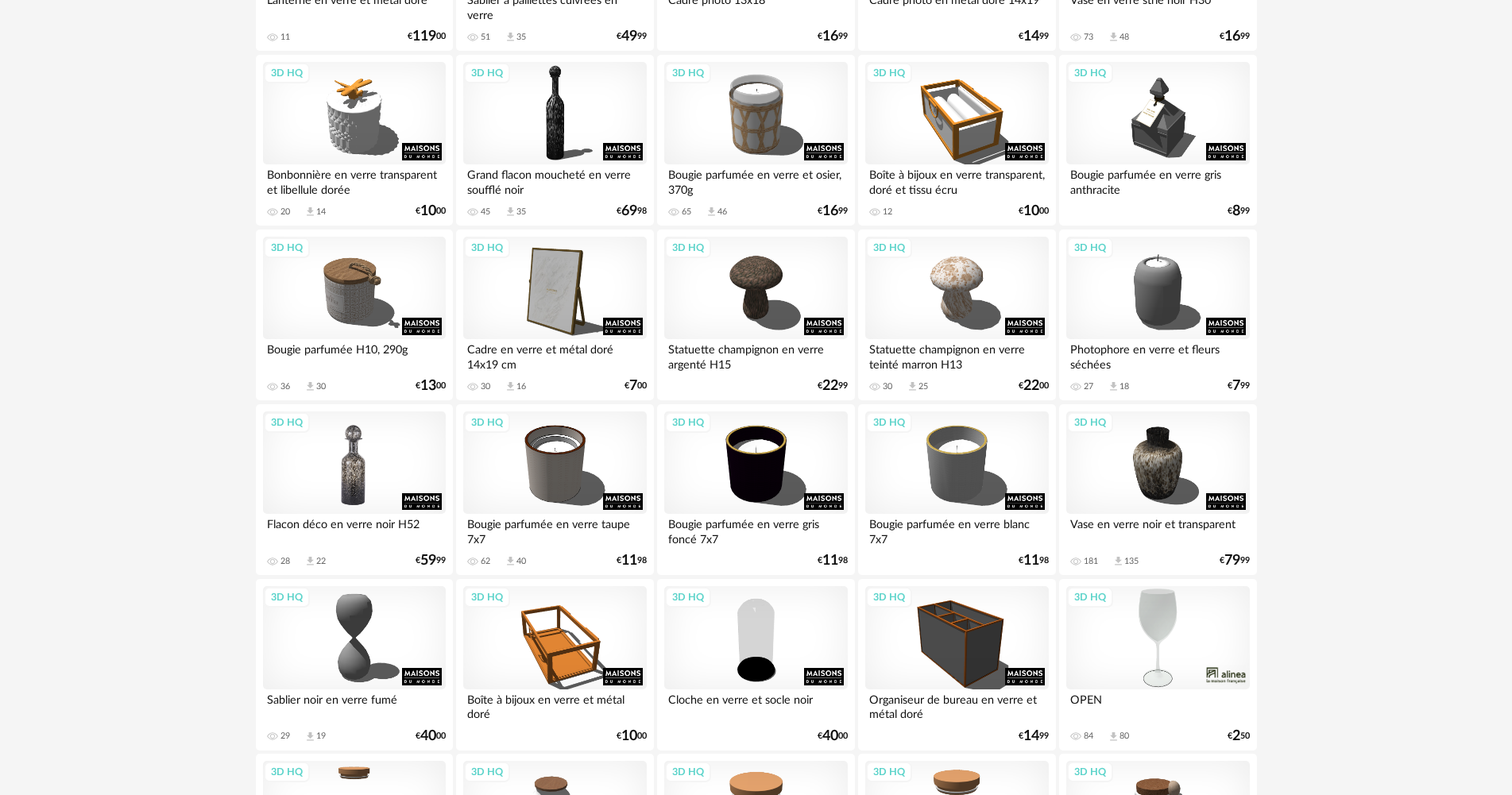
click at [355, 490] on div "3D HQ" at bounding box center [354, 462] width 183 height 103
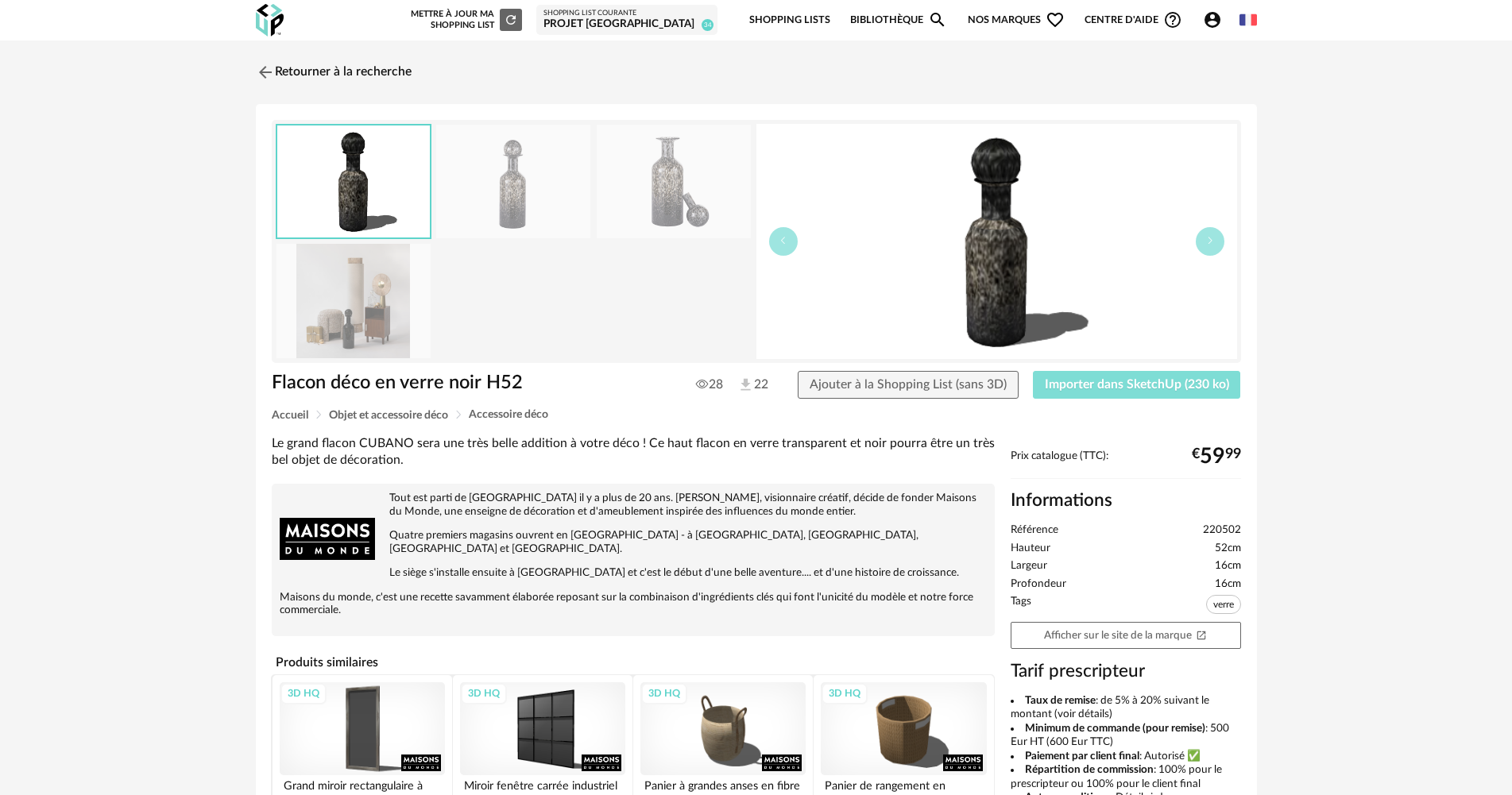
click at [1129, 378] on span "Importer dans SketchUp (230 ko)" at bounding box center [1137, 384] width 184 height 13
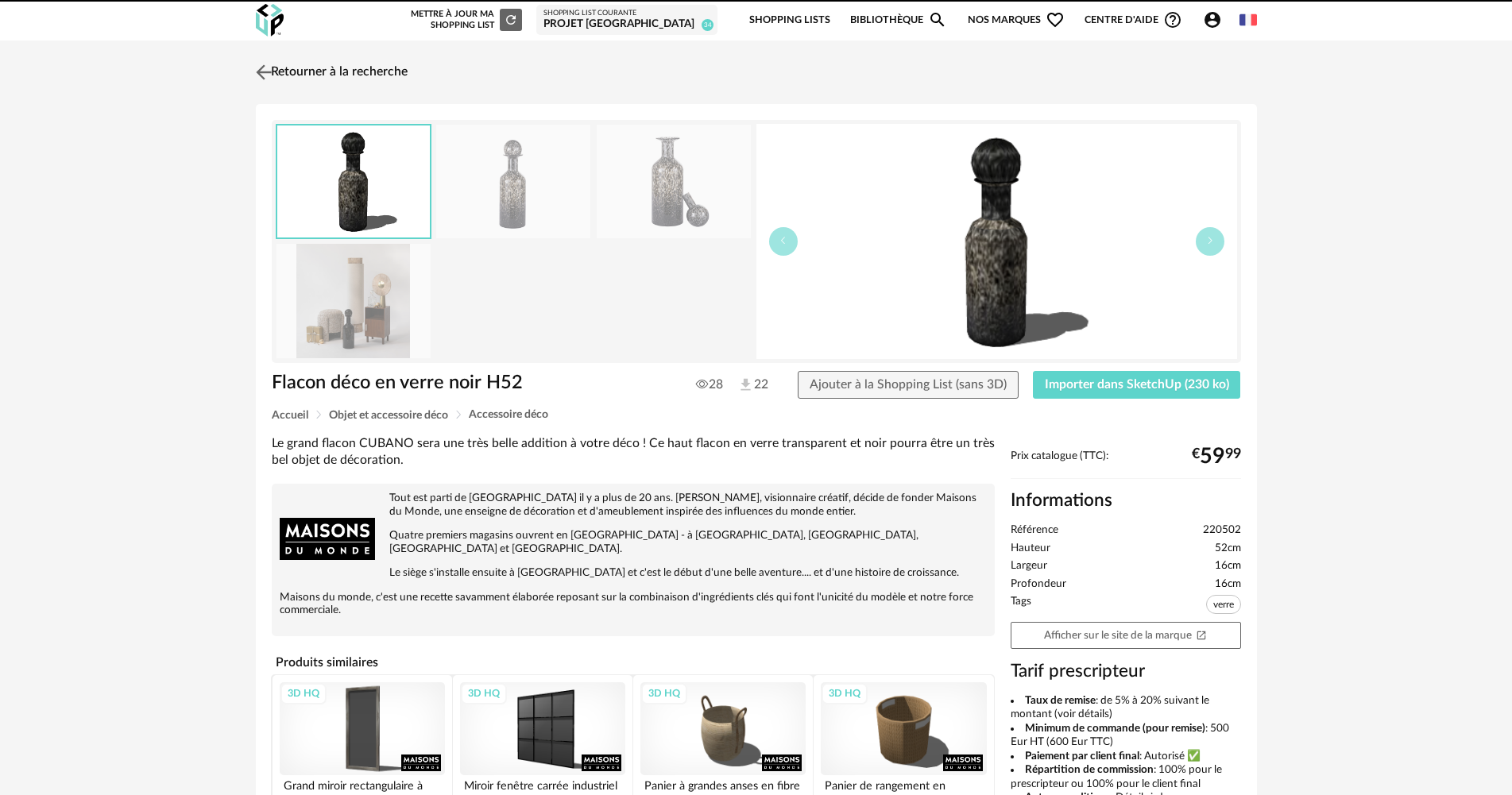
click at [399, 68] on link "Retourner à la recherche" at bounding box center [329, 72] width 155 height 35
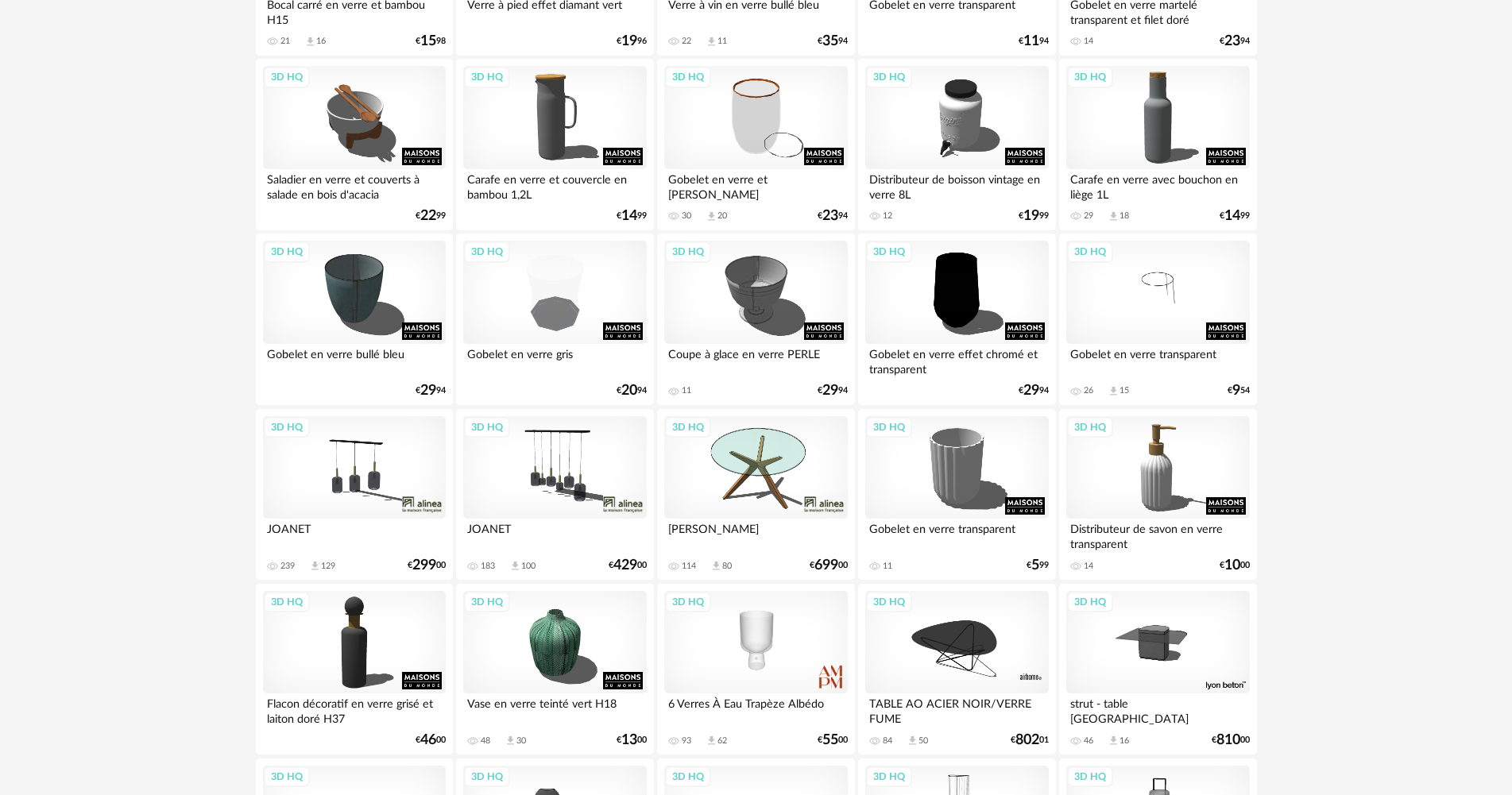
scroll to position [2224, 0]
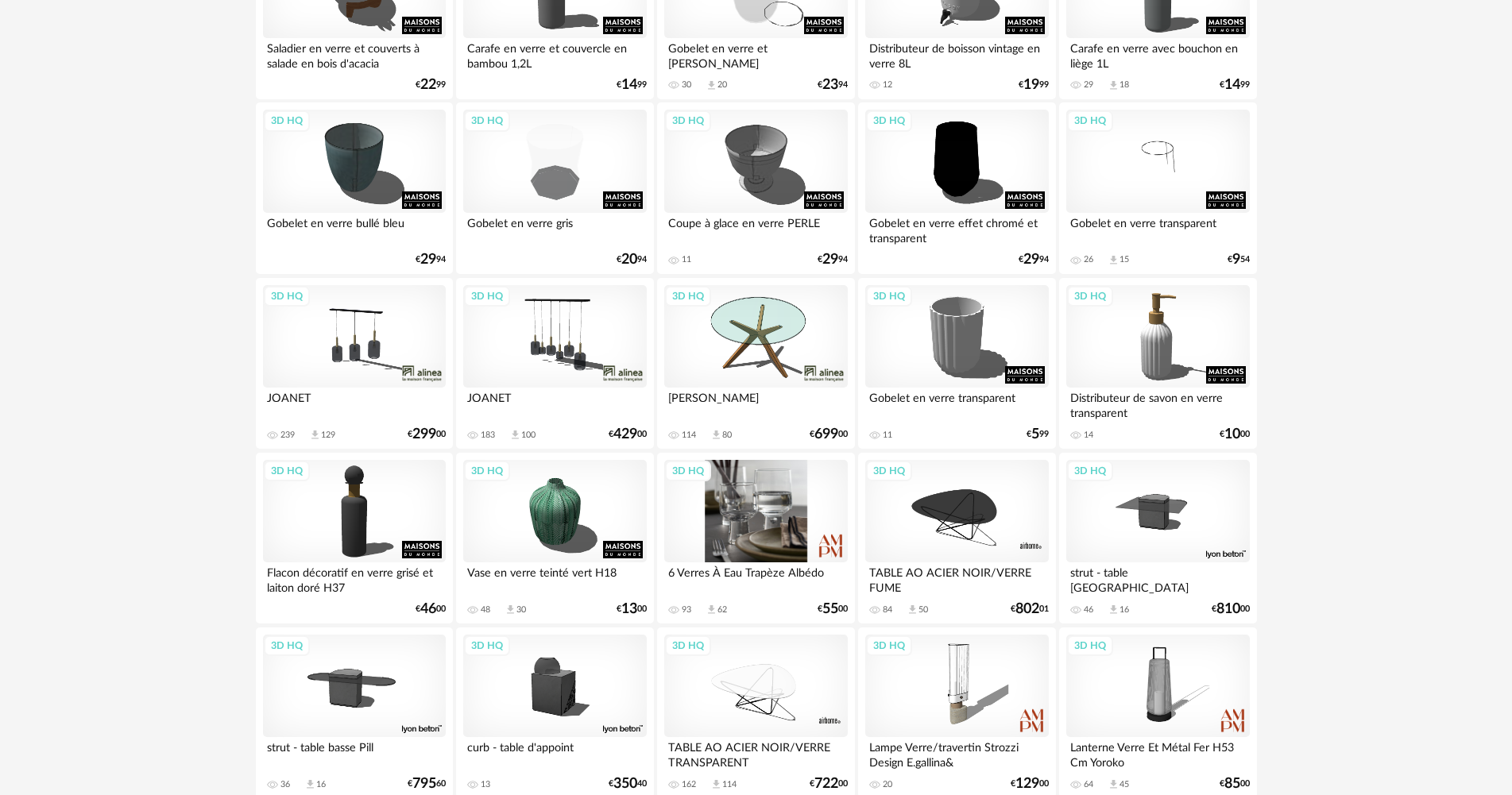
click at [777, 526] on div "3D HQ" at bounding box center [755, 511] width 183 height 103
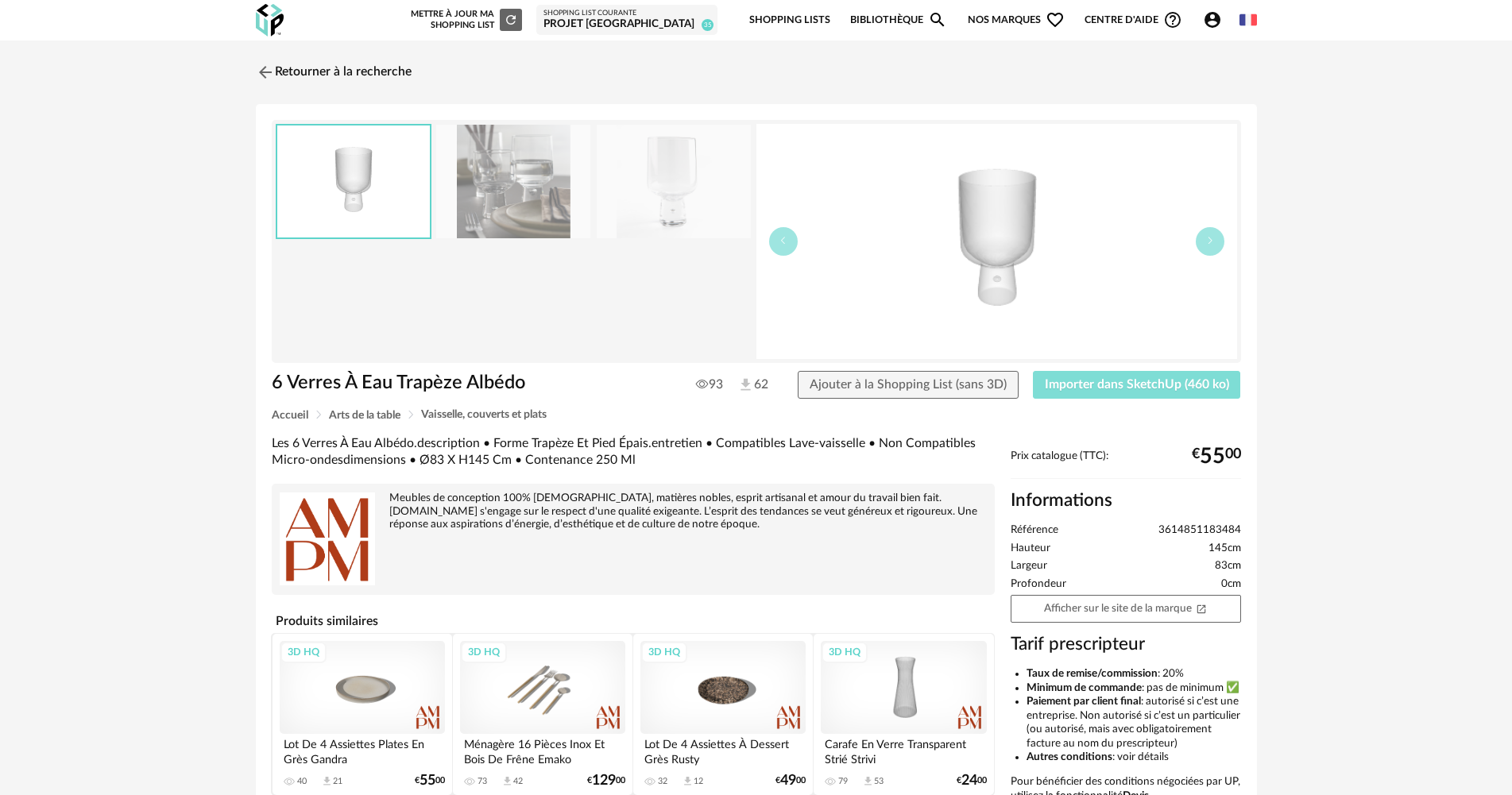
click at [1108, 372] on button "Importer dans SketchUp (460 ko)" at bounding box center [1137, 386] width 208 height 29
click at [381, 73] on link "Retourner à la recherche" at bounding box center [329, 72] width 155 height 35
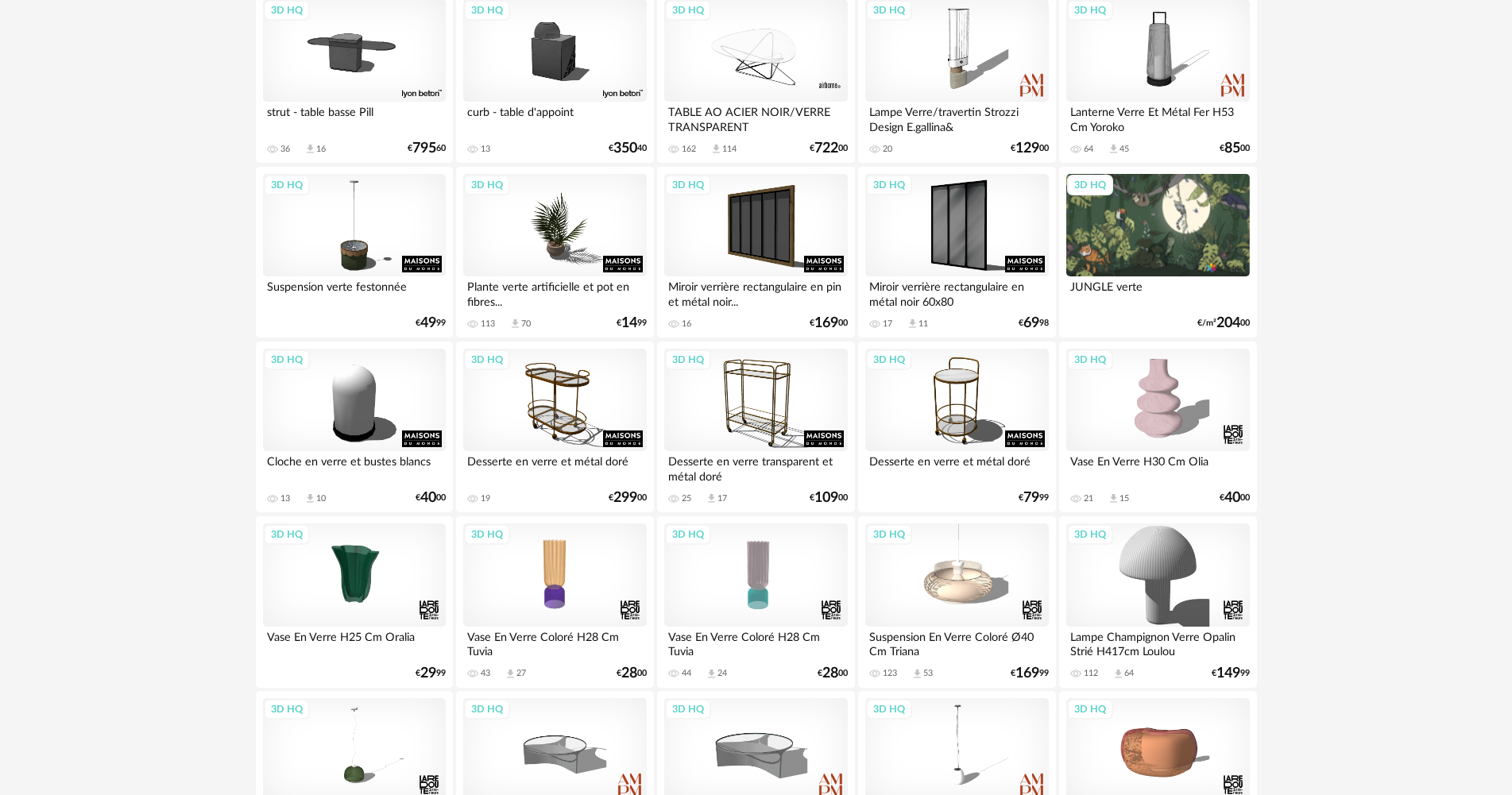
scroll to position [3033, 0]
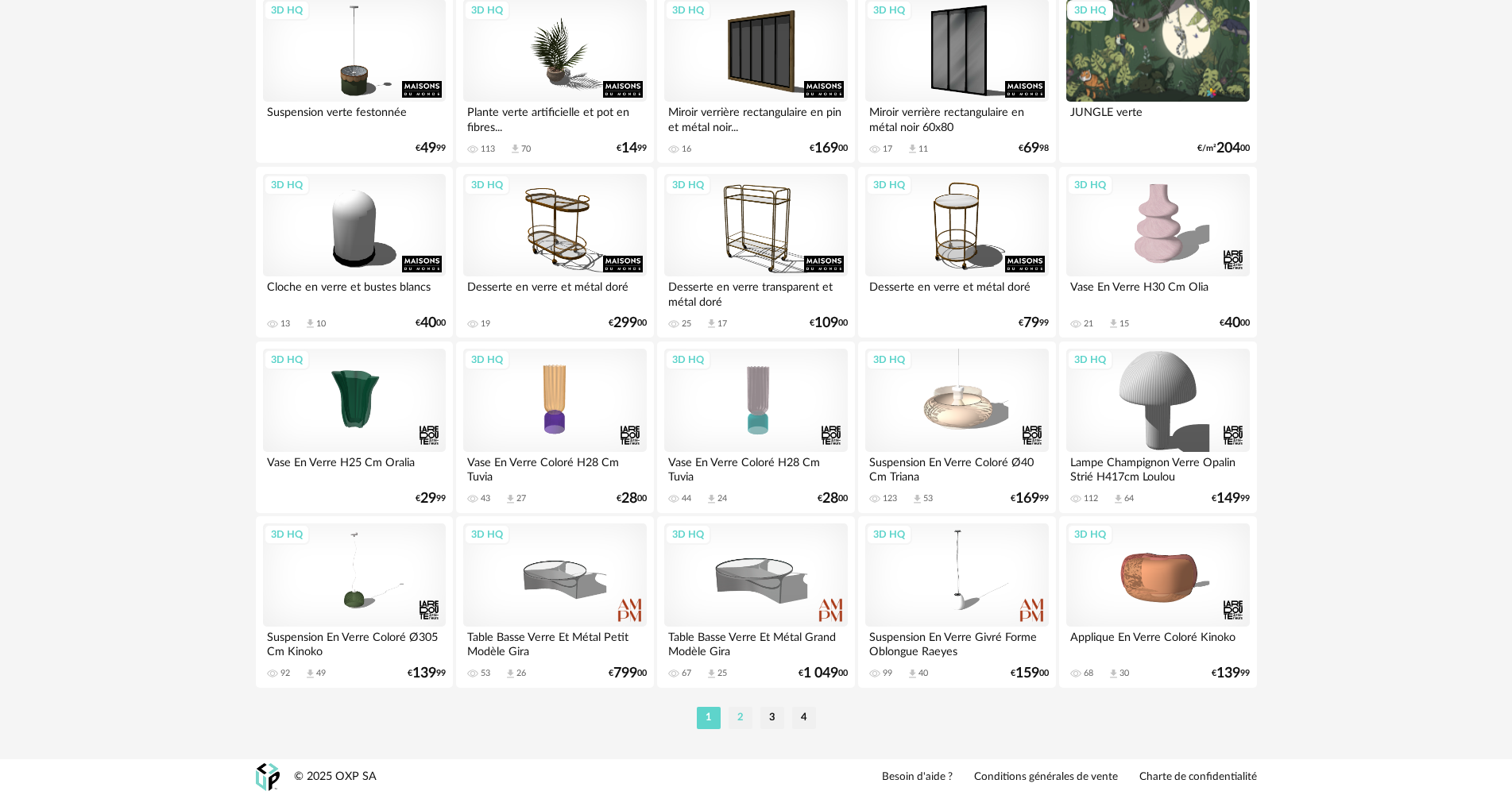
click at [741, 721] on li "2" at bounding box center [741, 718] width 24 height 22
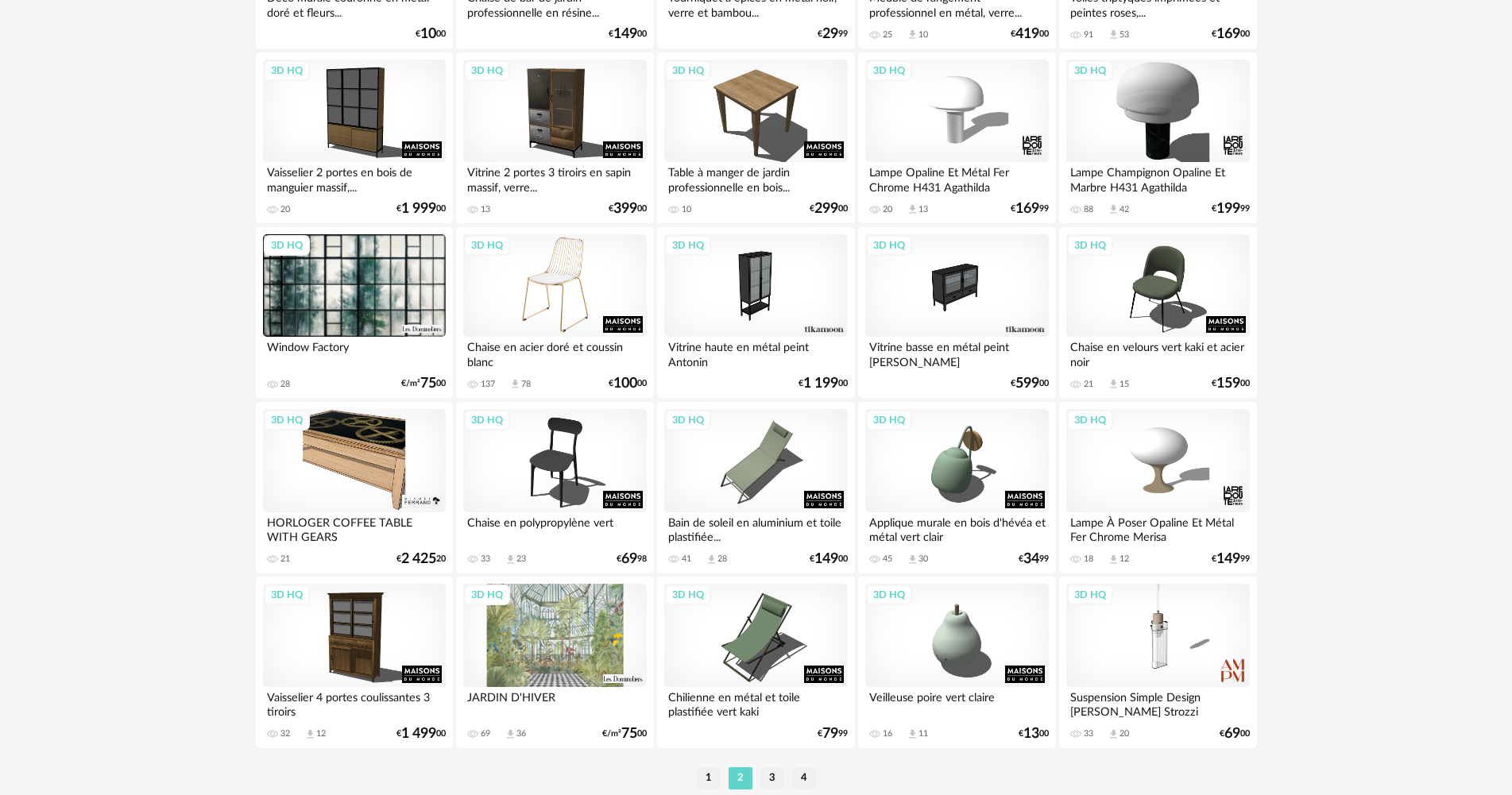
scroll to position [3033, 0]
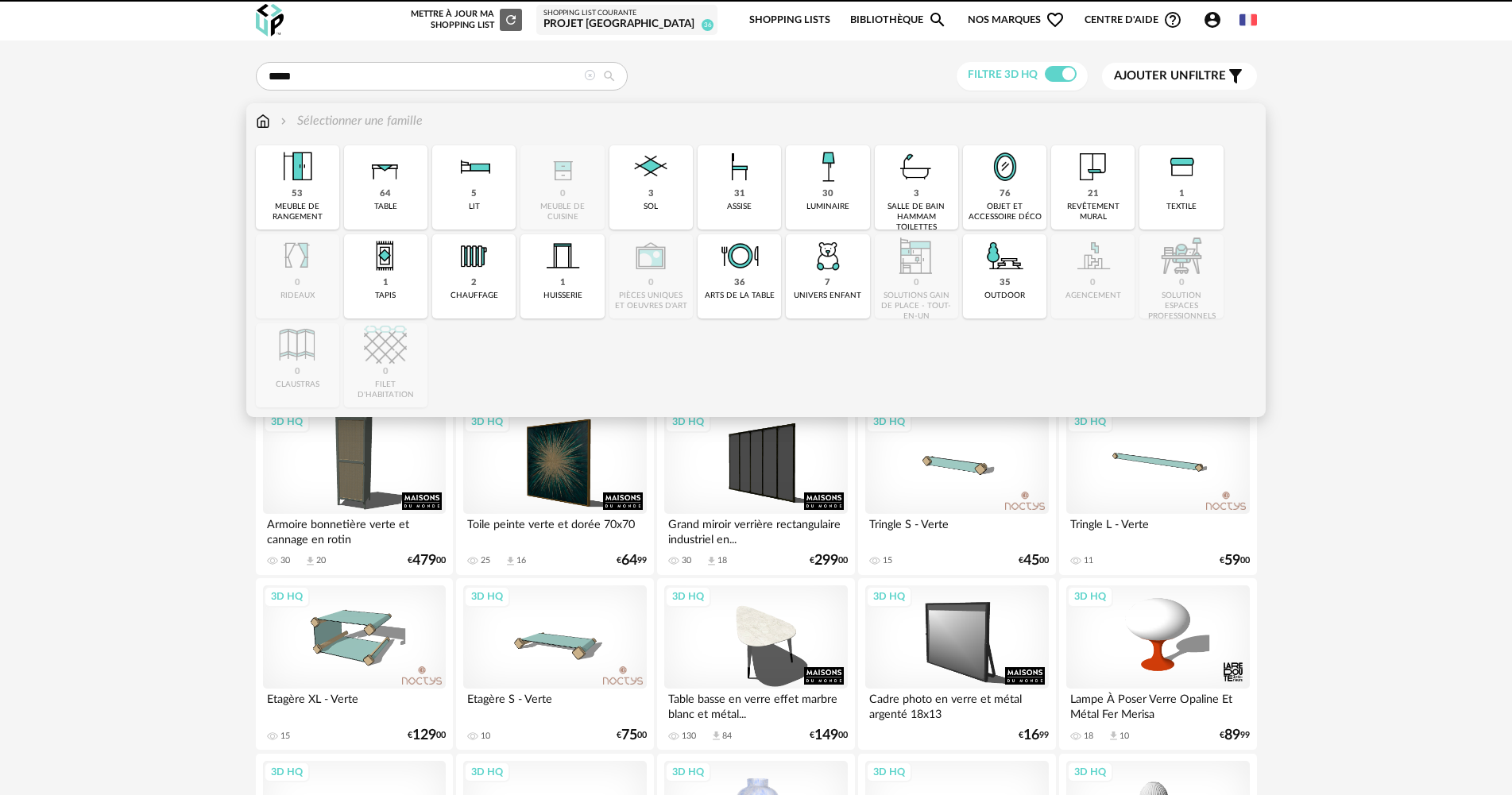
click at [259, 120] on img at bounding box center [263, 120] width 15 height 18
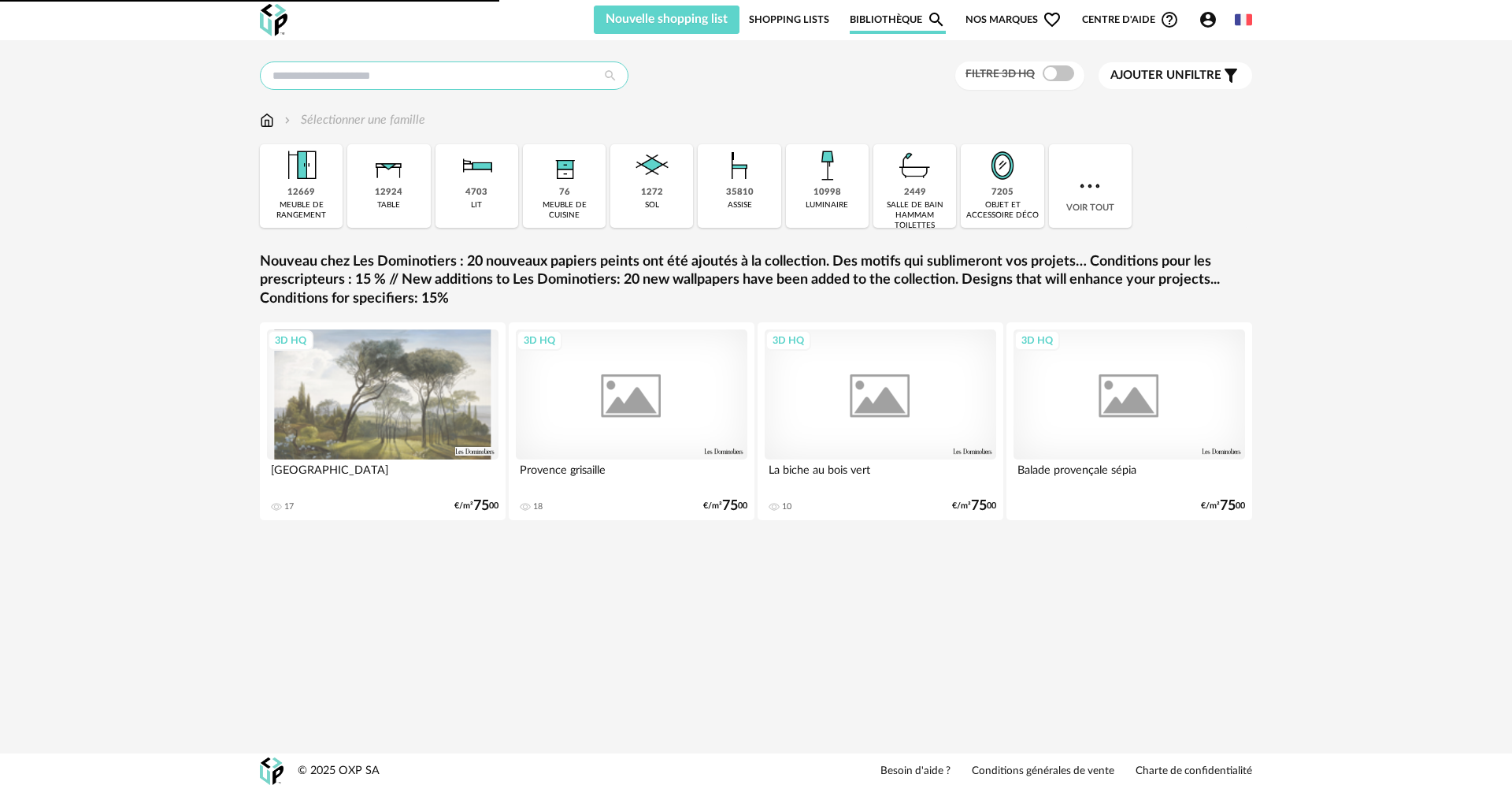
click at [504, 84] on input "text" at bounding box center [444, 76] width 369 height 29
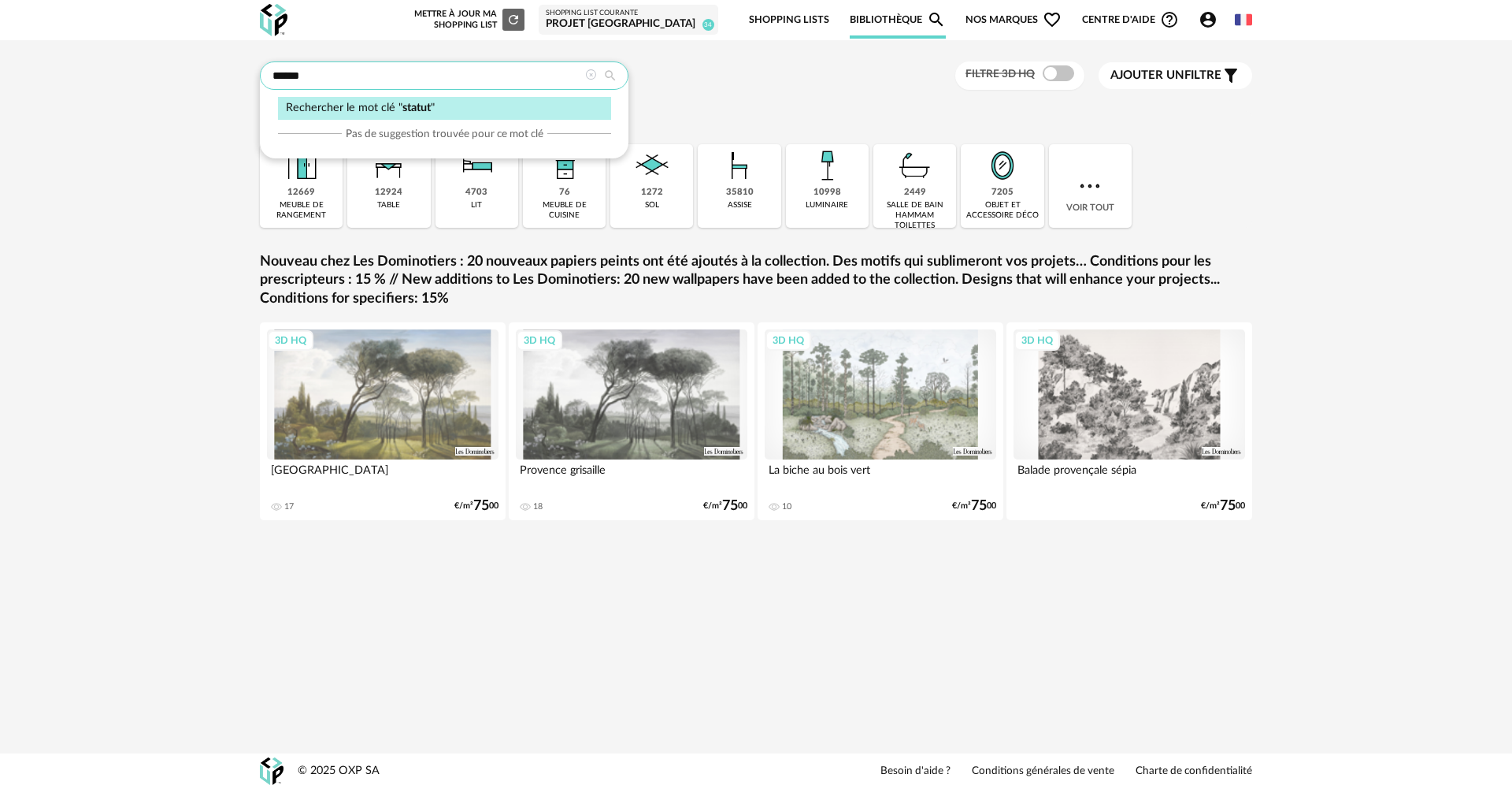
type input "******"
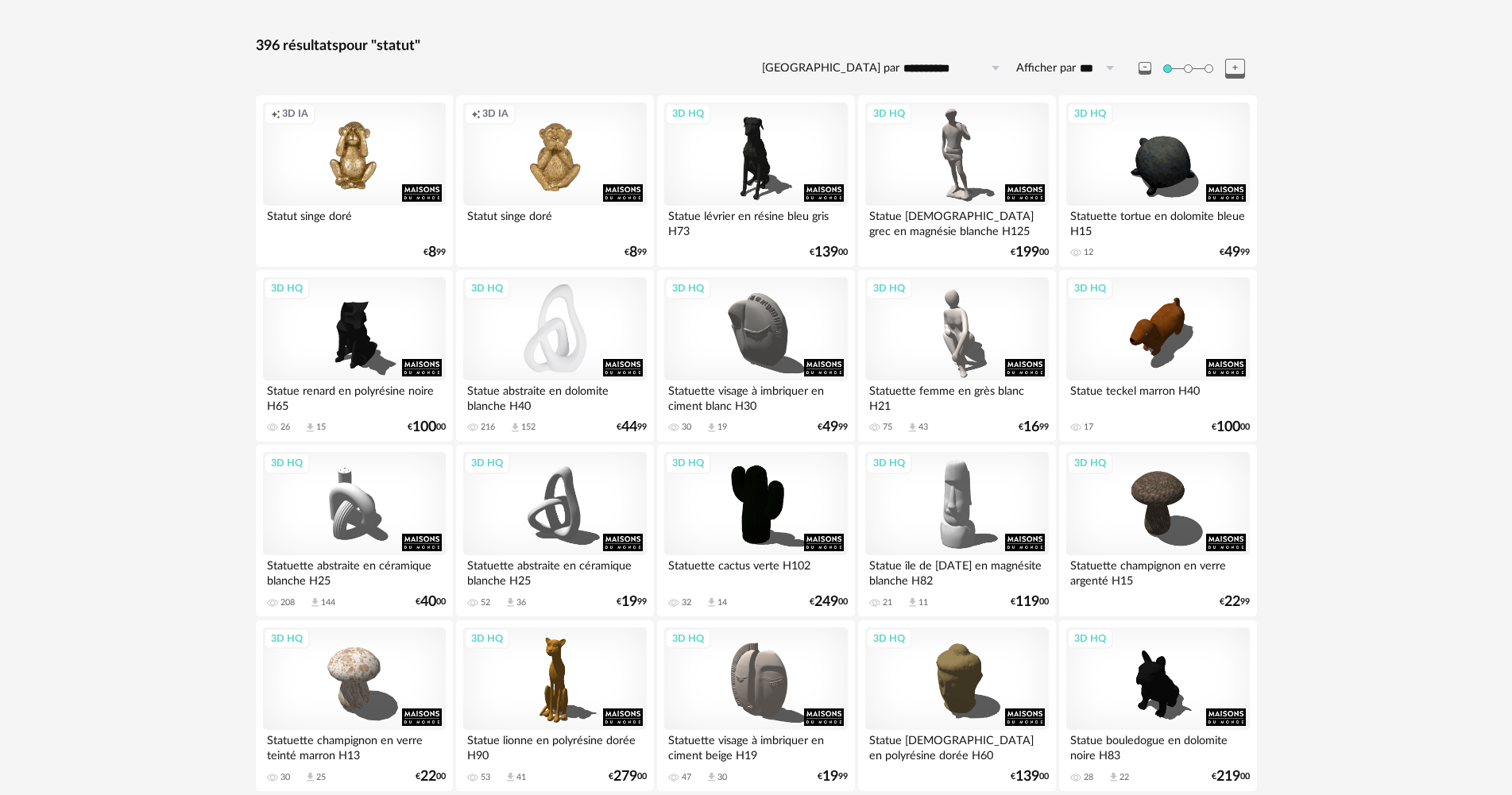
scroll to position [317, 0]
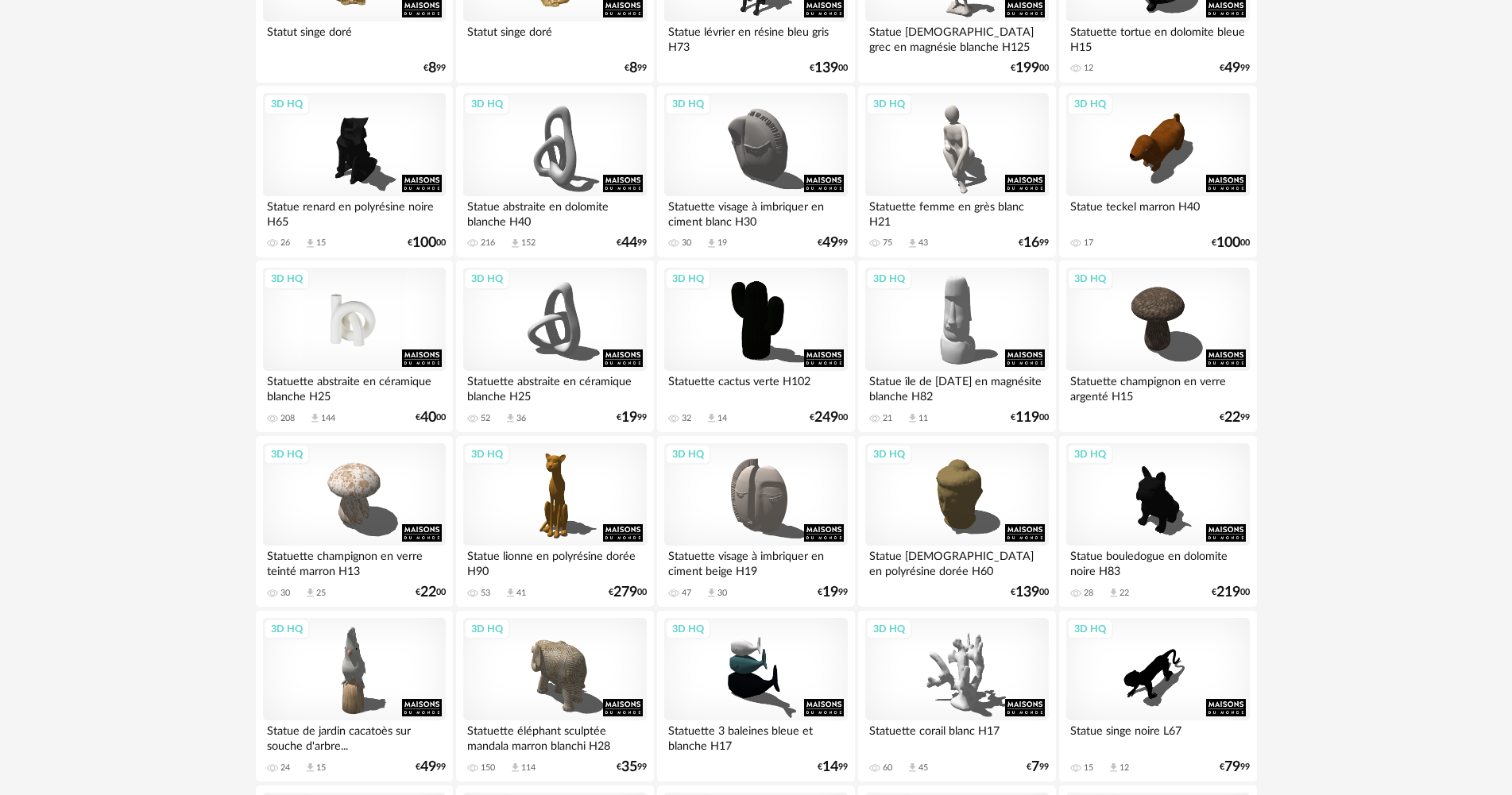
click at [343, 324] on div "3D HQ" at bounding box center [354, 319] width 183 height 103
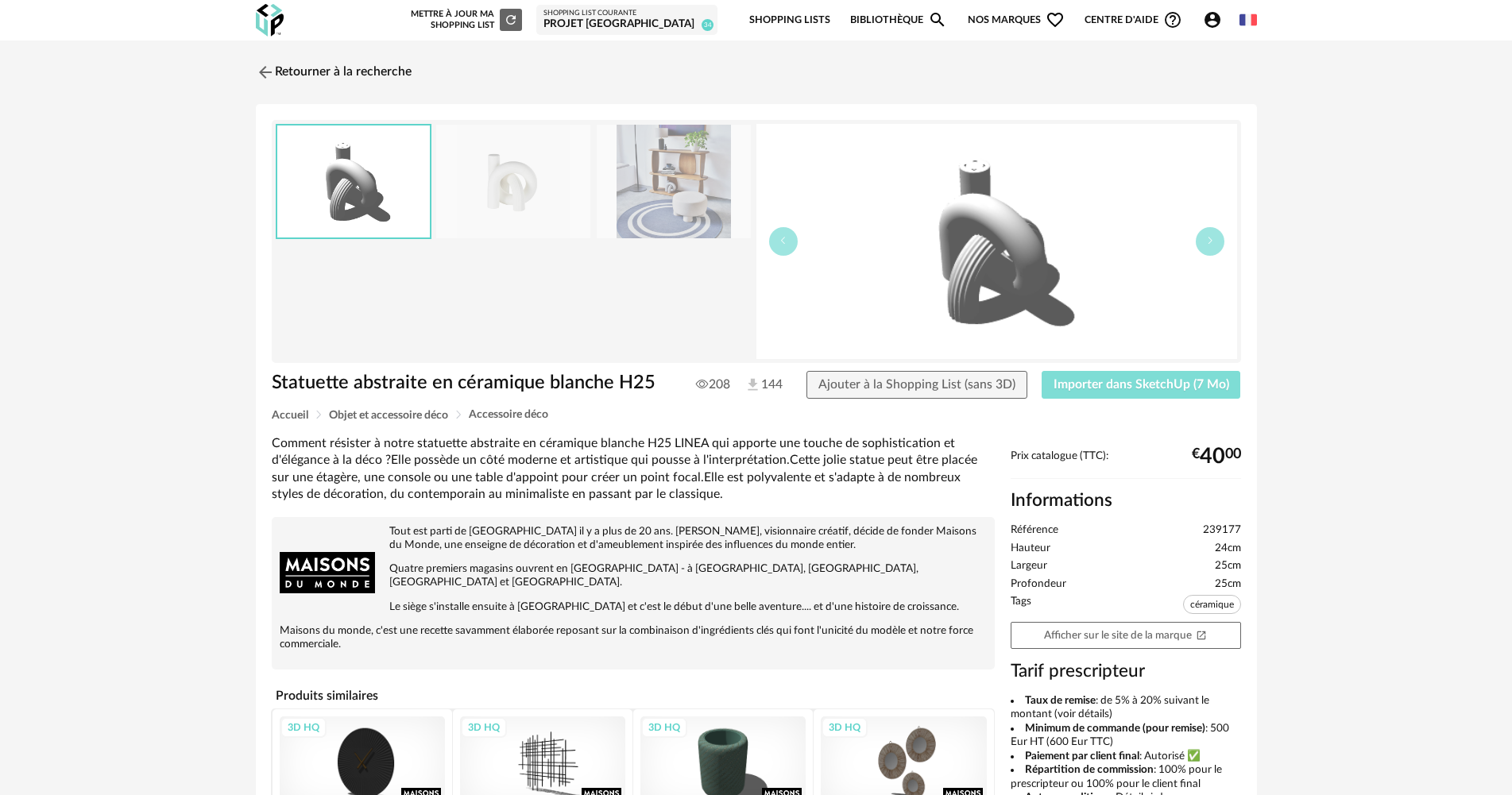
click at [1129, 390] on span "Importer dans SketchUp (7 Mo)" at bounding box center [1141, 384] width 176 height 13
click at [404, 61] on link "Retourner à la recherche" at bounding box center [329, 72] width 155 height 35
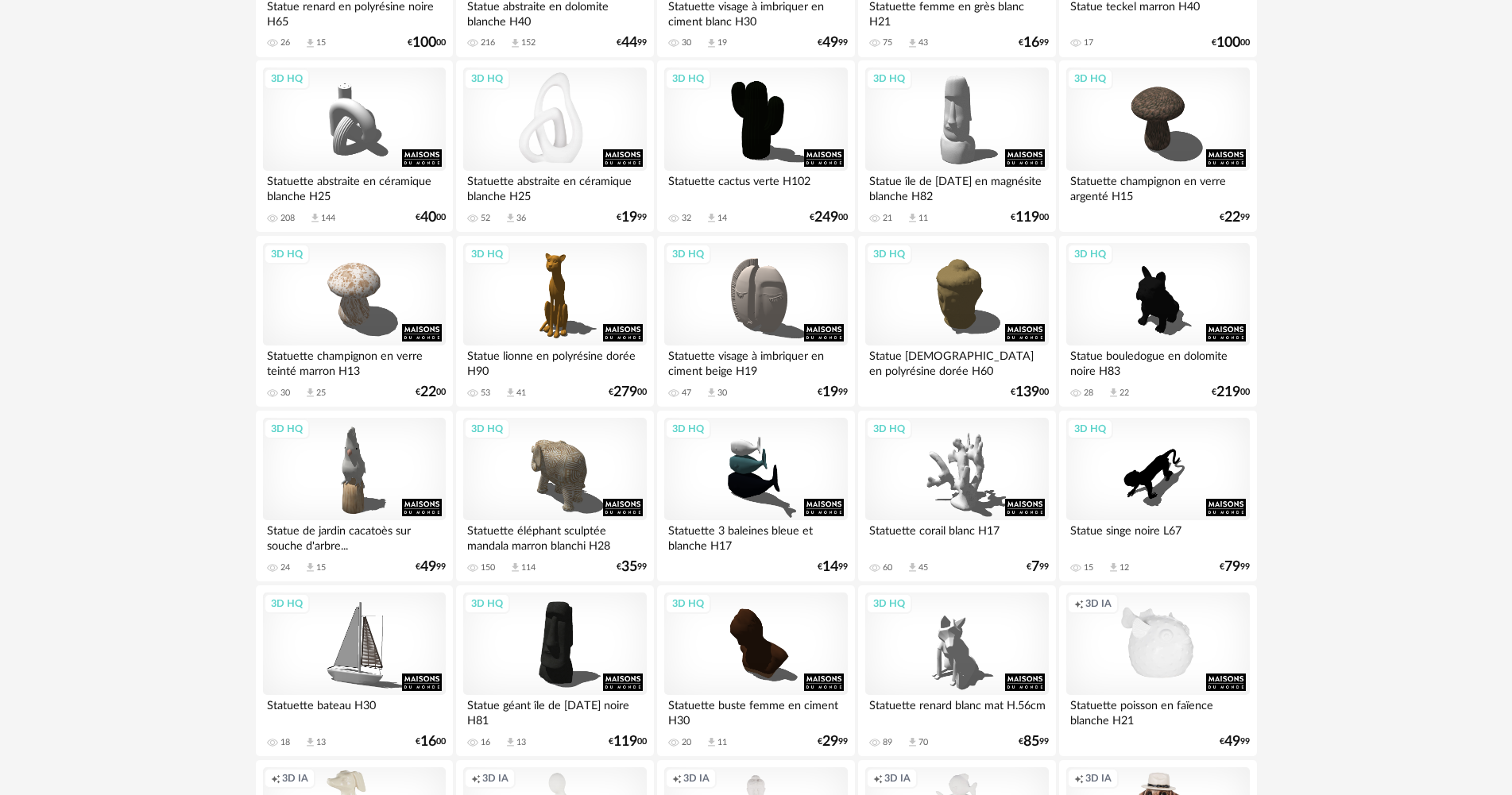
scroll to position [397, 0]
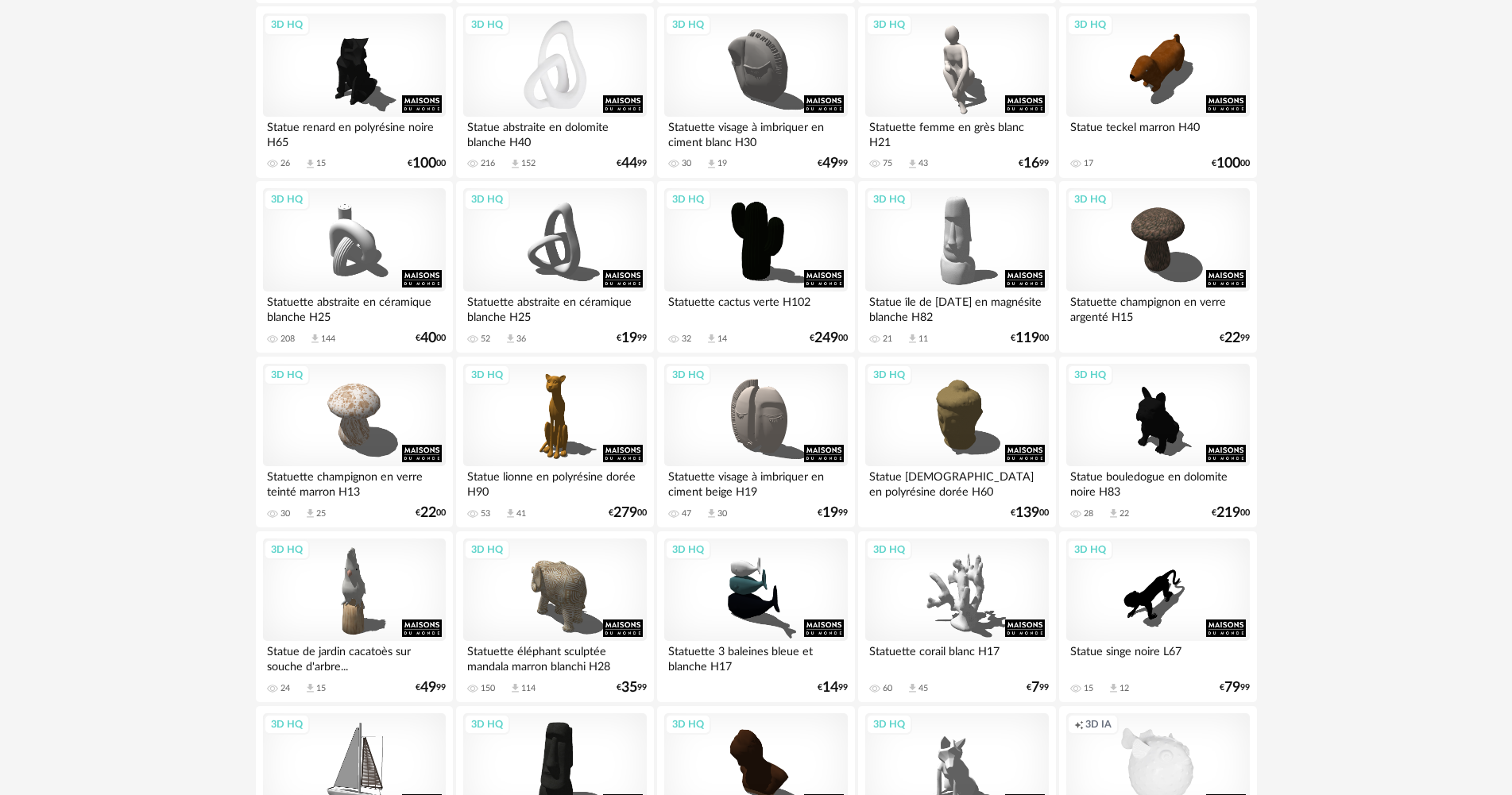
click at [585, 88] on div "3D HQ" at bounding box center [555, 65] width 183 height 103
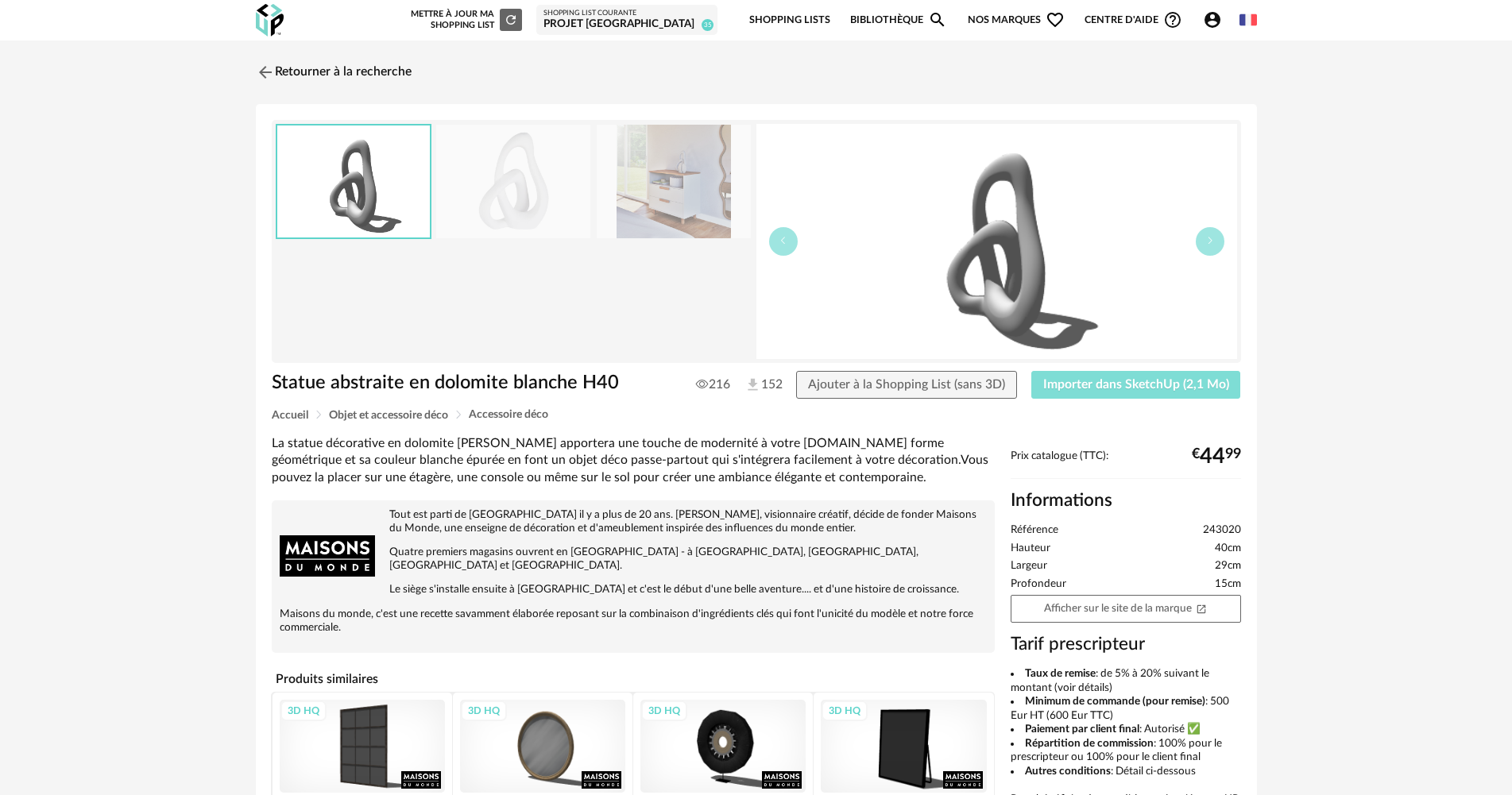
click at [1075, 384] on span "Importer dans SketchUp (2,1 Mo)" at bounding box center [1136, 384] width 186 height 13
click at [1093, 374] on button "Importer dans SketchUp (2,1 Mo)" at bounding box center [1136, 386] width 210 height 29
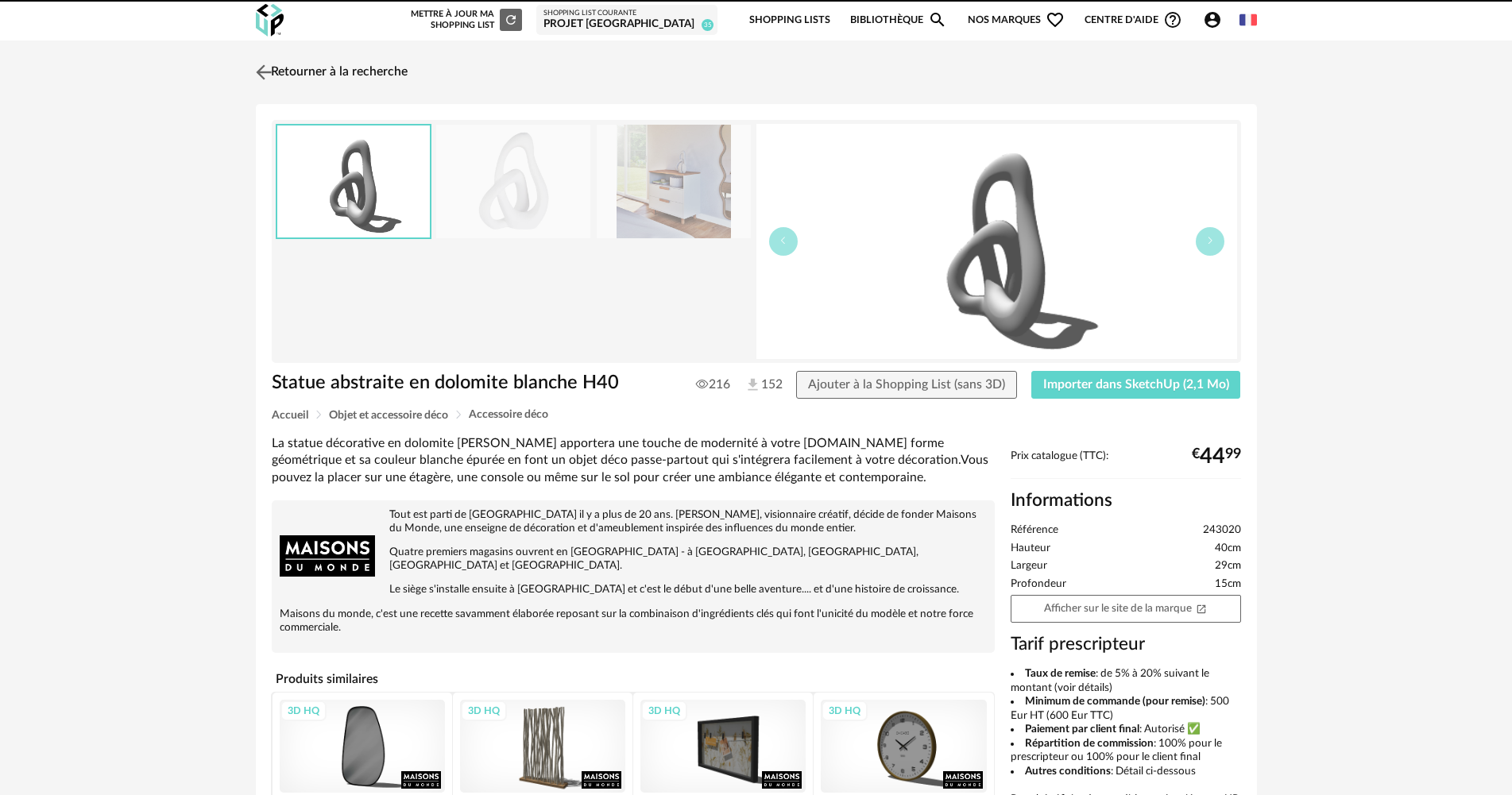
click at [309, 74] on link "Retourner à la recherche" at bounding box center [329, 72] width 155 height 35
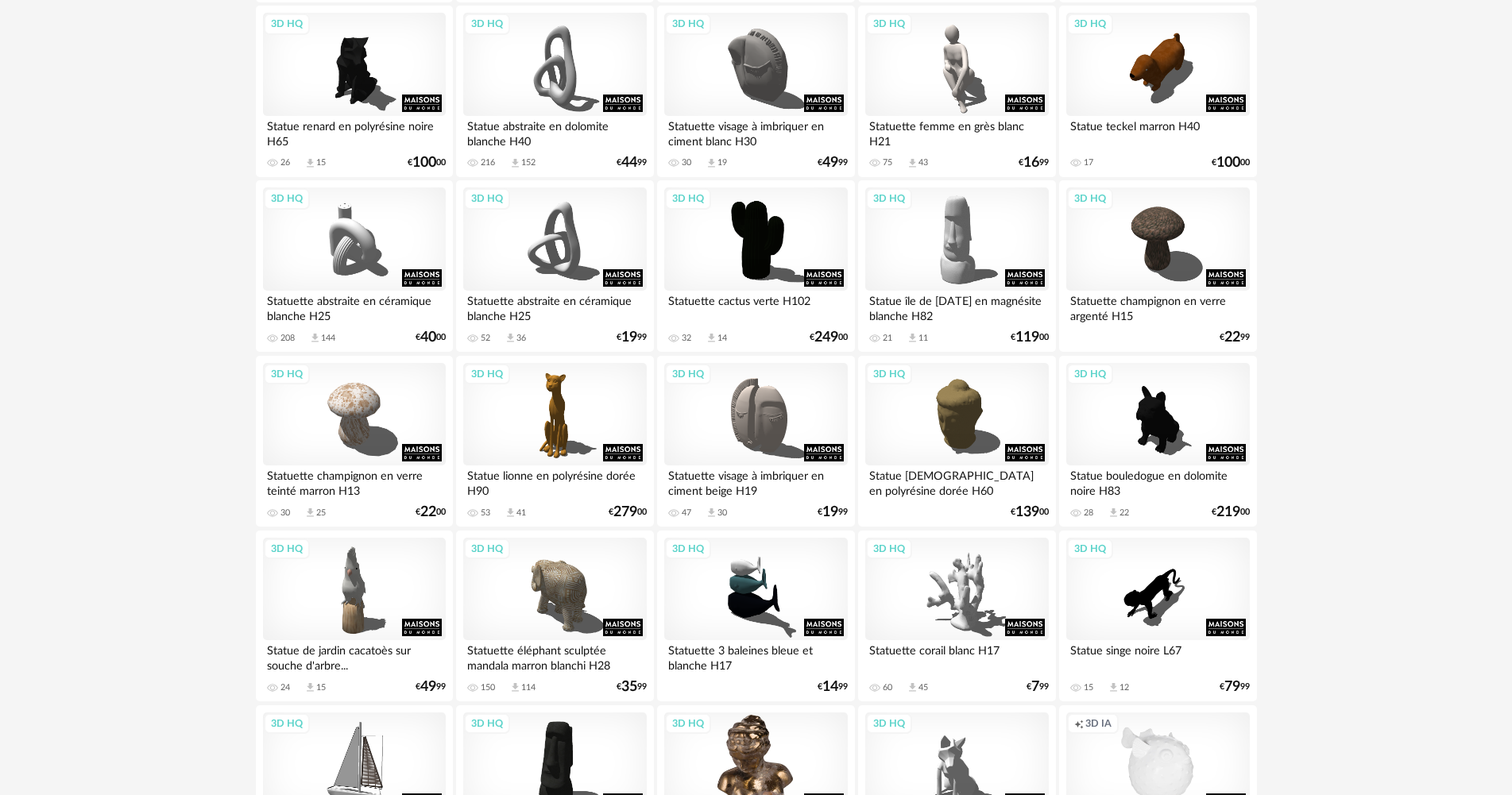
scroll to position [716, 0]
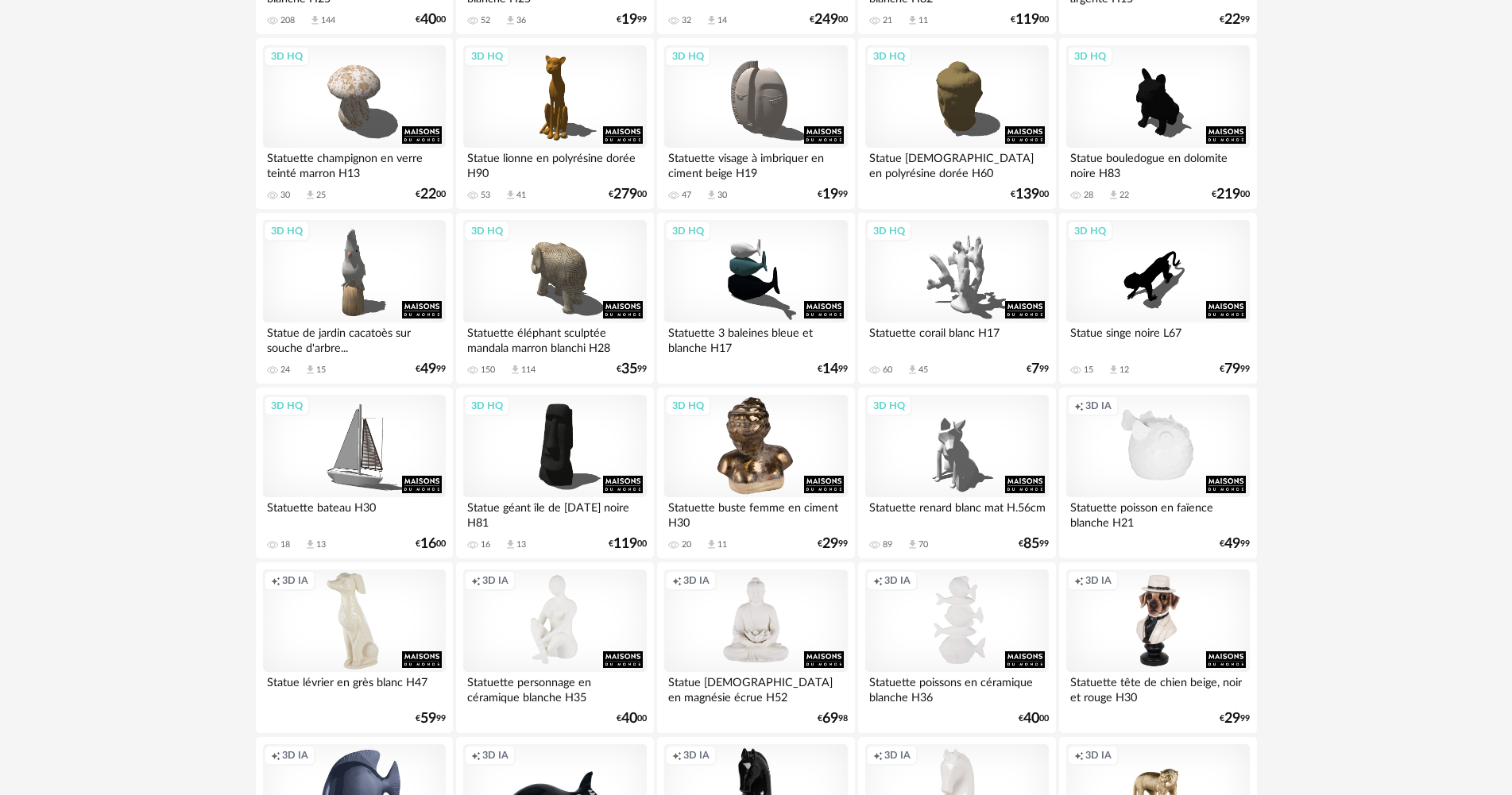
click at [703, 448] on div "3D HQ" at bounding box center [755, 446] width 183 height 103
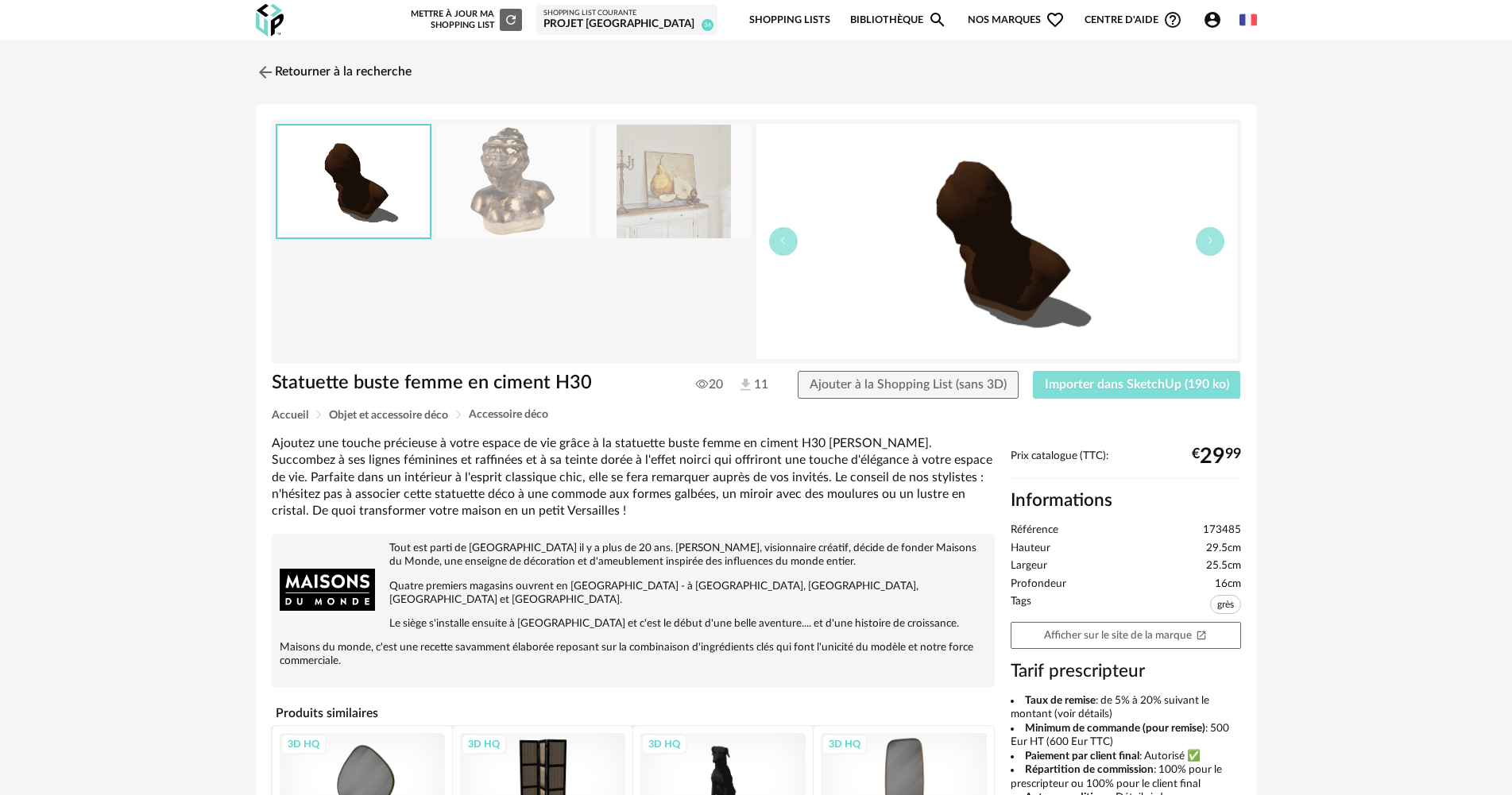
click at [1178, 388] on span "Importer dans SketchUp (190 ko)" at bounding box center [1137, 384] width 184 height 13
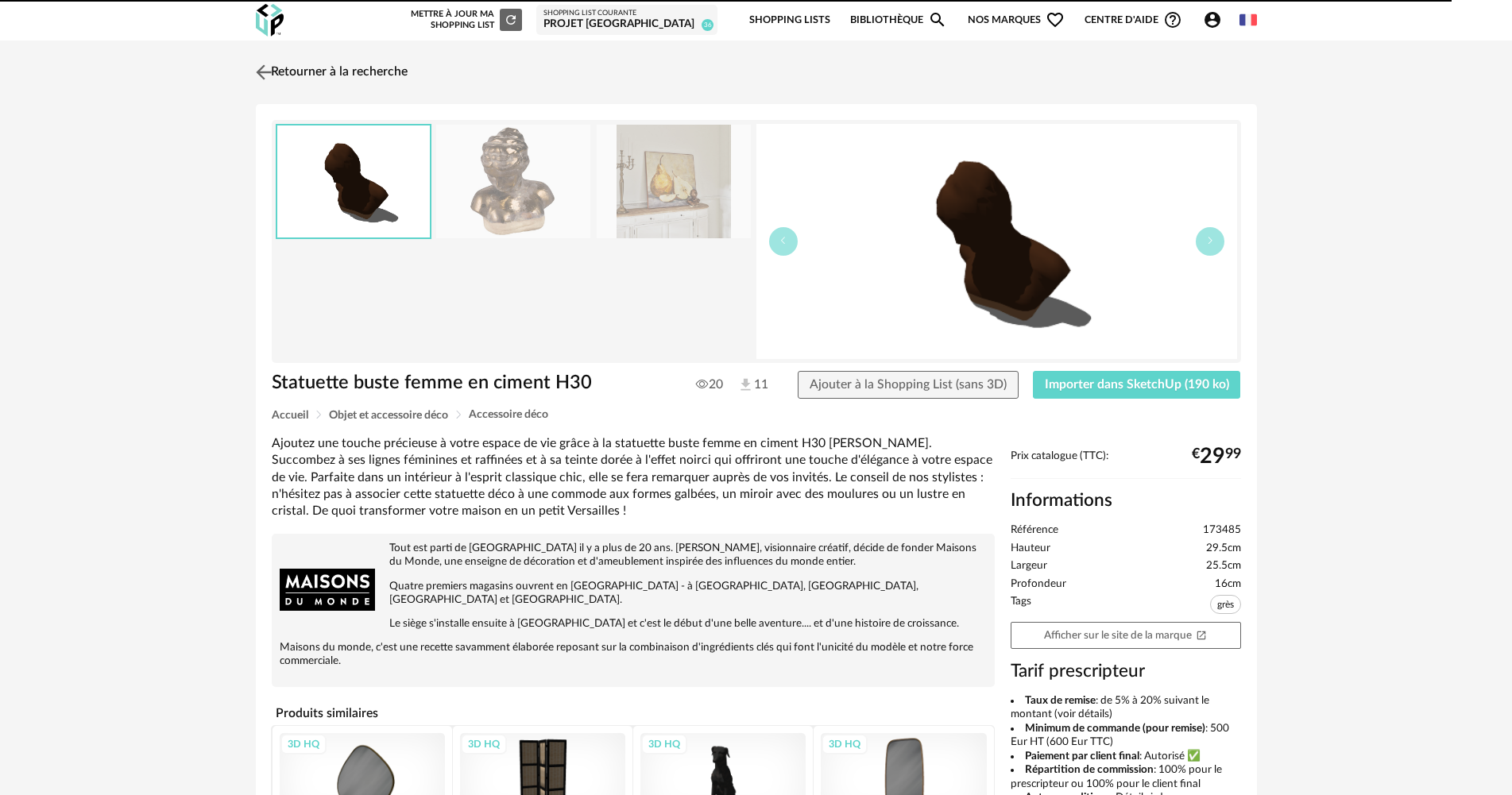
click at [294, 76] on link "Retourner à la recherche" at bounding box center [329, 72] width 155 height 35
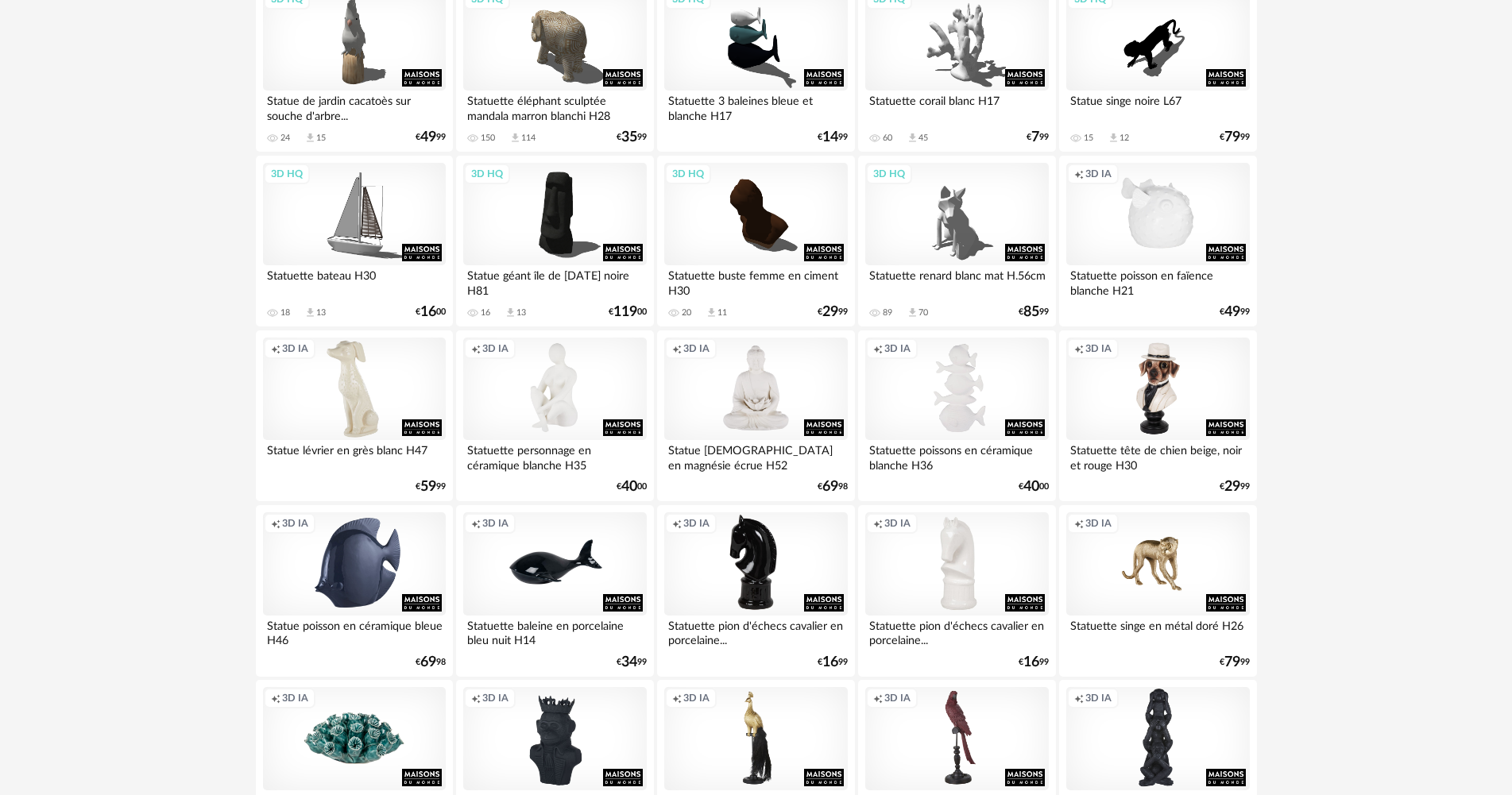
scroll to position [1047, 0]
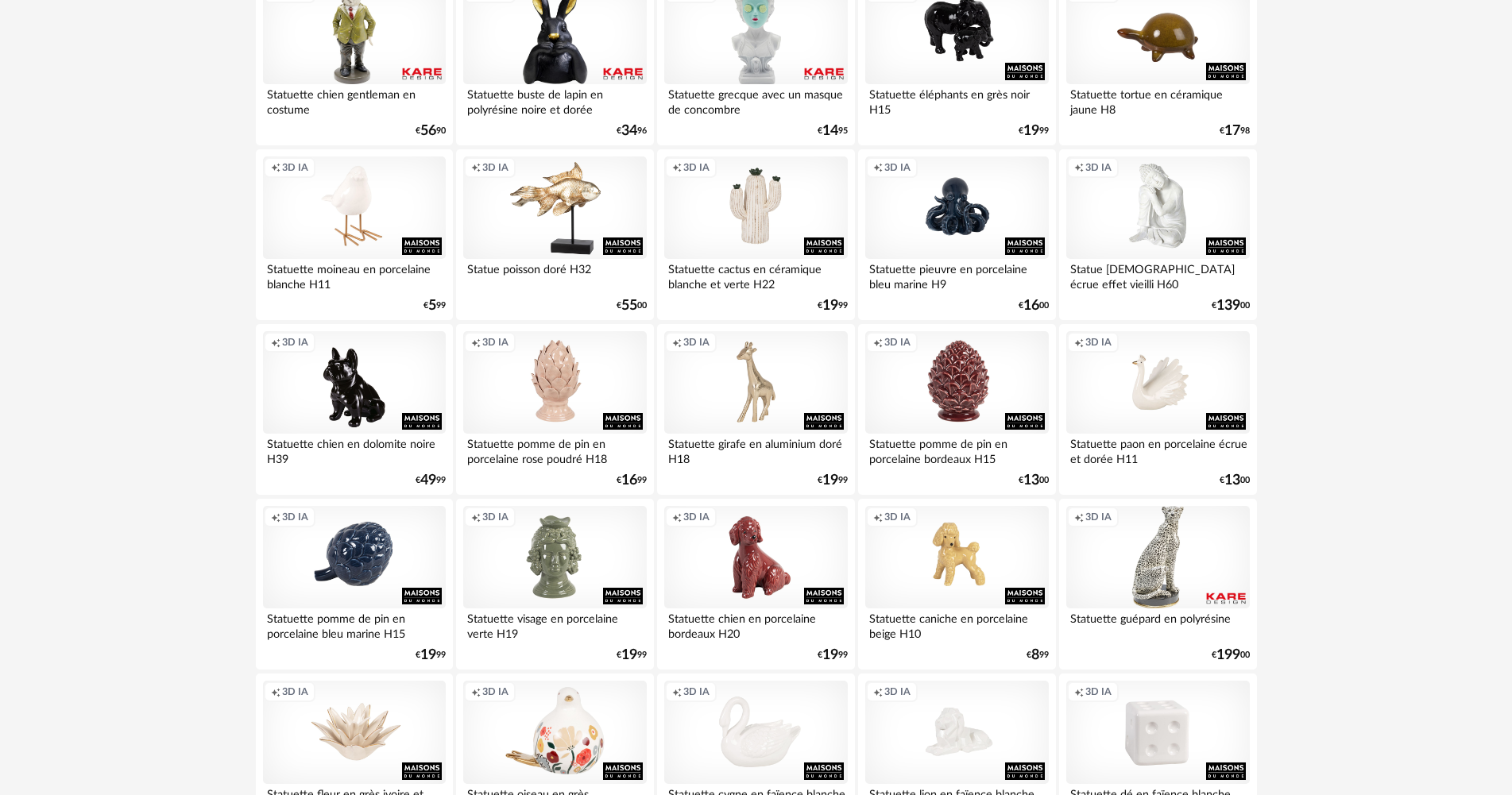
scroll to position [2707, 0]
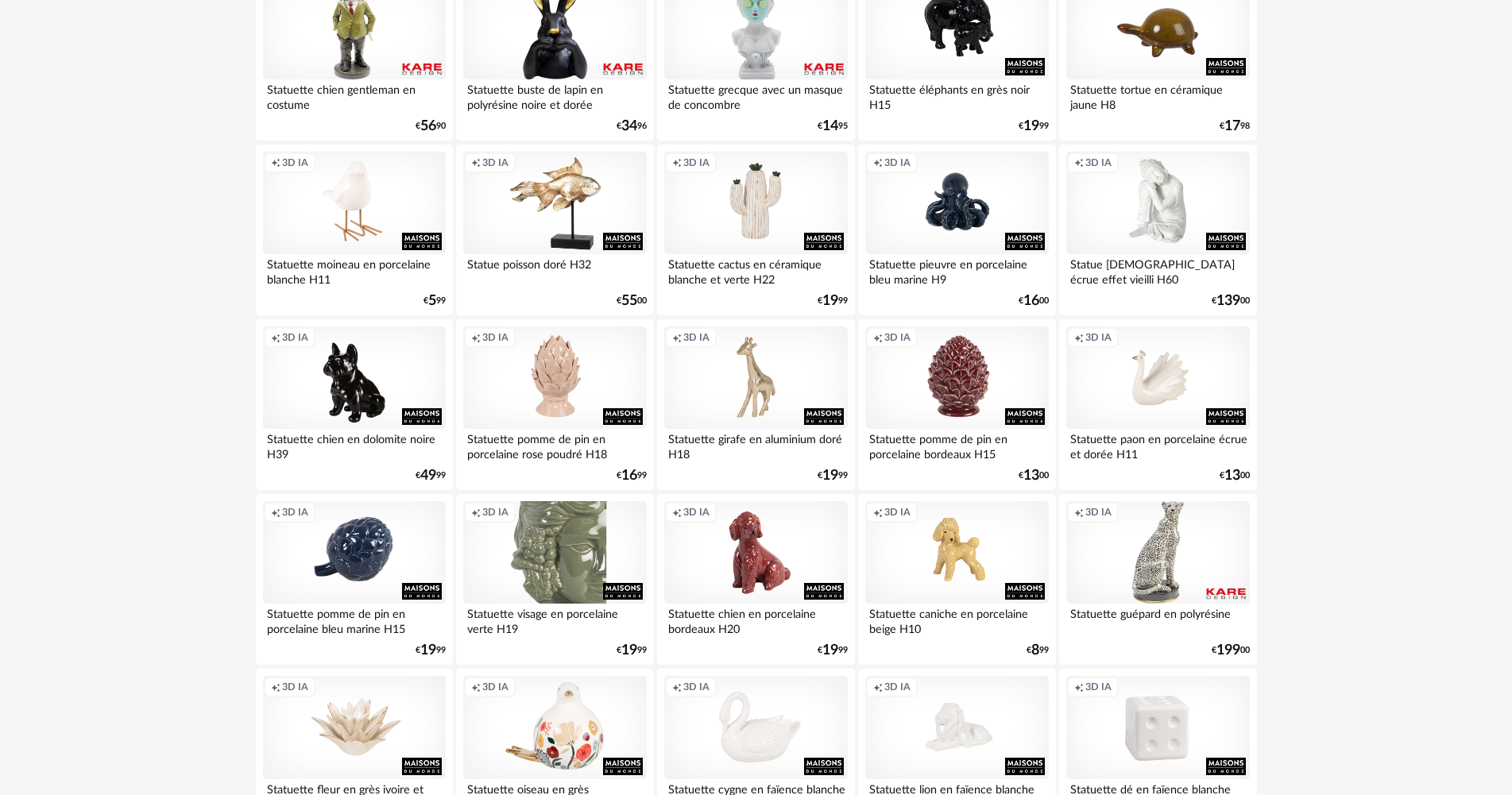
click at [587, 572] on div "Creation icon 3D IA" at bounding box center [555, 552] width 183 height 103
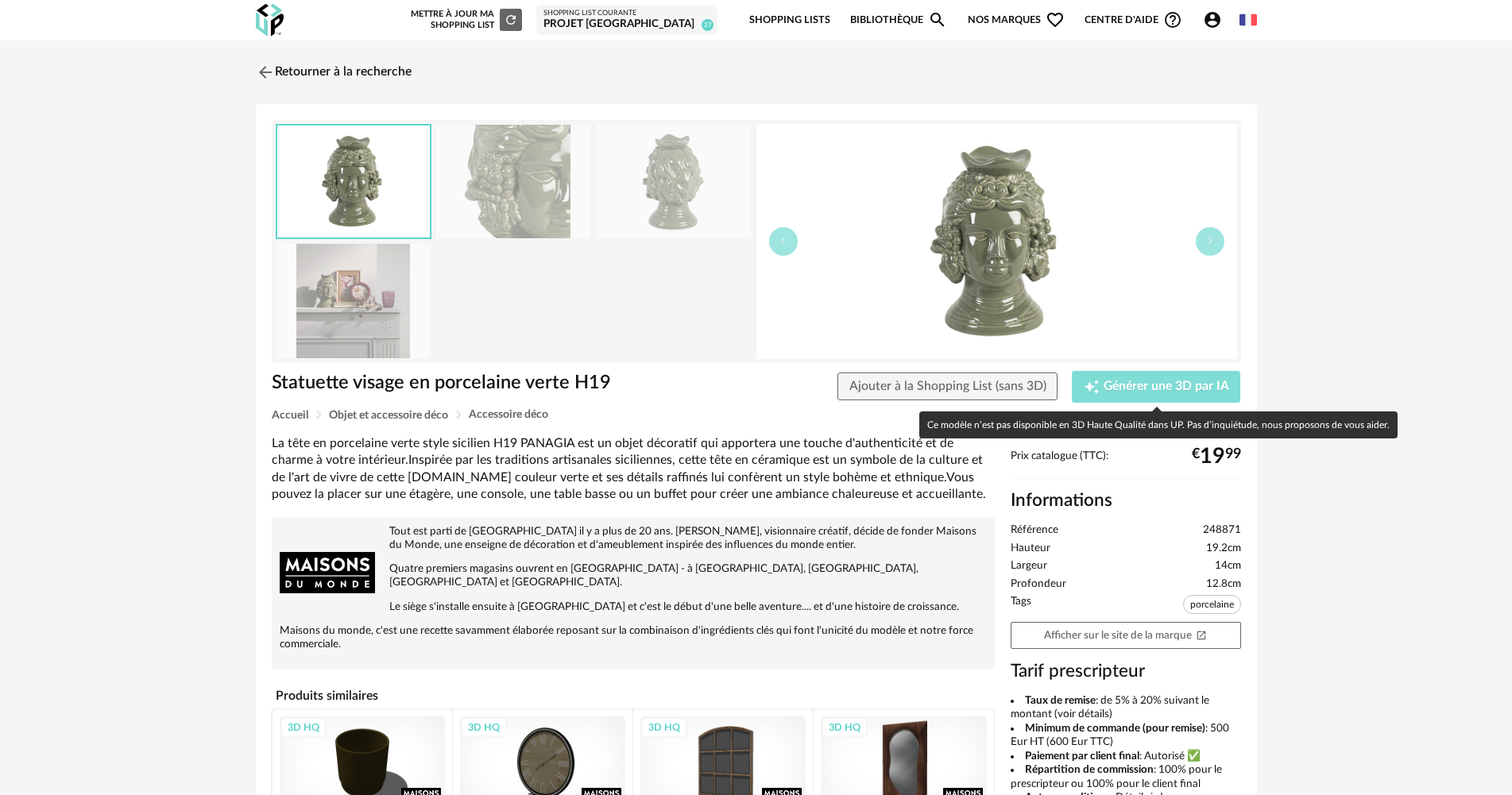
click at [1202, 379] on div "Creation icon Générer une 3D par IA" at bounding box center [1156, 386] width 145 height 16
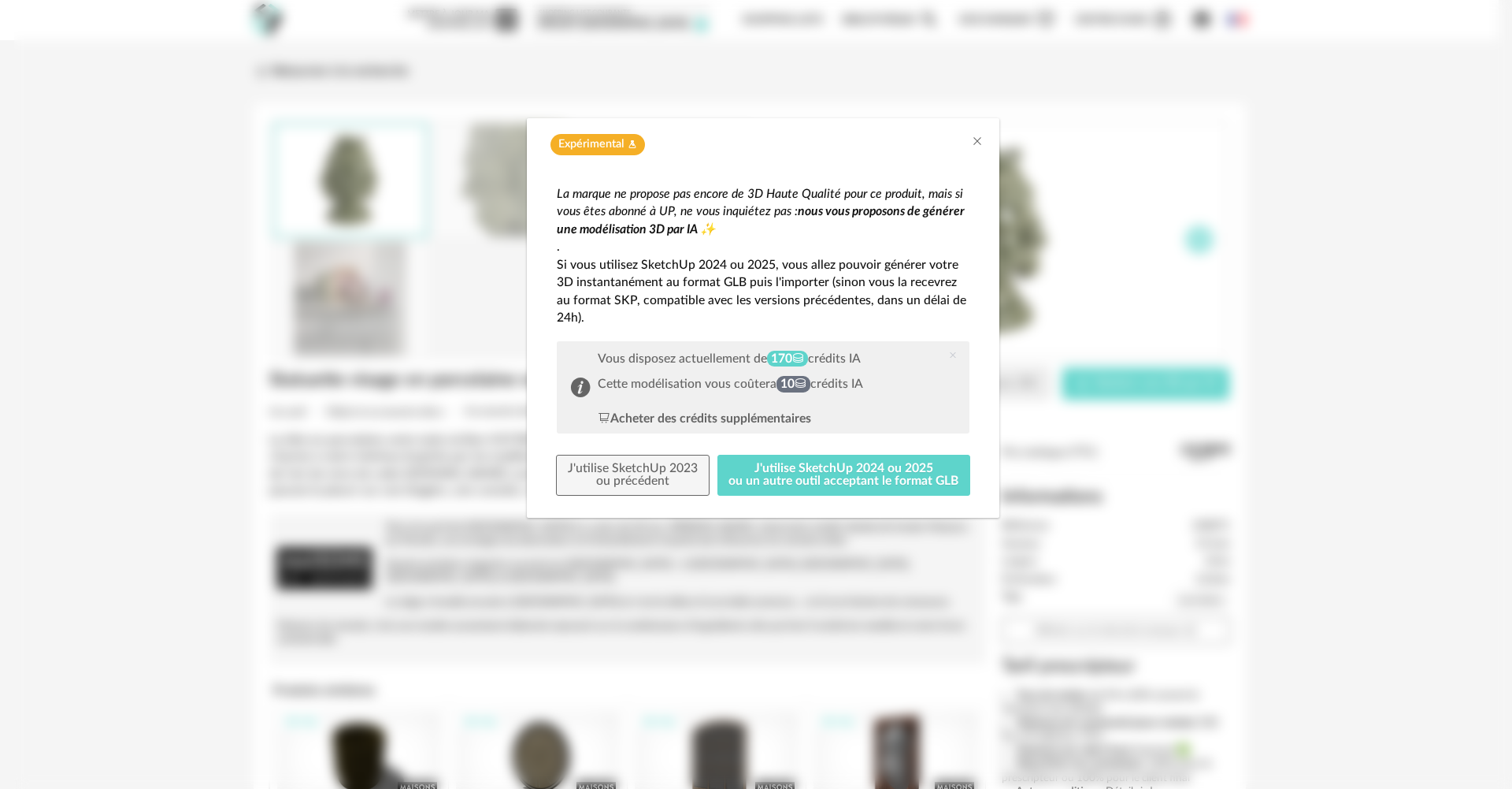
click at [967, 138] on div "Expérimental Flask icon" at bounding box center [762, 144] width 441 height 21
click at [975, 142] on icon "Close" at bounding box center [977, 141] width 13 height 13
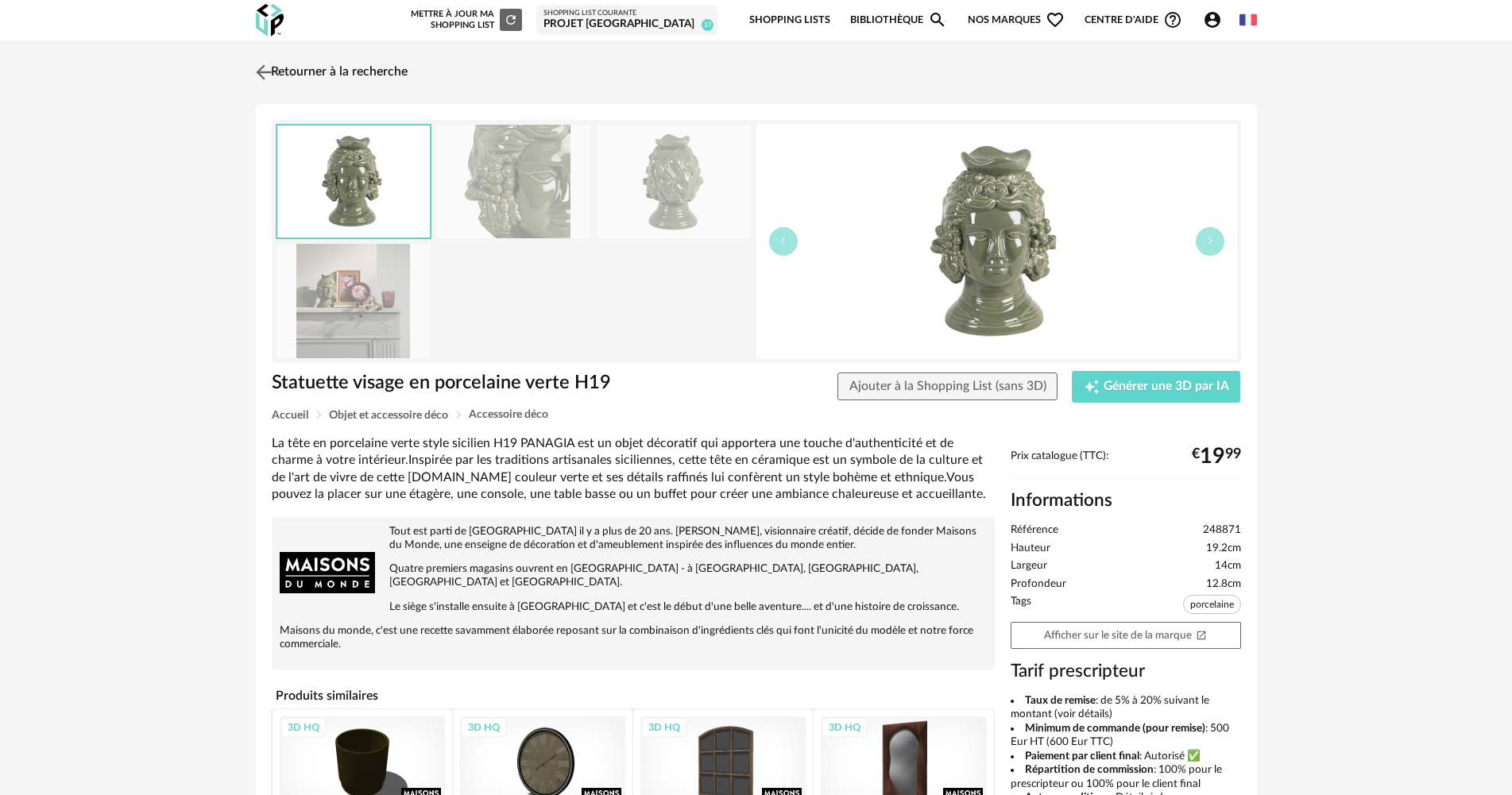
click at [343, 67] on link "Retourner à la recherche" at bounding box center [329, 72] width 155 height 35
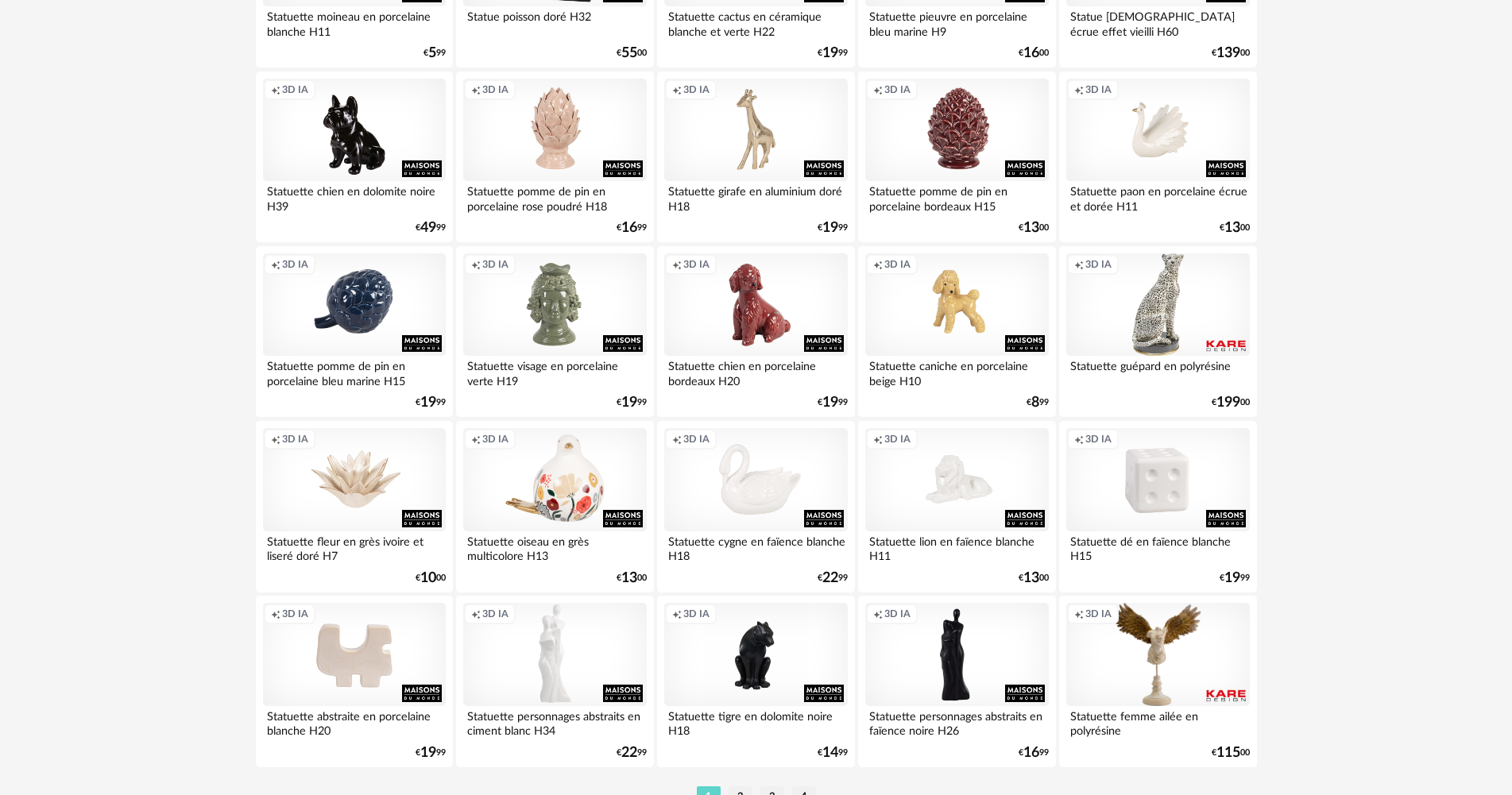
scroll to position [3033, 0]
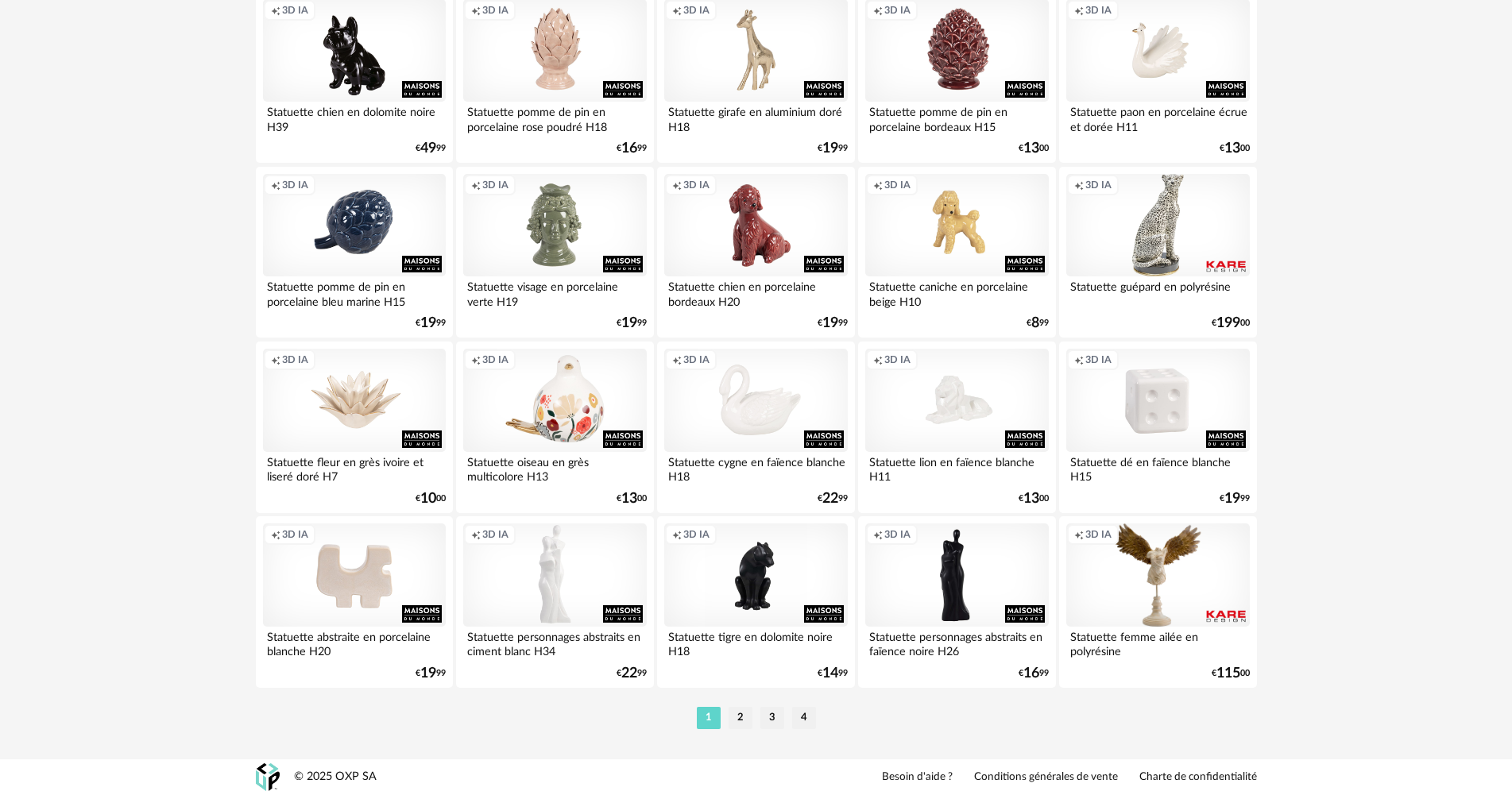
click at [725, 718] on ul "1 2 3 4" at bounding box center [756, 718] width 127 height 22
click at [734, 721] on li "2" at bounding box center [741, 718] width 24 height 22
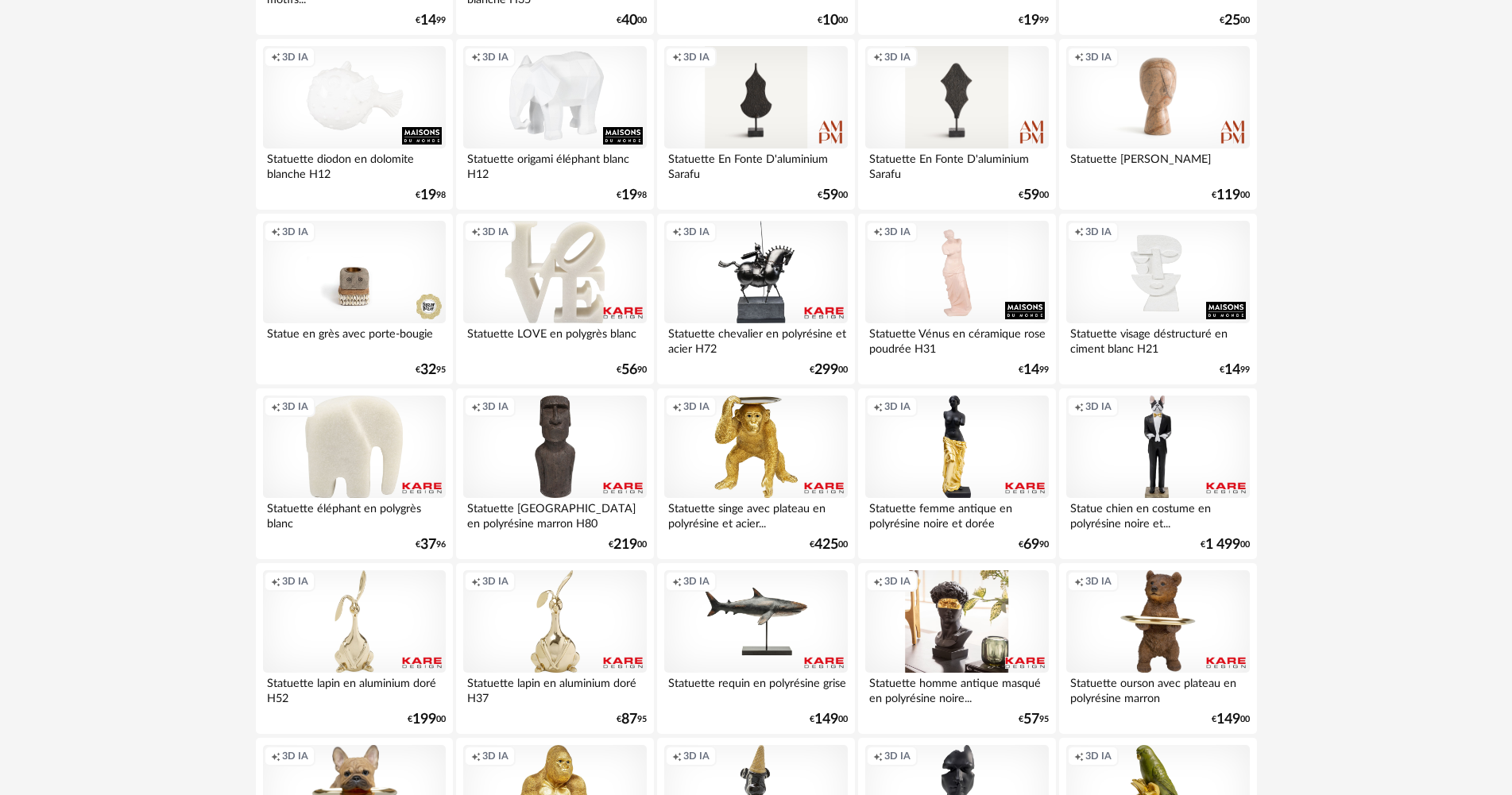
scroll to position [1111, 0]
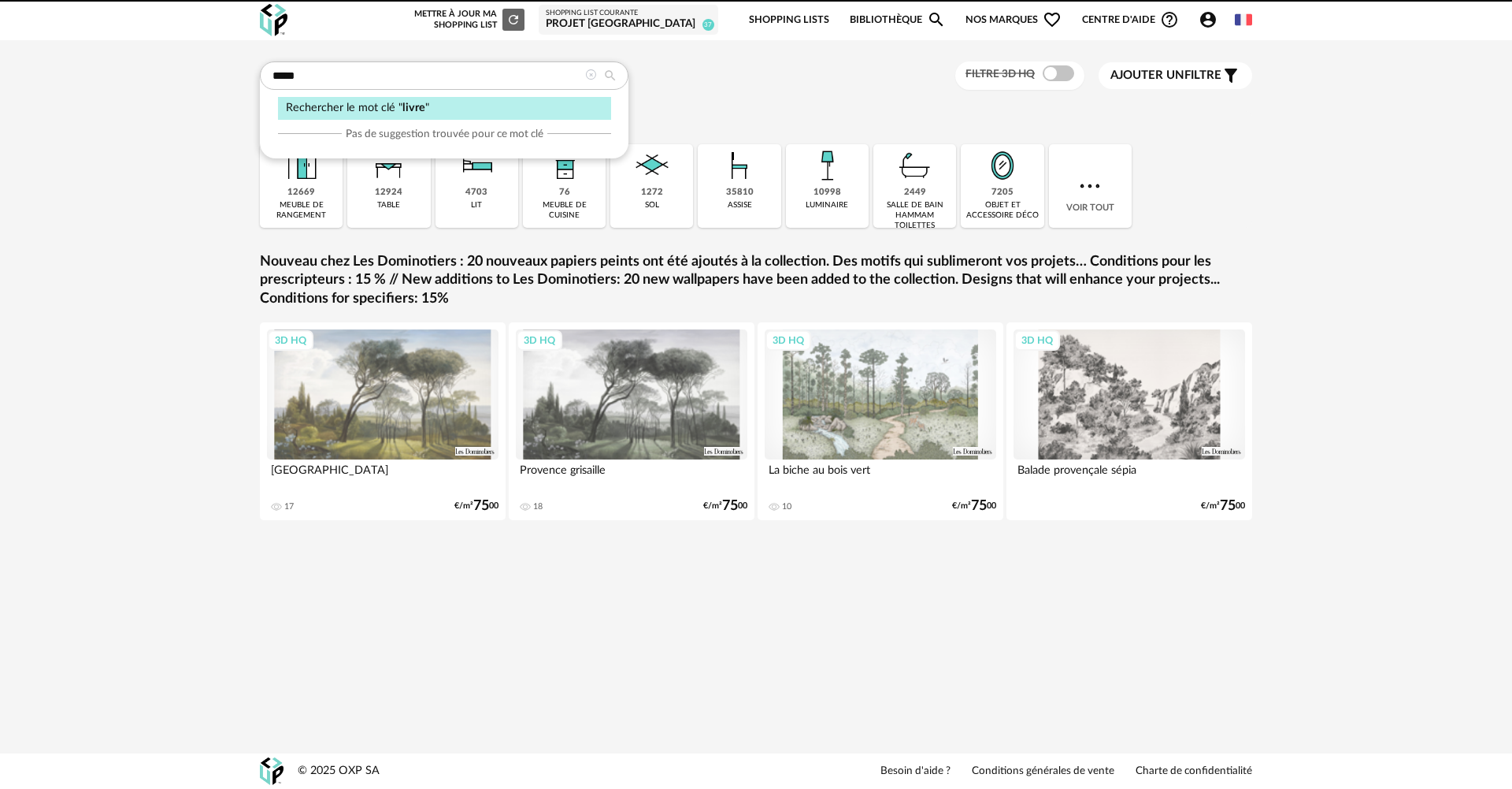
type input "*****"
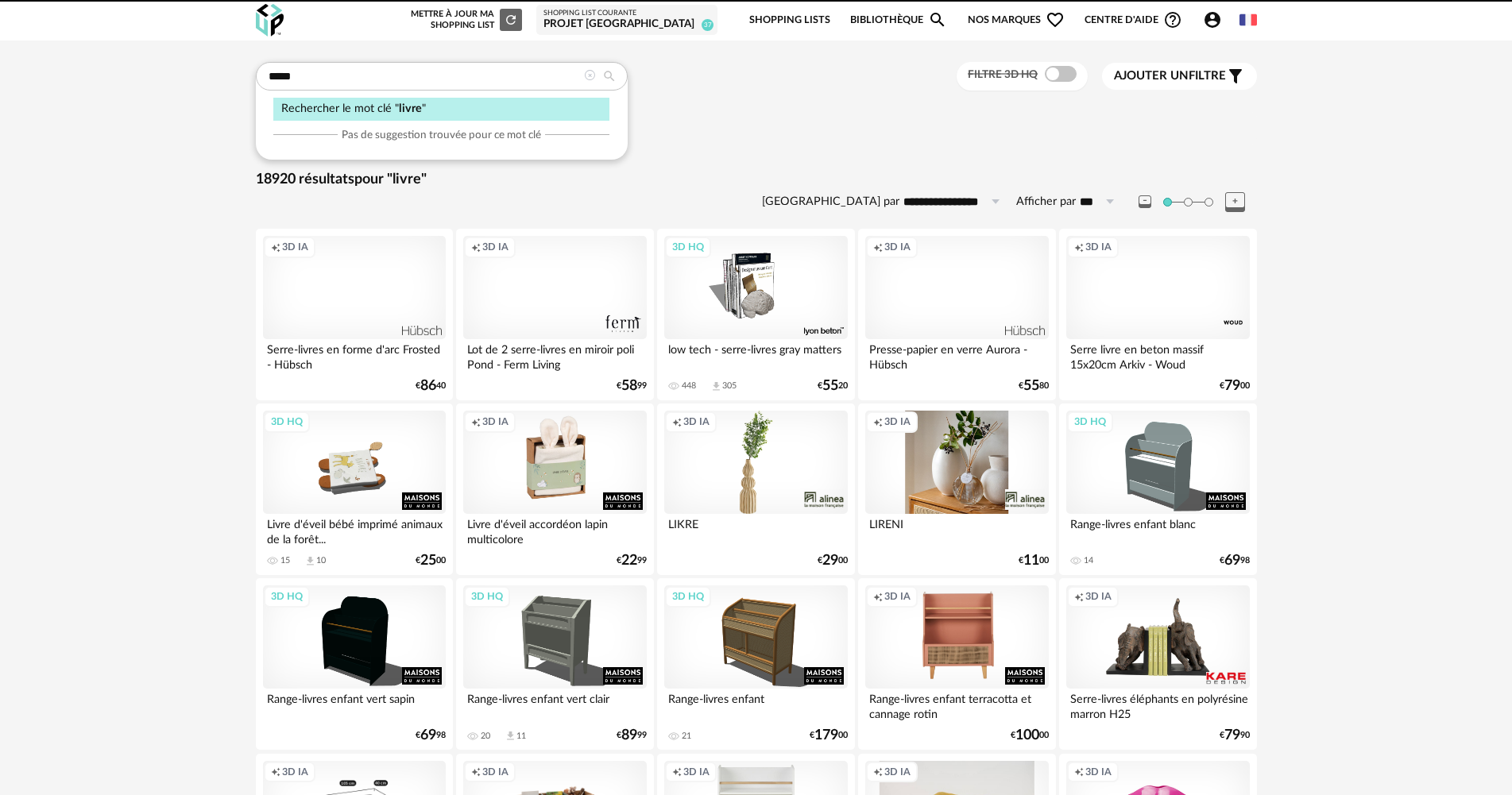
click at [592, 80] on icon at bounding box center [589, 75] width 11 height 11
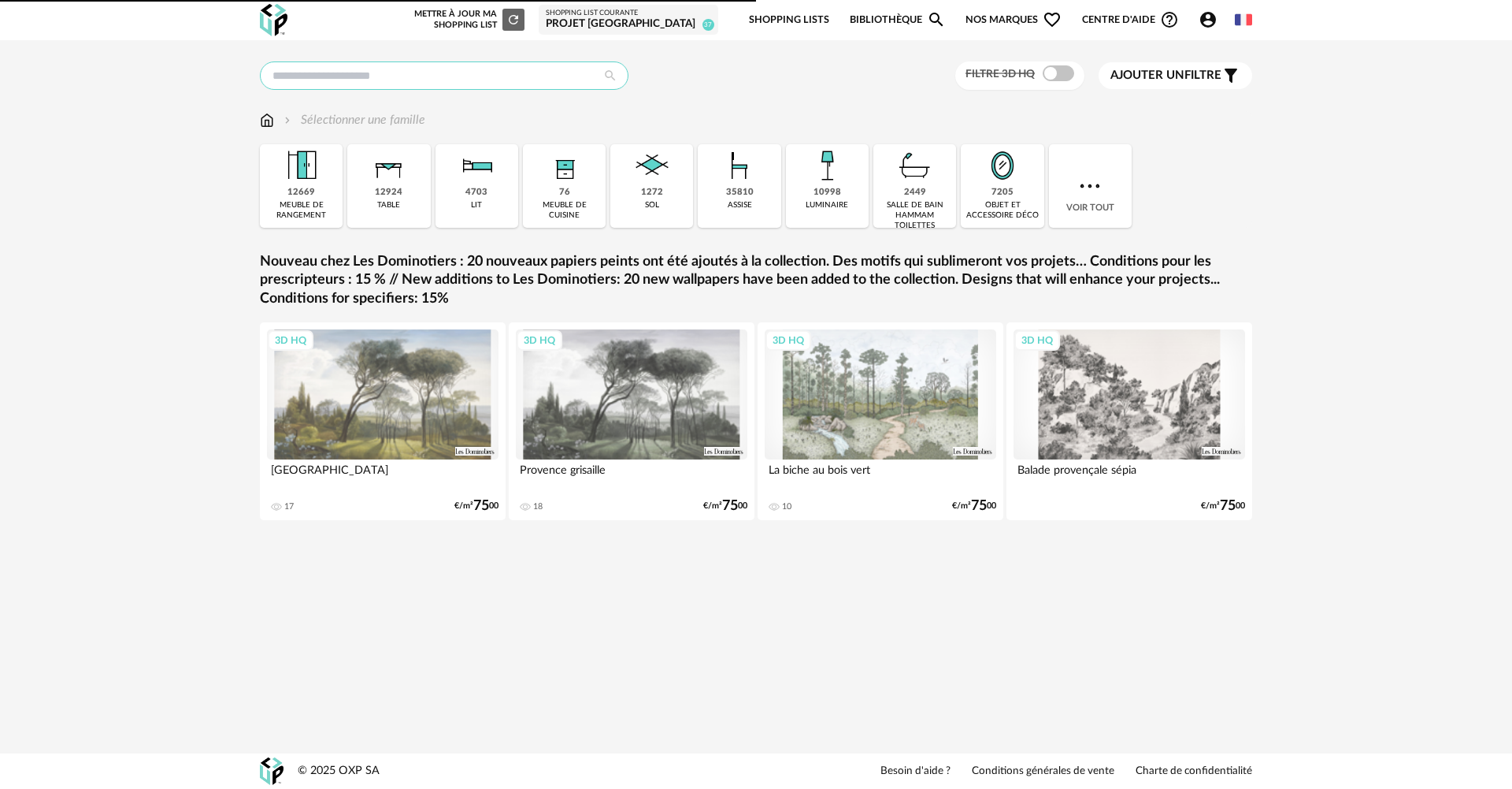
click at [553, 84] on input "text" at bounding box center [444, 76] width 369 height 29
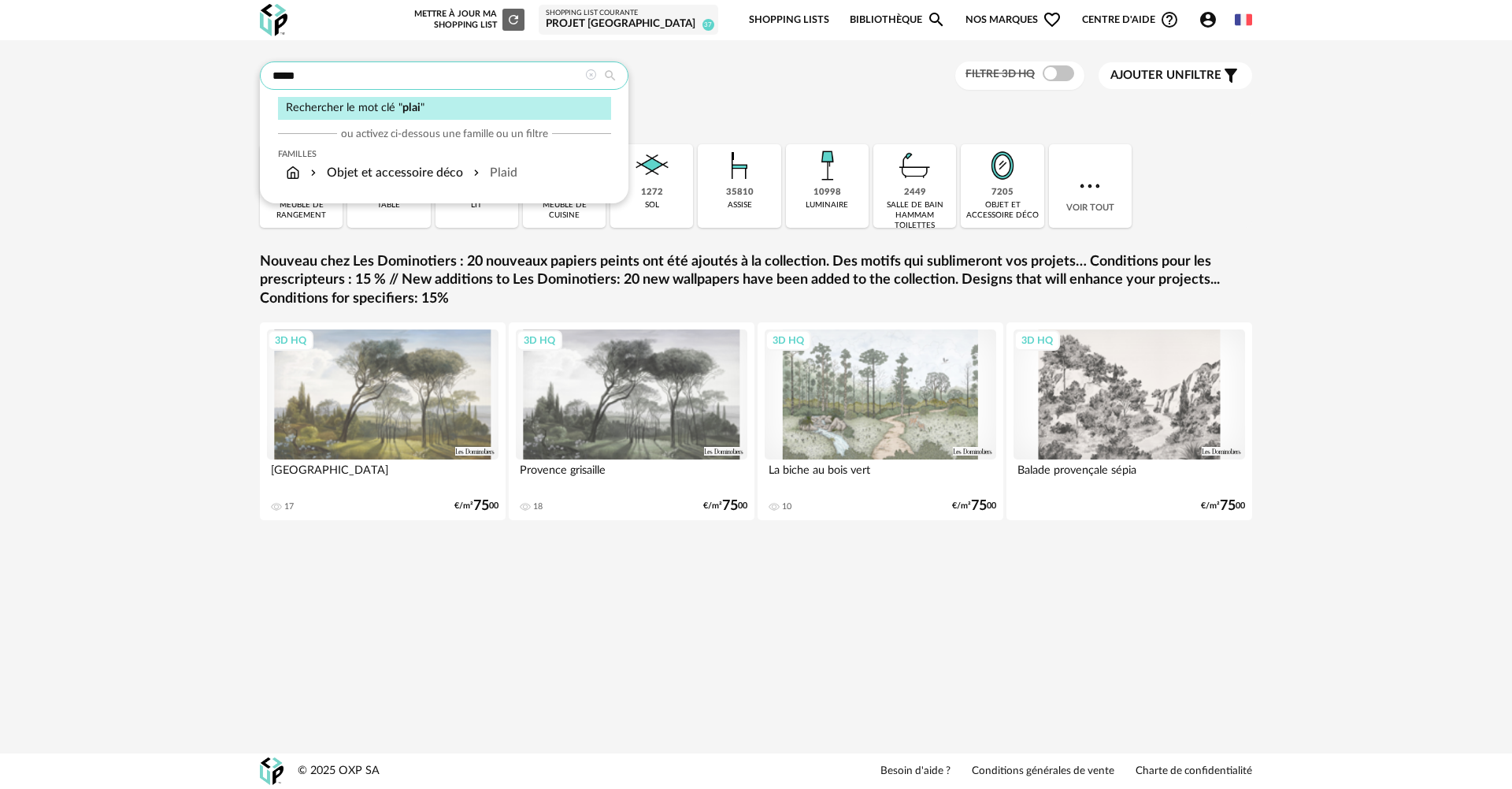
type input "*****"
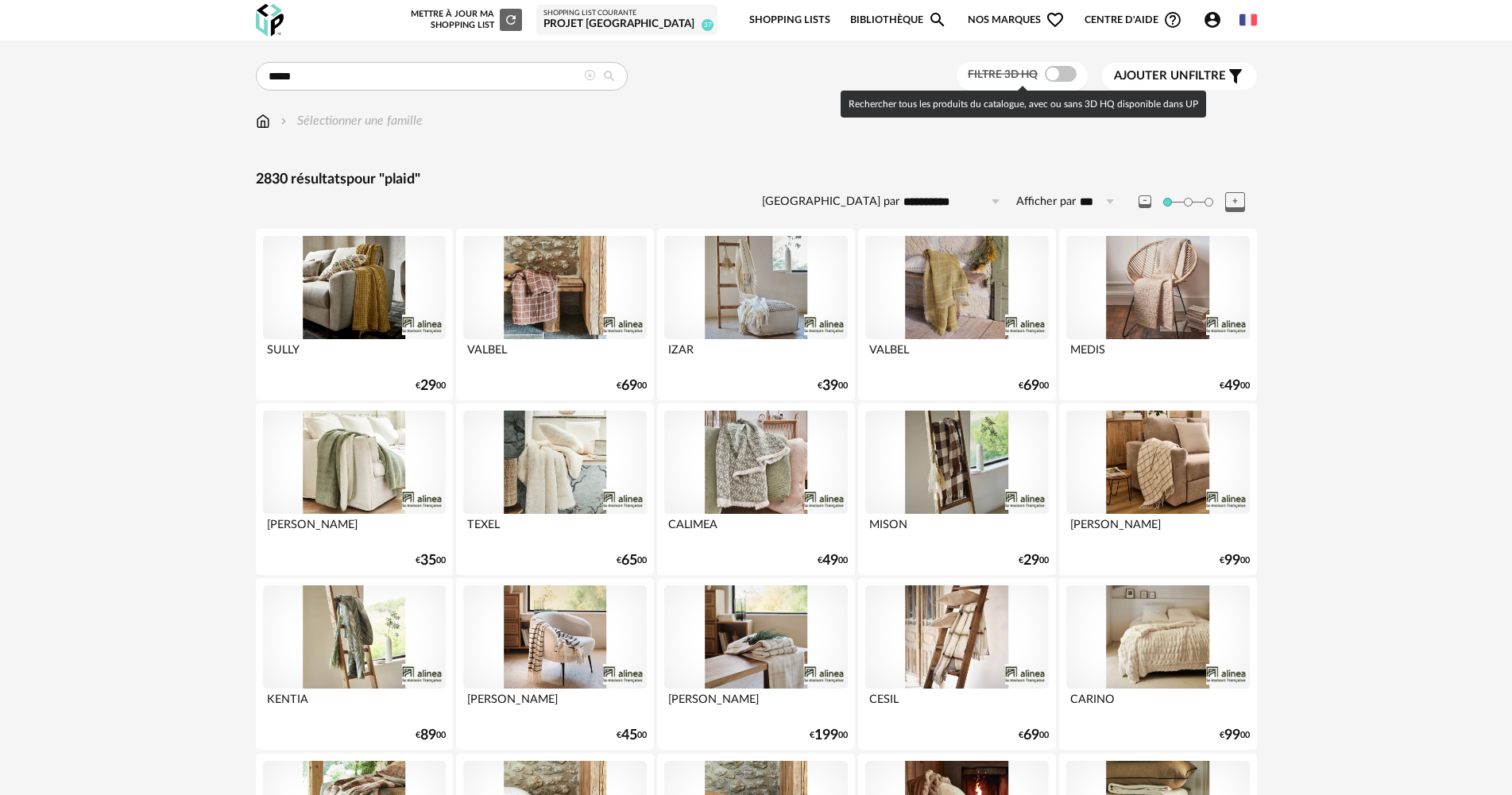
click at [1064, 75] on span at bounding box center [1060, 73] width 32 height 16
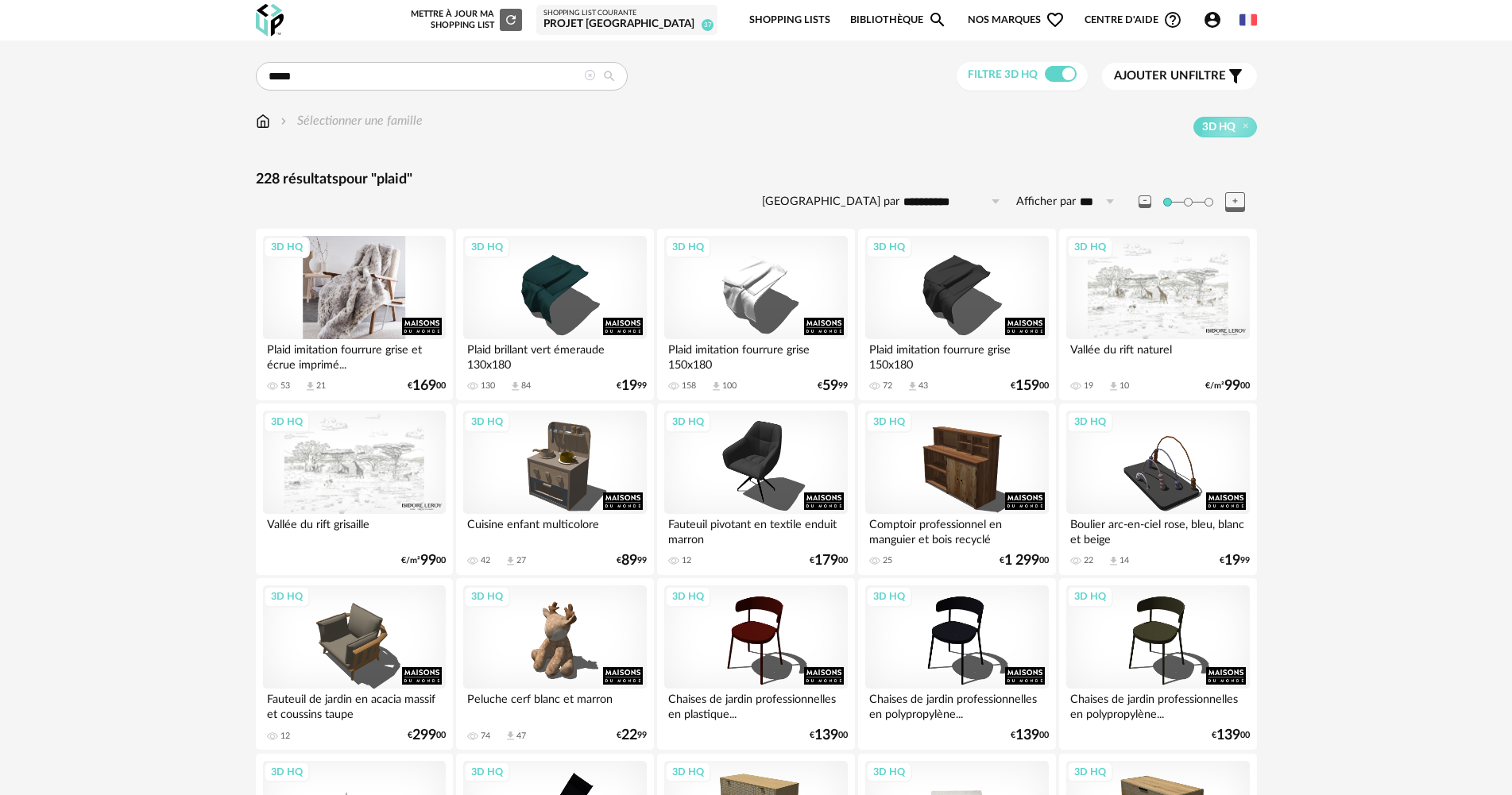
click at [339, 272] on div "3D HQ" at bounding box center [354, 287] width 183 height 103
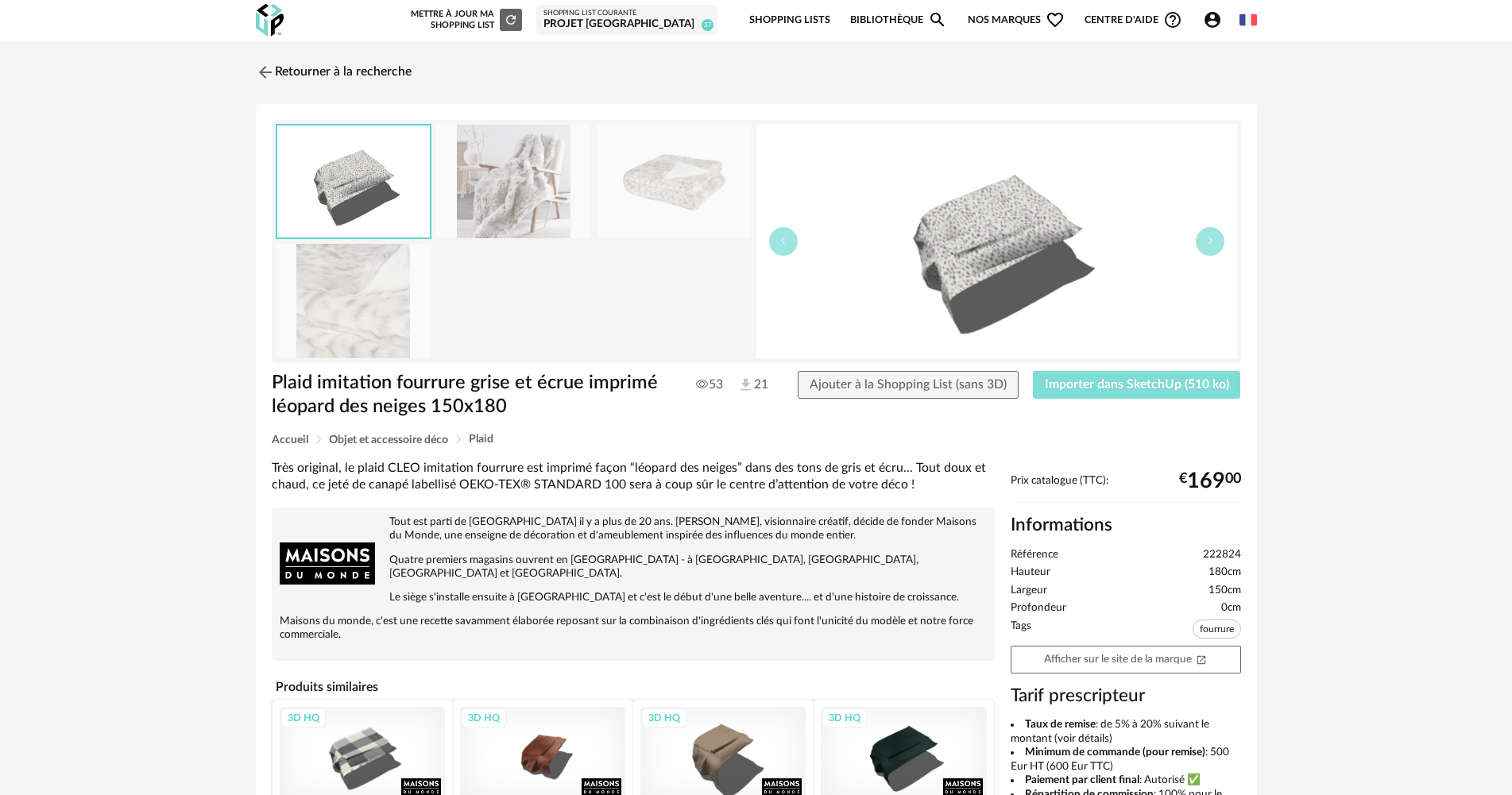
click at [1174, 381] on span "Importer dans SketchUp (510 ko)" at bounding box center [1137, 384] width 184 height 13
click at [1088, 386] on span "Importer dans SketchUp (510 ko)" at bounding box center [1137, 384] width 184 height 13
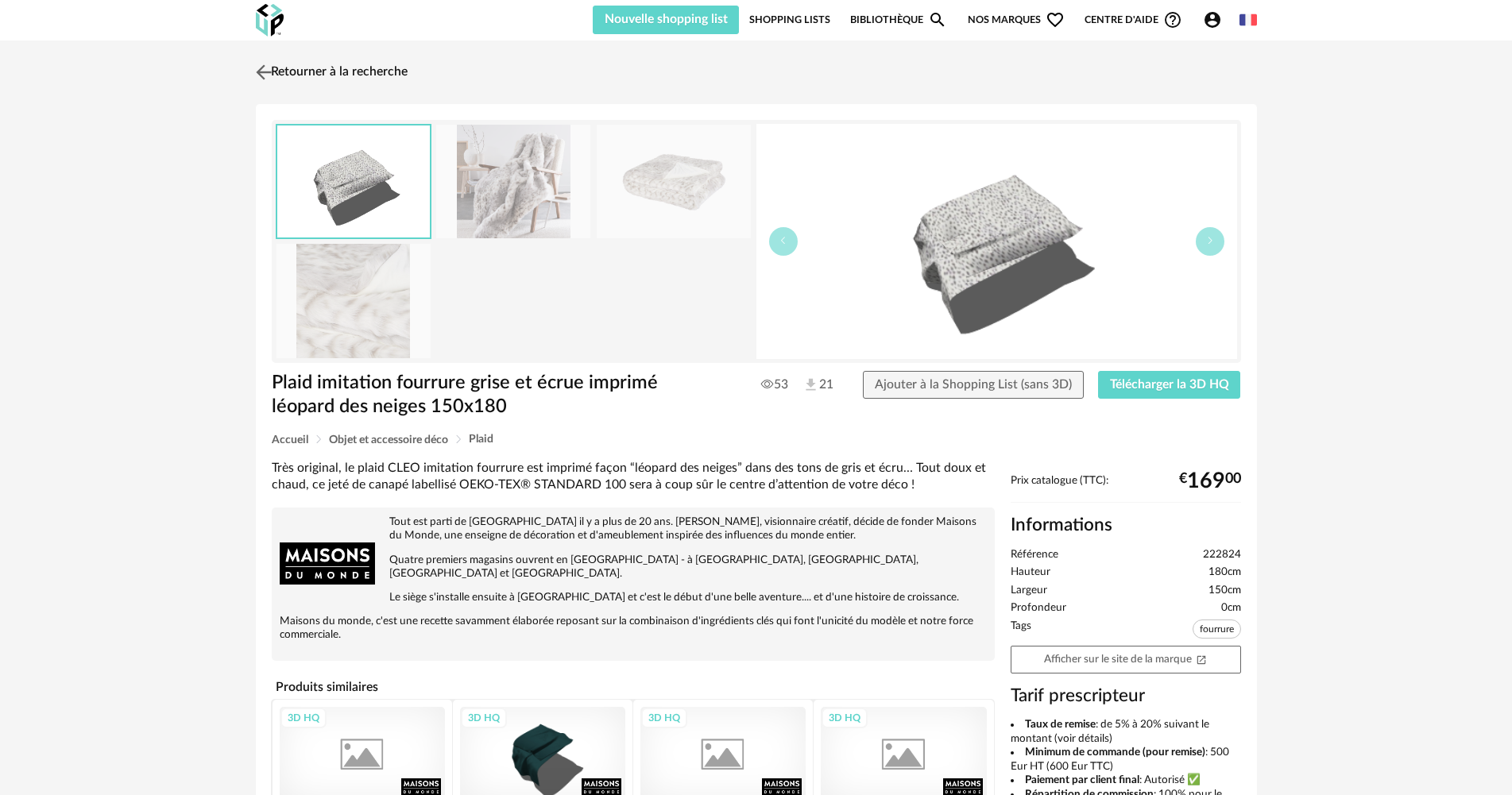
click at [373, 77] on link "Retourner à la recherche" at bounding box center [329, 72] width 155 height 35
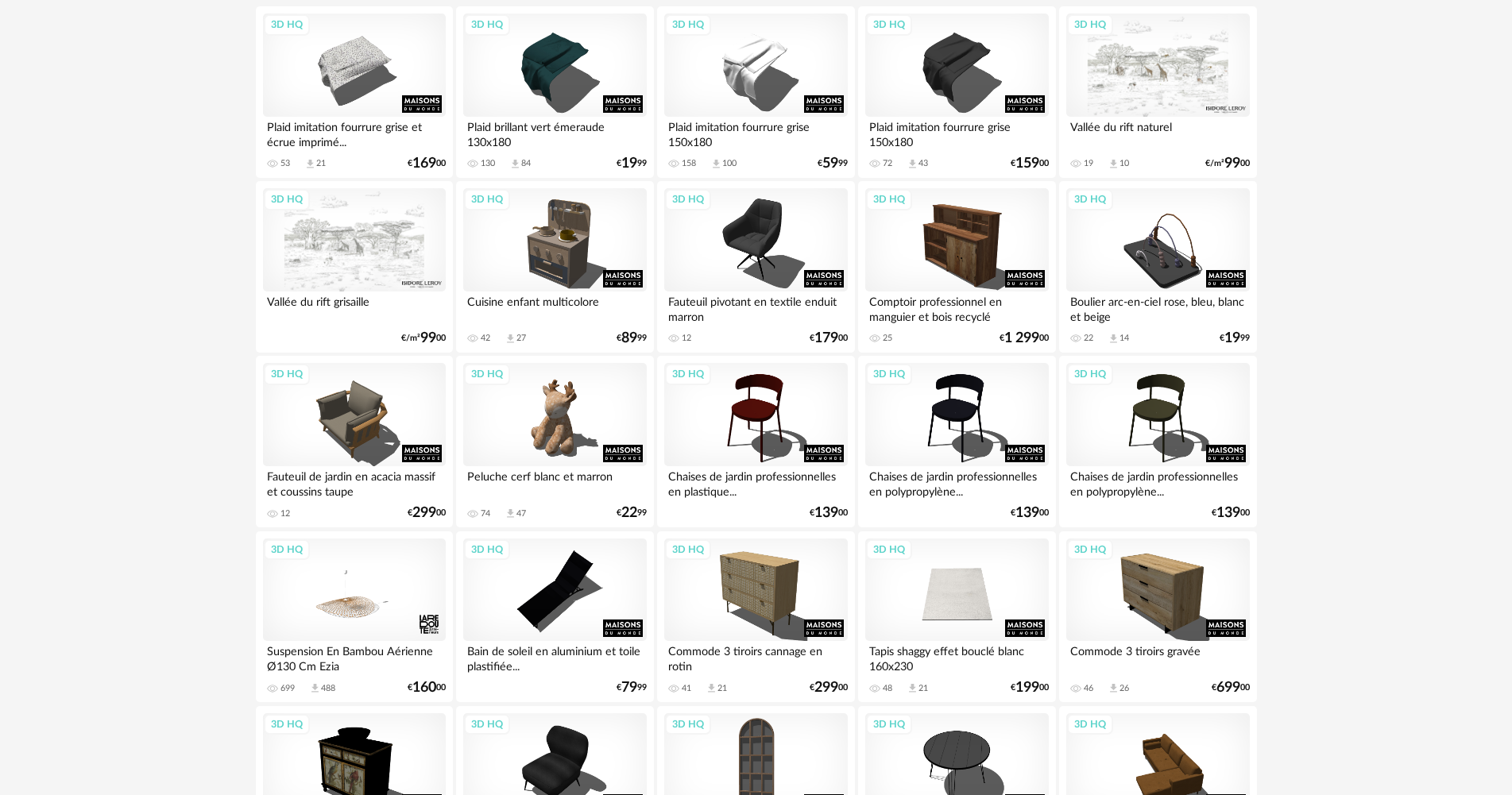
scroll to position [223, 0]
click at [699, 96] on div "3D HQ" at bounding box center [755, 64] width 183 height 103
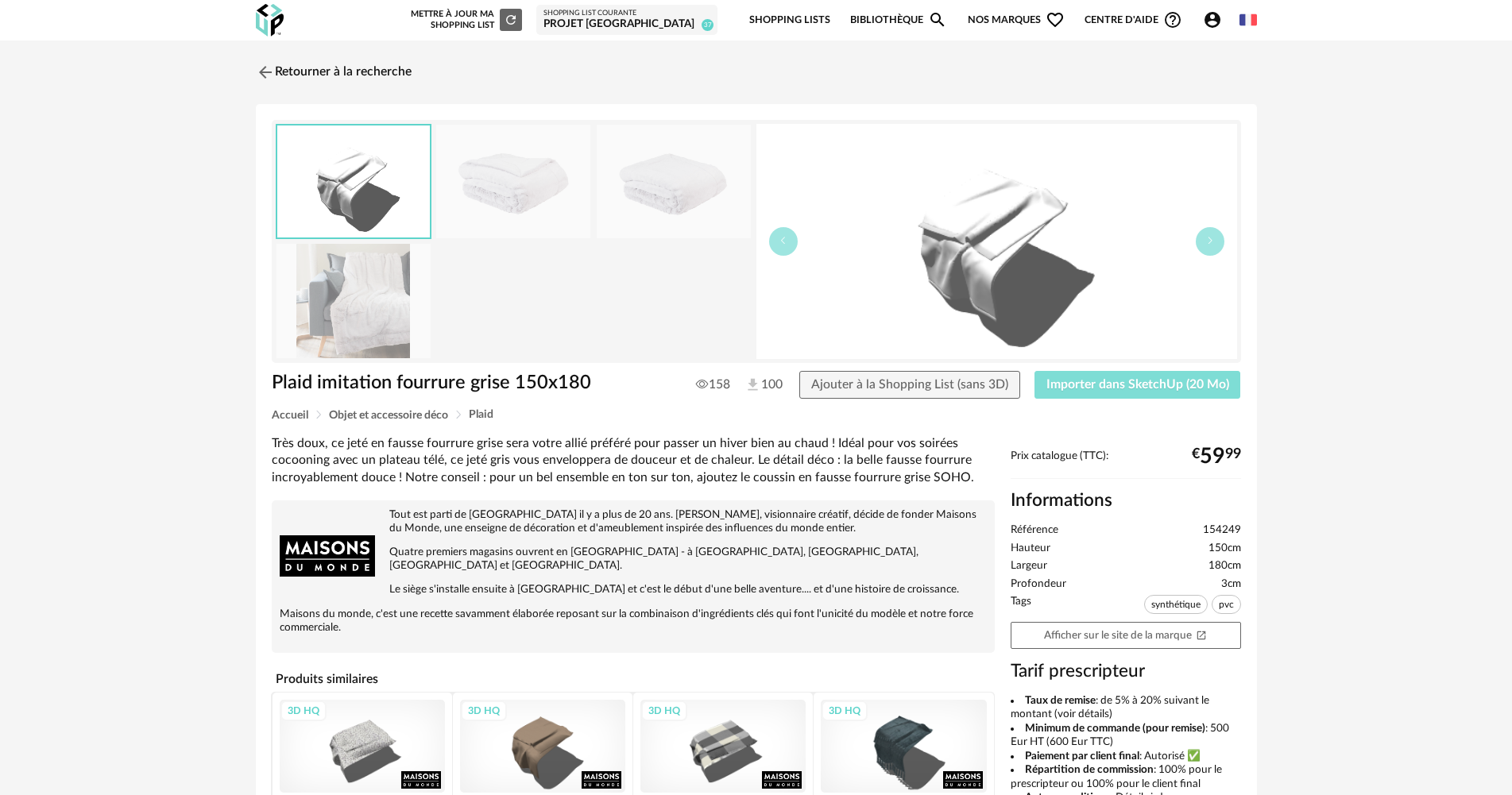
click at [1081, 374] on button "Importer dans SketchUp (20 Mo)" at bounding box center [1137, 386] width 206 height 29
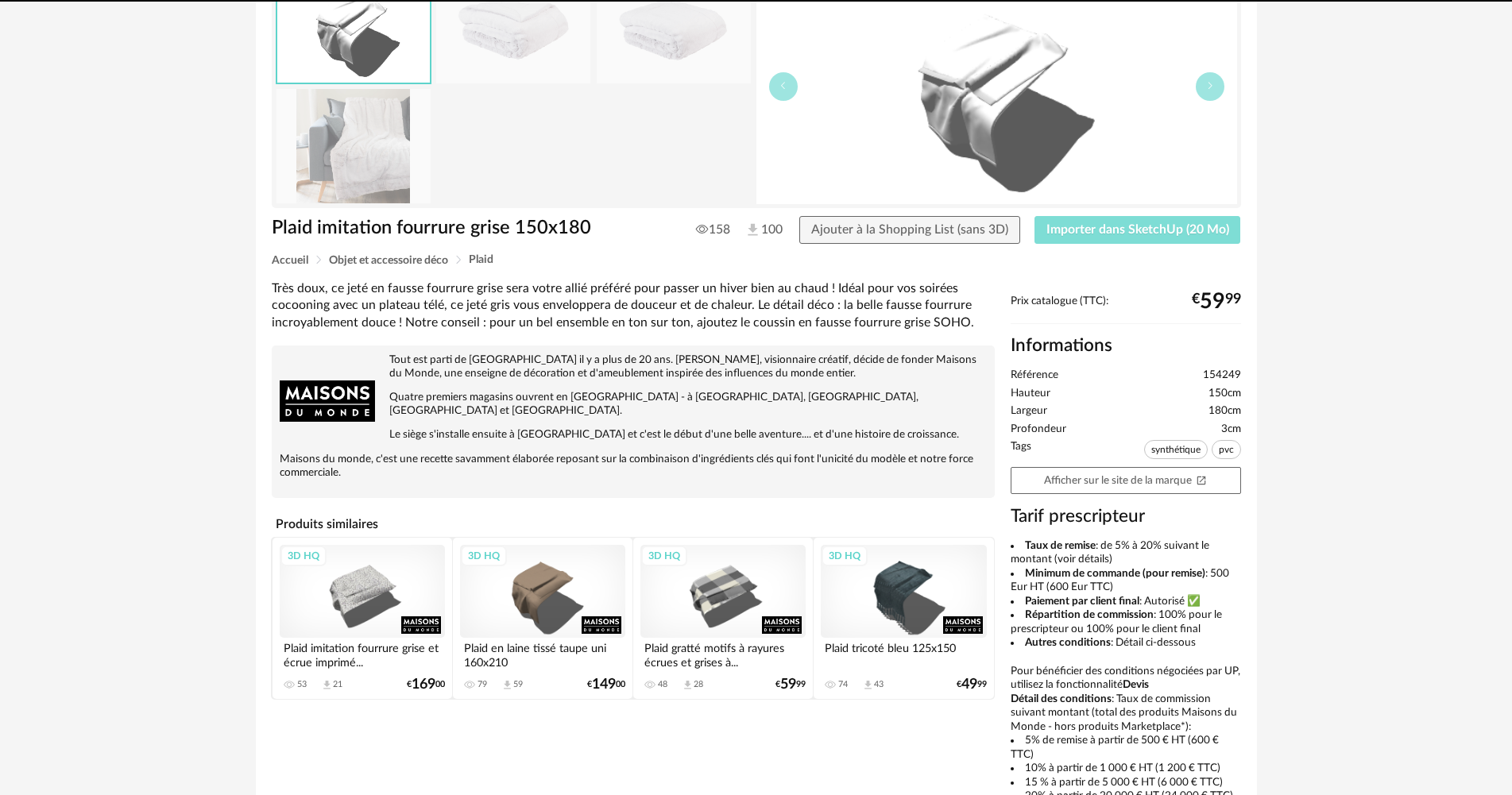
scroll to position [328, 0]
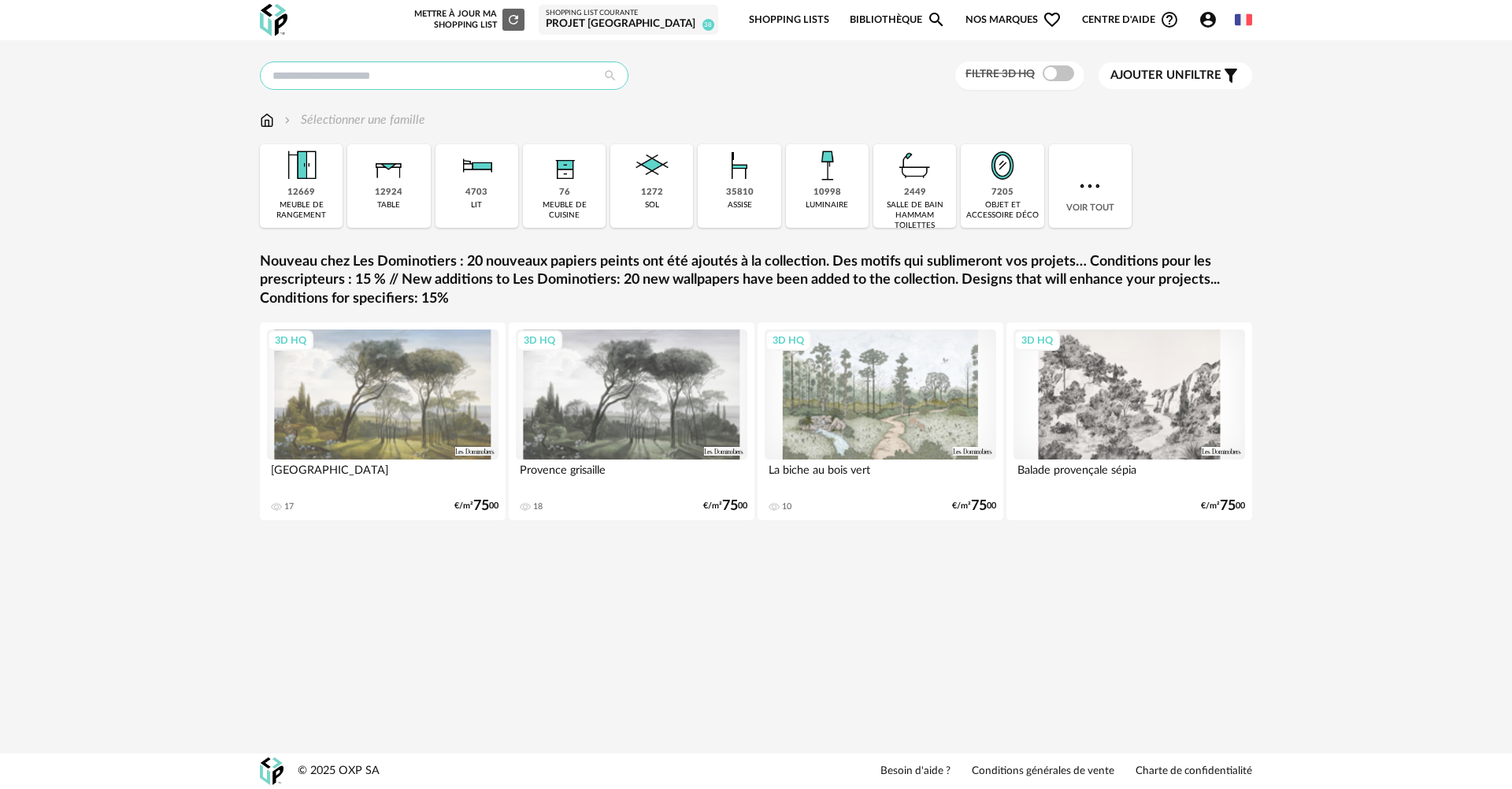
click at [441, 83] on input "text" at bounding box center [444, 76] width 369 height 29
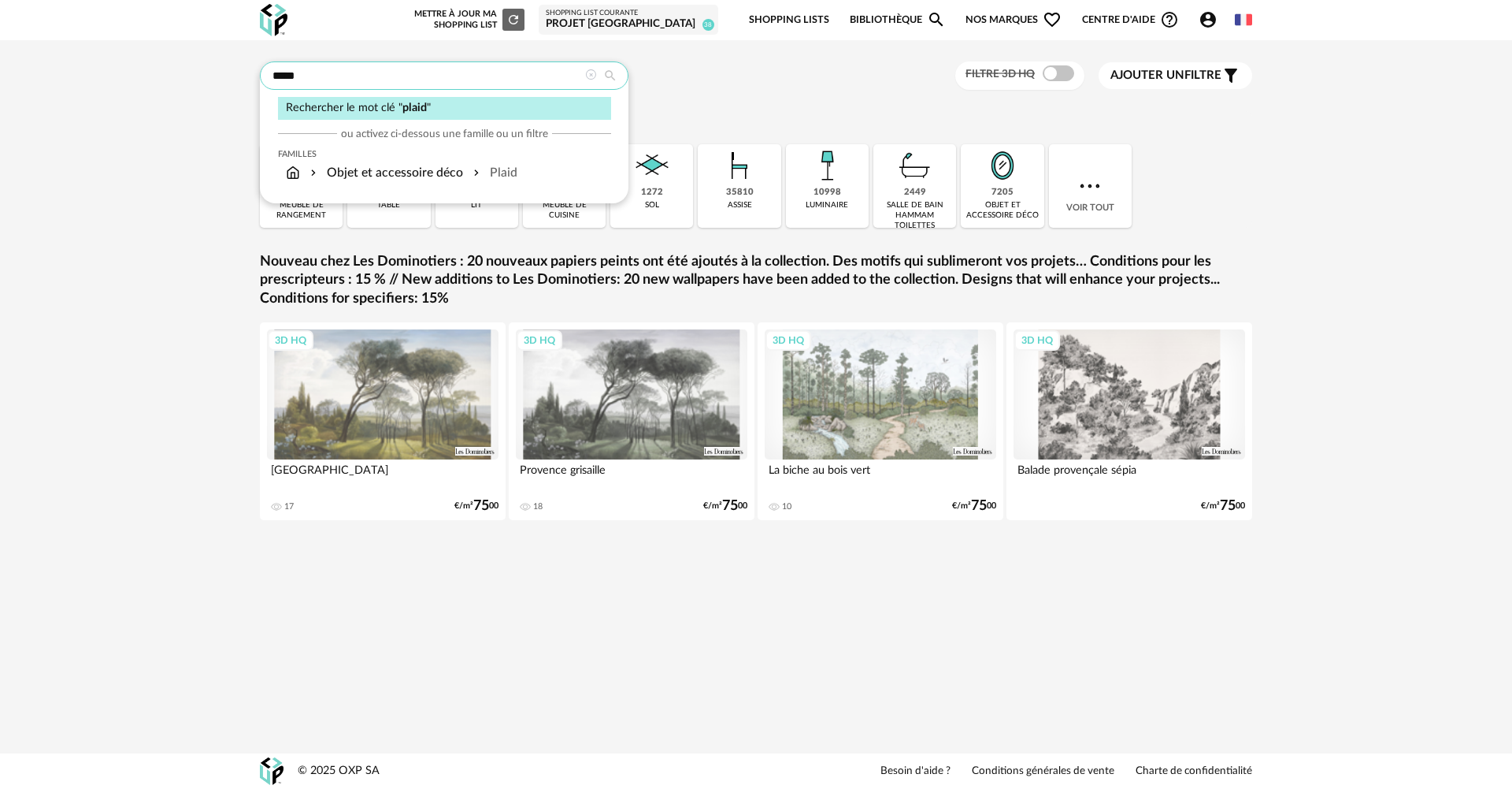
type input "*****"
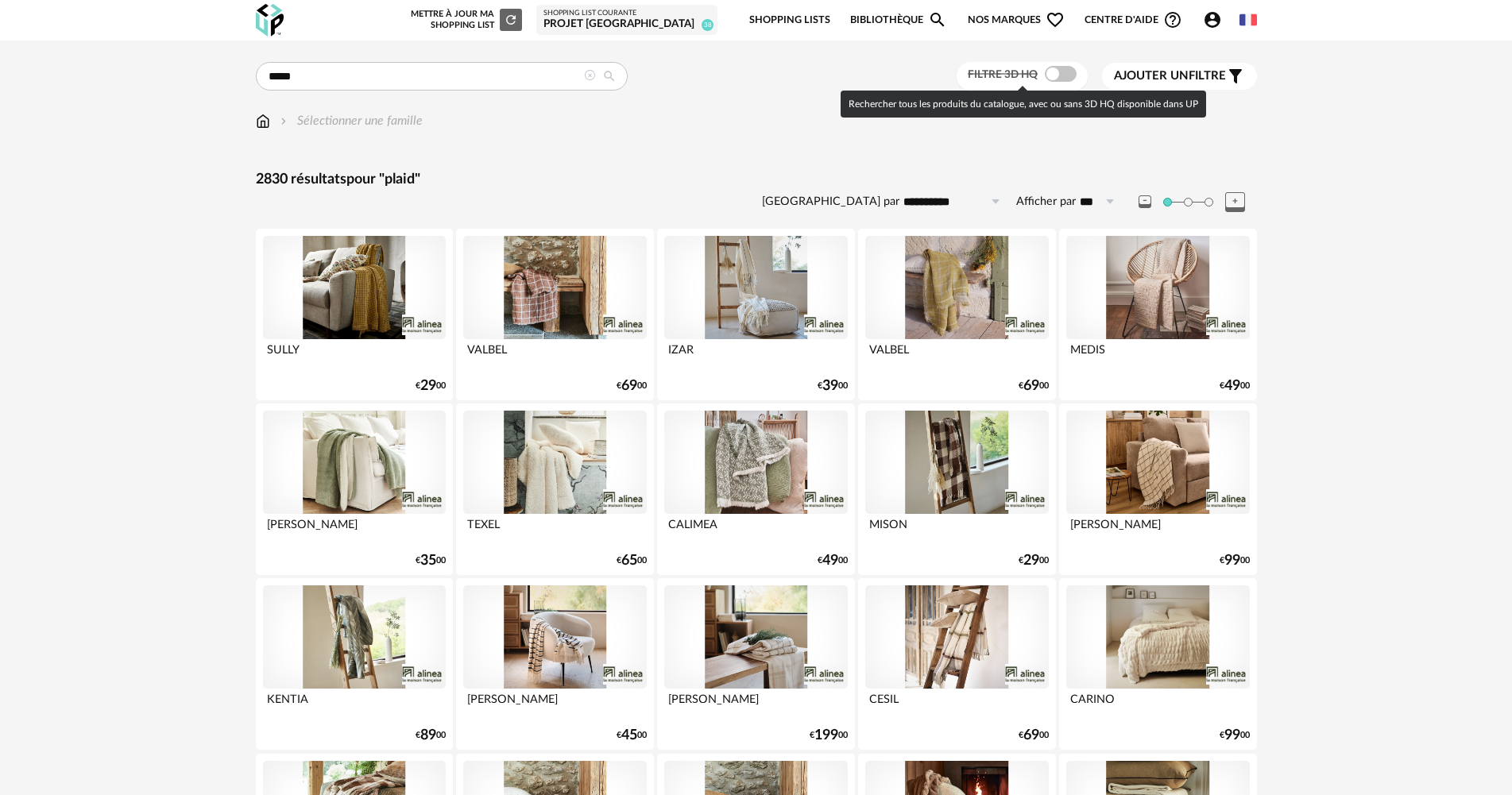
click at [1056, 70] on span at bounding box center [1060, 73] width 32 height 16
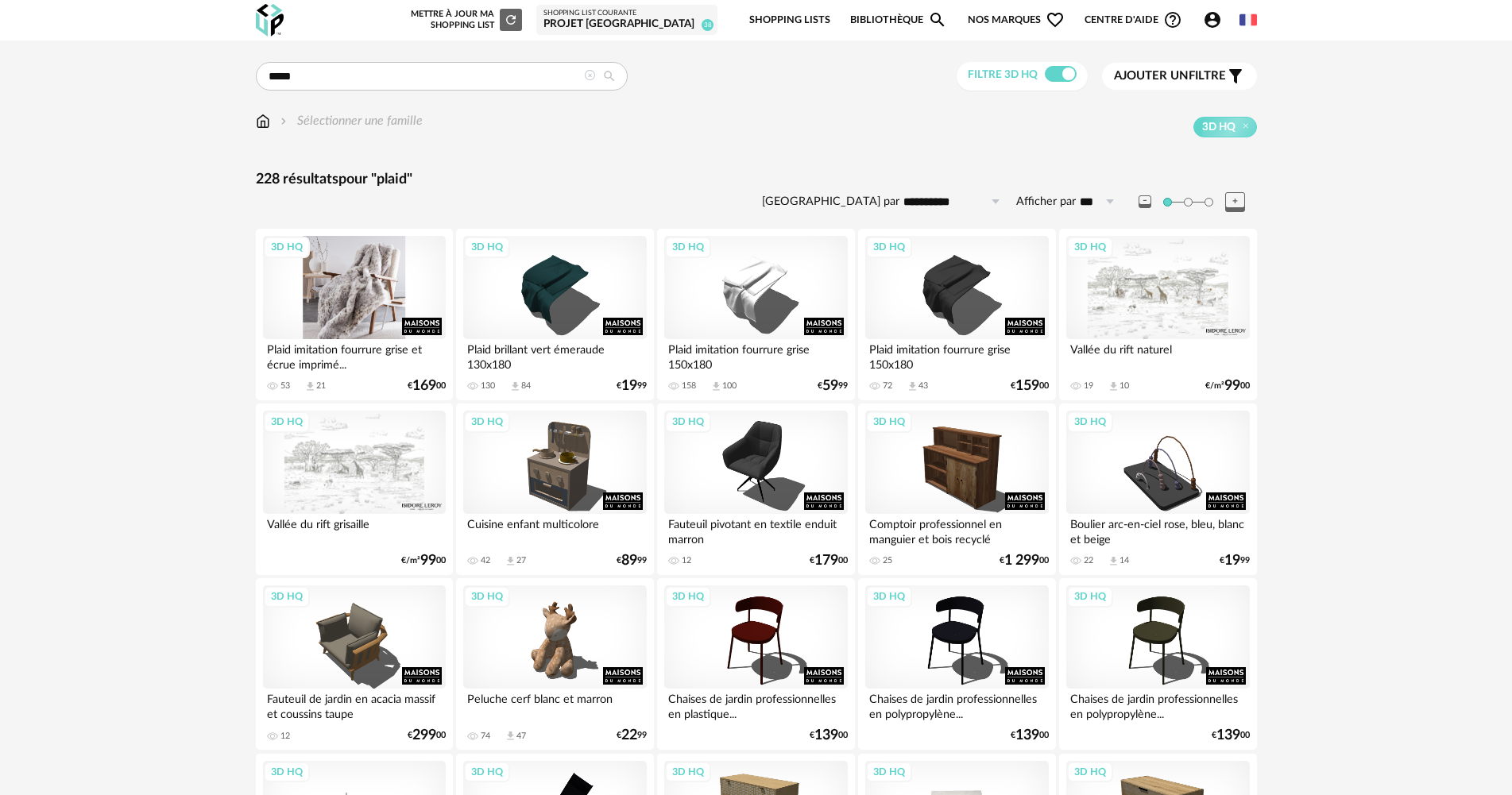
click at [393, 281] on div "3D HQ" at bounding box center [354, 287] width 183 height 103
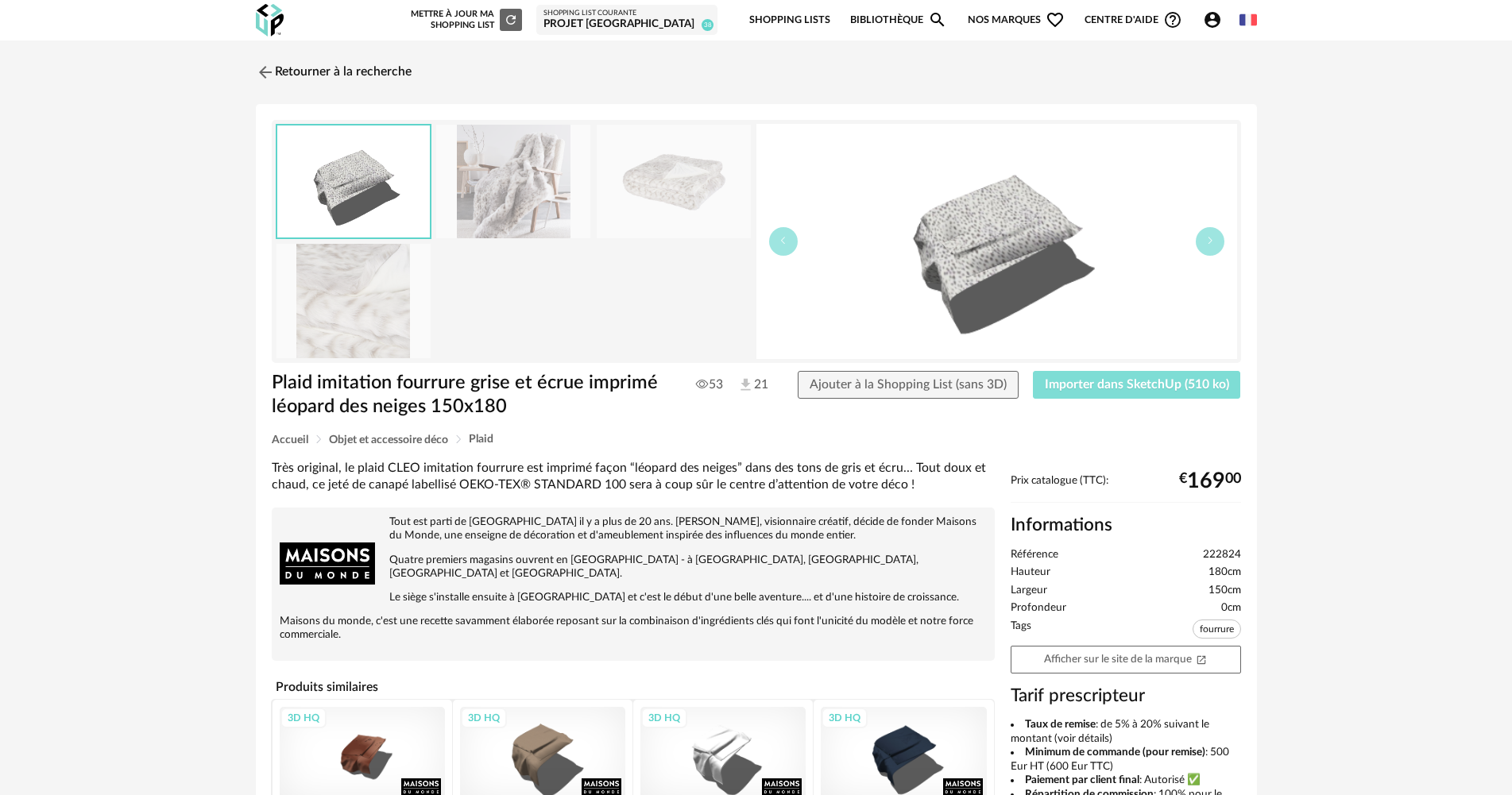
drag, startPoint x: 1215, startPoint y: 396, endPoint x: 1211, endPoint y: 386, distance: 10.8
click at [1213, 395] on button "Importer dans SketchUp (510 ko)" at bounding box center [1137, 386] width 208 height 29
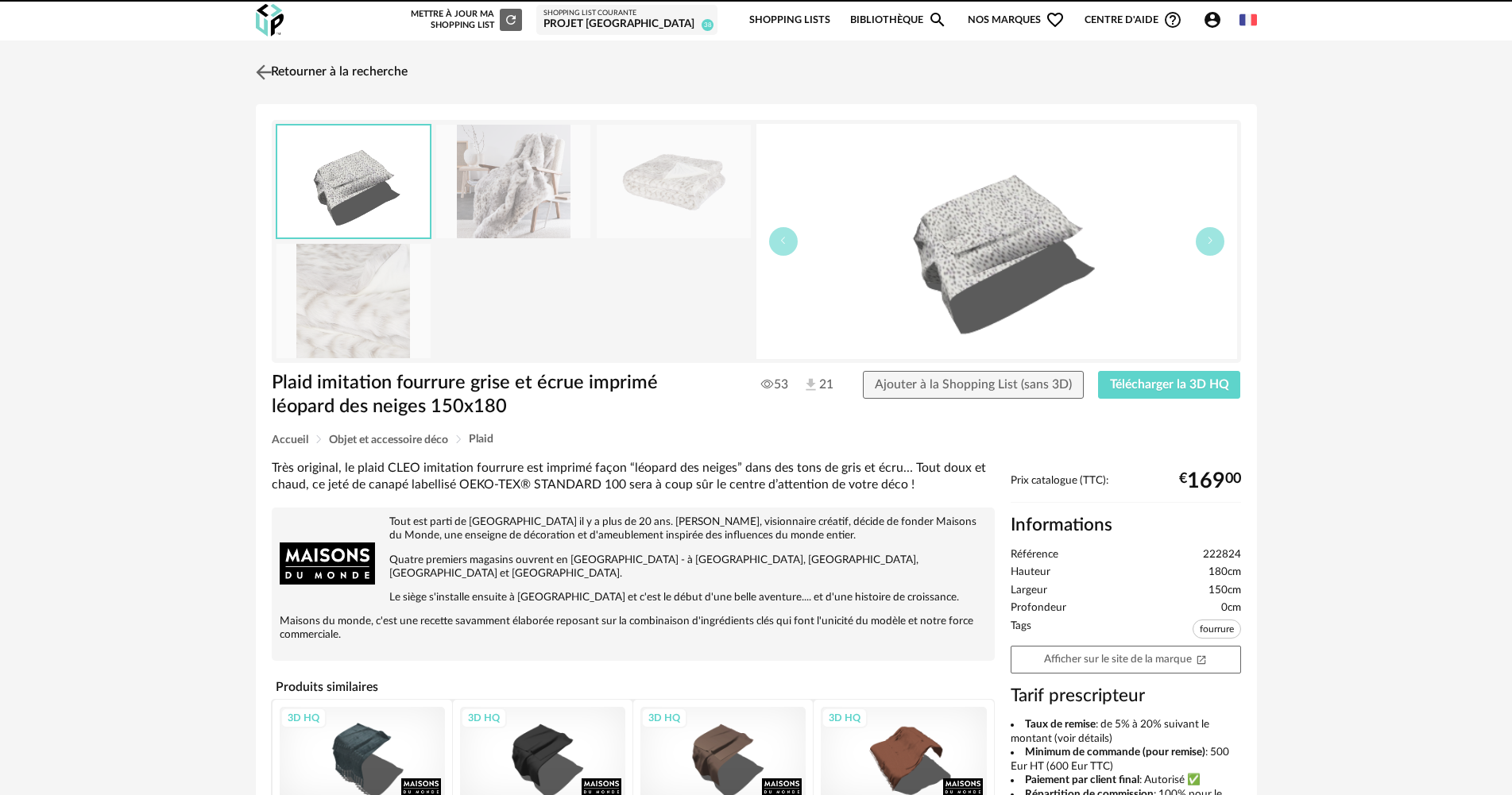
click at [286, 63] on link "Retourner à la recherche" at bounding box center [329, 72] width 155 height 35
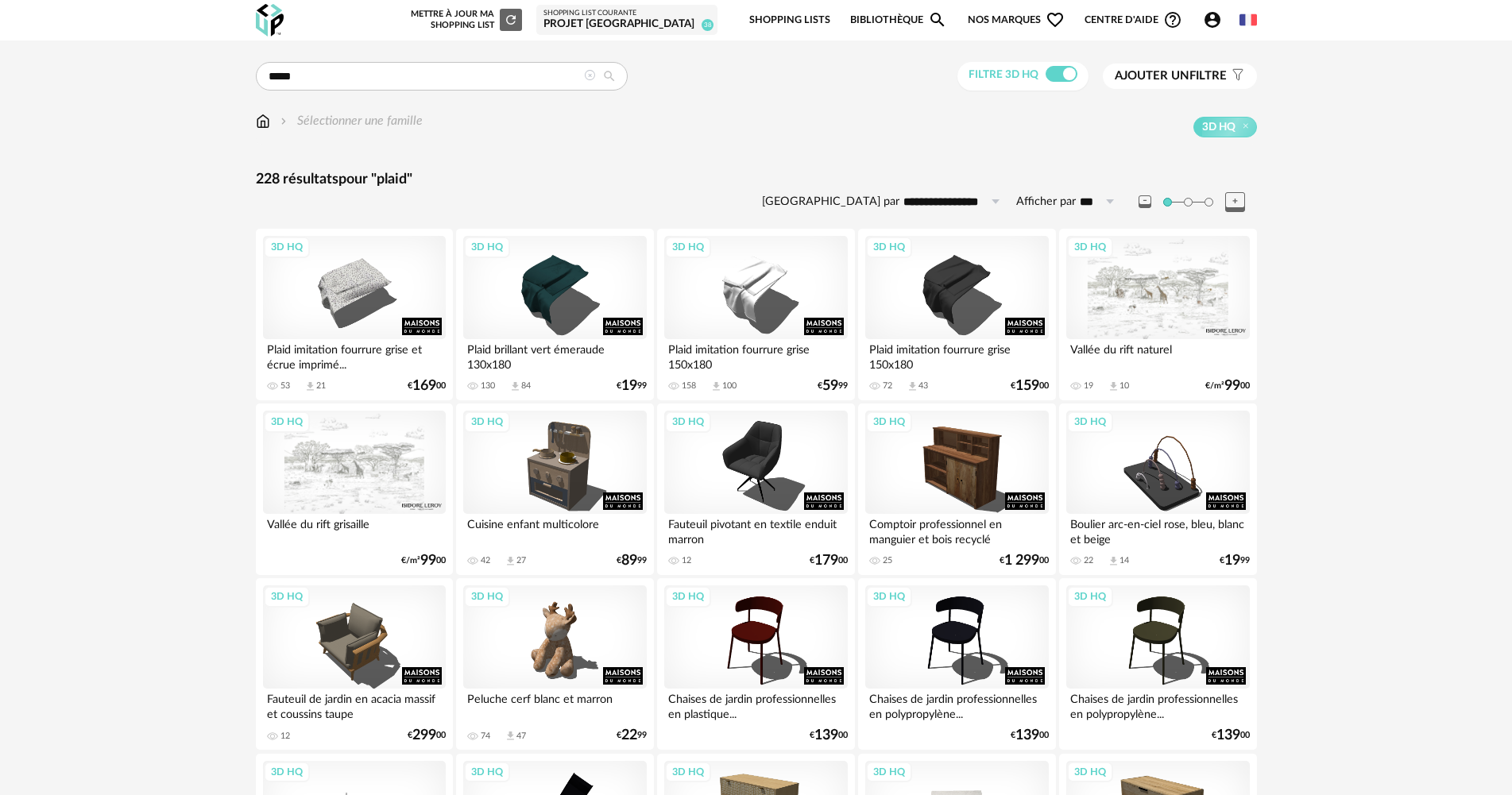
click at [256, 125] on img at bounding box center [263, 120] width 15 height 18
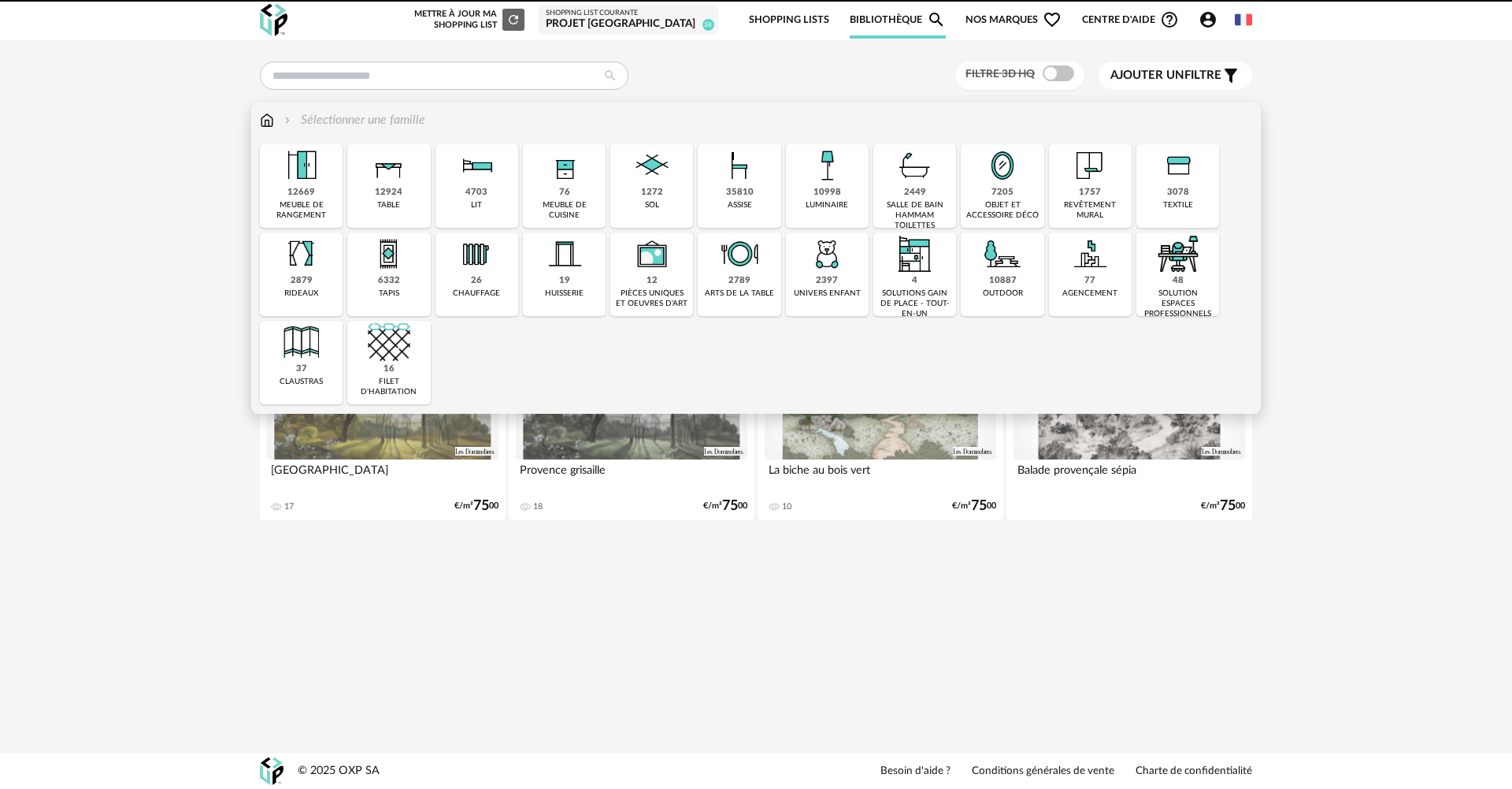
click at [1203, 207] on div "3078 textile" at bounding box center [1178, 185] width 83 height 84
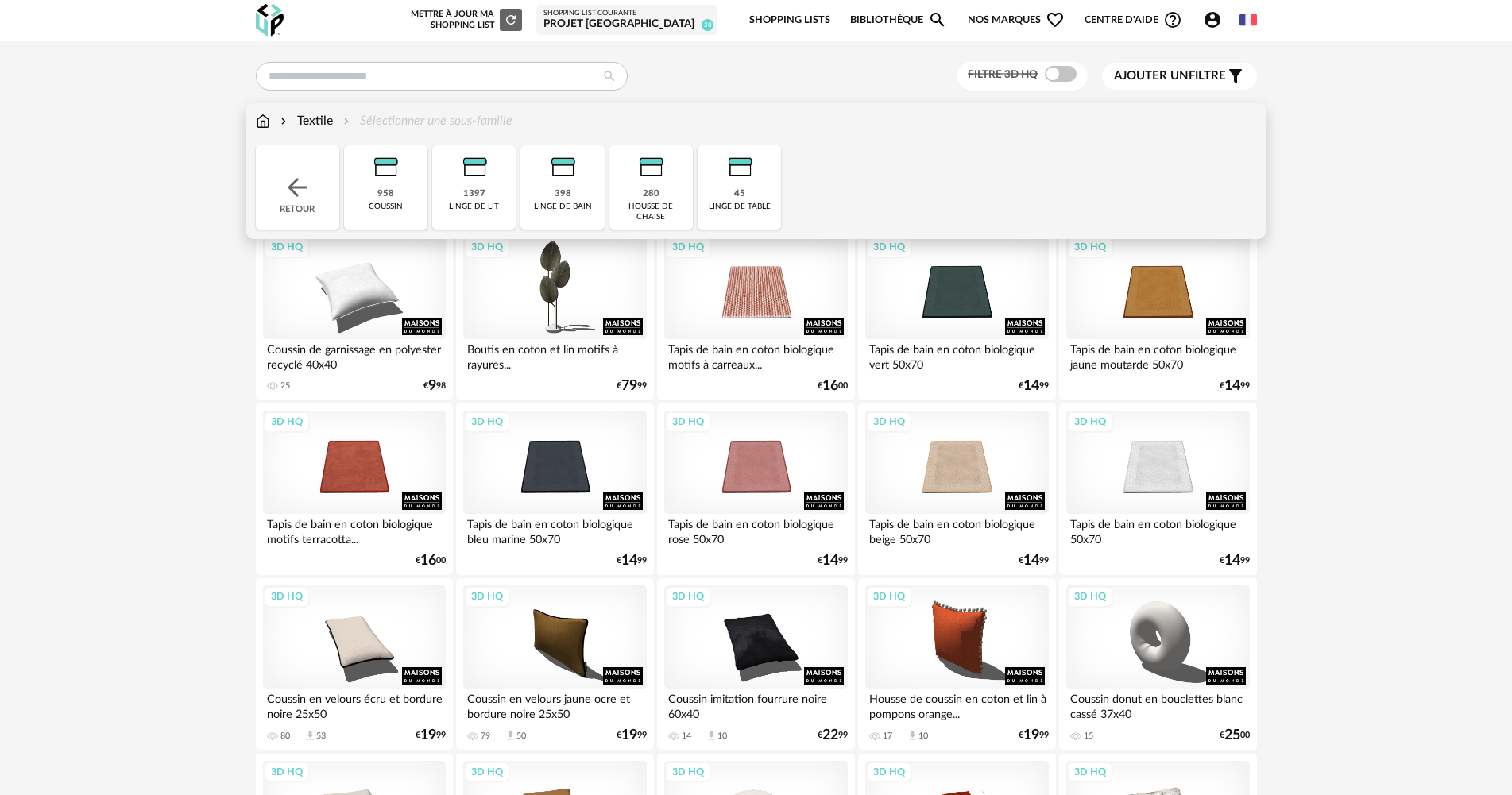
click at [377, 184] on img at bounding box center [385, 166] width 43 height 43
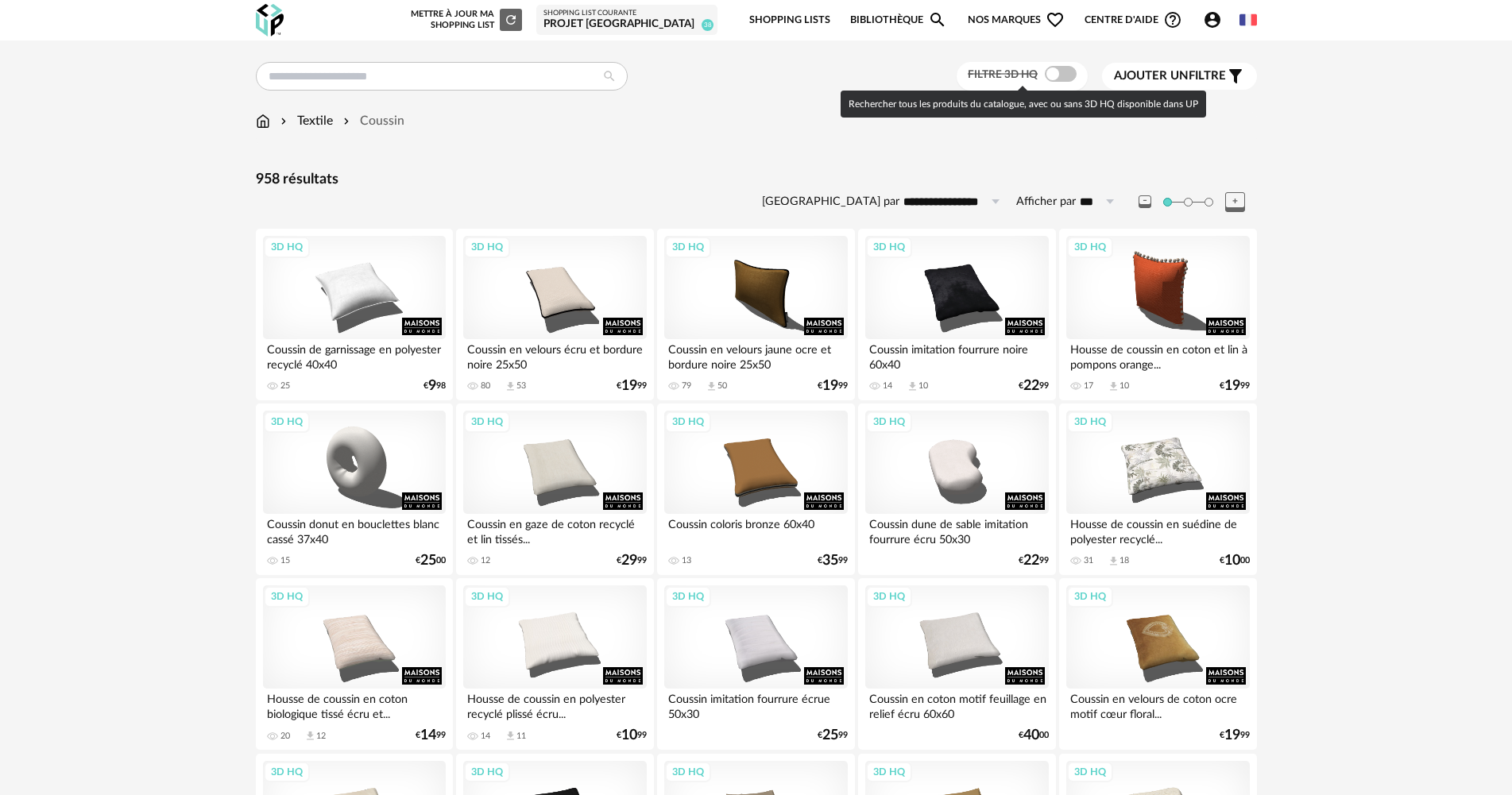
click at [1057, 77] on span at bounding box center [1060, 73] width 32 height 16
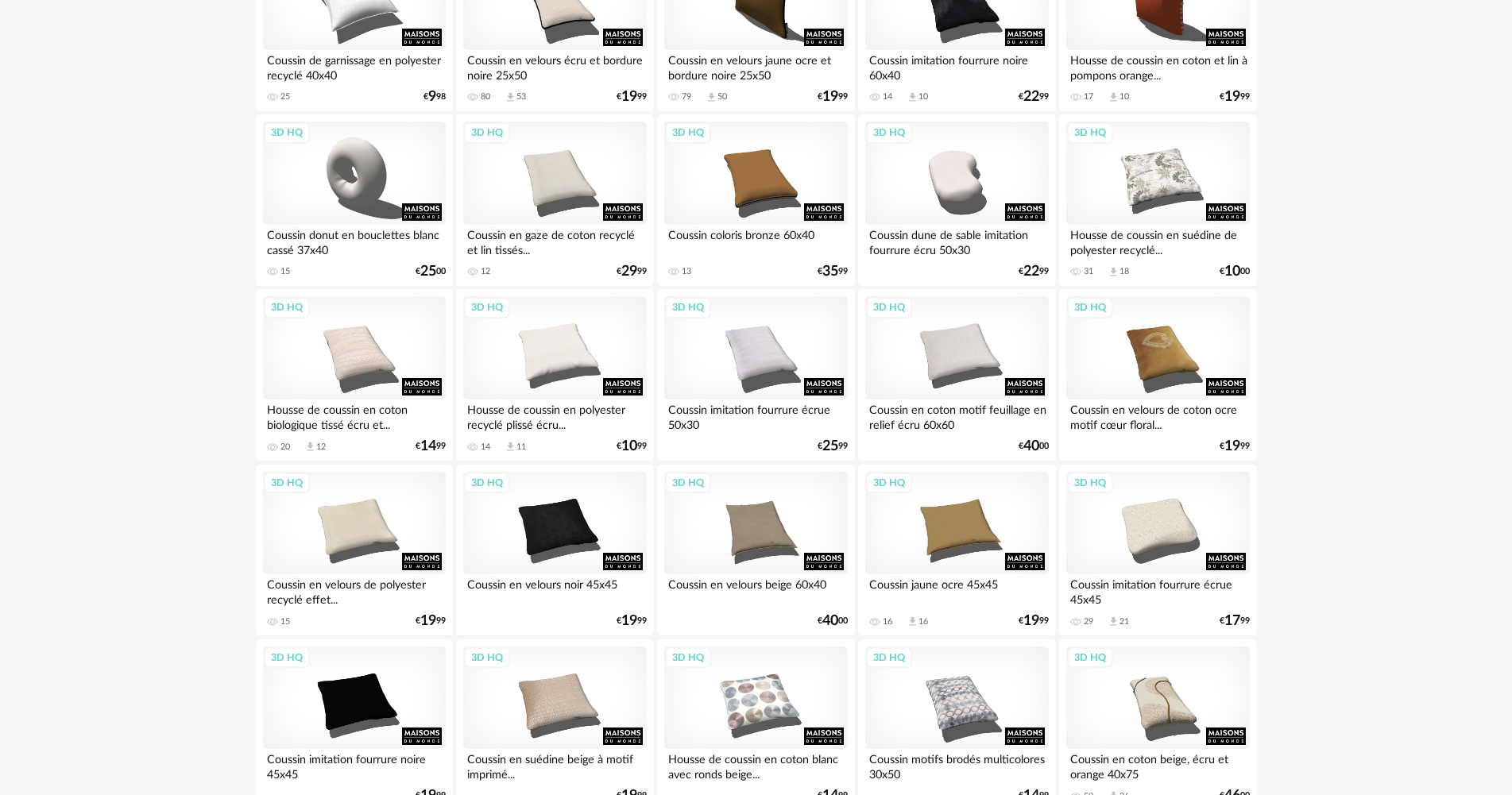
scroll to position [317, 0]
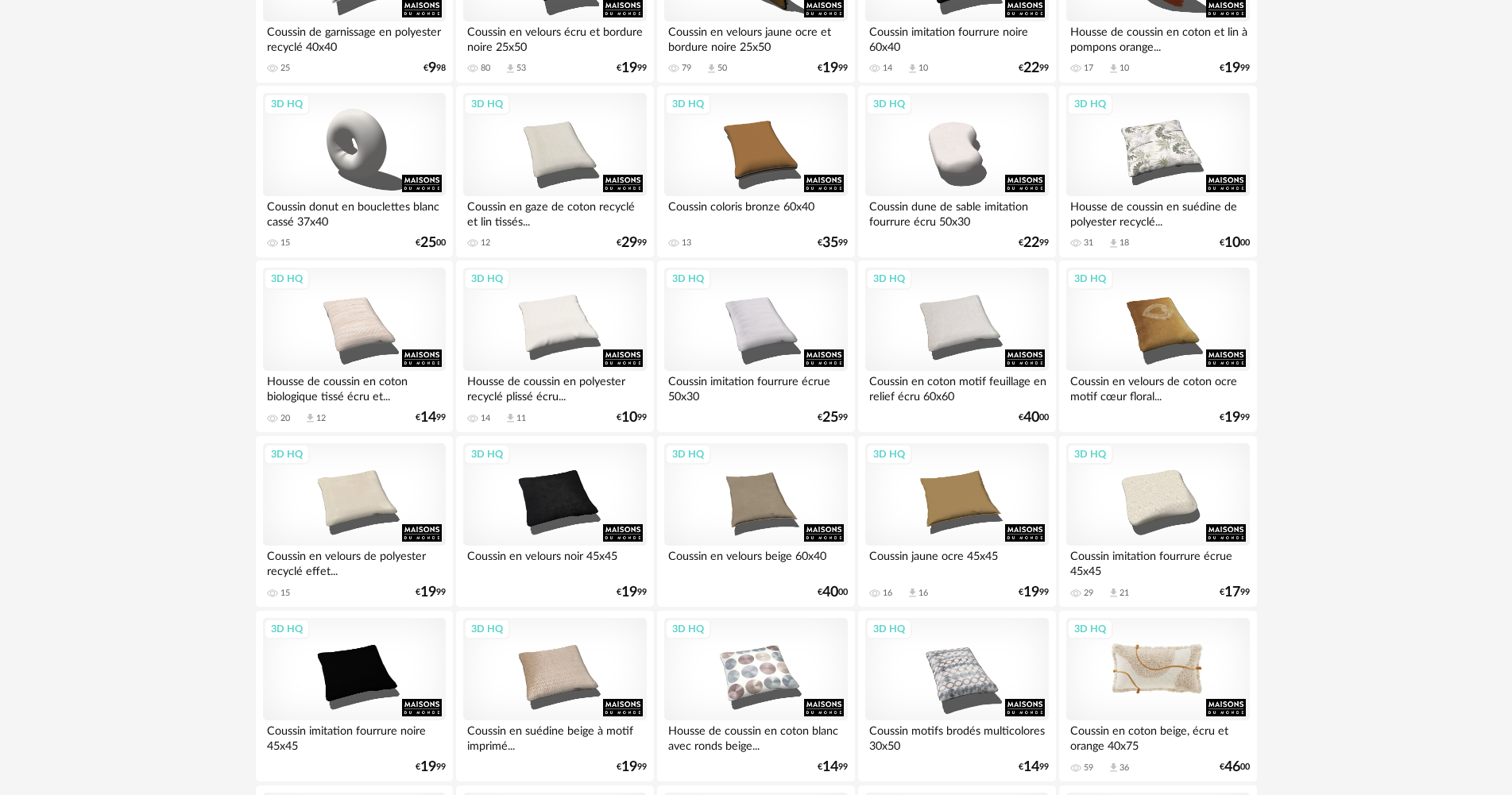
click at [1160, 680] on div "3D HQ" at bounding box center [1157, 669] width 183 height 103
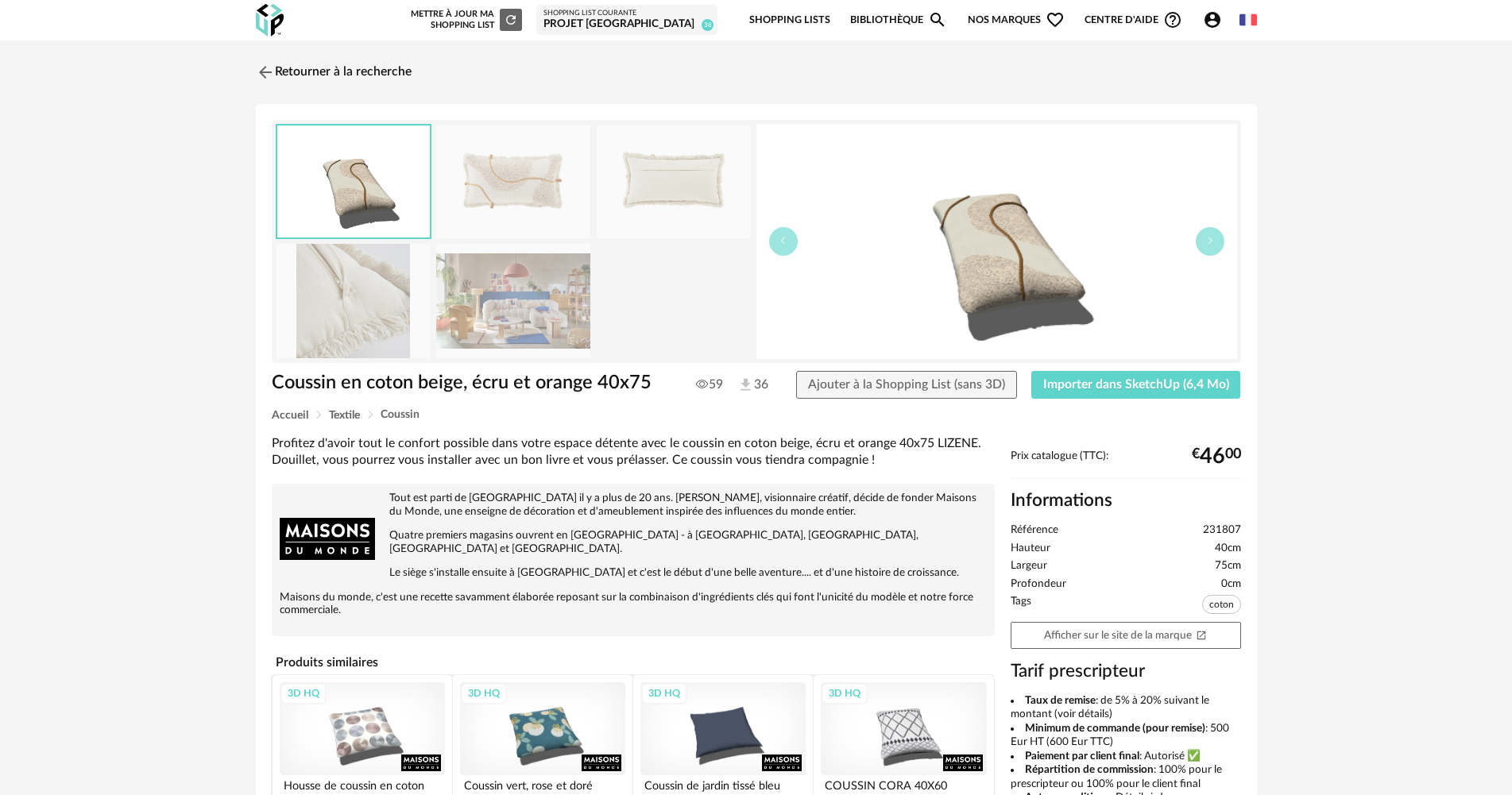
click at [490, 311] on img at bounding box center [513, 300] width 154 height 113
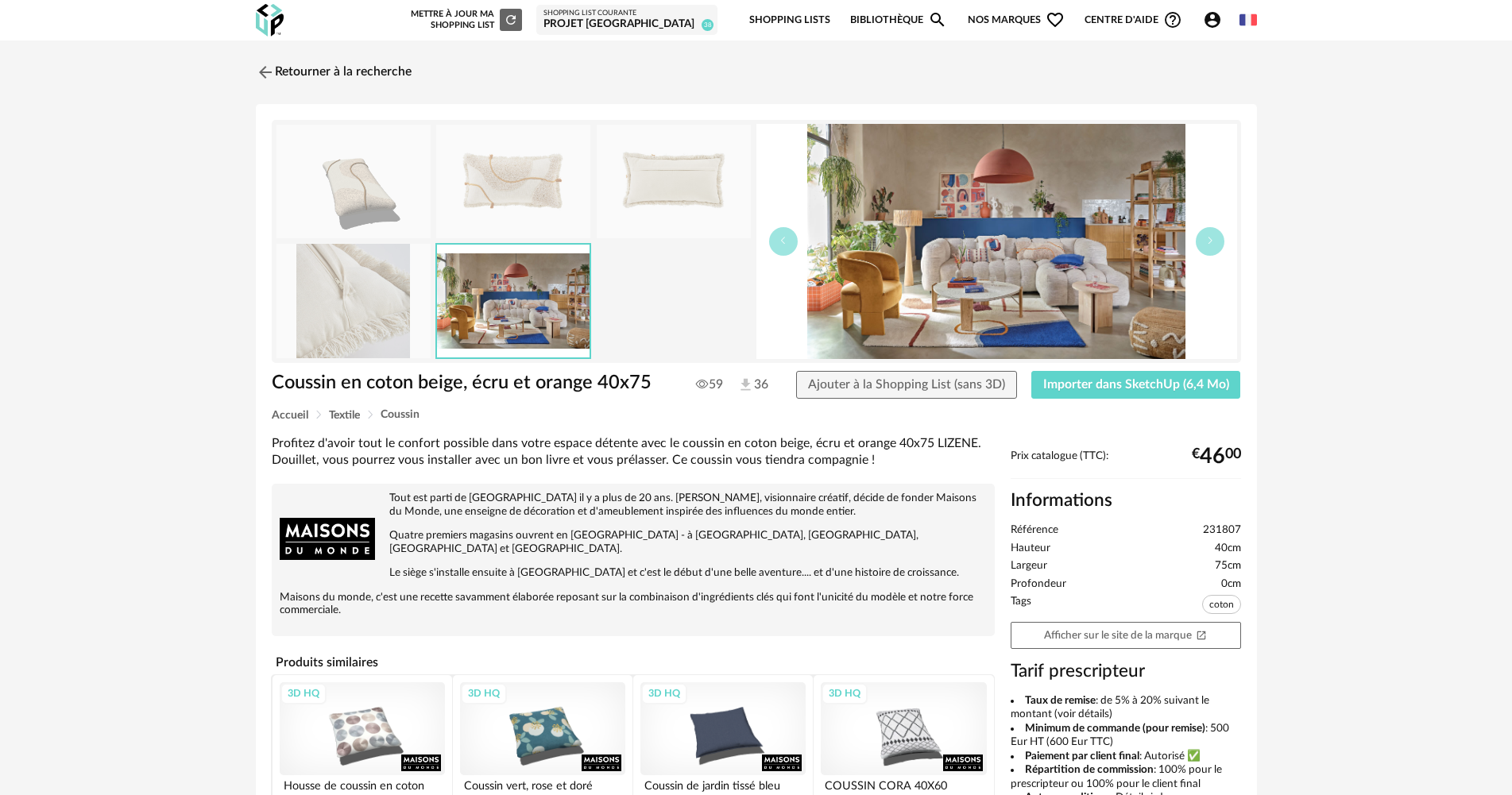
click at [374, 310] on img at bounding box center [353, 300] width 154 height 113
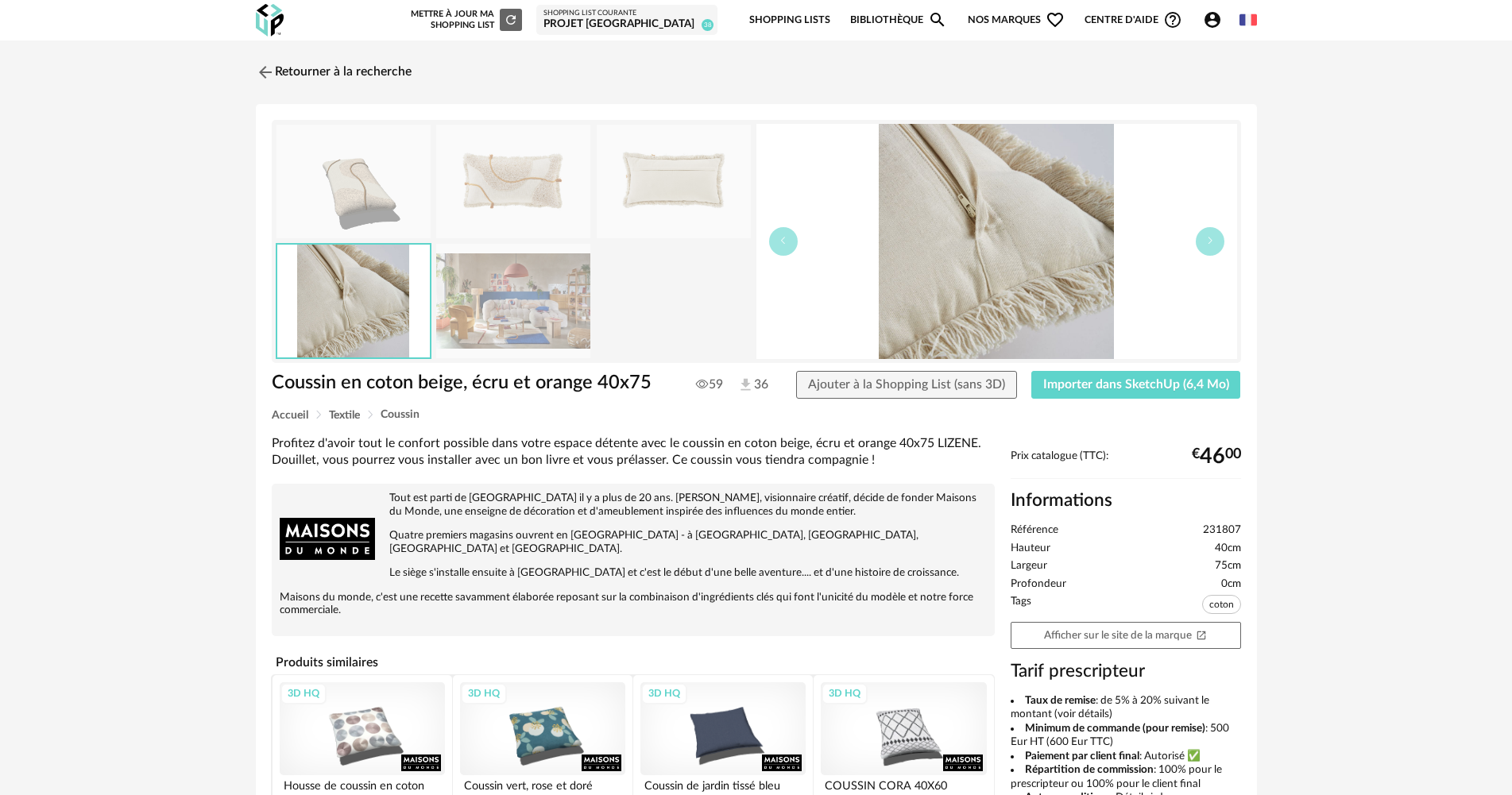
click at [469, 234] on img at bounding box center [513, 181] width 154 height 113
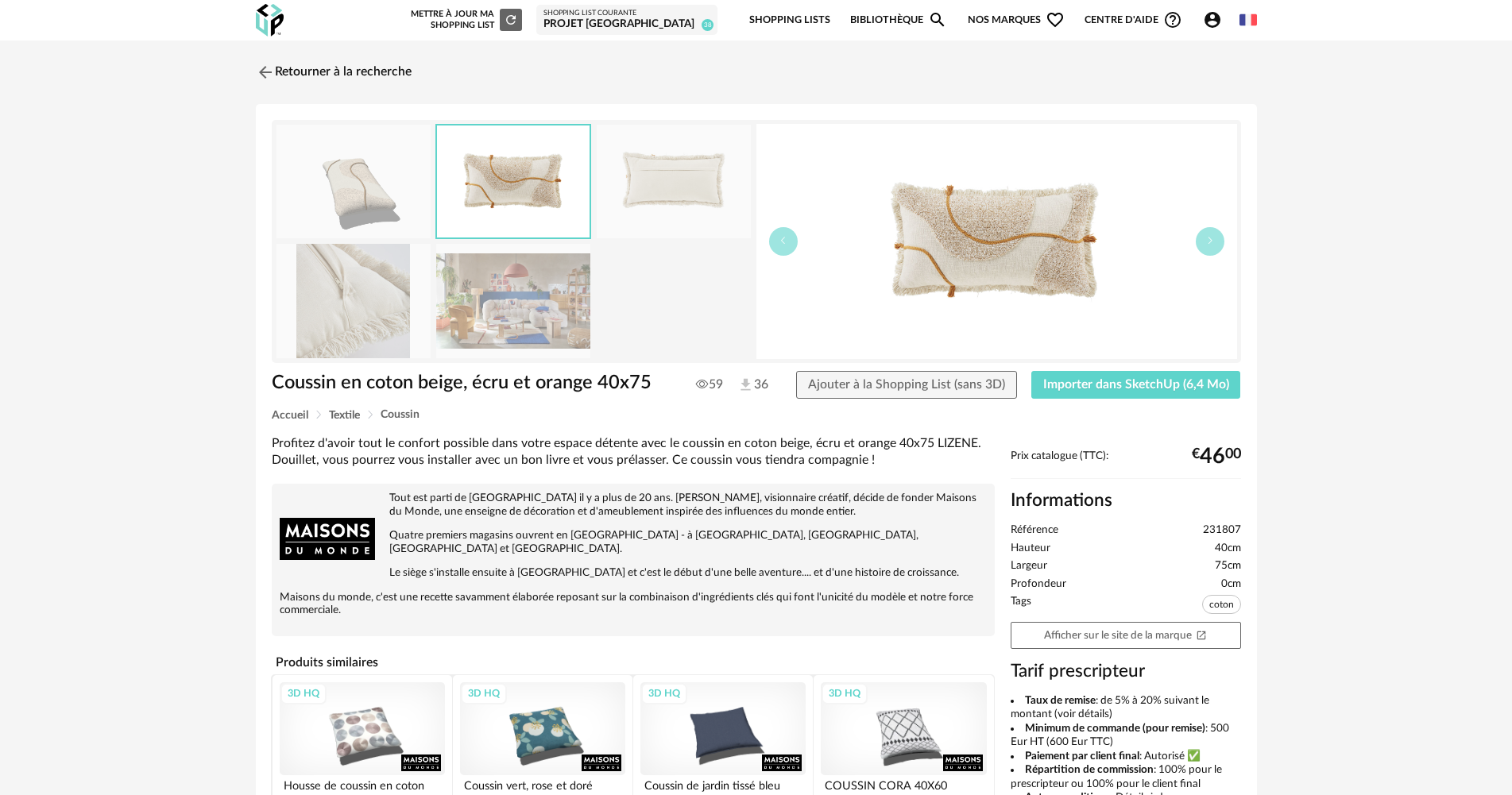
click at [1240, 399] on div "Coussin en coton beige, écru et orange 40x75 59 36 Ajouter à la Shopping List (…" at bounding box center [756, 391] width 985 height 39
click at [1214, 376] on button "Importer dans SketchUp (6,4 Mo)" at bounding box center [1136, 386] width 210 height 29
click at [357, 75] on link "Retourner à la recherche" at bounding box center [329, 72] width 155 height 35
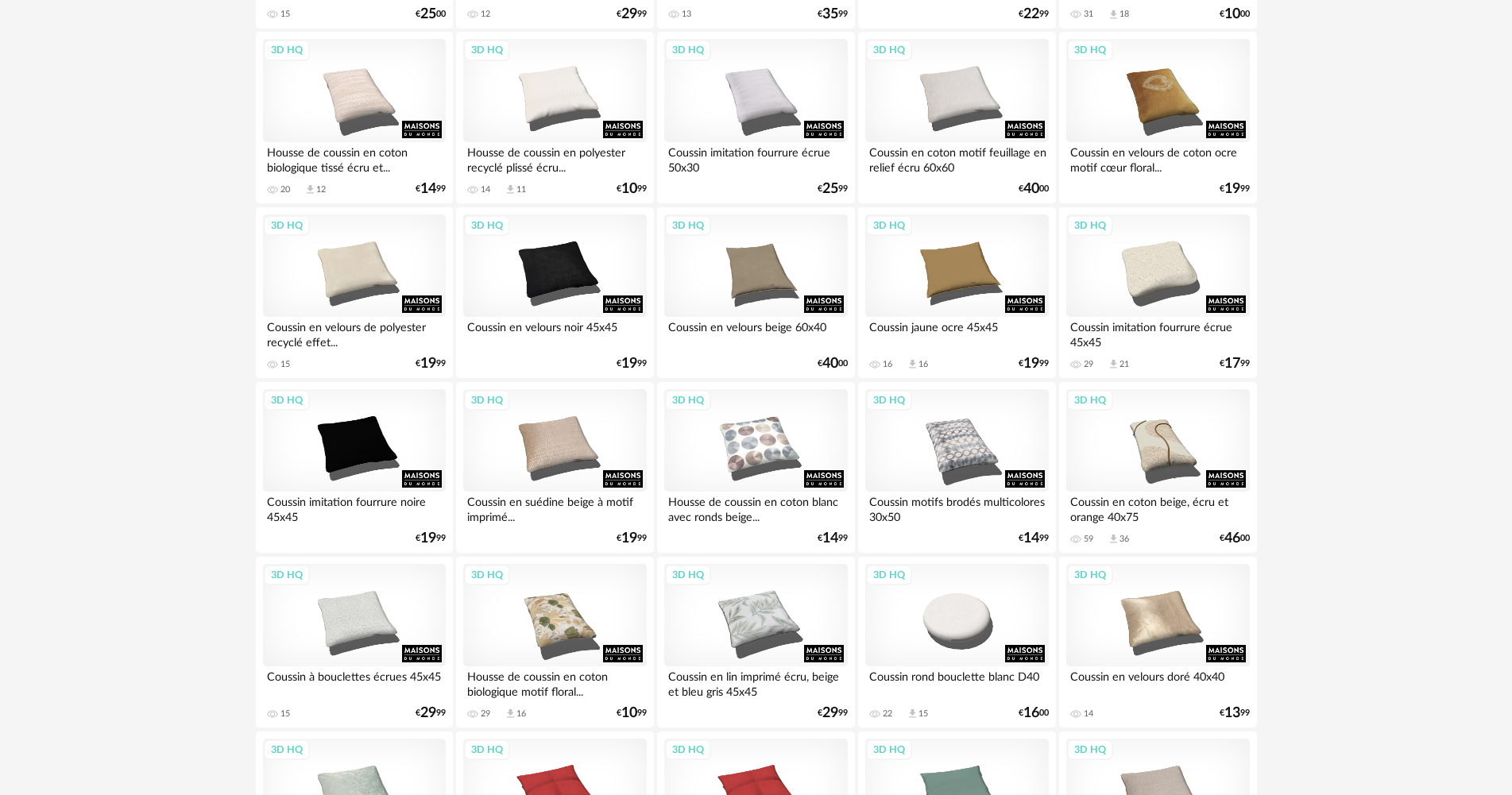
scroll to position [556, 0]
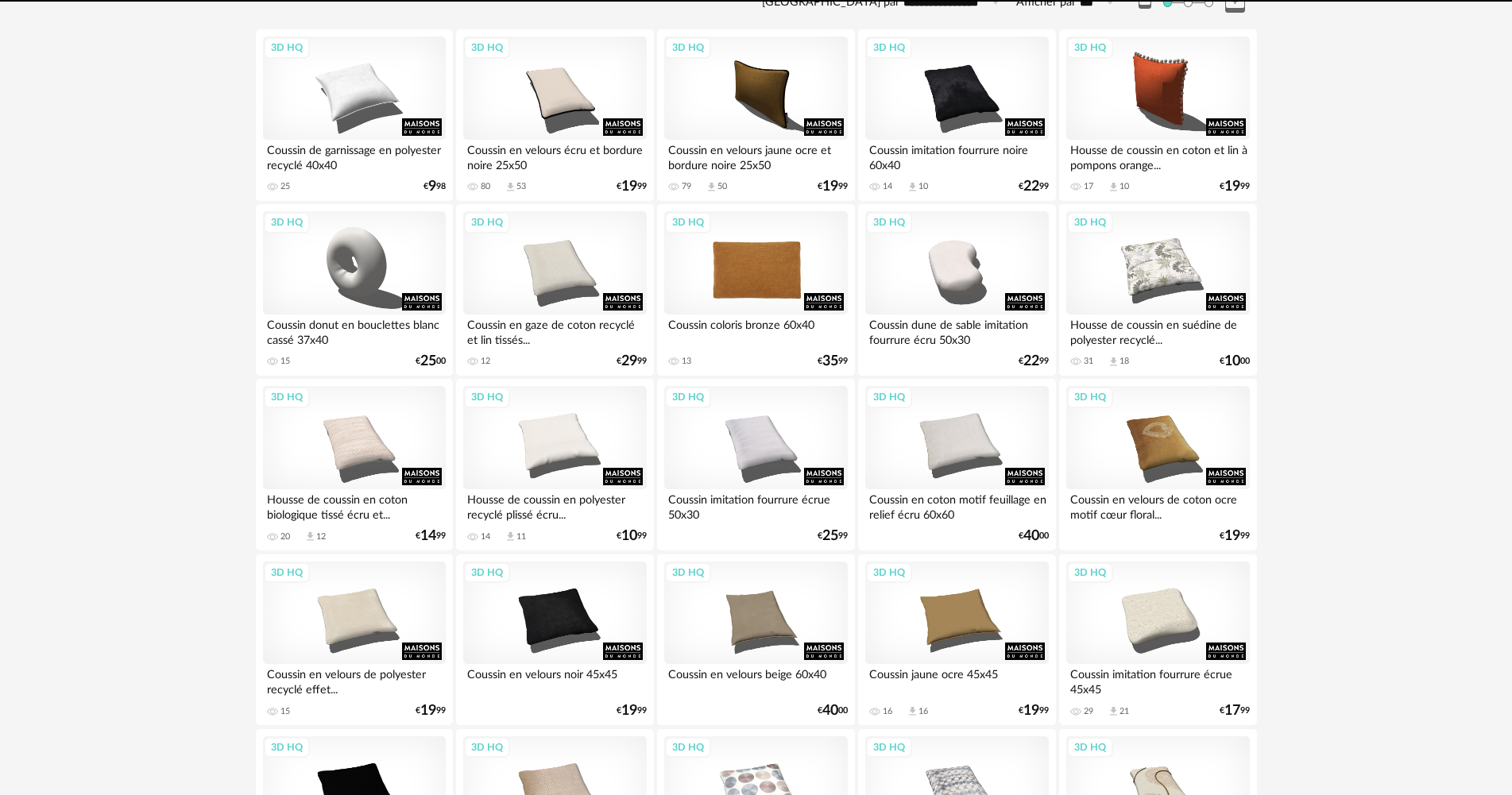
scroll to position [397, 0]
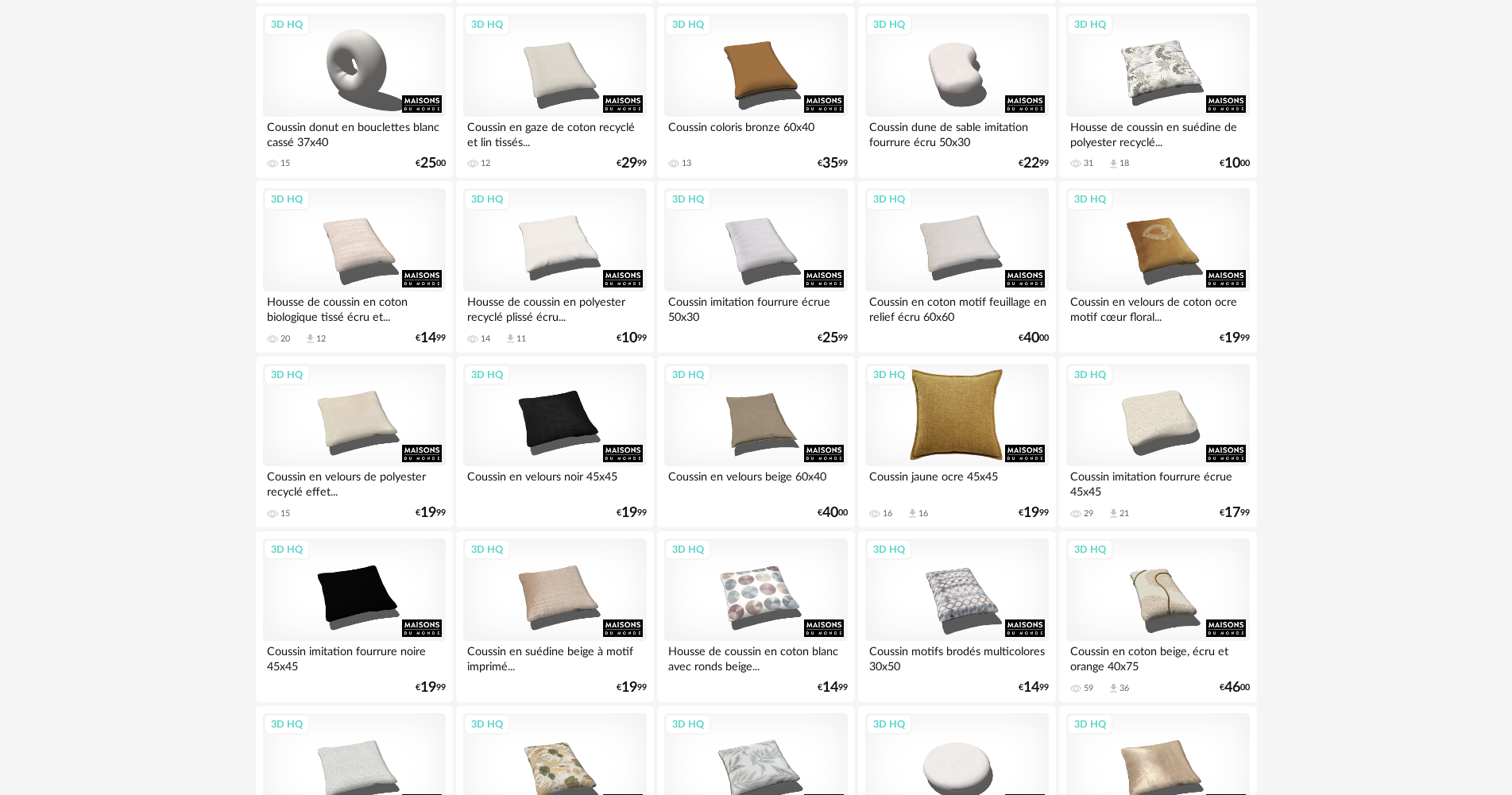
click at [976, 423] on div "3D HQ" at bounding box center [957, 415] width 183 height 103
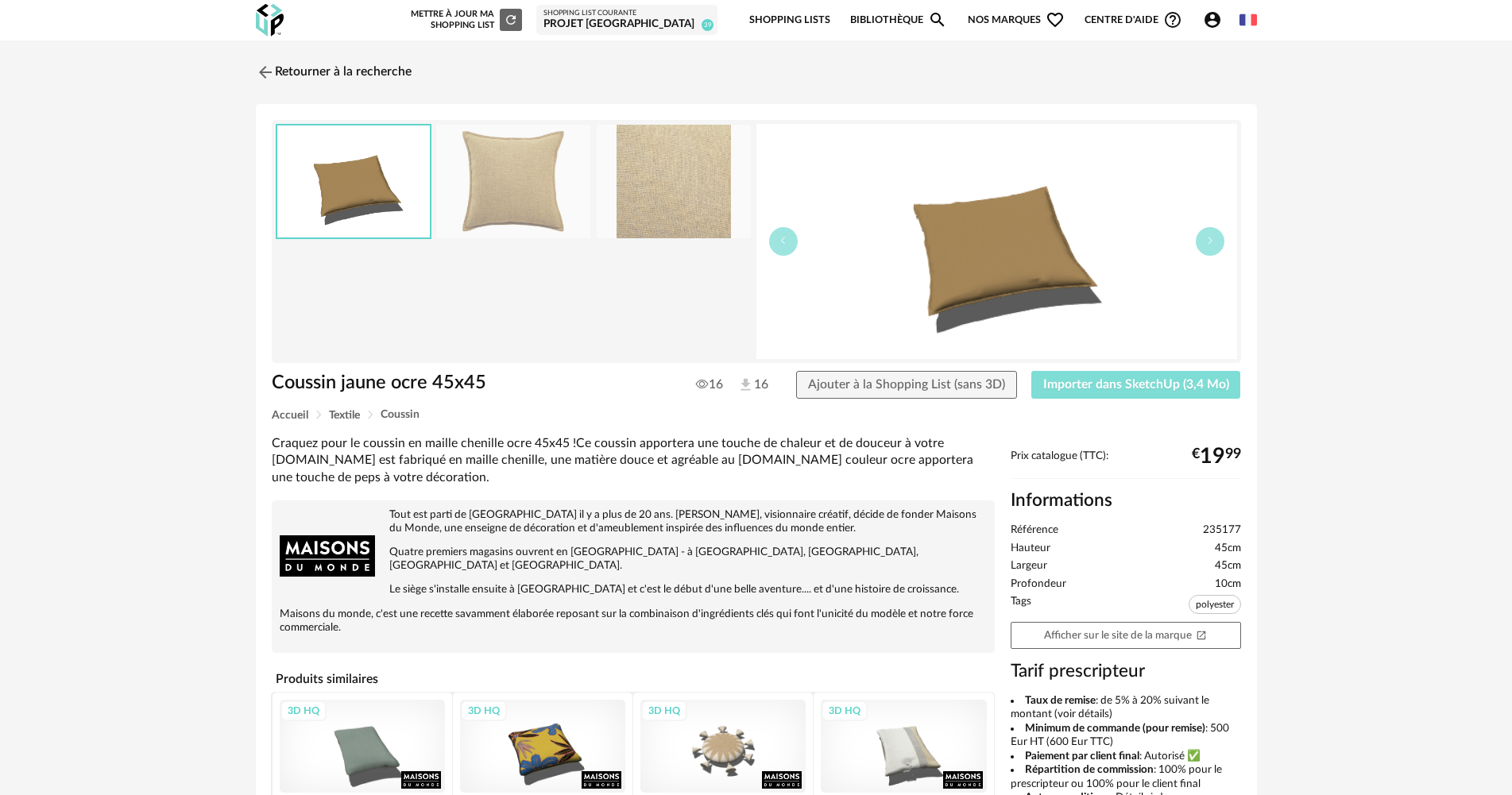
click at [1076, 393] on button "Importer dans SketchUp (3,4 Mo)" at bounding box center [1136, 386] width 210 height 29
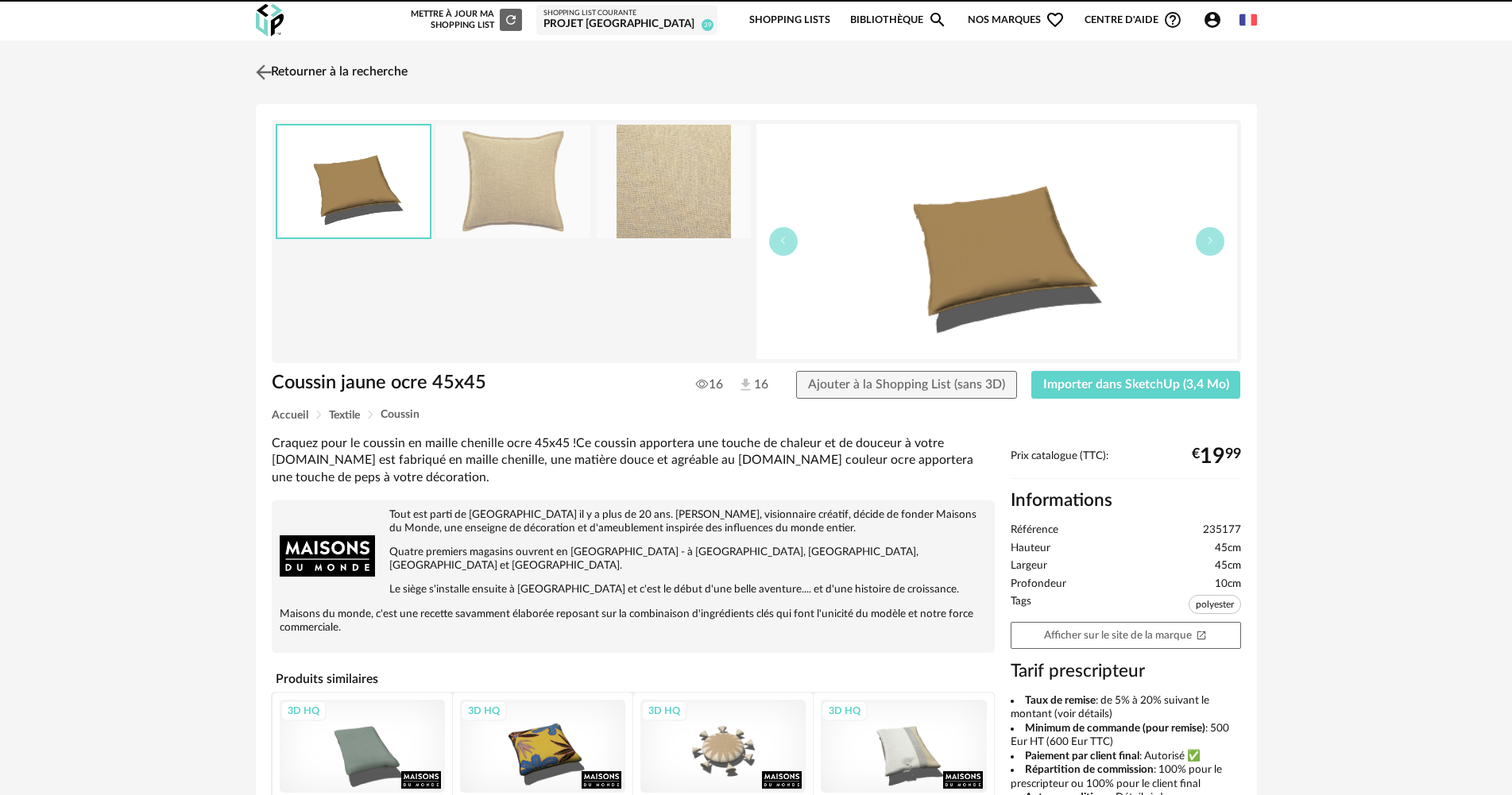
click at [393, 79] on link "Retourner à la recherche" at bounding box center [329, 72] width 155 height 35
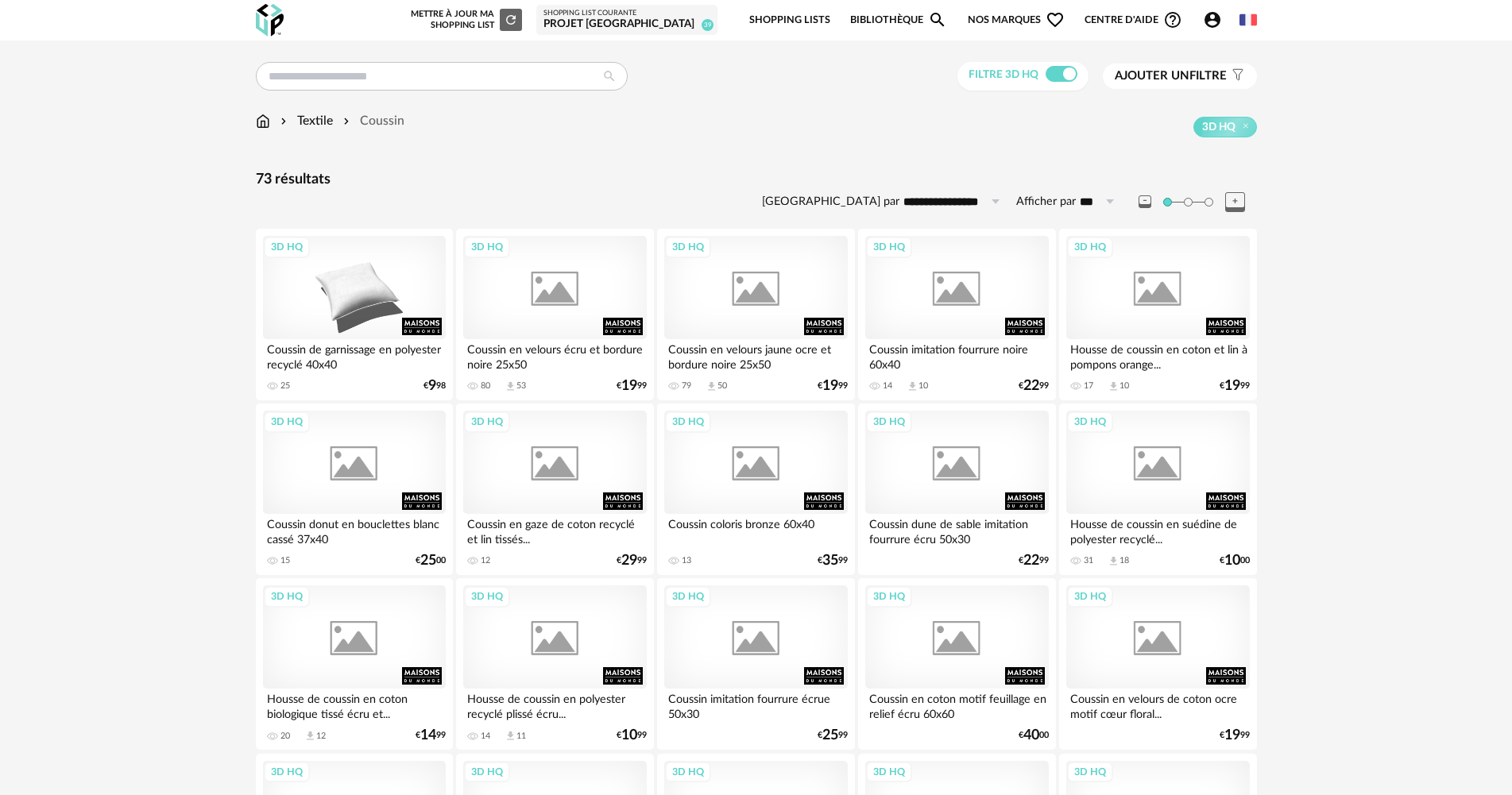
scroll to position [397, 0]
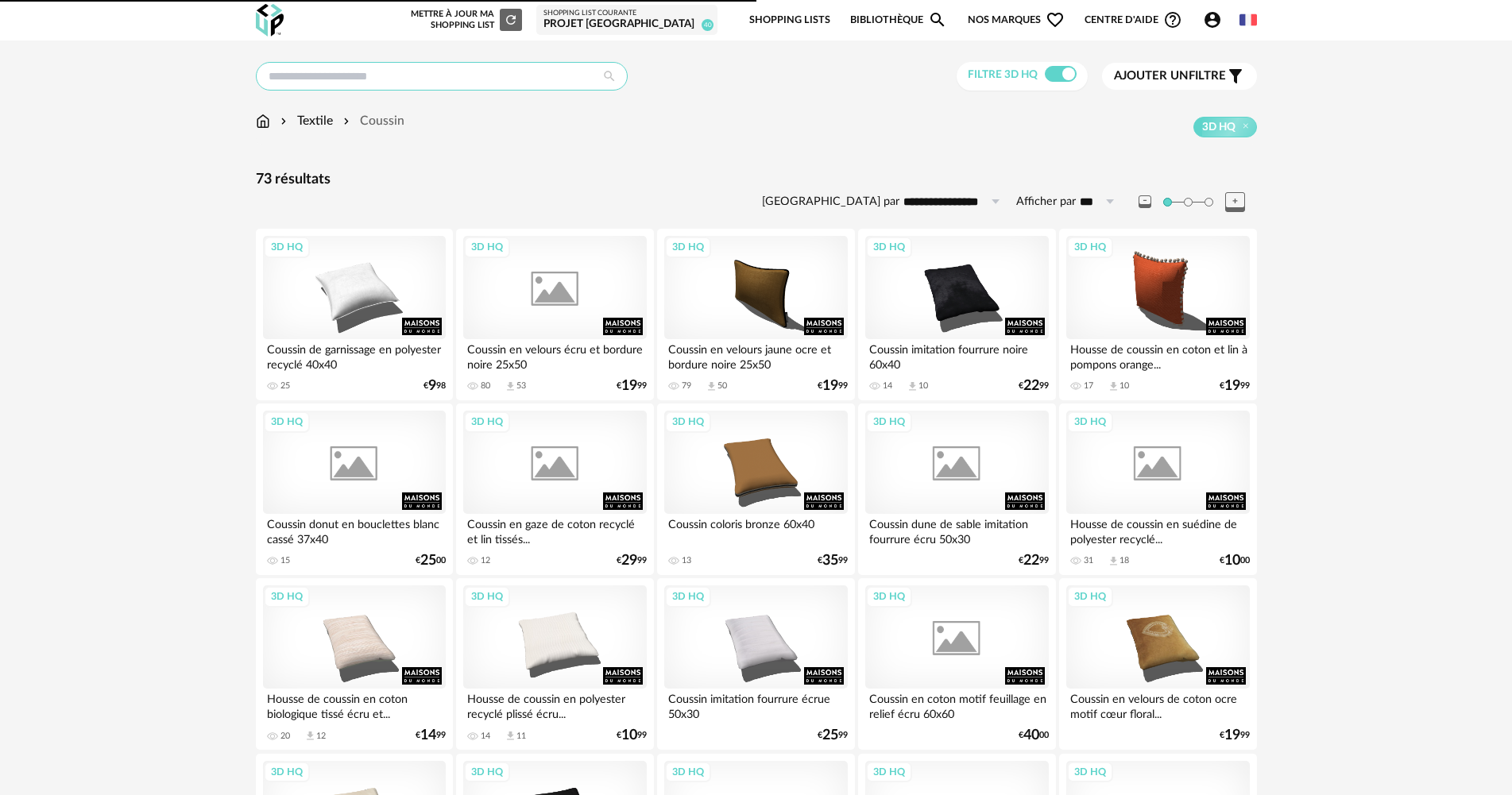
click at [389, 80] on input "text" at bounding box center [442, 77] width 372 height 29
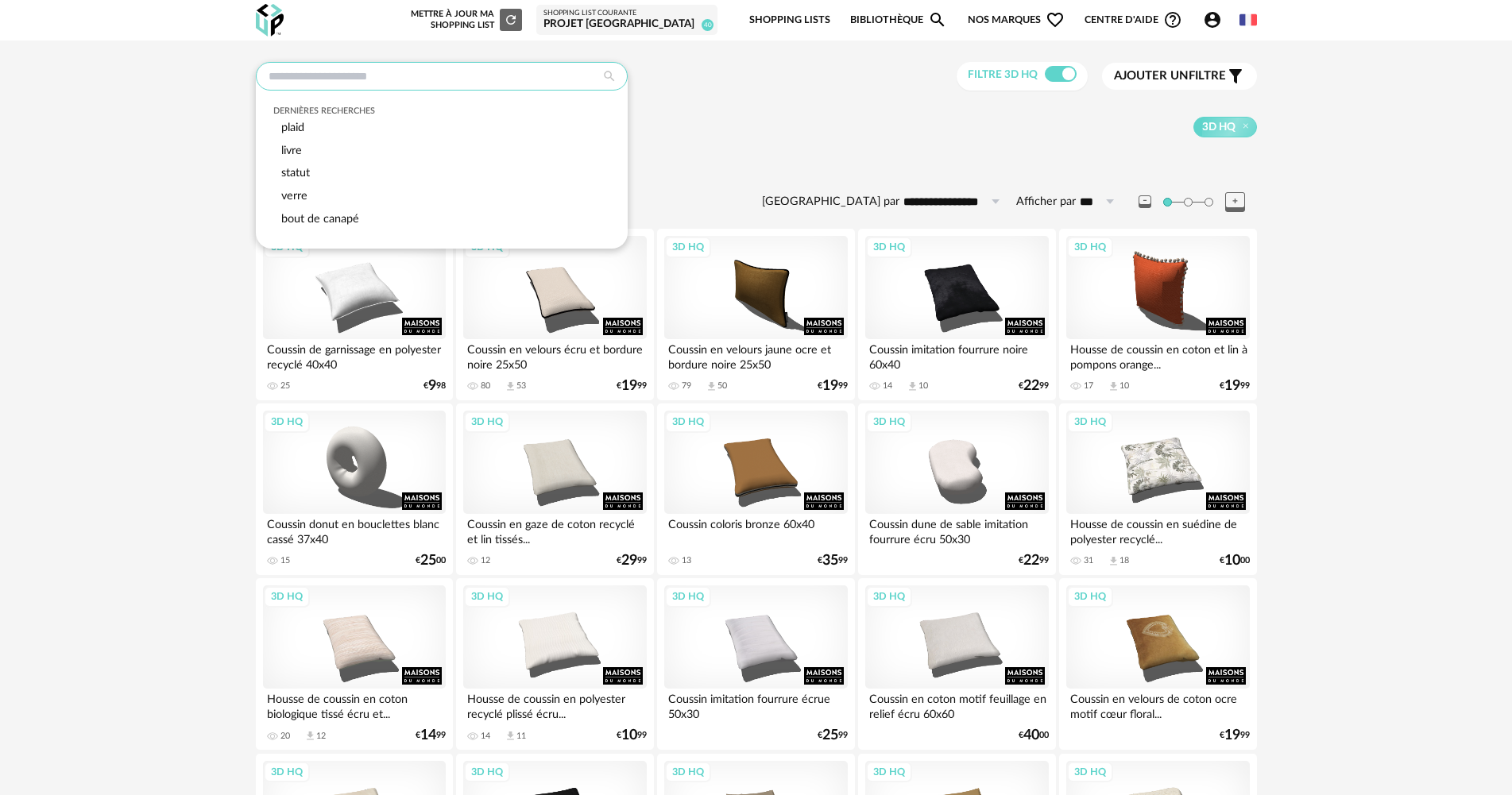
type input "*"
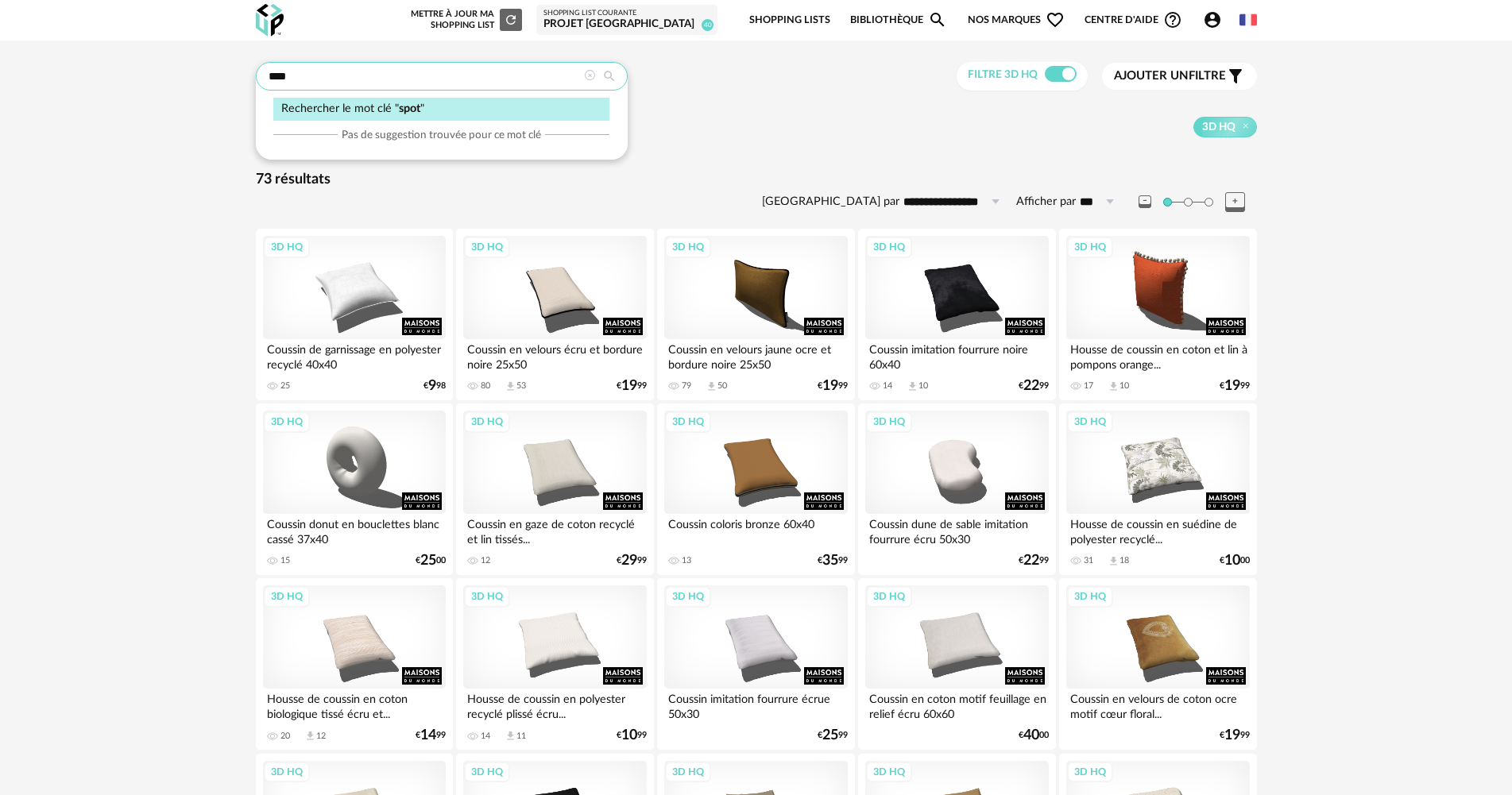
type input "****"
type input "**********"
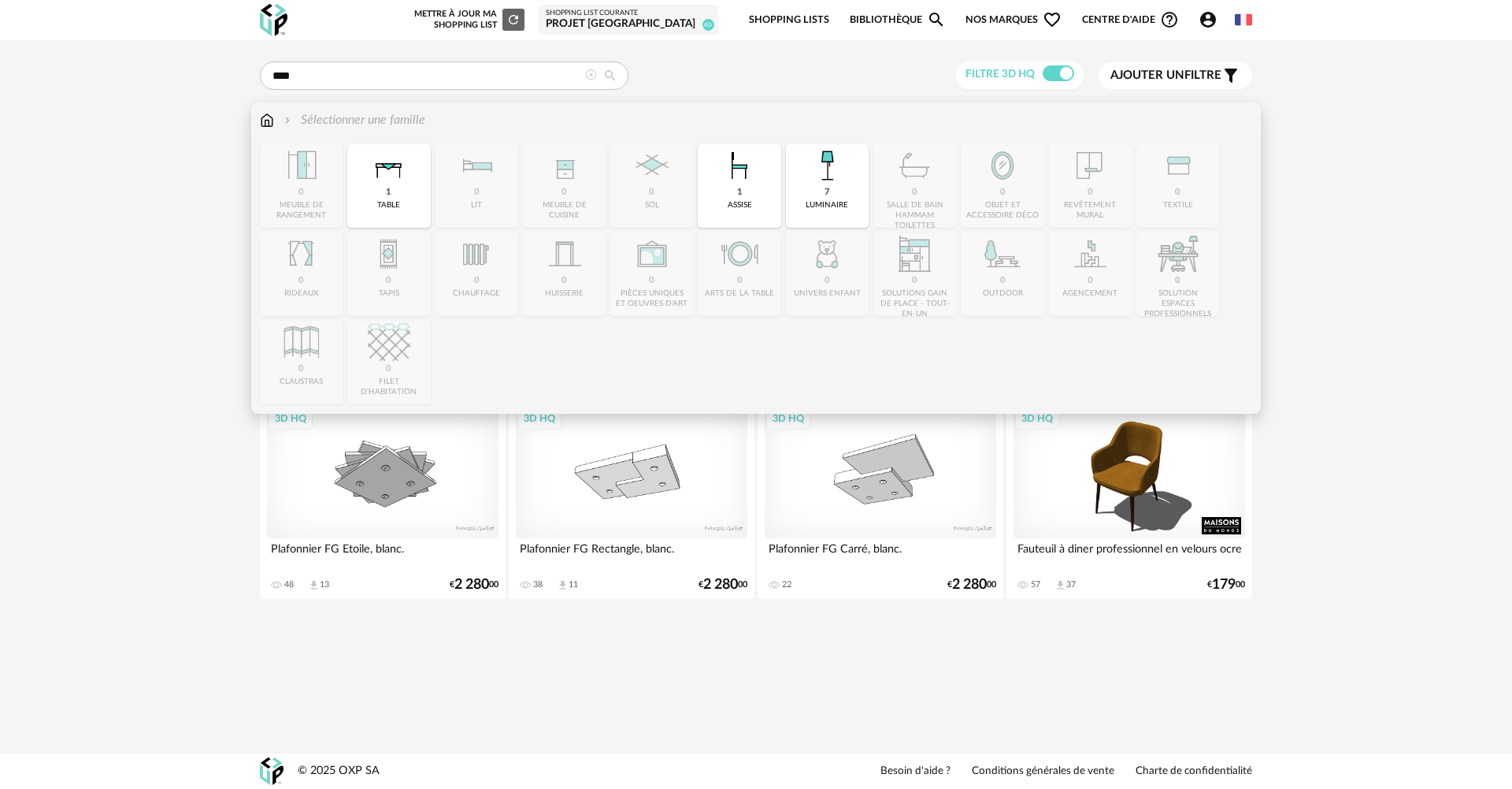
click at [268, 118] on img at bounding box center [267, 119] width 14 height 18
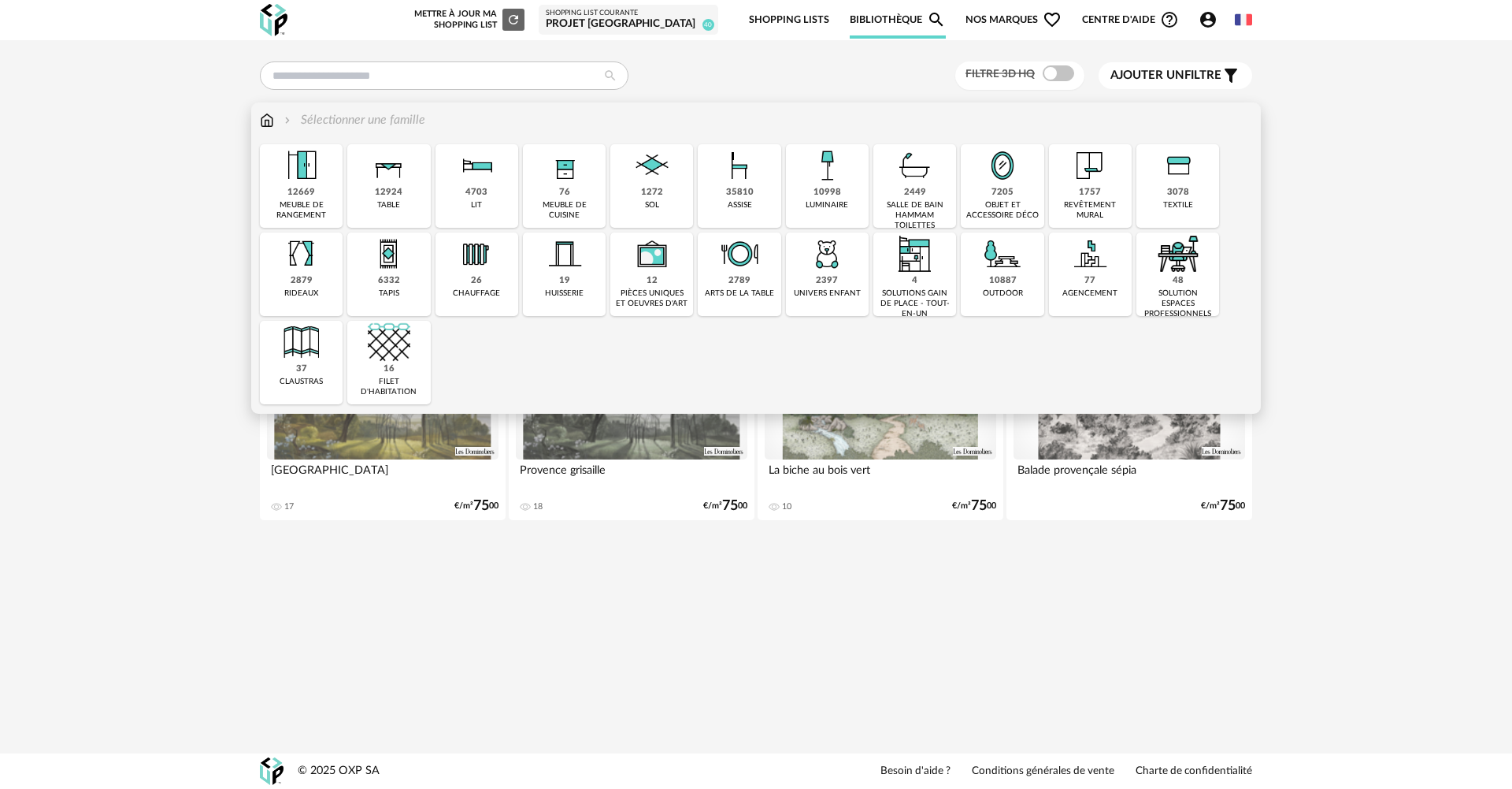
click at [816, 173] on img at bounding box center [827, 165] width 42 height 42
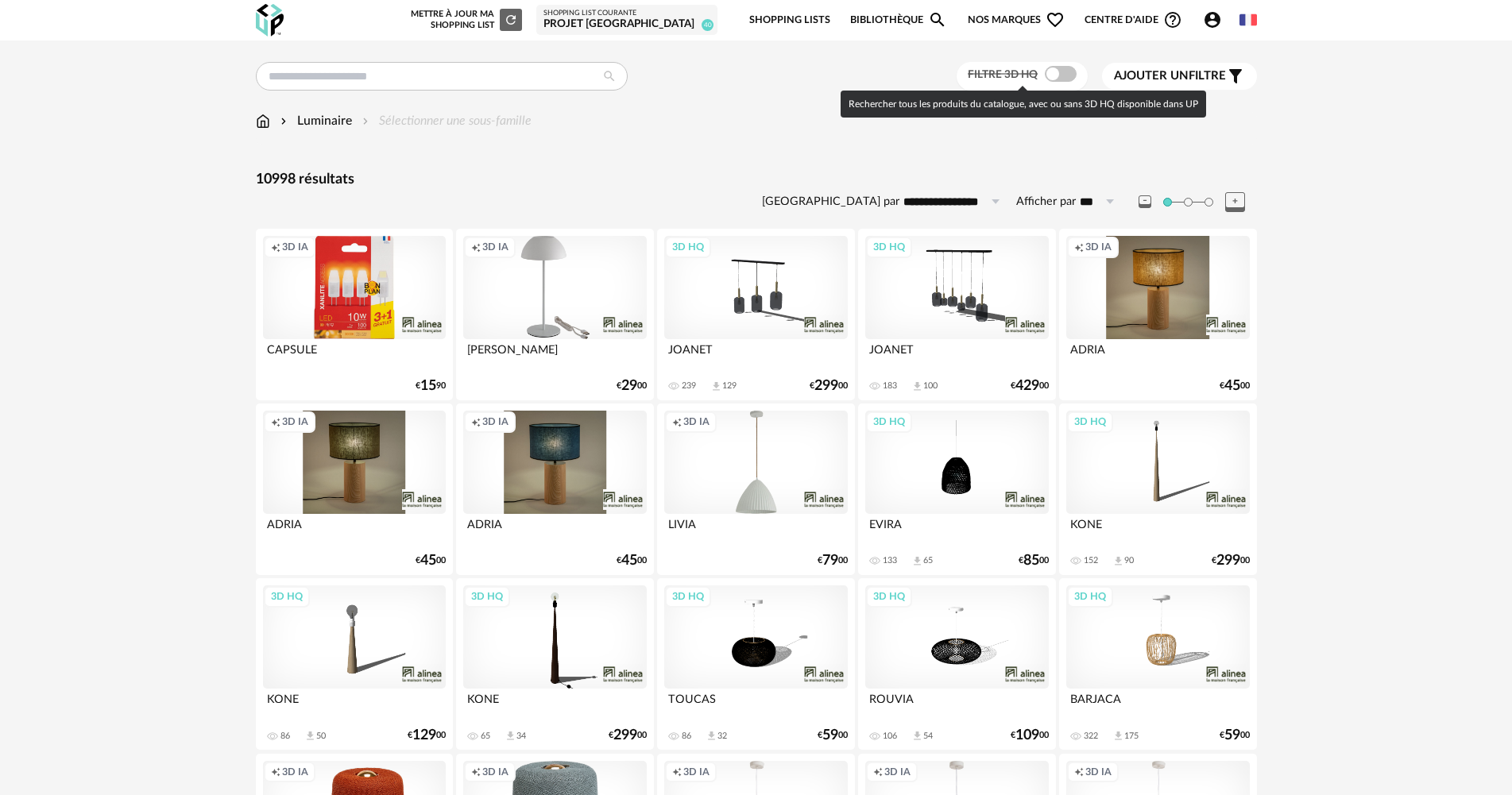
click at [1057, 75] on span at bounding box center [1060, 73] width 32 height 16
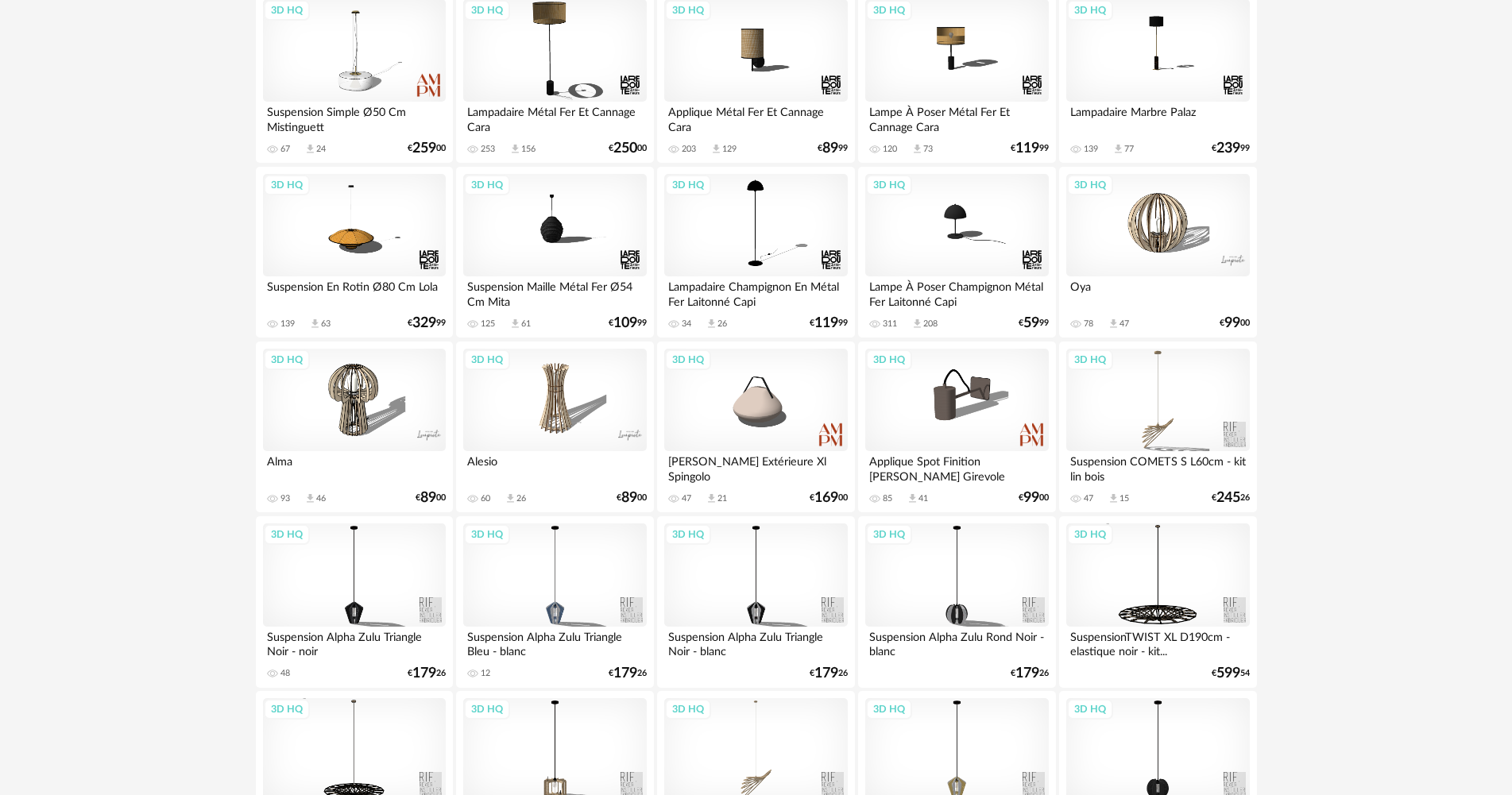
scroll to position [3033, 0]
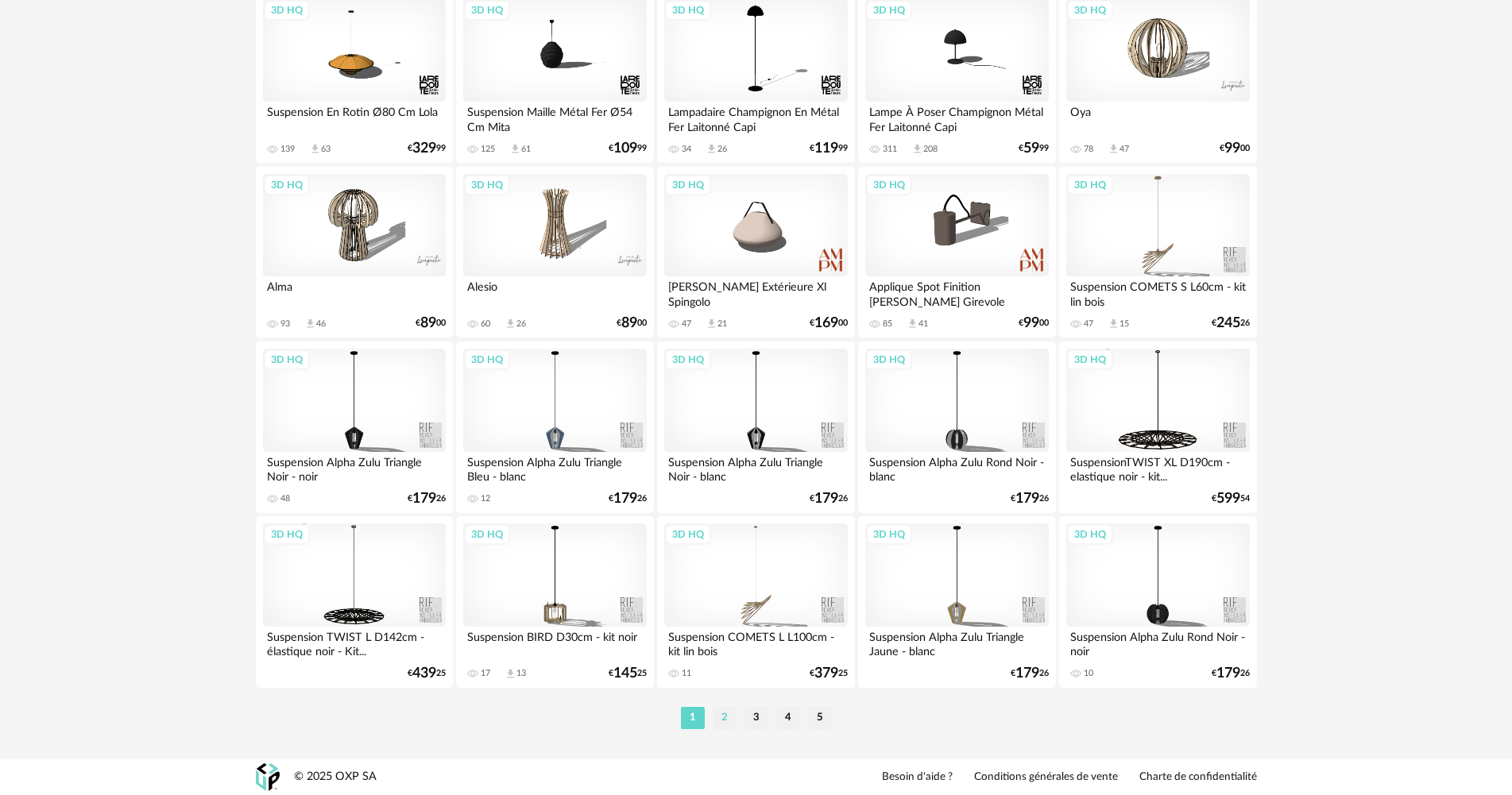
click at [715, 726] on li "2" at bounding box center [724, 718] width 24 height 22
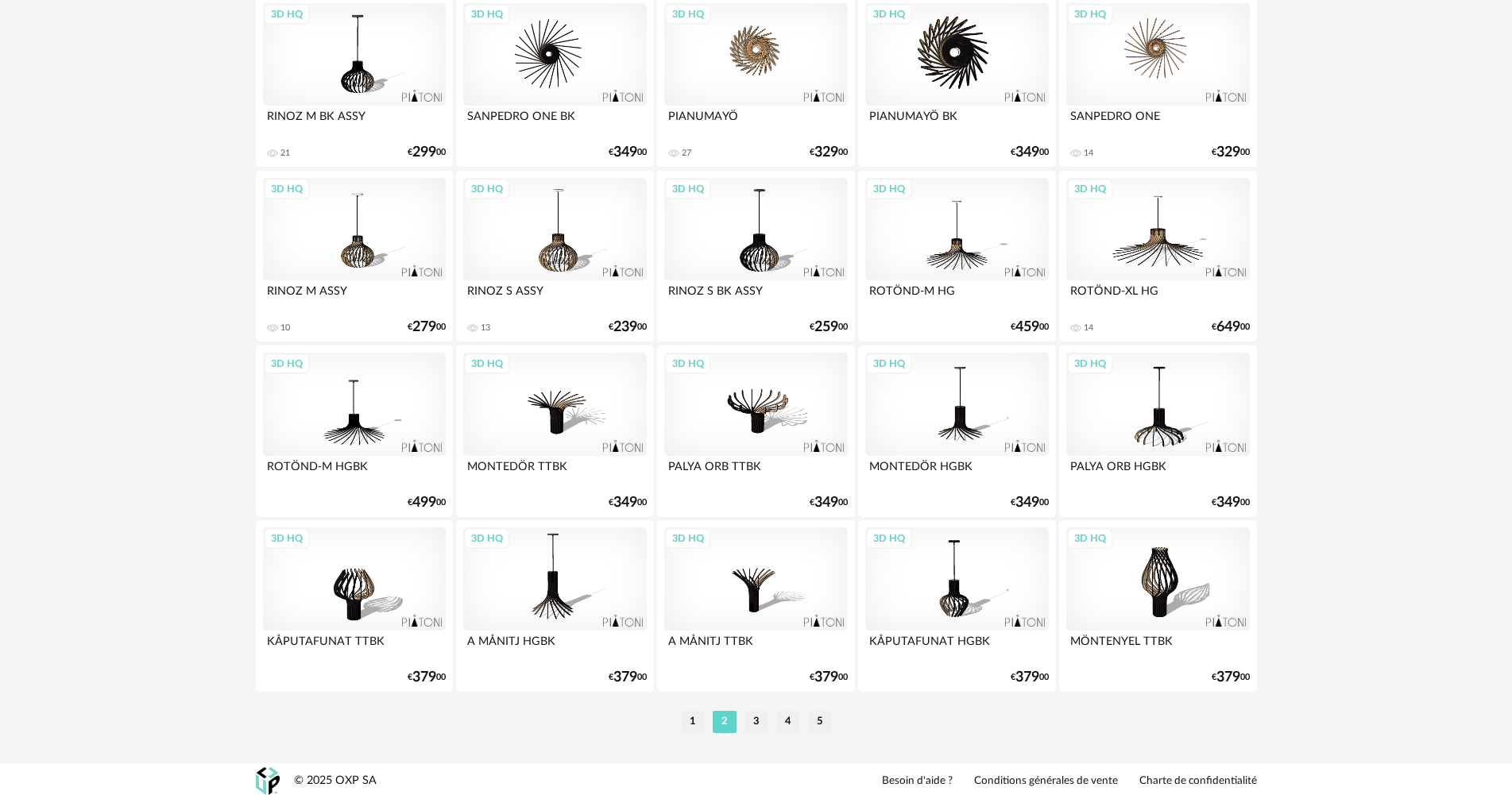
scroll to position [3033, 0]
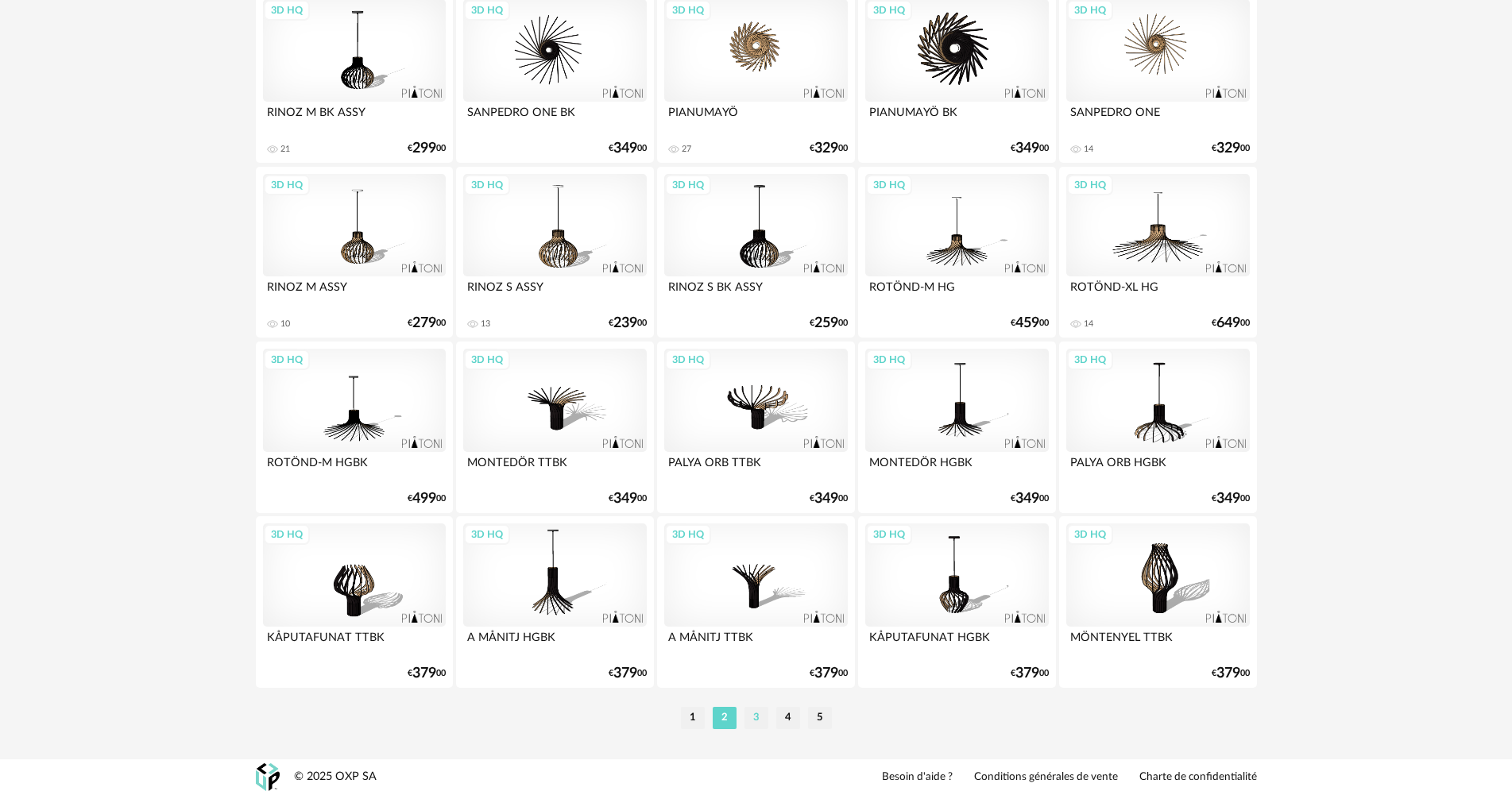
click at [765, 720] on li "3" at bounding box center [756, 718] width 24 height 22
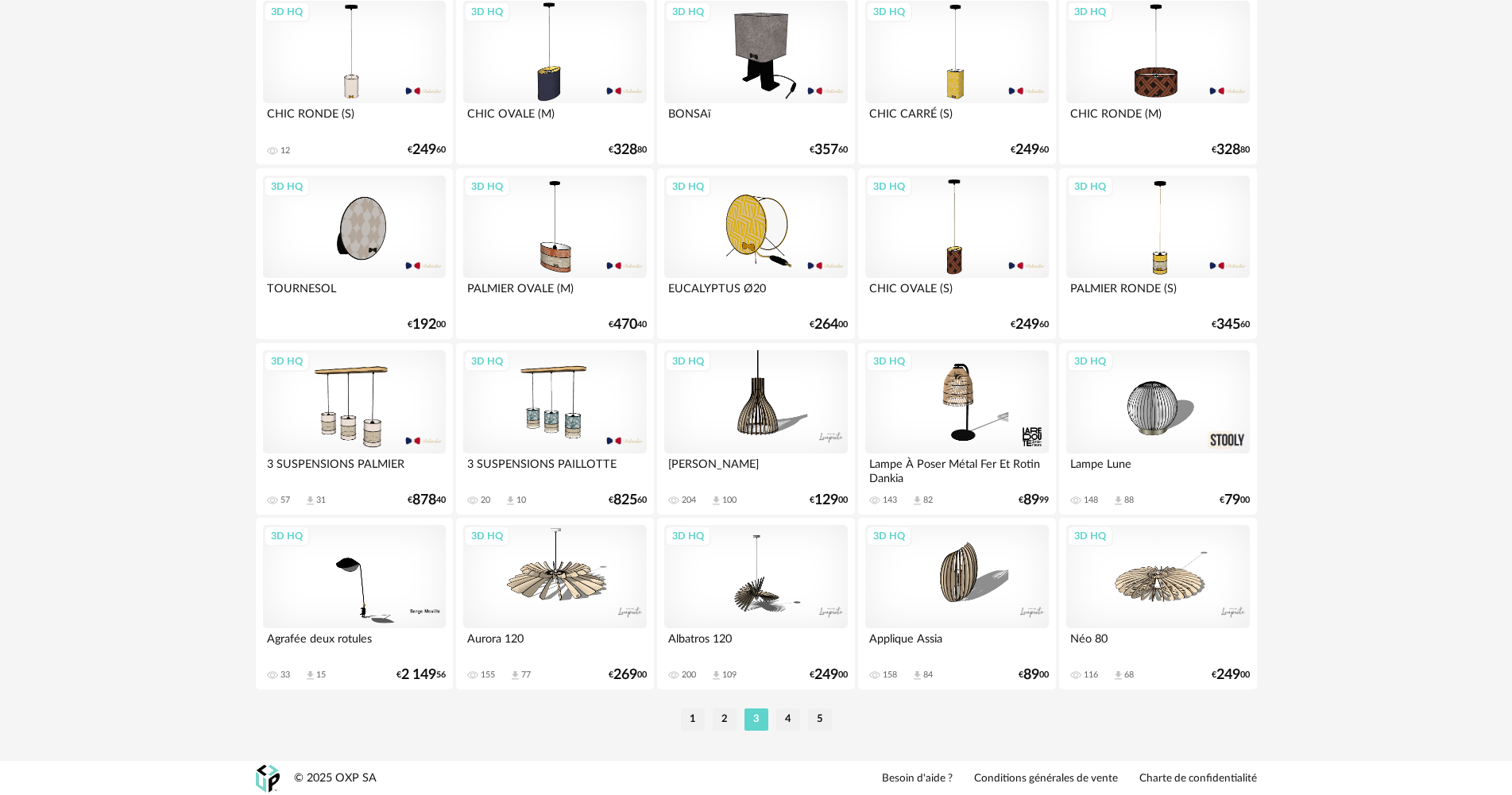
scroll to position [3033, 0]
click at [791, 719] on li "4" at bounding box center [788, 718] width 24 height 22
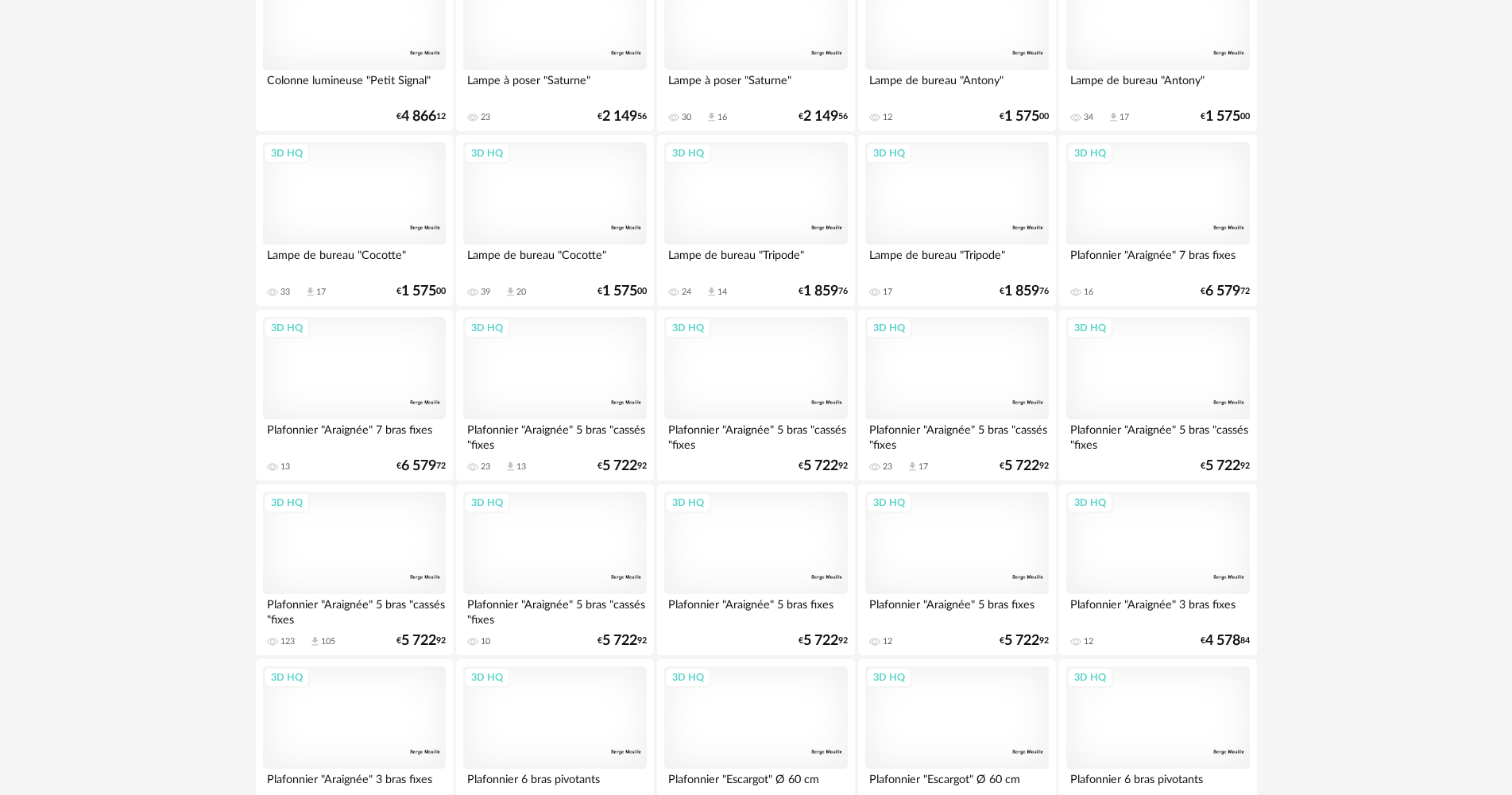
scroll to position [3018, 0]
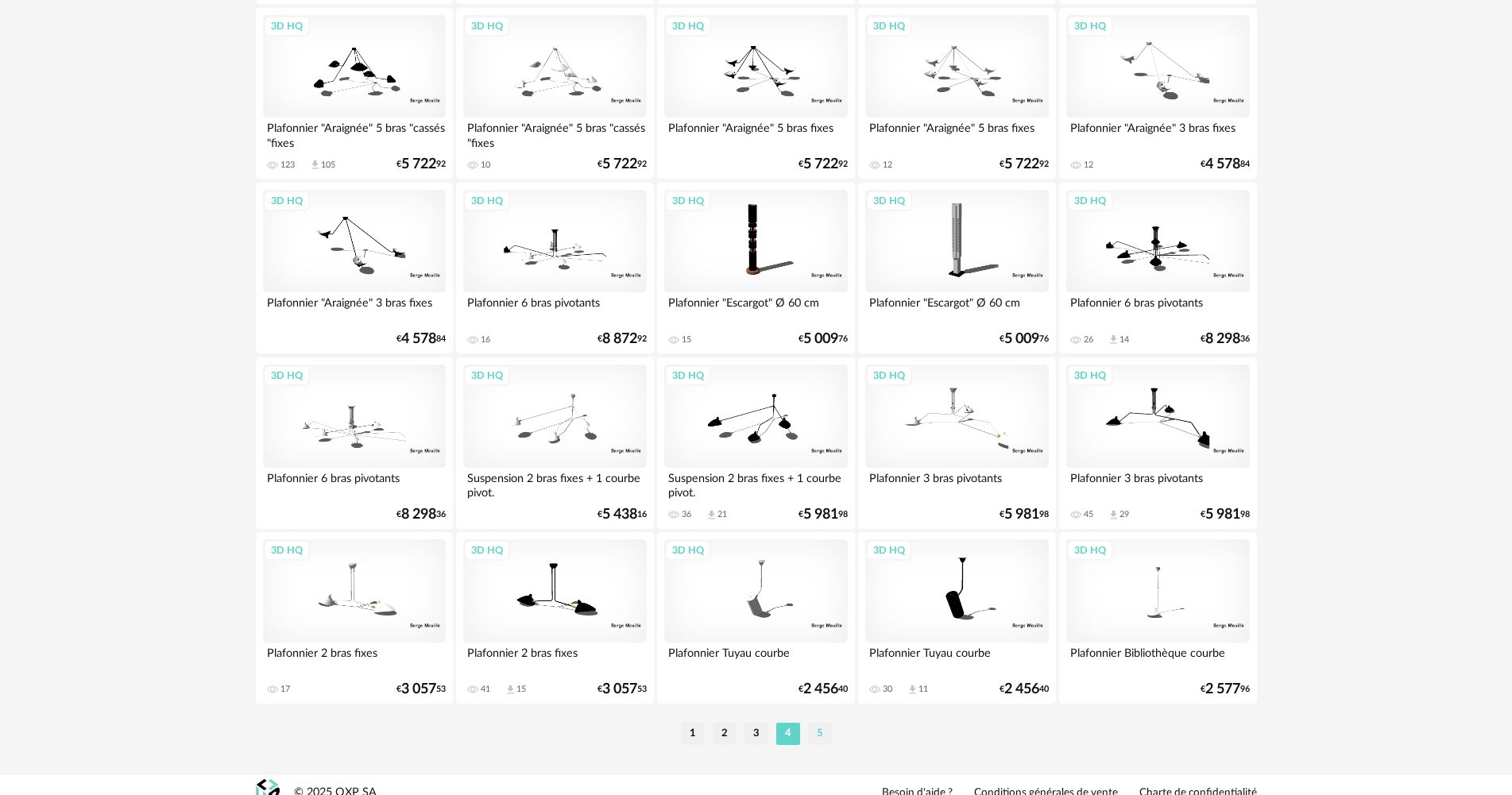
click at [816, 744] on li "5" at bounding box center [820, 734] width 24 height 22
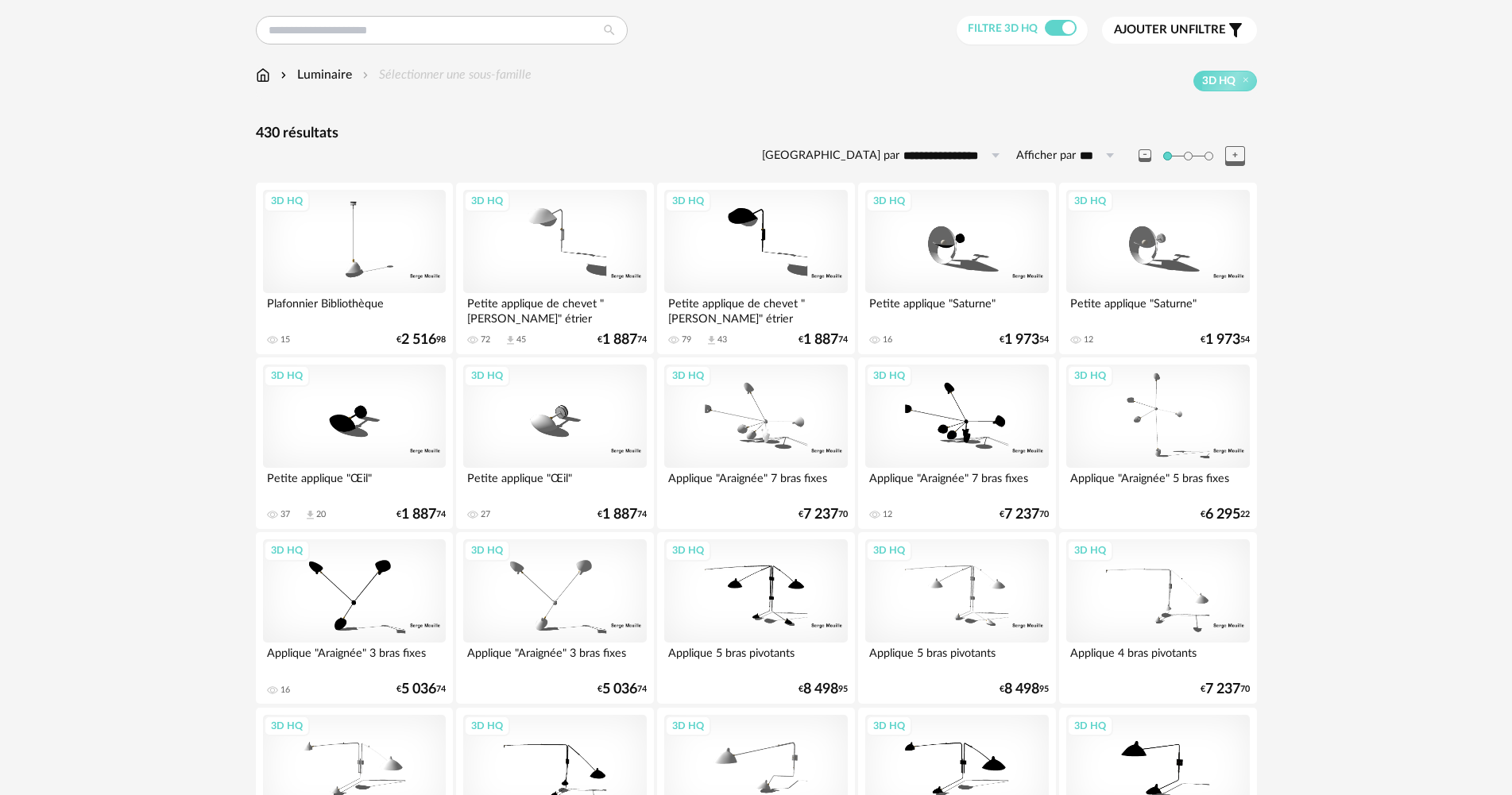
scroll to position [556, 0]
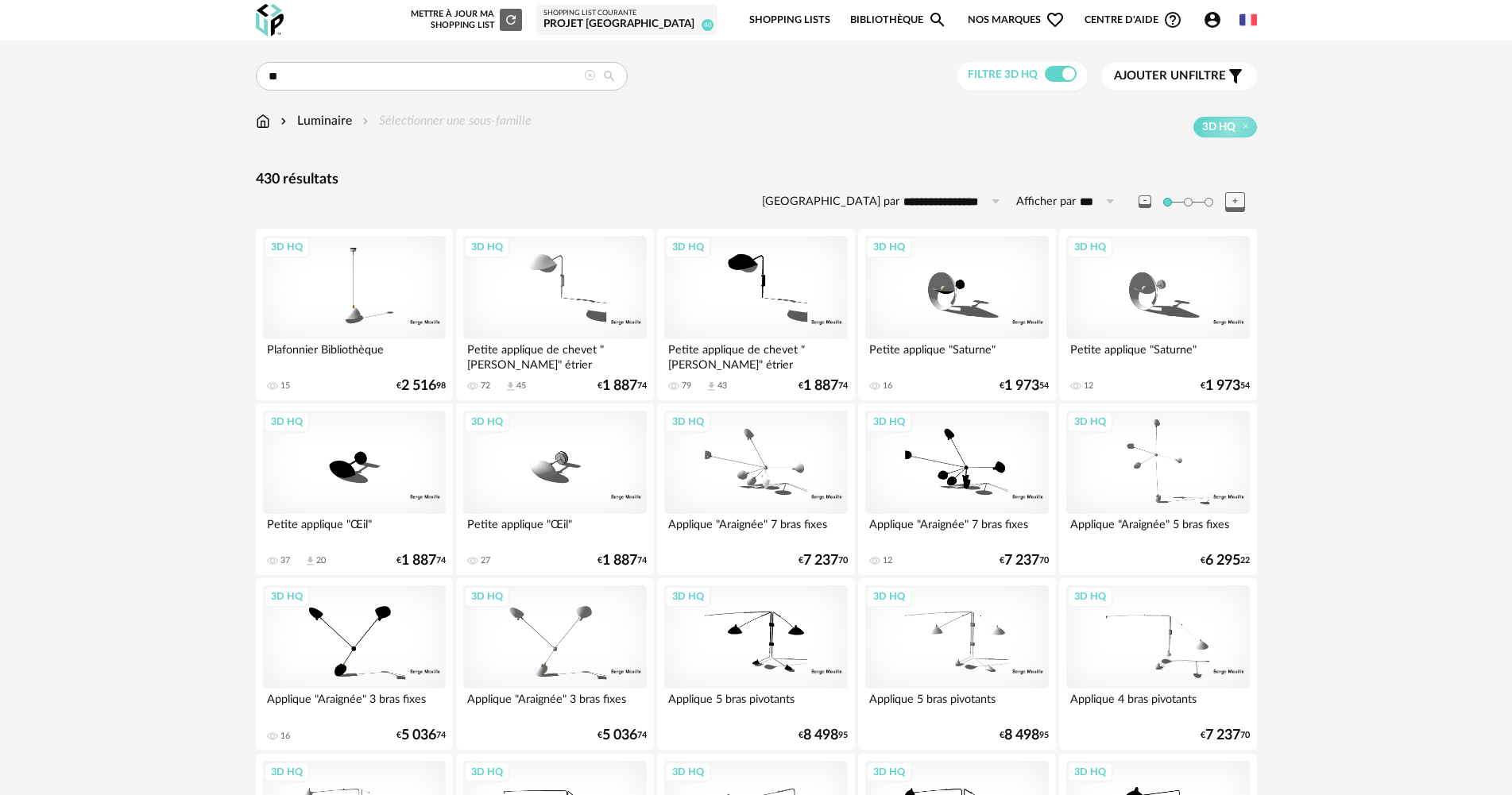
type input "*"
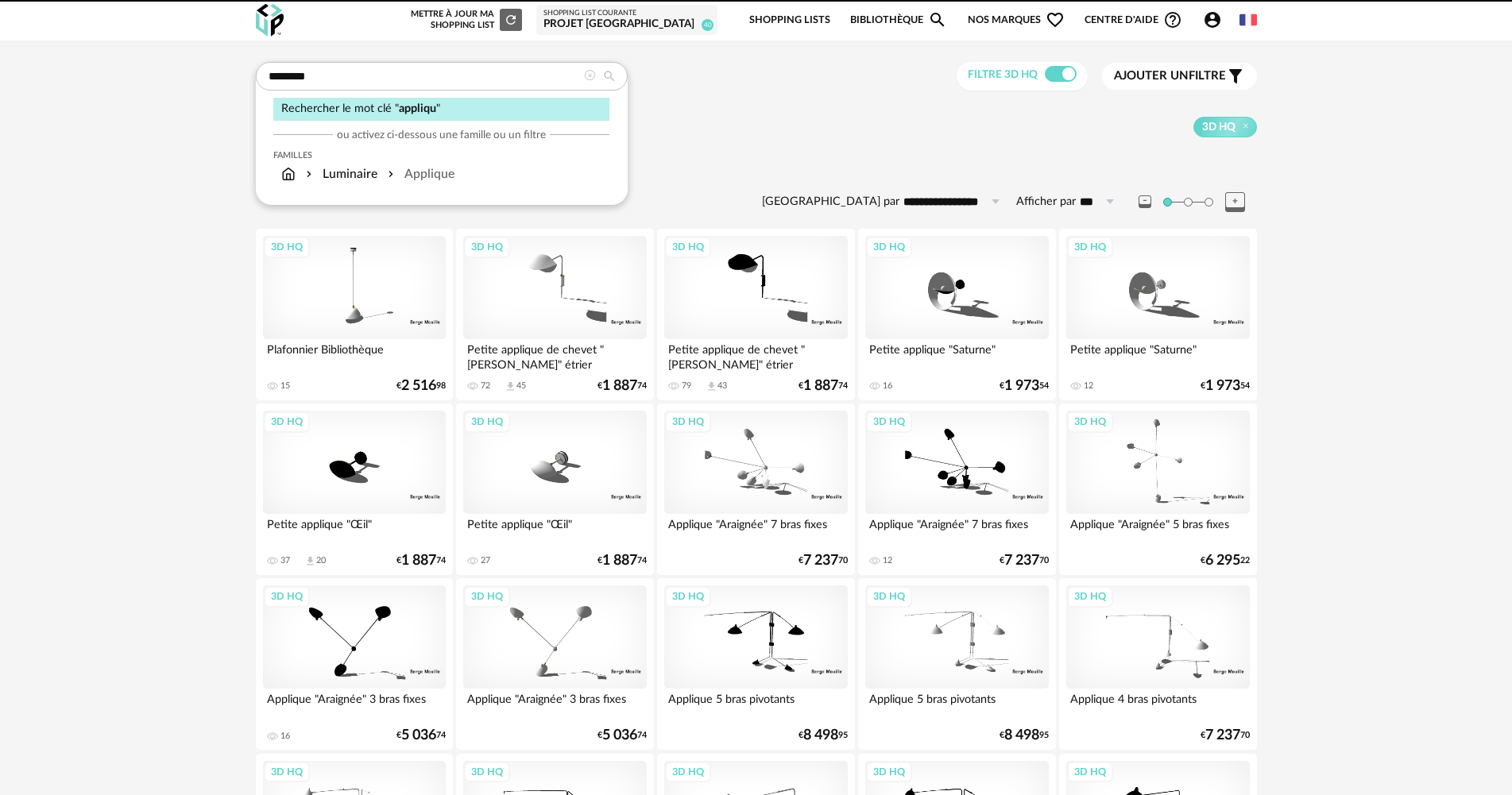
type input "********"
type input "**********"
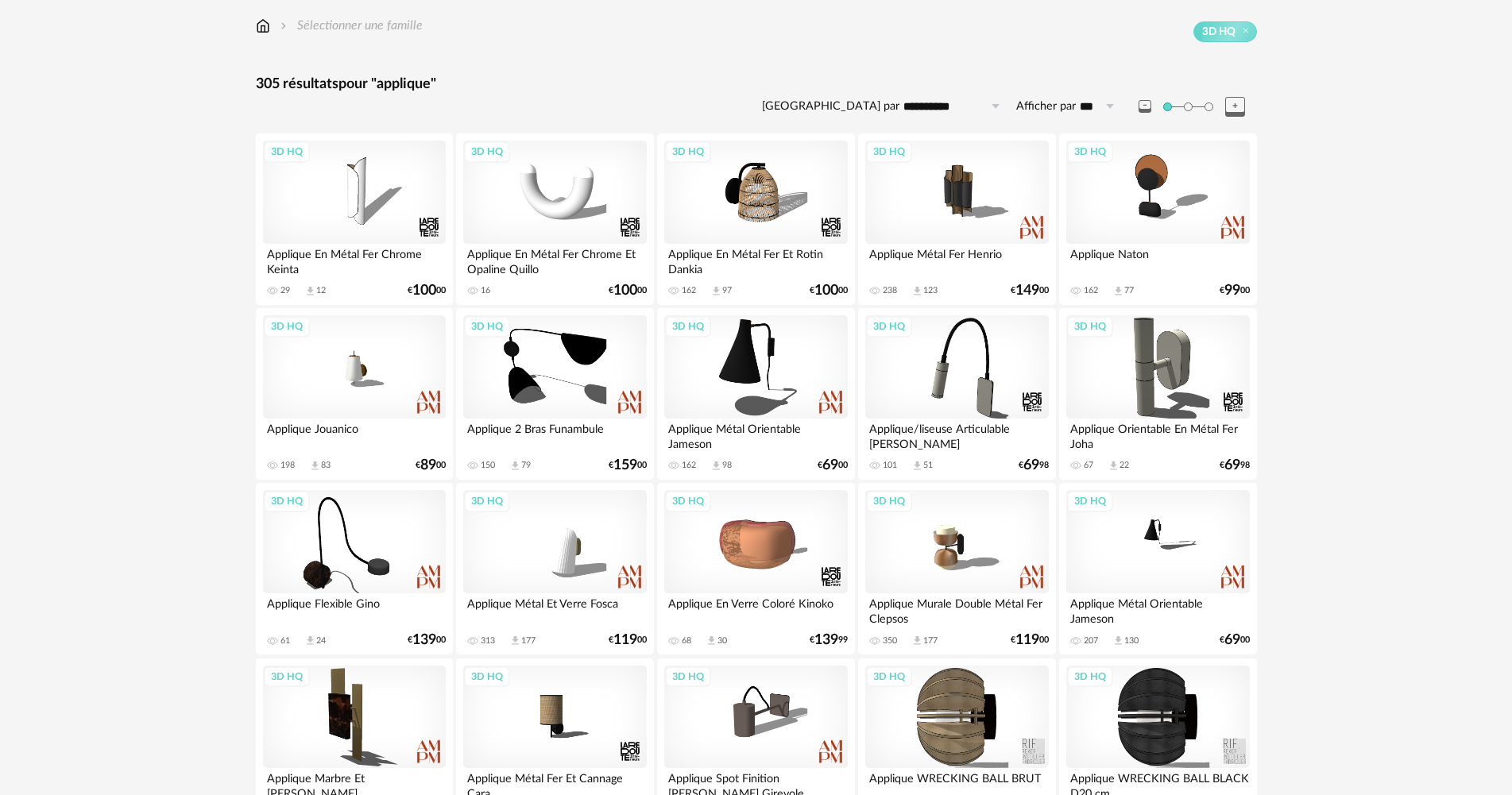
scroll to position [317, 0]
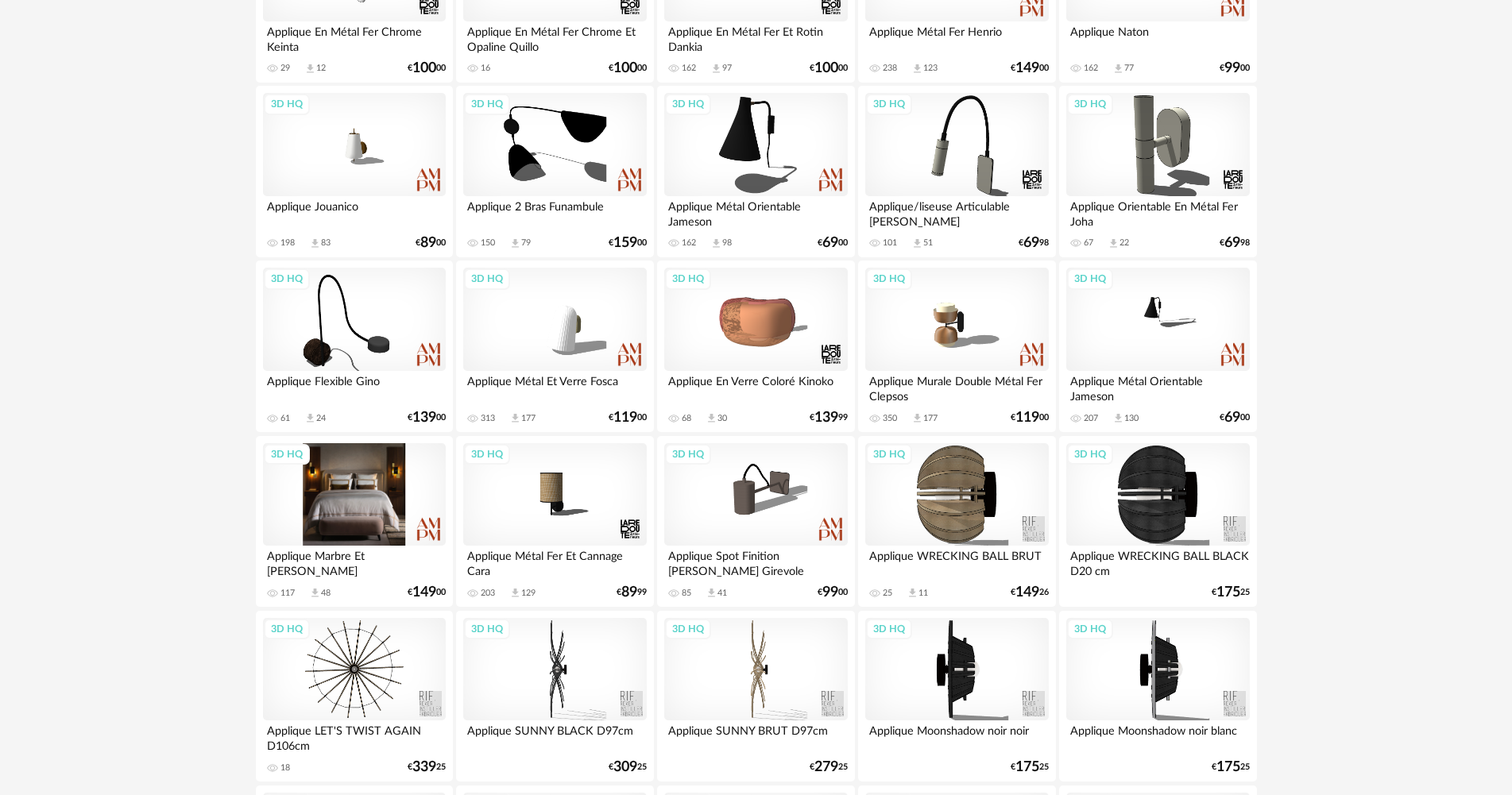
click at [353, 505] on div "3D HQ" at bounding box center [354, 494] width 183 height 103
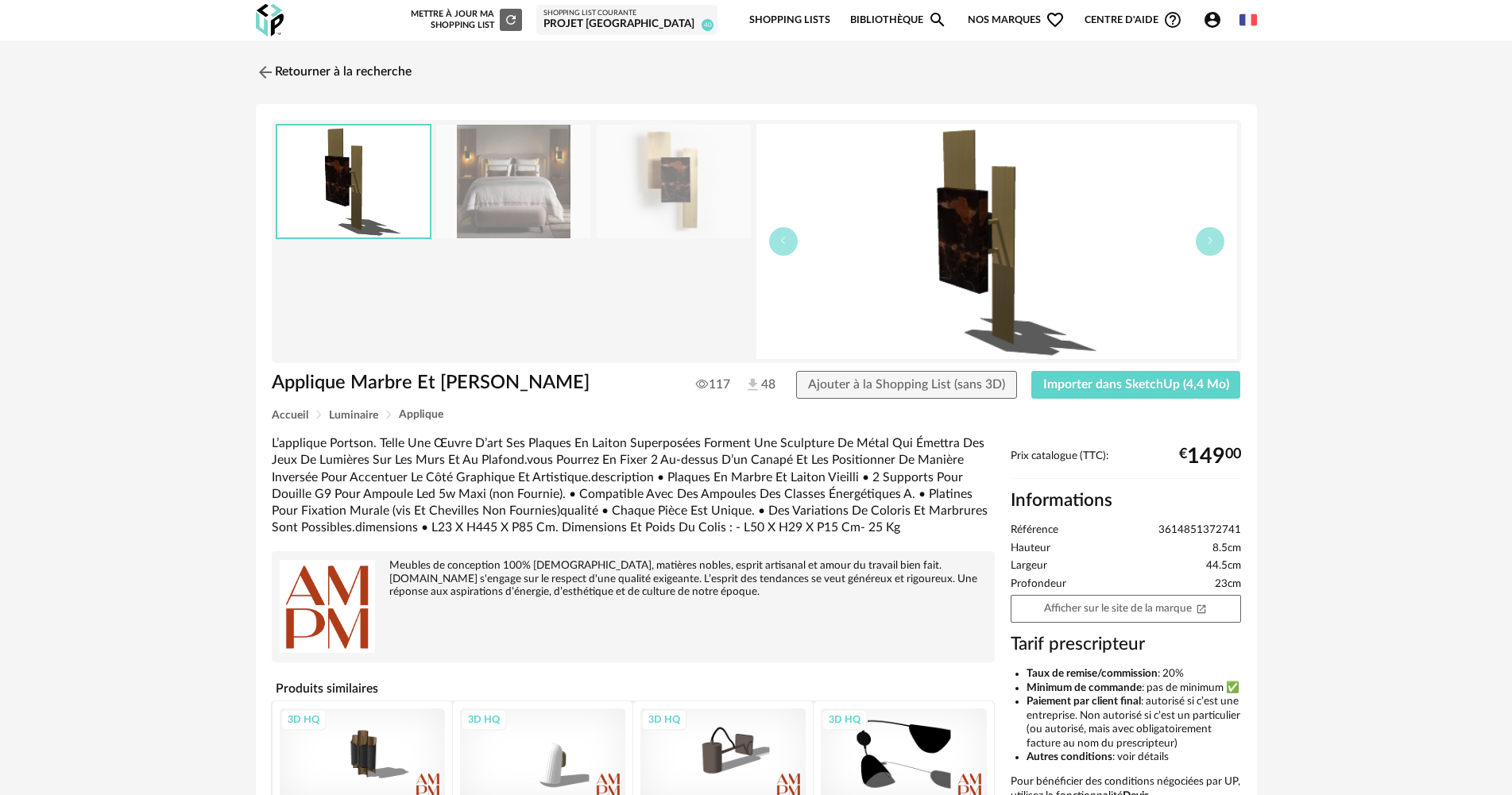
click at [564, 199] on img at bounding box center [513, 181] width 154 height 113
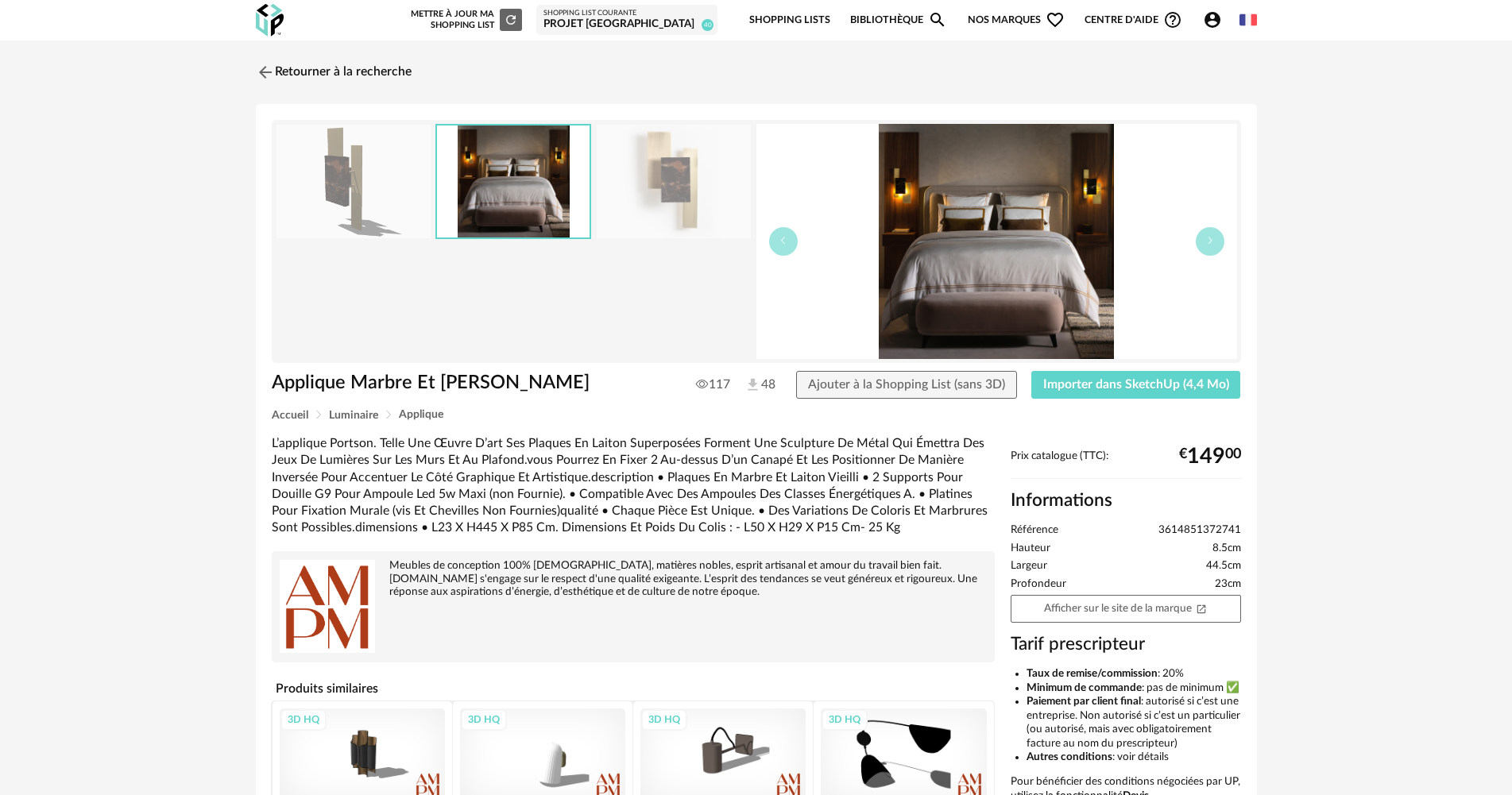
click at [673, 190] on img at bounding box center [673, 181] width 154 height 113
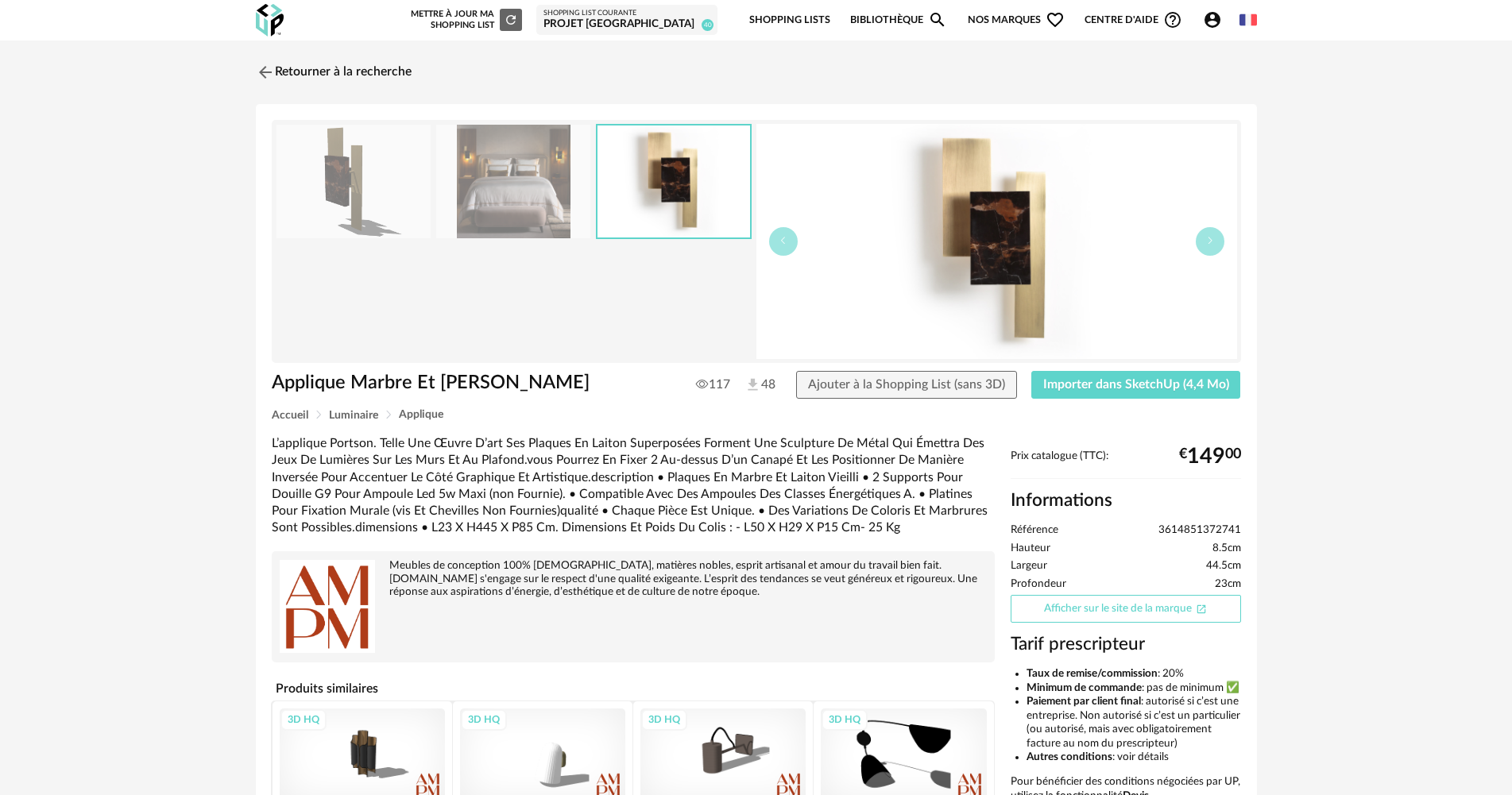
click at [1087, 601] on link "Afficher sur le site de la marque Open In New icon" at bounding box center [1125, 608] width 230 height 28
click at [1125, 386] on span "Importer dans SketchUp (4,4 Mo)" at bounding box center [1136, 384] width 186 height 13
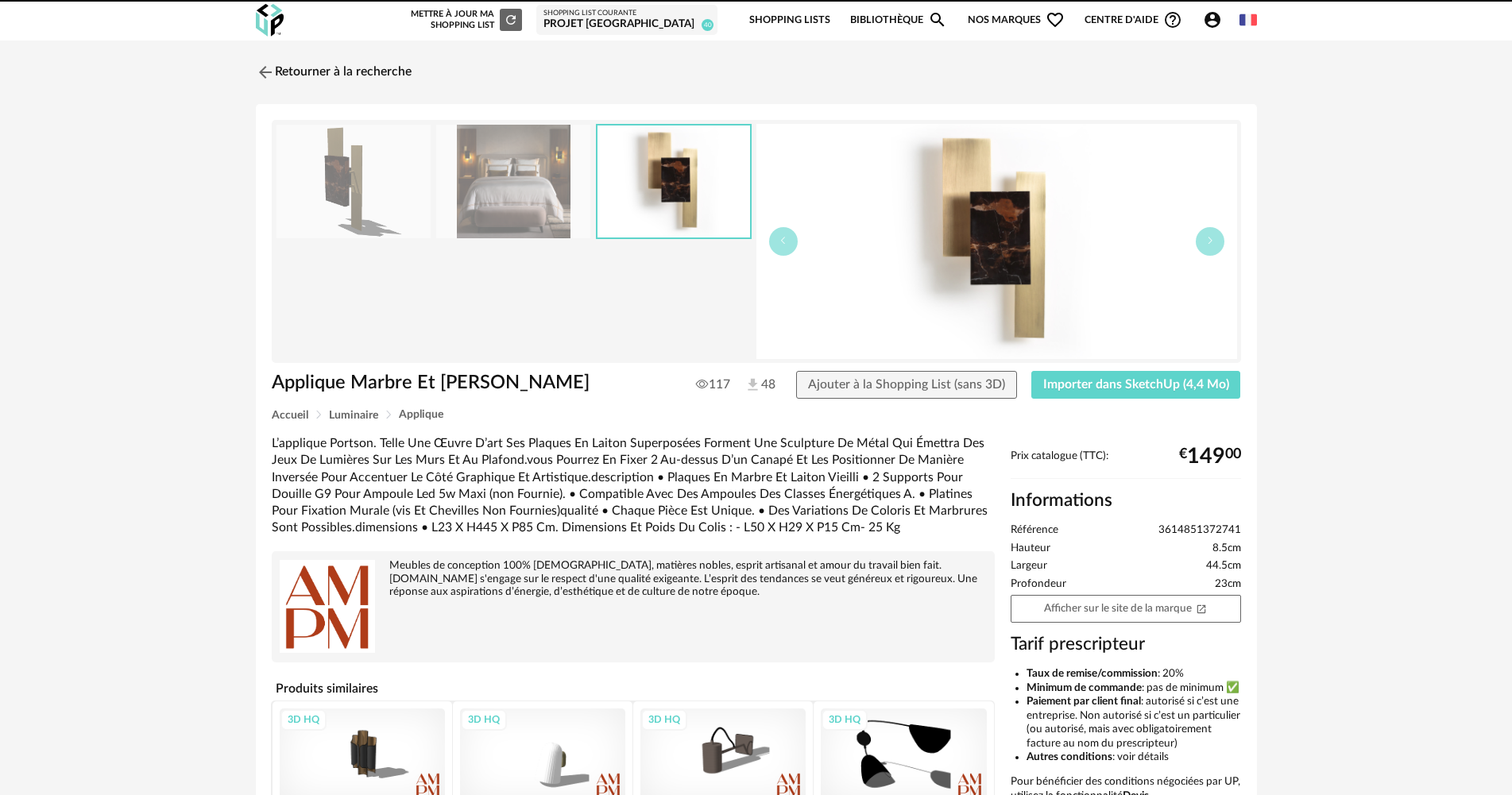
click at [353, 50] on div "Retourner à la recherche Applique Marbre Et Laiton Portson Applique Marbre Et L…" at bounding box center [756, 515] width 1512 height 951
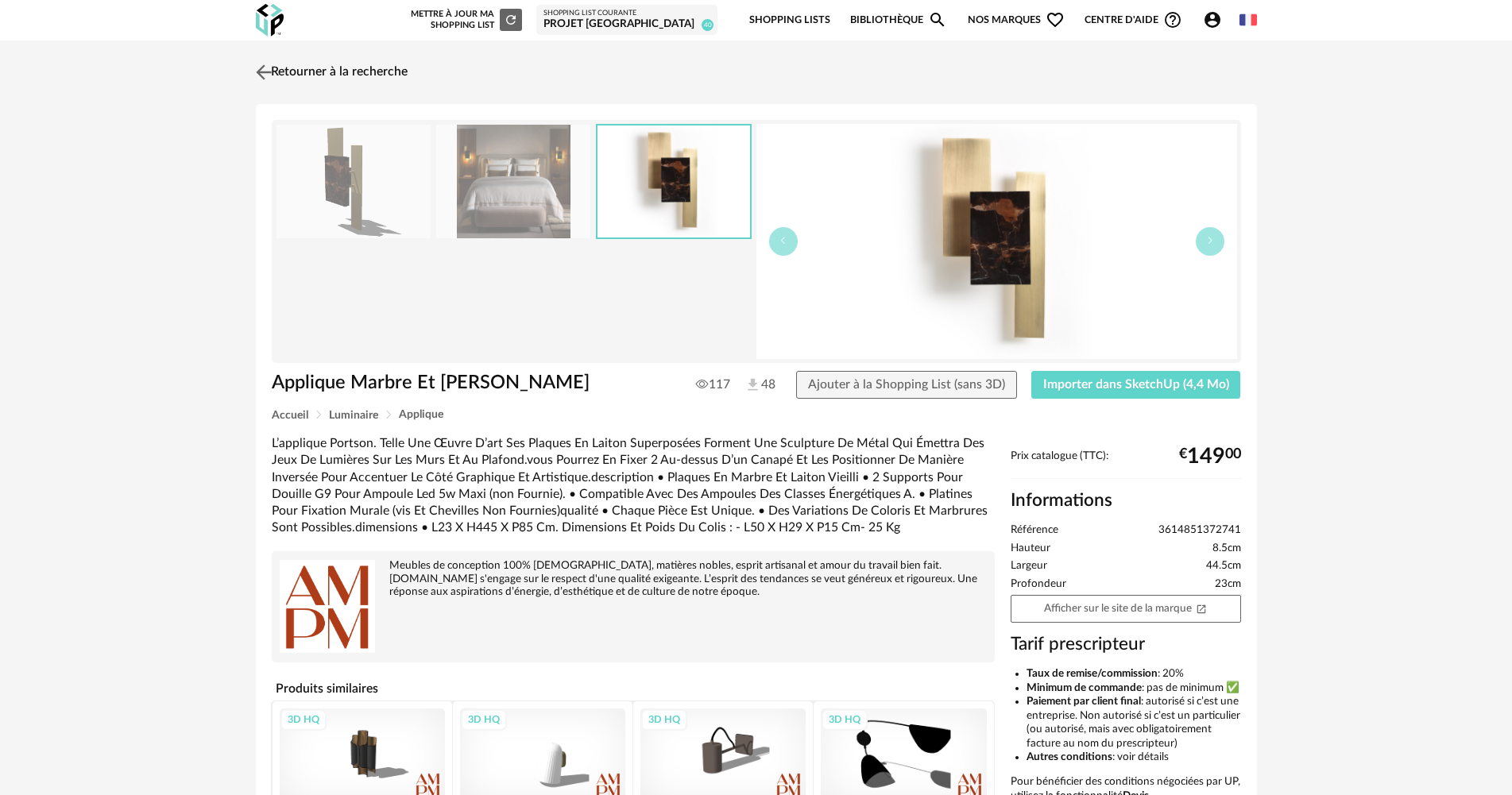
click at [354, 84] on link "Retourner à la recherche" at bounding box center [329, 72] width 155 height 35
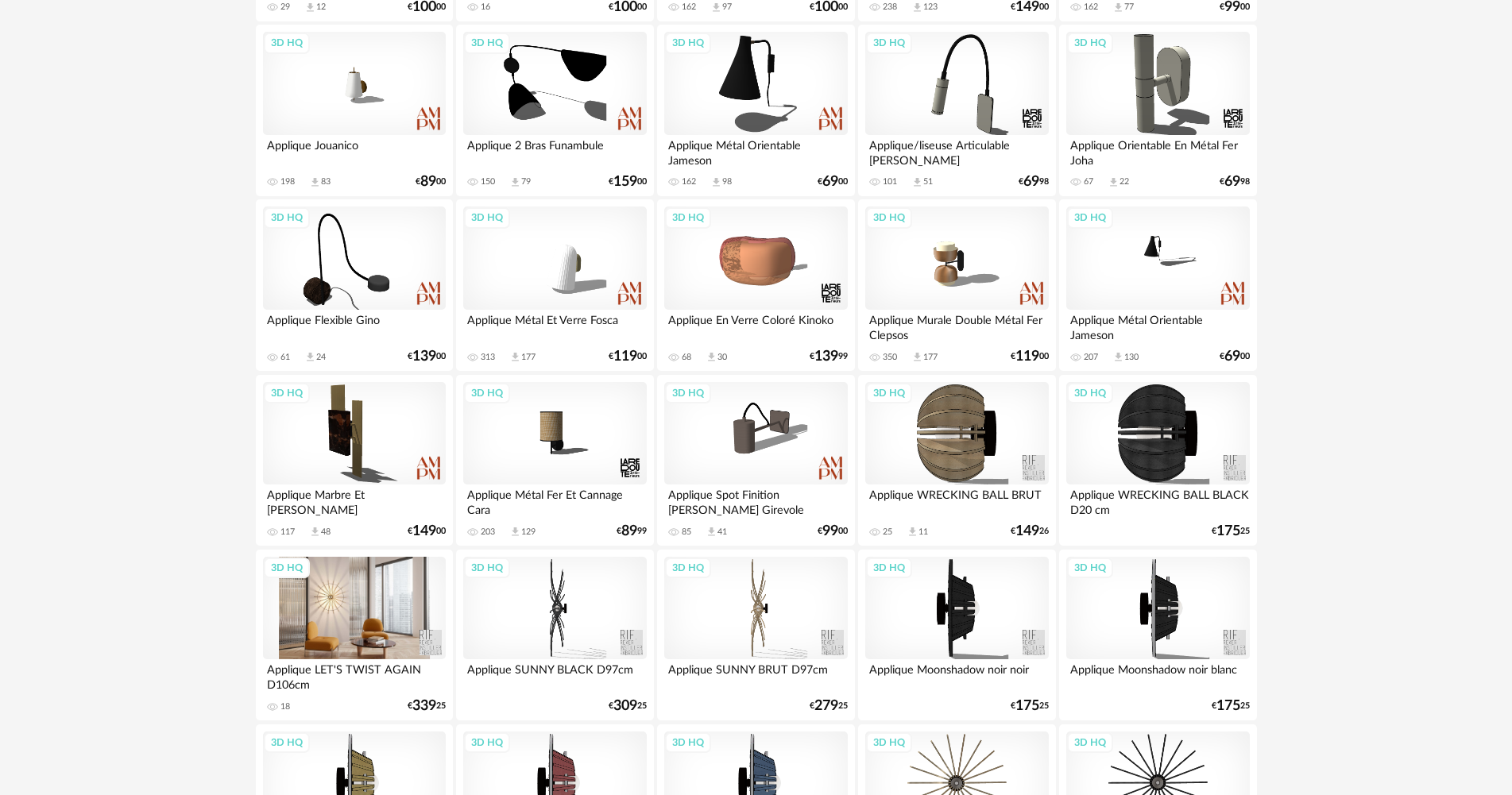
scroll to position [477, 0]
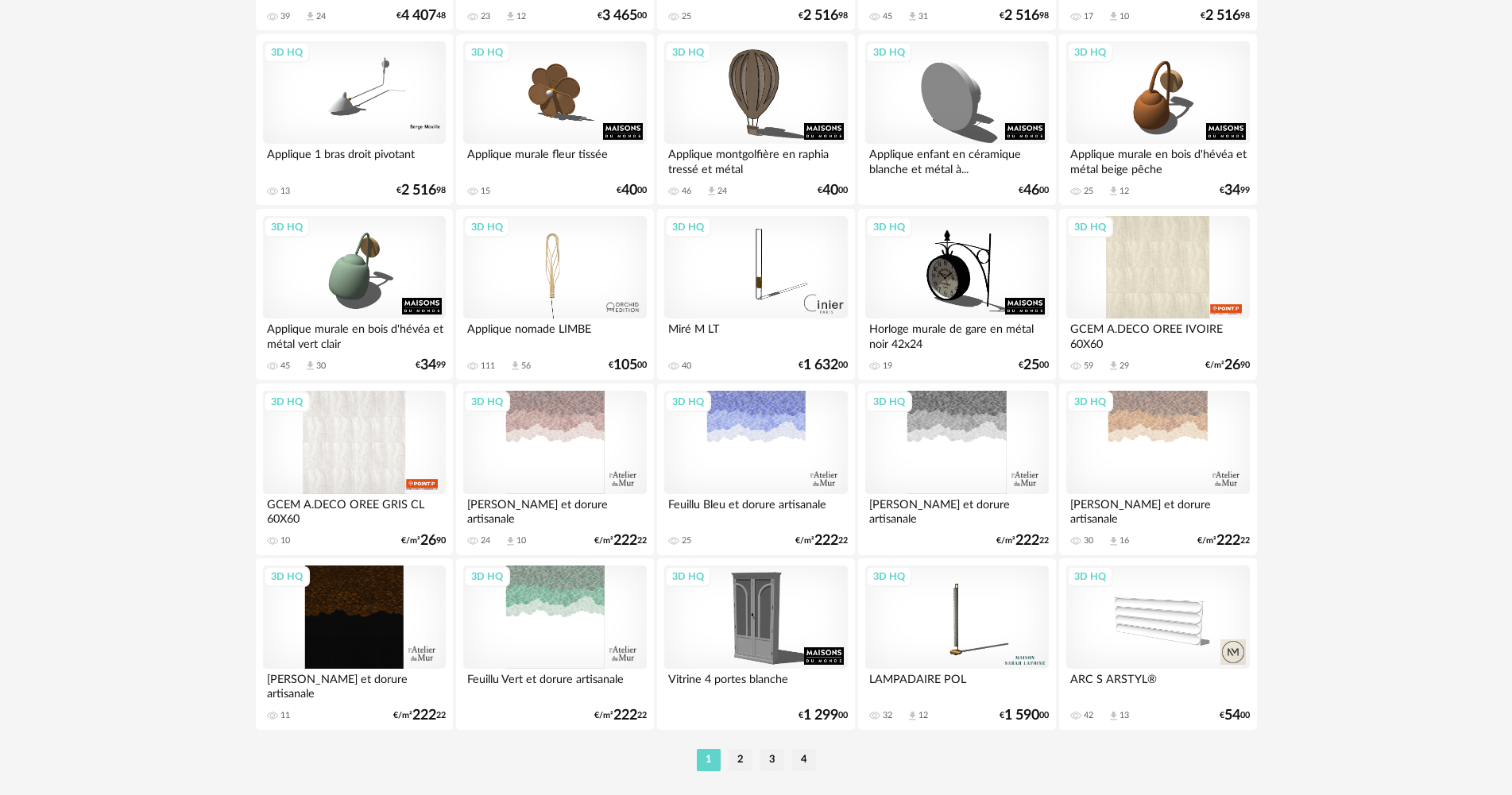
scroll to position [3033, 0]
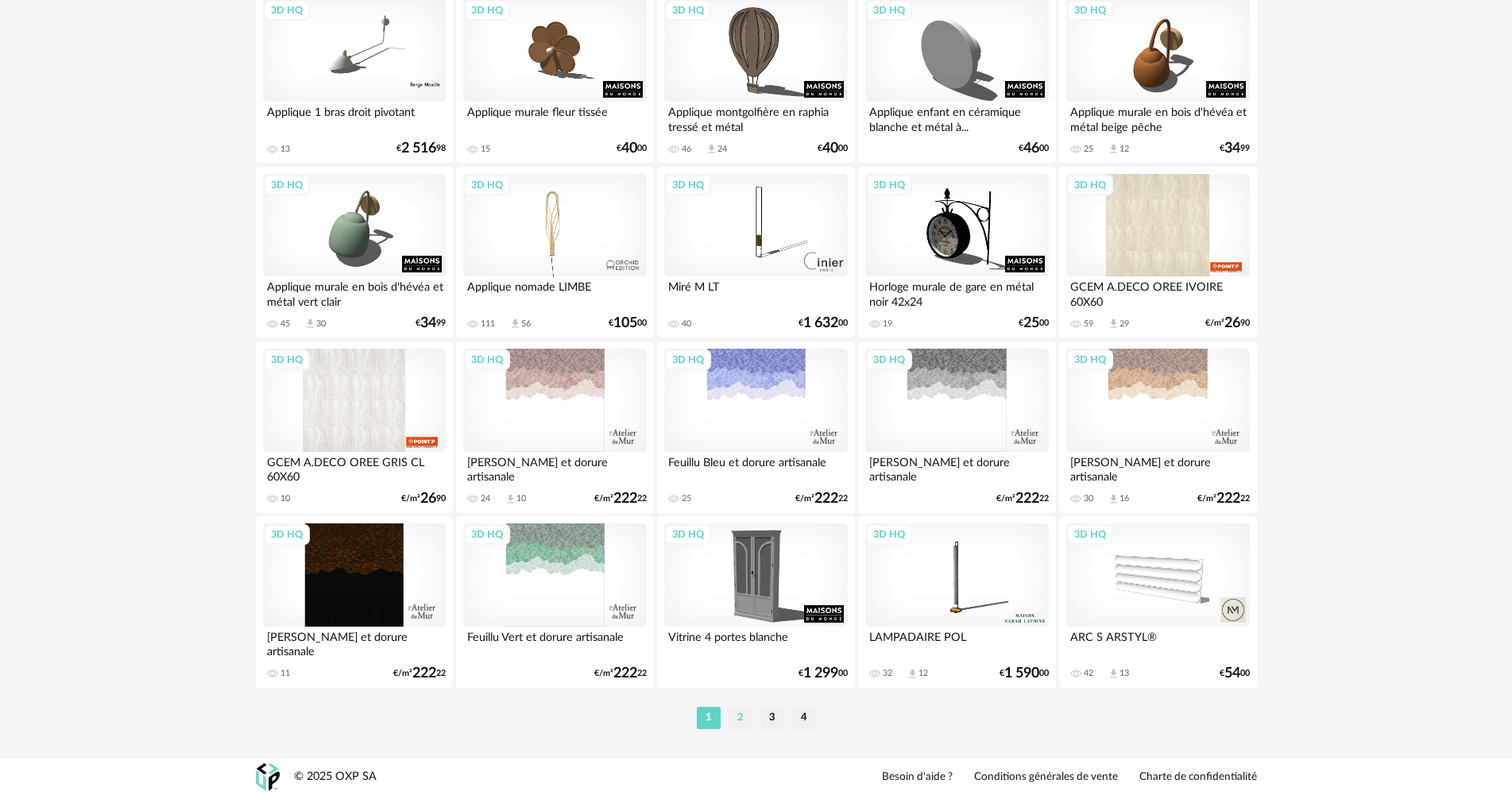
click at [735, 718] on li "2" at bounding box center [741, 718] width 24 height 22
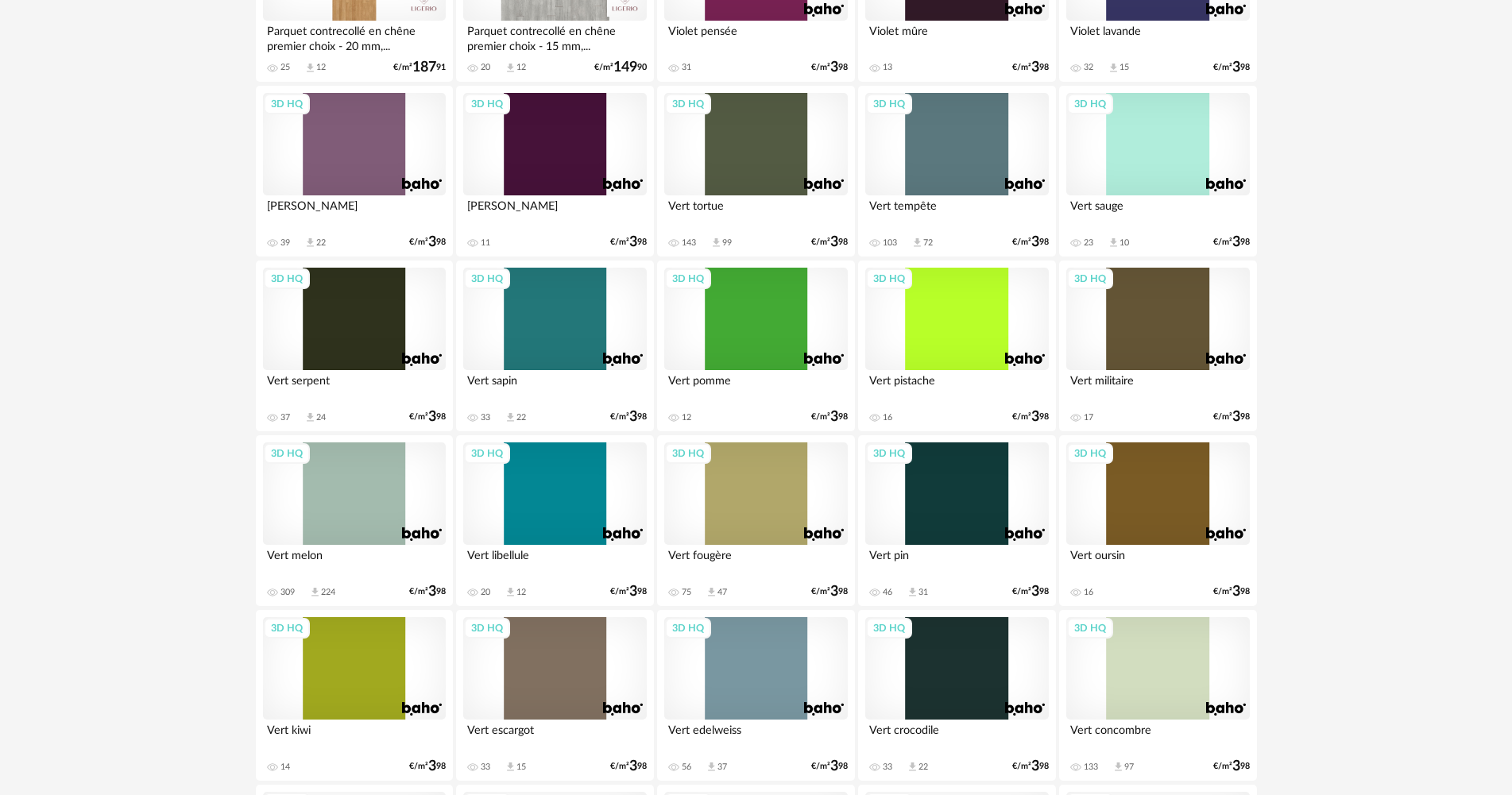
scroll to position [2700, 0]
